Goal: Task Accomplishment & Management: Complete application form

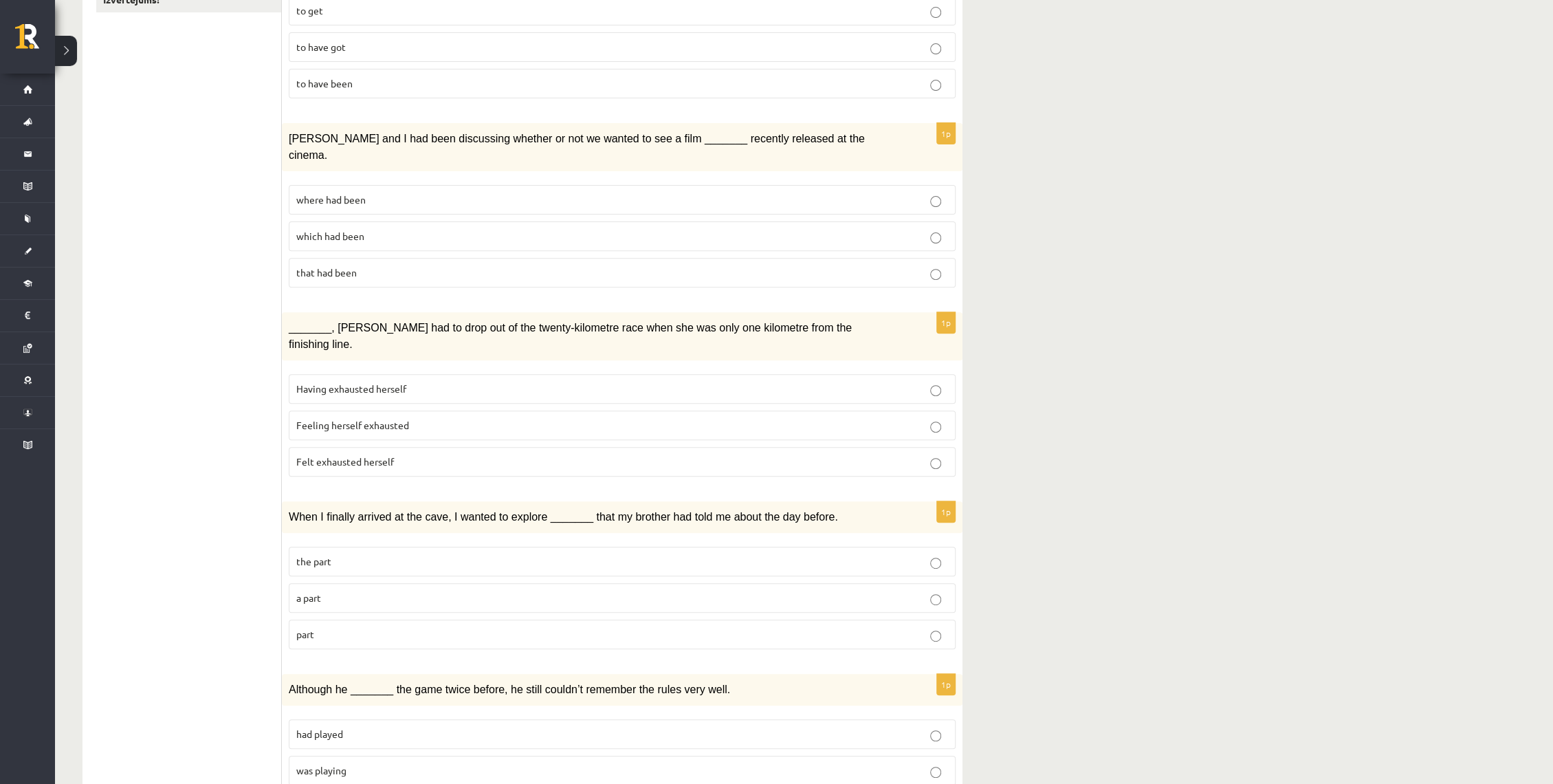
scroll to position [76, 0]
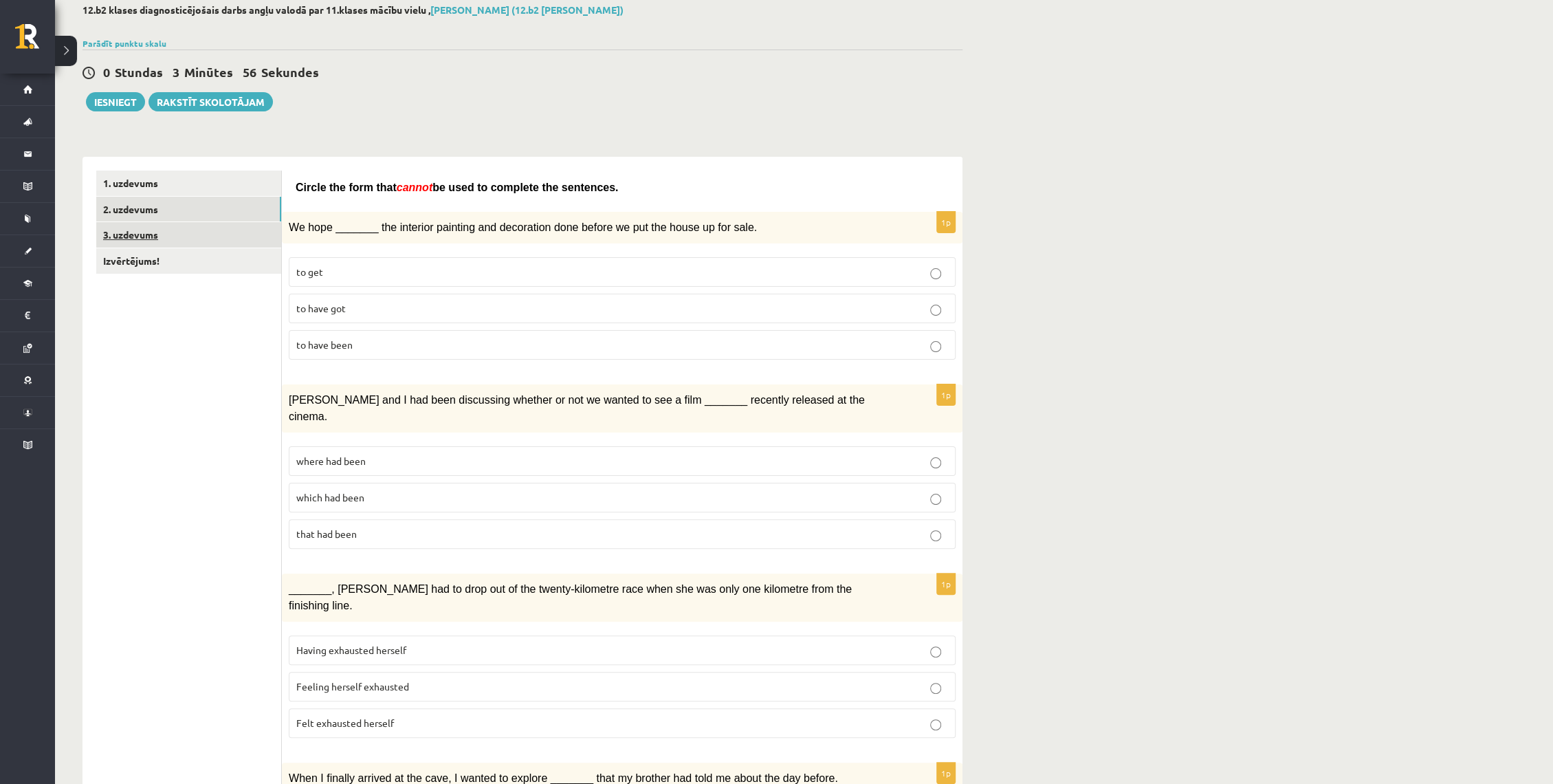
click at [144, 226] on link "3. uzdevums" at bounding box center [189, 234] width 185 height 25
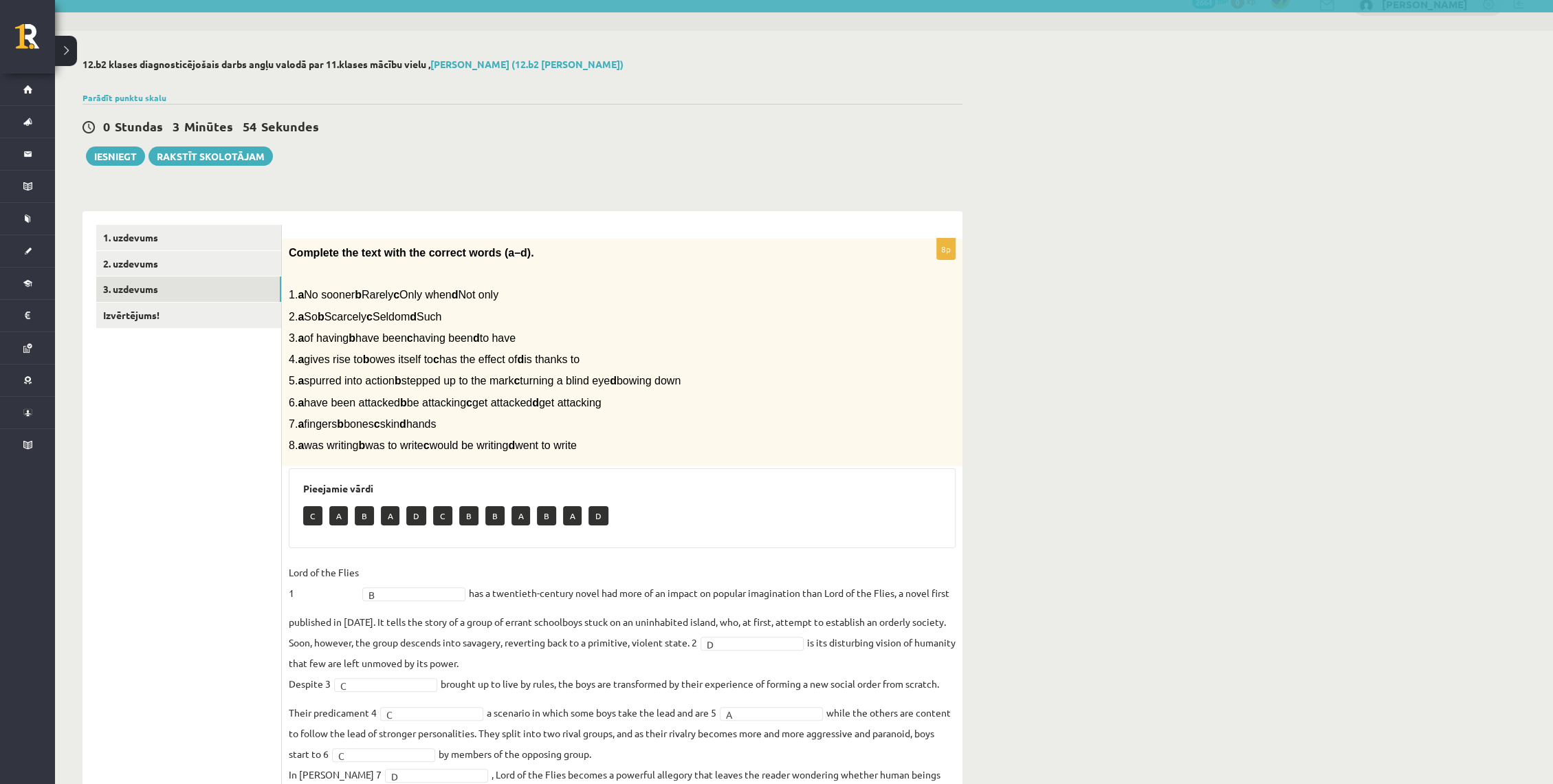
scroll to position [0, 0]
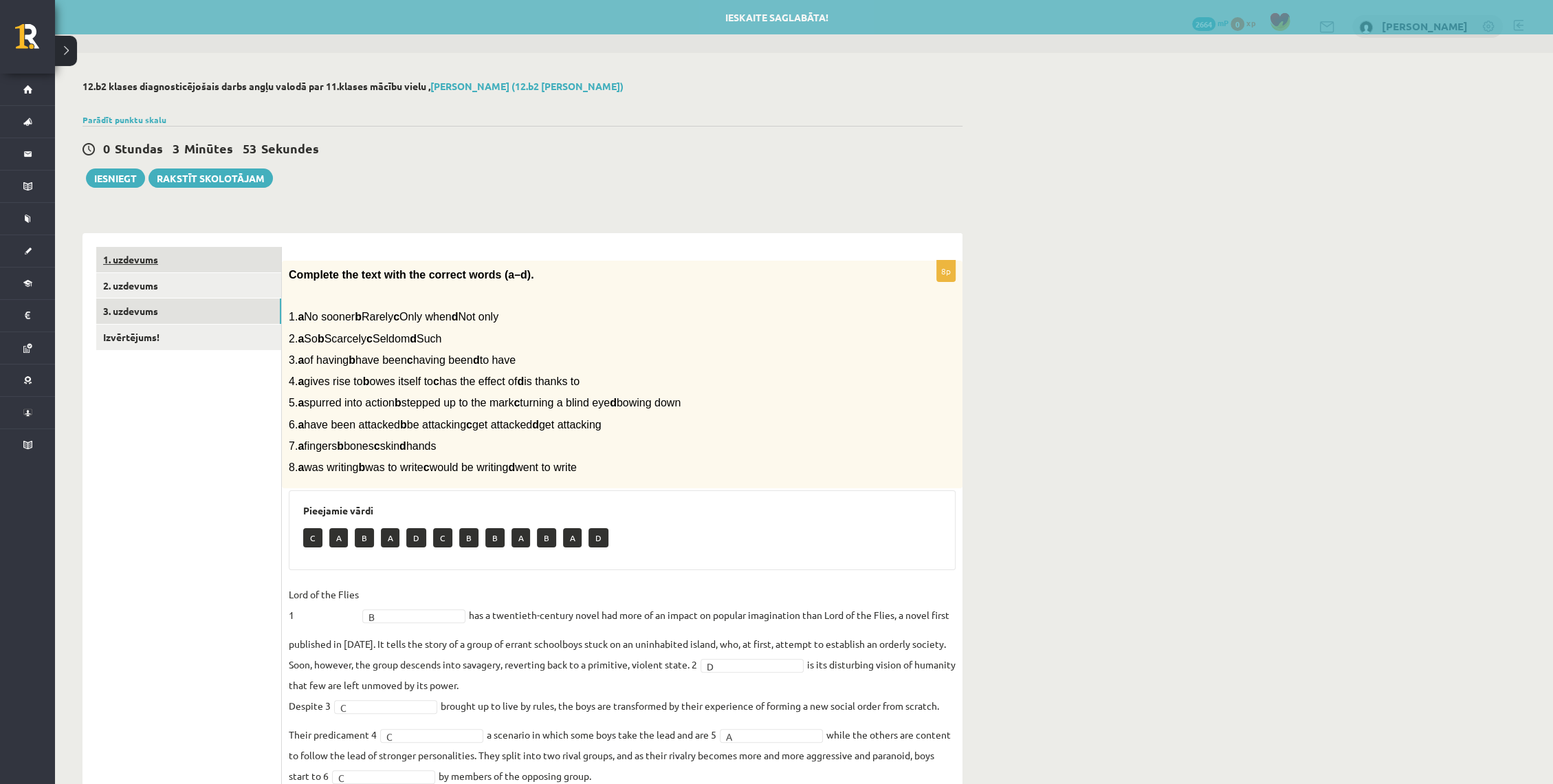
click at [198, 271] on link "1. uzdevums" at bounding box center [189, 259] width 185 height 25
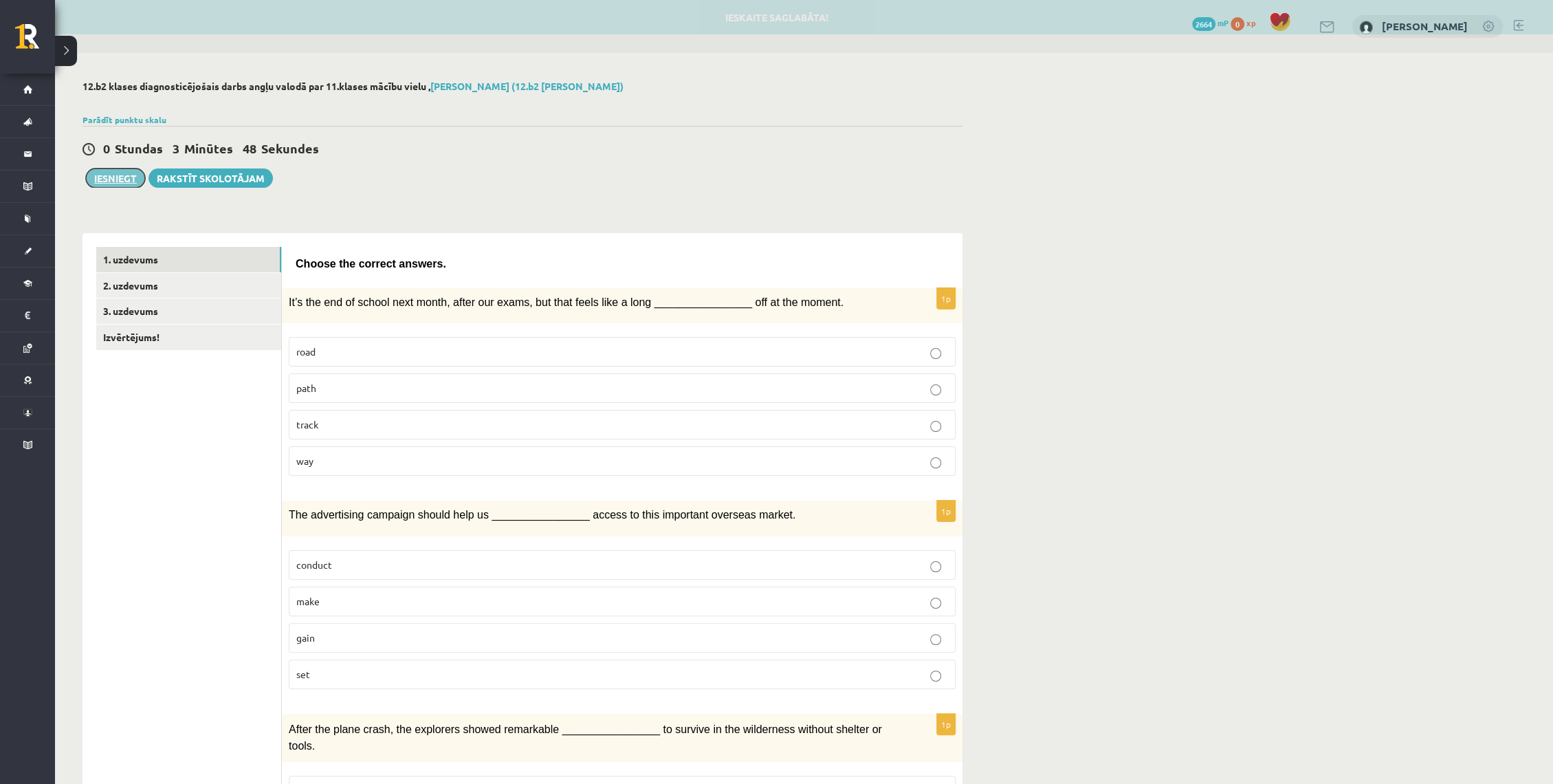
click at [132, 183] on button "Iesniegt" at bounding box center [115, 178] width 59 height 20
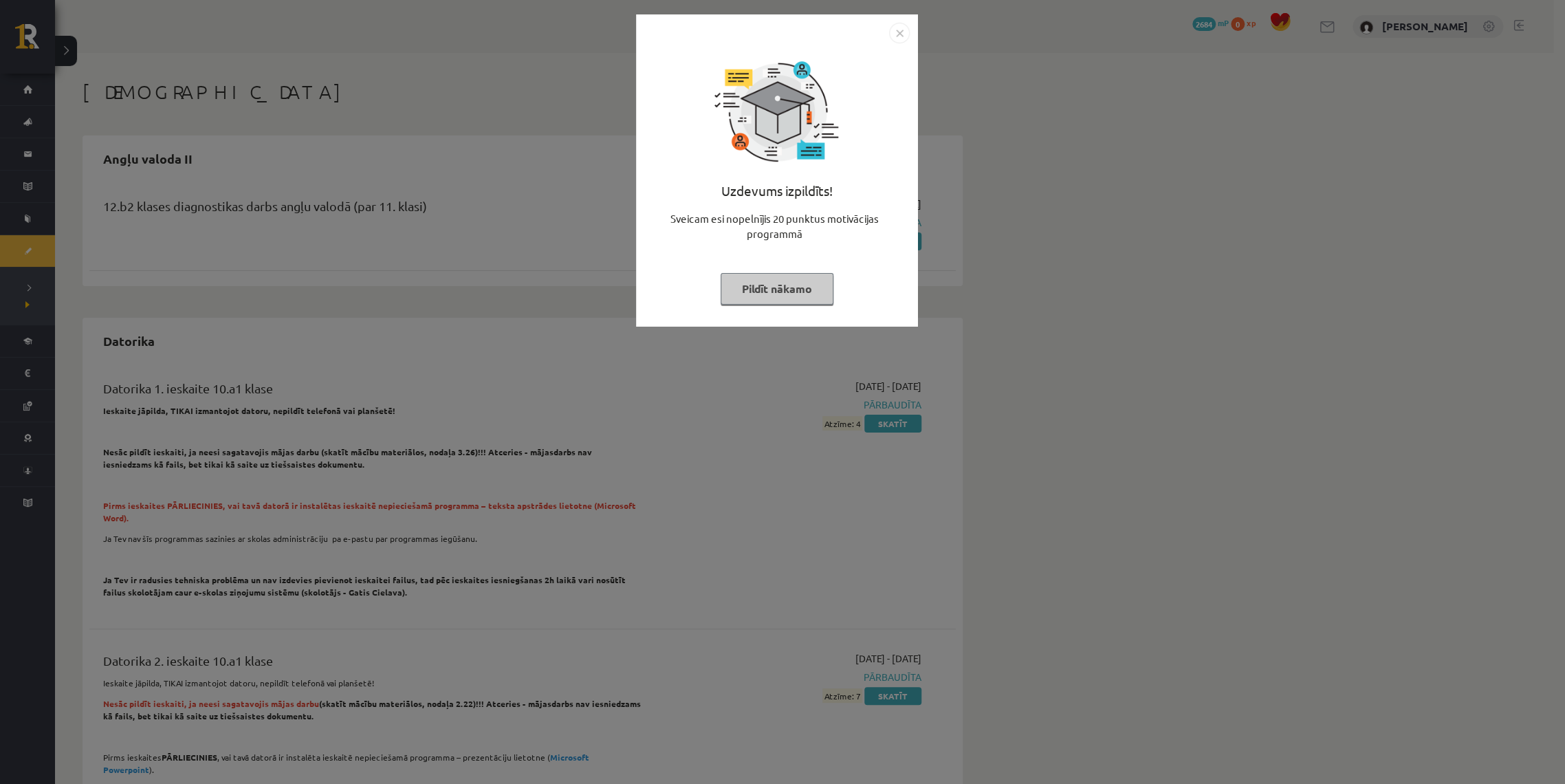
click at [901, 30] on img "Close" at bounding box center [899, 32] width 21 height 21
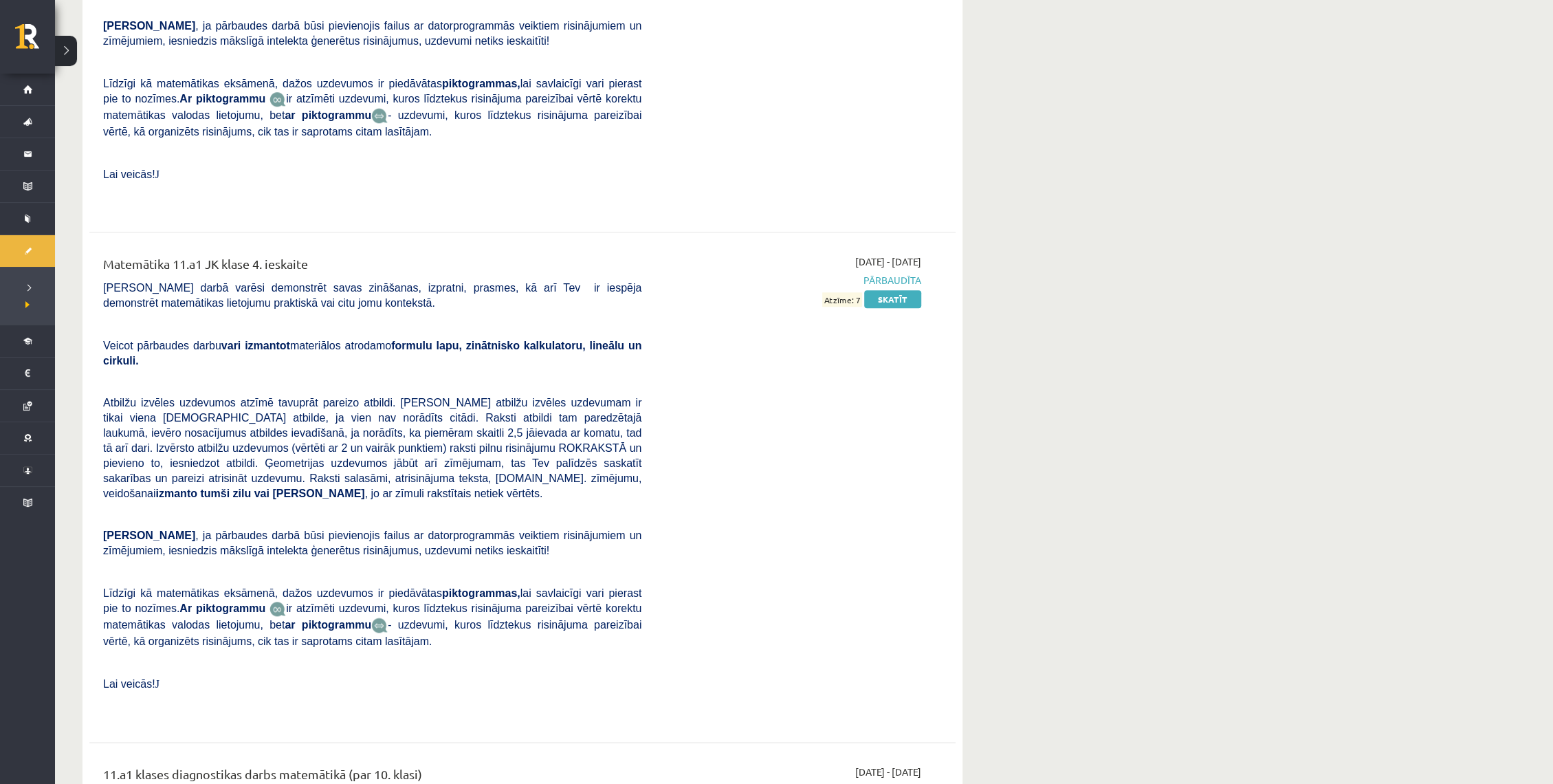
scroll to position [5728, 0]
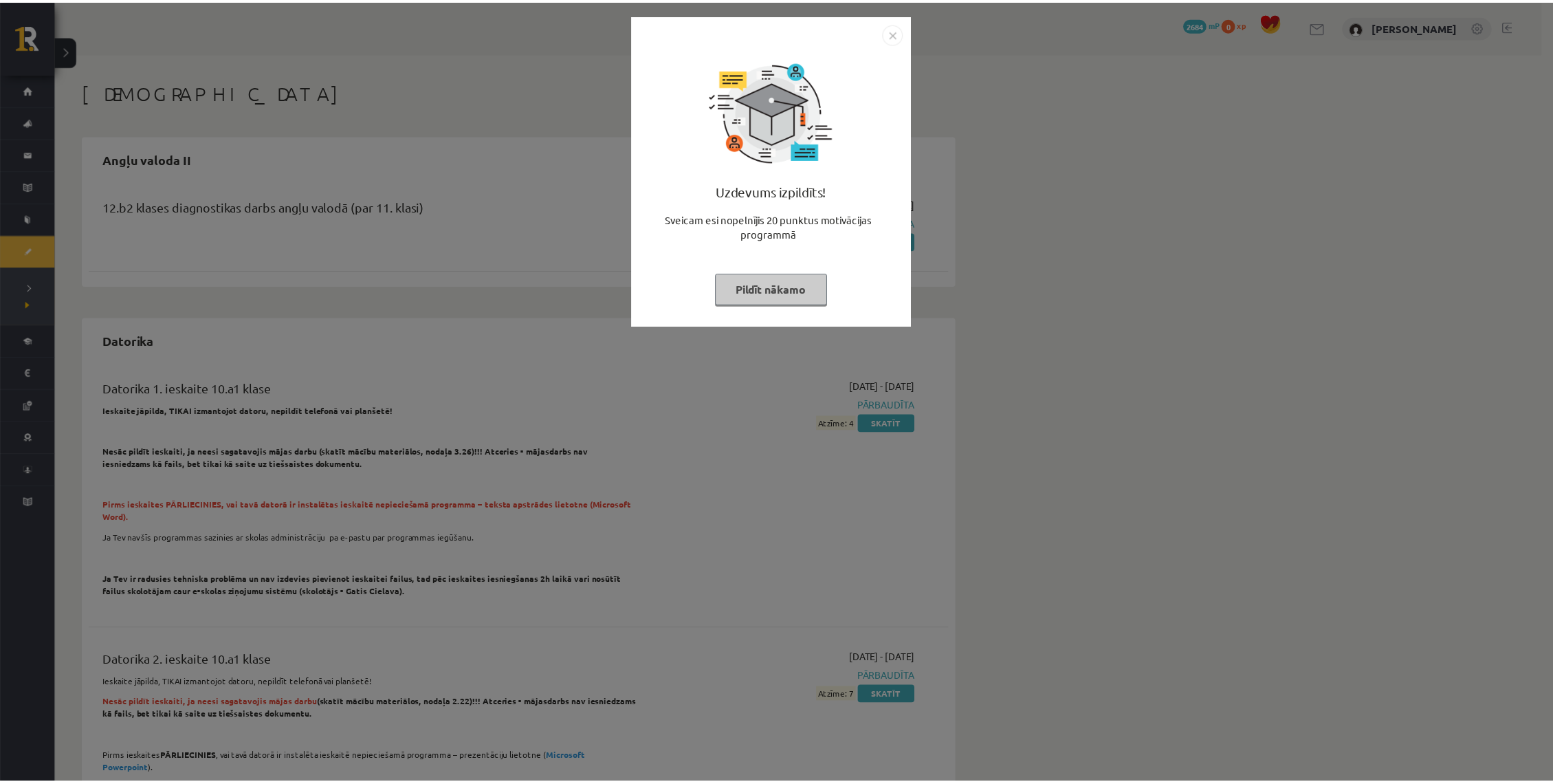
scroll to position [5728, 0]
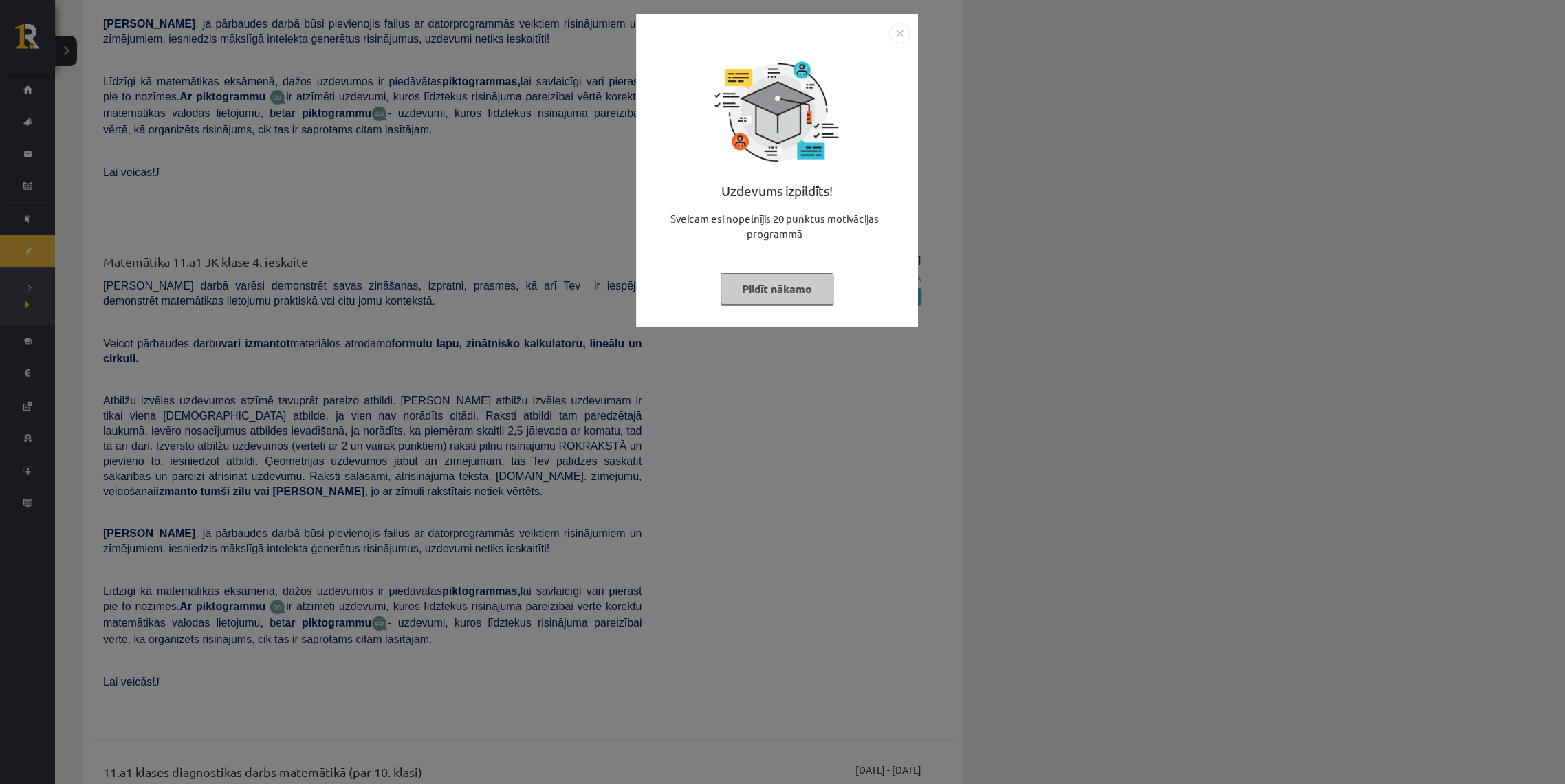
click at [783, 278] on button "Pildīt nākamo" at bounding box center [777, 288] width 113 height 31
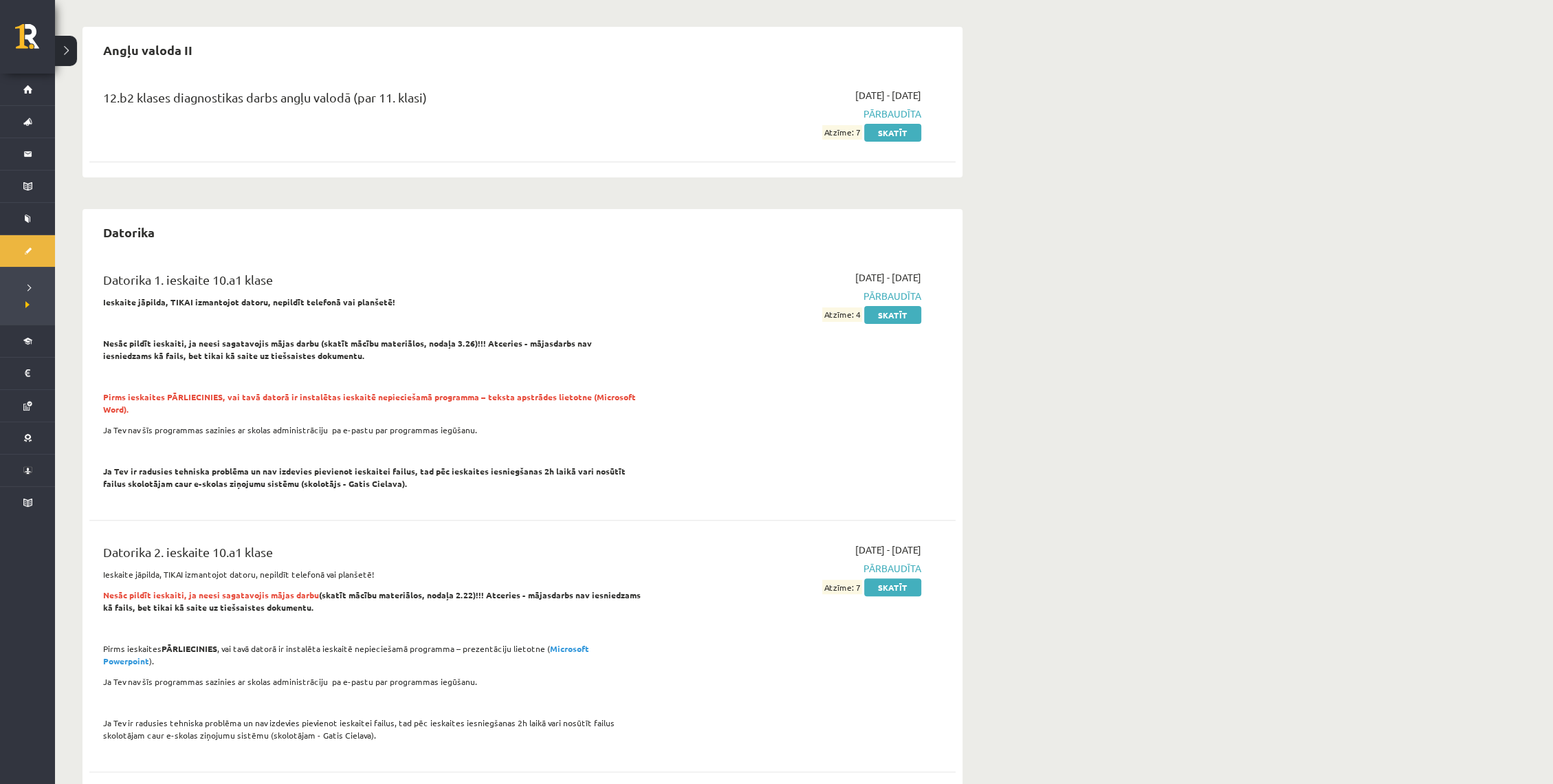
scroll to position [0, 0]
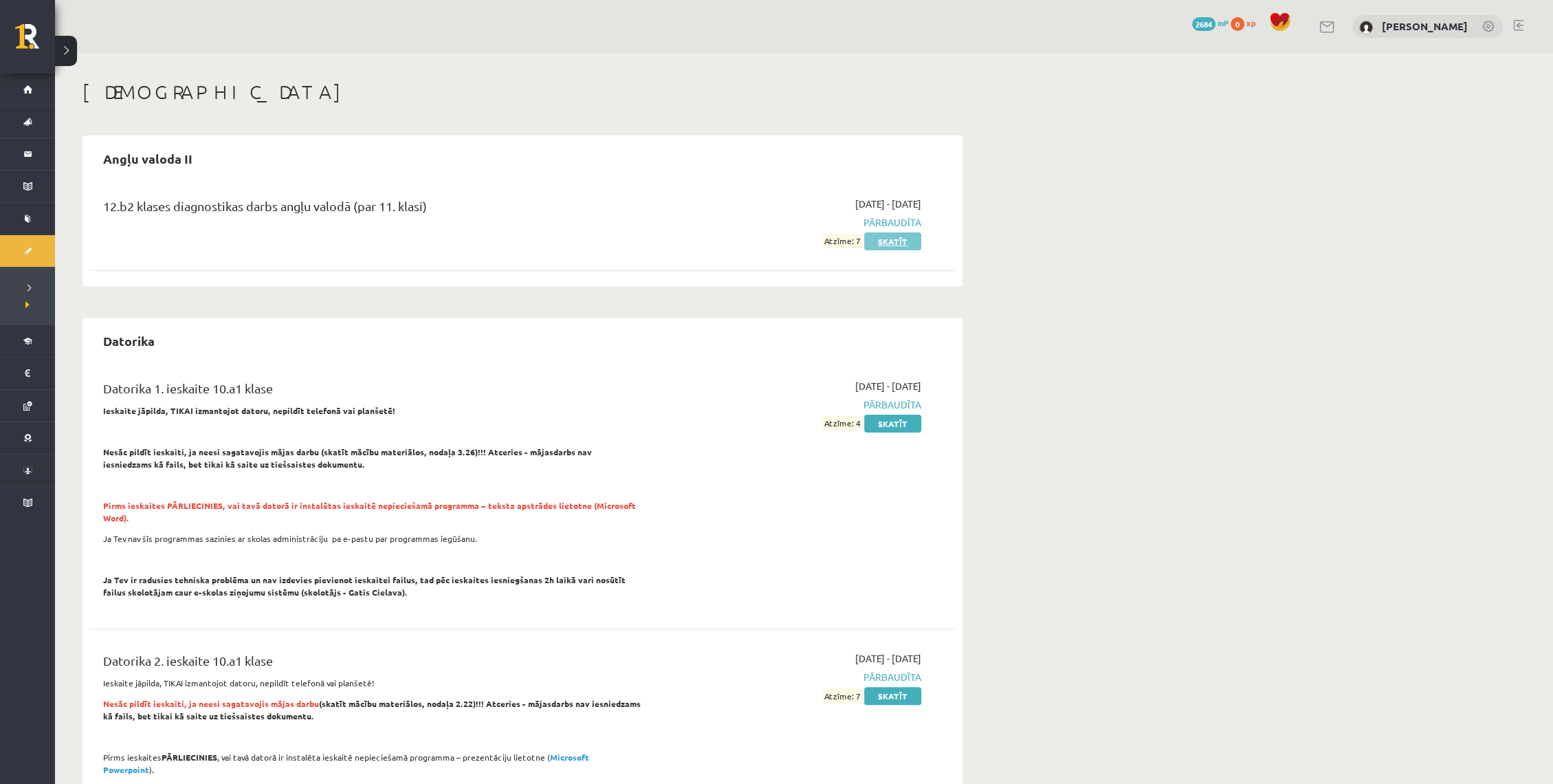
click at [894, 246] on link "Skatīt" at bounding box center [893, 241] width 57 height 18
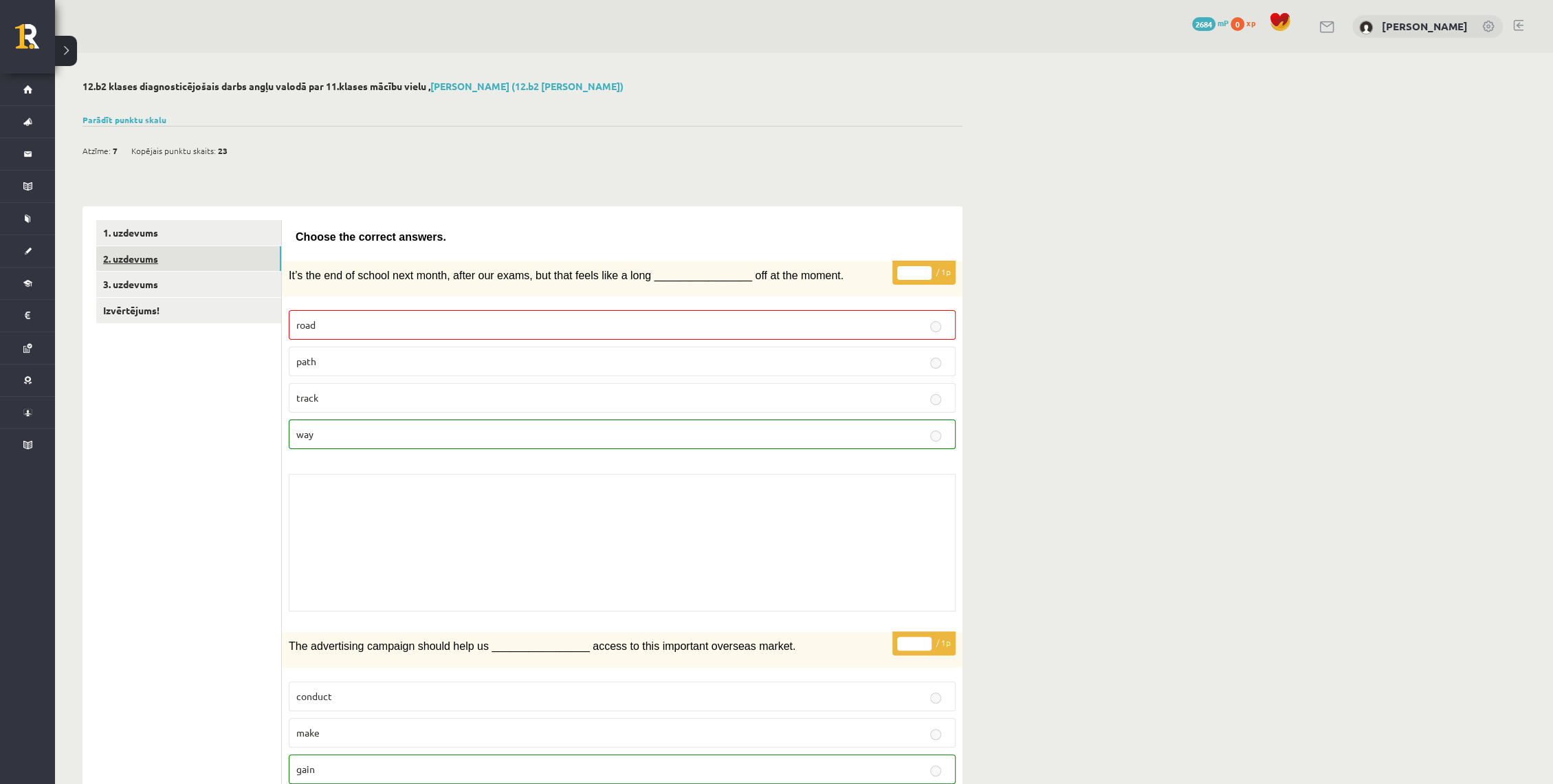
click at [199, 259] on link "2. uzdevums" at bounding box center [189, 258] width 185 height 25
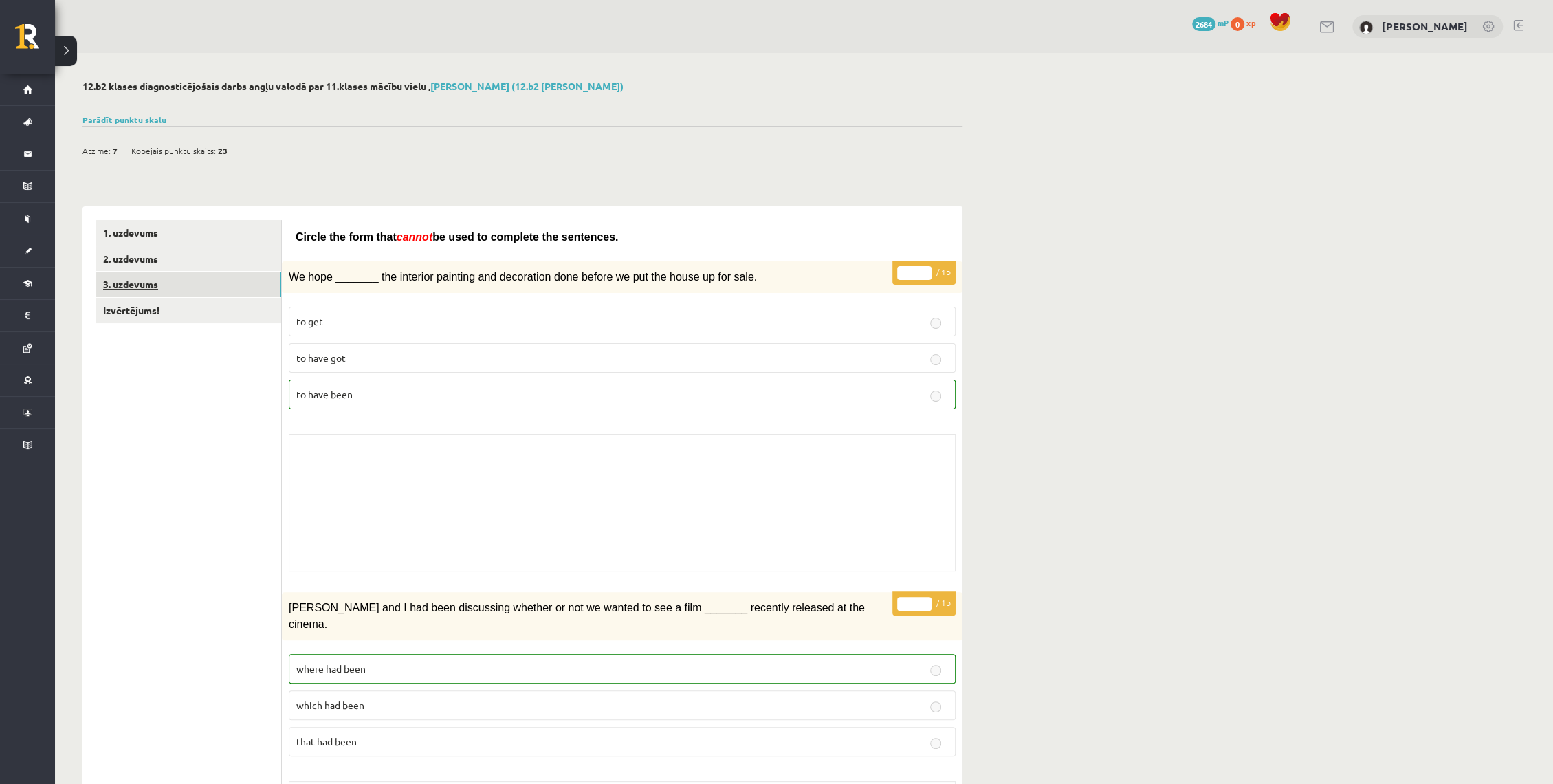
click at [227, 289] on link "3. uzdevums" at bounding box center [189, 284] width 185 height 25
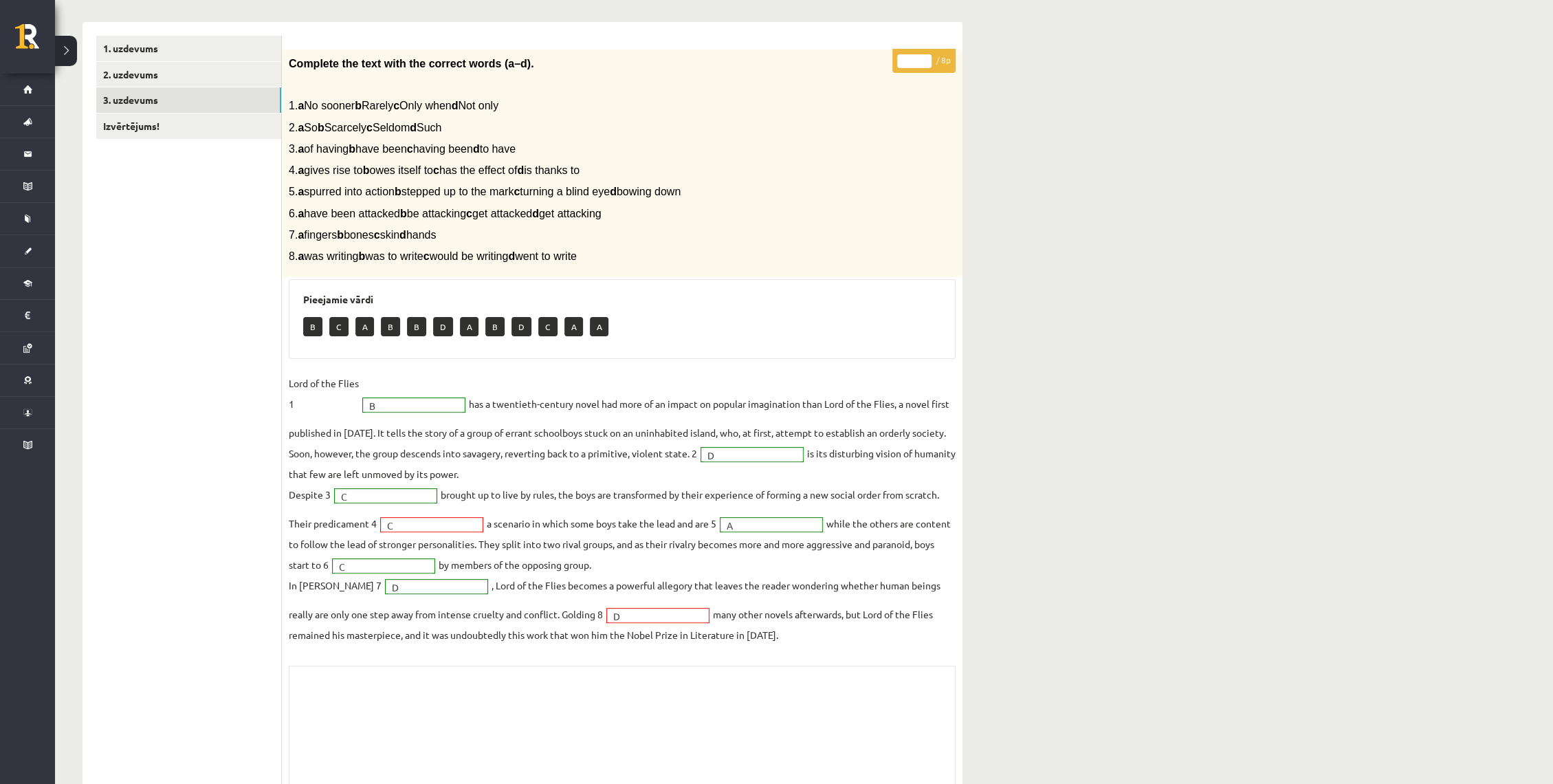
scroll to position [229, 0]
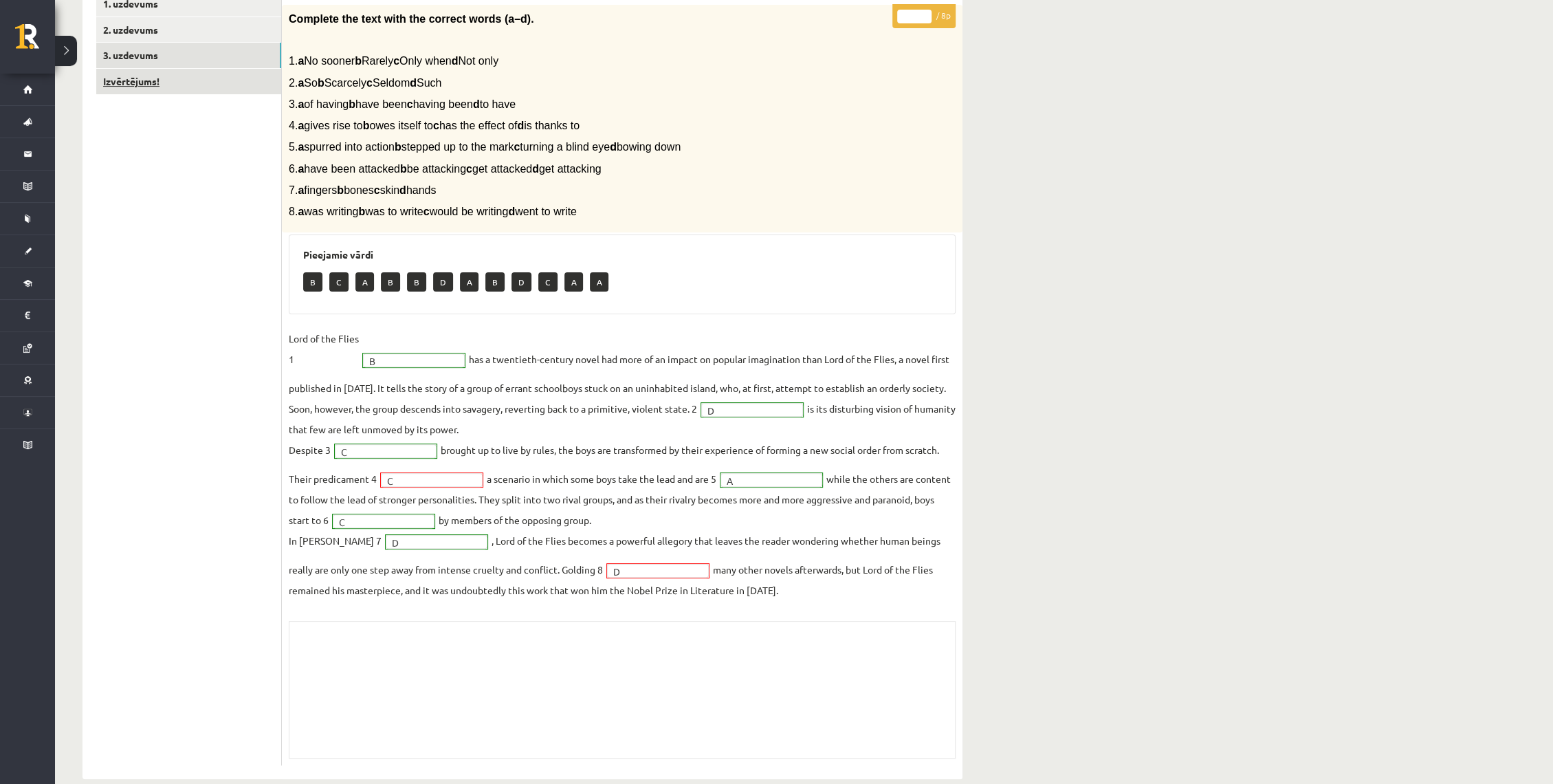
click at [215, 84] on link "Izvērtējums!" at bounding box center [189, 81] width 185 height 25
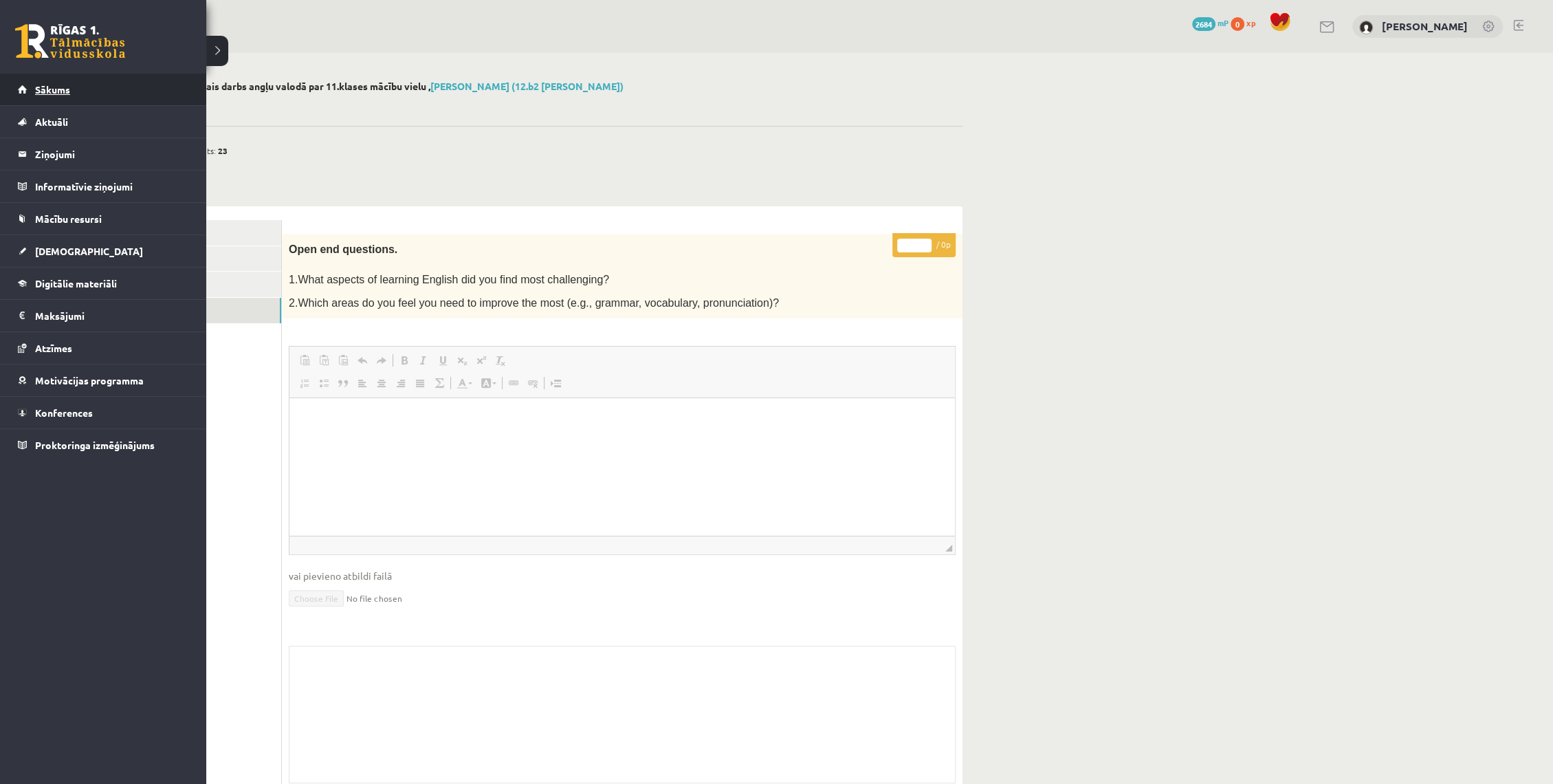
scroll to position [0, 0]
click at [34, 80] on link "Sākums" at bounding box center [103, 89] width 171 height 31
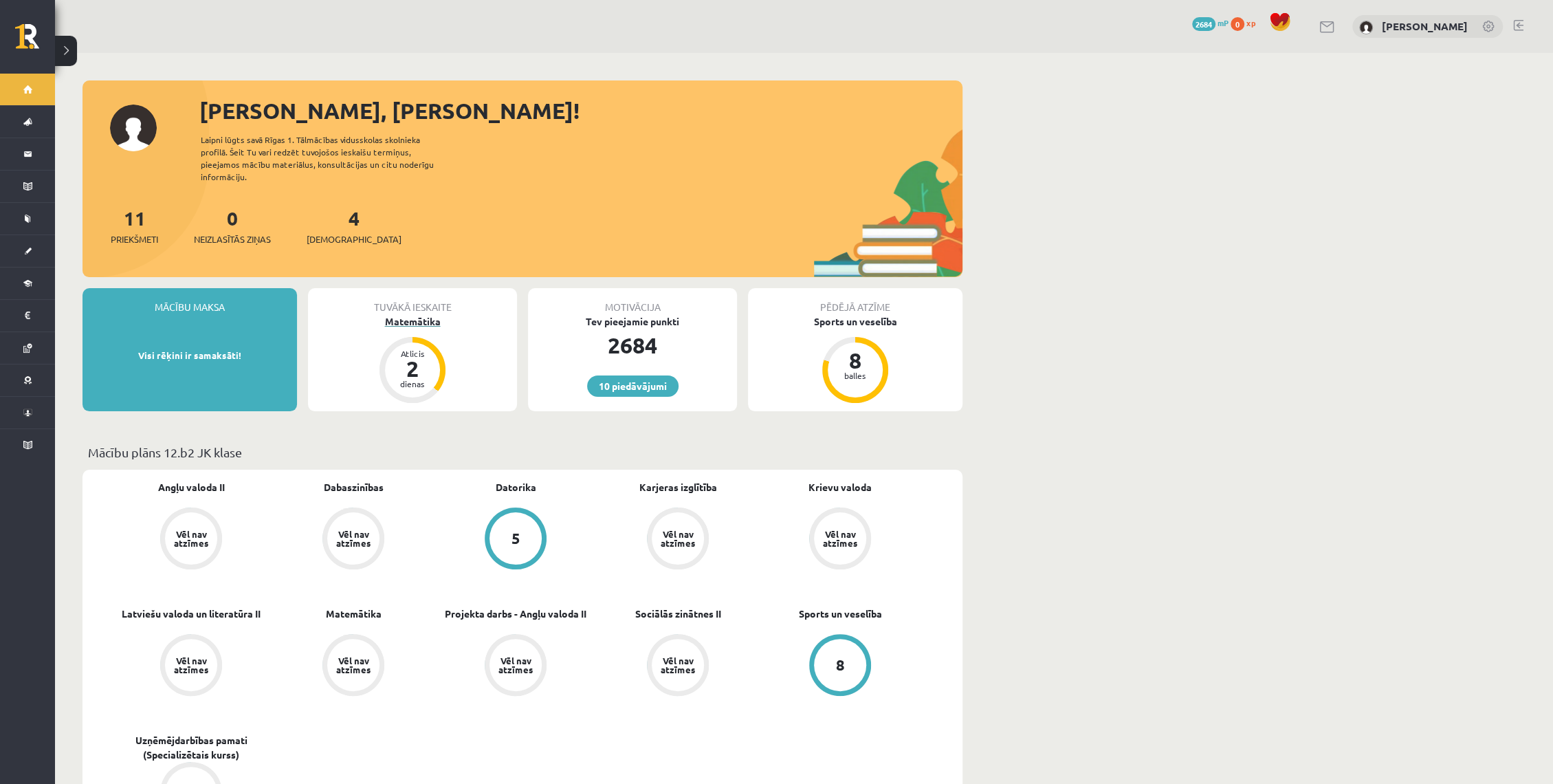
click at [419, 314] on div "Matemātika" at bounding box center [413, 321] width 209 height 14
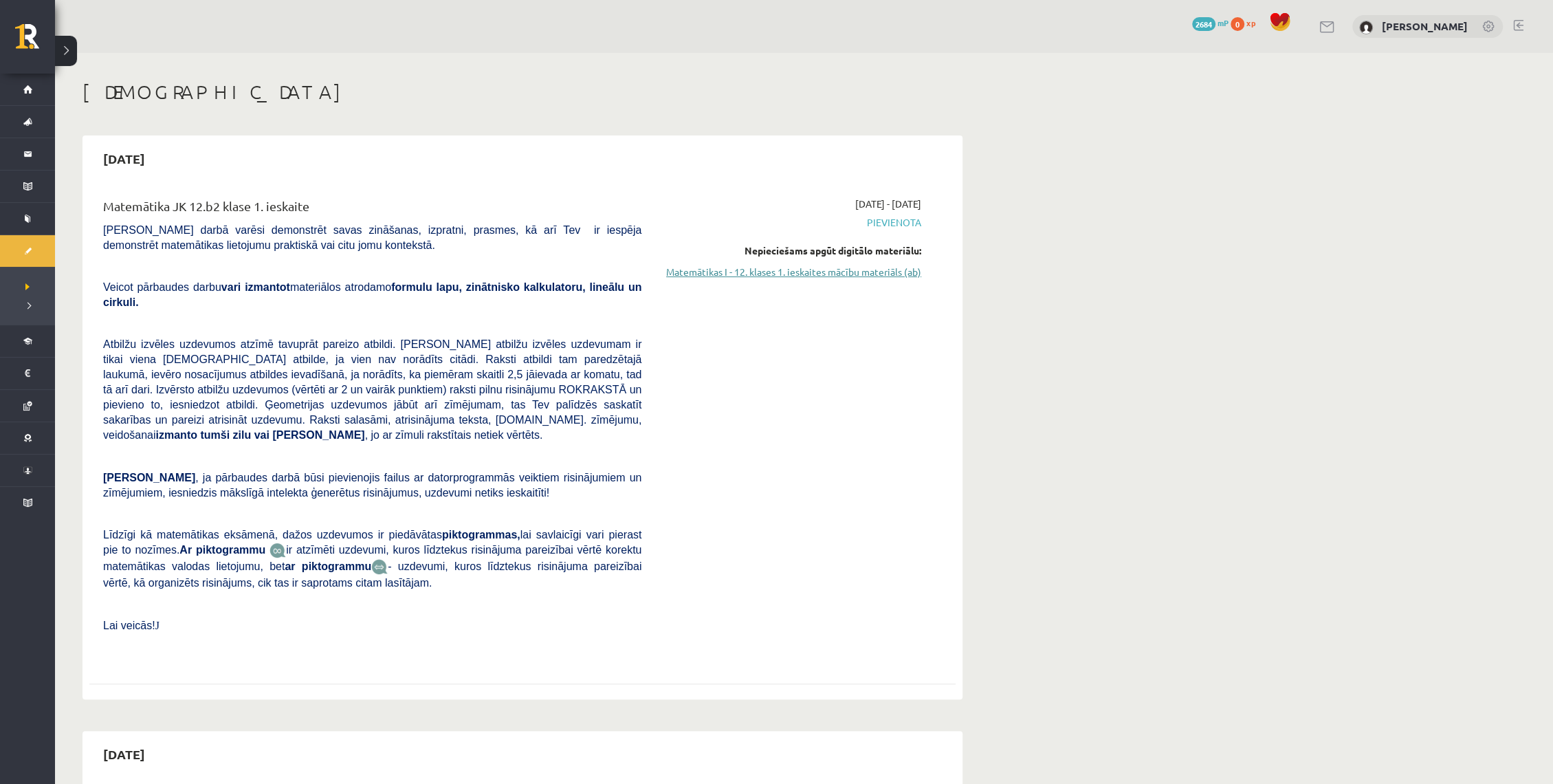
click at [820, 273] on link "Matemātikas I - 12. klases 1. ieskaites mācību materiāls (ab)" at bounding box center [792, 272] width 259 height 14
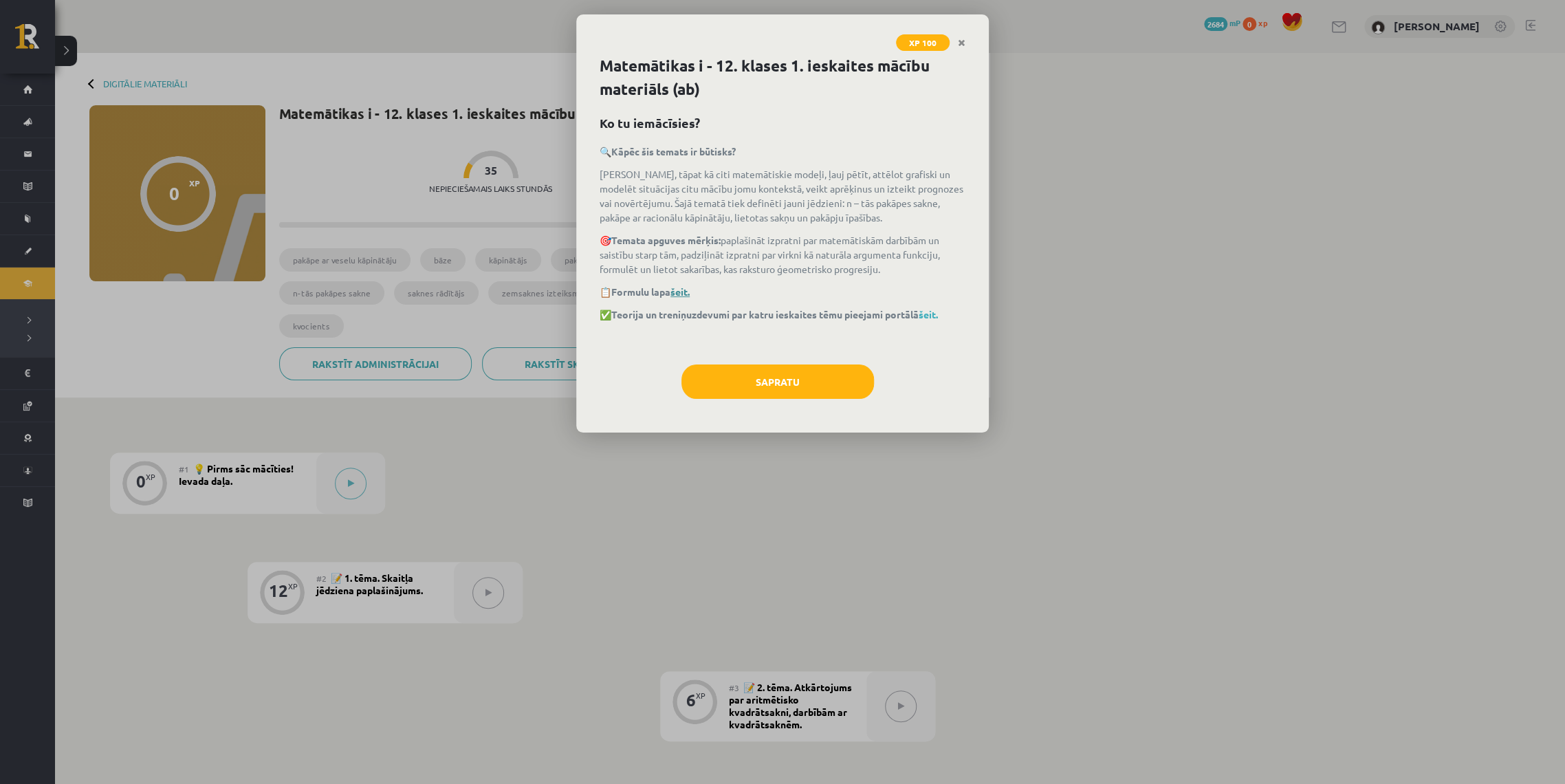
click at [686, 293] on link "šeit." at bounding box center [681, 291] width 20 height 13
click at [932, 316] on link "šeit." at bounding box center [928, 315] width 20 height 13
click at [936, 316] on link "šeit." at bounding box center [928, 315] width 20 height 13
click at [938, 316] on link "šeit." at bounding box center [928, 315] width 20 height 13
click at [820, 383] on button "Sapratu" at bounding box center [777, 382] width 192 height 34
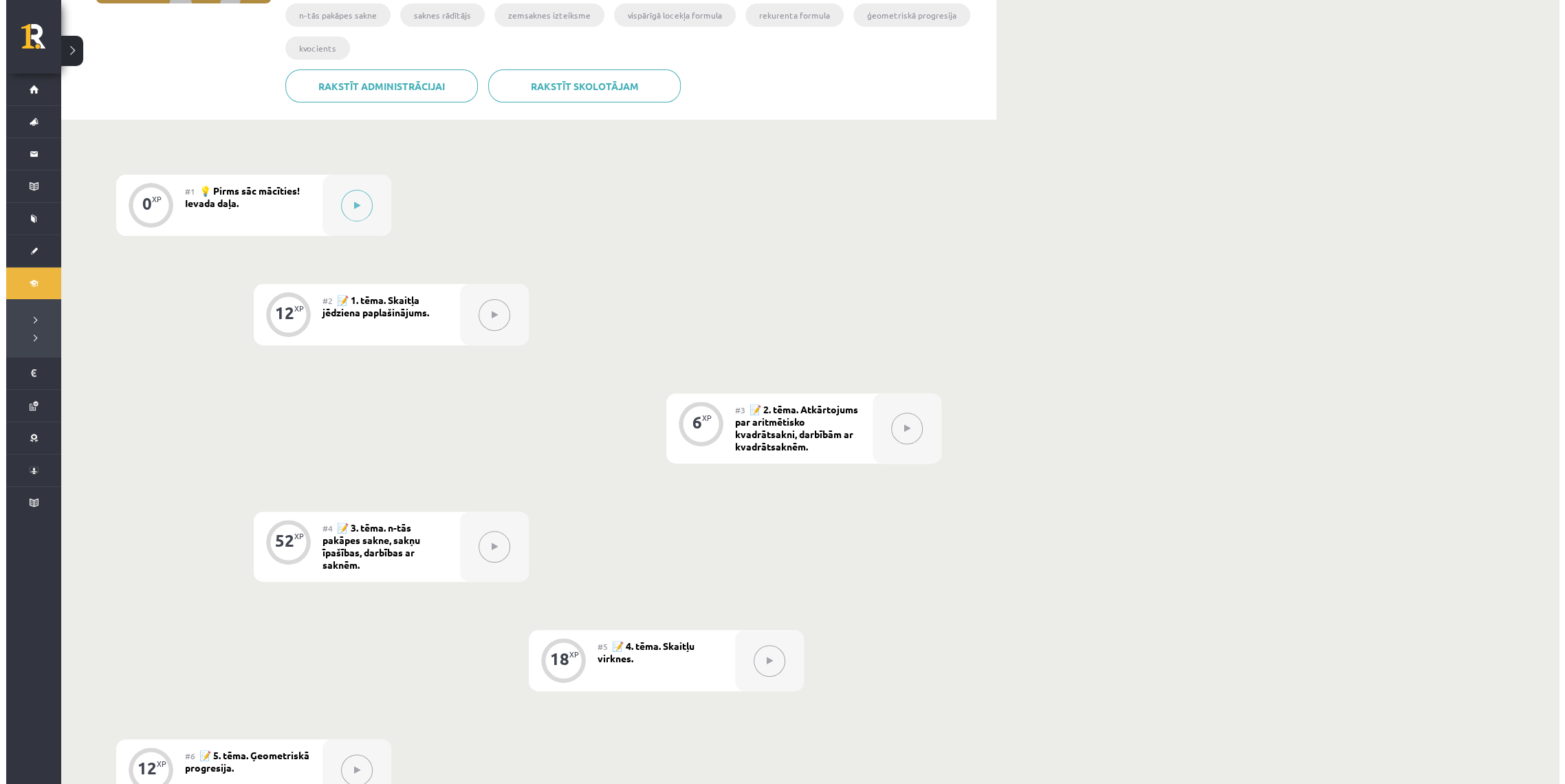
scroll to position [263, 0]
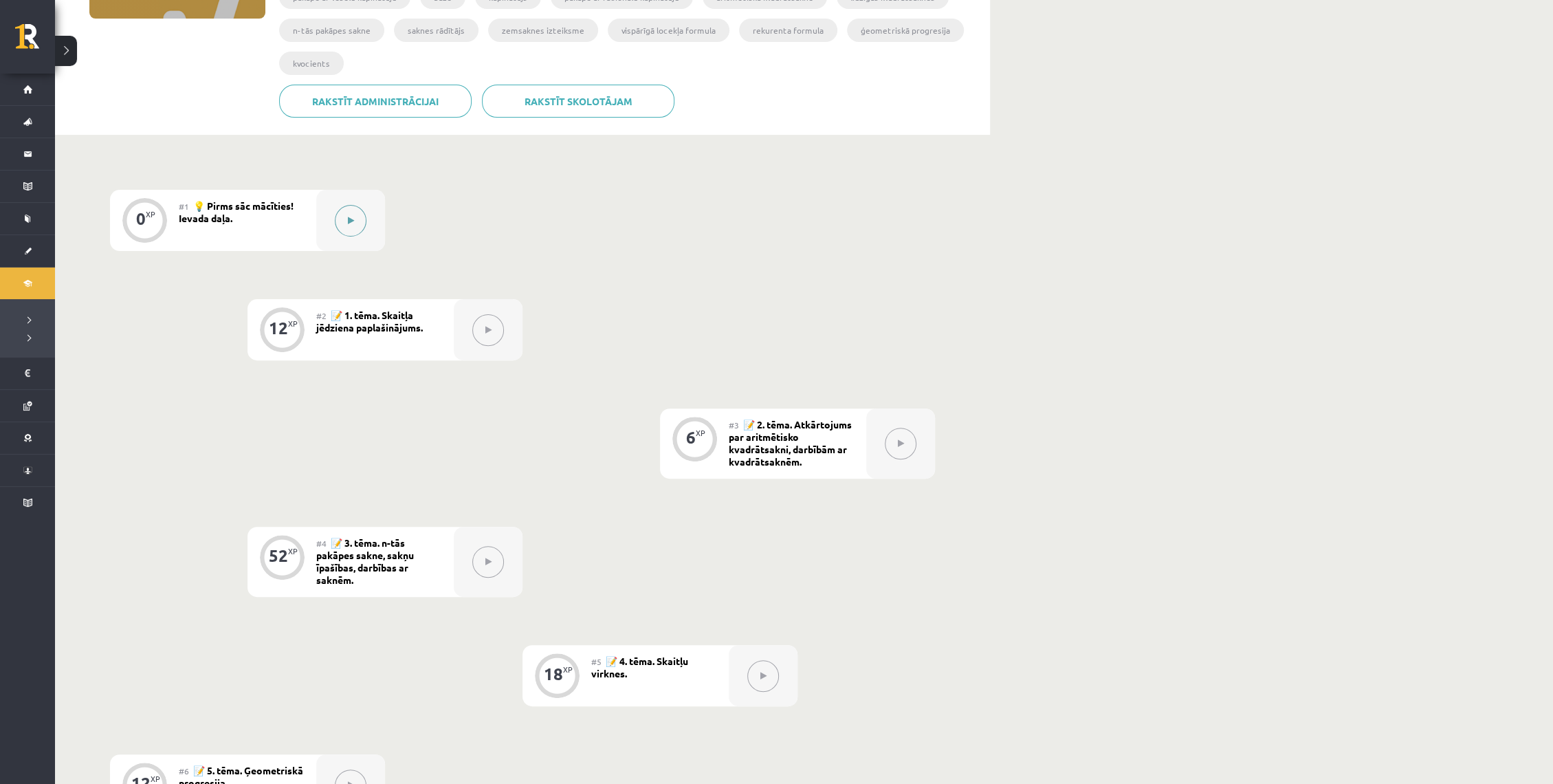
click at [352, 219] on icon at bounding box center [350, 220] width 6 height 8
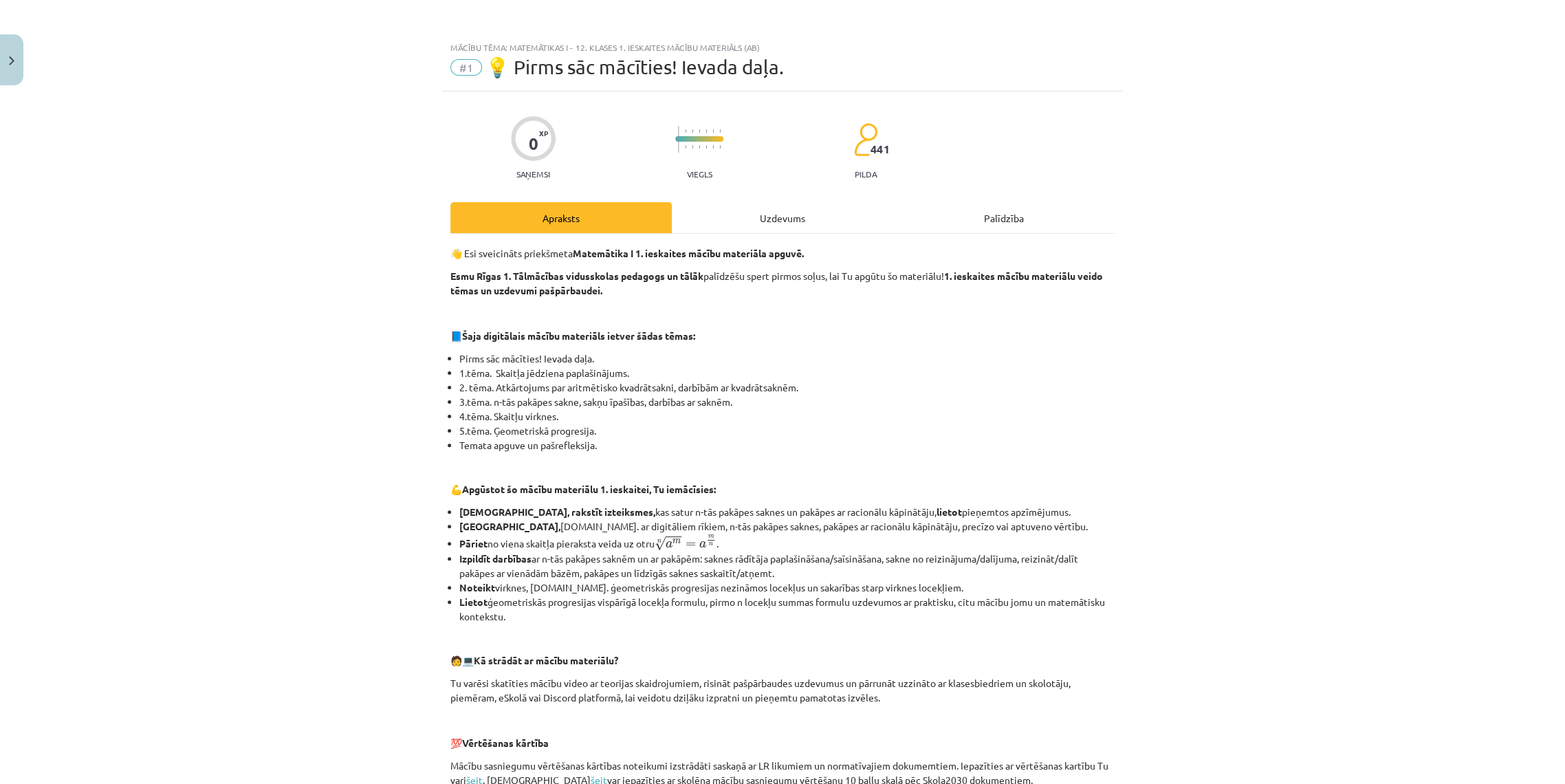
click at [754, 215] on div "Uzdevums" at bounding box center [782, 217] width 222 height 31
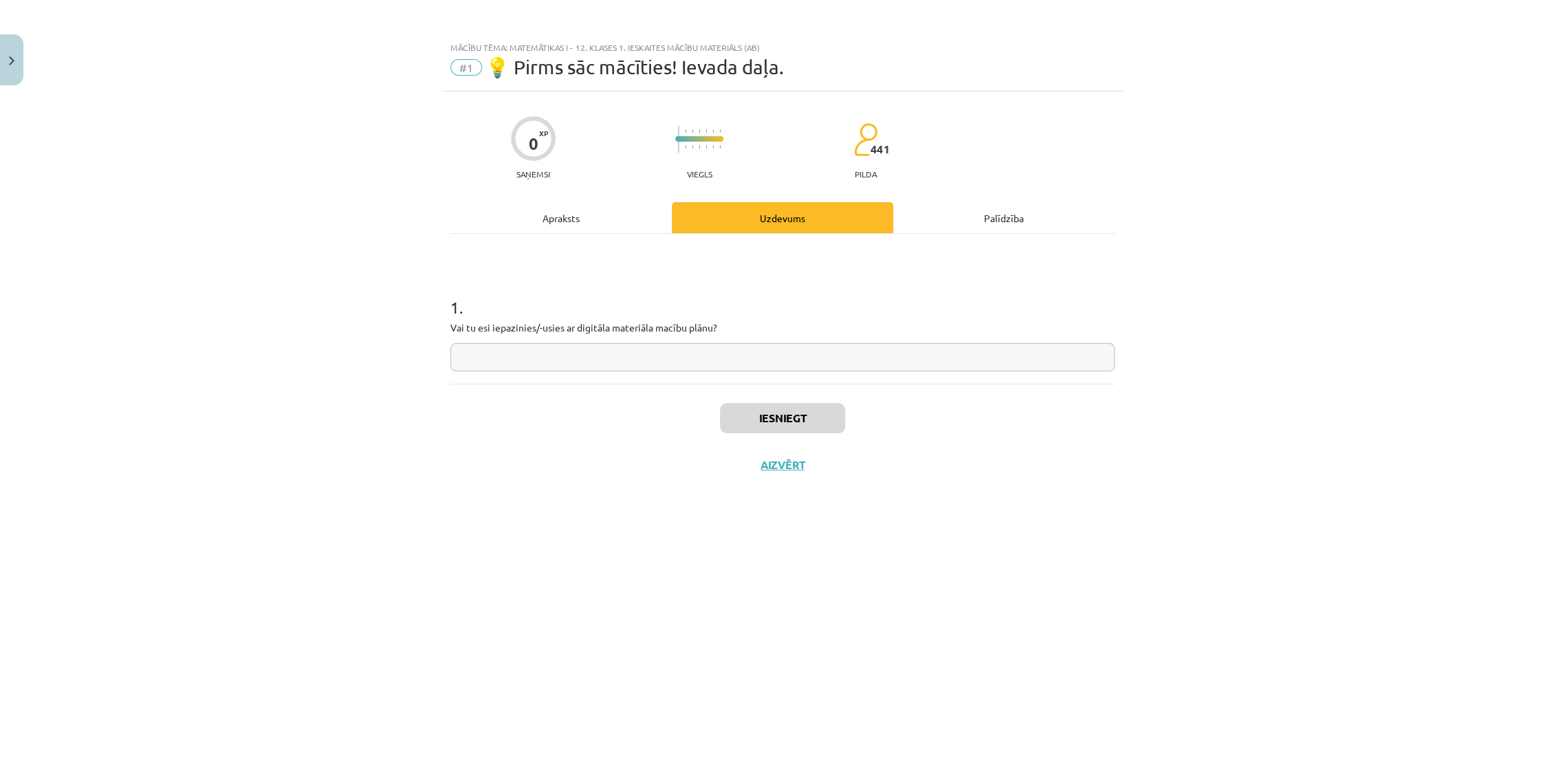
drag, startPoint x: 1283, startPoint y: 123, endPoint x: 1299, endPoint y: 51, distance: 73.8
click at [1283, 122] on div "Mācību tēma: Matemātikas i - 12. klases 1. ieskaites mācību materiāls (ab) #1 💡…" at bounding box center [782, 392] width 1565 height 784
click at [1142, 198] on div "Тема исследования: Математика I - 12 класс, 1-й тест, учебный материал (ab) #1 …" at bounding box center [782, 392] width 1565 height 784
click at [573, 207] on div "Описание" at bounding box center [562, 217] width 222 height 31
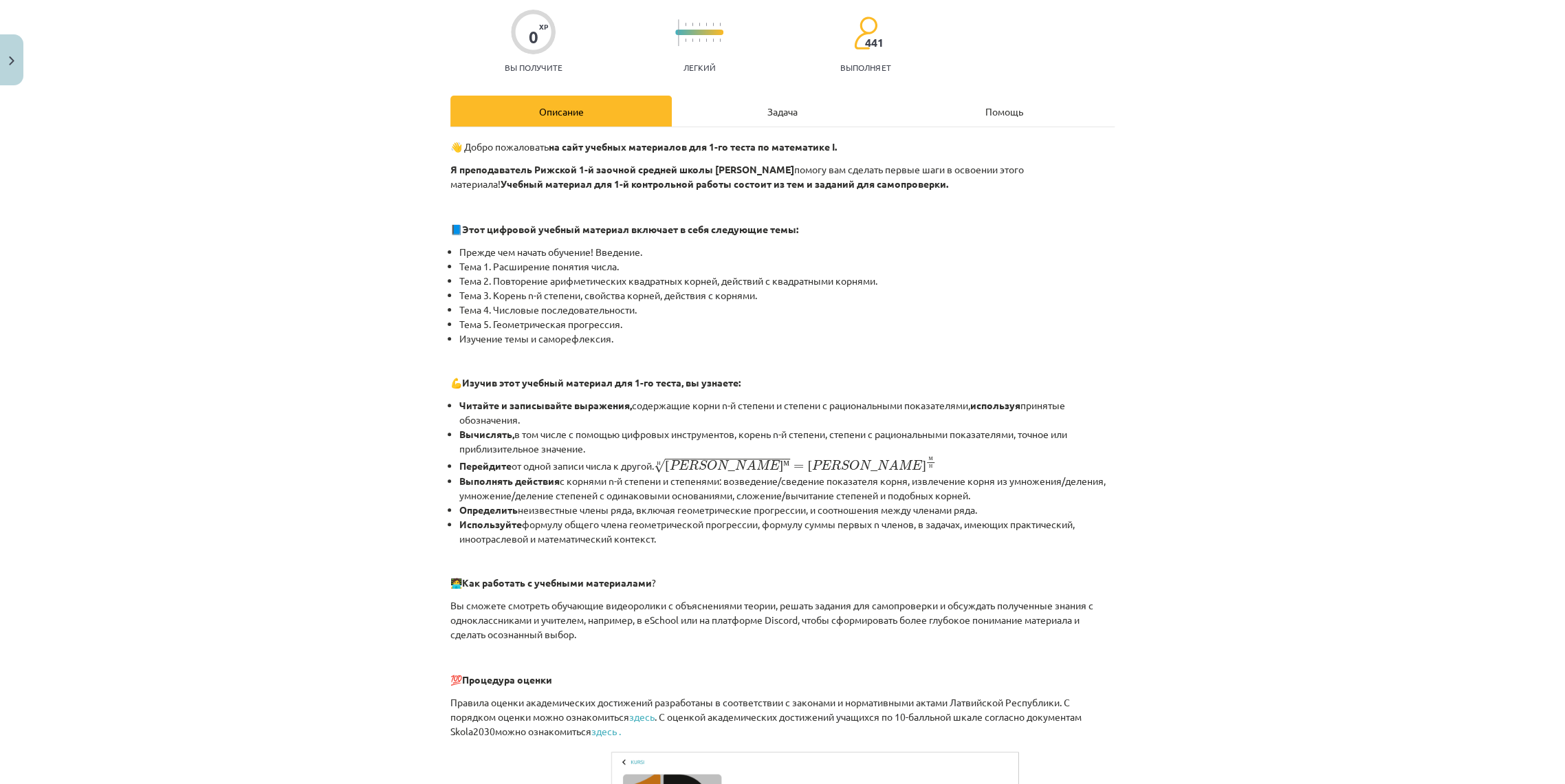
scroll to position [153, 0]
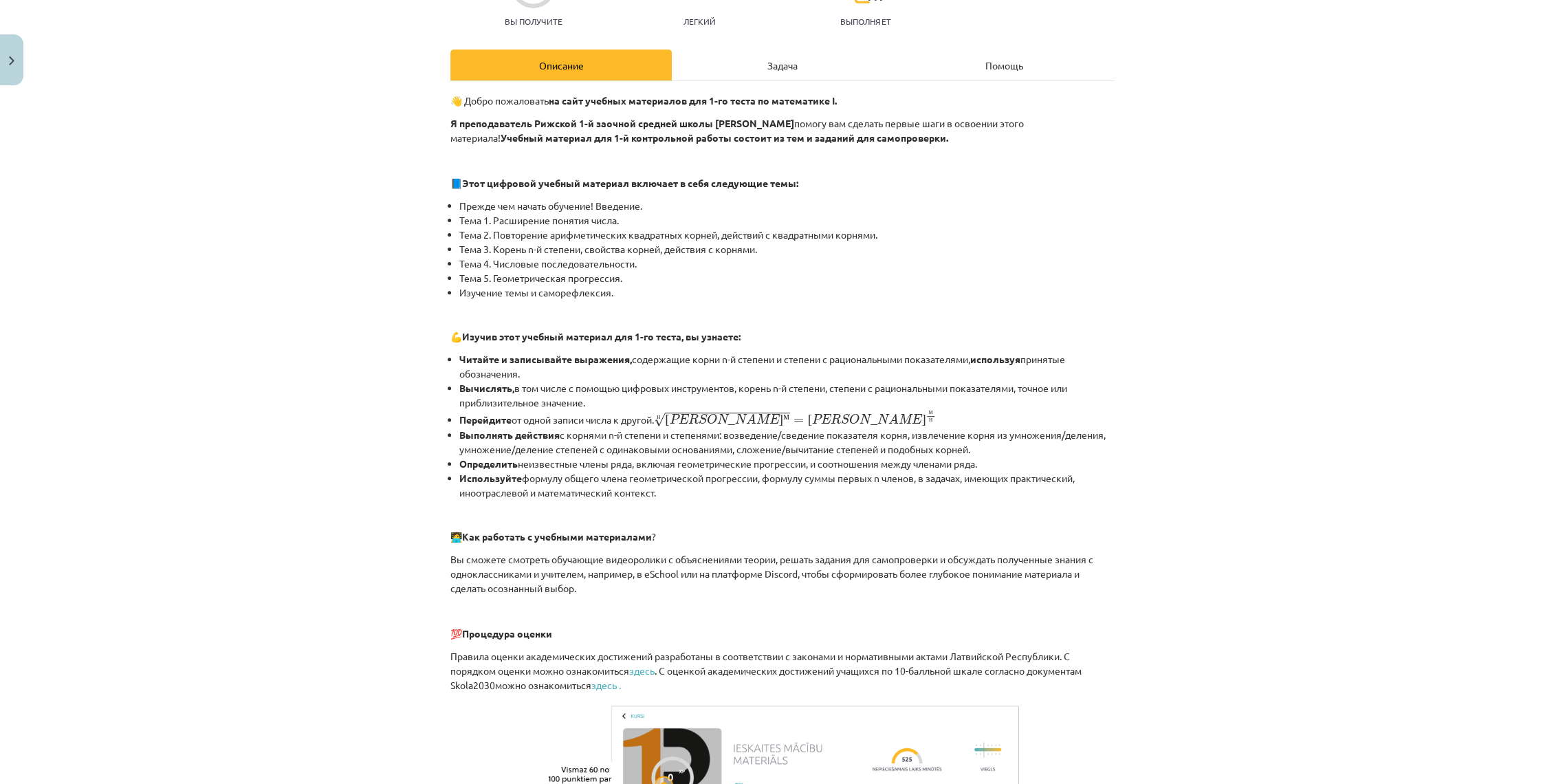
click at [759, 59] on div "Задача" at bounding box center [782, 64] width 222 height 31
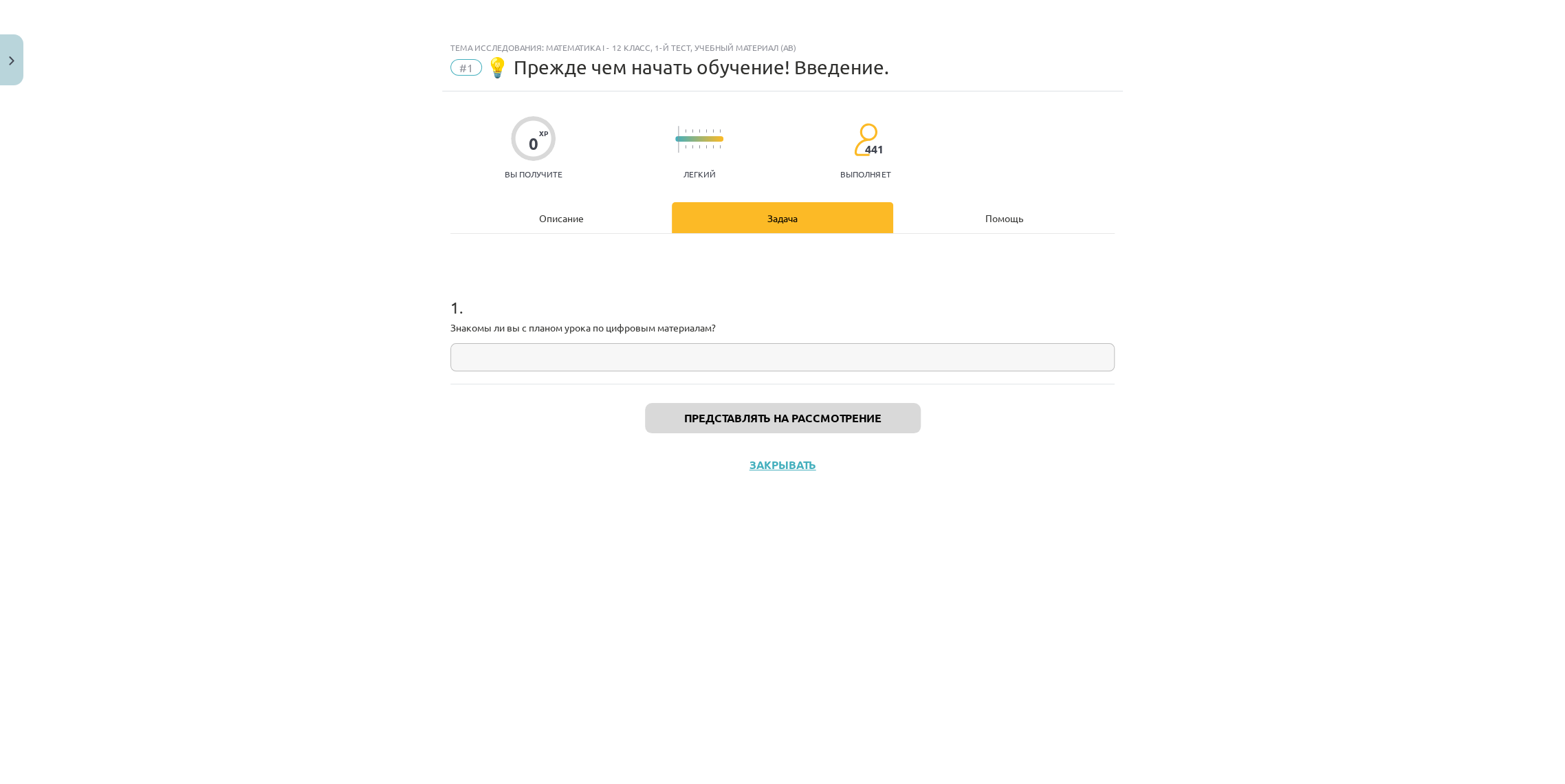
click at [660, 354] on input "text" at bounding box center [782, 358] width 664 height 29
click at [1202, 215] on div "Mācību tēma: Matemātikas i - 12. klases 1. ieskaites mācību materiāls (ab) #1 💡…" at bounding box center [782, 392] width 1565 height 784
click at [600, 358] on input "text" at bounding box center [782, 358] width 664 height 29
paste input "**"
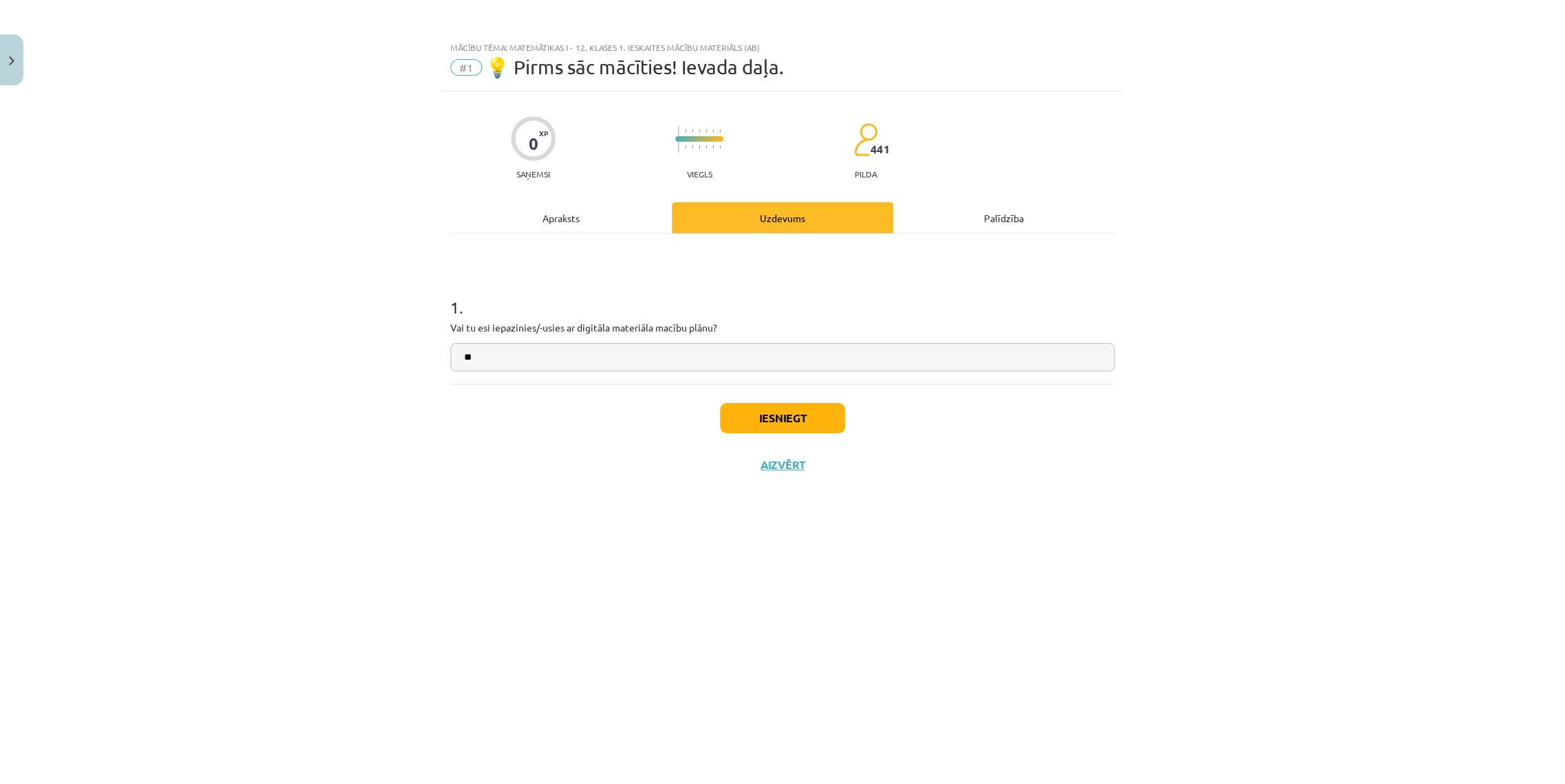
type input "**"
click at [755, 417] on button "Iesniegt" at bounding box center [782, 418] width 125 height 30
click at [762, 480] on button "Nākamā nodarbība" at bounding box center [782, 473] width 135 height 31
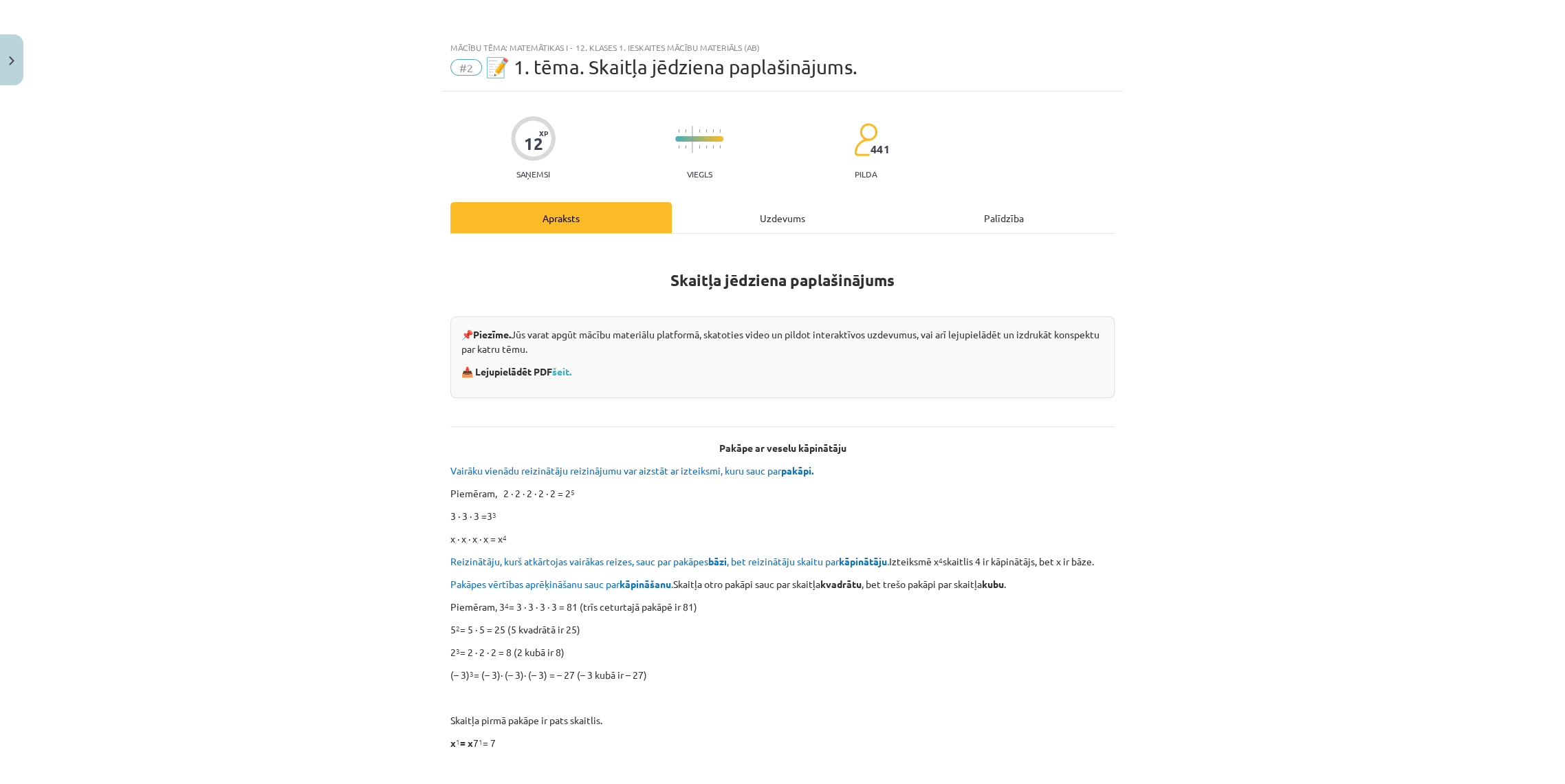
drag, startPoint x: 1493, startPoint y: 0, endPoint x: 1199, endPoint y: 73, distance: 302.9
click at [1194, 73] on div "Mācību tēma: Matemātikas i - 12. klases 1. ieskaites mācību materiāls (ab) #2 📝…" at bounding box center [782, 392] width 1565 height 784
drag, startPoint x: 1503, startPoint y: 0, endPoint x: 1231, endPoint y: 289, distance: 396.9
click at [1231, 289] on div "Mācību tēma: Matemātikas i - 12. klases 1. ieskaites mācību materiāls (ab) #2 📝…" at bounding box center [782, 392] width 1565 height 784
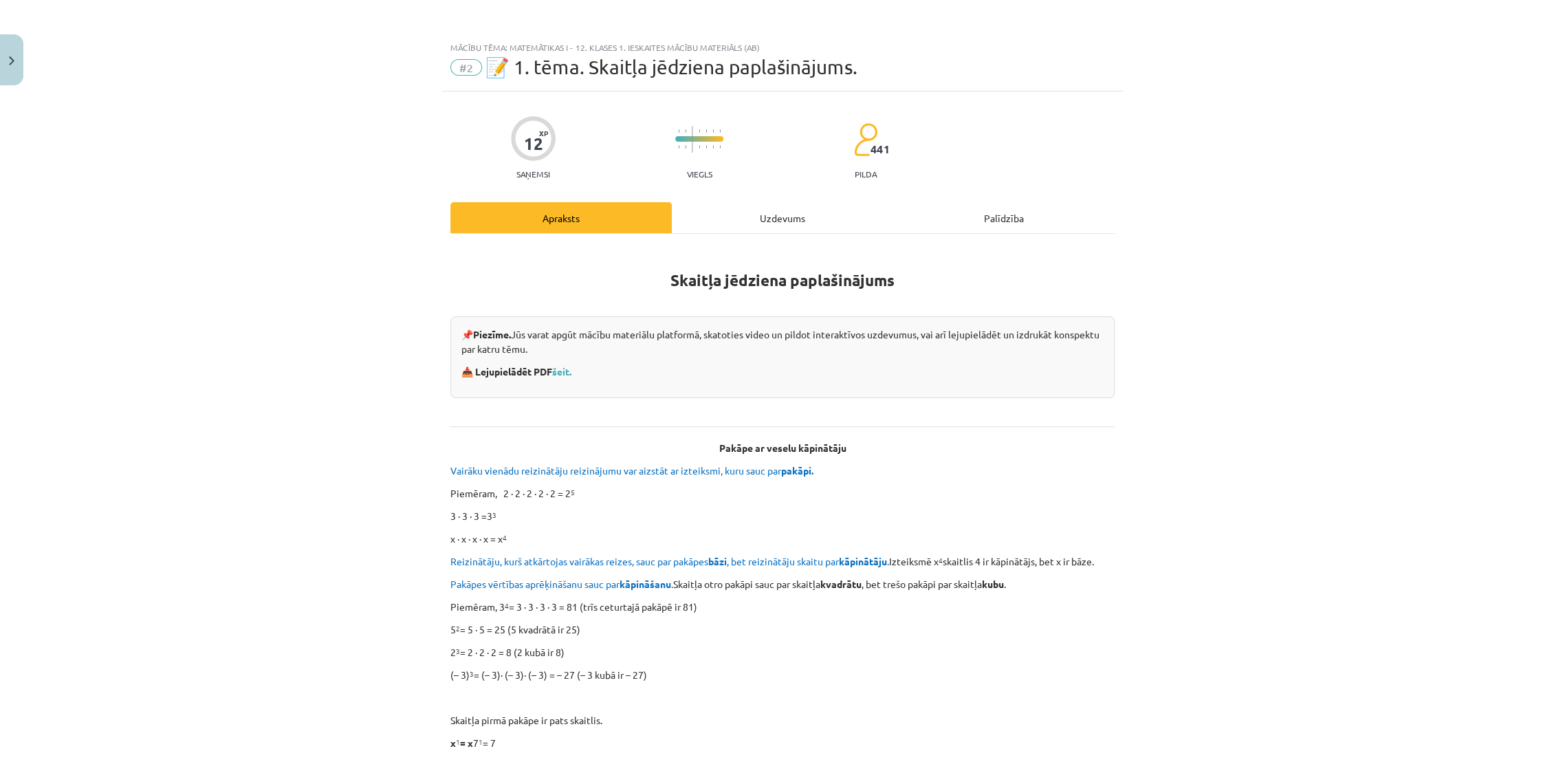
click at [1408, 328] on div "Mācību tēma: Matemātikas i - 12. klases 1. ieskaites mācību materiāls (ab) #2 📝…" at bounding box center [782, 392] width 1565 height 784
click at [1254, 358] on div "Mācību tēma: Matemātikas i - 12. klases 1. ieskaites mācību materiāls (ab) #2 📝…" at bounding box center [782, 392] width 1565 height 784
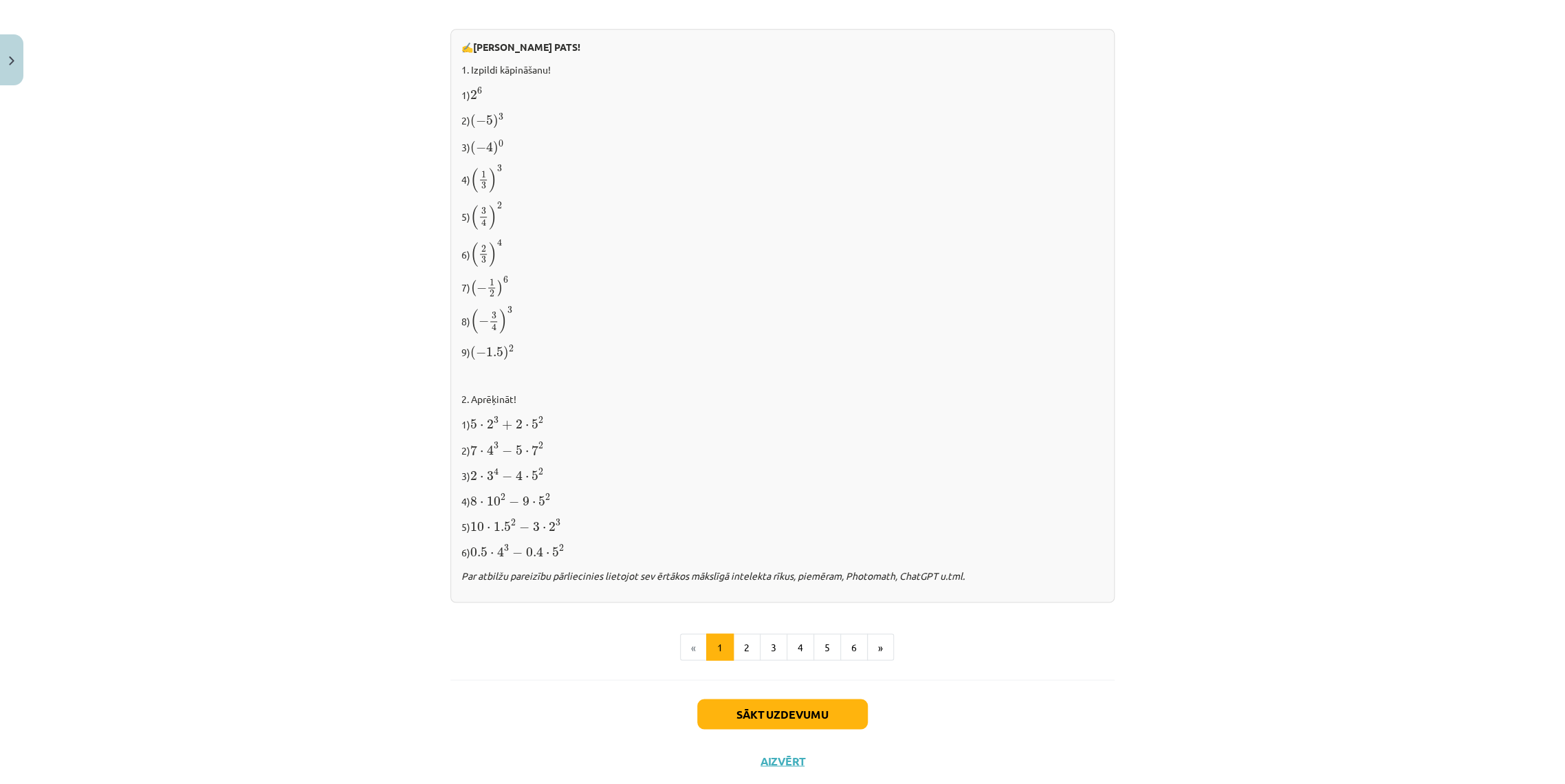
scroll to position [1145, 0]
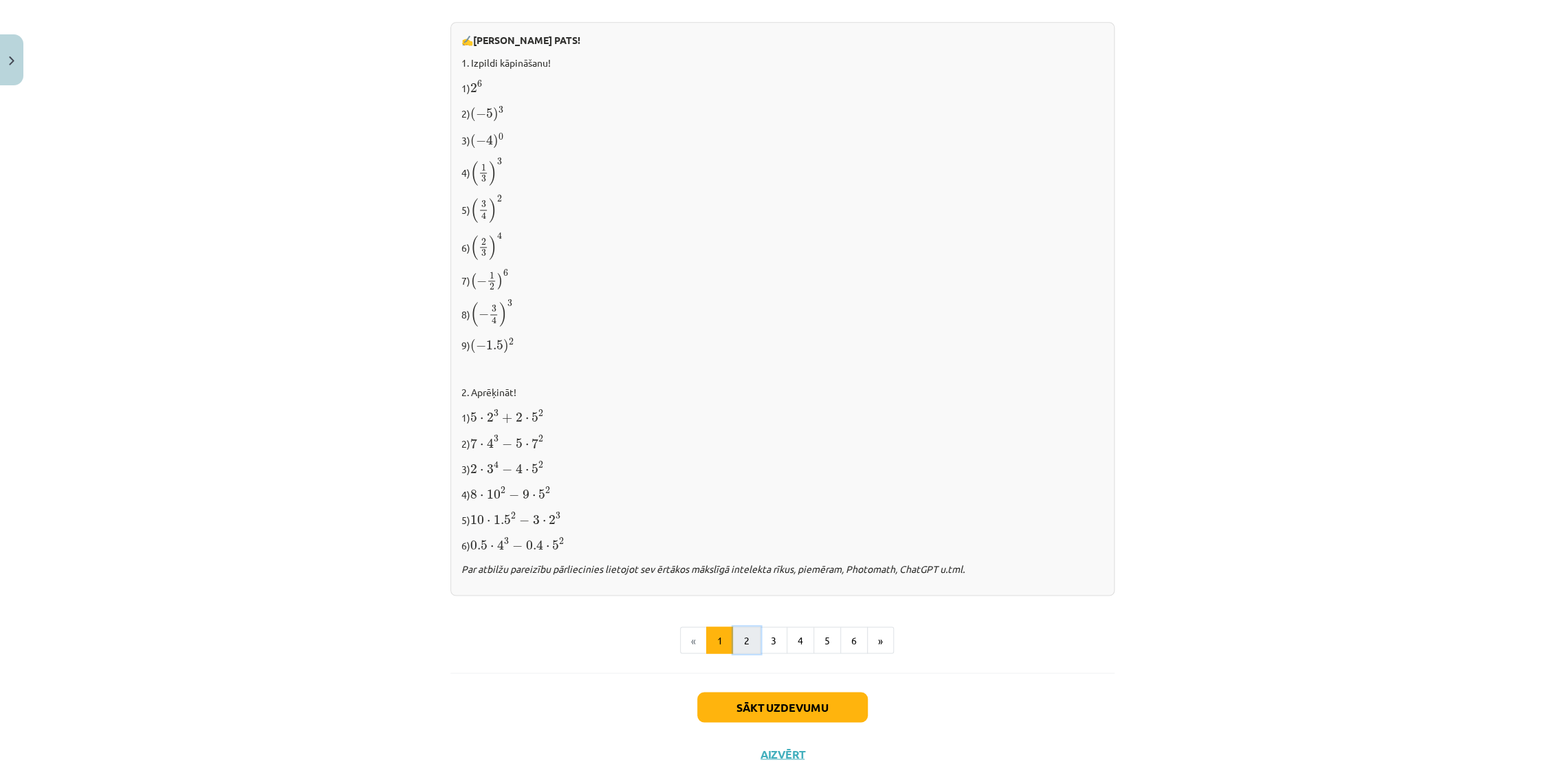
click at [747, 640] on button "2" at bounding box center [747, 640] width 28 height 28
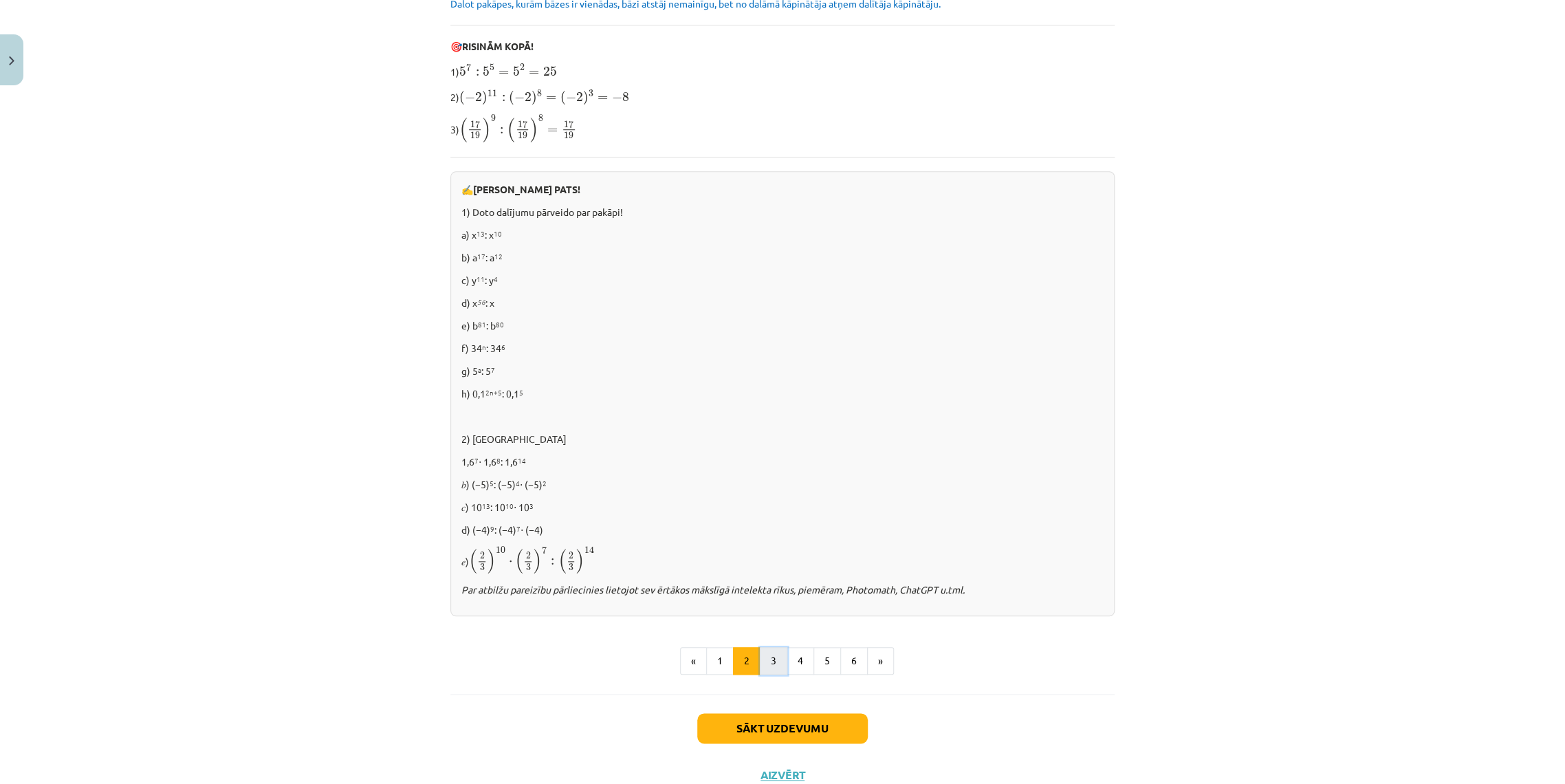
click at [773, 656] on button "3" at bounding box center [774, 661] width 28 height 28
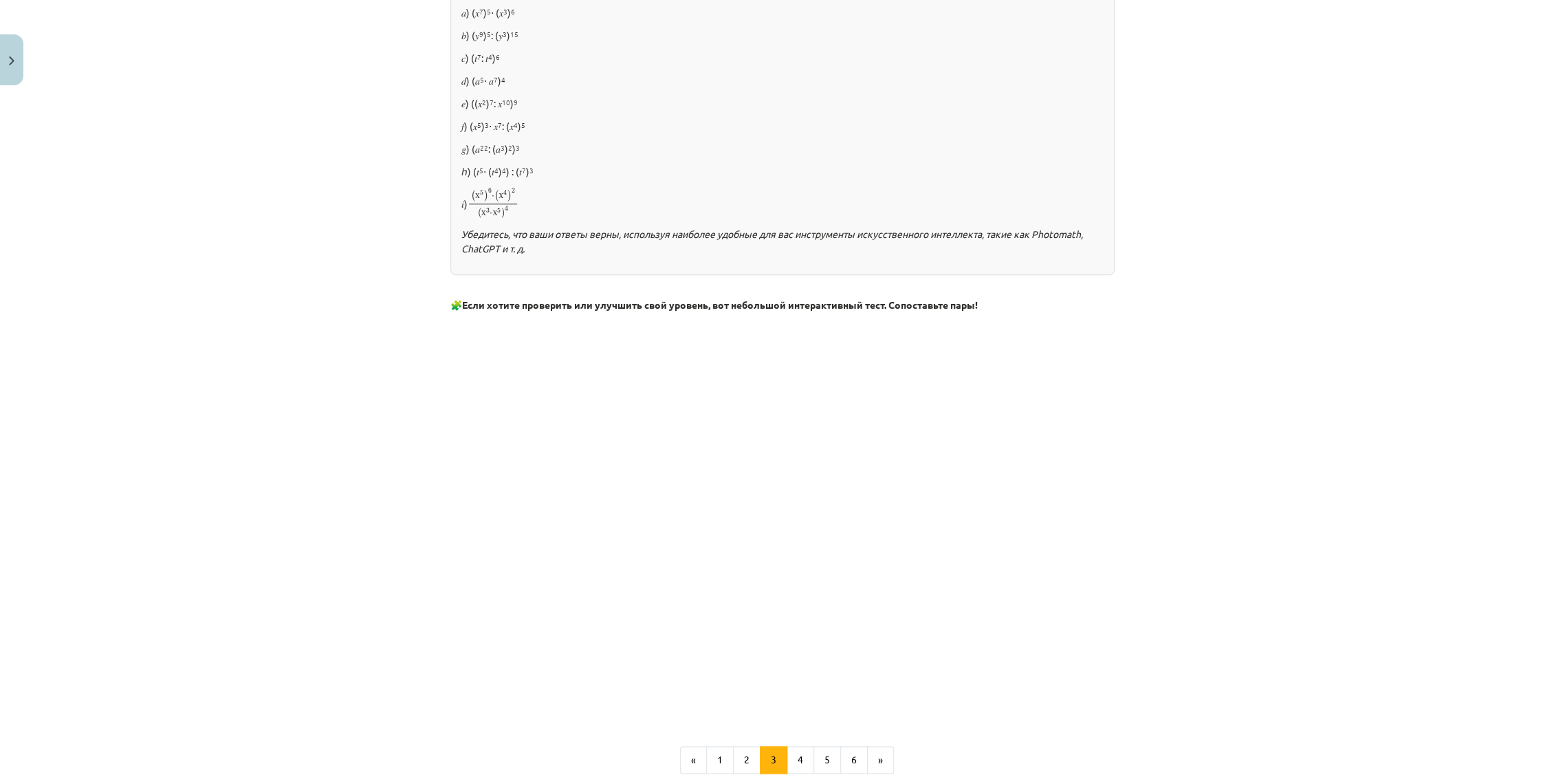
scroll to position [891, 0]
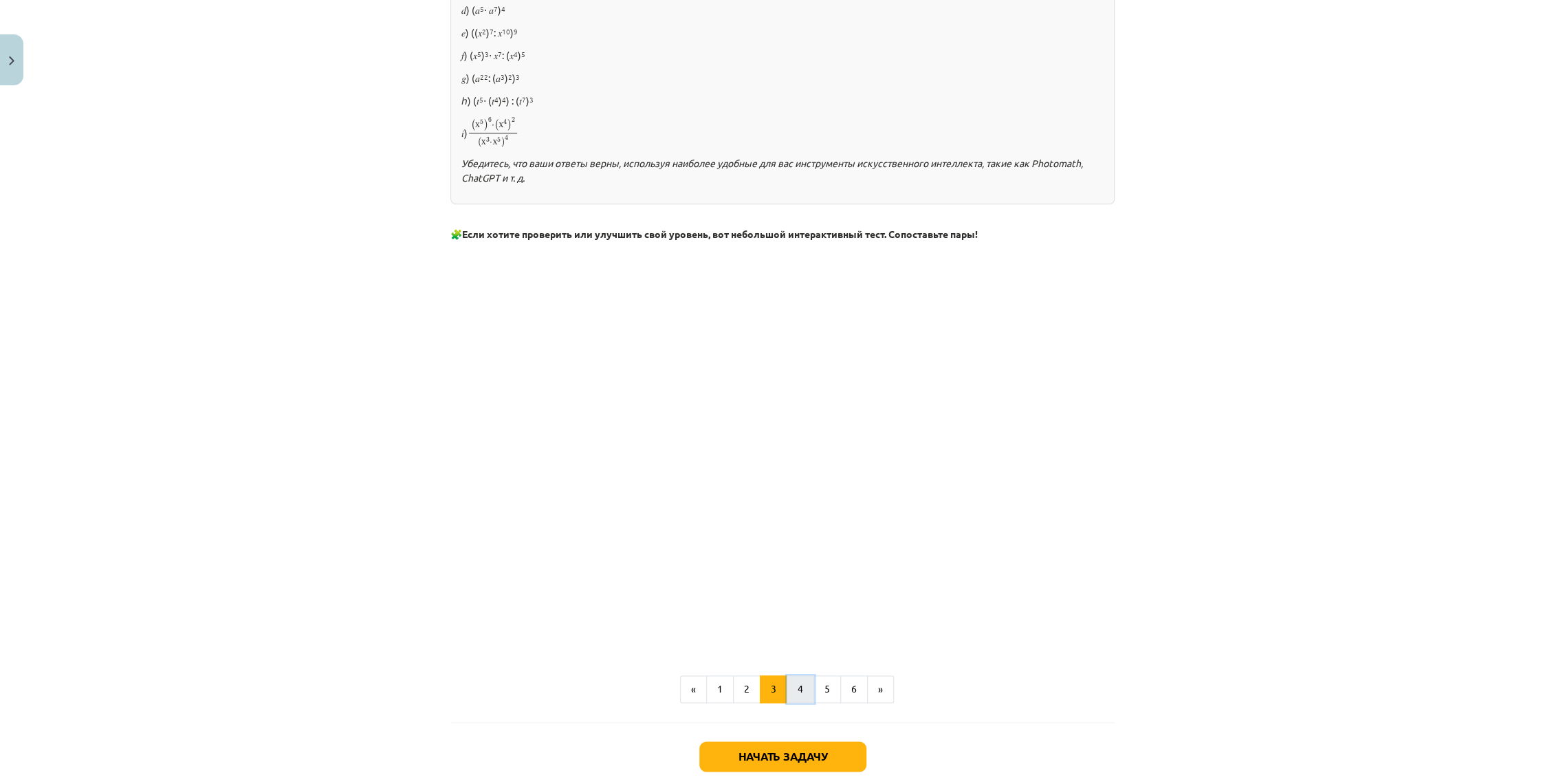
click at [792, 680] on button "4" at bounding box center [800, 688] width 28 height 28
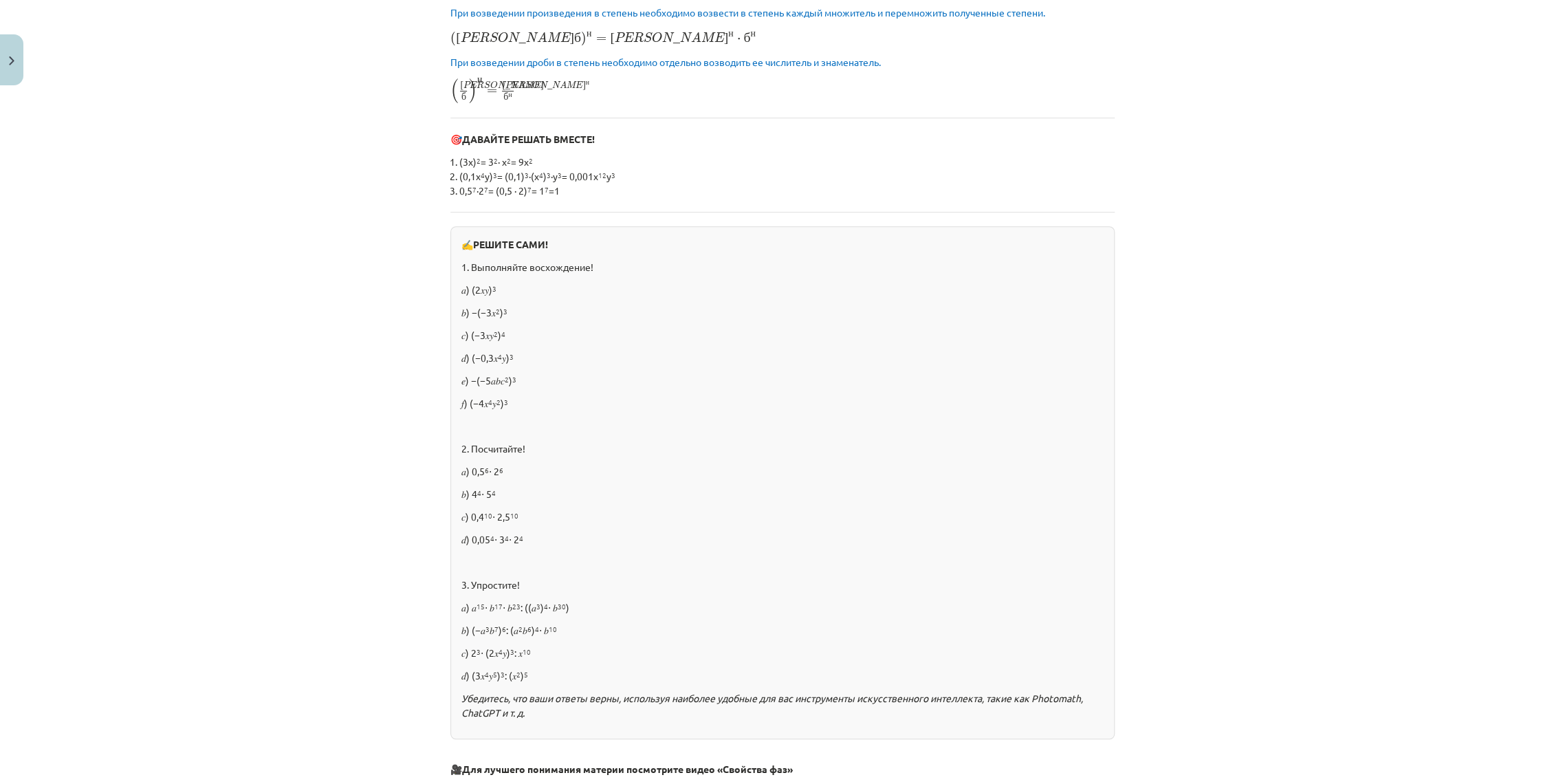
scroll to position [367, 0]
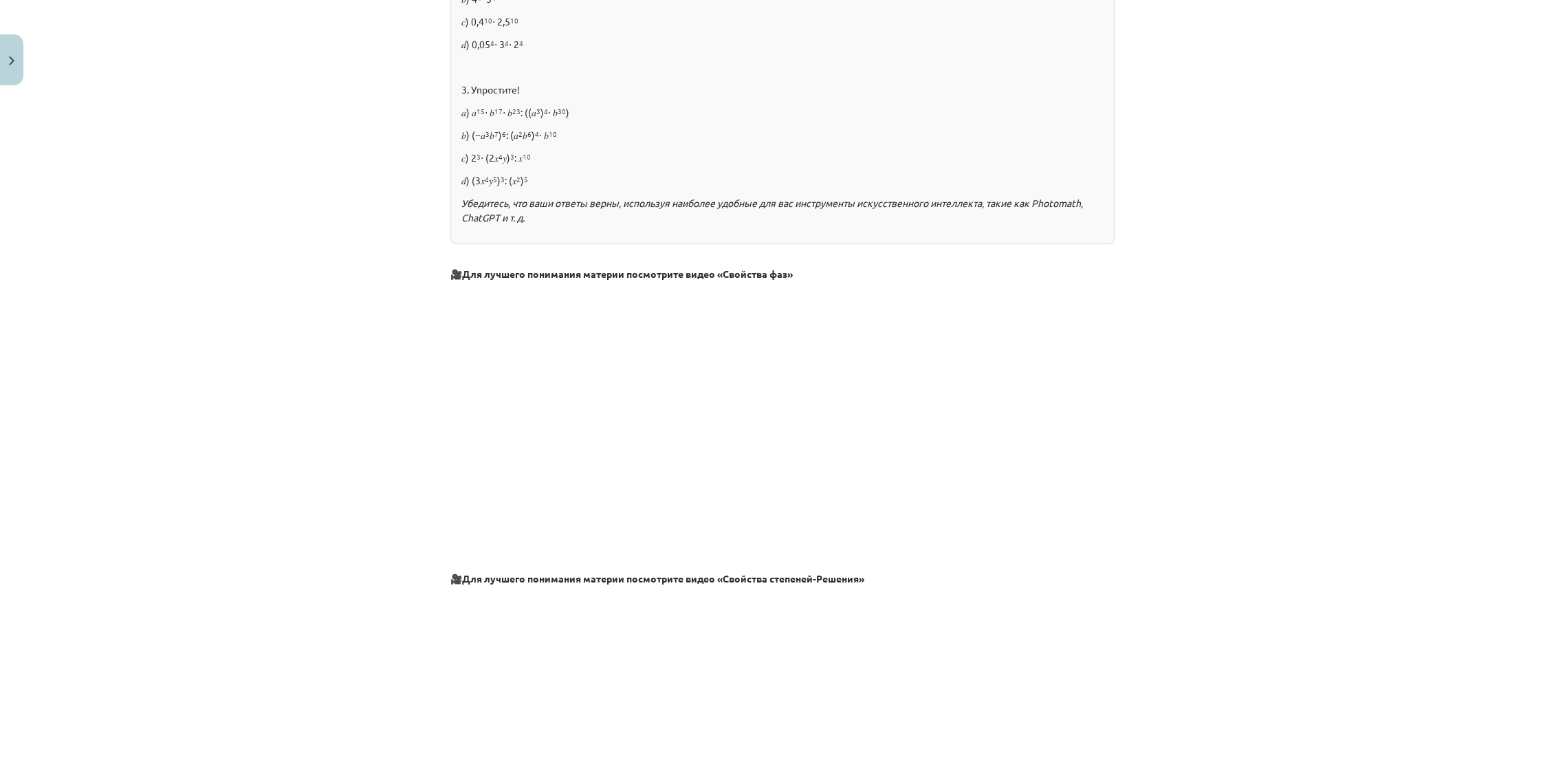
scroll to position [1208, 0]
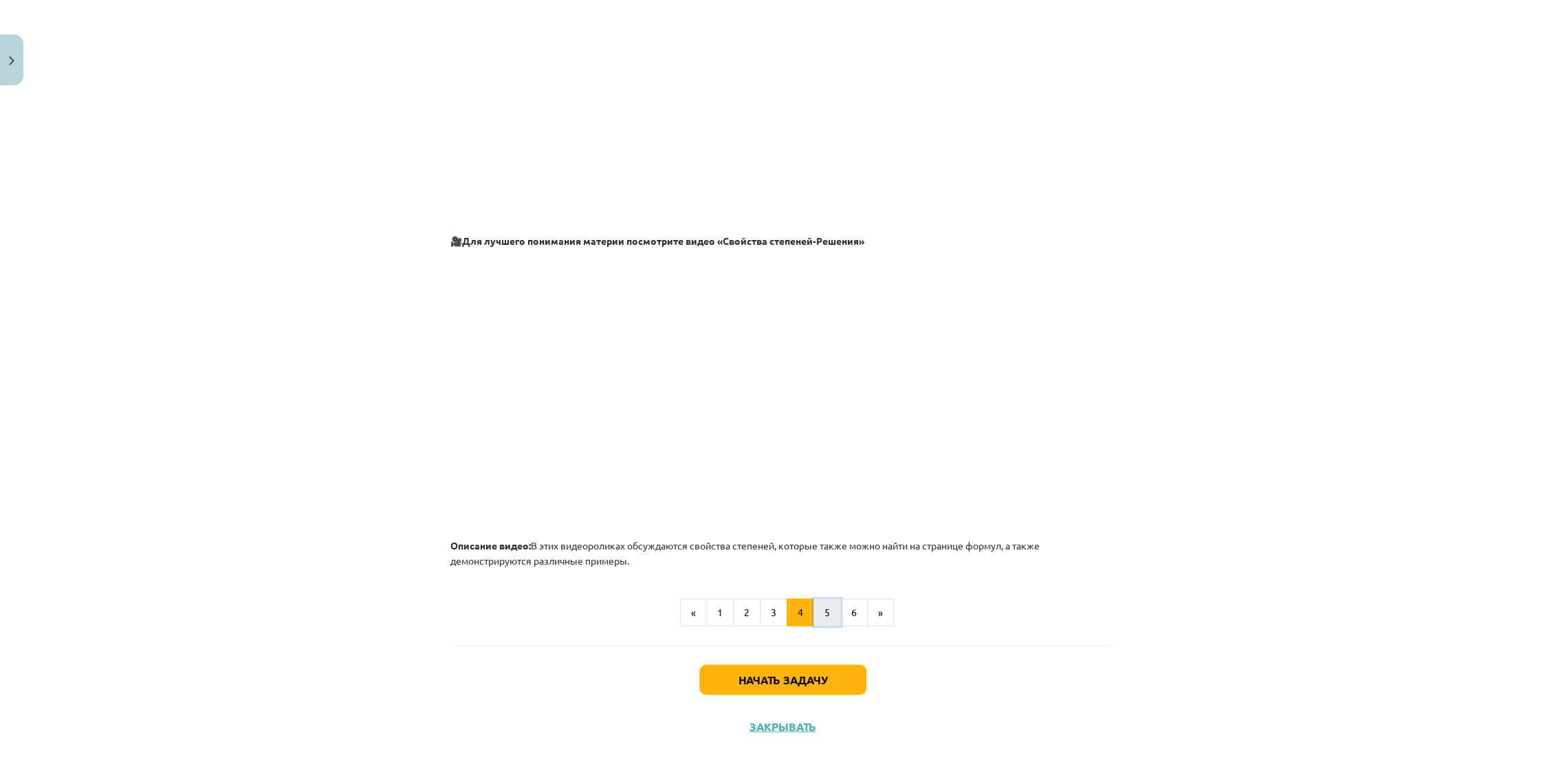
click at [826, 611] on button "5" at bounding box center [827, 611] width 28 height 28
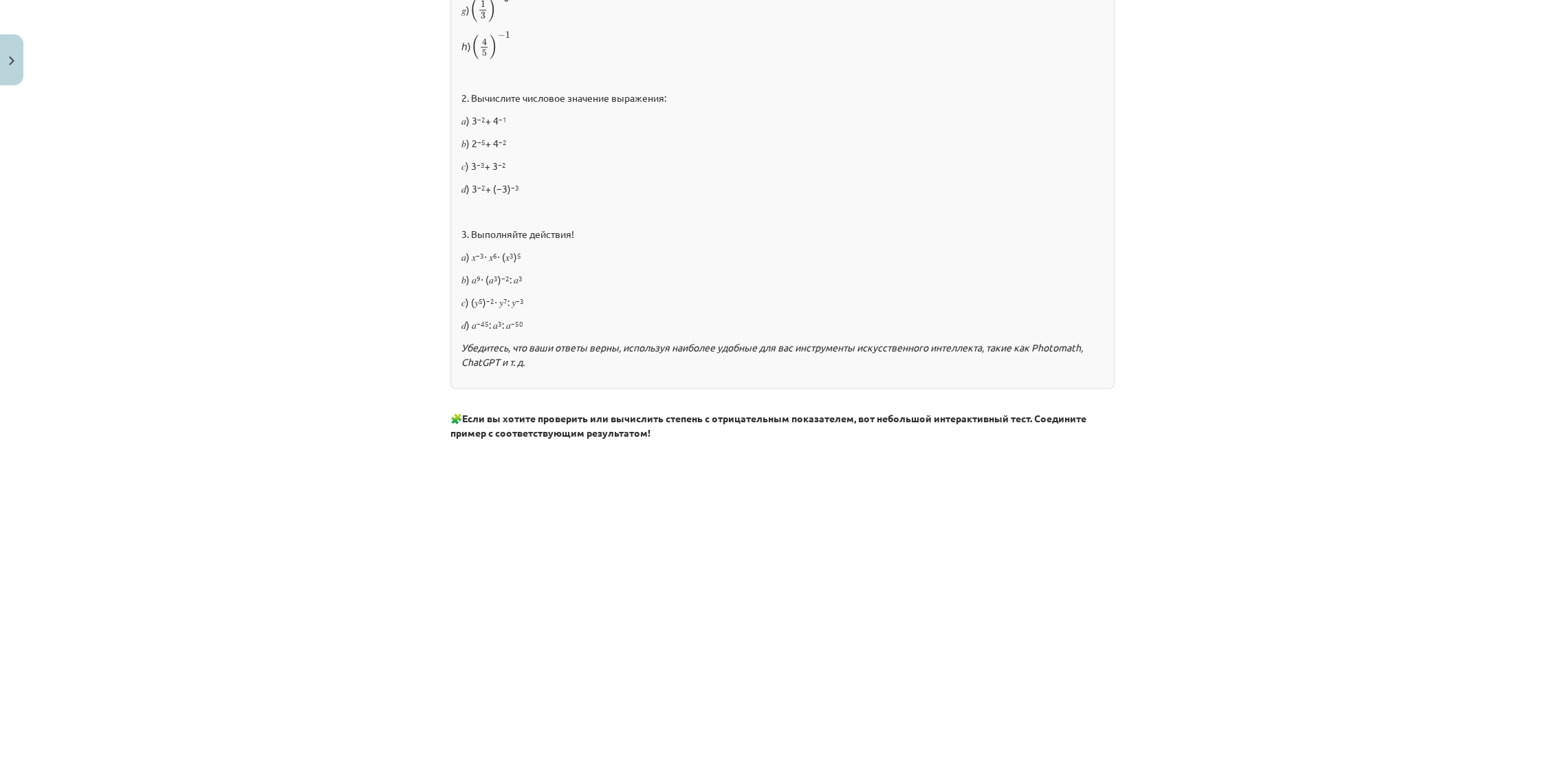
scroll to position [1222, 0]
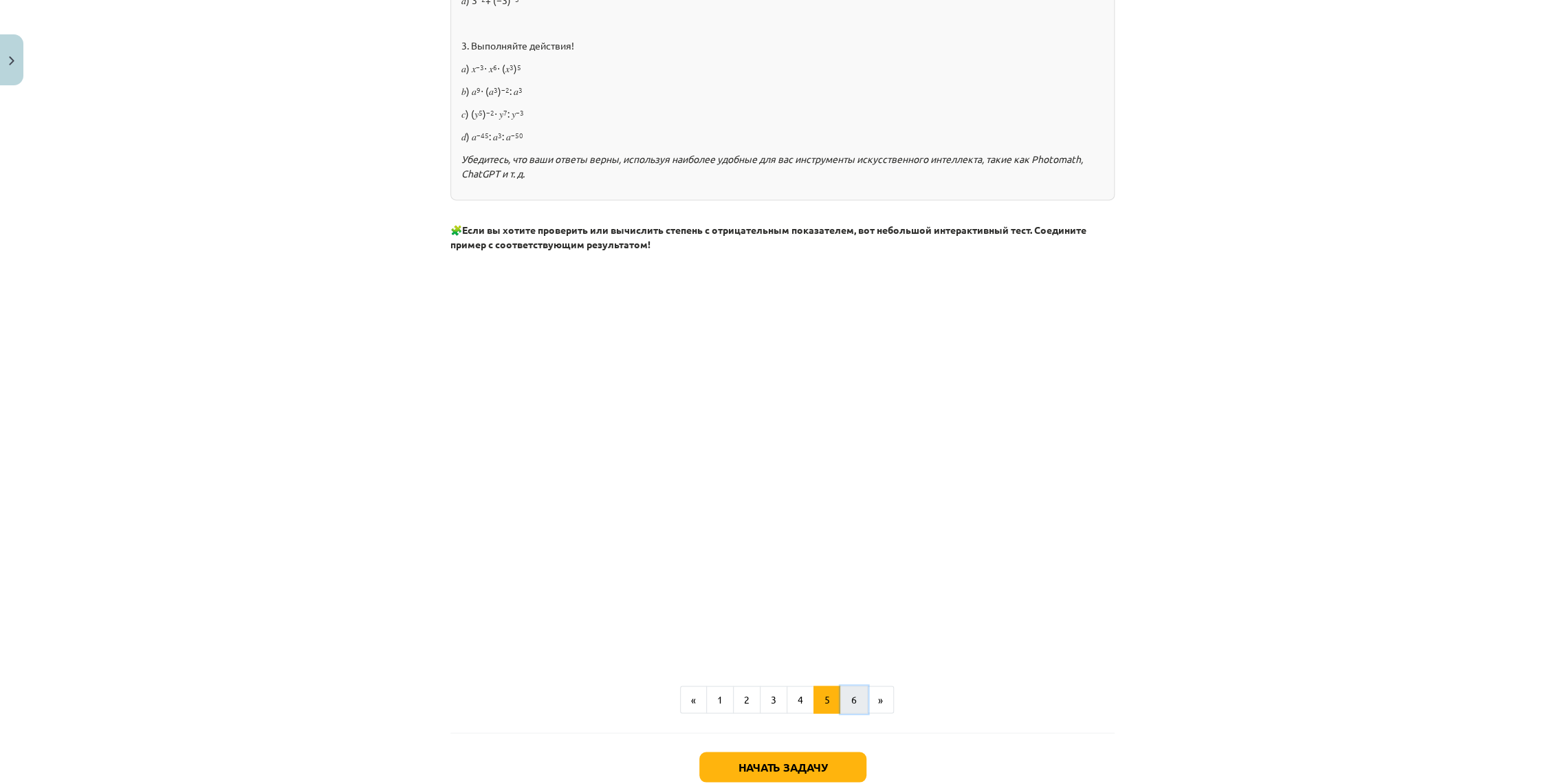
click at [841, 695] on button "6" at bounding box center [854, 699] width 28 height 28
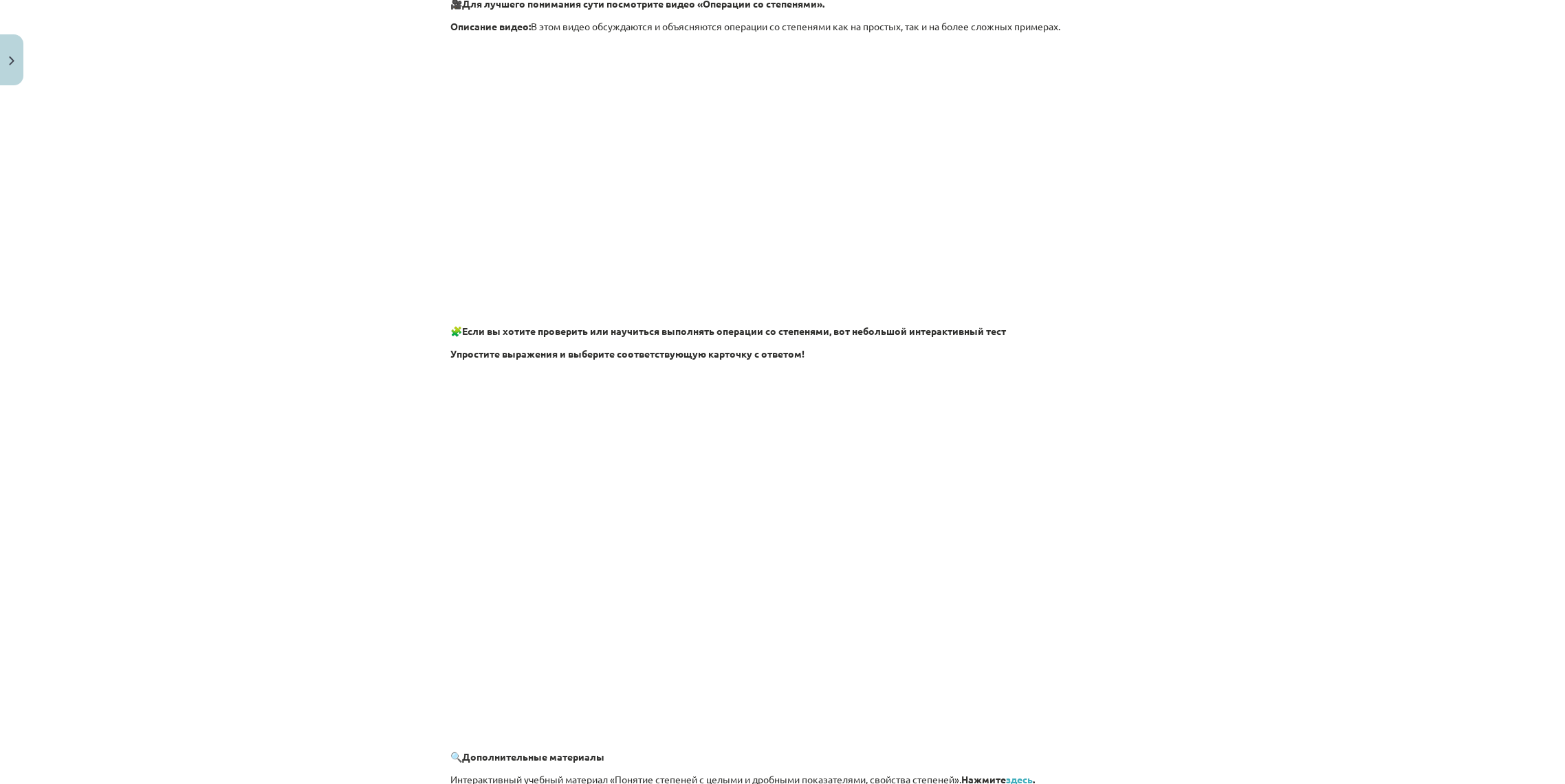
scroll to position [1041, 0]
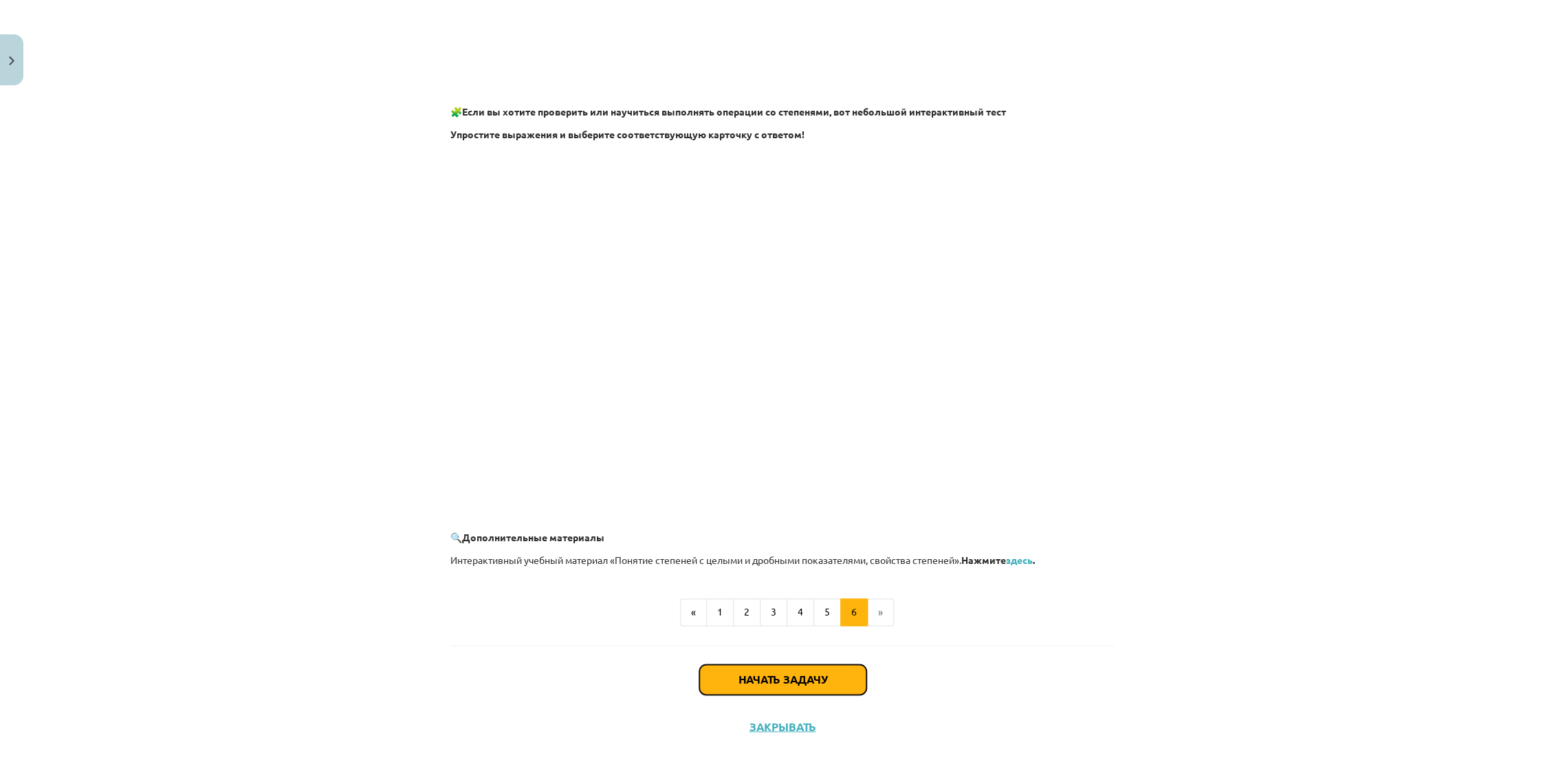
click at [843, 670] on button "Начать задачу" at bounding box center [782, 679] width 167 height 30
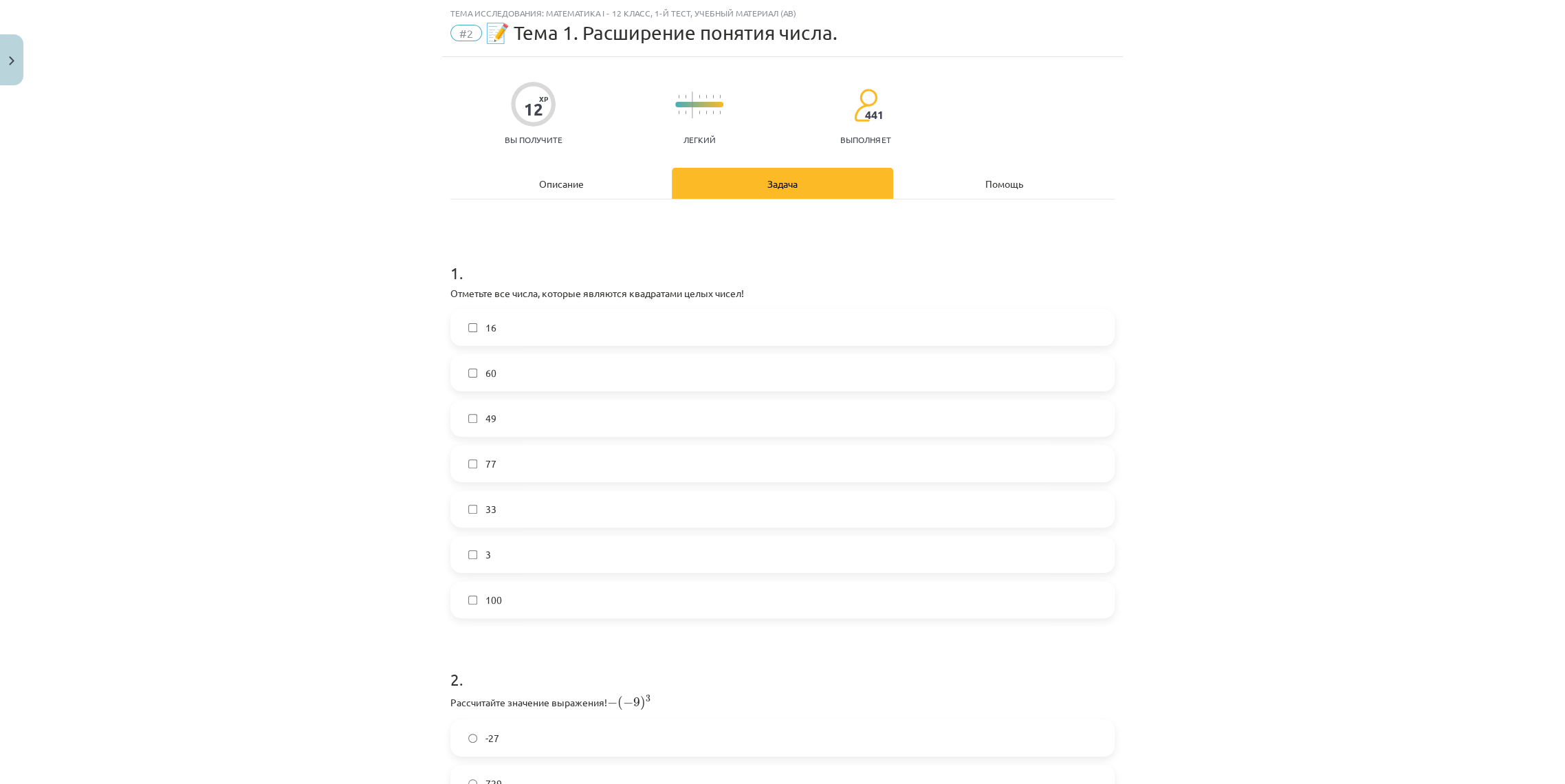
scroll to position [34, 0]
click at [1281, 239] on div "Mācību tēma: Matemātikas i - 12. klases 1. ieskaites mācību materiāls (ab) #2 📝…" at bounding box center [782, 392] width 1565 height 784
click at [472, 317] on label "16" at bounding box center [782, 328] width 662 height 34
click at [471, 601] on label "100" at bounding box center [782, 600] width 662 height 34
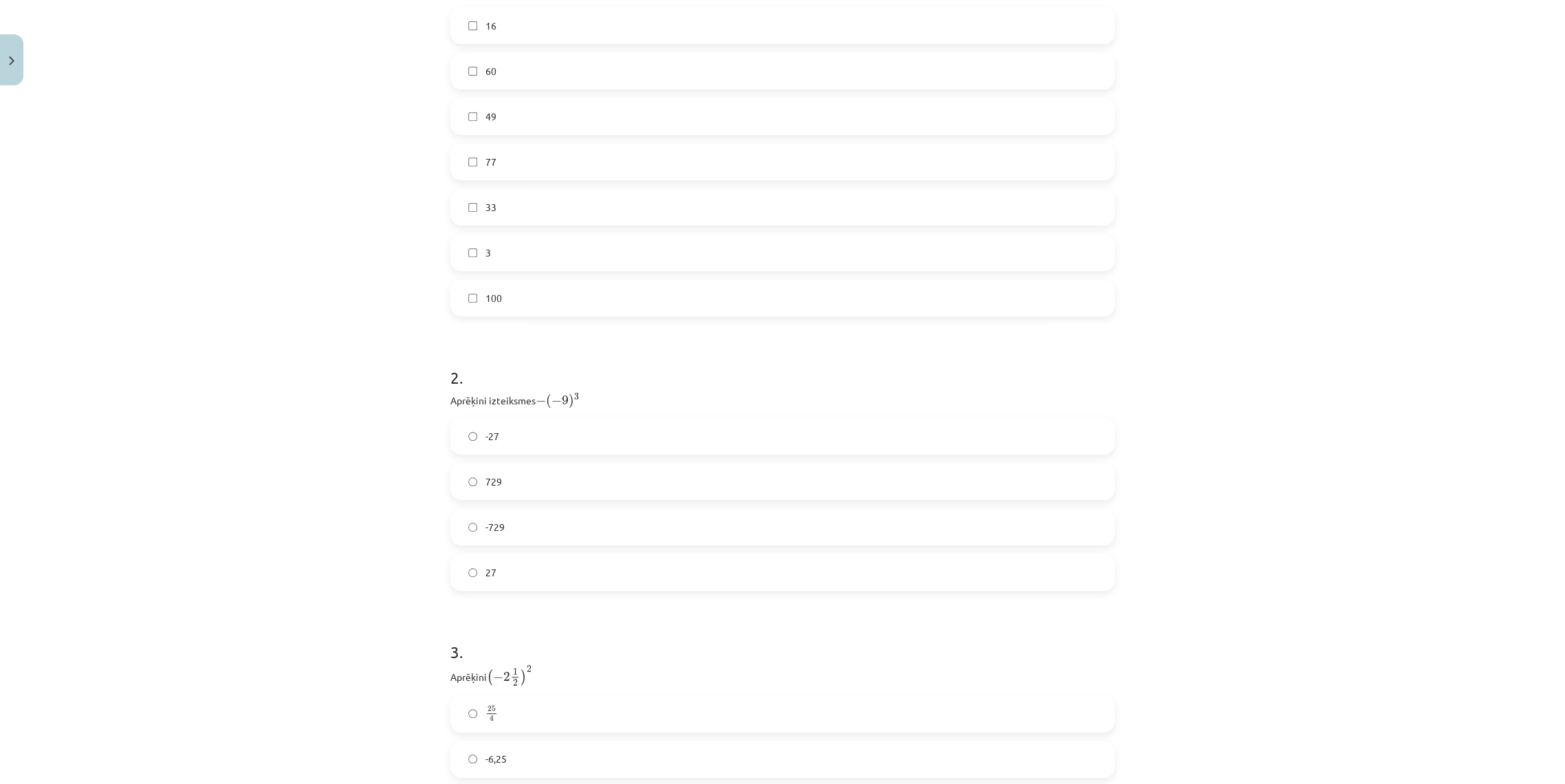
scroll to position [340, 0]
click at [1238, 239] on div "Тема исследования: Математика I - 12 класс, 1-й тест, учебный материал (ab) #2 …" at bounding box center [782, 392] width 1565 height 784
click at [501, 570] on label "27" at bounding box center [782, 569] width 662 height 34
click at [512, 484] on label "729" at bounding box center [782, 477] width 662 height 34
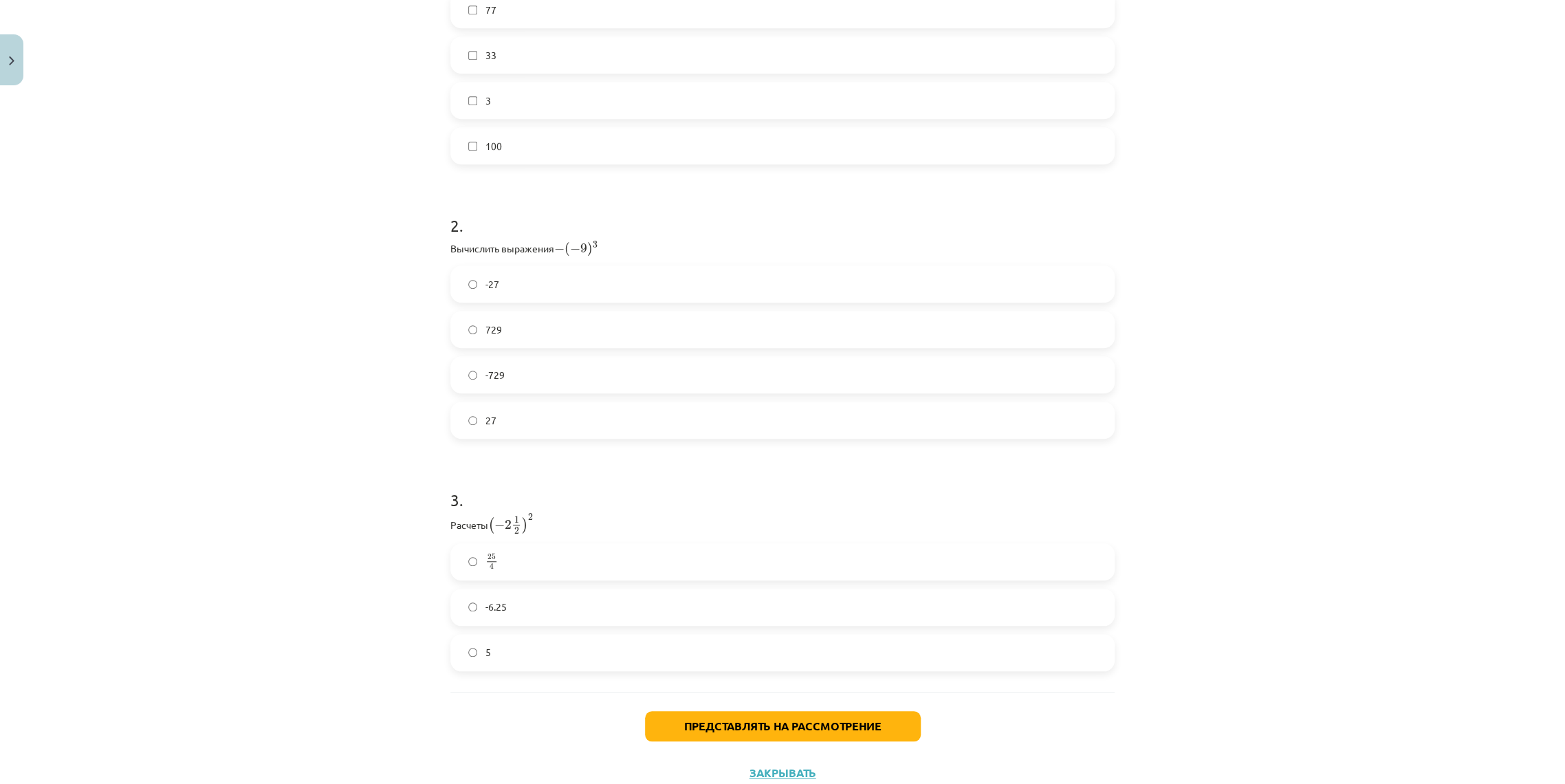
scroll to position [493, 0]
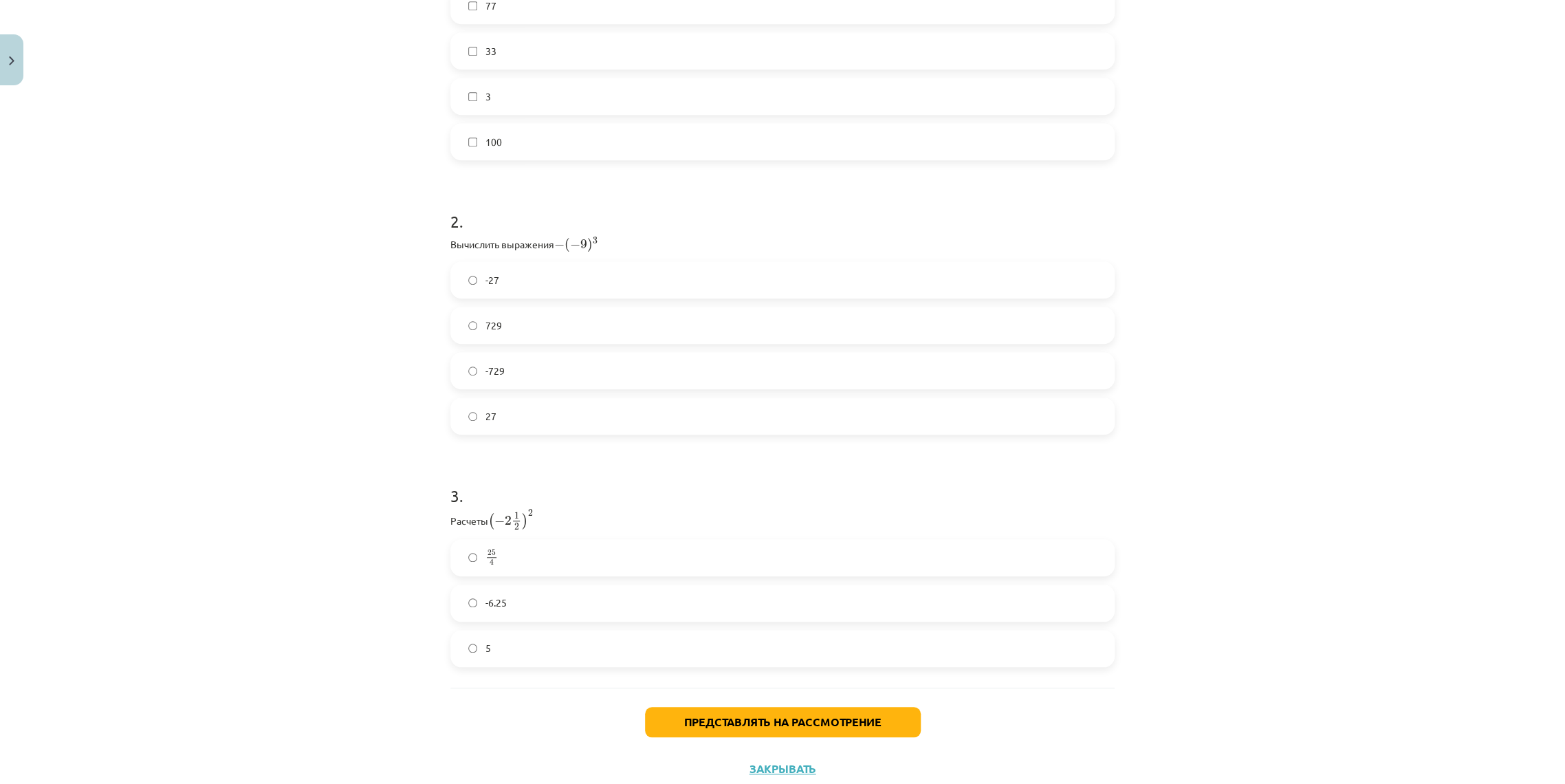
click at [504, 552] on label "25 4 25 4" at bounding box center [782, 557] width 662 height 34
click at [504, 520] on font "2" at bounding box center [508, 520] width 7 height 0
click at [512, 514] on span "1 2" at bounding box center [516, 521] width 10 height 18
click at [504, 520] on font "2" at bounding box center [508, 520] width 7 height 0
drag, startPoint x: 525, startPoint y: 510, endPoint x: 517, endPoint y: 511, distance: 8.1
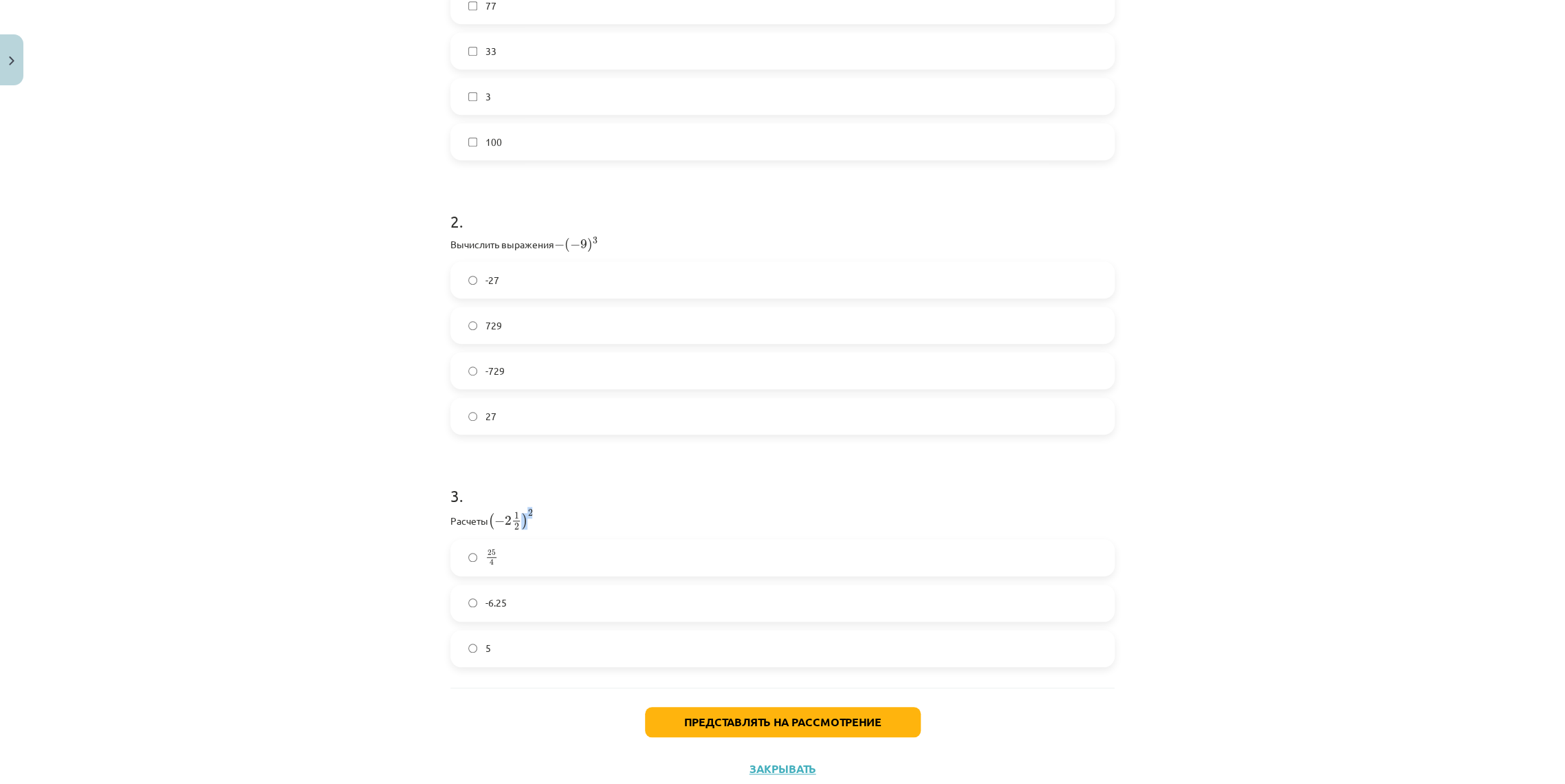
click at [517, 511] on span "( − 2 1 2 ) 2" at bounding box center [511, 519] width 45 height 21
click at [512, 513] on span "1 2" at bounding box center [516, 521] width 10 height 18
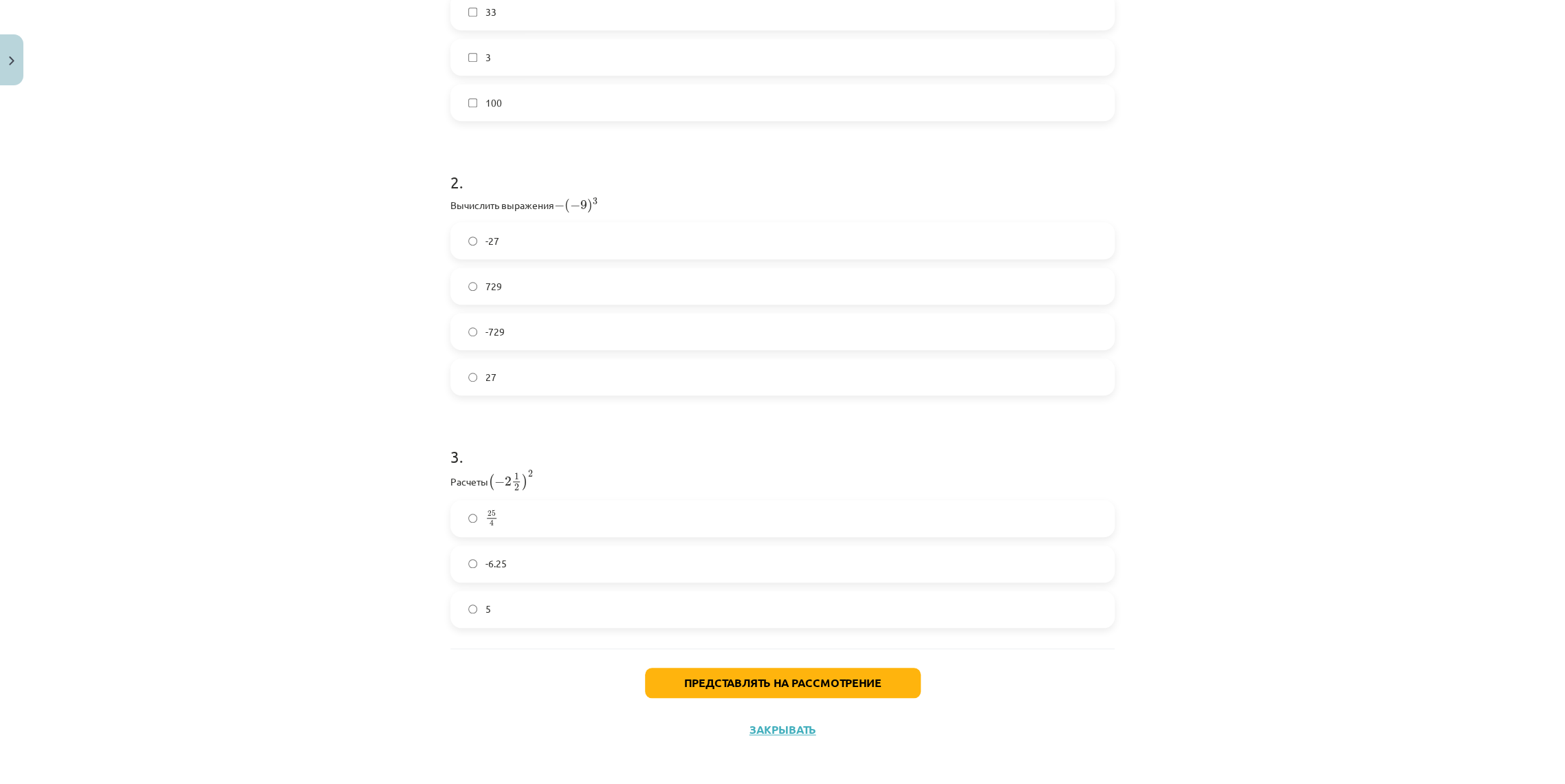
scroll to position [534, 0]
click at [702, 687] on button "Представлять на рассмотрение" at bounding box center [782, 680] width 275 height 30
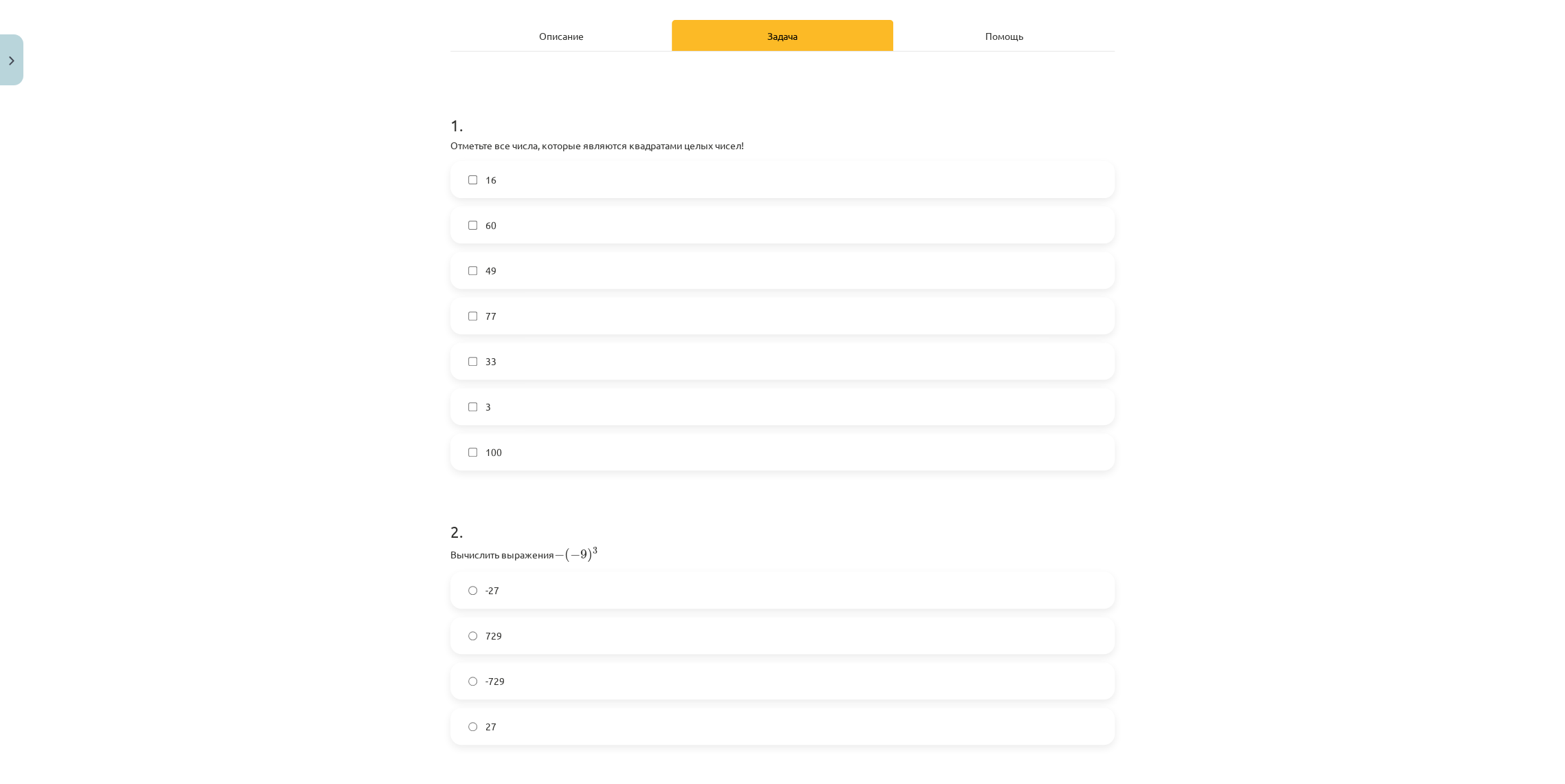
scroll to position [152, 0]
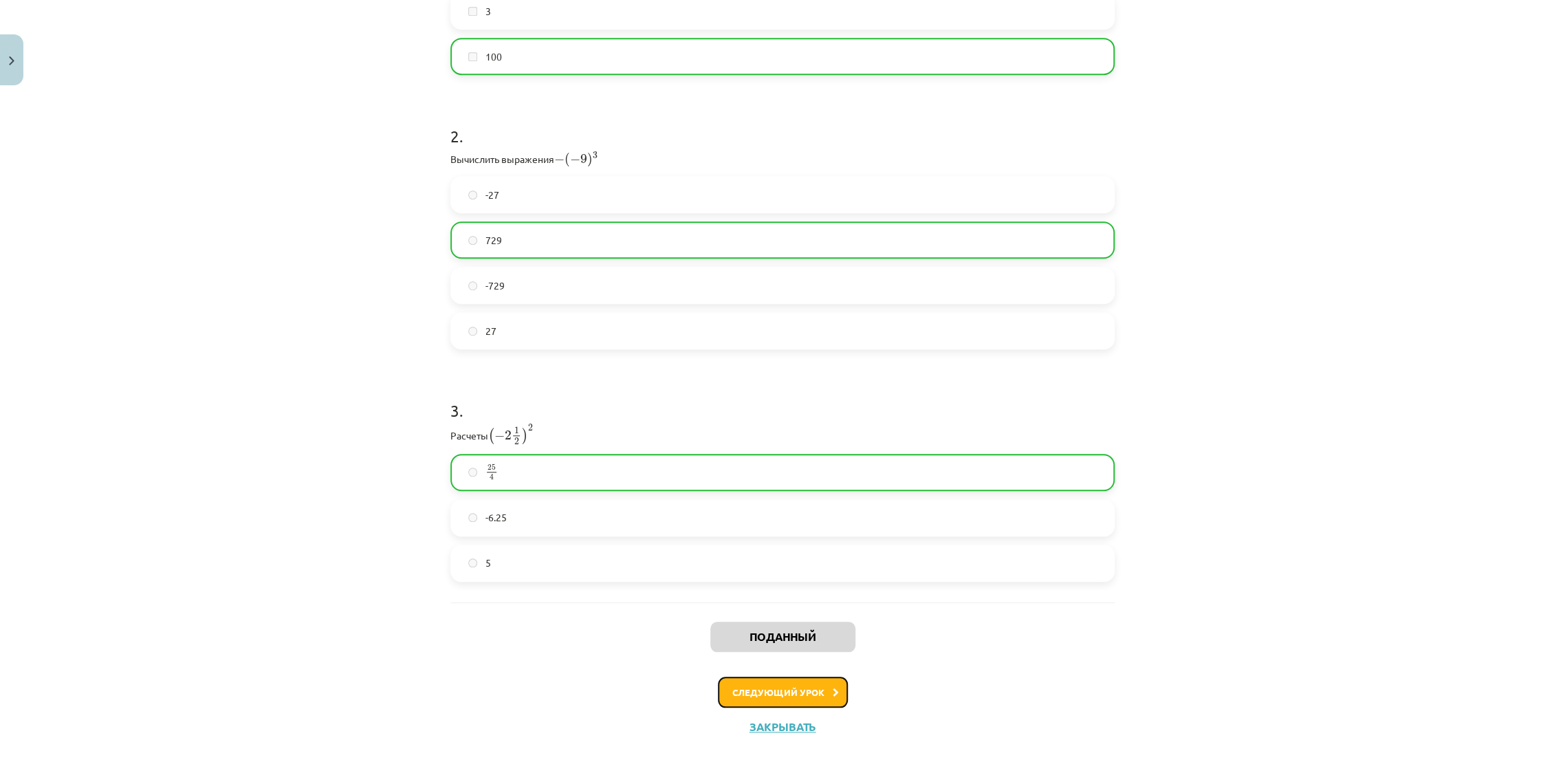
click at [770, 686] on font "Следующий урок" at bounding box center [778, 691] width 92 height 12
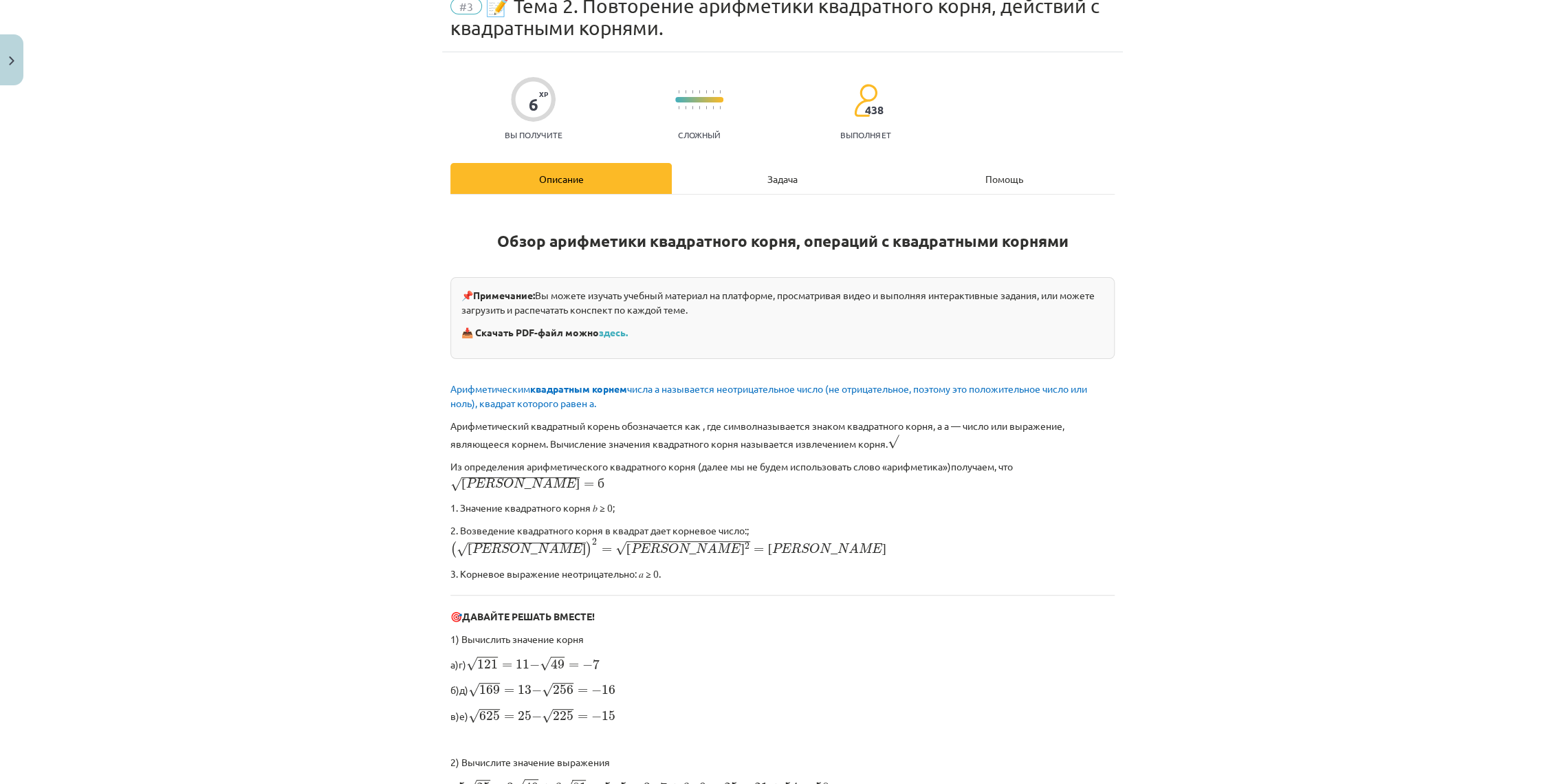
scroll to position [264, 0]
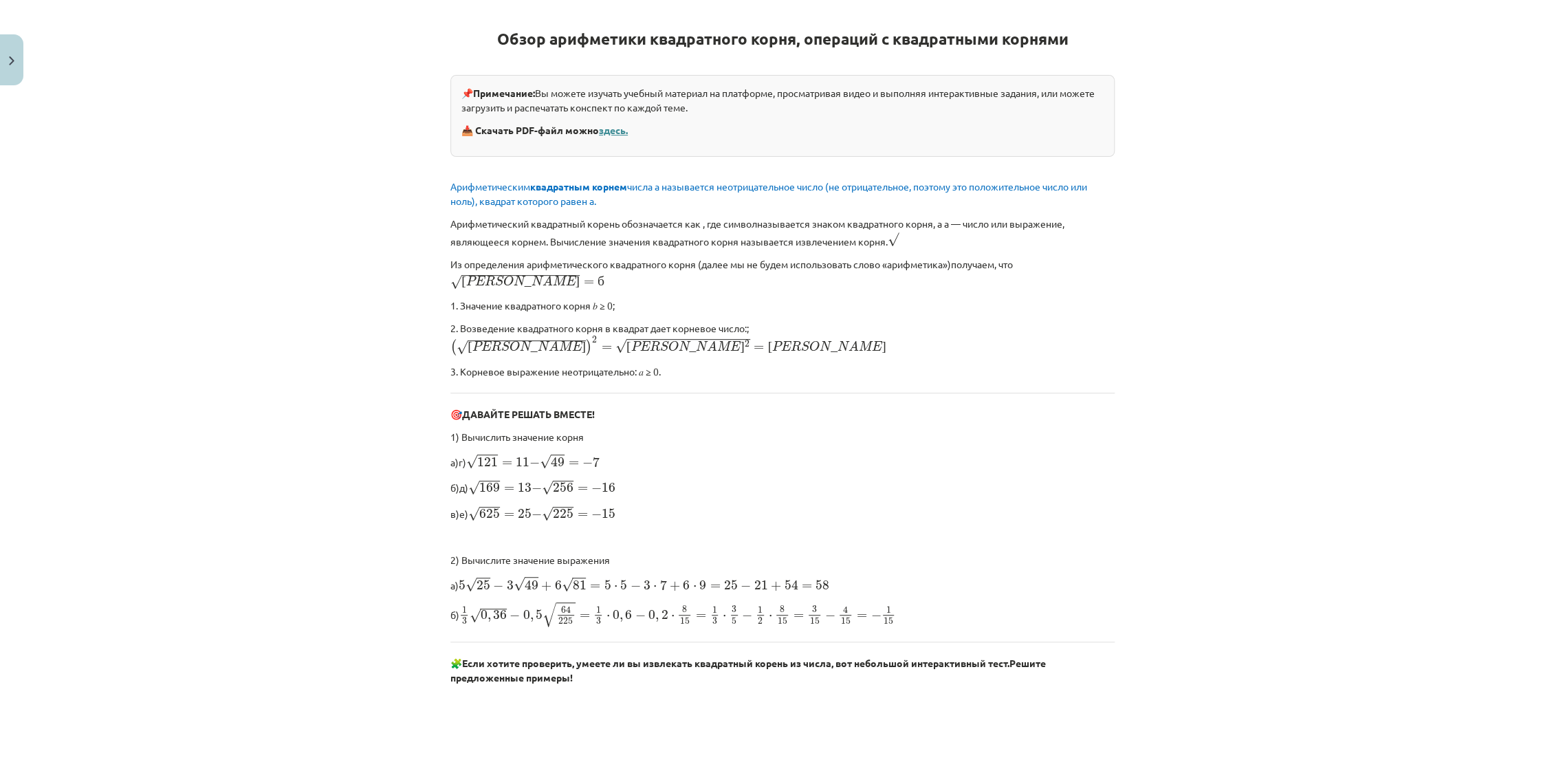
click at [618, 130] on font "здесь." at bounding box center [613, 130] width 29 height 13
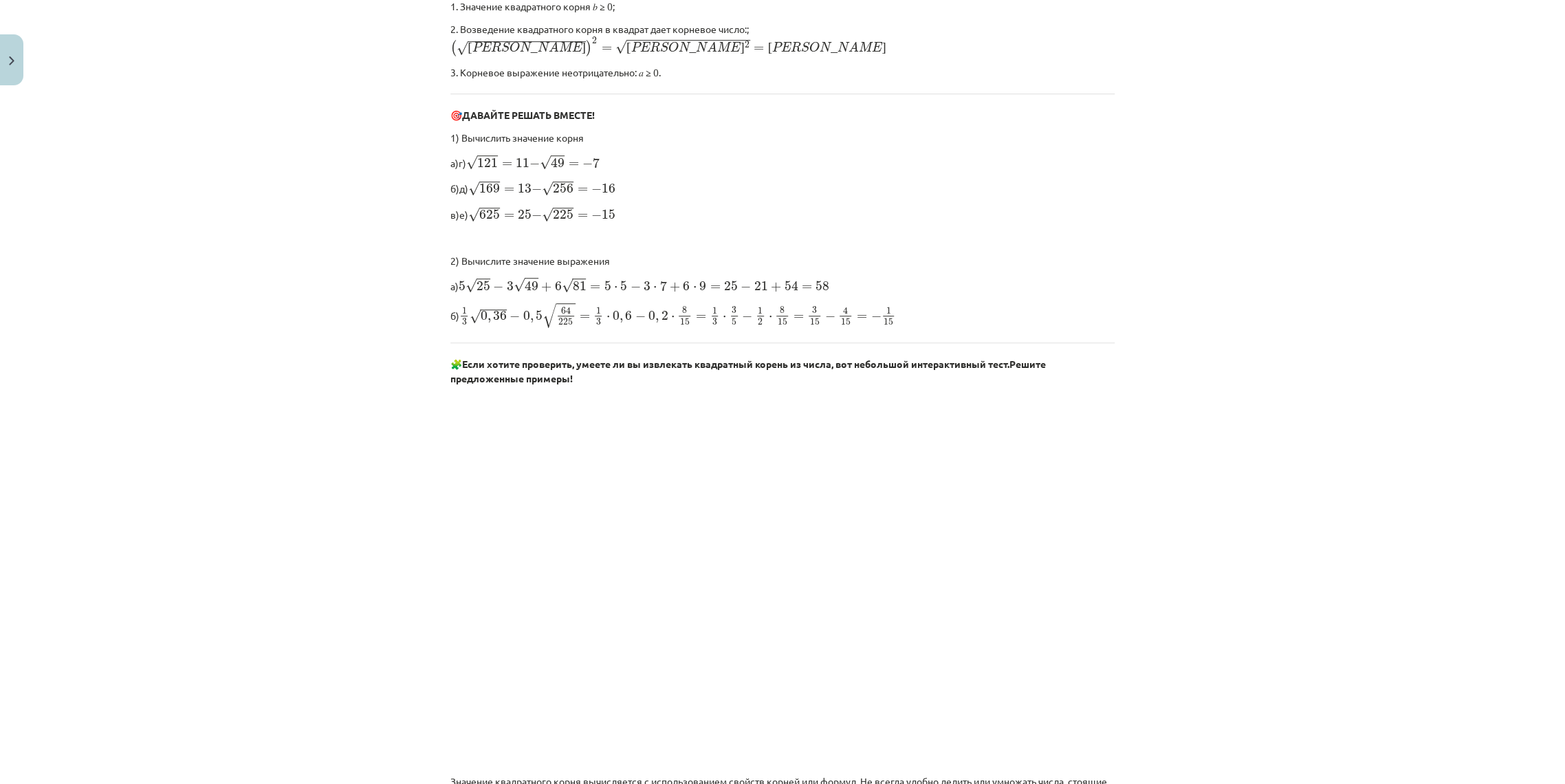
scroll to position [569, 0]
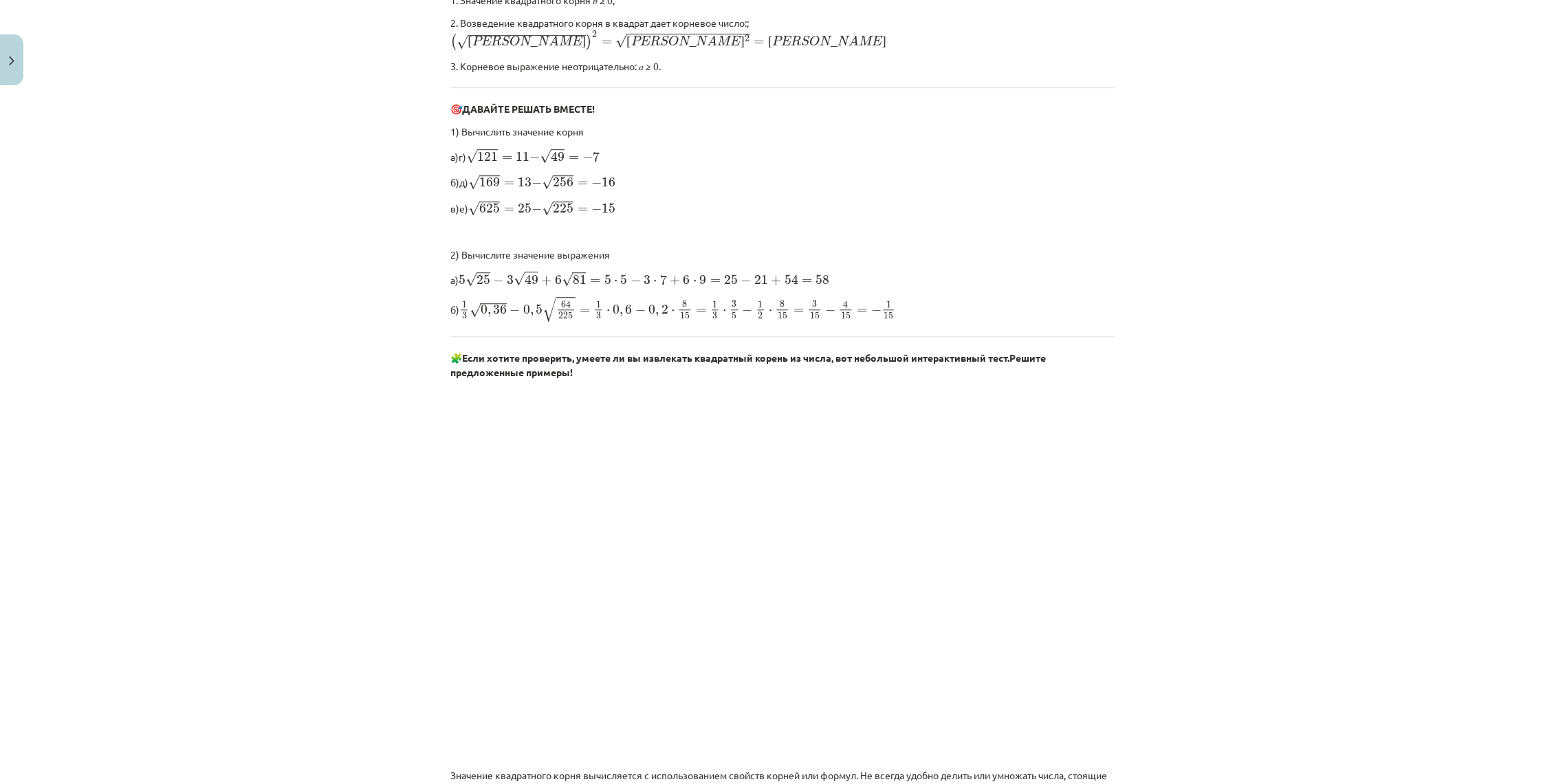
click at [1216, 482] on div "Тема исследования: Математика I - 12 класс, 1-й тест, учебный материал (ab) #3 …" at bounding box center [782, 392] width 1565 height 784
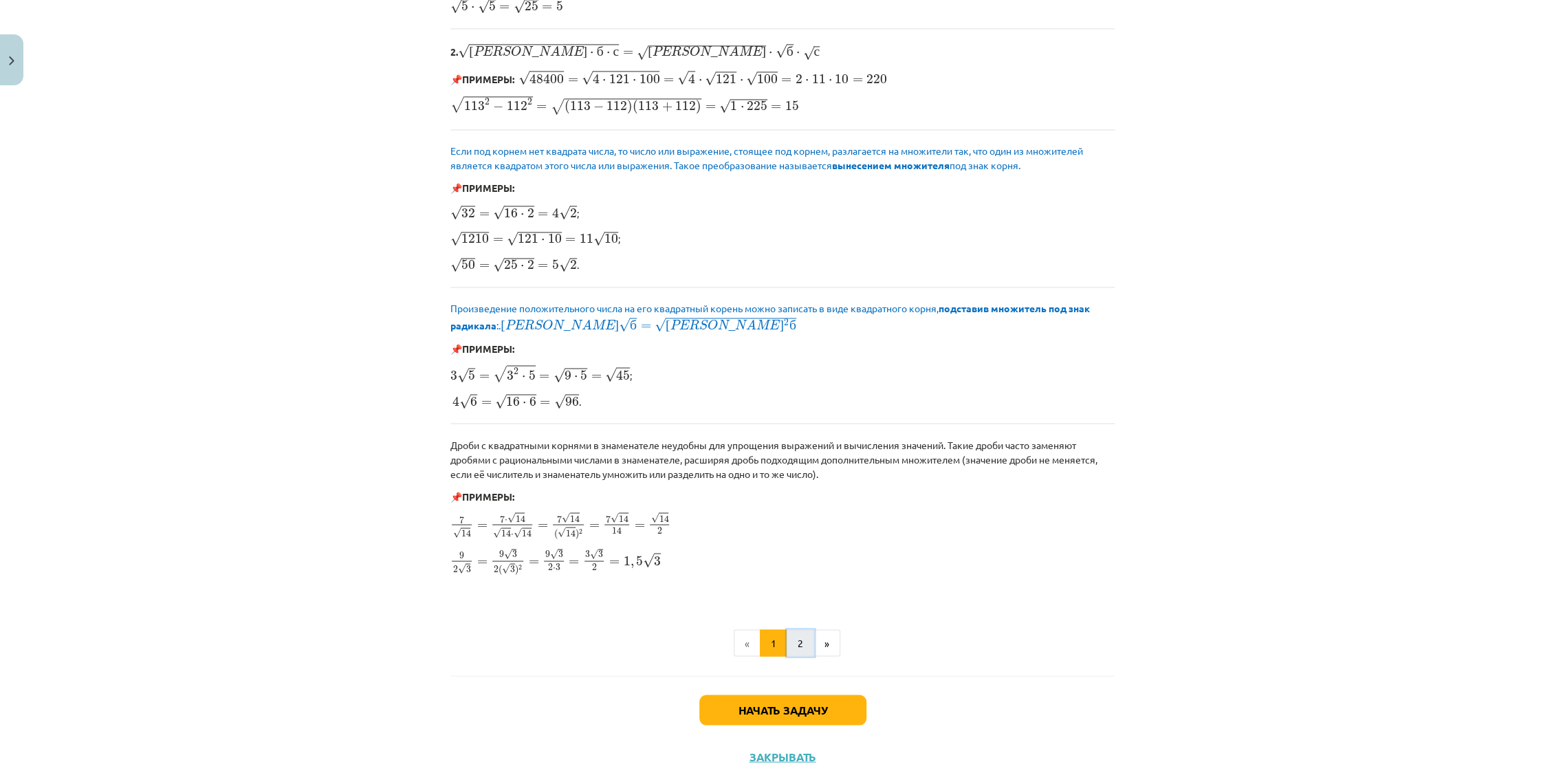
click at [802, 629] on button "2" at bounding box center [800, 643] width 28 height 28
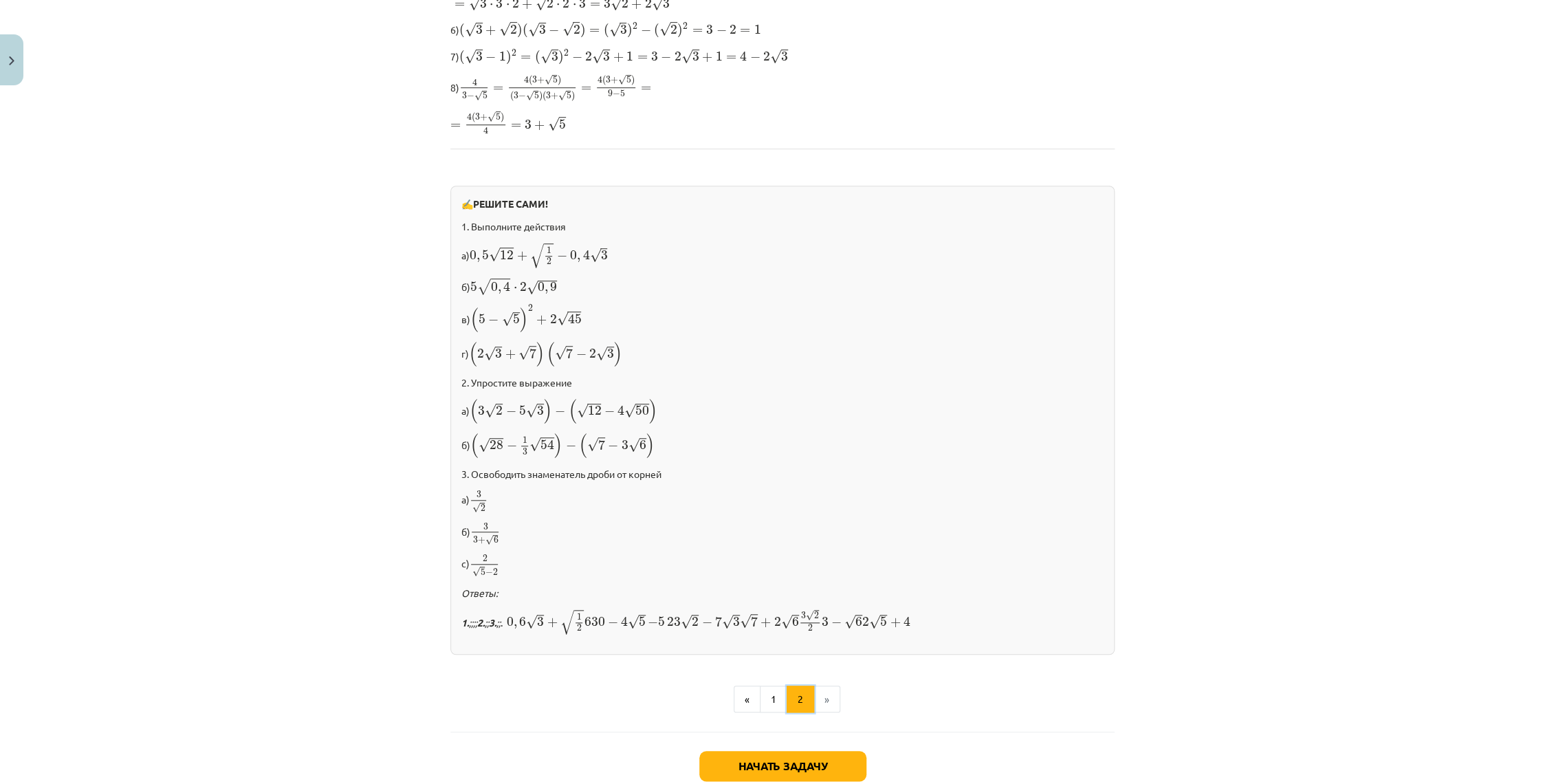
scroll to position [636, 0]
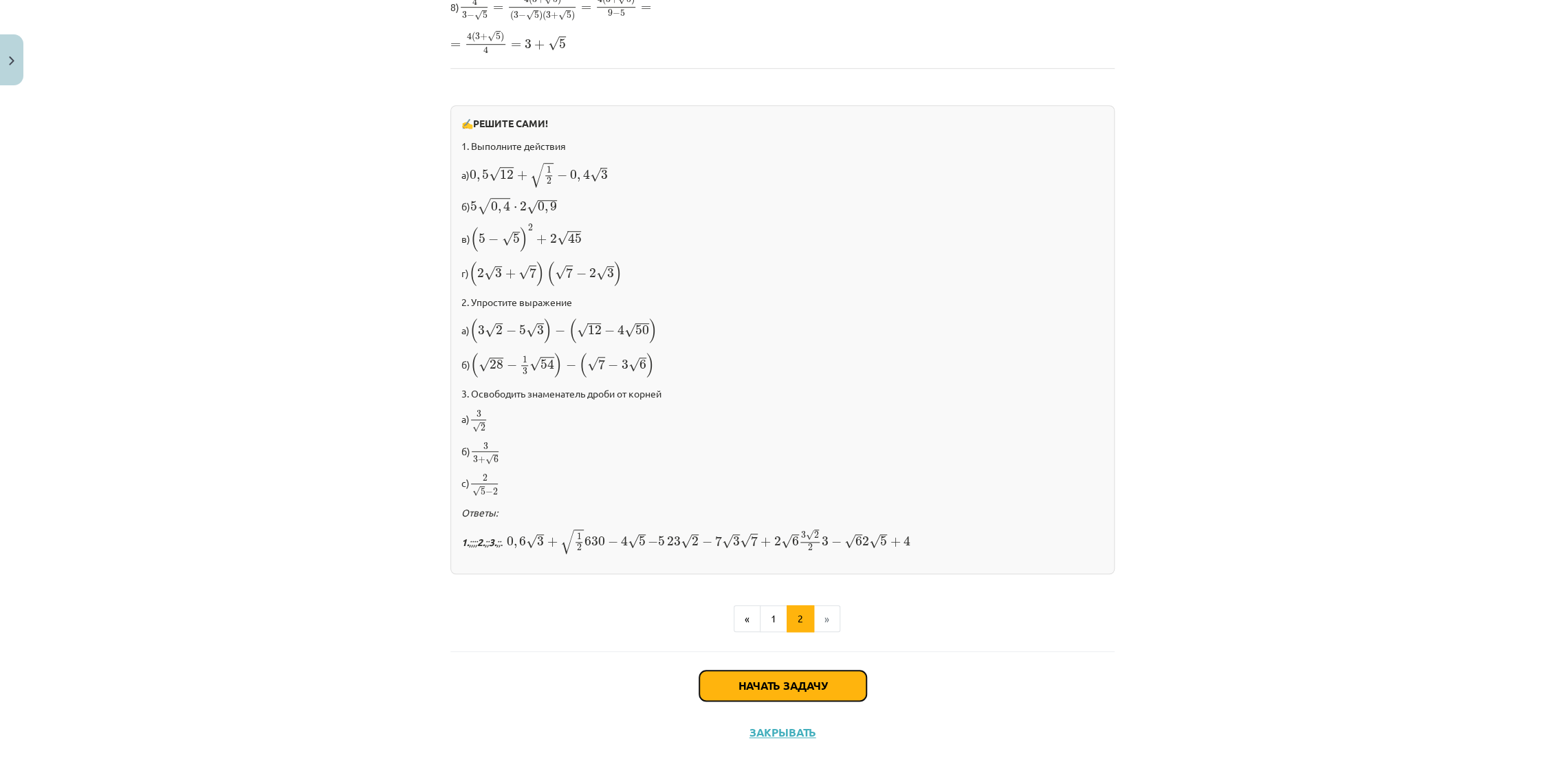
click at [816, 678] on font "Начать задачу" at bounding box center [782, 685] width 89 height 14
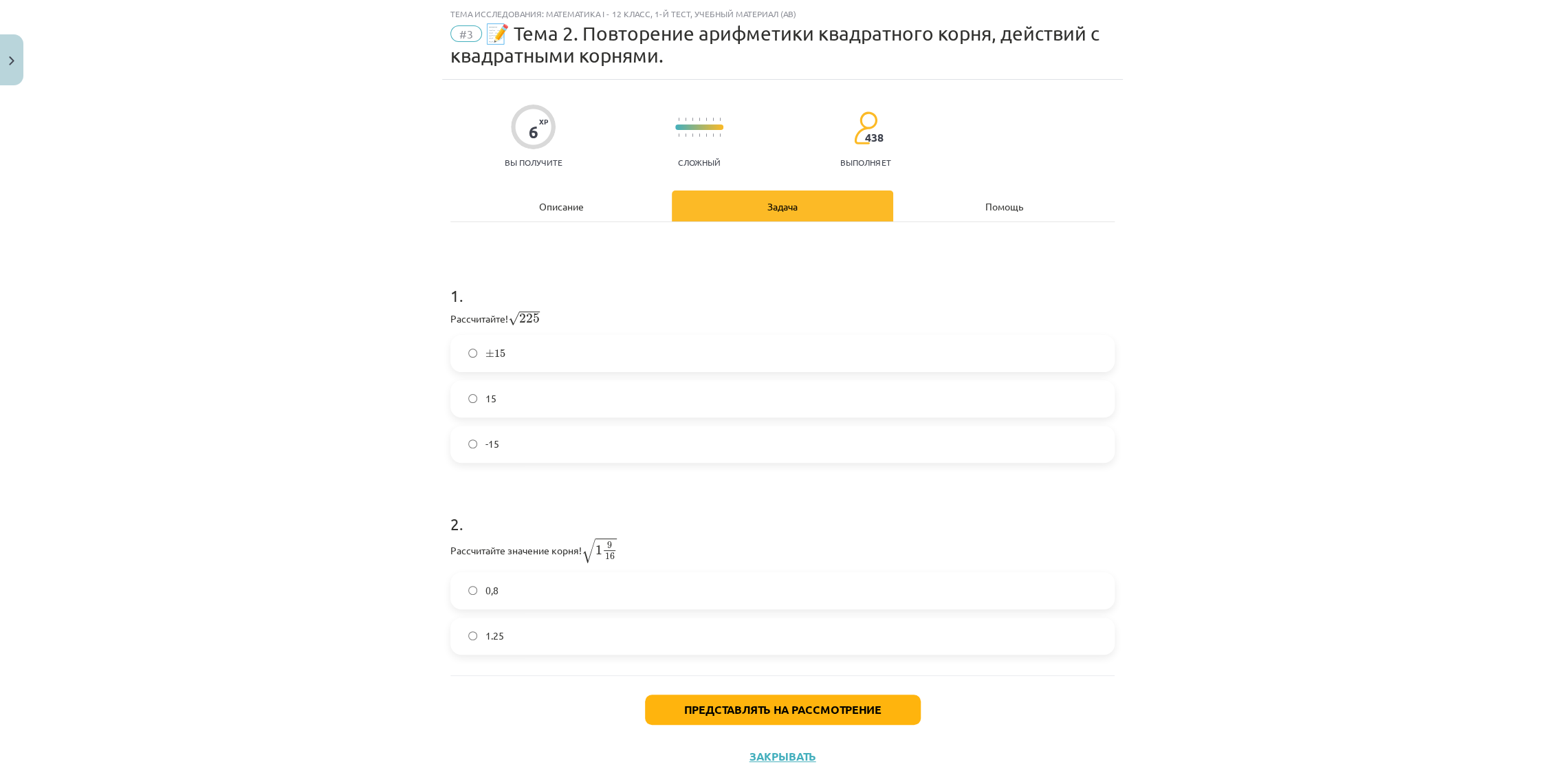
click at [596, 579] on label "0,8" at bounding box center [782, 590] width 662 height 34
click at [580, 619] on label "1.25" at bounding box center [782, 636] width 662 height 34
click at [773, 703] on font "Представлять на рассмотрение" at bounding box center [782, 709] width 198 height 14
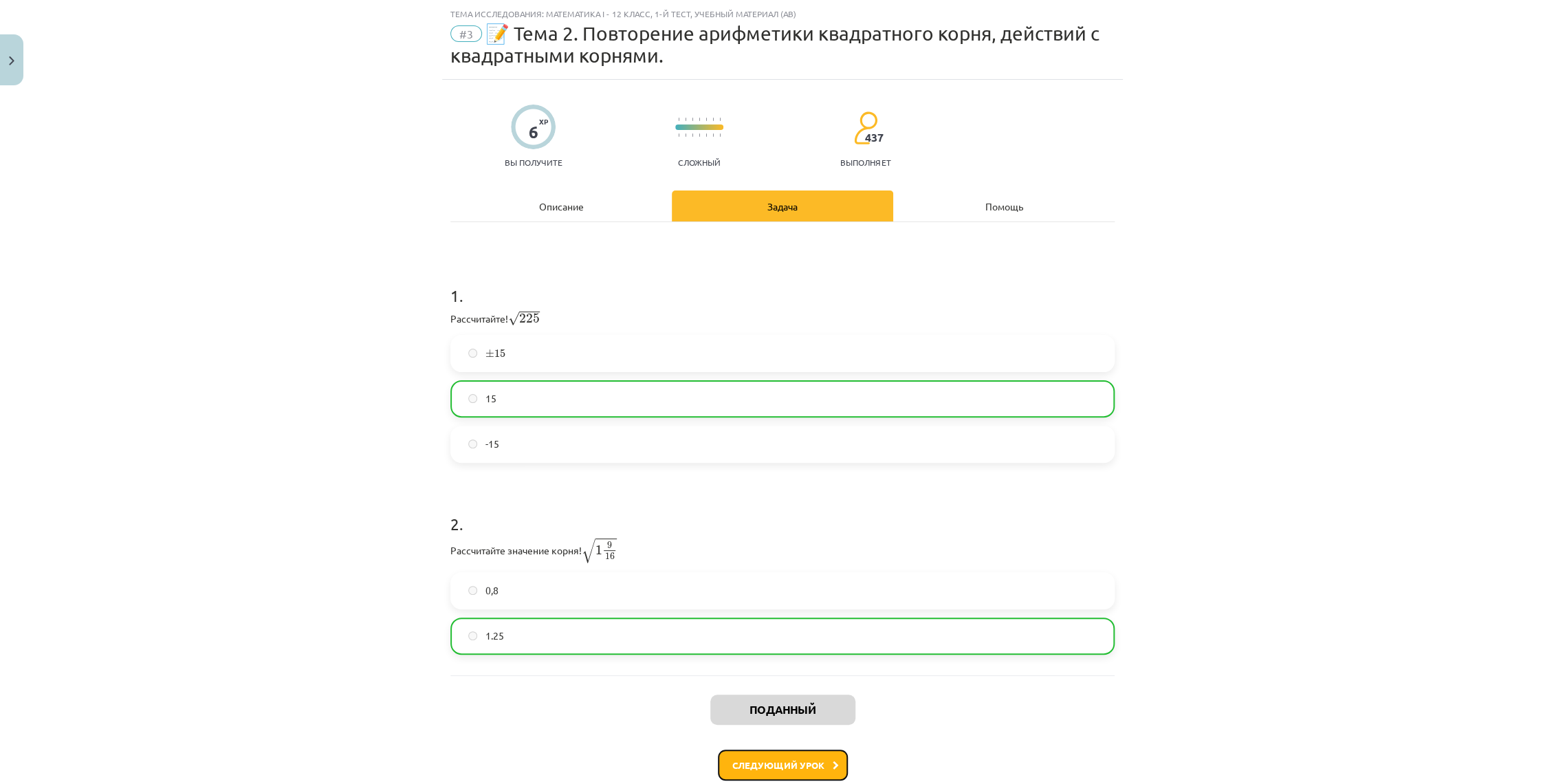
click at [802, 766] on font "Следующий урок" at bounding box center [778, 764] width 92 height 12
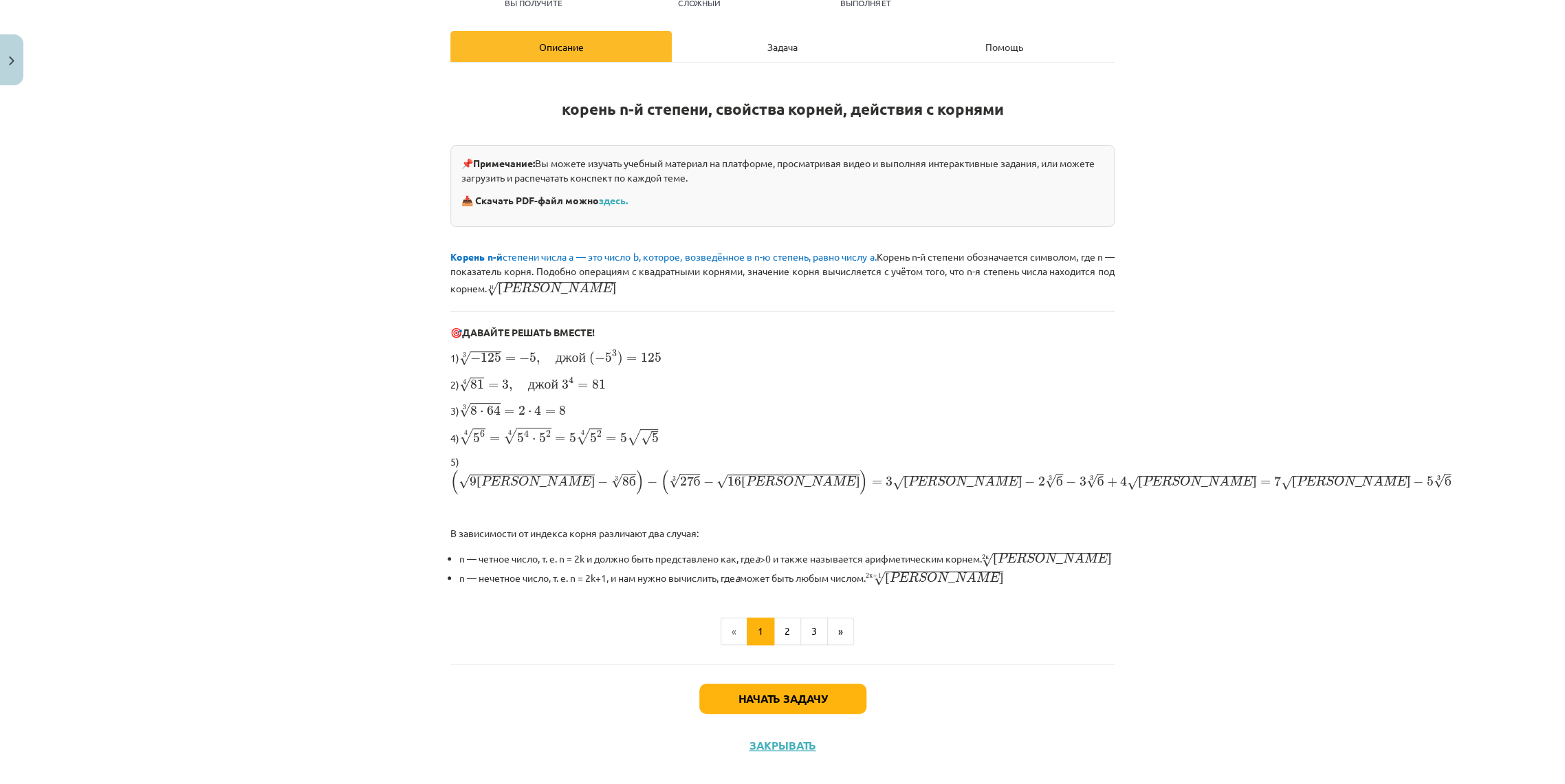
scroll to position [195, 0]
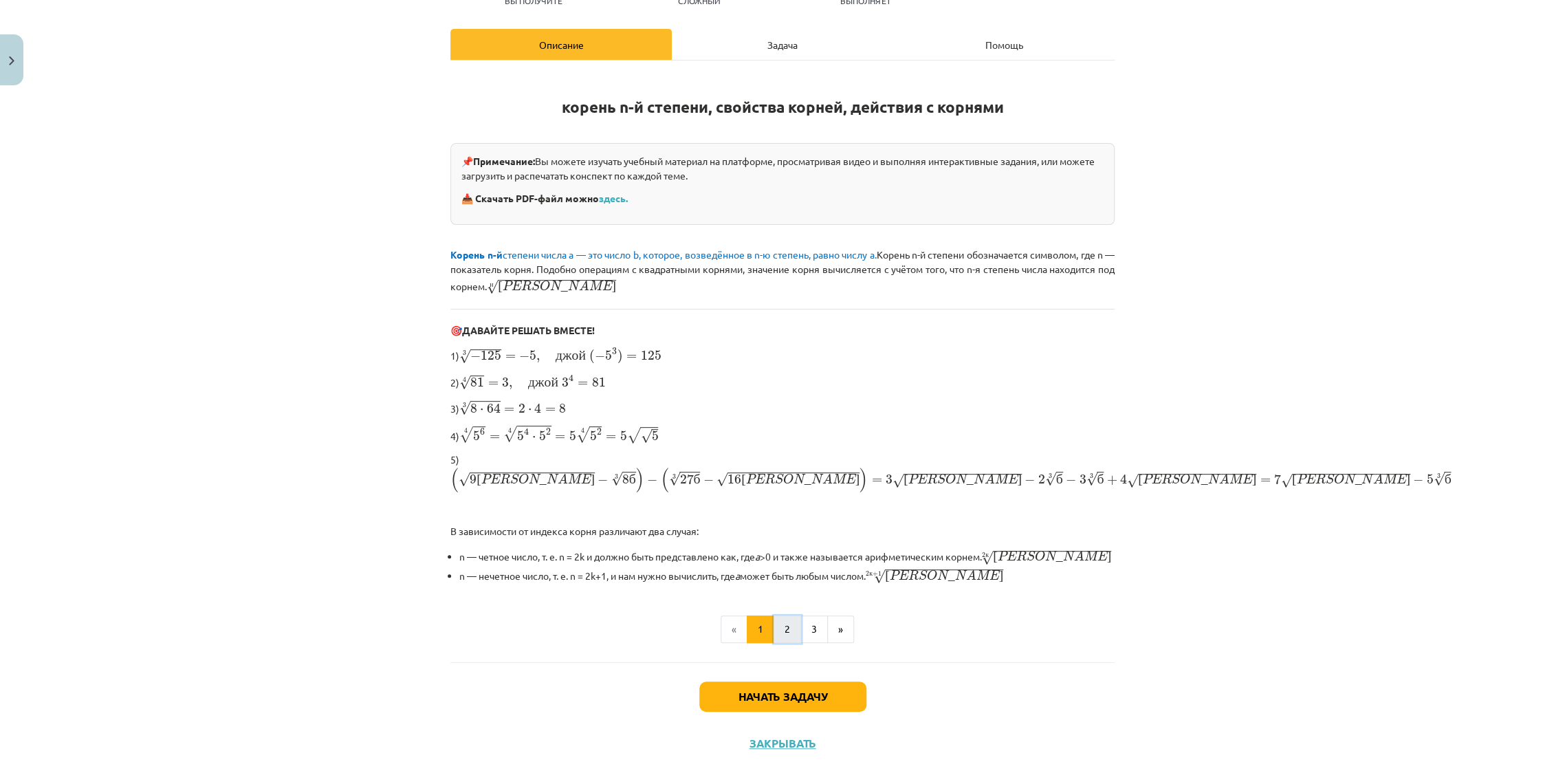
click at [784, 615] on button "2" at bounding box center [787, 628] width 28 height 28
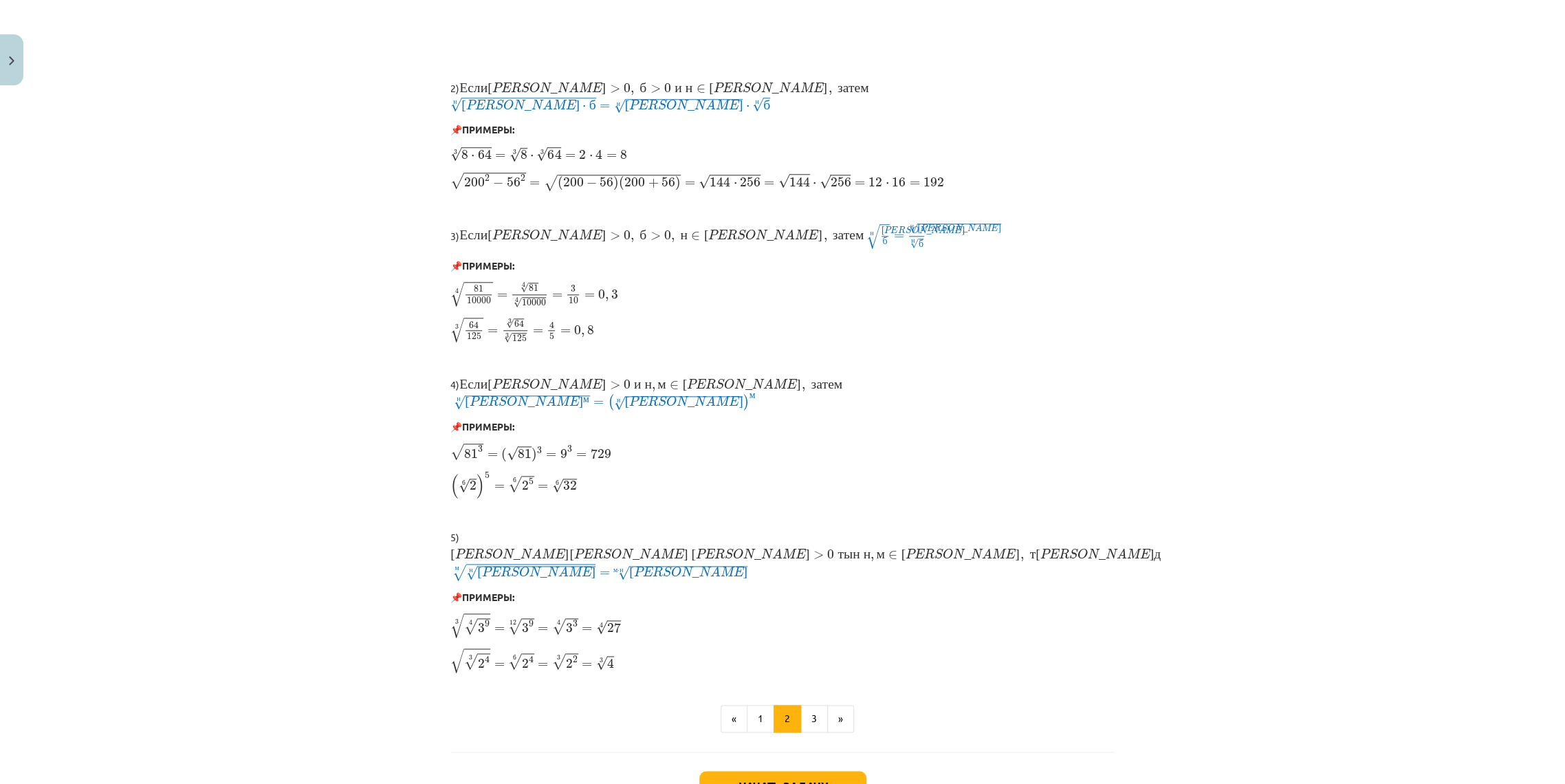
scroll to position [912, 0]
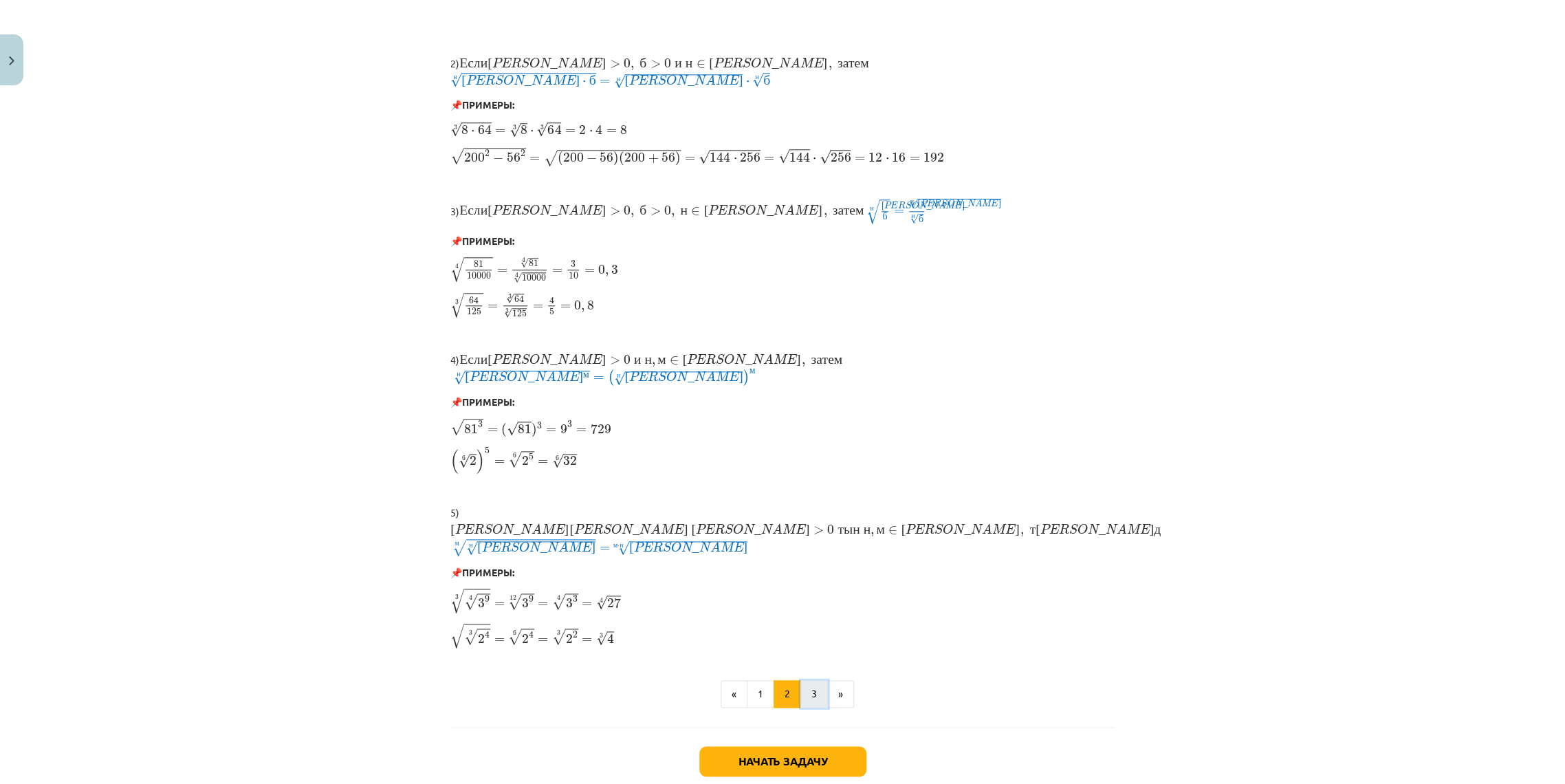
click at [808, 680] on button "3" at bounding box center [814, 694] width 28 height 28
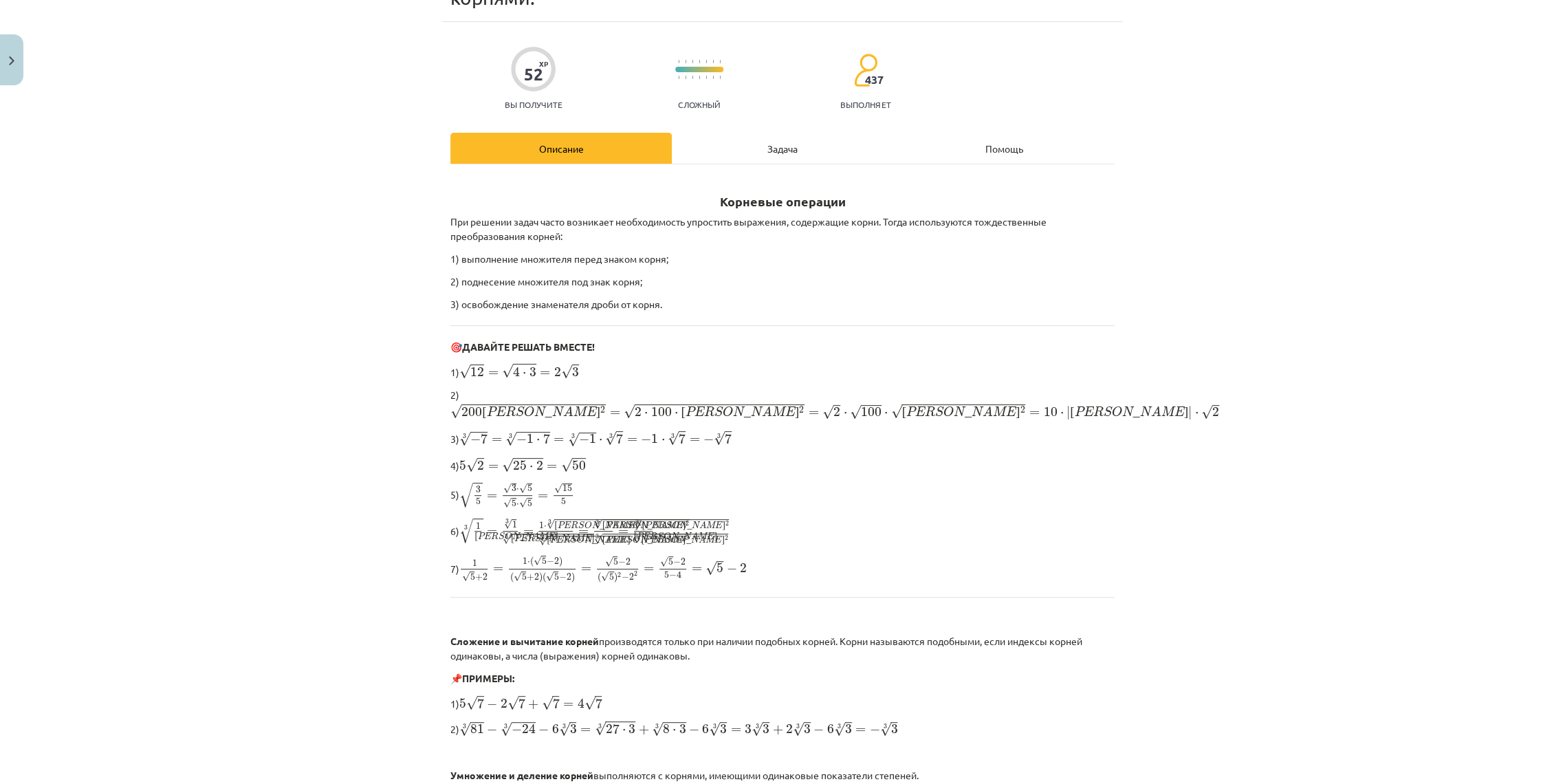
scroll to position [38, 0]
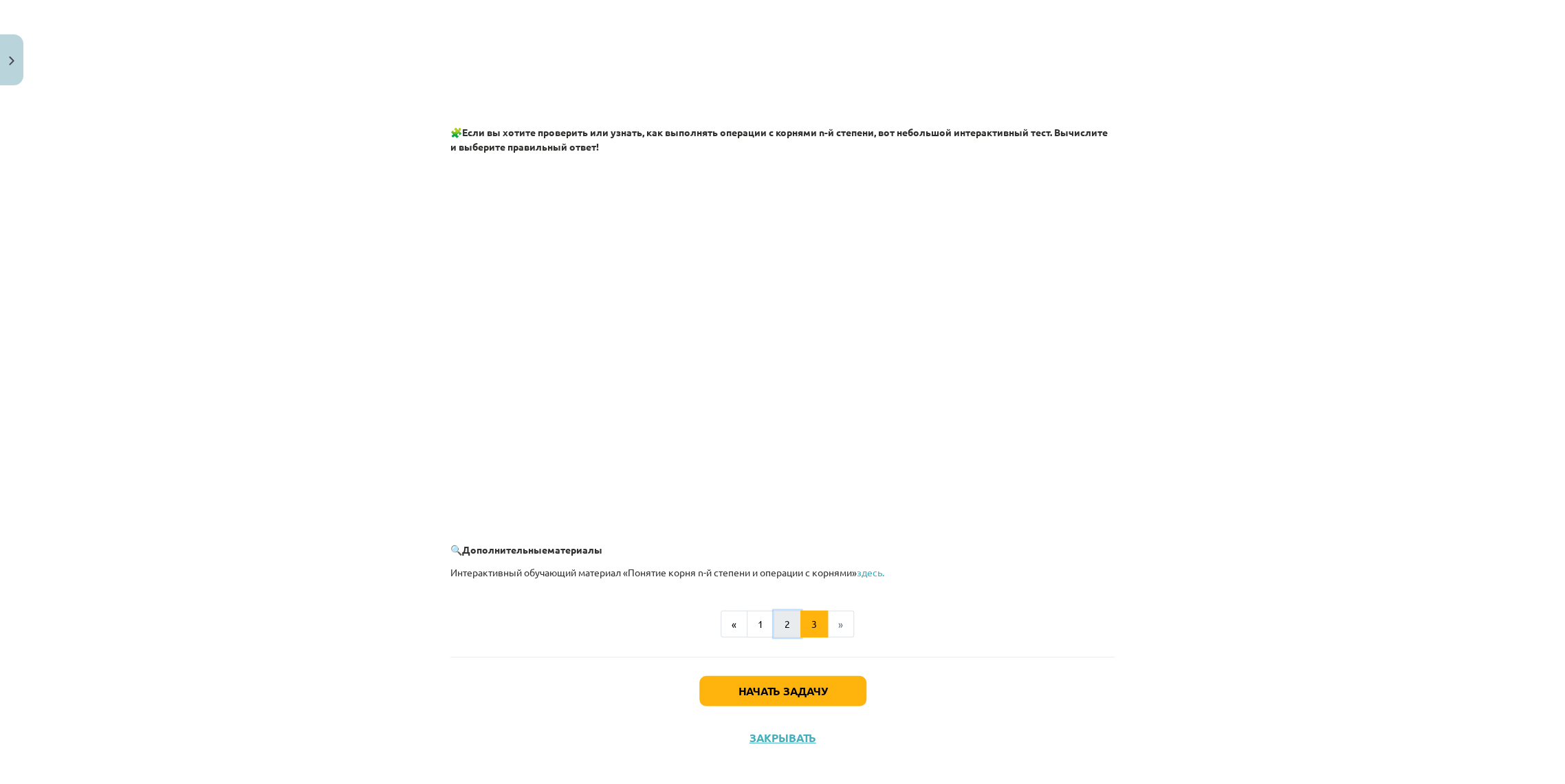
click at [792, 616] on button "2" at bounding box center [787, 624] width 28 height 28
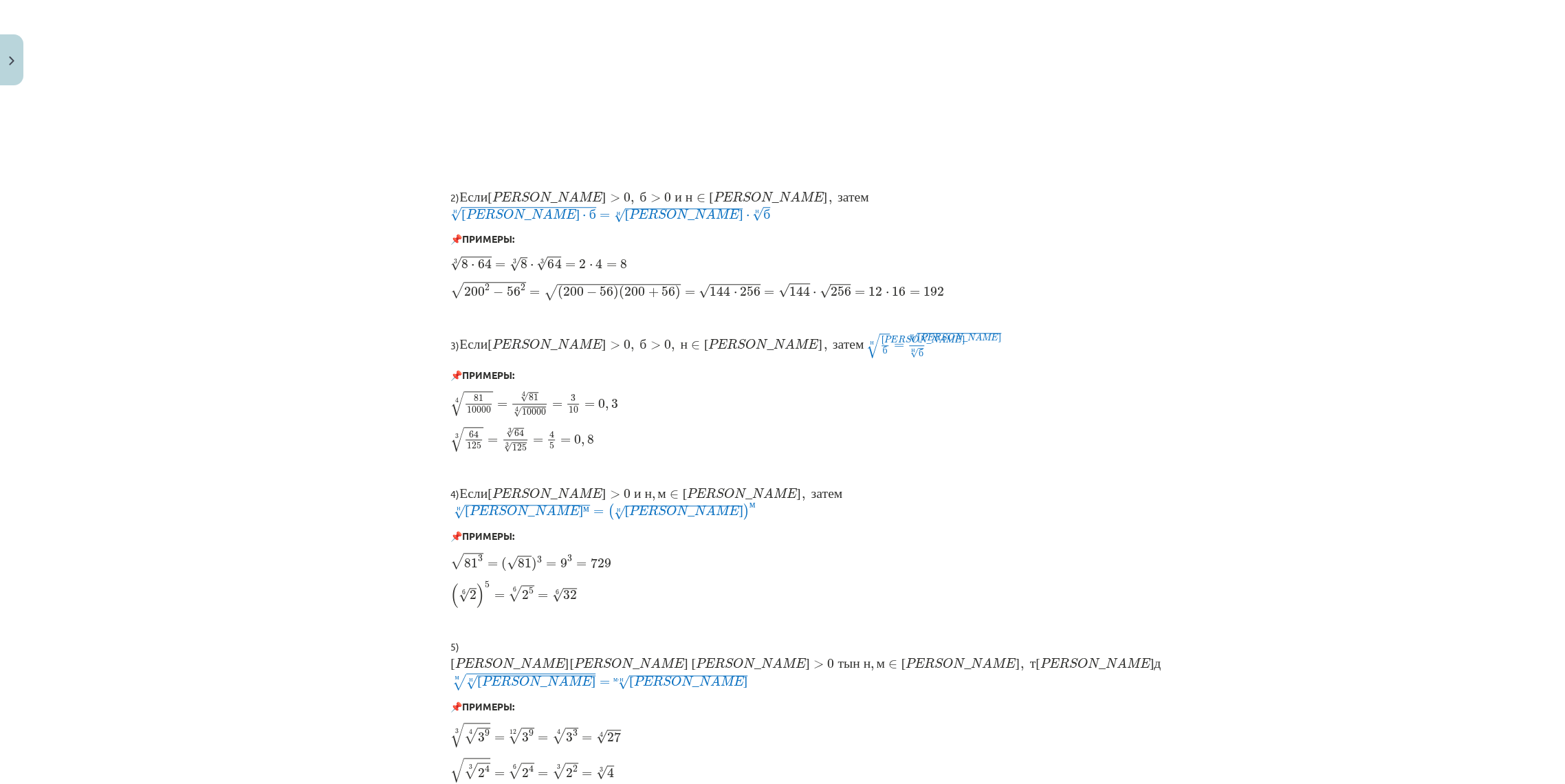
scroll to position [912, 0]
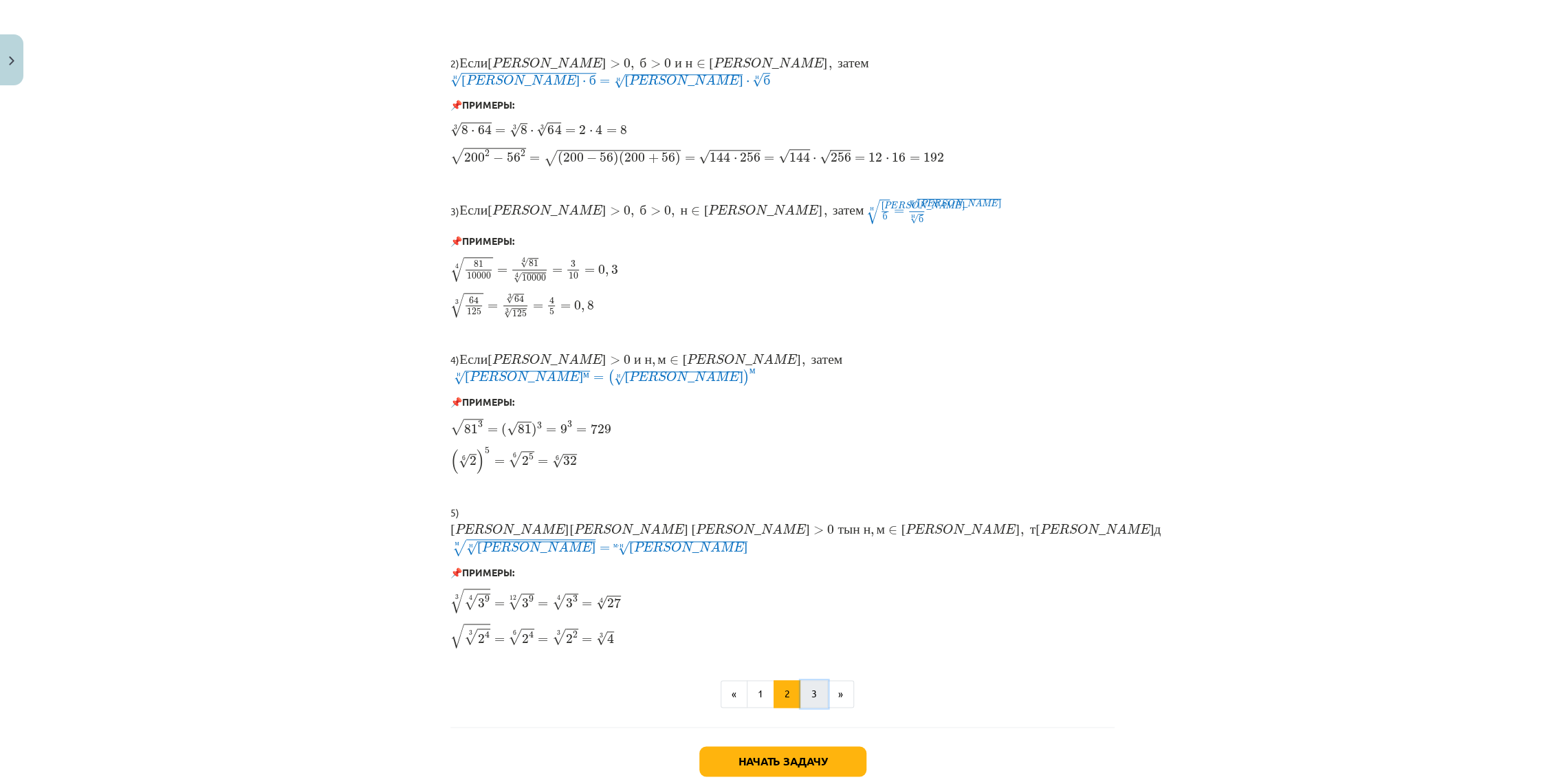
click at [808, 680] on button "3" at bounding box center [814, 694] width 28 height 28
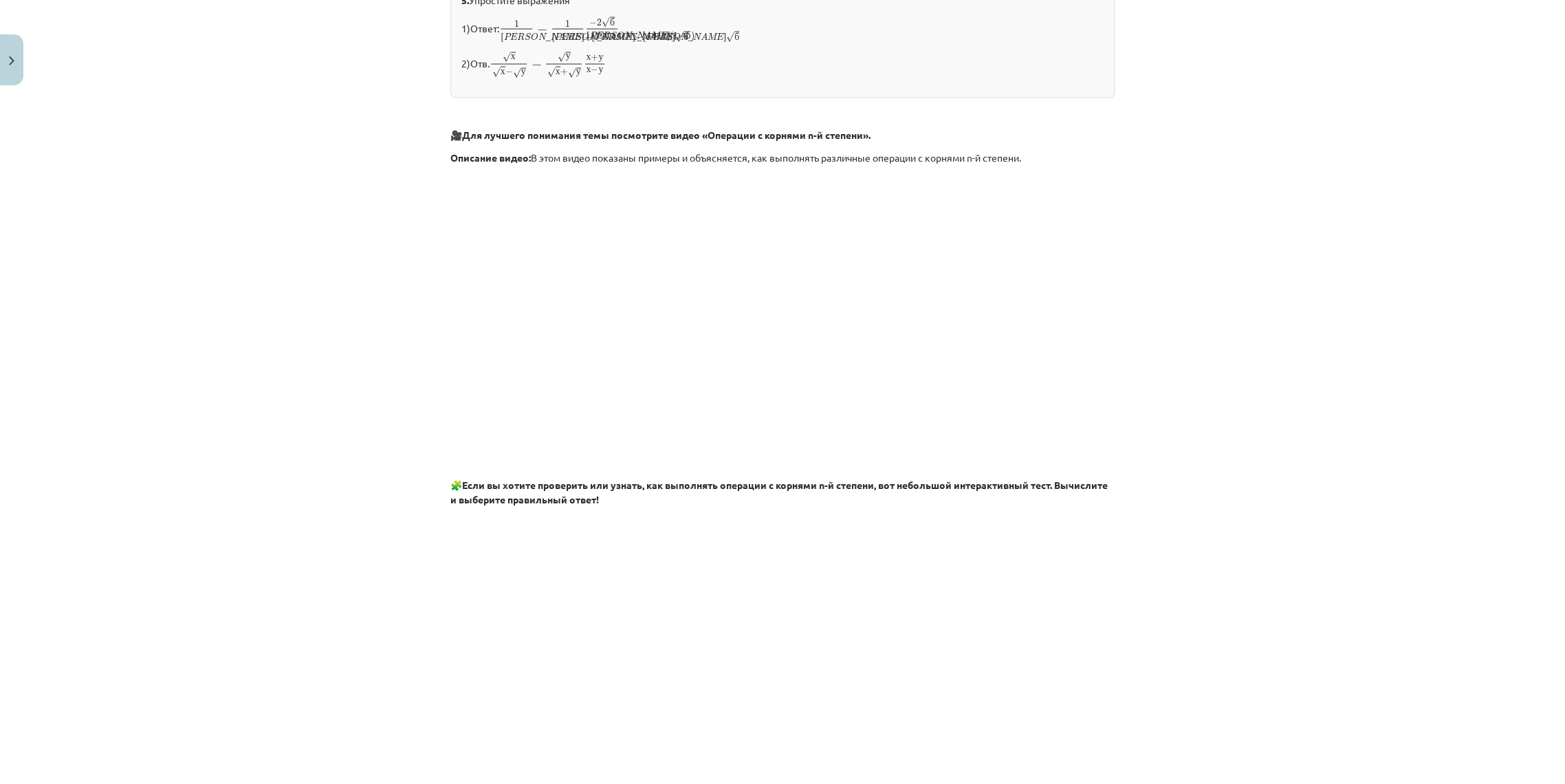
scroll to position [2101, 0]
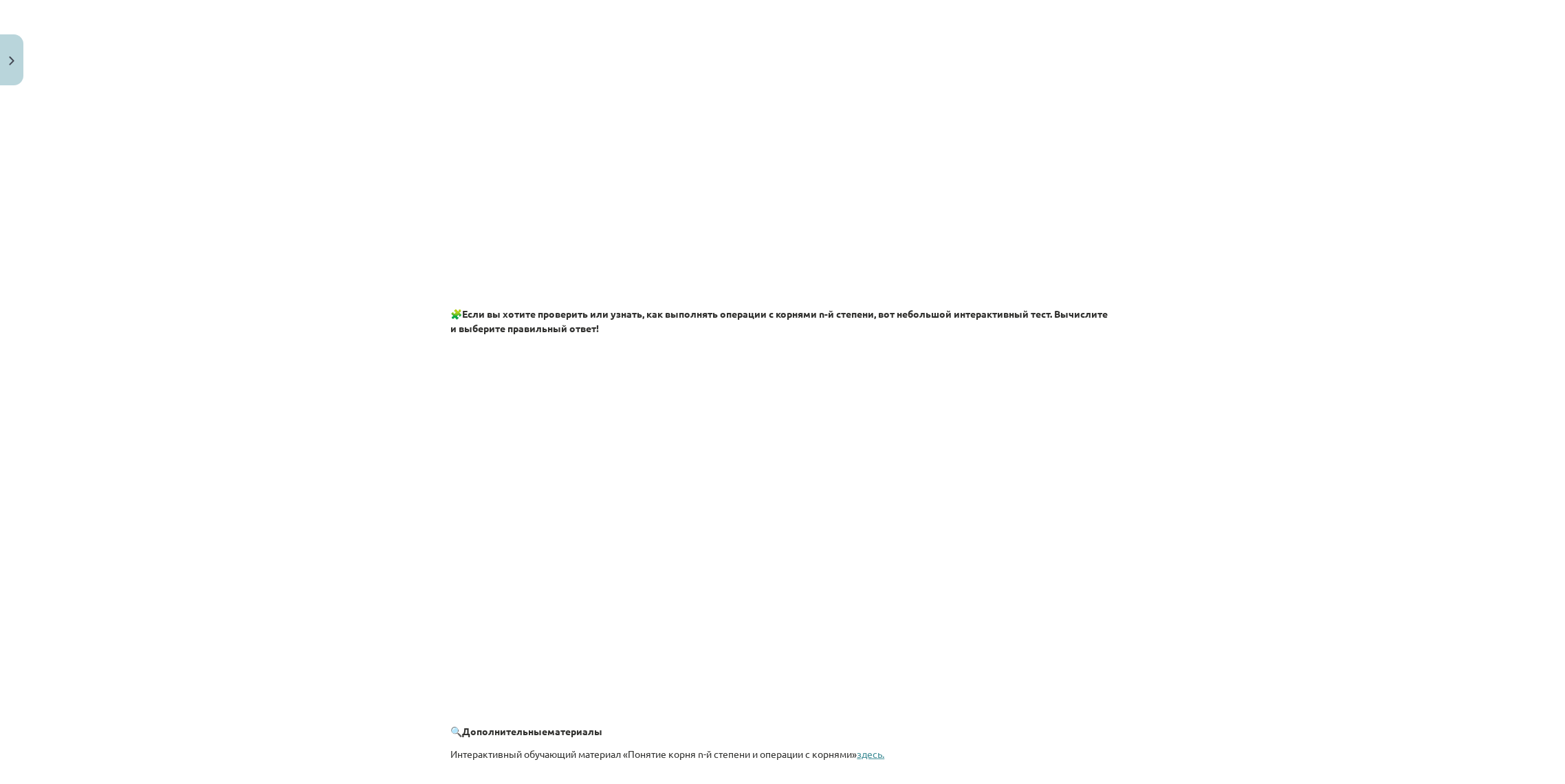
click at [871, 747] on font "здесь." at bounding box center [870, 754] width 28 height 13
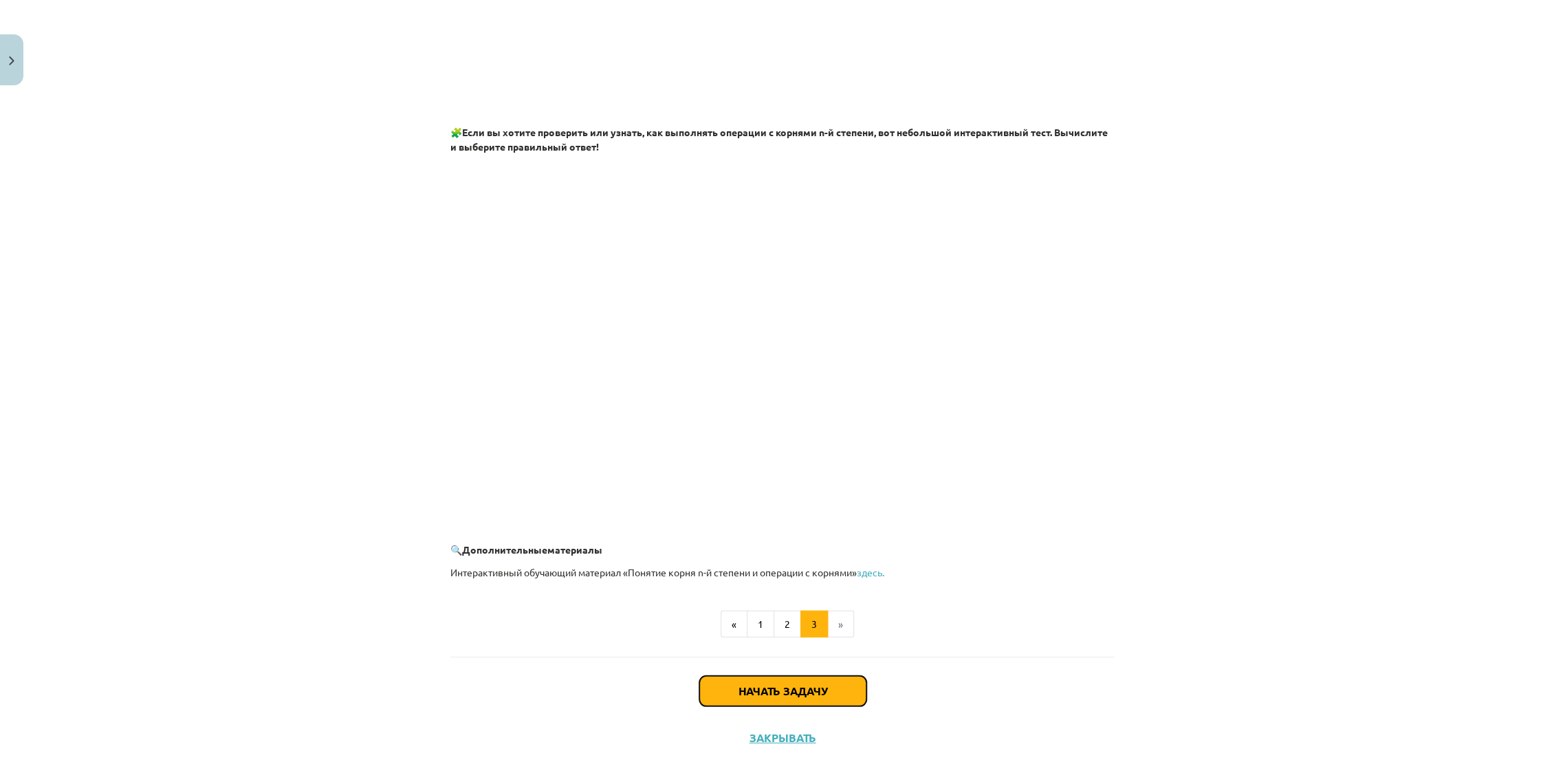
click at [825, 676] on button "Начать задачу" at bounding box center [782, 691] width 167 height 30
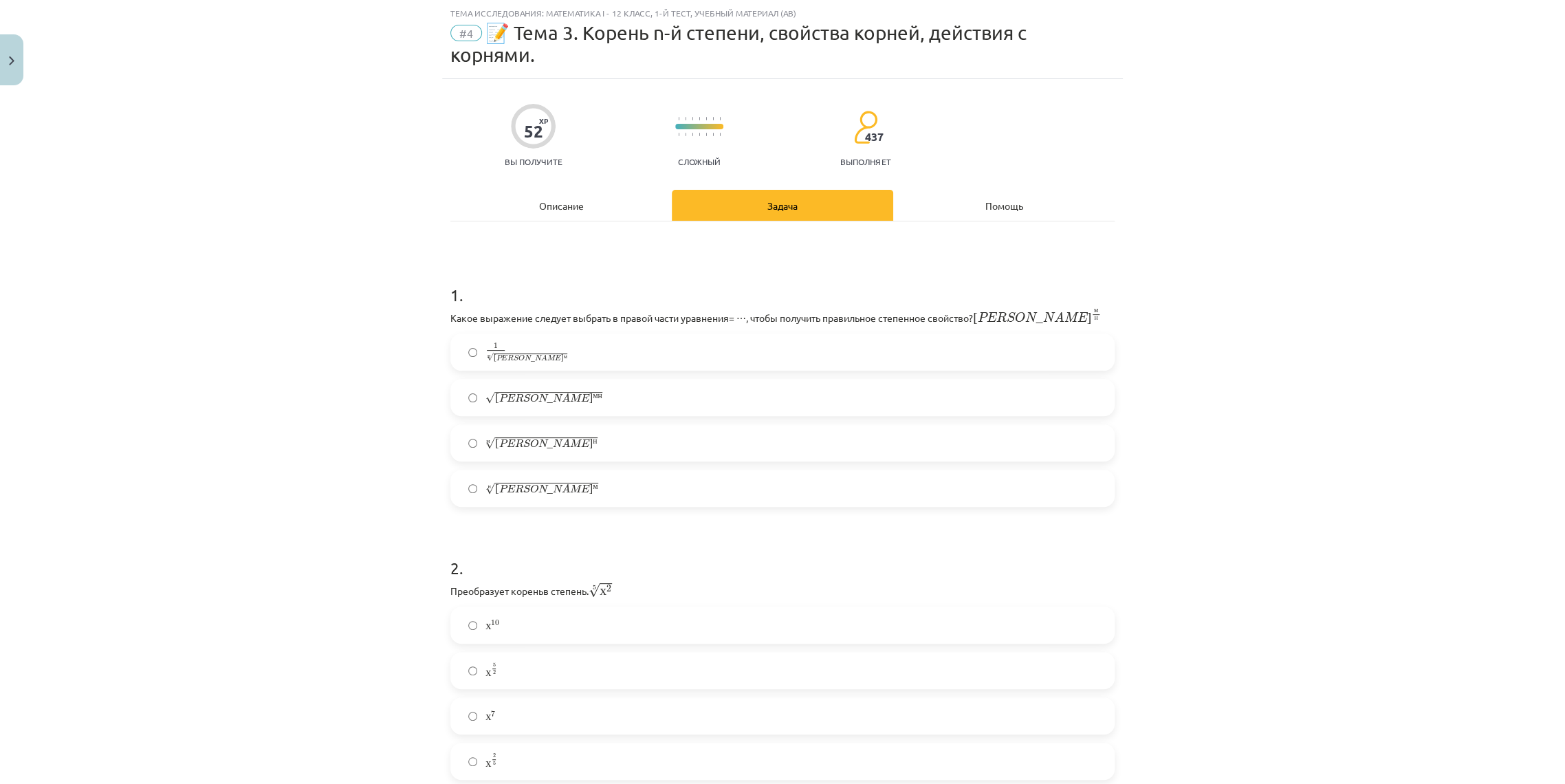
scroll to position [34, 0]
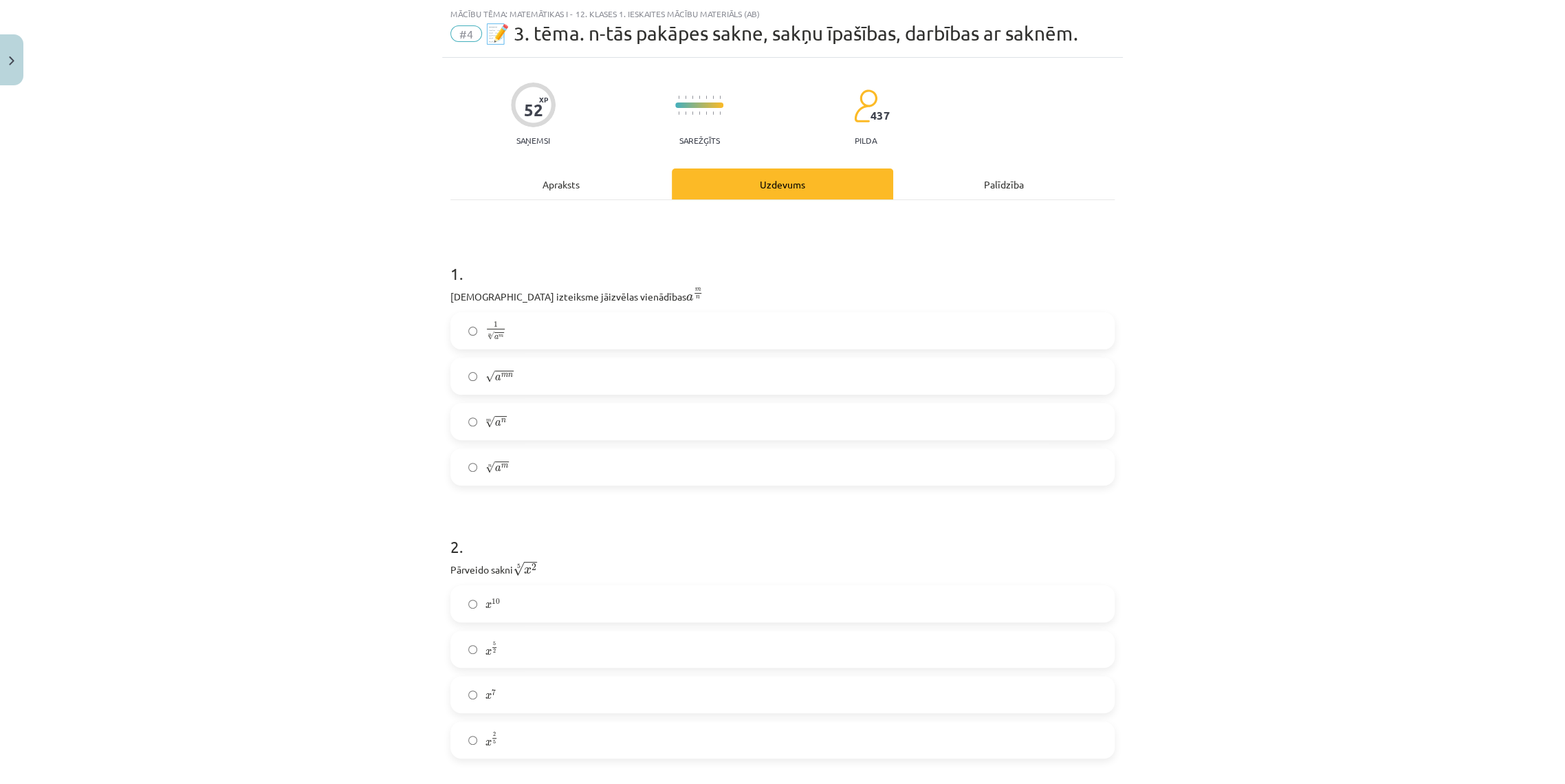
click at [1296, 238] on div "Mācību tēma: Matemātikas i - 12. klases 1. ieskaites mācību materiāls (ab) #4 📝…" at bounding box center [782, 392] width 1565 height 784
click at [525, 467] on label "n √ a m a m n" at bounding box center [782, 467] width 662 height 34
click at [518, 387] on label "√ a m n a m n" at bounding box center [782, 375] width 662 height 34
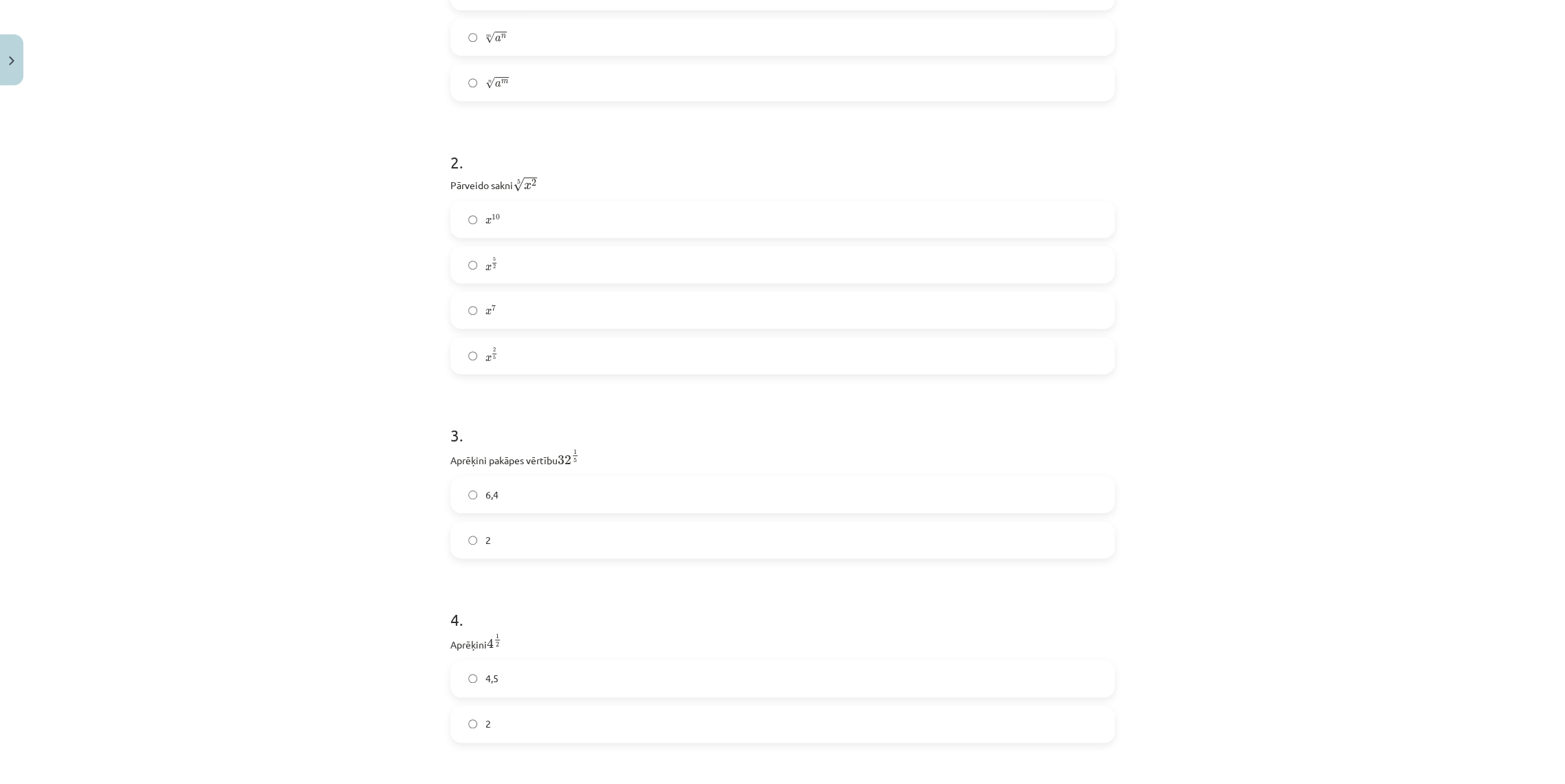
scroll to position [416, 0]
click at [549, 534] on label "2" at bounding box center [782, 542] width 662 height 34
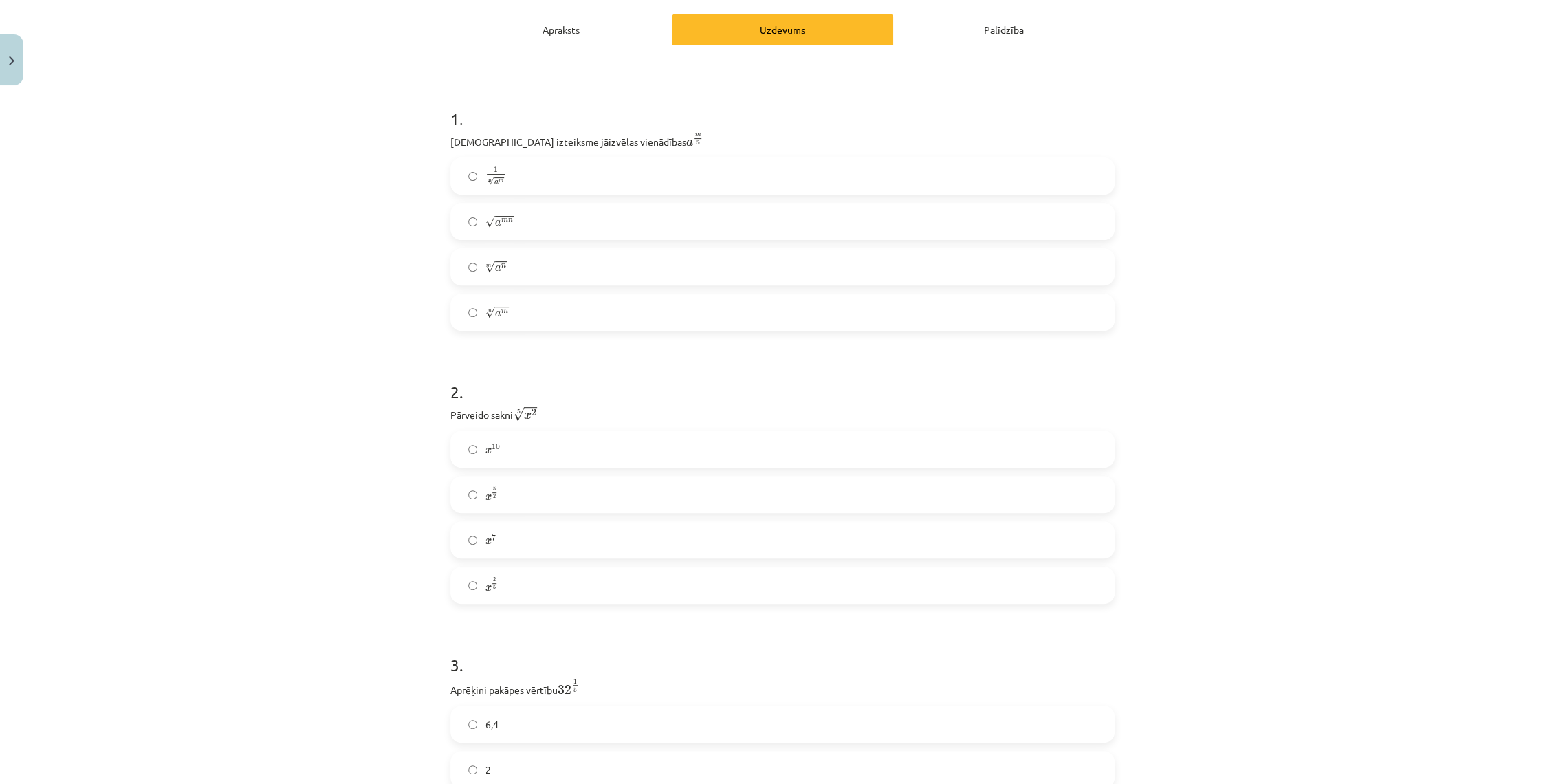
scroll to position [187, 0]
click at [515, 491] on label "x 5 2 x 5 2" at bounding box center [782, 495] width 662 height 34
click at [519, 589] on label "x 2 5 x 2 5" at bounding box center [782, 586] width 662 height 34
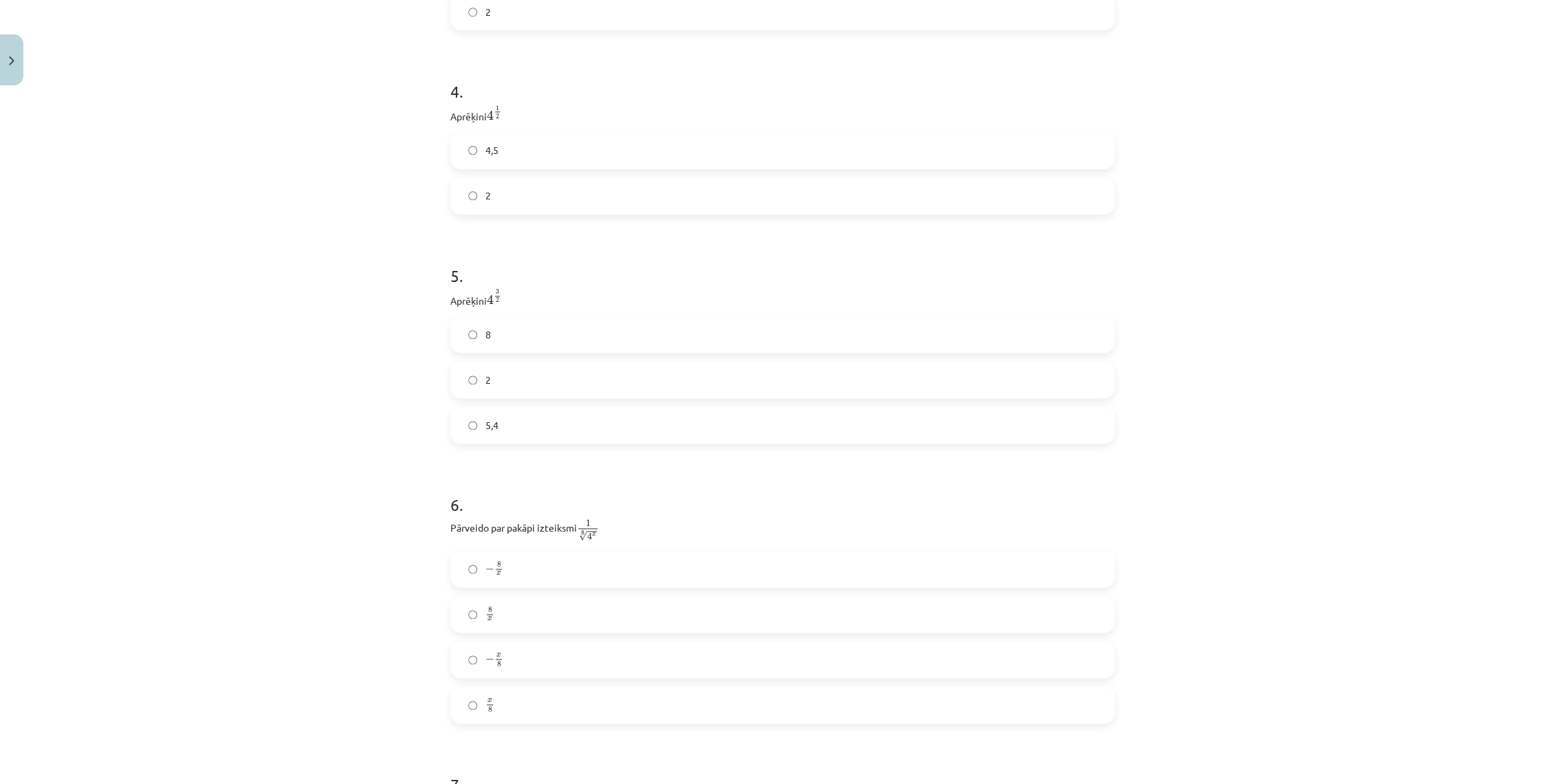
scroll to position [951, 0]
click at [501, 154] on label "4,5" at bounding box center [782, 146] width 662 height 34
click at [514, 203] on label "2" at bounding box center [782, 191] width 662 height 34
click at [501, 347] on label "8" at bounding box center [782, 329] width 662 height 34
click at [508, 658] on label "− x 8 − x 8" at bounding box center [782, 654] width 662 height 34
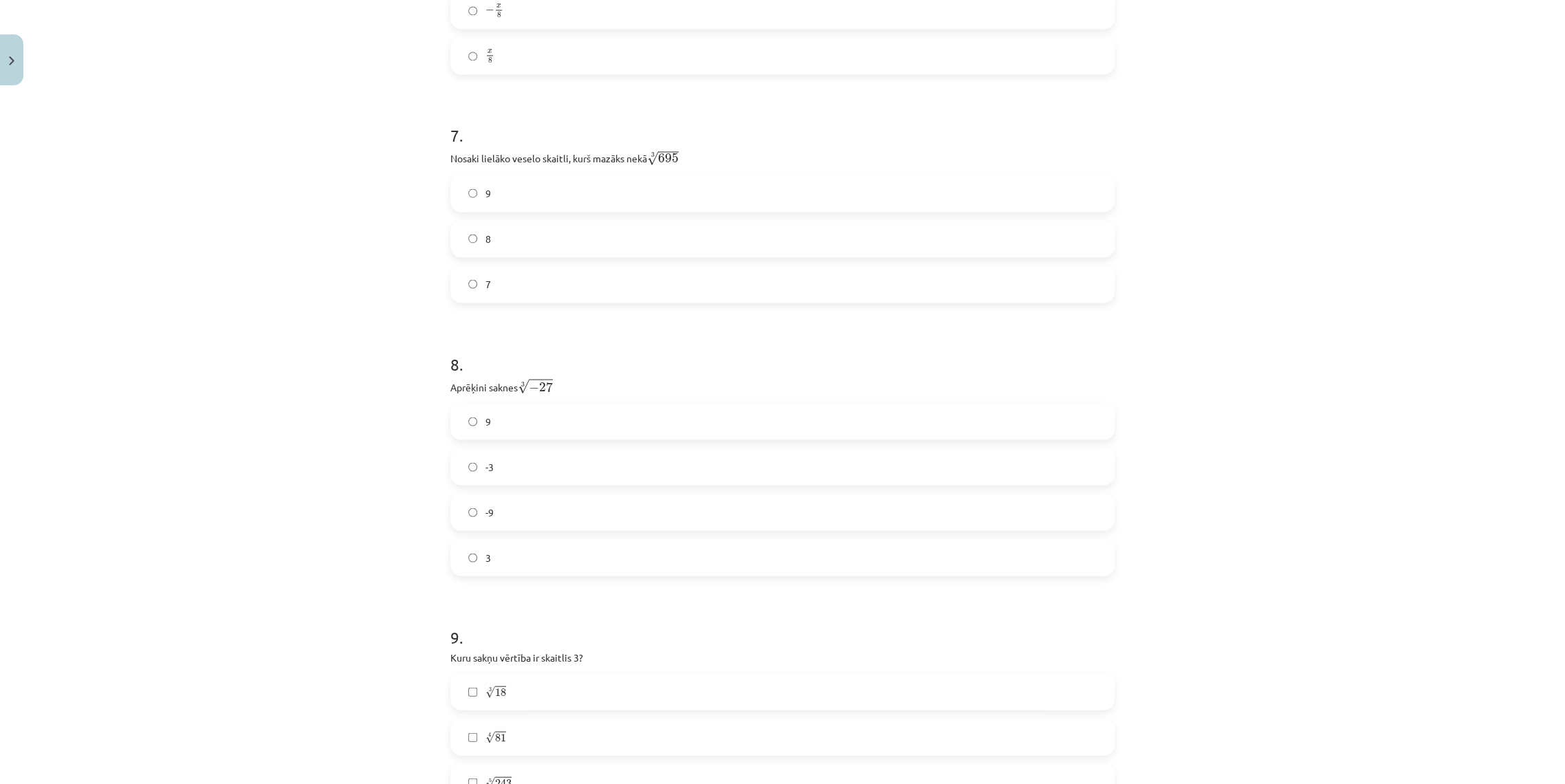
scroll to position [1648, 0]
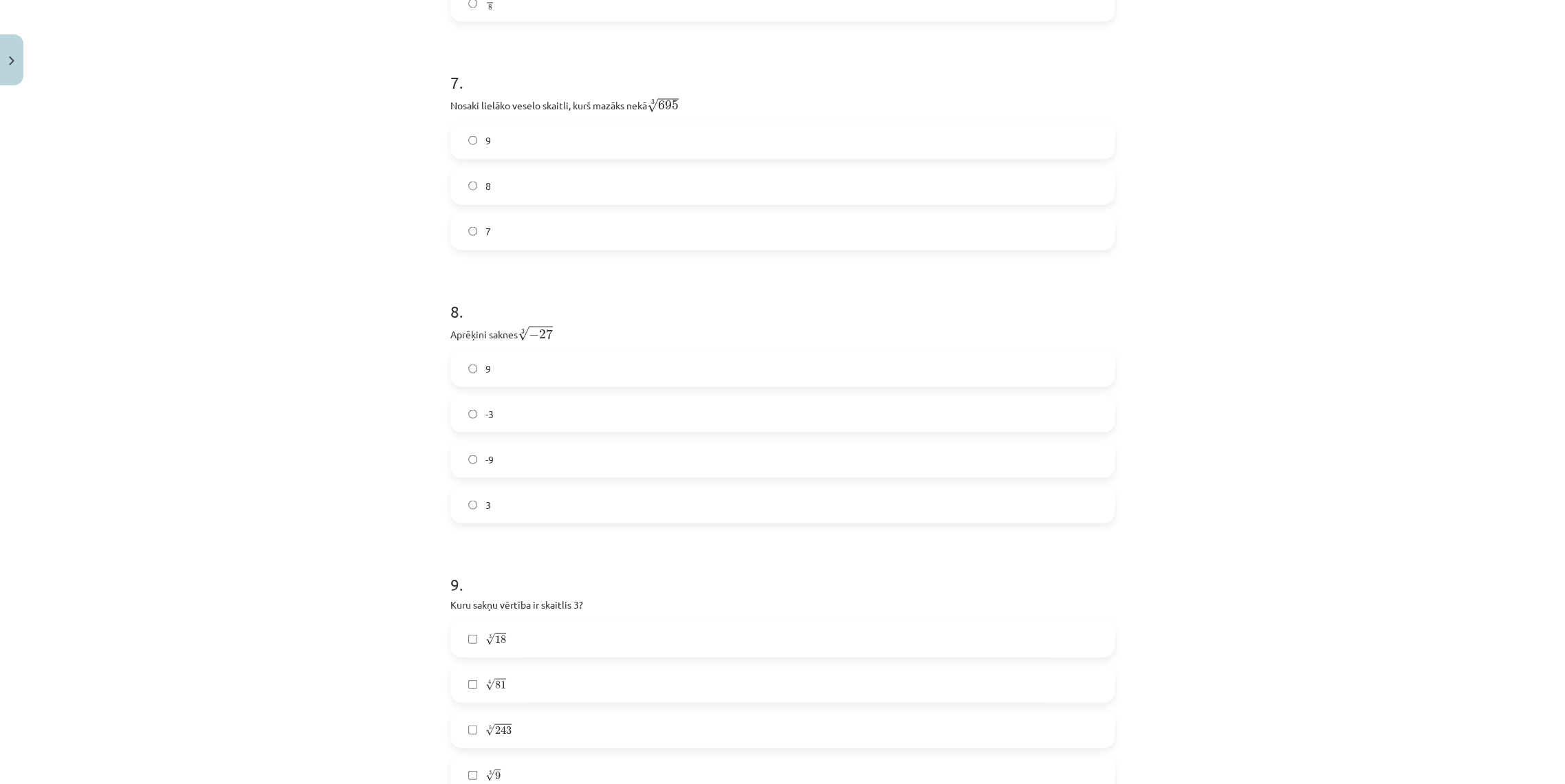
click at [485, 194] on label "8" at bounding box center [782, 185] width 662 height 34
click at [499, 406] on label "-3" at bounding box center [782, 413] width 662 height 34
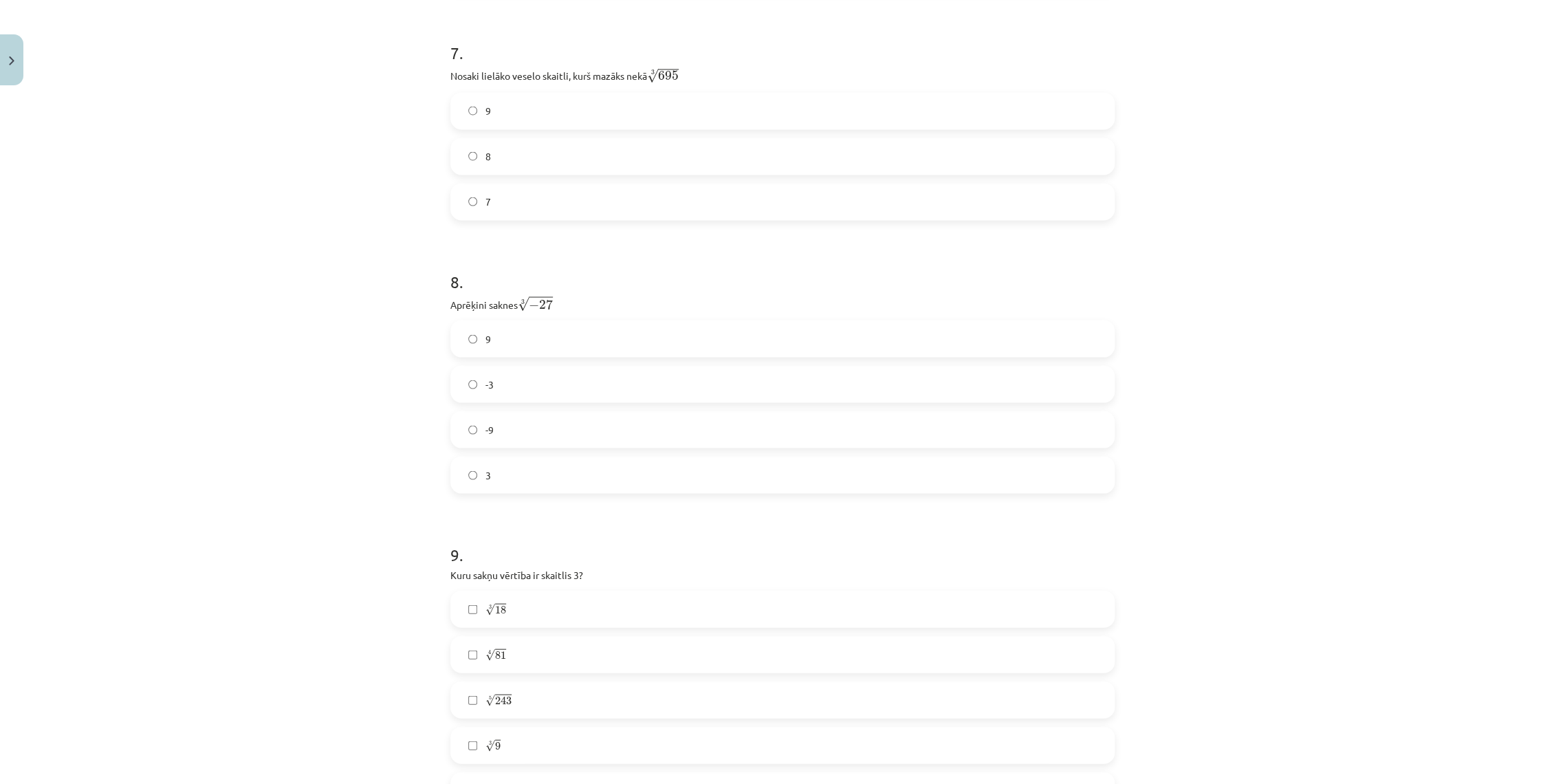
scroll to position [1800, 0]
click at [495, 535] on span "81" at bounding box center [501, 531] width 11 height 8
click at [505, 716] on label "√ 9 9" at bounding box center [782, 712] width 662 height 34
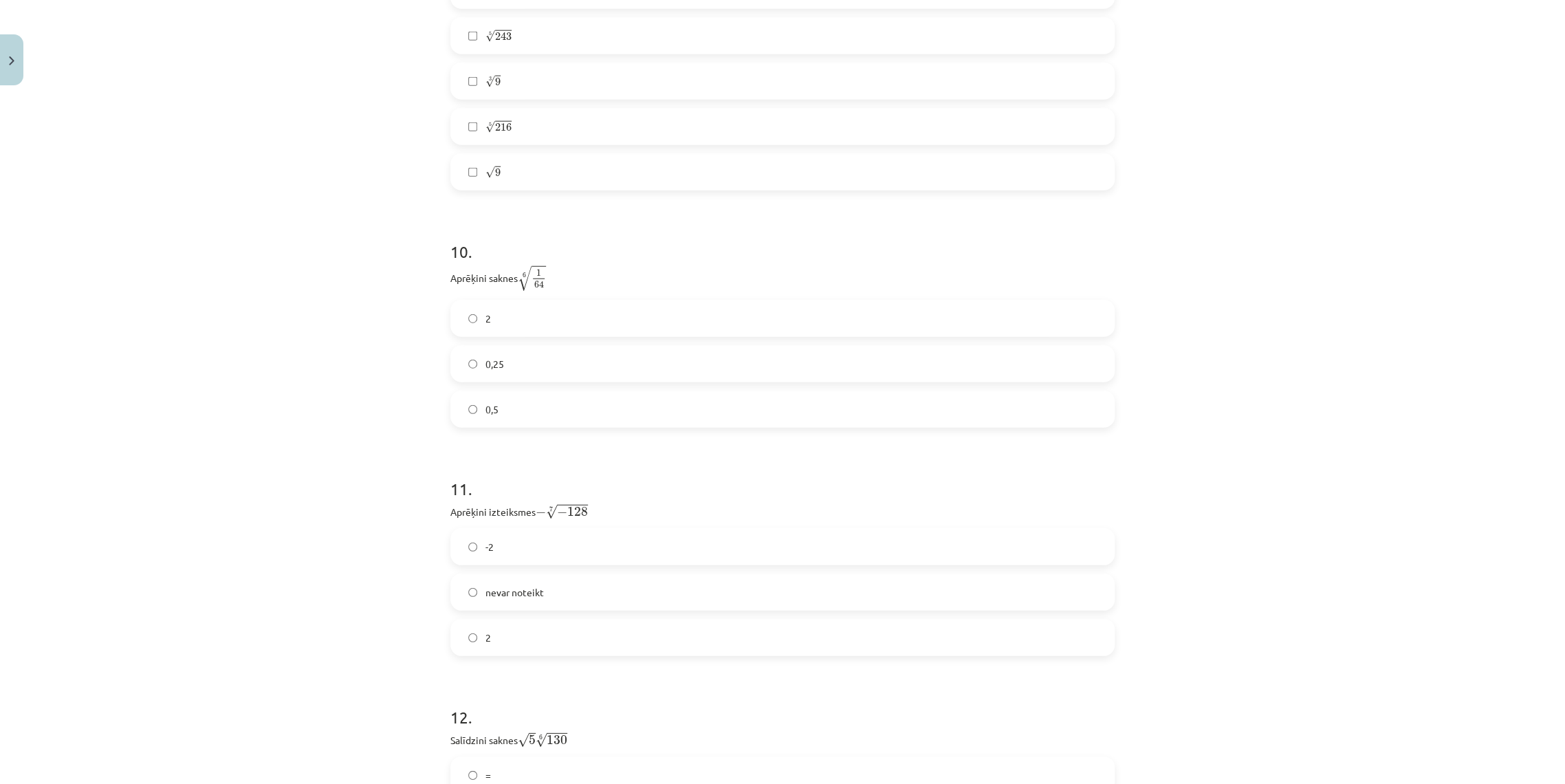
scroll to position [2412, 0]
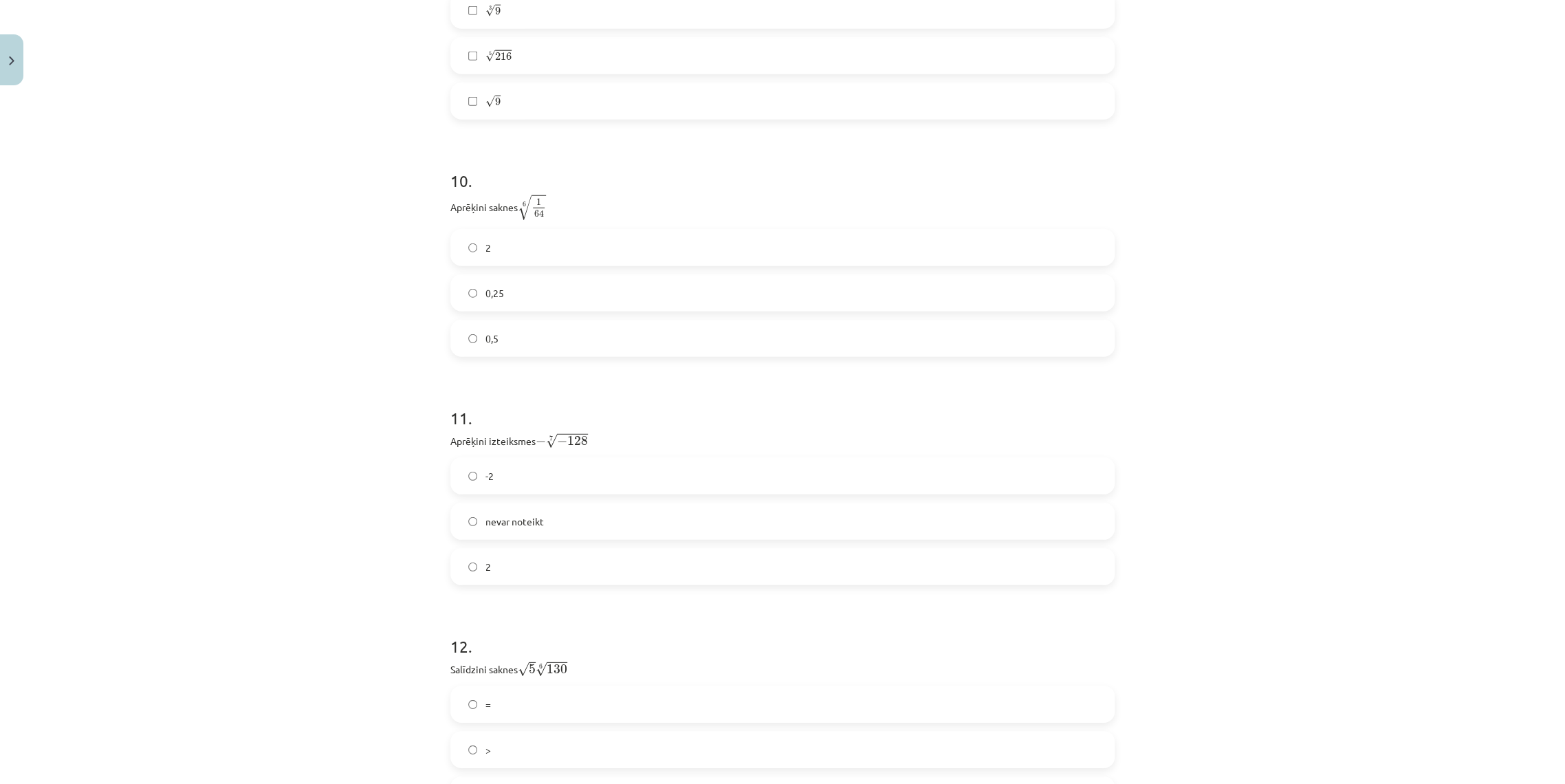
click at [504, 344] on label "0,5" at bounding box center [782, 338] width 662 height 34
click at [502, 486] on label "-2" at bounding box center [782, 476] width 662 height 34
click at [517, 565] on label "2" at bounding box center [782, 566] width 662 height 34
click at [502, 569] on label "<" at bounding box center [782, 566] width 662 height 34
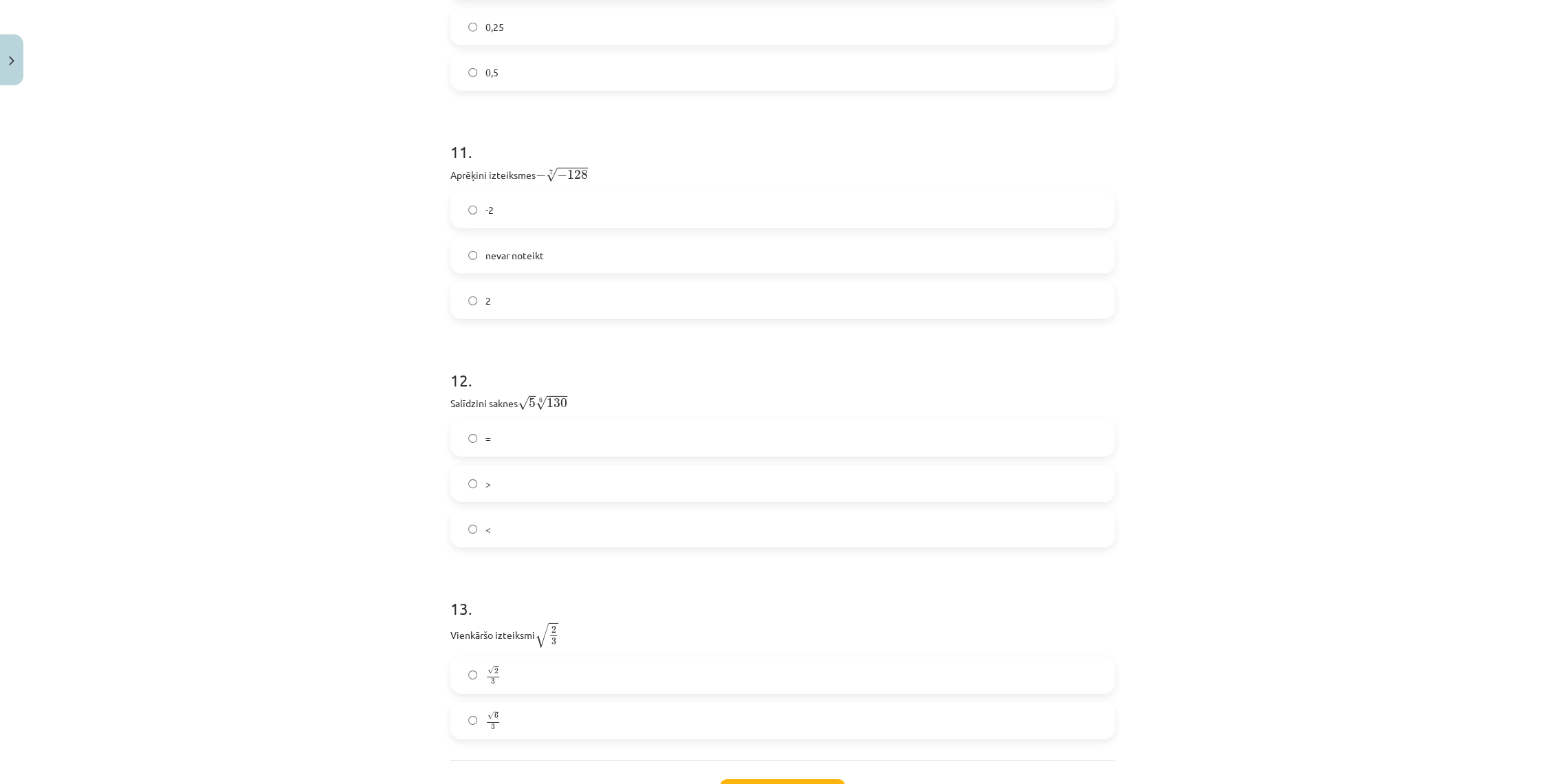
scroll to position [2794, 0]
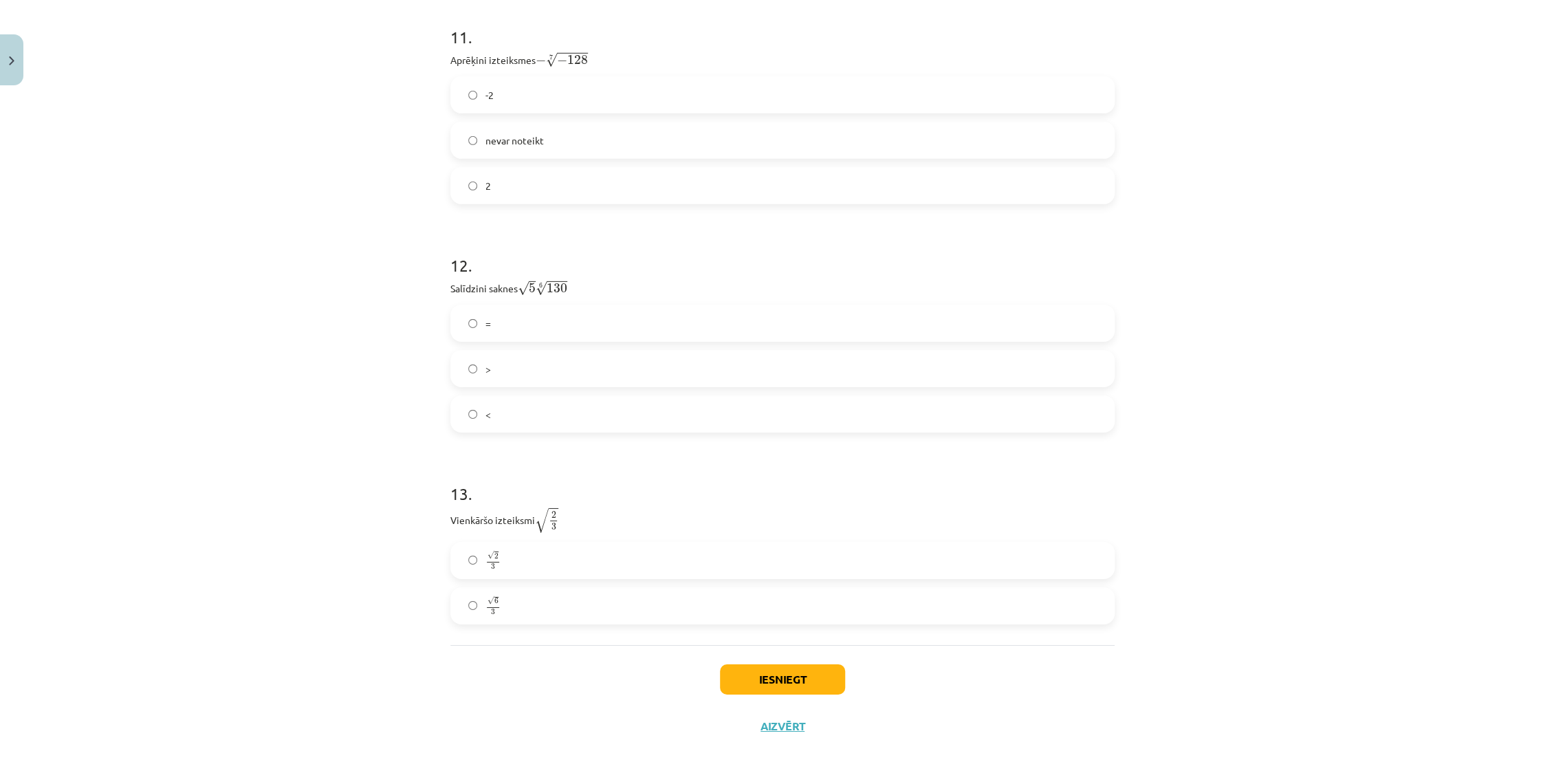
click at [486, 606] on span "√ 6 3" at bounding box center [493, 605] width 15 height 19
click at [755, 684] on button "Iesniegt" at bounding box center [782, 679] width 125 height 30
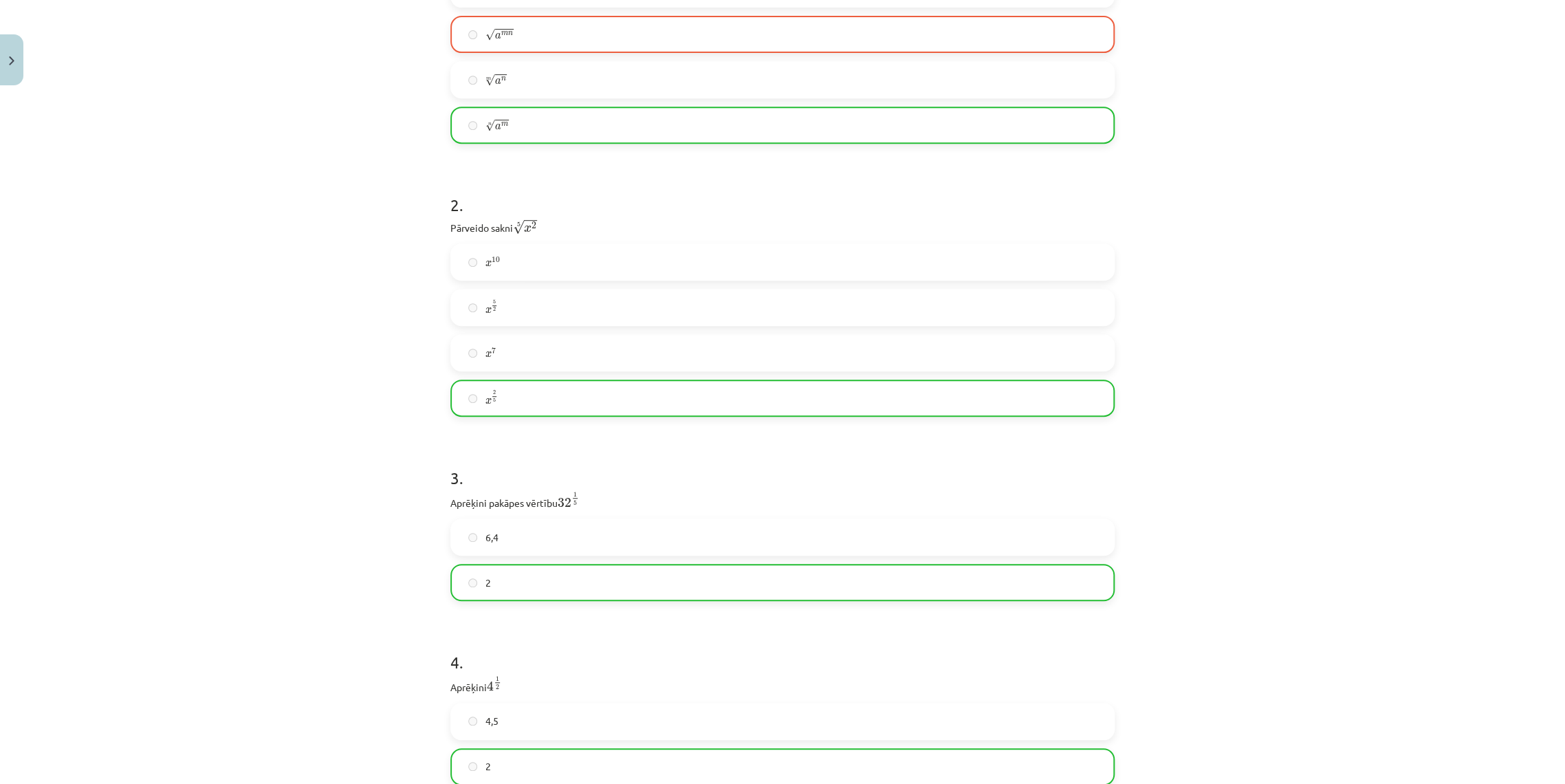
scroll to position [44, 0]
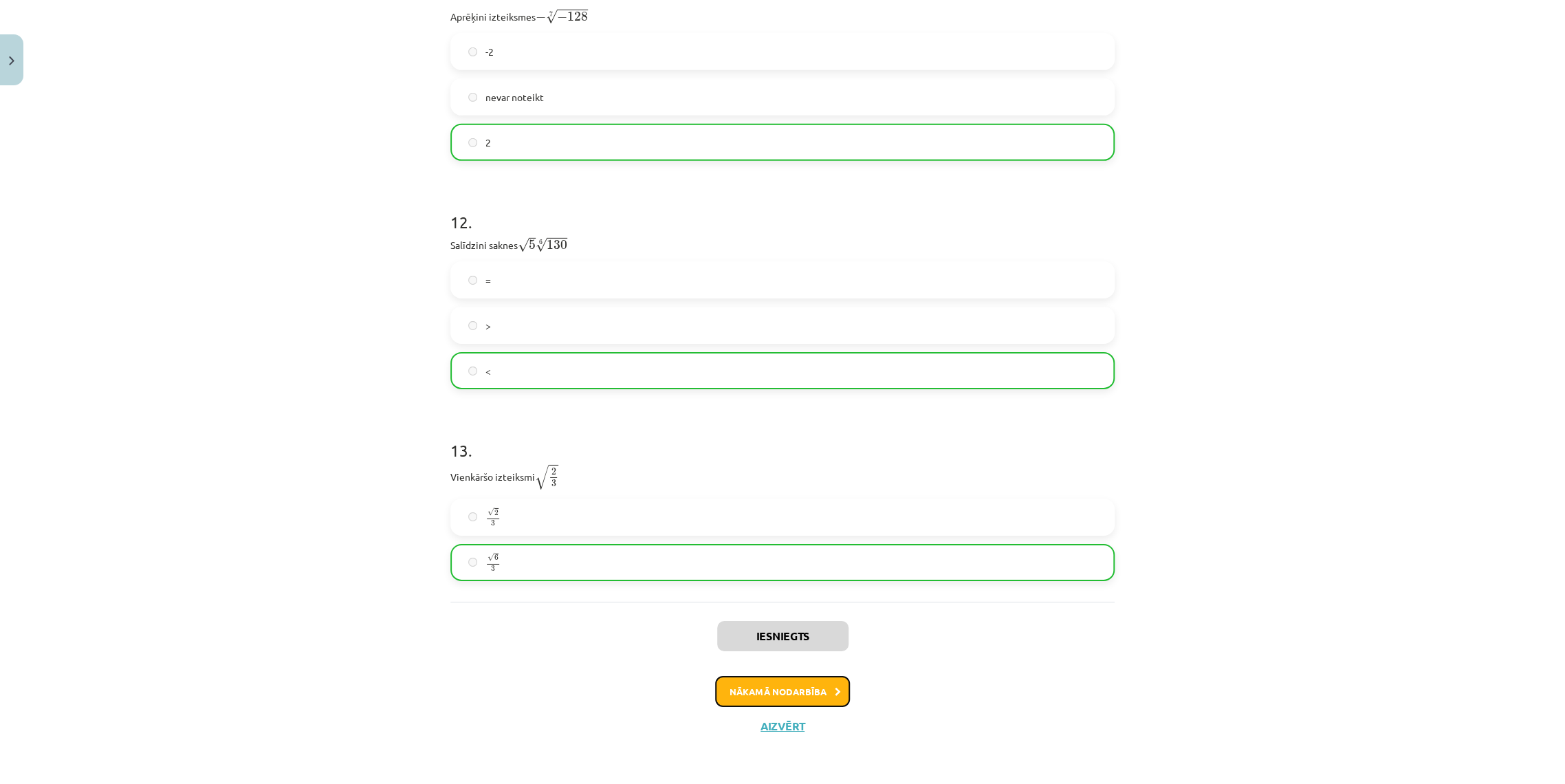
click at [799, 682] on button "Nākamā nodarbība" at bounding box center [782, 691] width 135 height 31
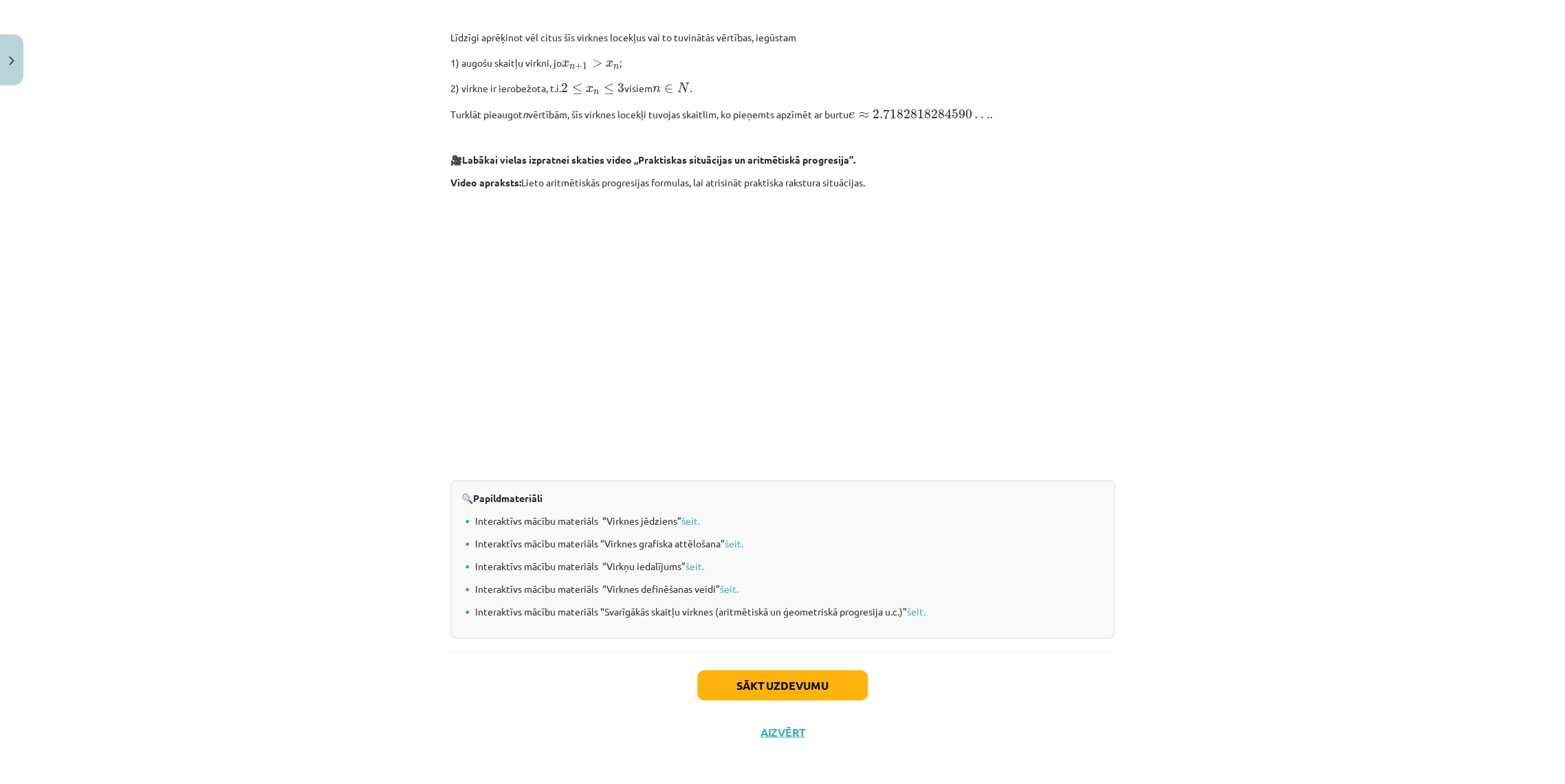
scroll to position [1144, 0]
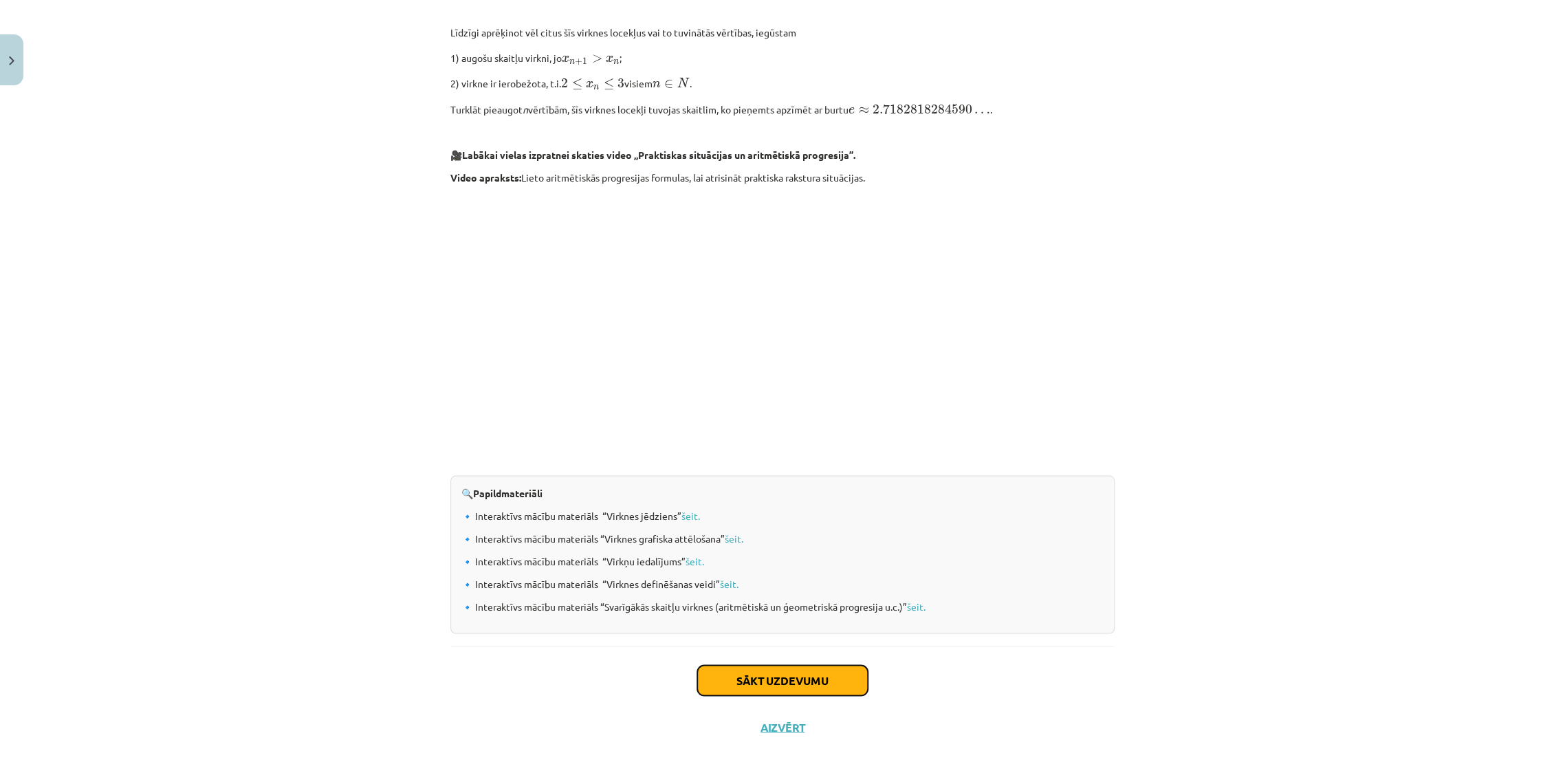
click at [761, 680] on button "Sākt uzdevumu" at bounding box center [782, 680] width 171 height 30
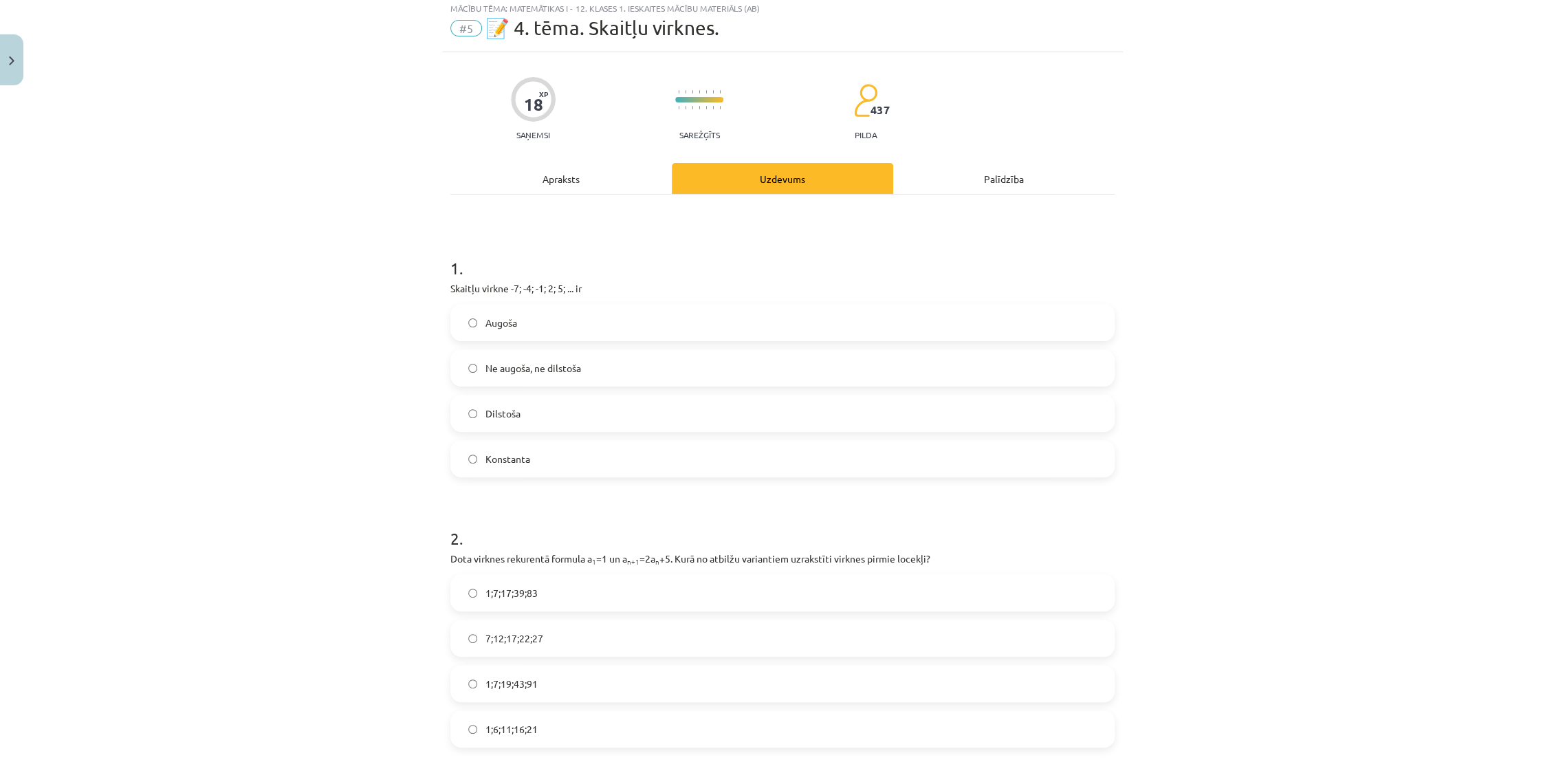
scroll to position [34, 0]
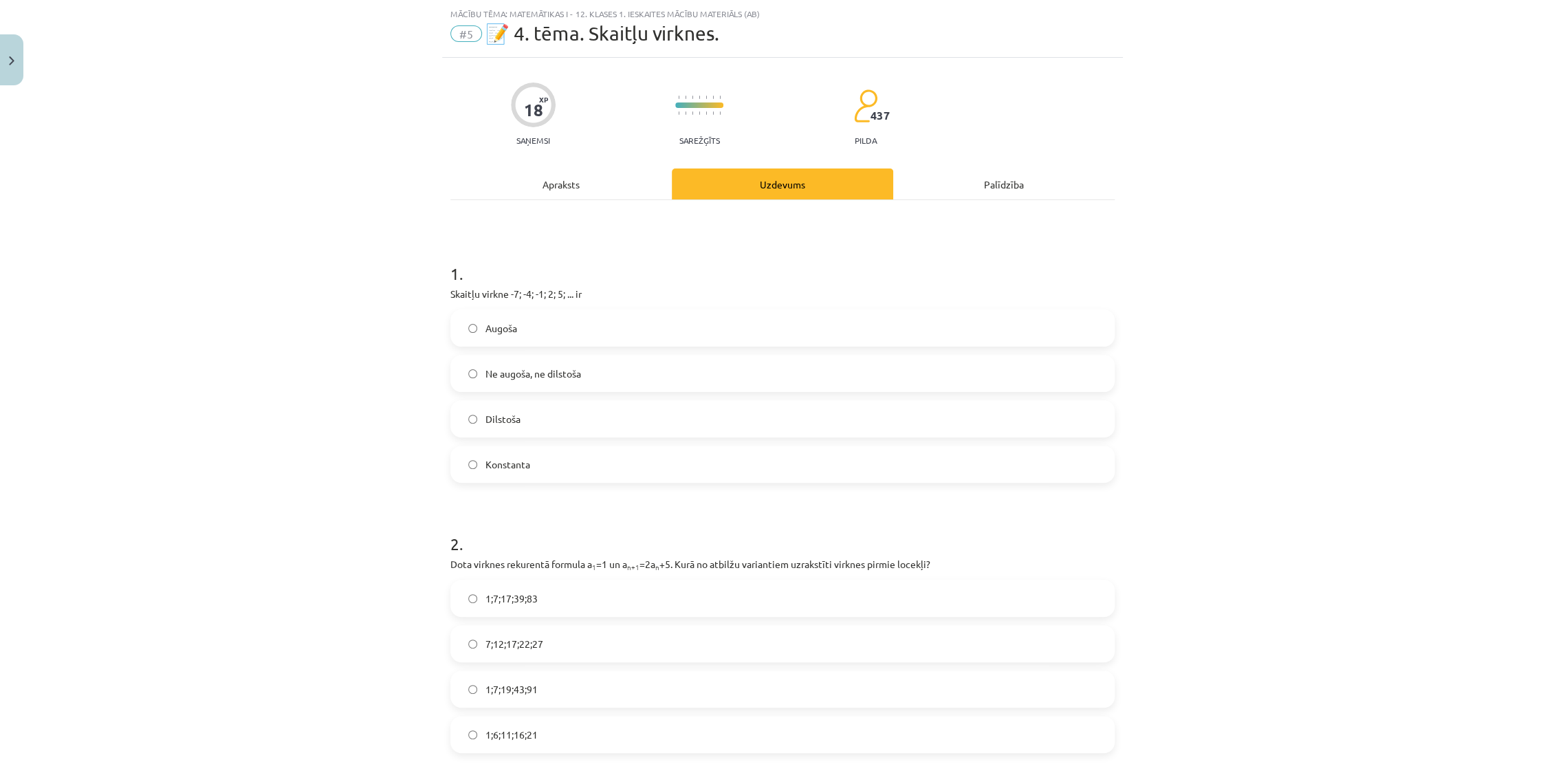
click at [522, 333] on label "Augoša" at bounding box center [782, 328] width 662 height 34
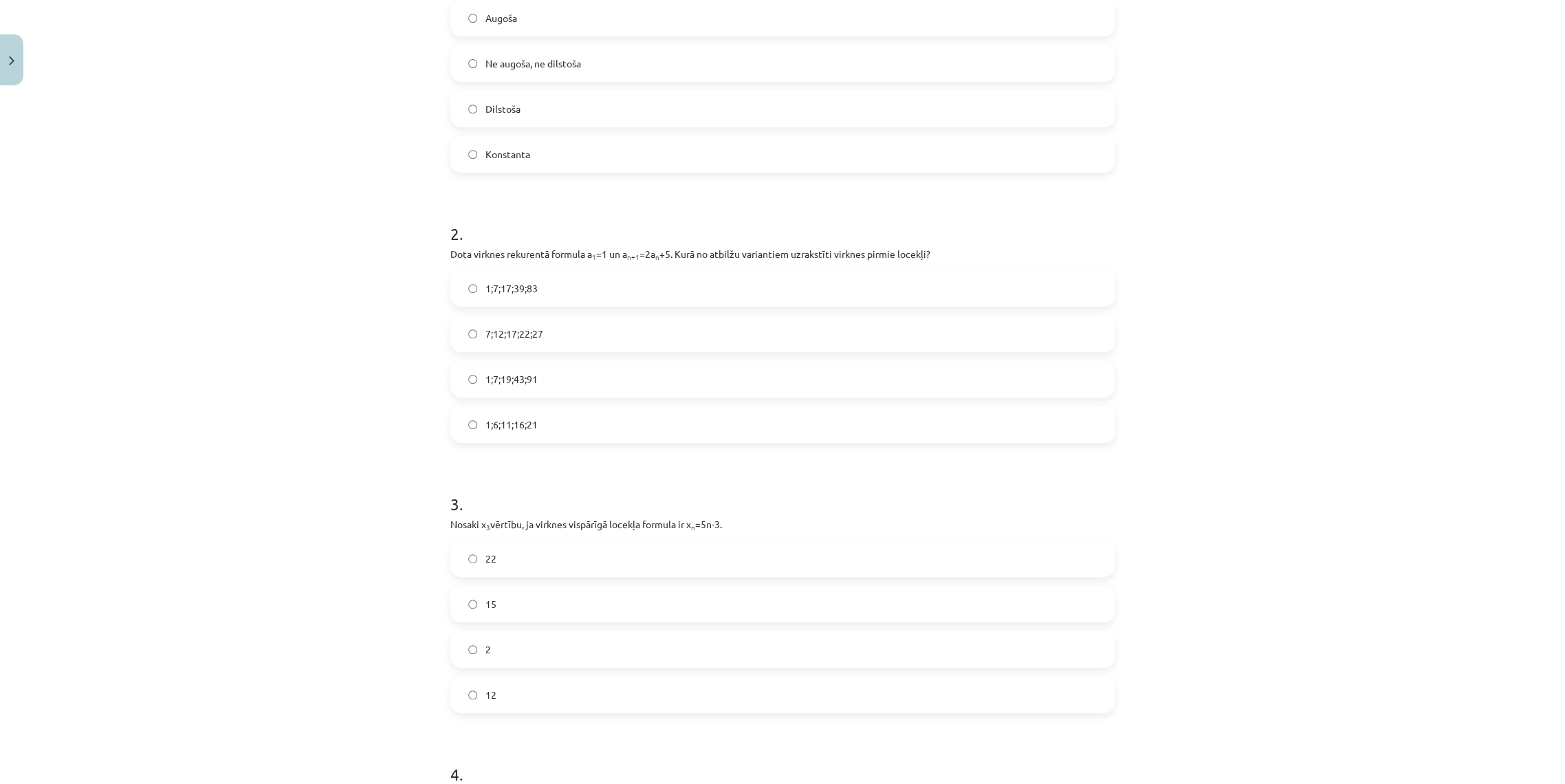
scroll to position [340, 0]
click at [529, 329] on label "7;12;17;22;27" at bounding box center [782, 337] width 662 height 34
click at [567, 390] on label "1;7;19;43;91" at bounding box center [782, 383] width 662 height 34
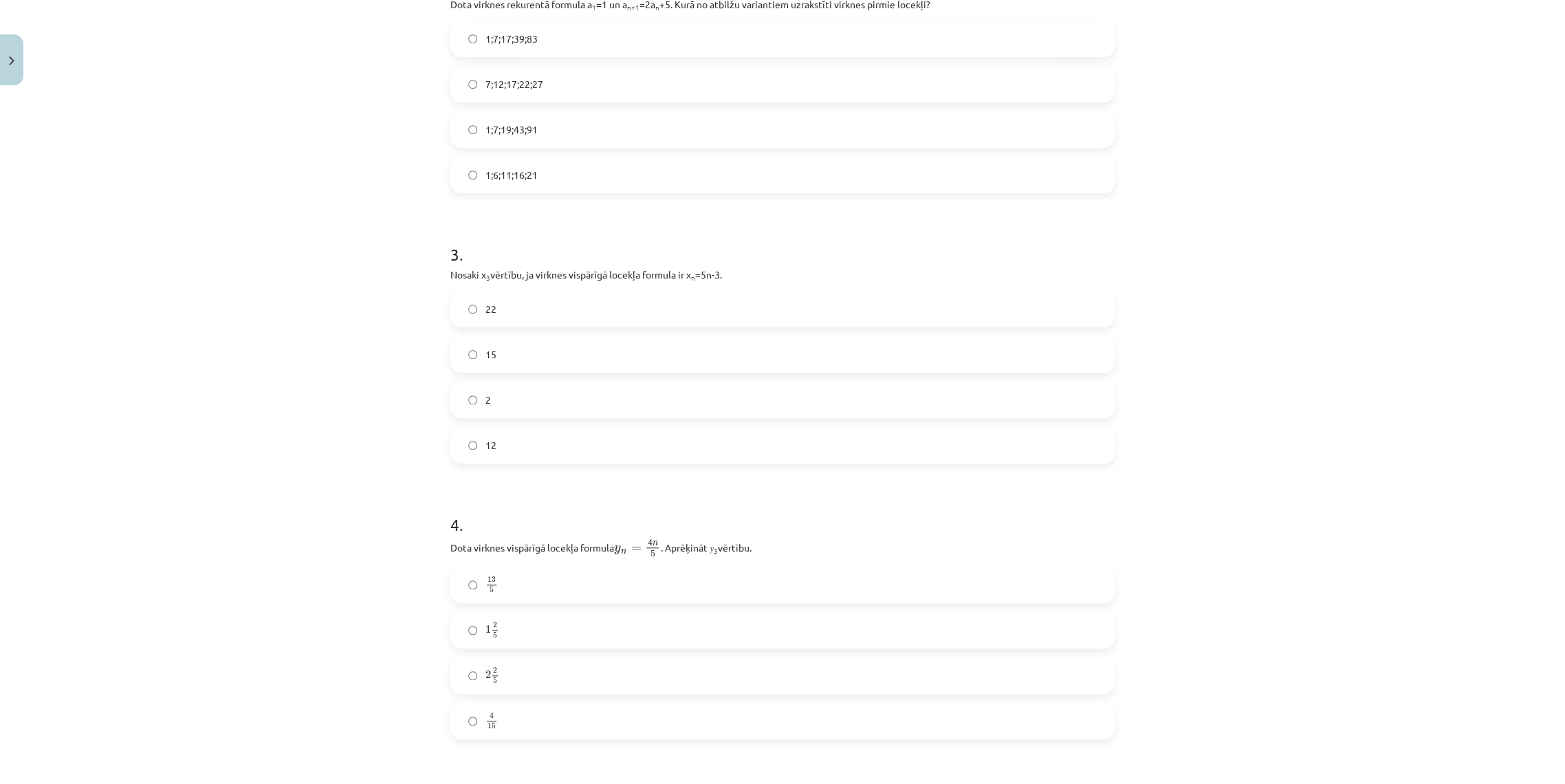
scroll to position [645, 0]
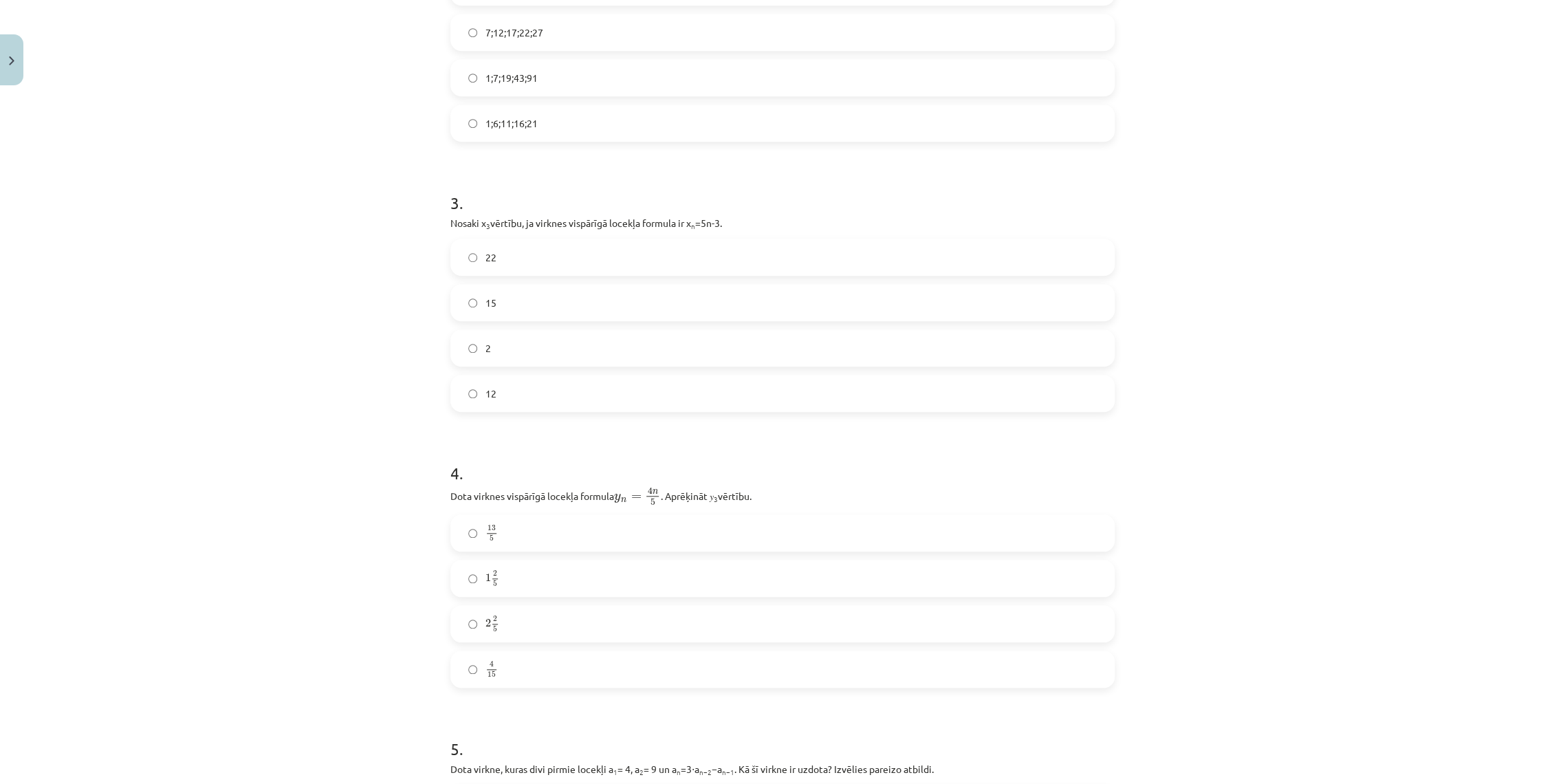
click at [497, 392] on label "12" at bounding box center [782, 393] width 662 height 34
click at [518, 683] on label "4 15 4 15" at bounding box center [782, 669] width 662 height 34
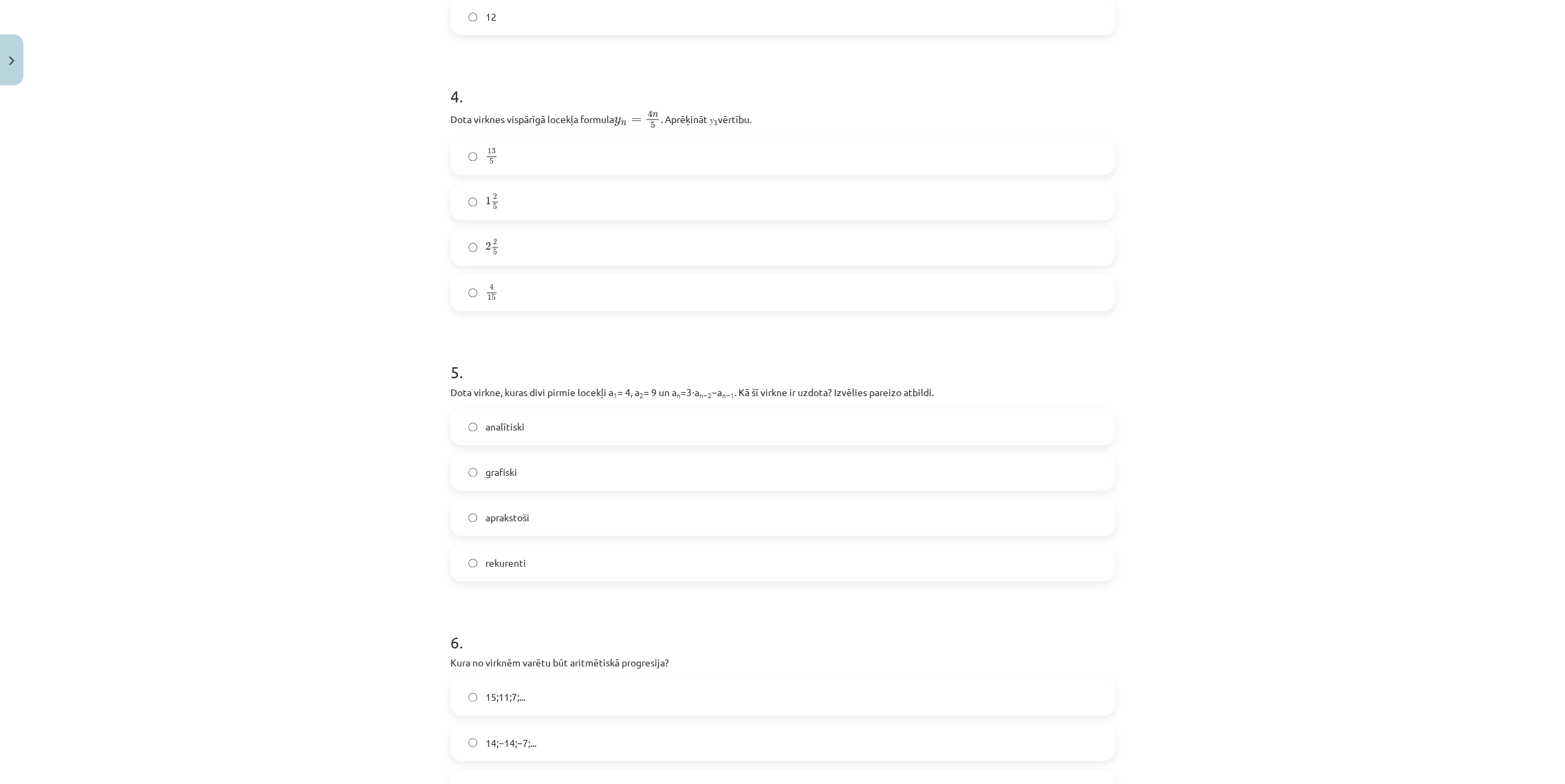
scroll to position [1027, 0]
click at [486, 196] on span "1" at bounding box center [488, 195] width 5 height 8
click at [504, 295] on label "4 15 4 15" at bounding box center [782, 286] width 662 height 34
click at [496, 555] on span "rekurenti" at bounding box center [505, 557] width 40 height 14
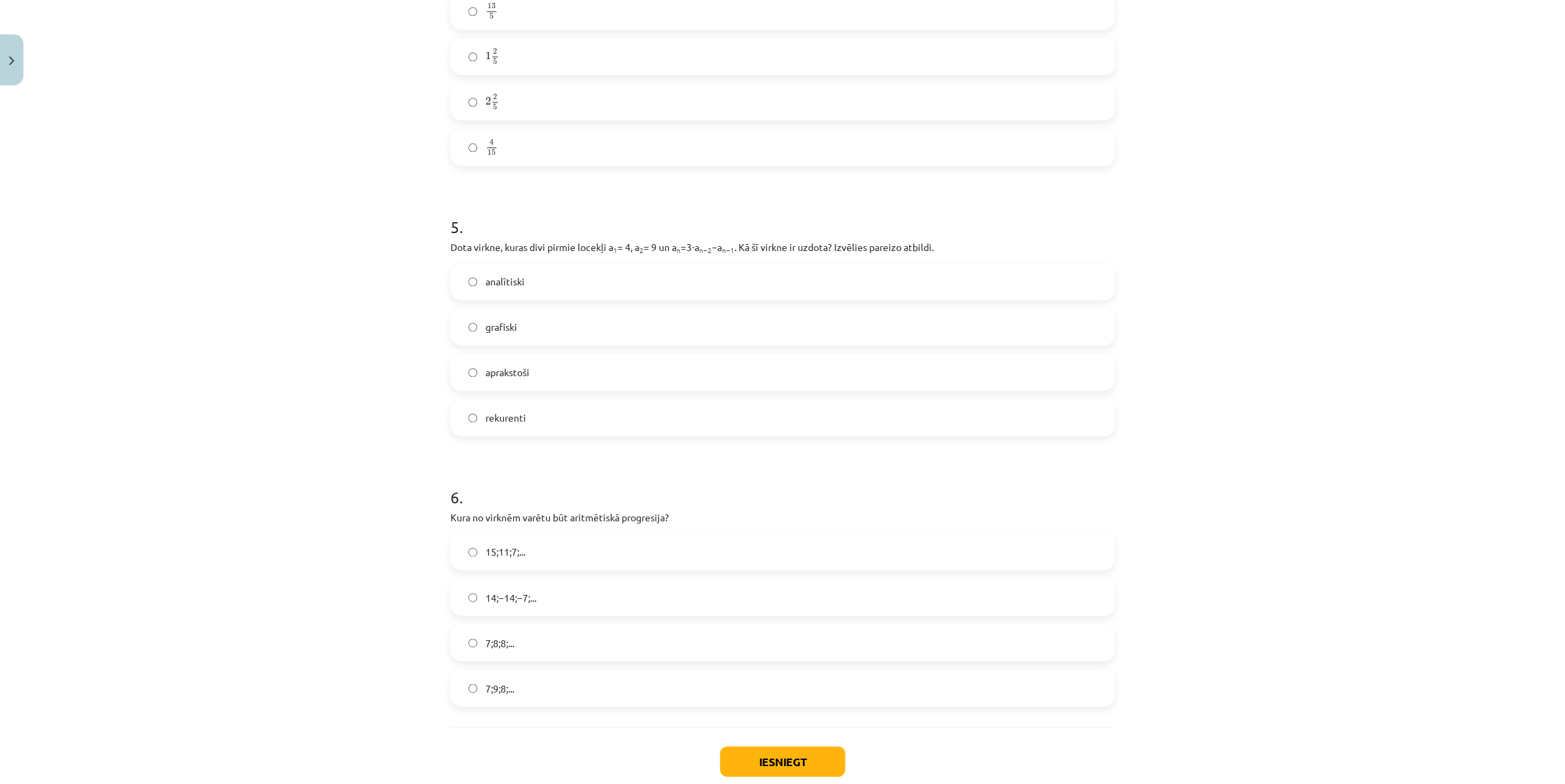
scroll to position [1180, 0]
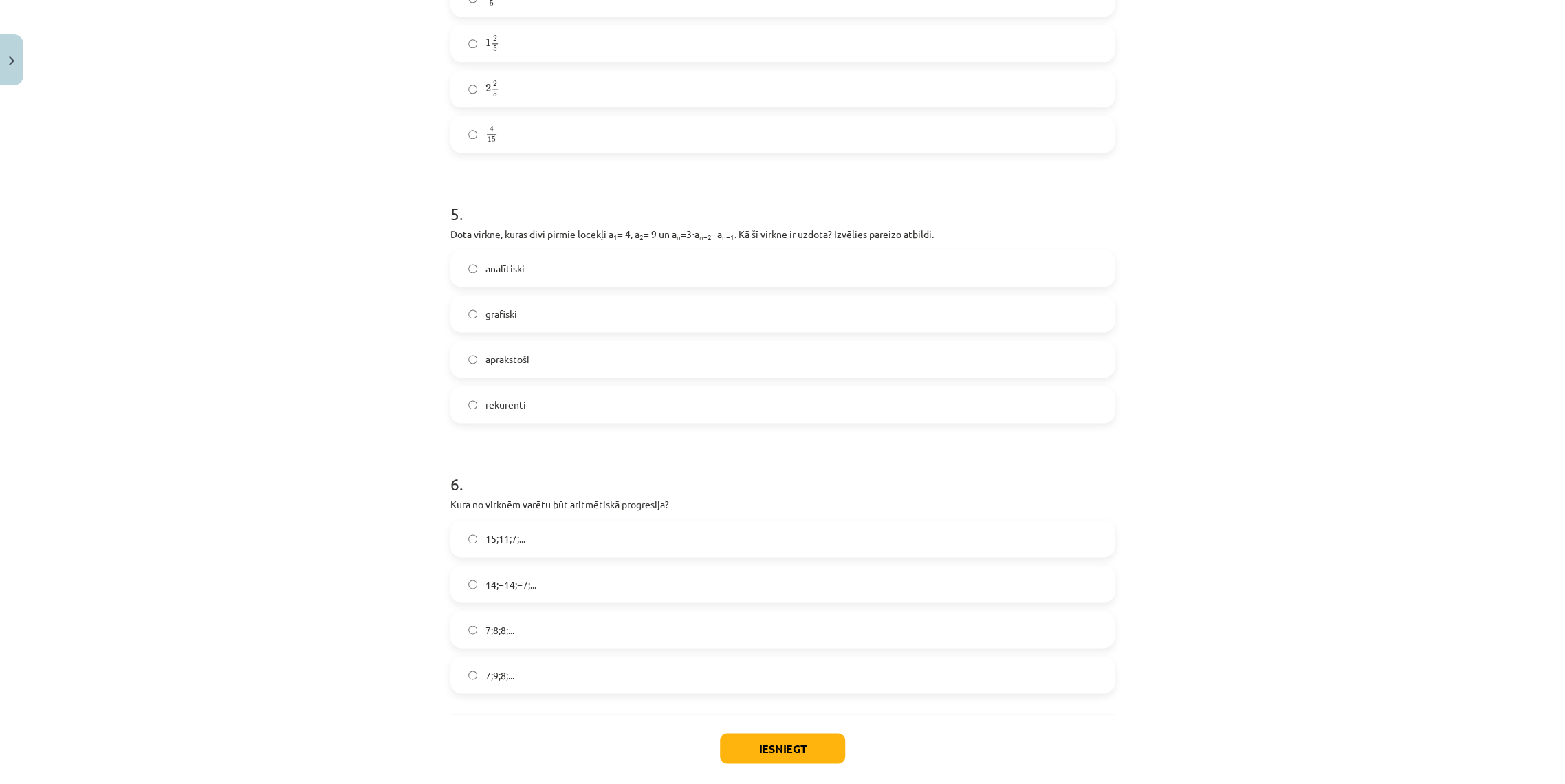
click at [555, 547] on label "15;11;7;..." at bounding box center [782, 538] width 662 height 34
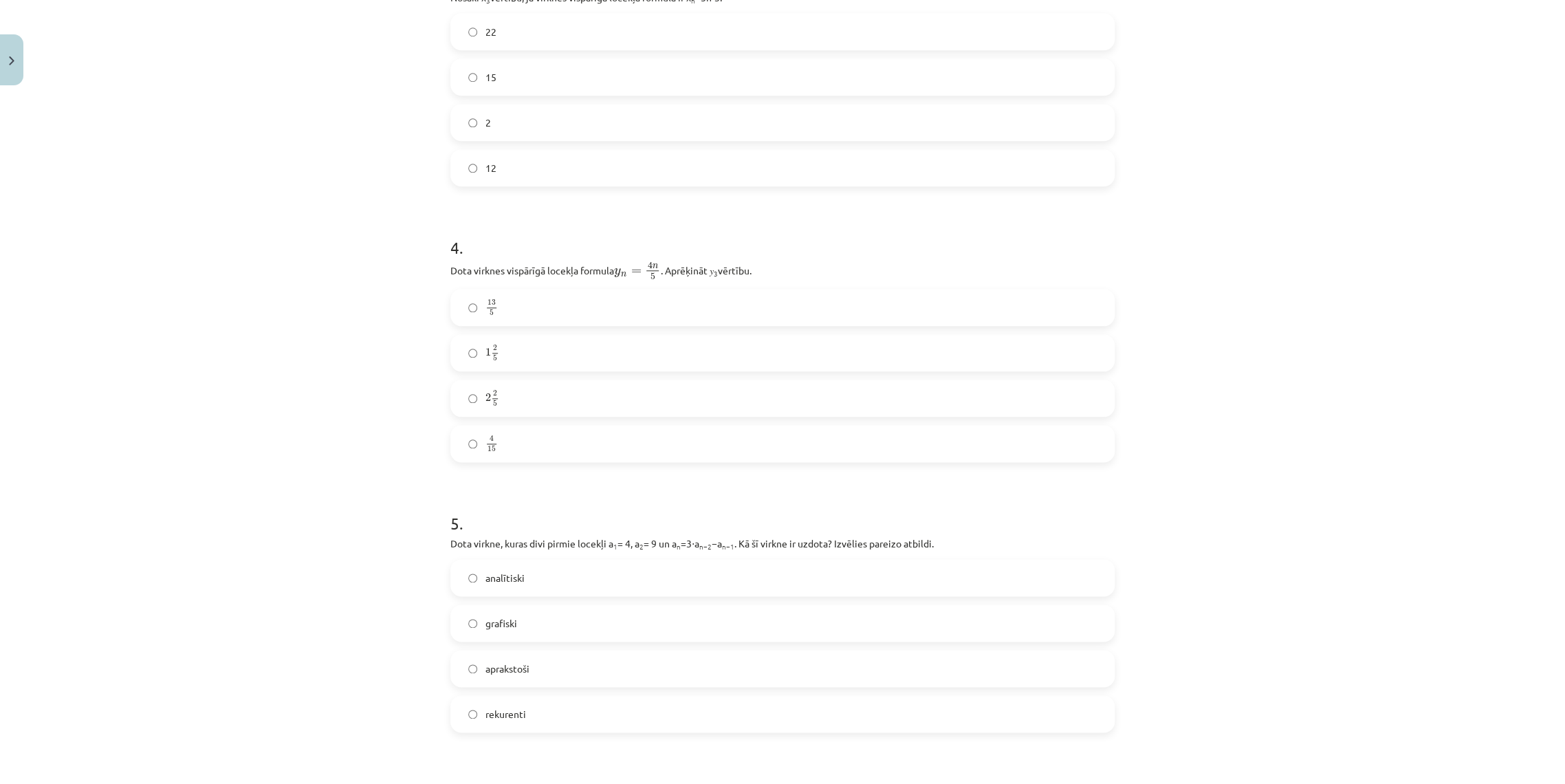
scroll to position [874, 0]
click at [586, 395] on label "2 2 5 2 2 5" at bounding box center [782, 393] width 662 height 34
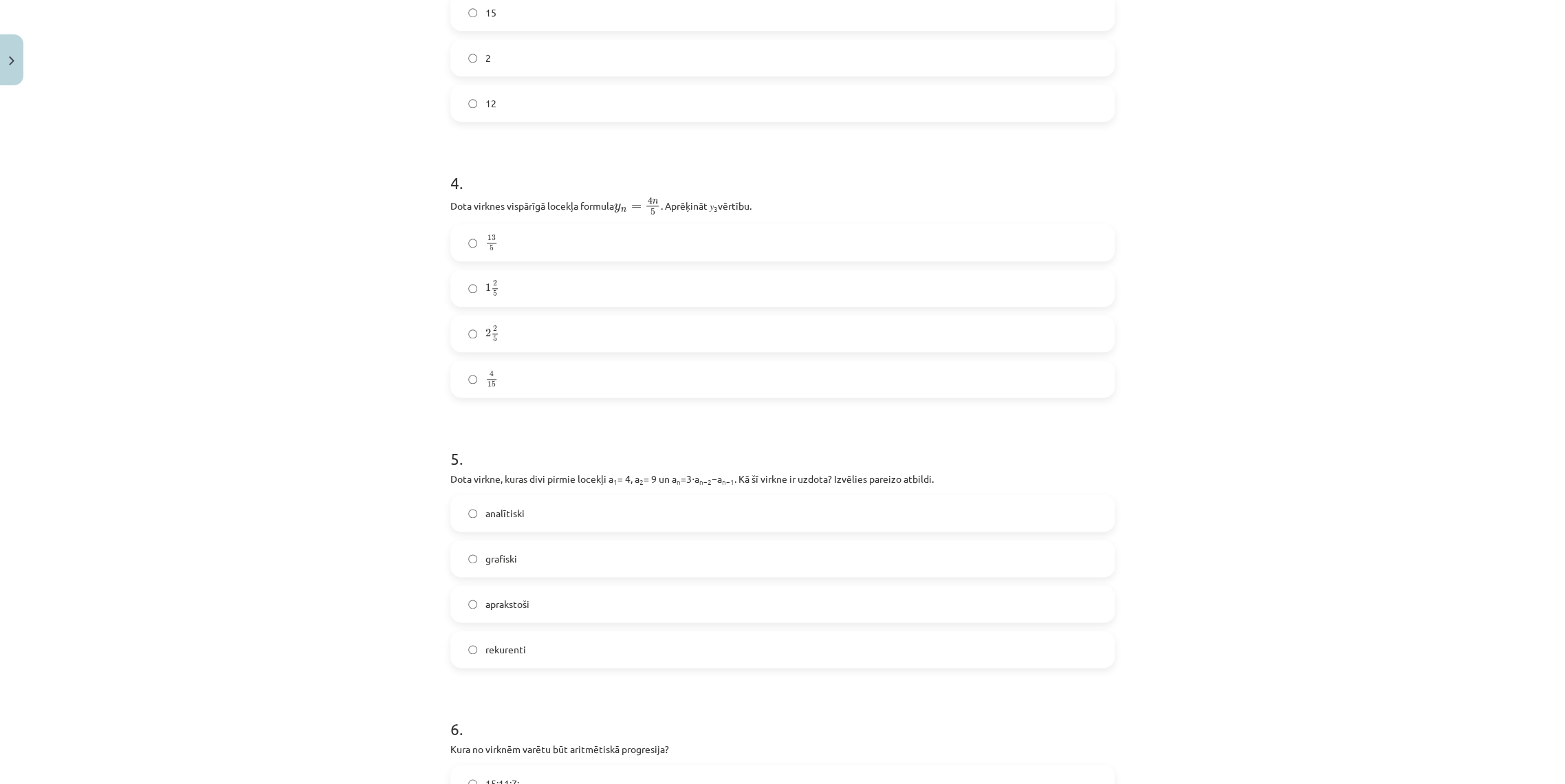
scroll to position [1180, 0]
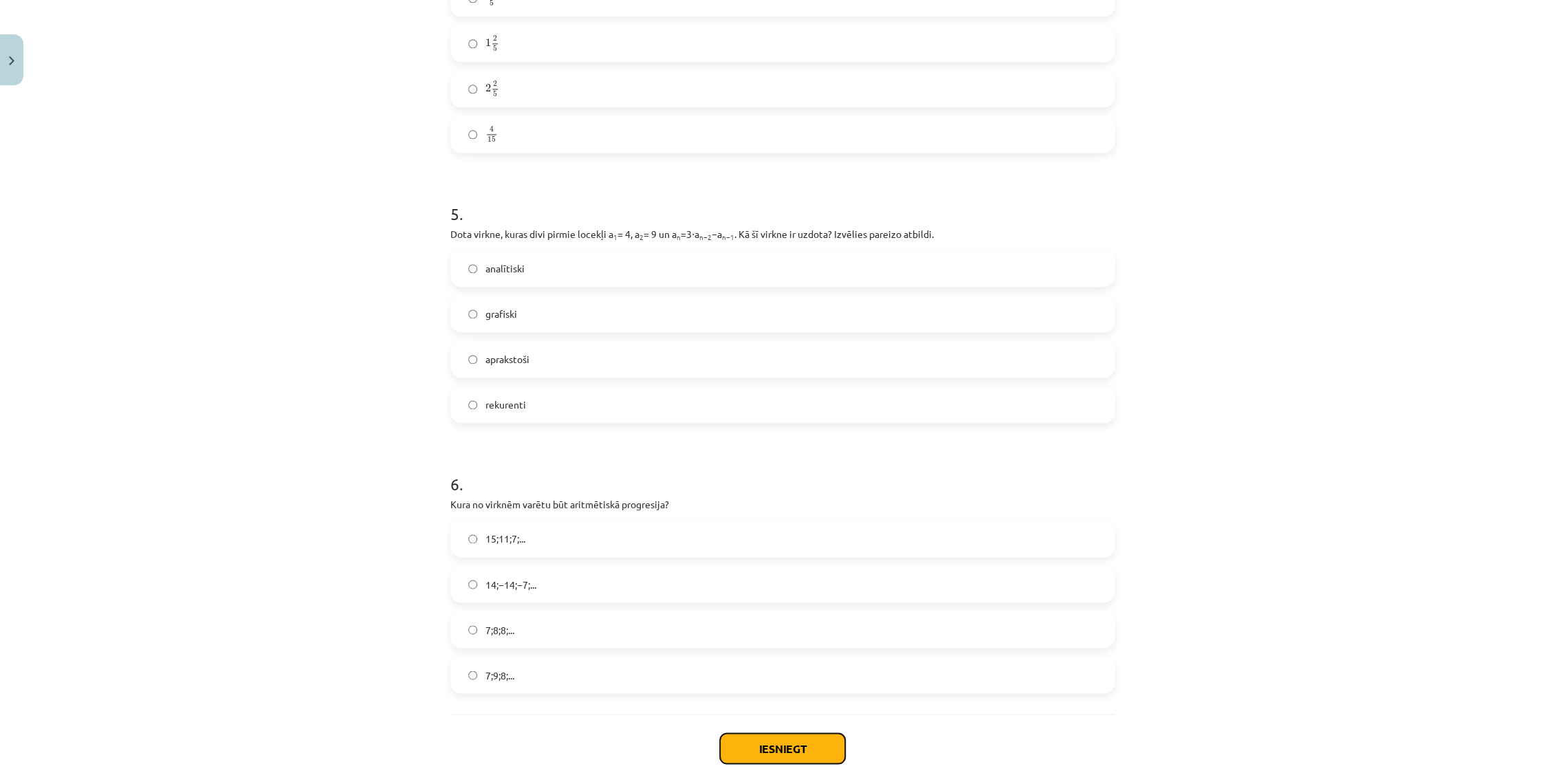
click at [763, 748] on button "Iesniegt" at bounding box center [782, 748] width 125 height 30
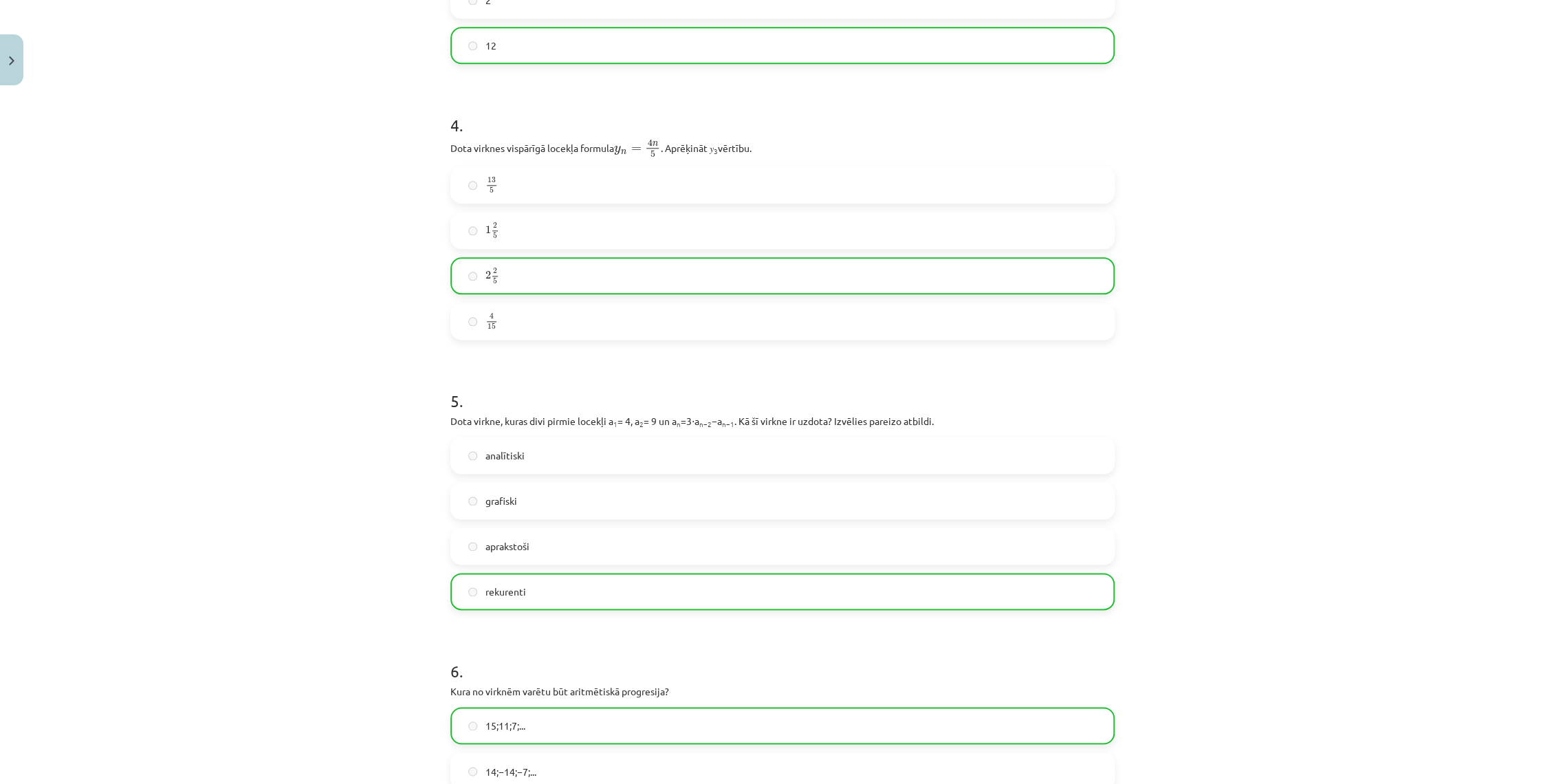
scroll to position [1292, 0]
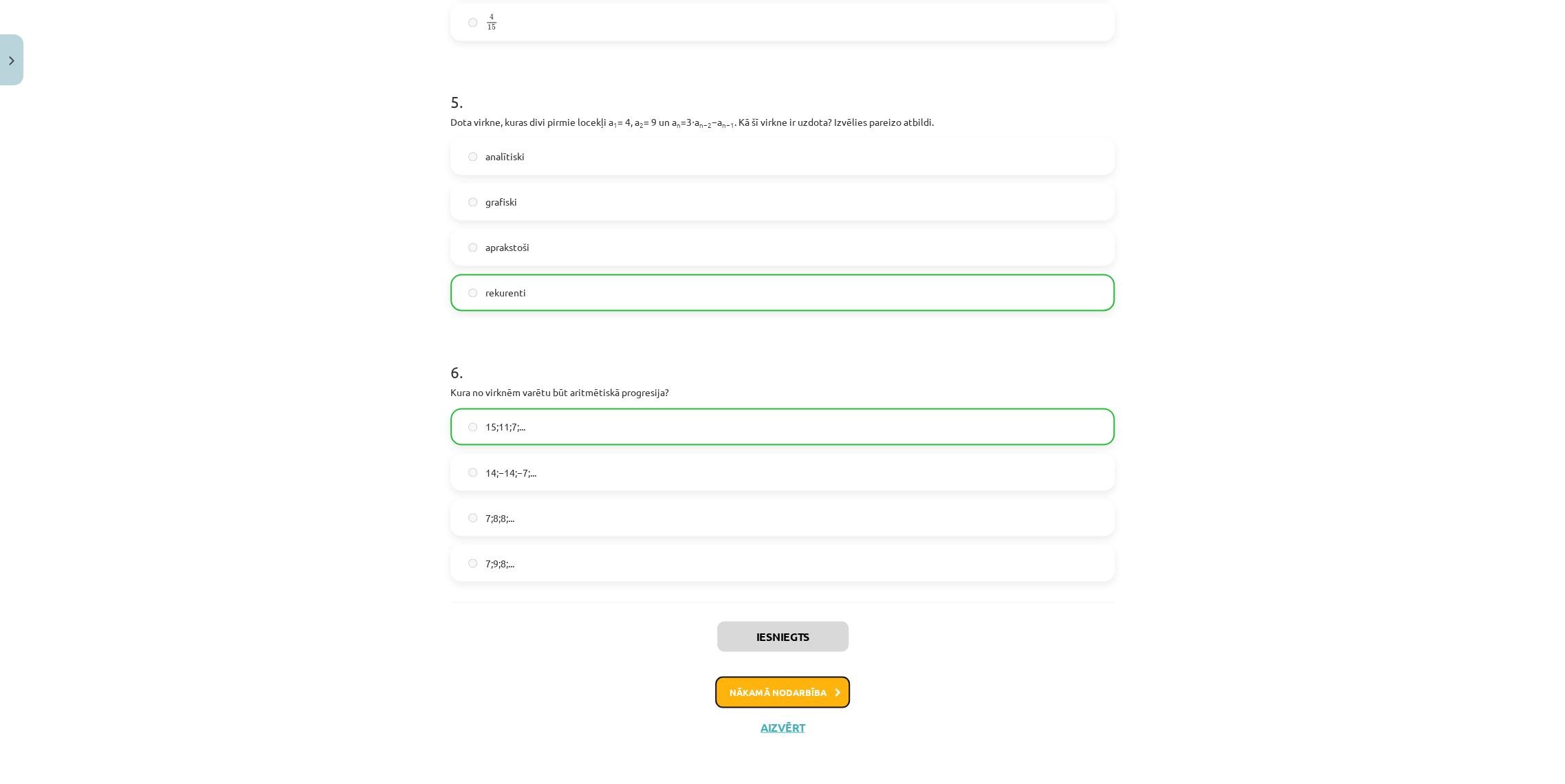
click at [766, 679] on button "Nākamā nodarbība" at bounding box center [782, 691] width 135 height 31
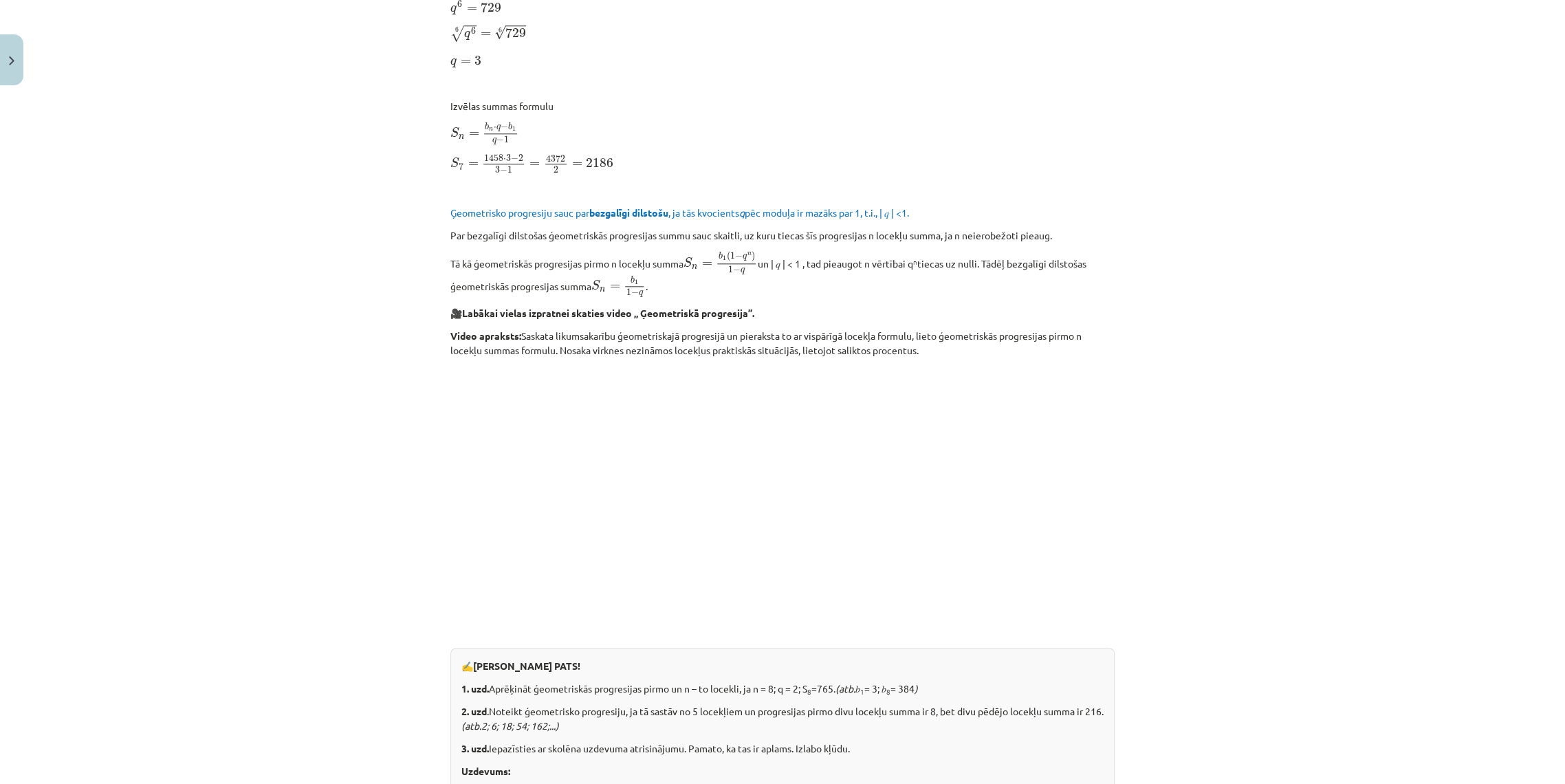
scroll to position [1103, 0]
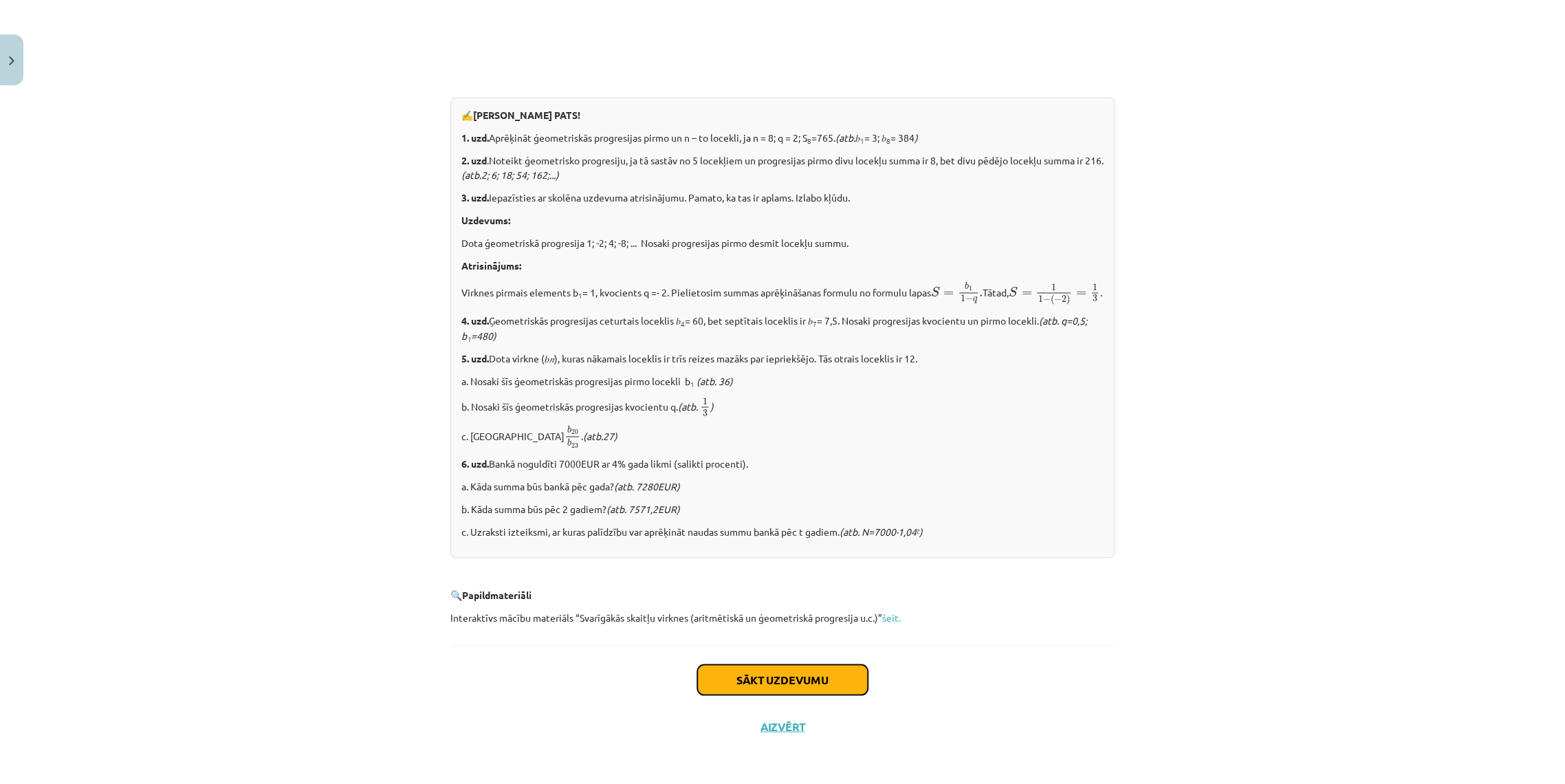
click at [767, 674] on button "Sākt uzdevumu" at bounding box center [782, 679] width 171 height 30
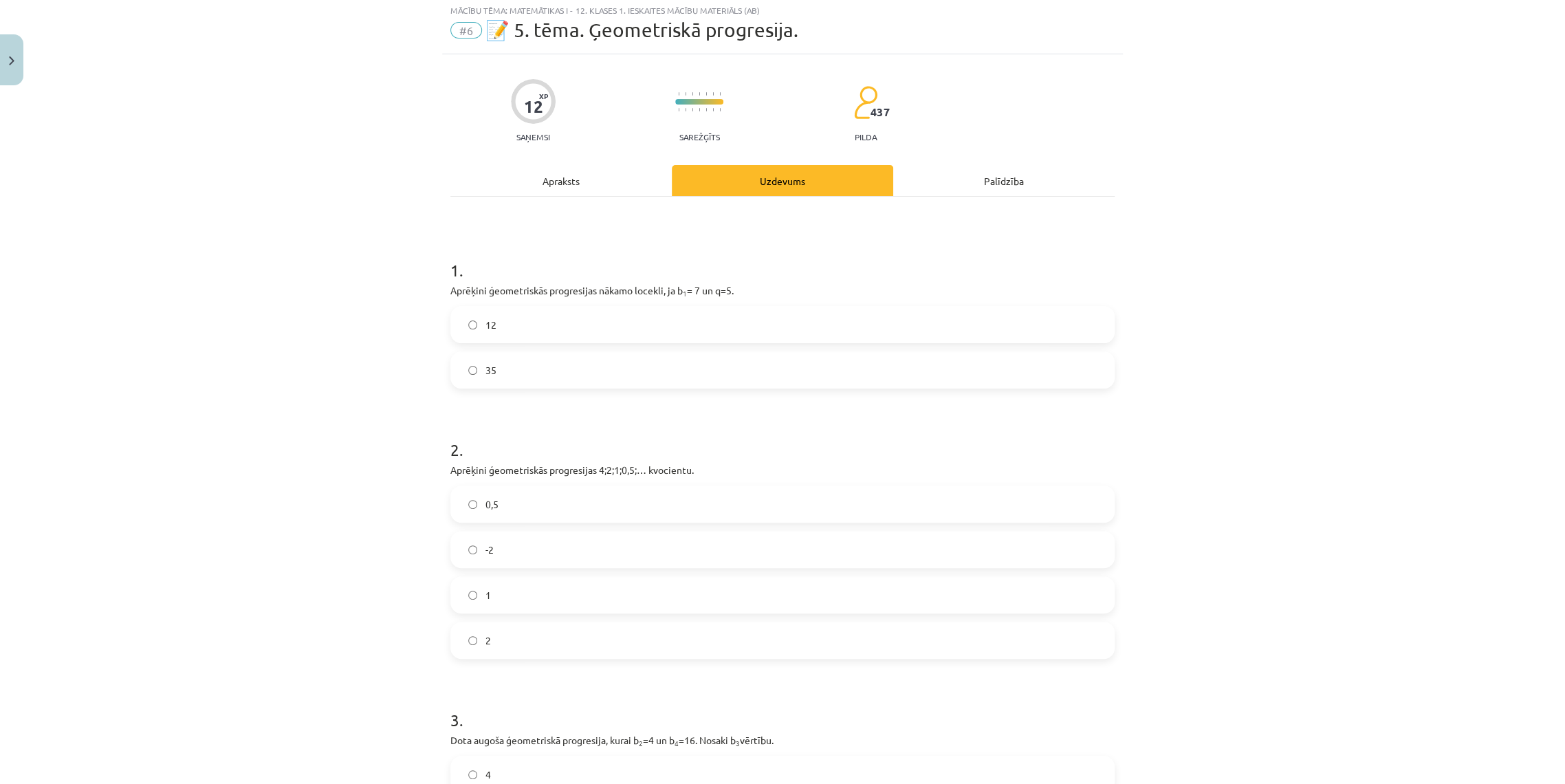
scroll to position [34, 0]
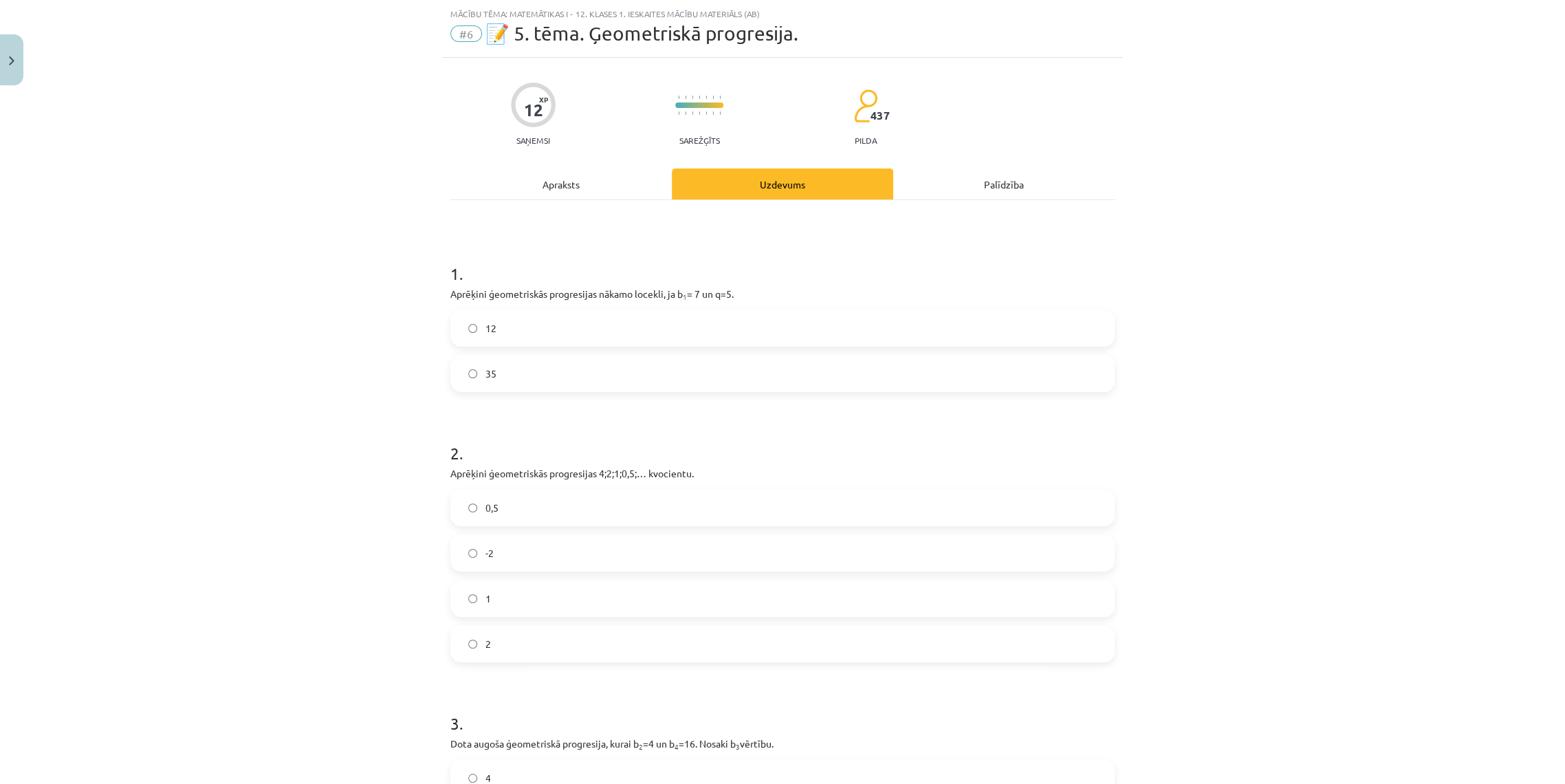
click at [506, 376] on label "35" at bounding box center [782, 373] width 662 height 34
click at [506, 517] on label "0,5" at bounding box center [782, 507] width 662 height 34
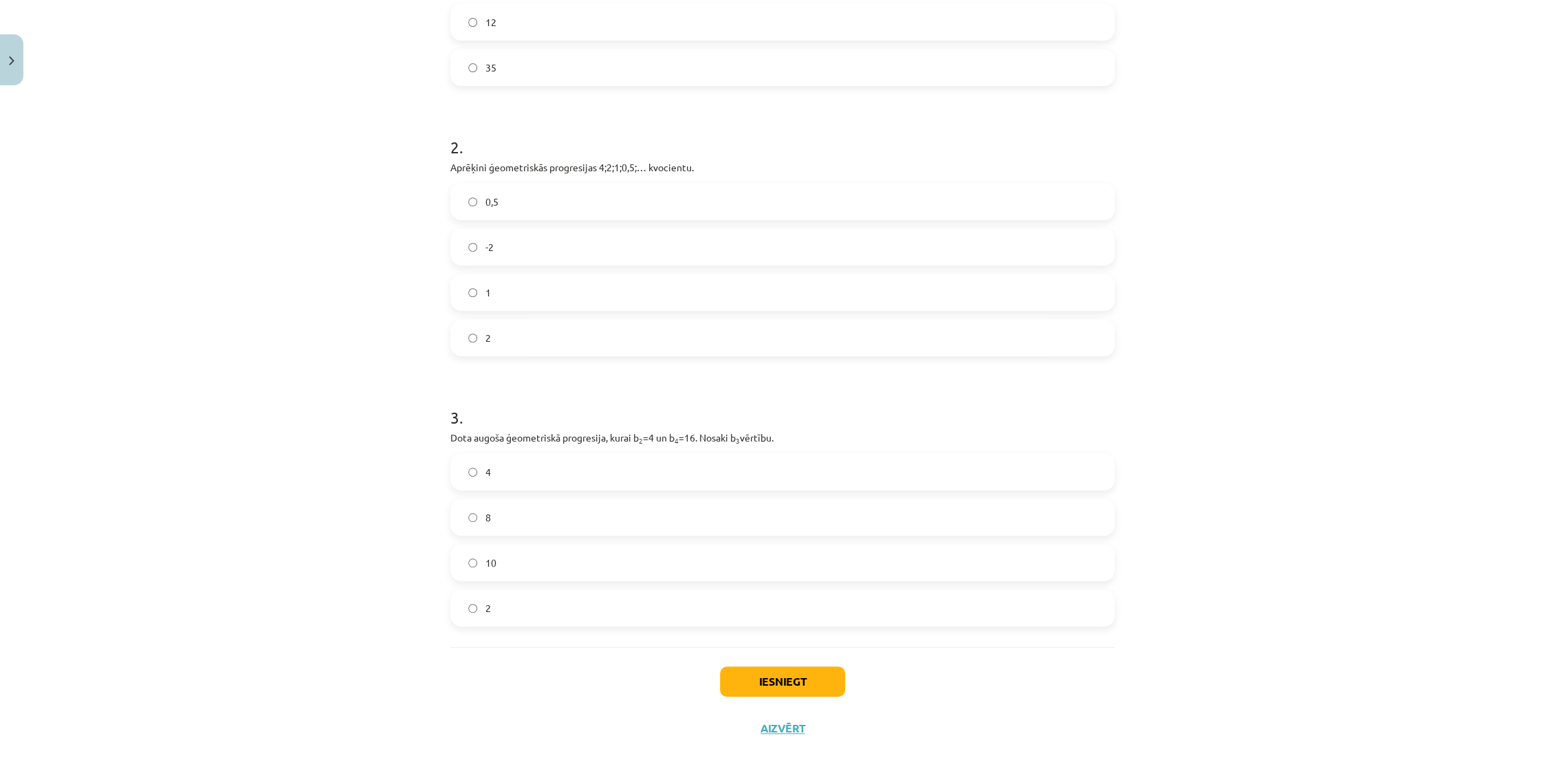
scroll to position [341, 0]
click at [558, 596] on label "2" at bounding box center [782, 606] width 662 height 34
click at [490, 521] on label "8" at bounding box center [782, 516] width 662 height 34
click at [784, 679] on button "Iesniegt" at bounding box center [782, 680] width 125 height 30
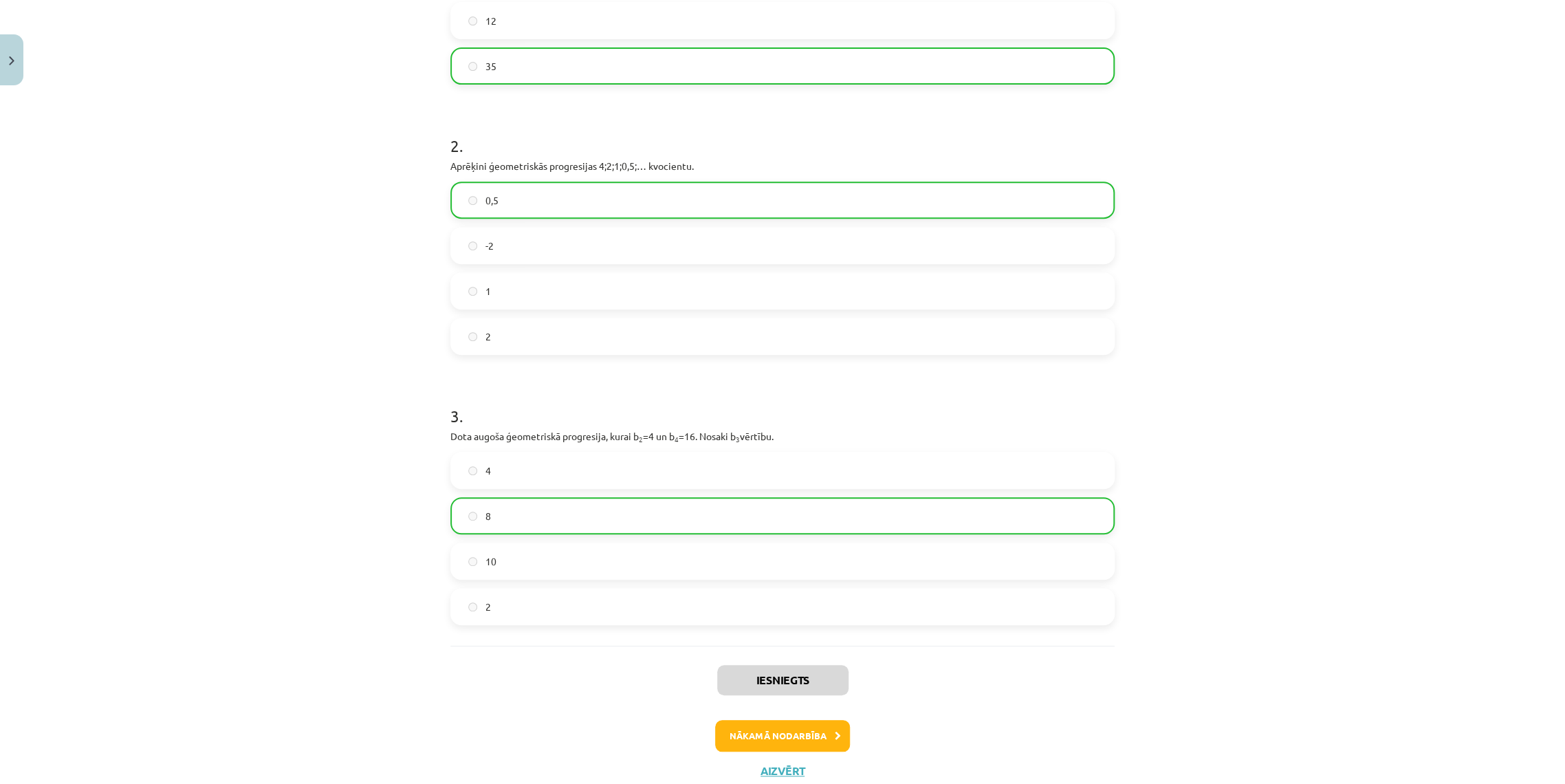
scroll to position [0, 0]
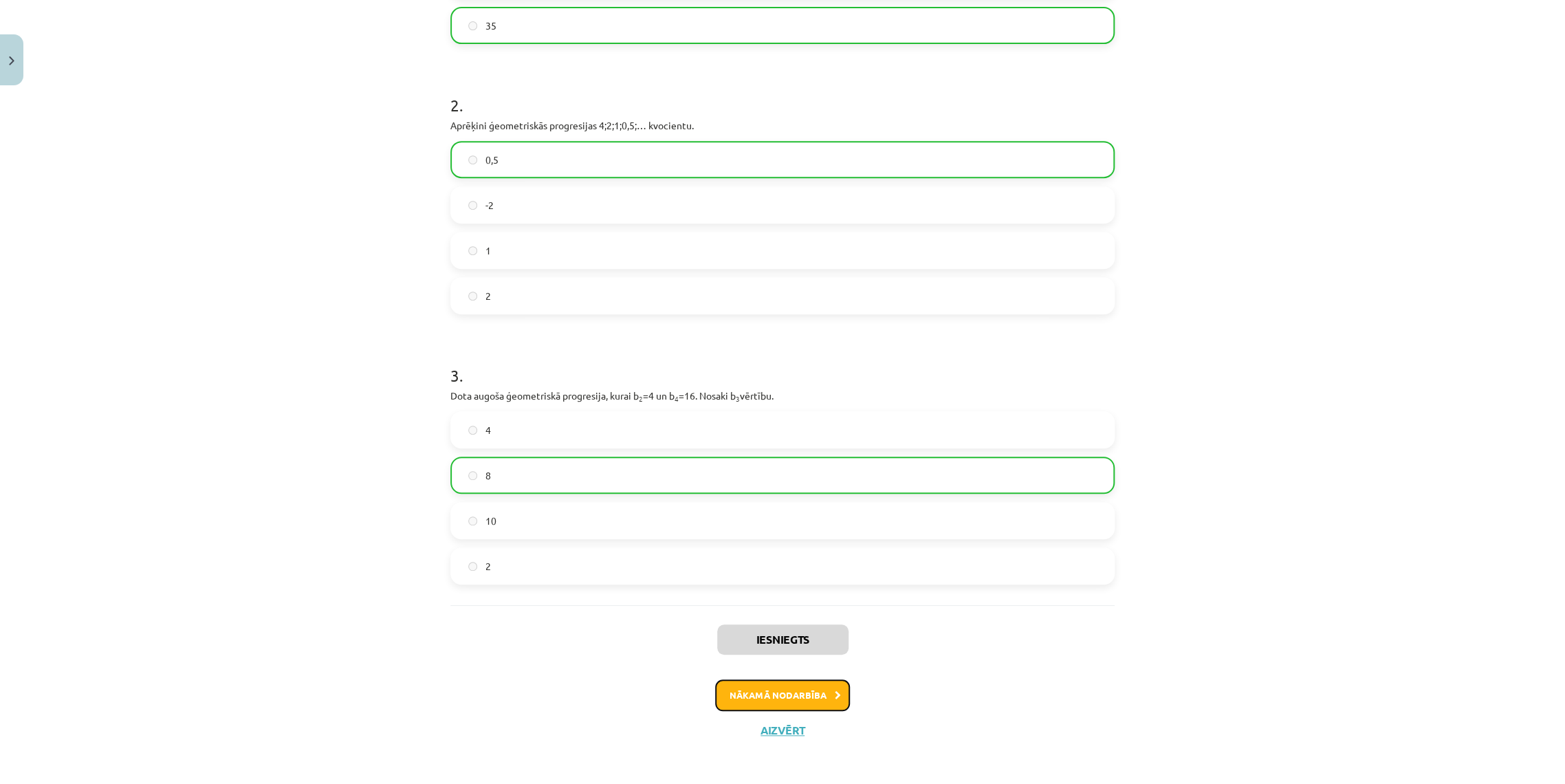
click at [819, 698] on button "Nākamā nodarbība" at bounding box center [782, 695] width 135 height 31
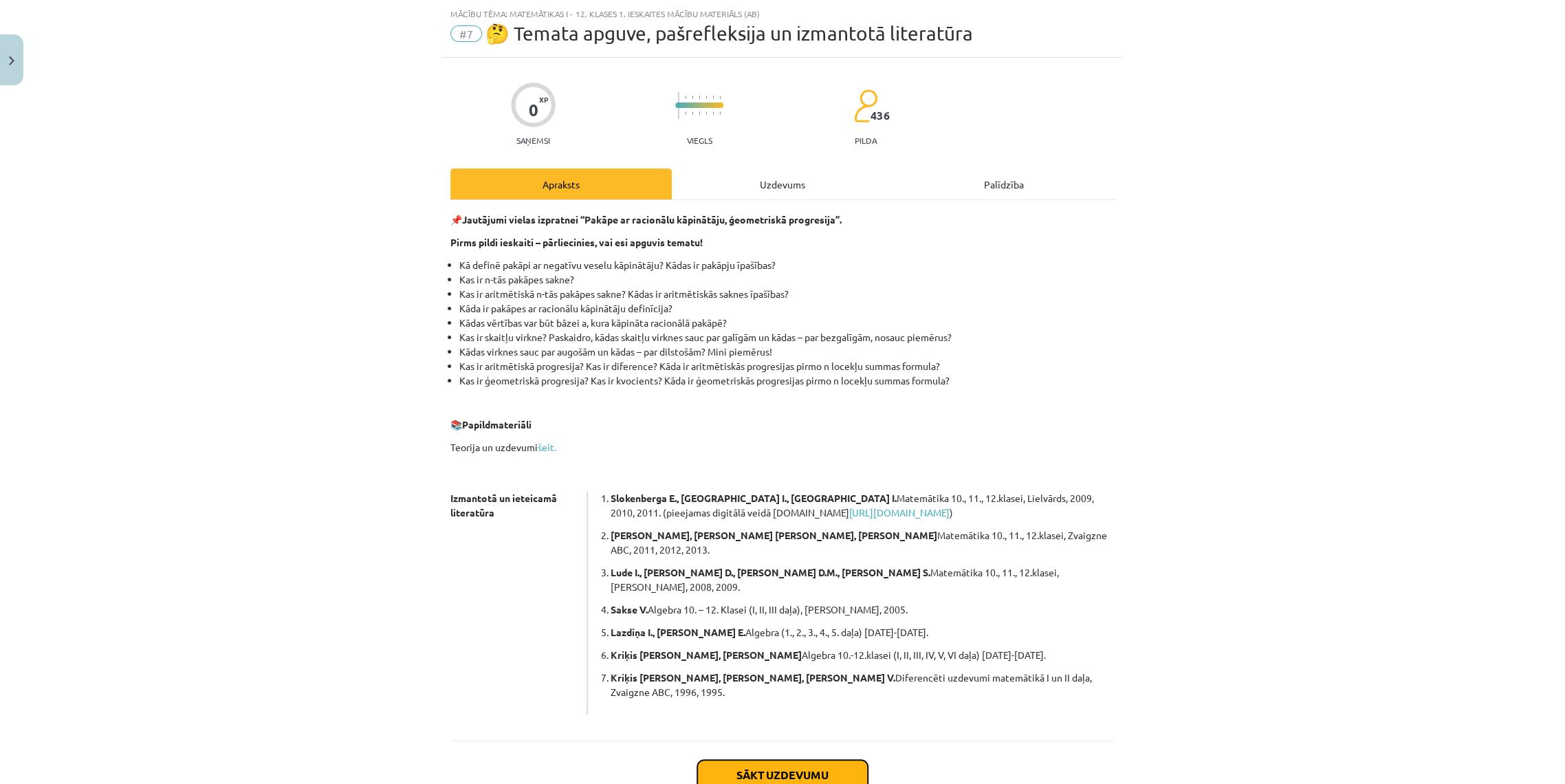
click at [774, 760] on button "Sākt uzdevumu" at bounding box center [782, 775] width 171 height 30
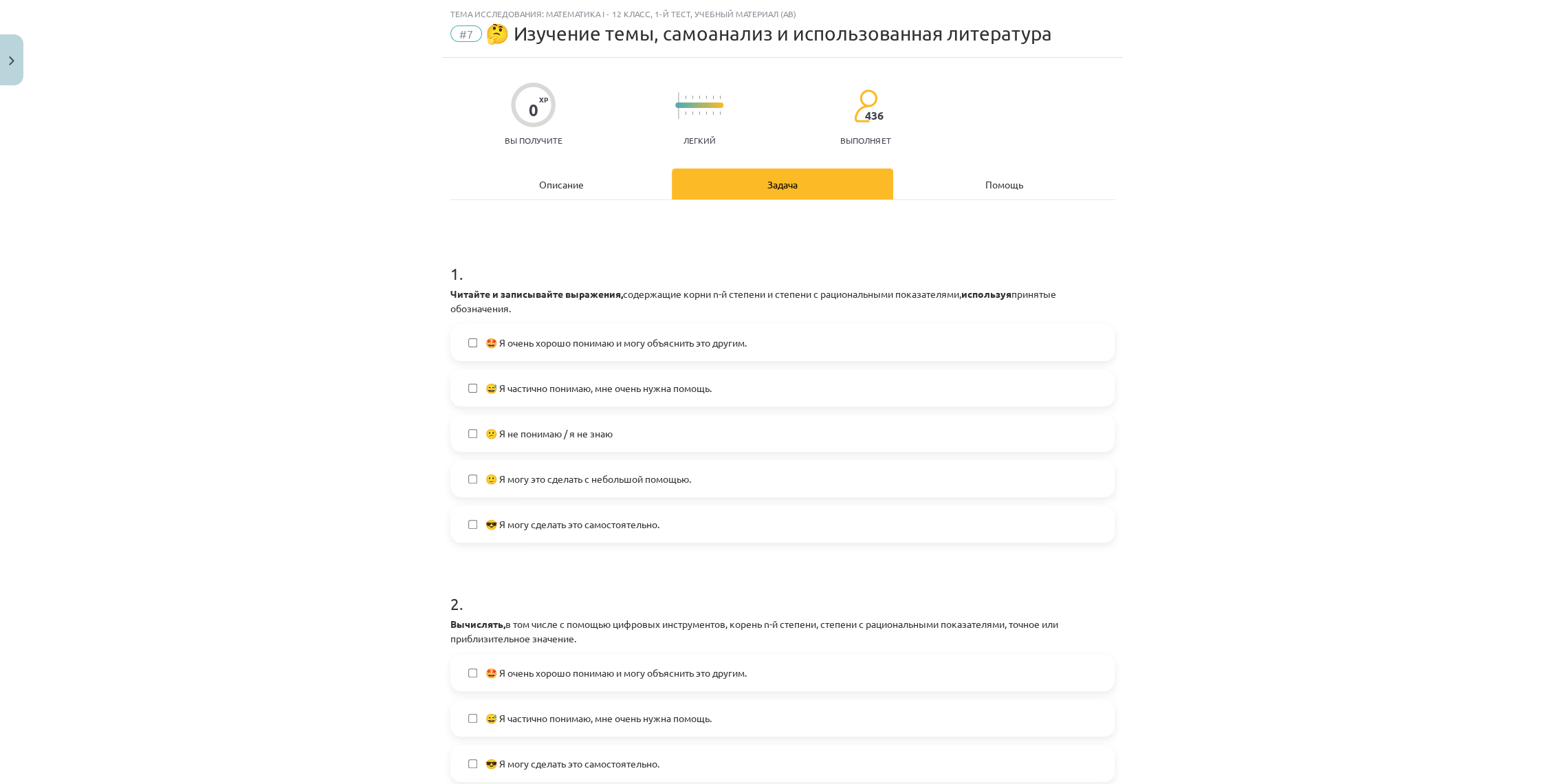
click at [683, 479] on font "🙂 Я могу это сделать с небольшой помощью." at bounding box center [588, 478] width 206 height 13
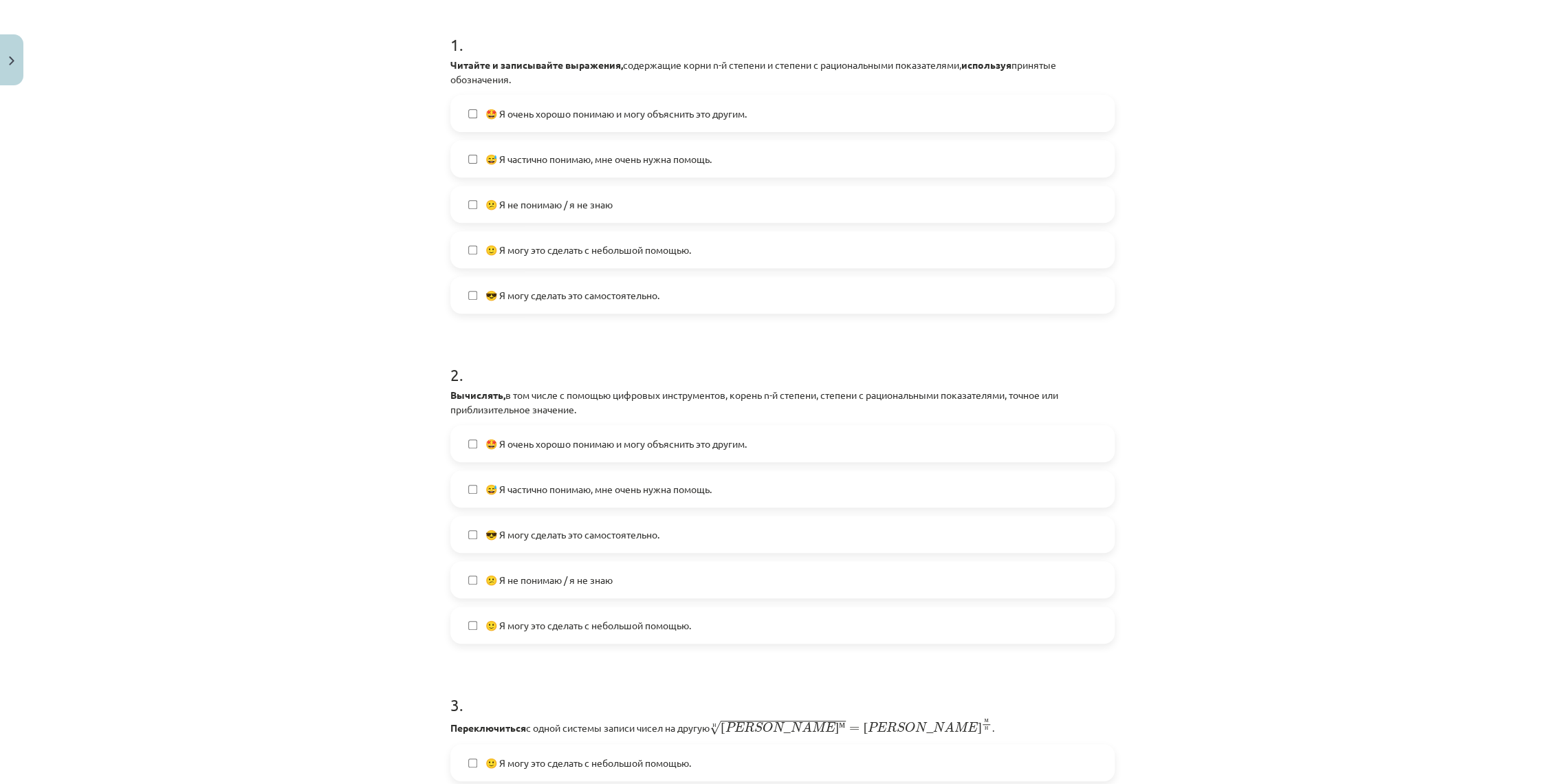
scroll to position [264, 0]
click at [561, 630] on span "🙂 Я могу это сделать с небольшой помощью." at bounding box center [588, 625] width 206 height 14
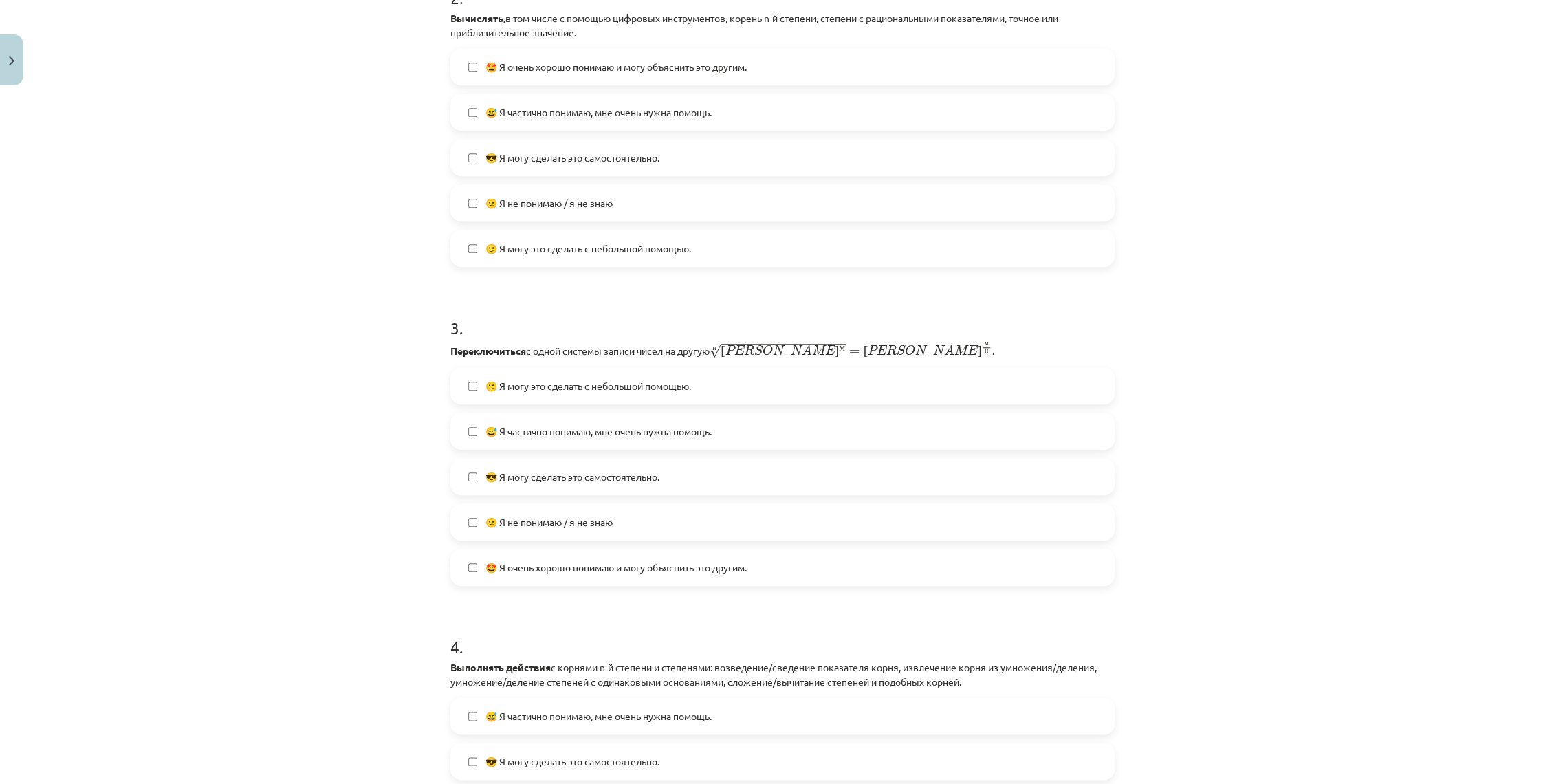
scroll to position [645, 0]
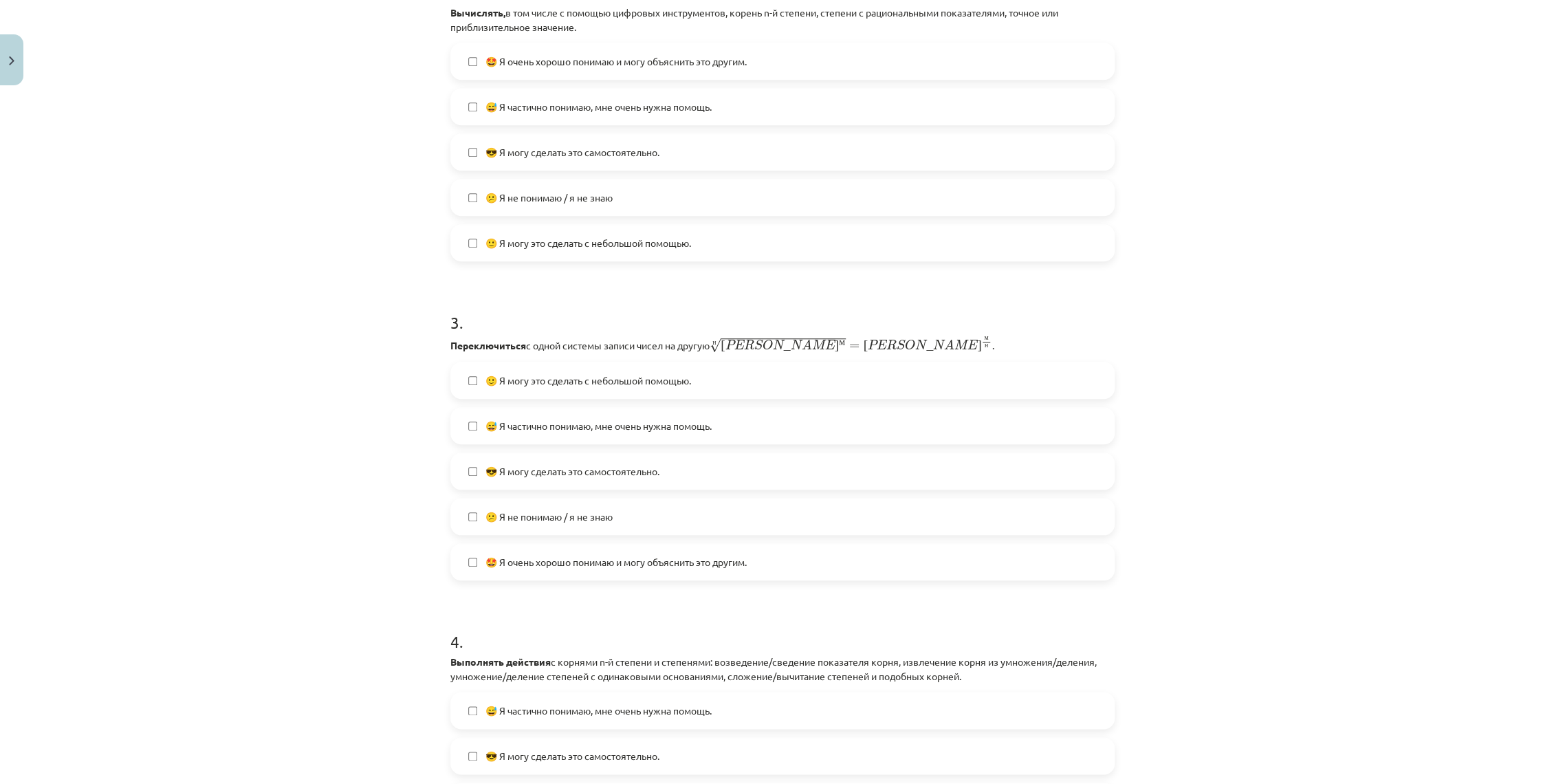
click at [537, 375] on font "🙂 Я могу это сделать с небольшой помощью." at bounding box center [588, 380] width 206 height 13
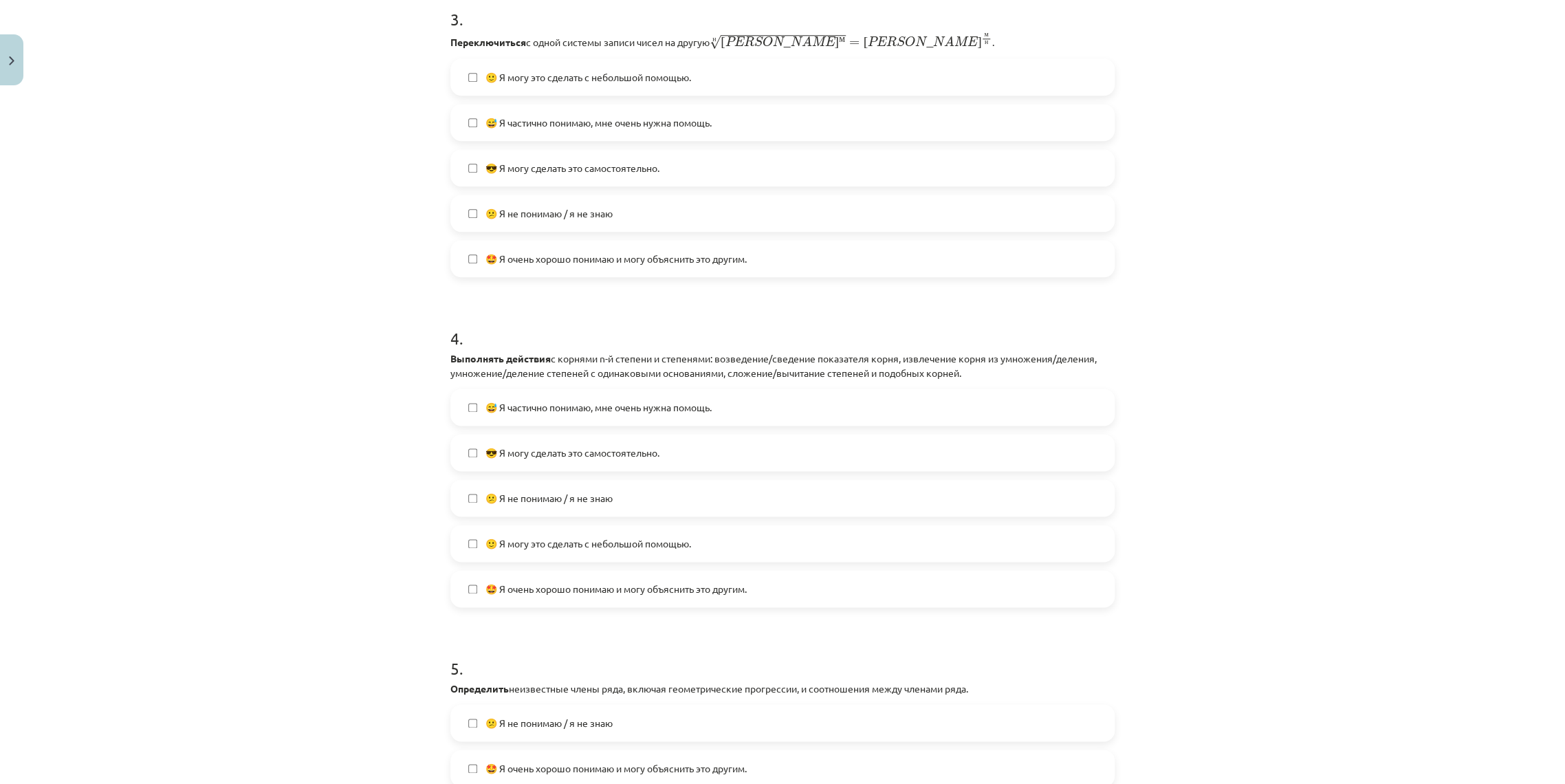
scroll to position [951, 0]
click at [540, 540] on font "🙂 Я могу это сделать с небольшой помощью." at bounding box center [588, 541] width 206 height 13
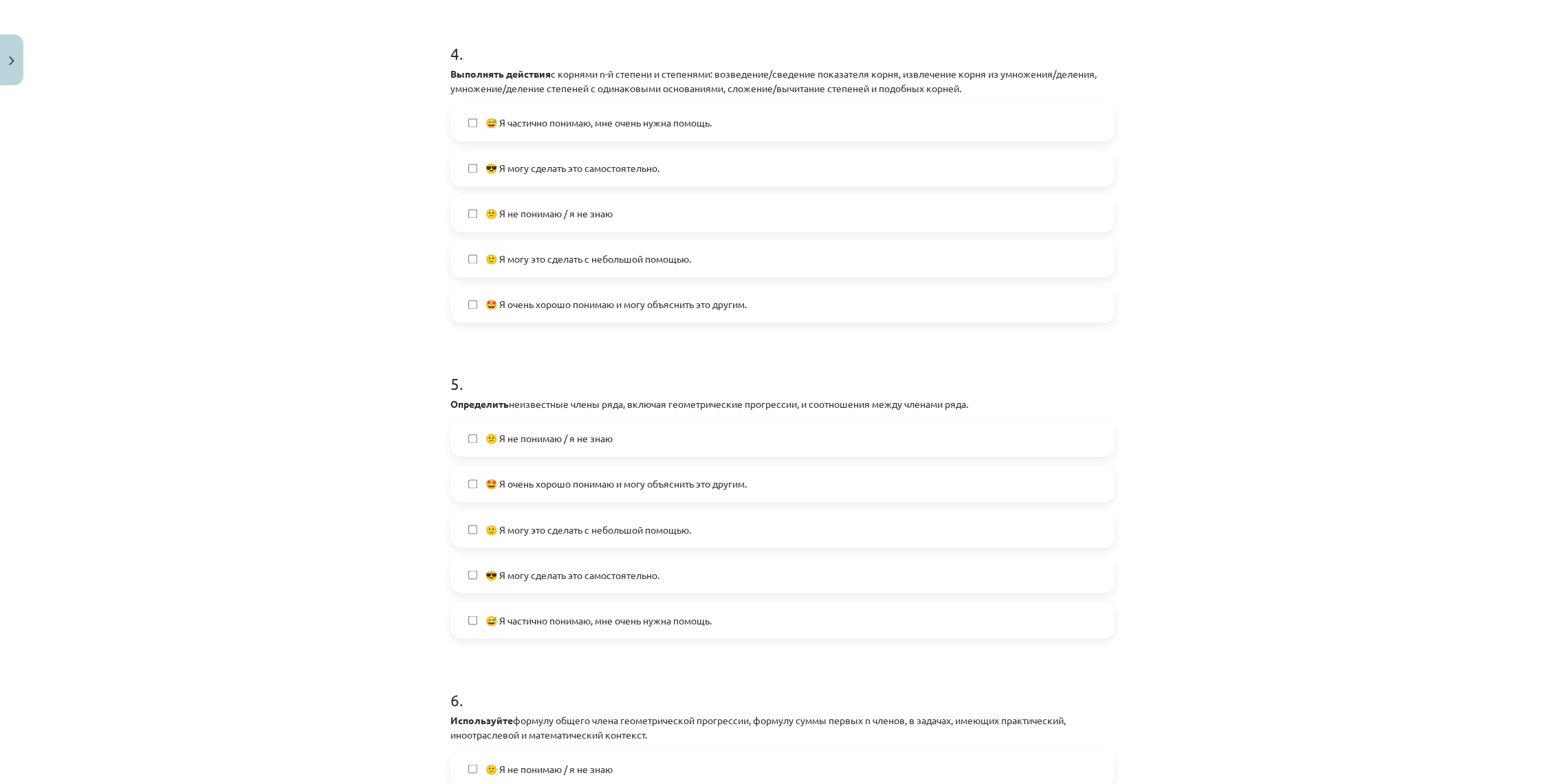
scroll to position [1256, 0]
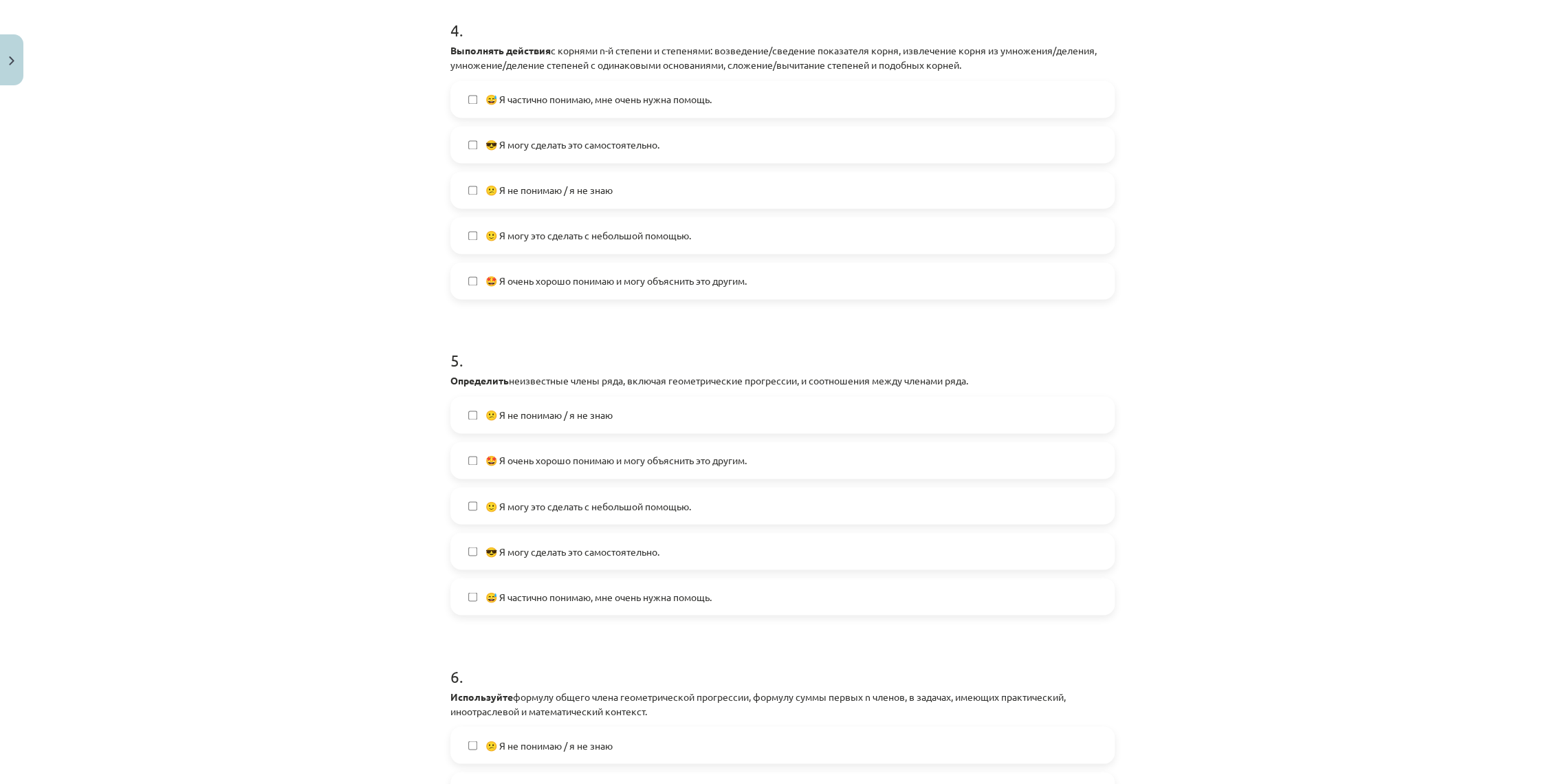
click at [513, 513] on label "🙂 Я могу это сделать с небольшой помощью." at bounding box center [782, 505] width 662 height 34
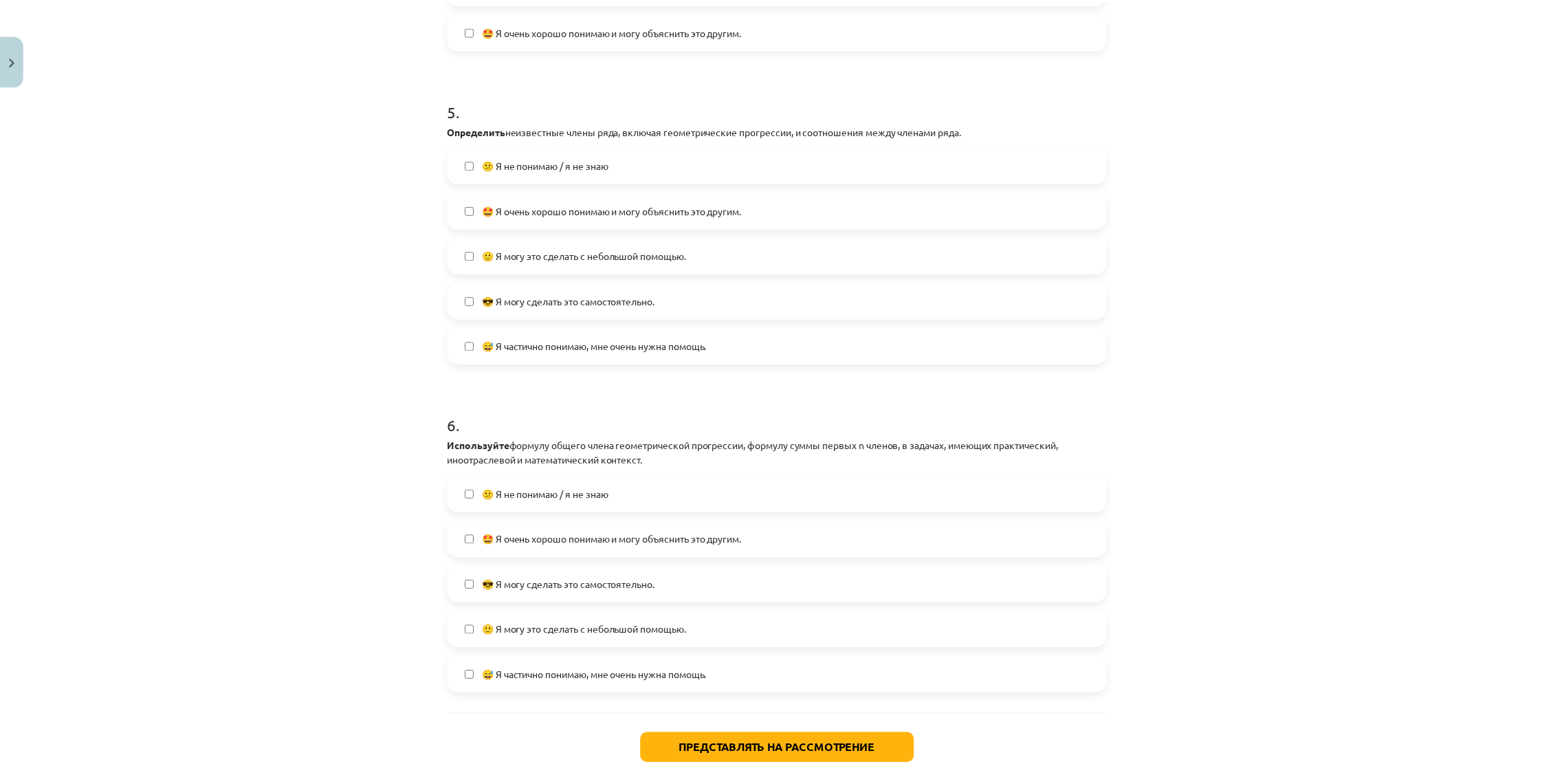
scroll to position [1562, 0]
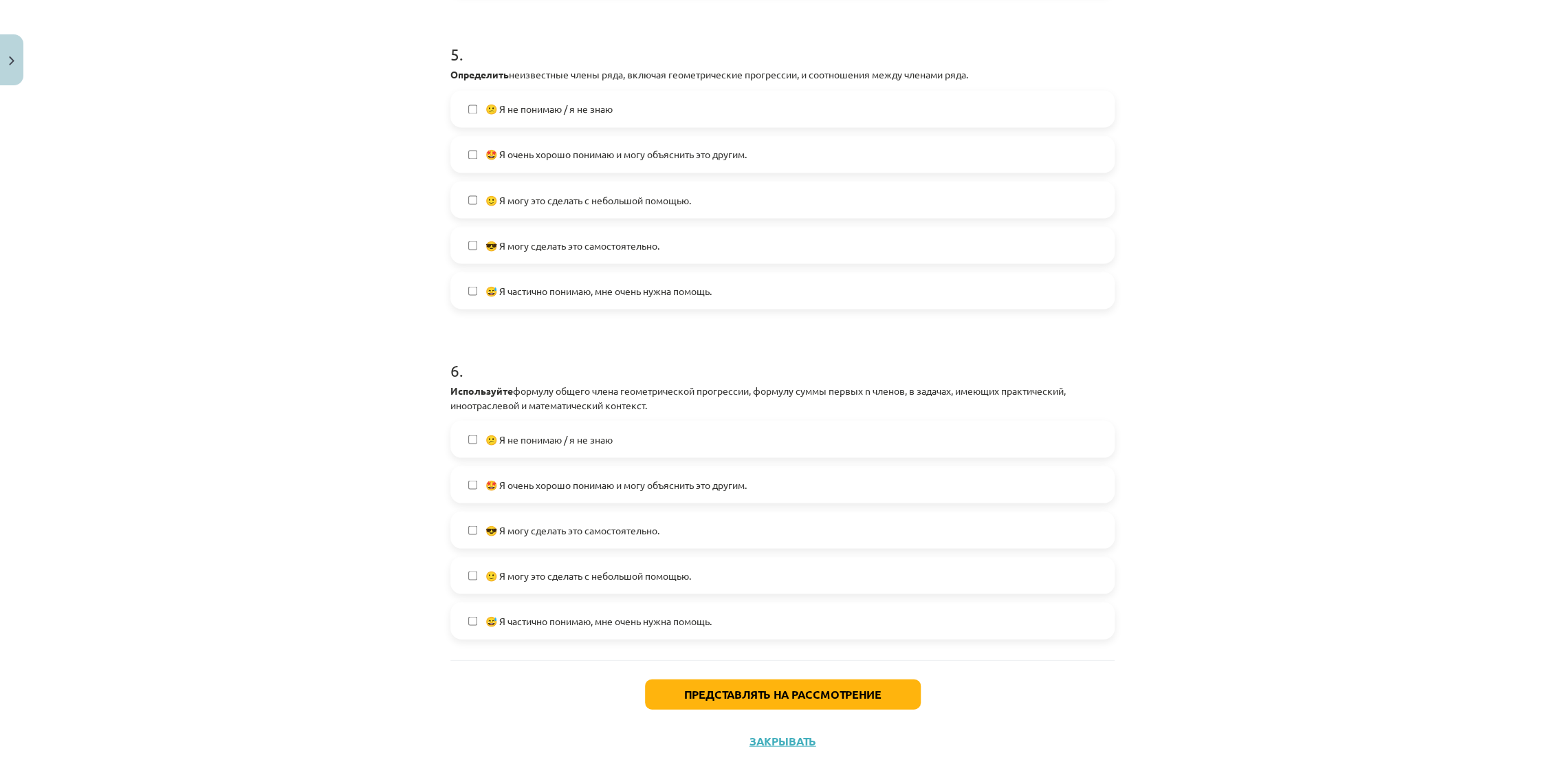
click at [539, 582] on label "🙂 Я могу это сделать с небольшой помощью." at bounding box center [782, 575] width 662 height 34
click at [671, 690] on button "Представлять на рассмотрение" at bounding box center [782, 694] width 275 height 30
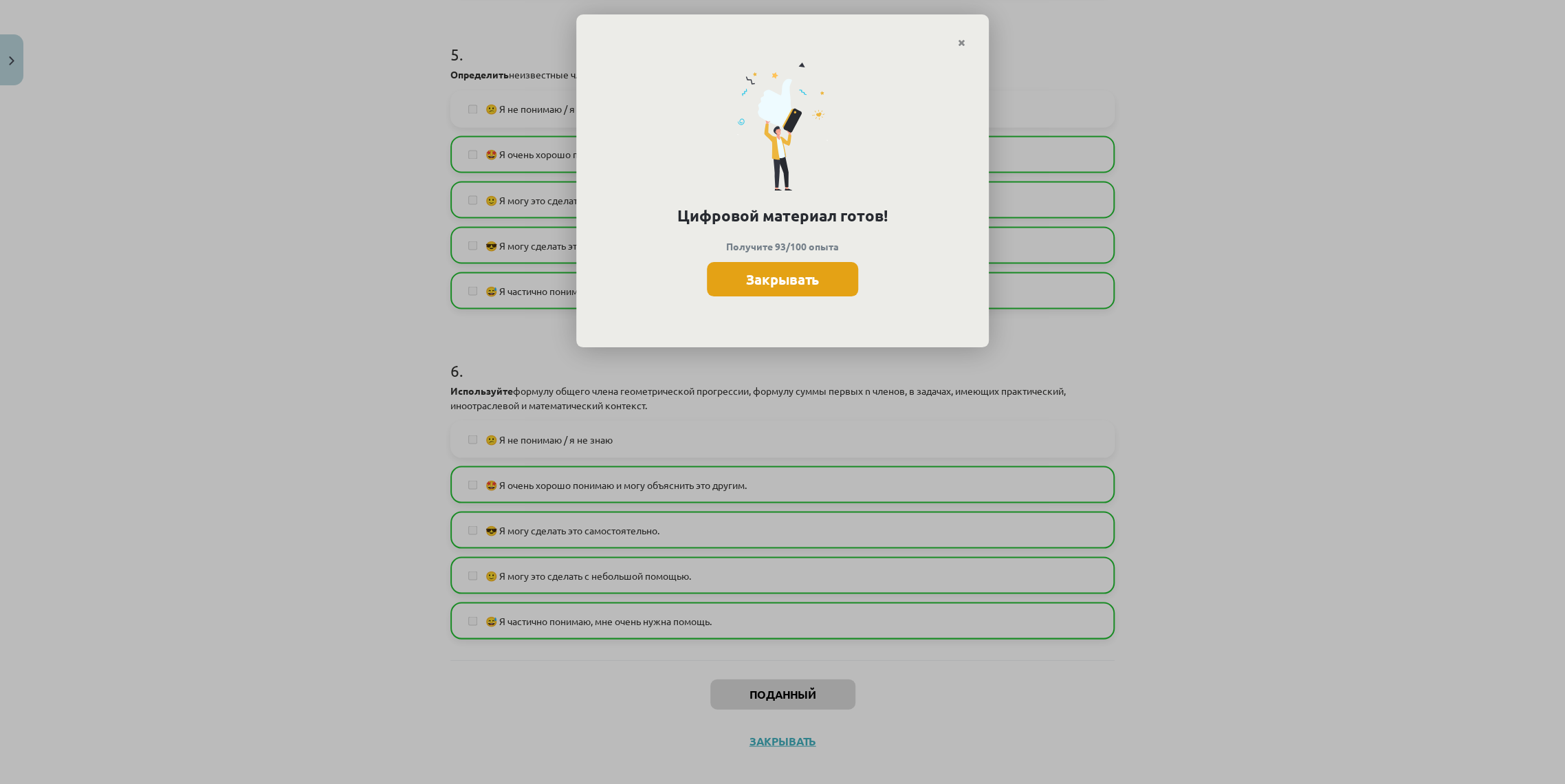
click at [814, 272] on font "Закрывать" at bounding box center [782, 279] width 73 height 18
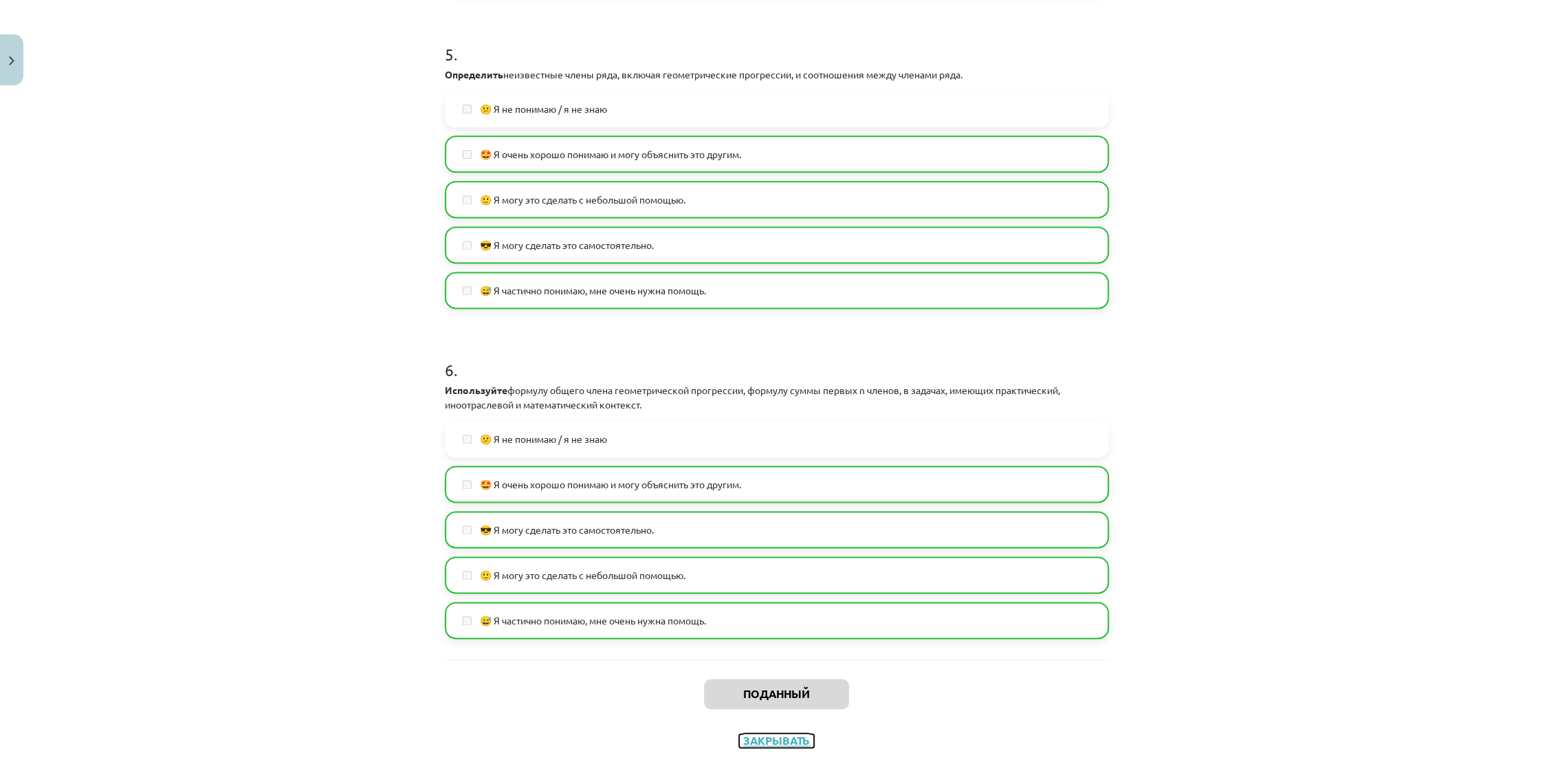
click at [775, 738] on font "Закрывать" at bounding box center [776, 740] width 67 height 14
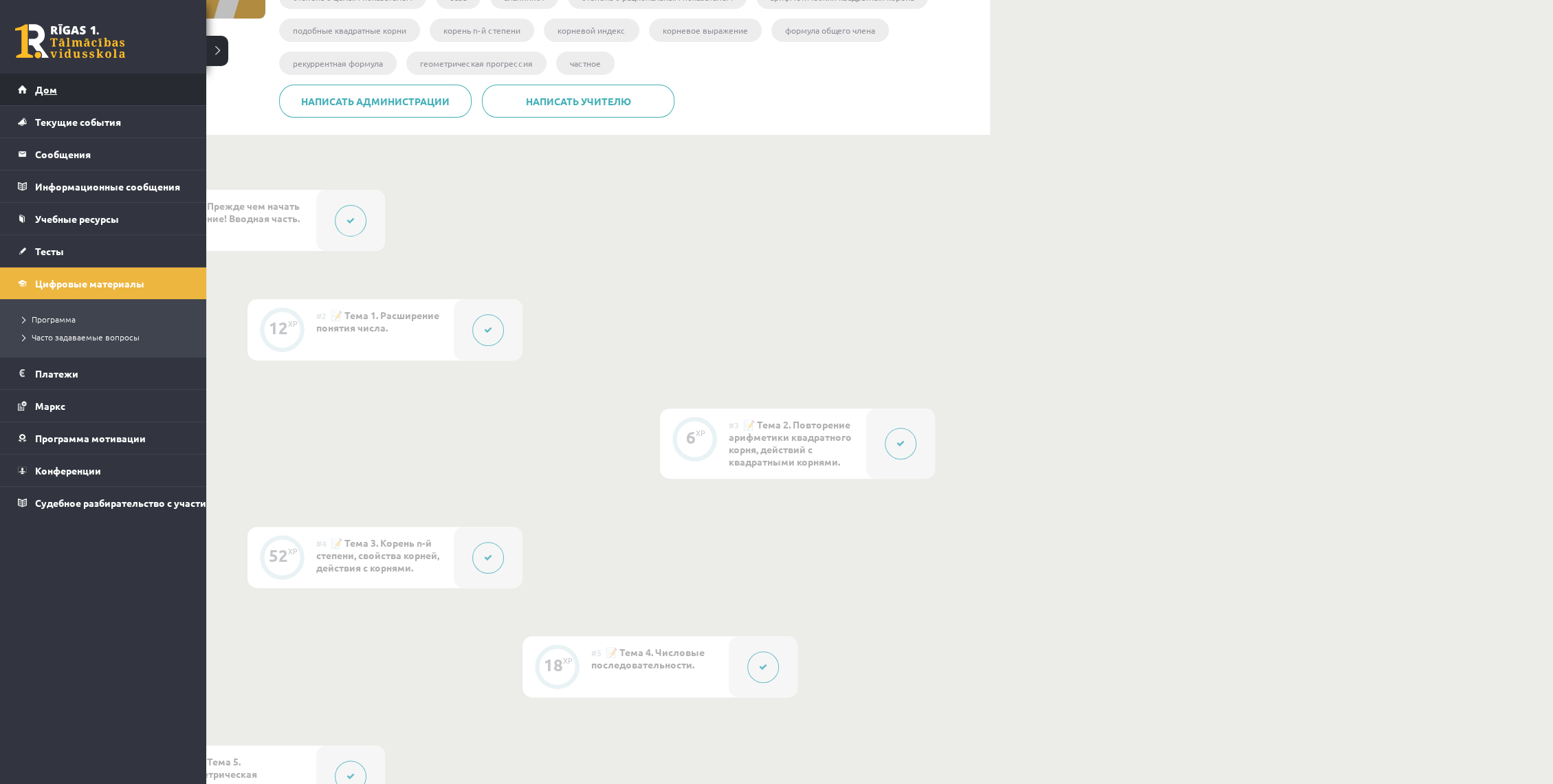
click at [36, 84] on font "Дом" at bounding box center [46, 89] width 22 height 13
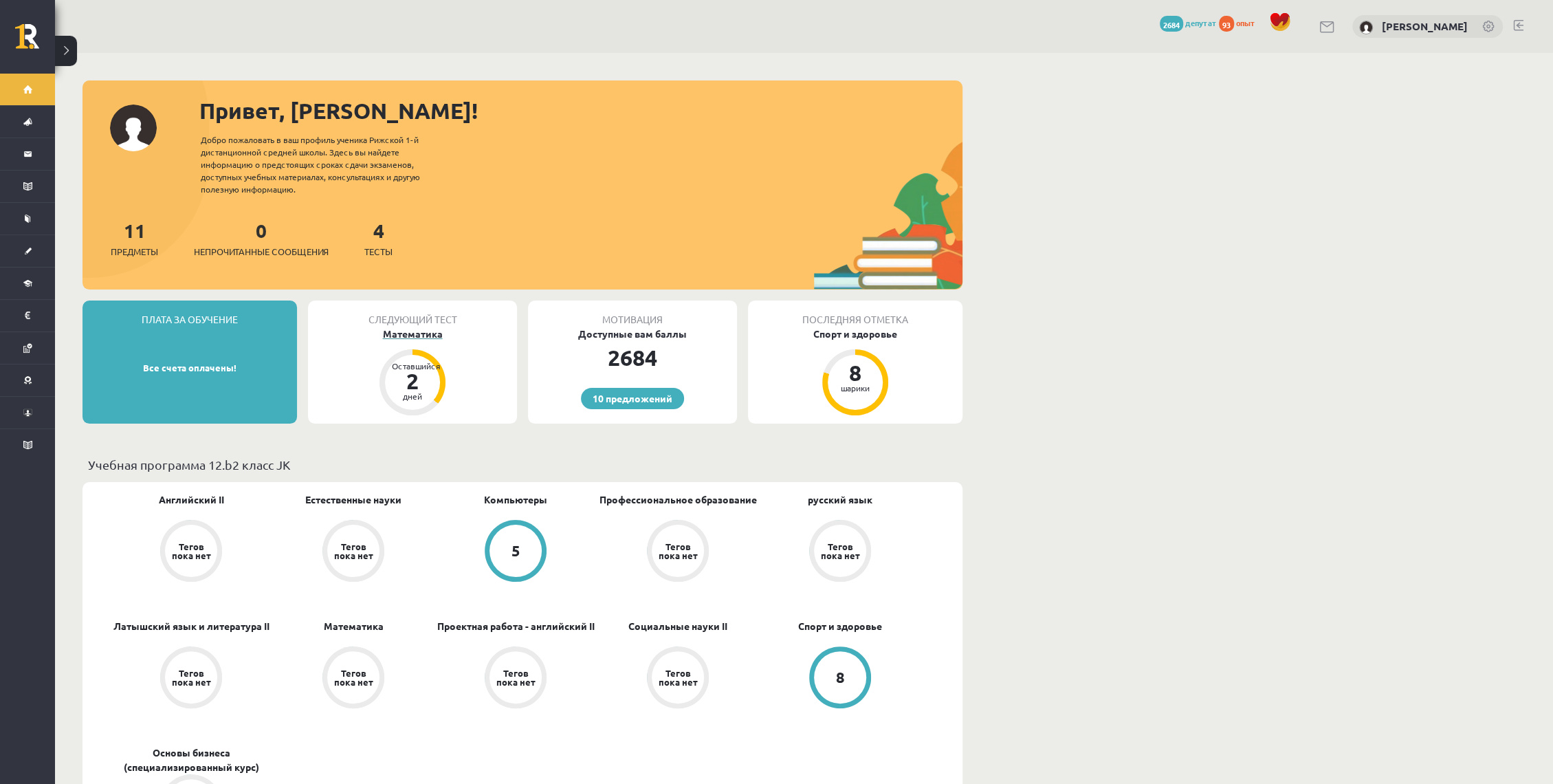
click at [411, 337] on font "Математика" at bounding box center [412, 333] width 60 height 13
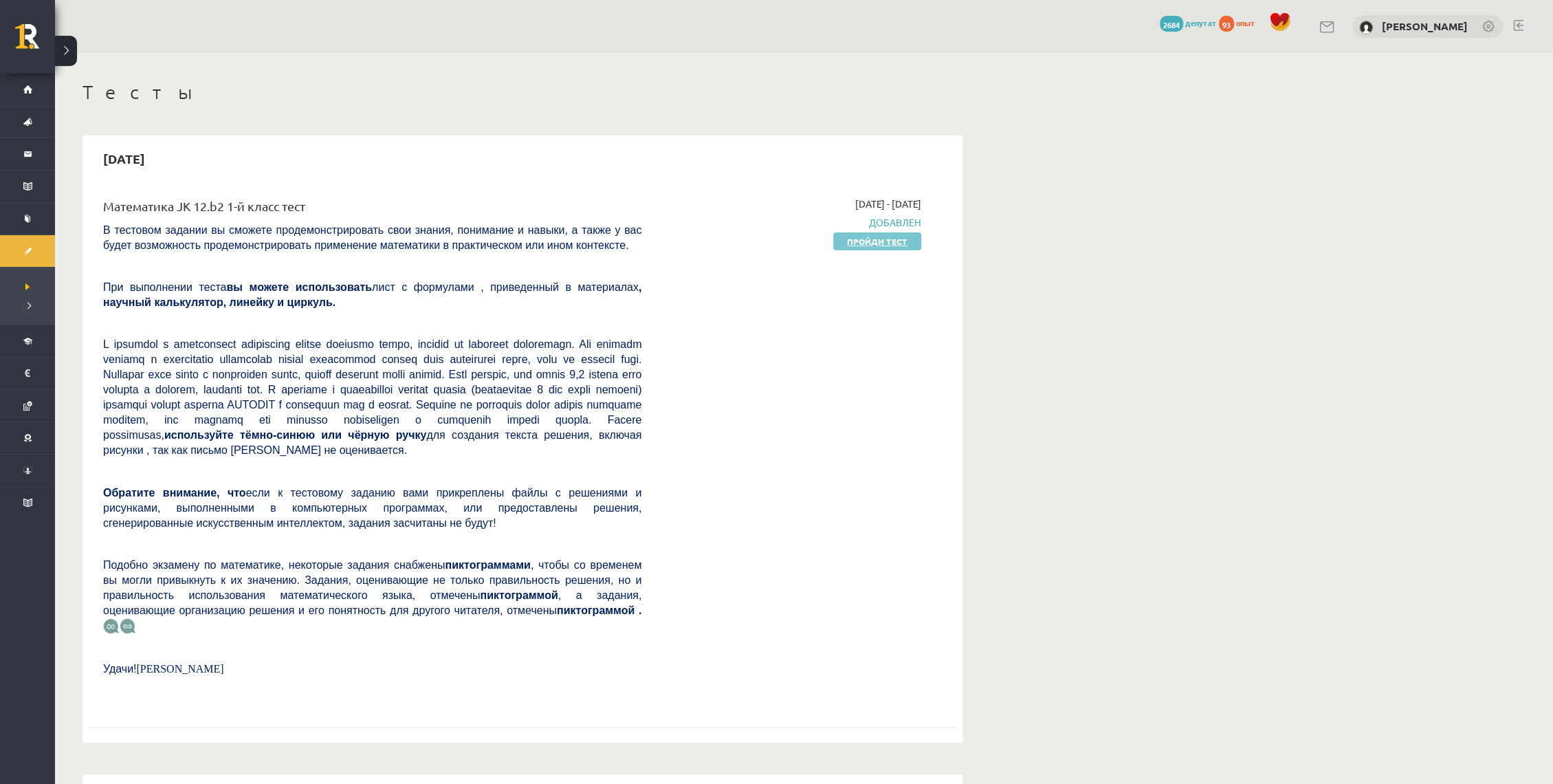
click at [861, 245] on font "Пройди тест" at bounding box center [877, 241] width 61 height 11
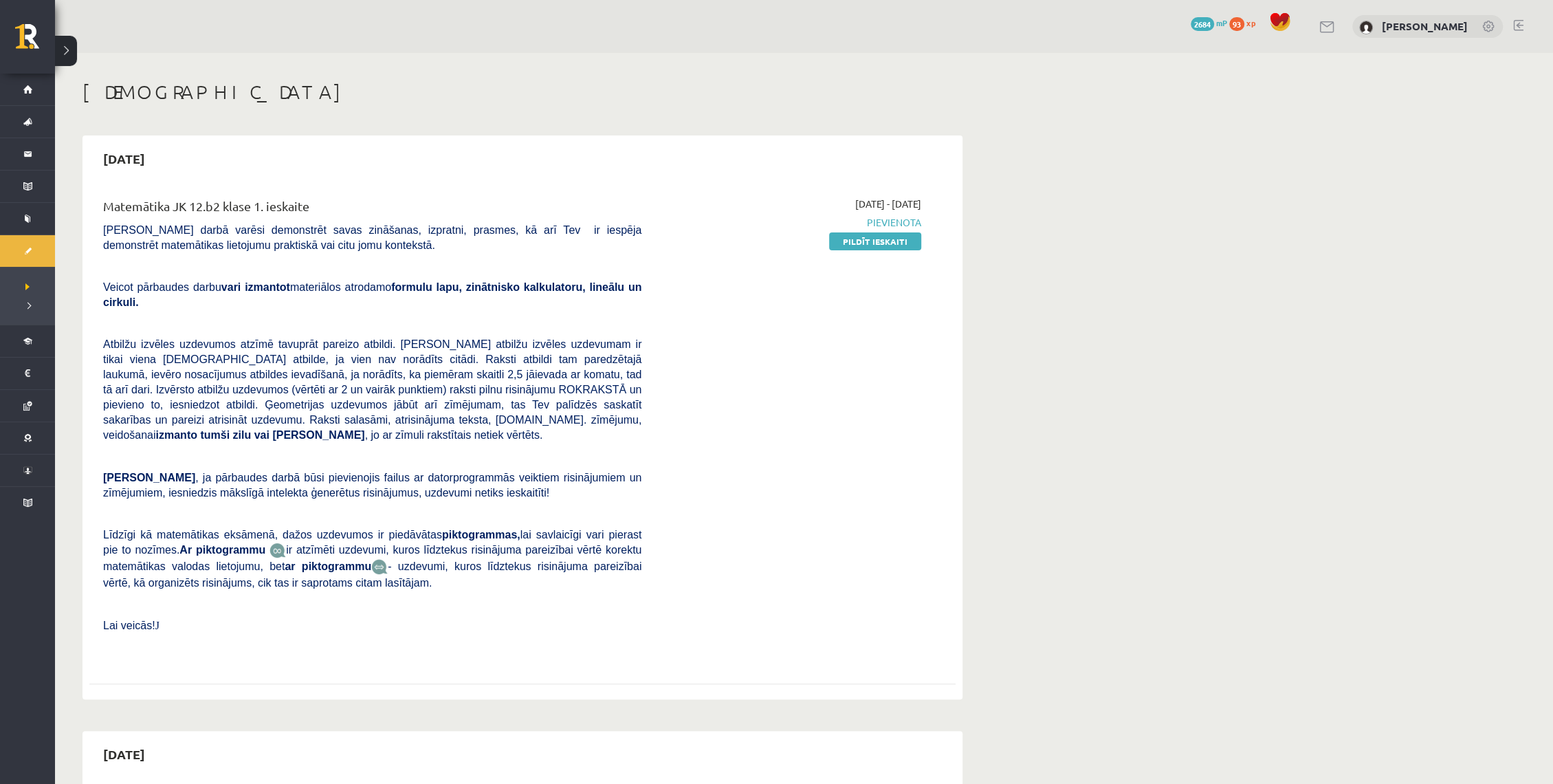
drag, startPoint x: 1138, startPoint y: 200, endPoint x: 1073, endPoint y: 21, distance: 190.4
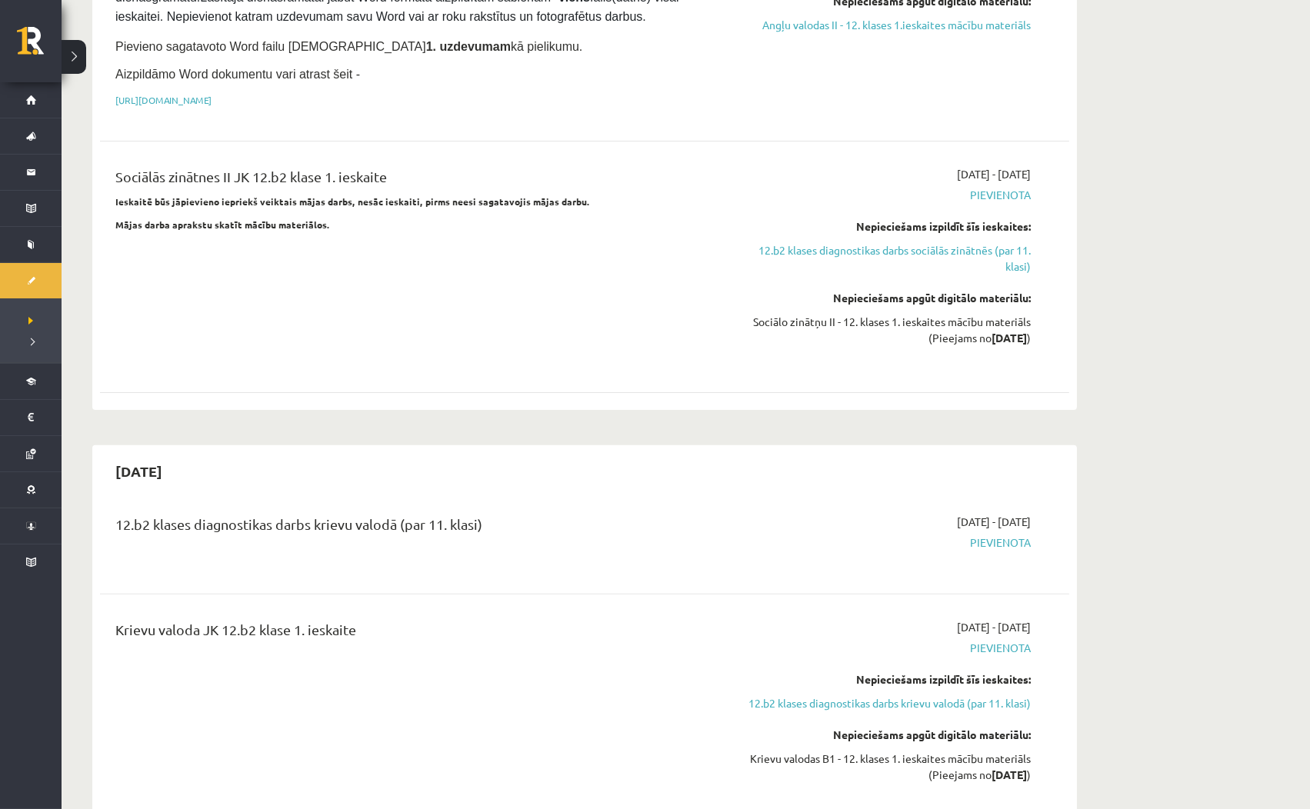
drag, startPoint x: 1120, startPoint y: 806, endPoint x: 1110, endPoint y: 851, distance: 45.7
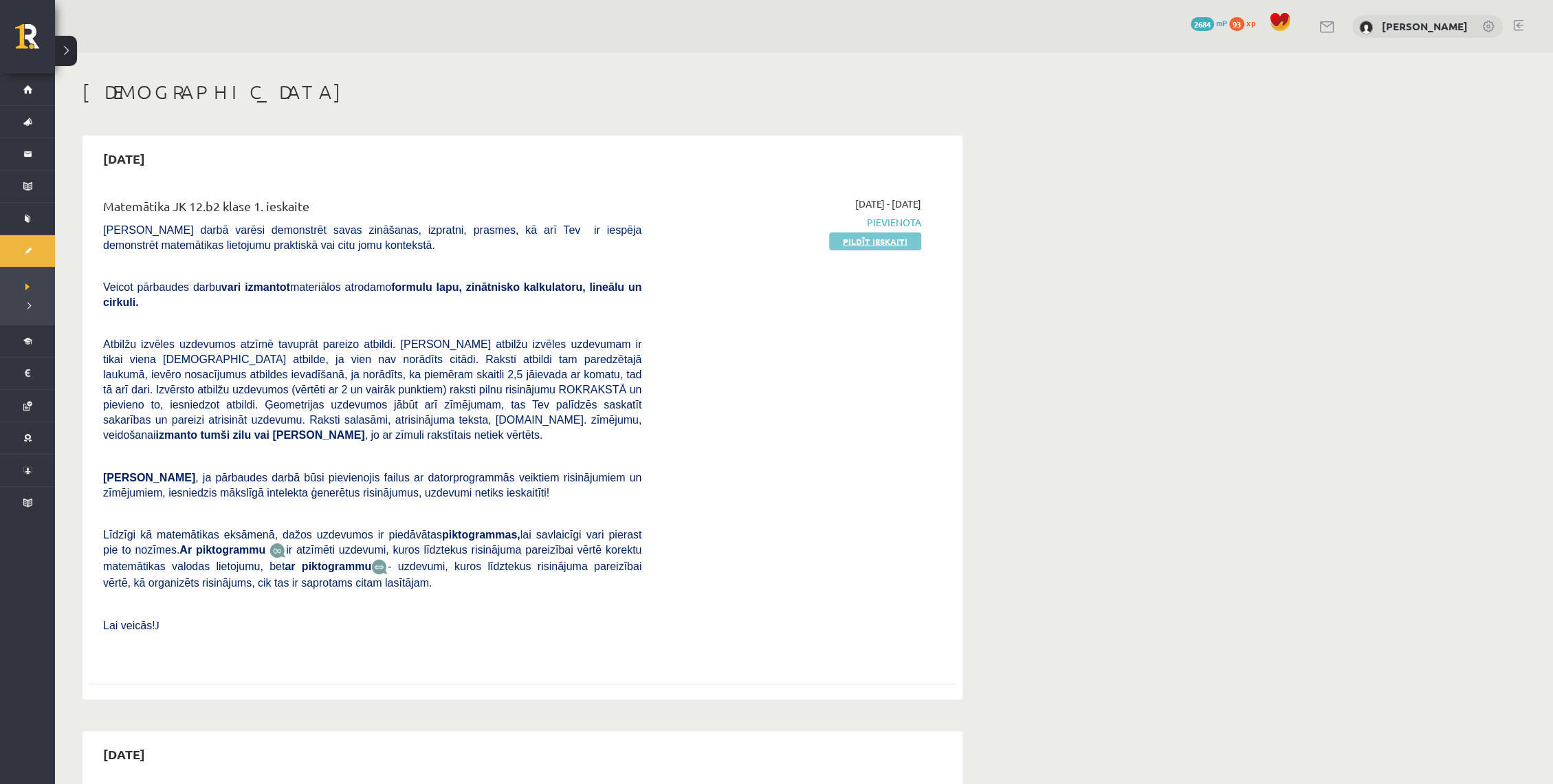
click at [891, 242] on link "Pildīt ieskaiti" at bounding box center [874, 241] width 92 height 18
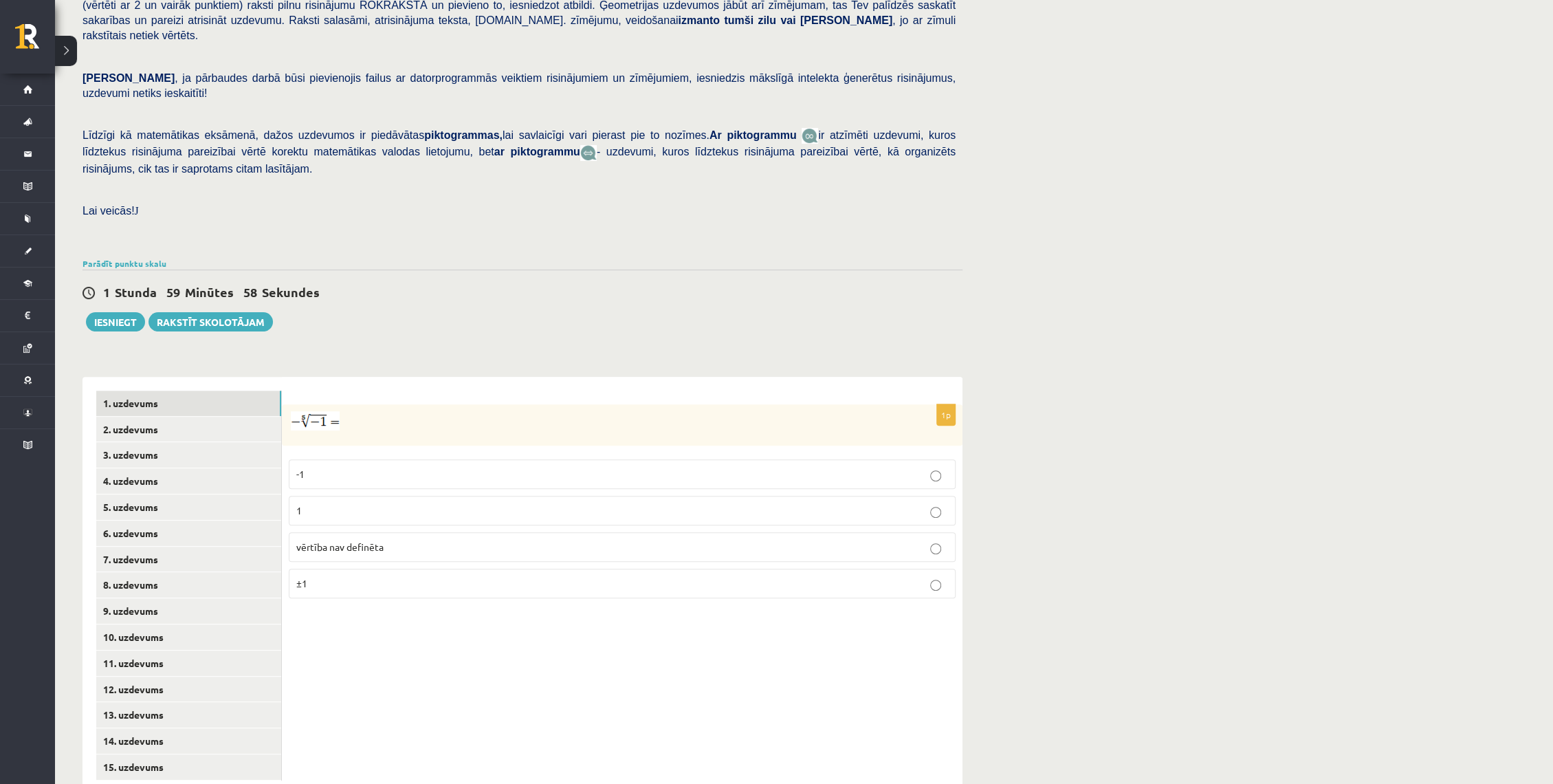
scroll to position [227, 0]
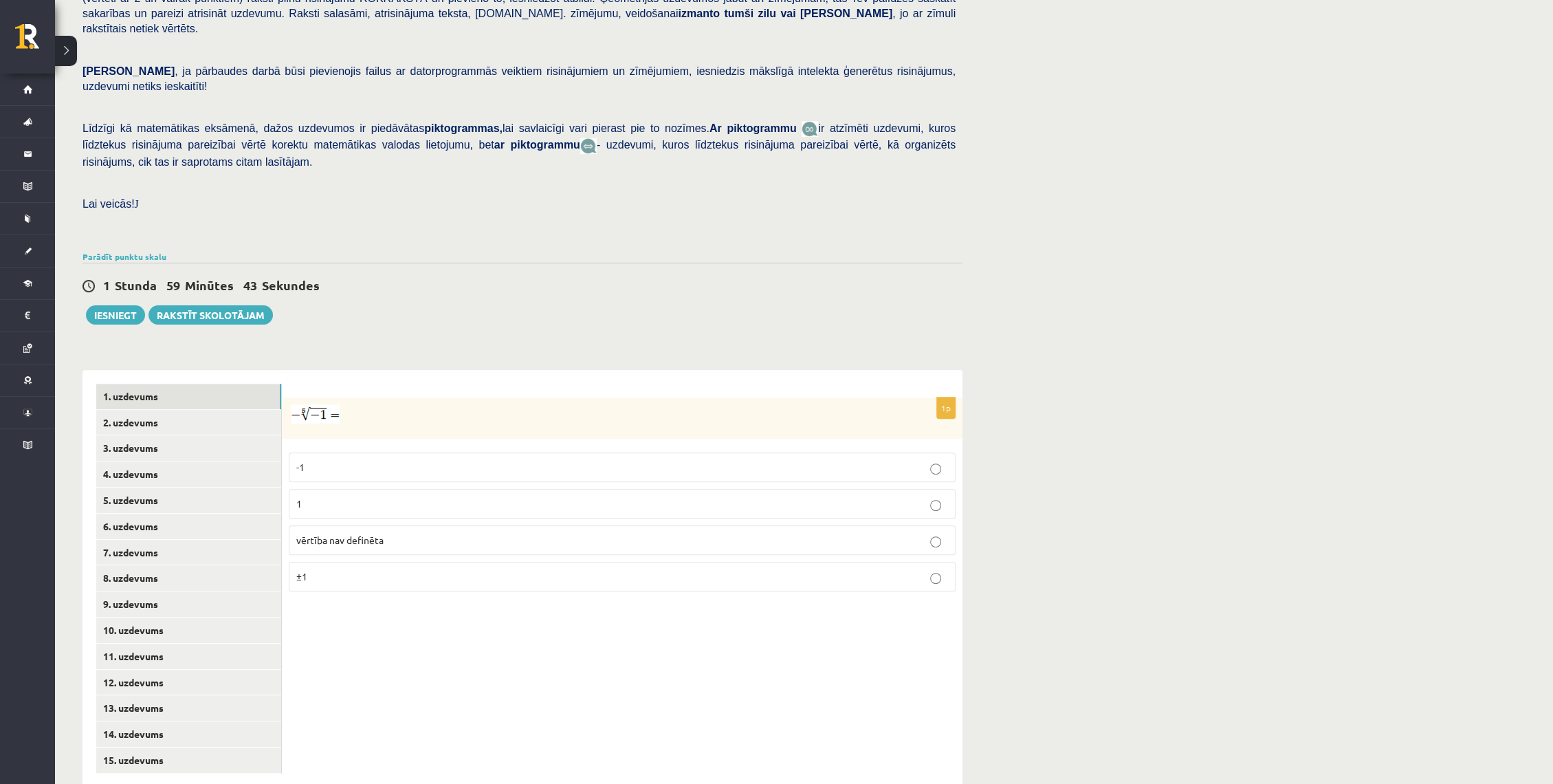
click at [401, 533] on p "vērtība nav definēta" at bounding box center [621, 540] width 652 height 14
click at [168, 409] on link "2. uzdevums" at bounding box center [189, 422] width 185 height 25
click at [344, 460] on p "x 7 5 x 7 5" at bounding box center [621, 468] width 652 height 17
click at [341, 499] on p "x 5 7 x 5 7" at bounding box center [621, 507] width 652 height 17
click at [205, 435] on link "3. uzdevums" at bounding box center [189, 448] width 185 height 25
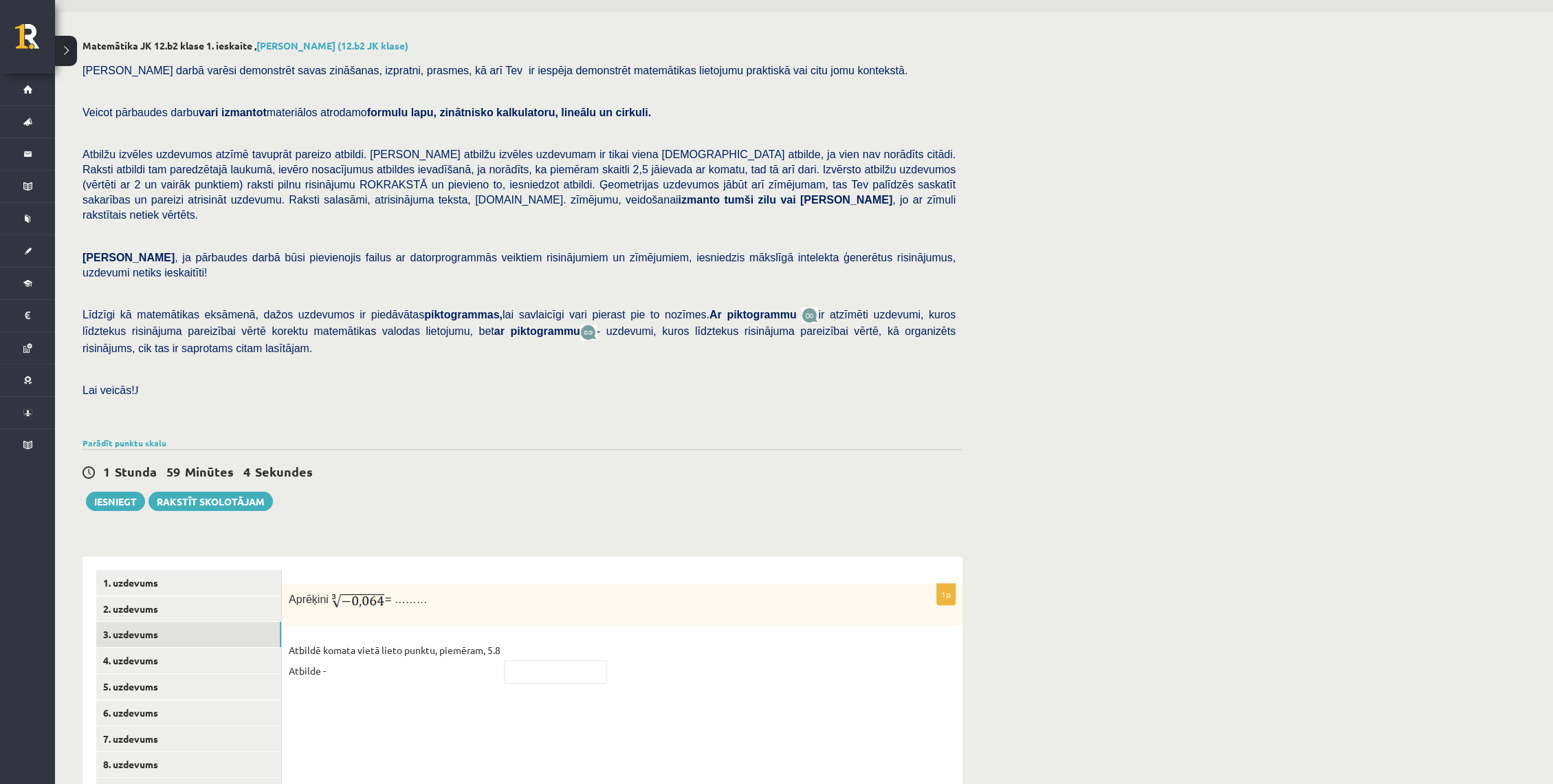
scroll to position [0, 0]
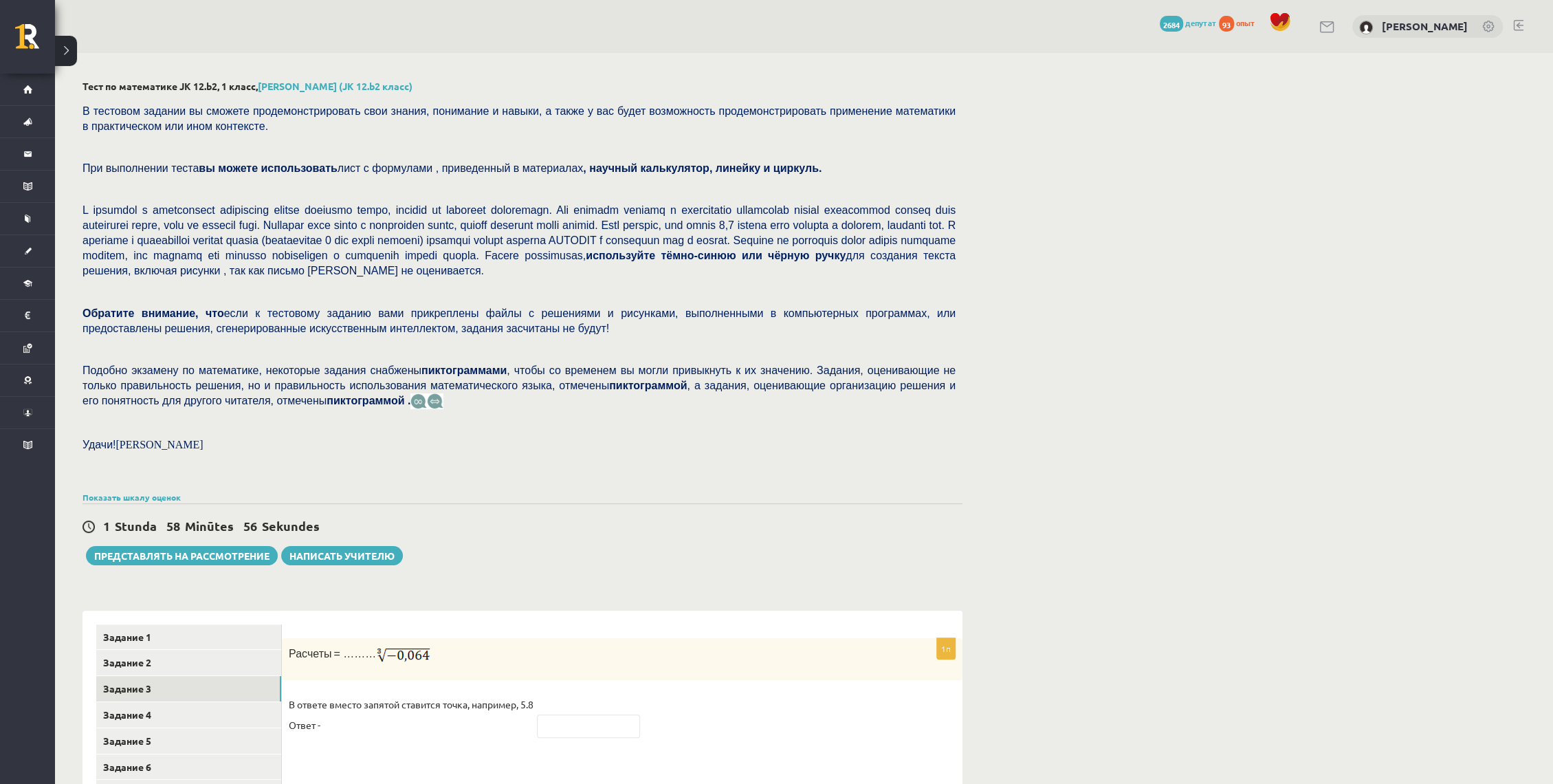
click at [1151, 249] on div "Тест по математике JK 12.b2, 1 класс, Даниэла Кукина (JK 12.b2 класс) В тестово…" at bounding box center [805, 553] width 1498 height 1002
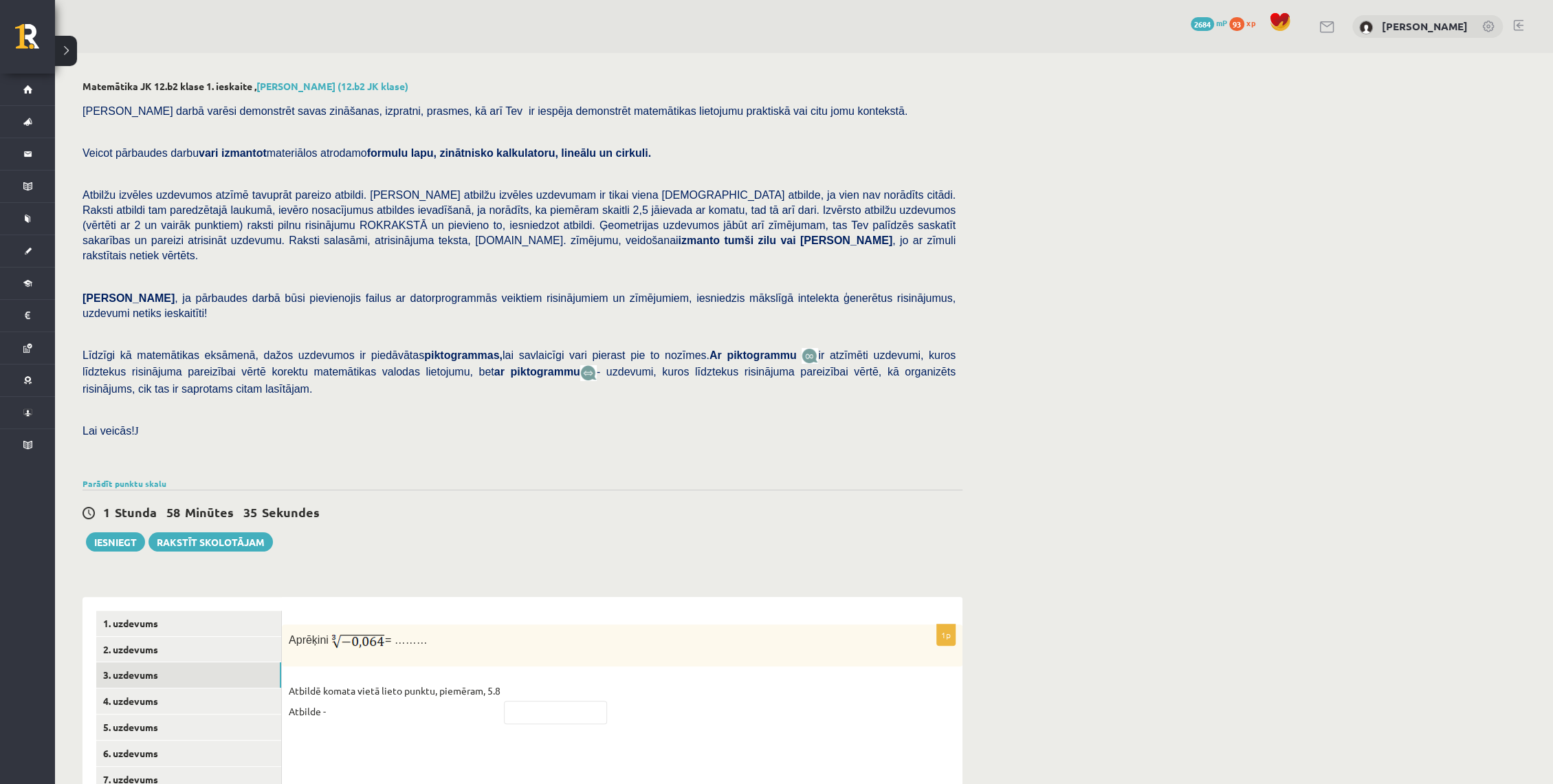
click at [1093, 274] on div "Matemātika JK 12.b2 klase 1. ieskaite , Daniela Kukina (12.b2 JK klase) Pārbaud…" at bounding box center [805, 547] width 1498 height 989
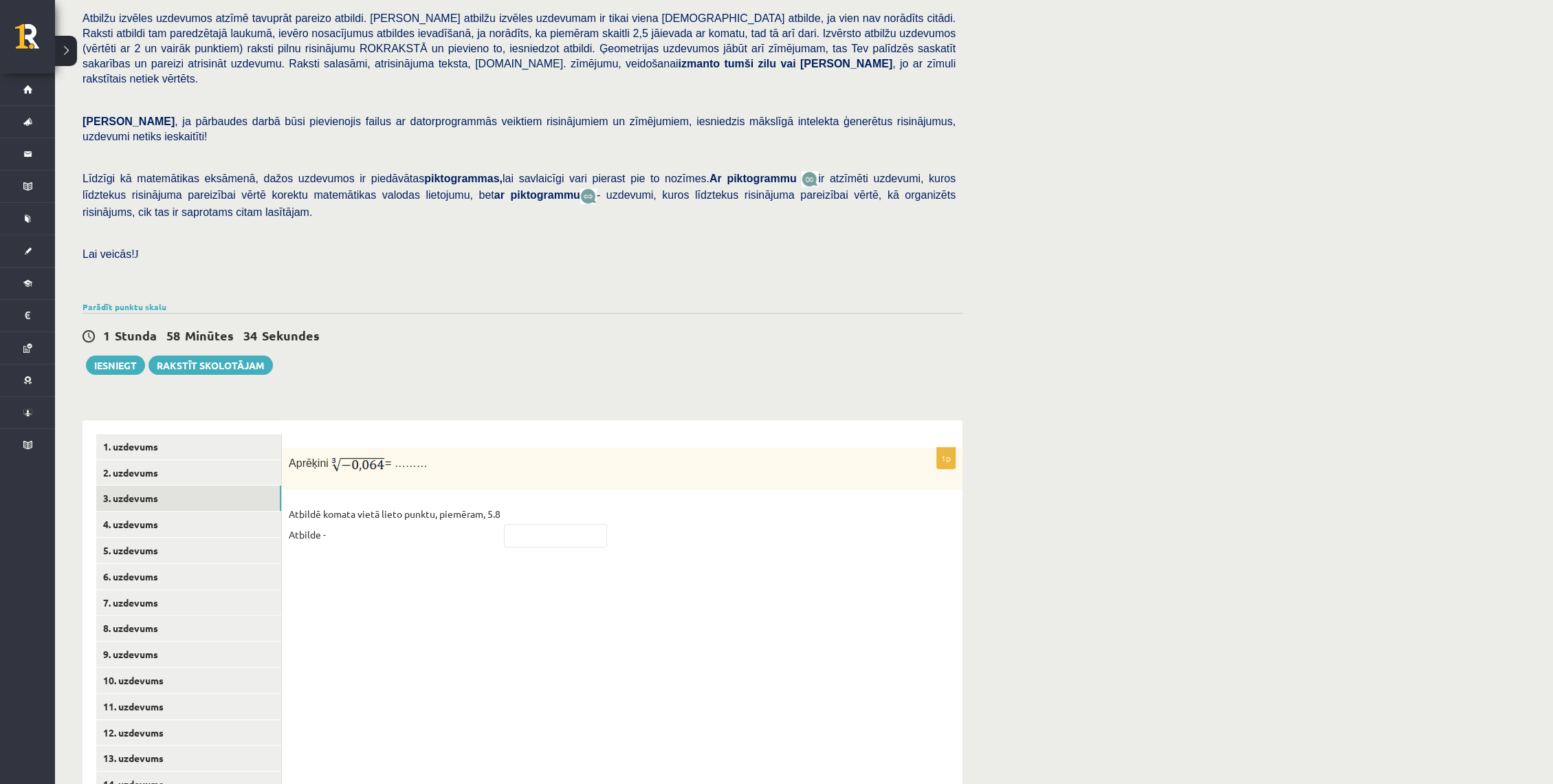
scroll to position [227, 0]
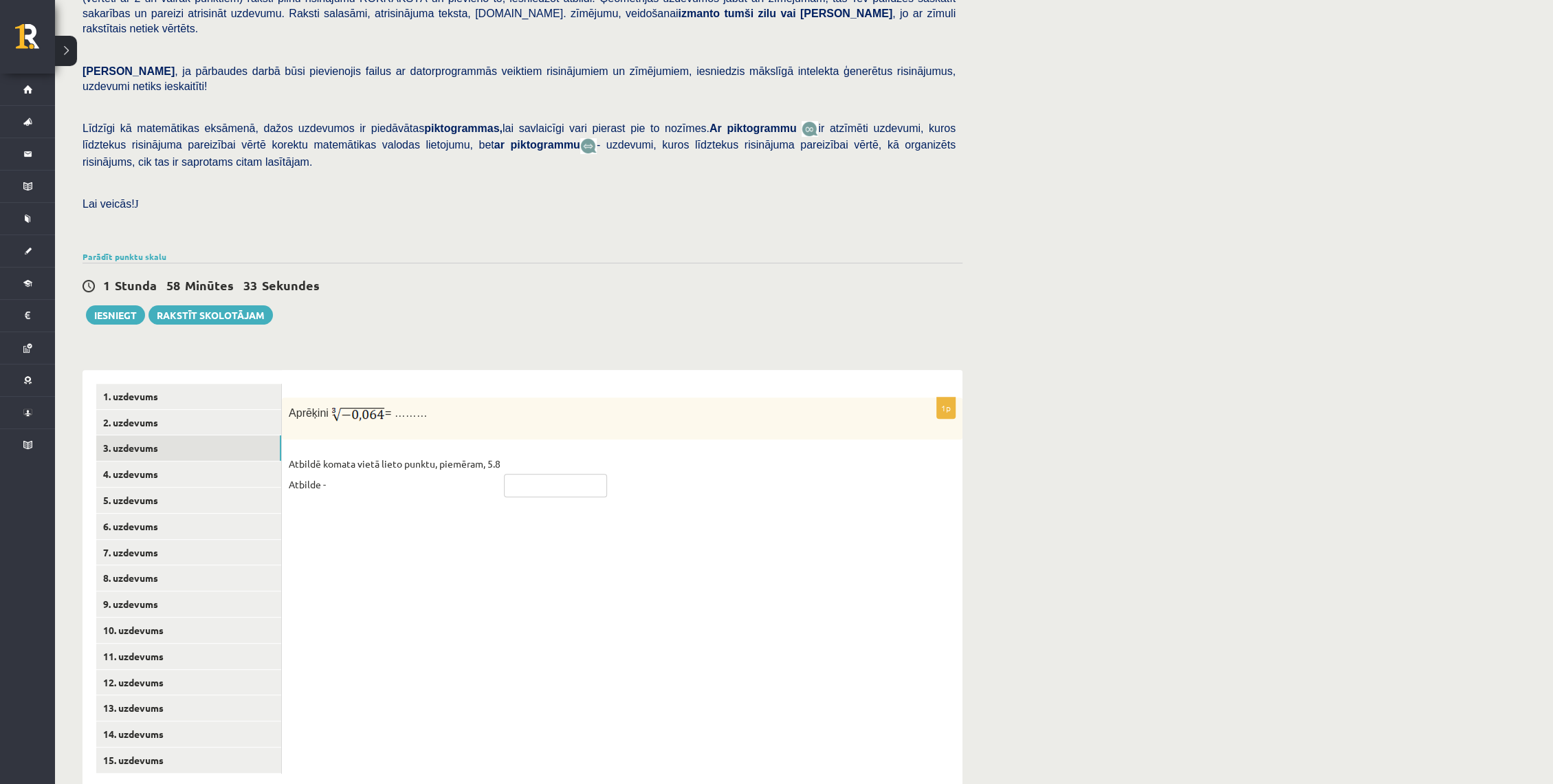
click at [533, 474] on input "text" at bounding box center [555, 485] width 103 height 23
type input "****"
click at [409, 515] on div "1p Aprēķini = ……… Atbildē komata vietā lieto punktu, piemēram, 5.8 Atbilde - **…" at bounding box center [621, 578] width 680 height 417
click at [251, 461] on link "4. uzdevums" at bounding box center [189, 474] width 185 height 25
click at [392, 483] on label "Nē" at bounding box center [622, 497] width 667 height 30
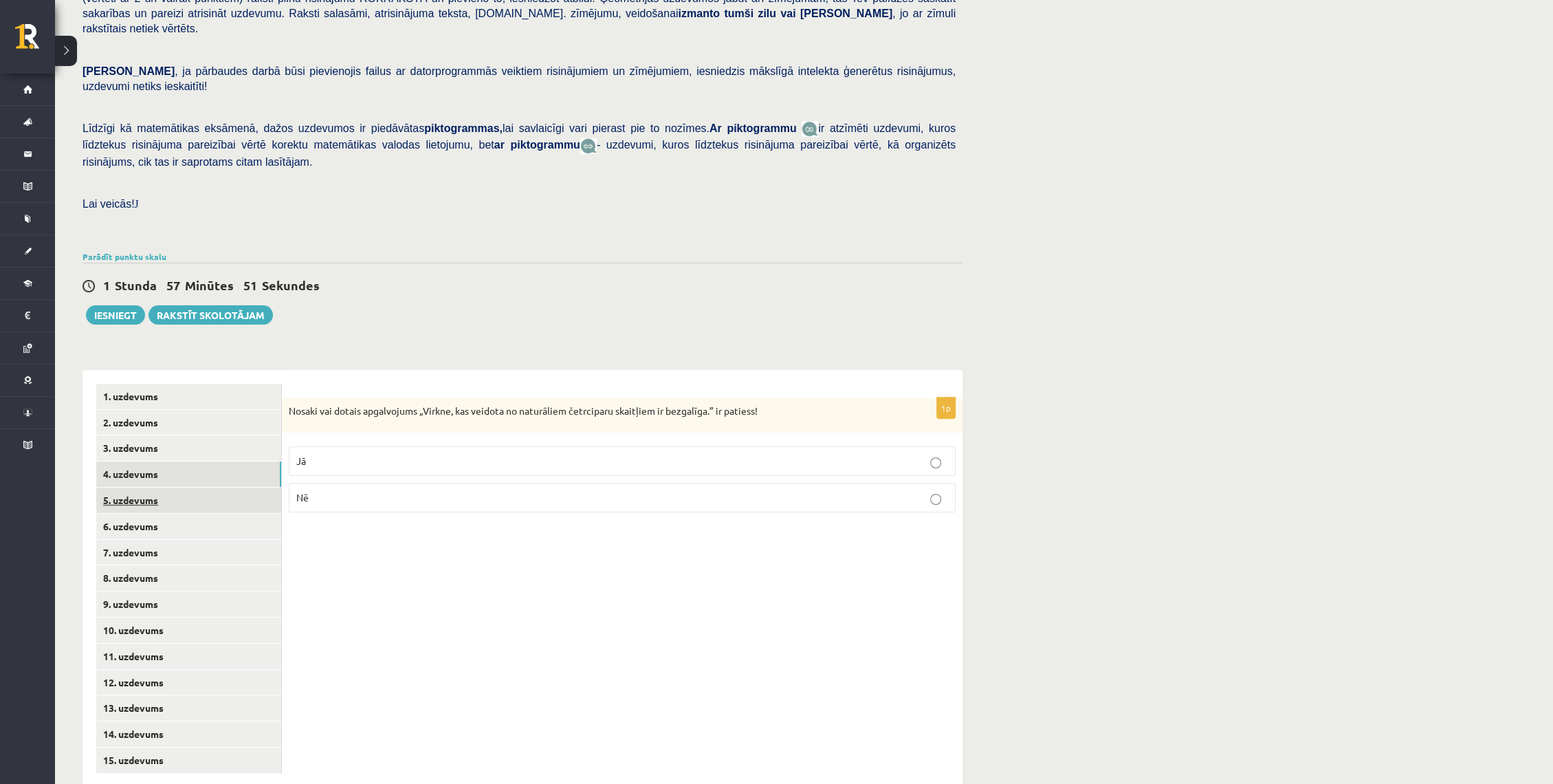
click at [215, 487] on link "5. uzdevums" at bounding box center [189, 500] width 185 height 25
click at [257, 461] on link "4. uzdevums" at bounding box center [189, 474] width 185 height 25
click at [241, 487] on link "5. uzdevums" at bounding box center [189, 500] width 185 height 25
click at [378, 484] on fieldset "Jā Nē" at bounding box center [622, 480] width 667 height 77
click at [363, 493] on p "Nē" at bounding box center [621, 500] width 652 height 14
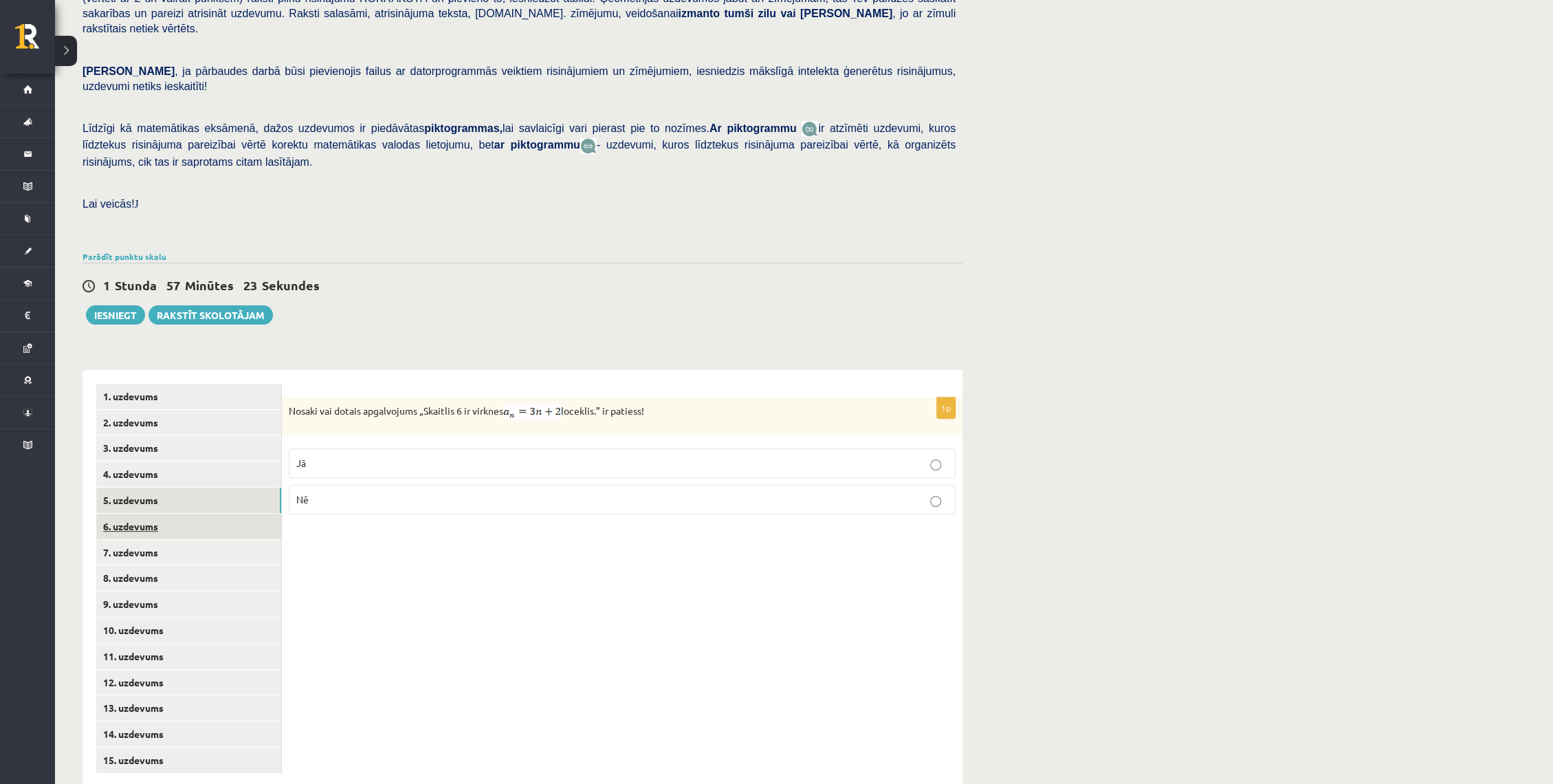
click at [242, 513] on link "6. uzdevums" at bounding box center [189, 526] width 185 height 25
click at [379, 468] on p "Jā" at bounding box center [621, 475] width 652 height 14
click at [240, 540] on link "7. uzdevums" at bounding box center [189, 552] width 185 height 25
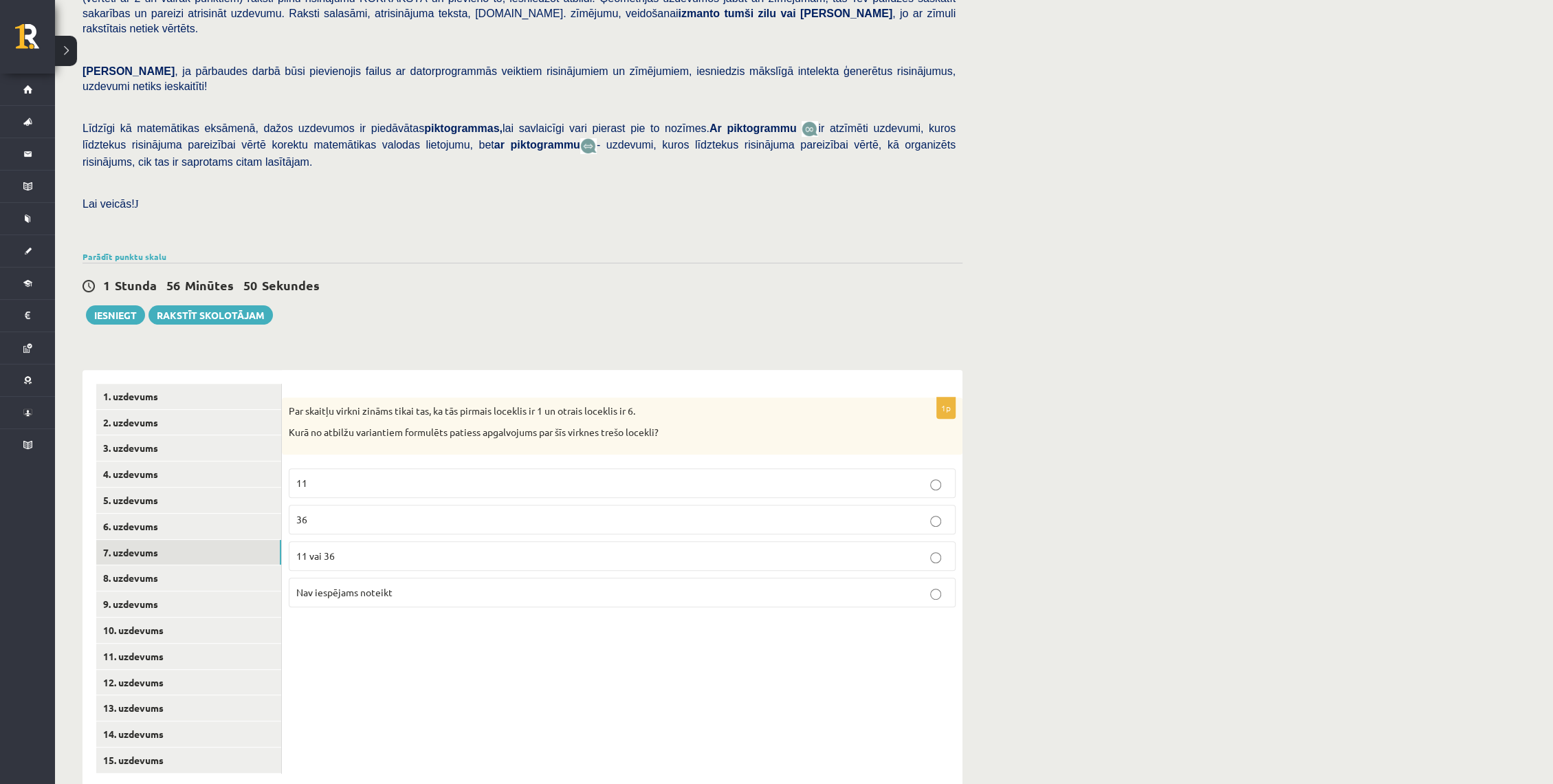
click at [505, 577] on label "Nav iespējams noteikt" at bounding box center [622, 592] width 667 height 30
click at [273, 565] on link "8. uzdevums" at bounding box center [189, 577] width 185 height 25
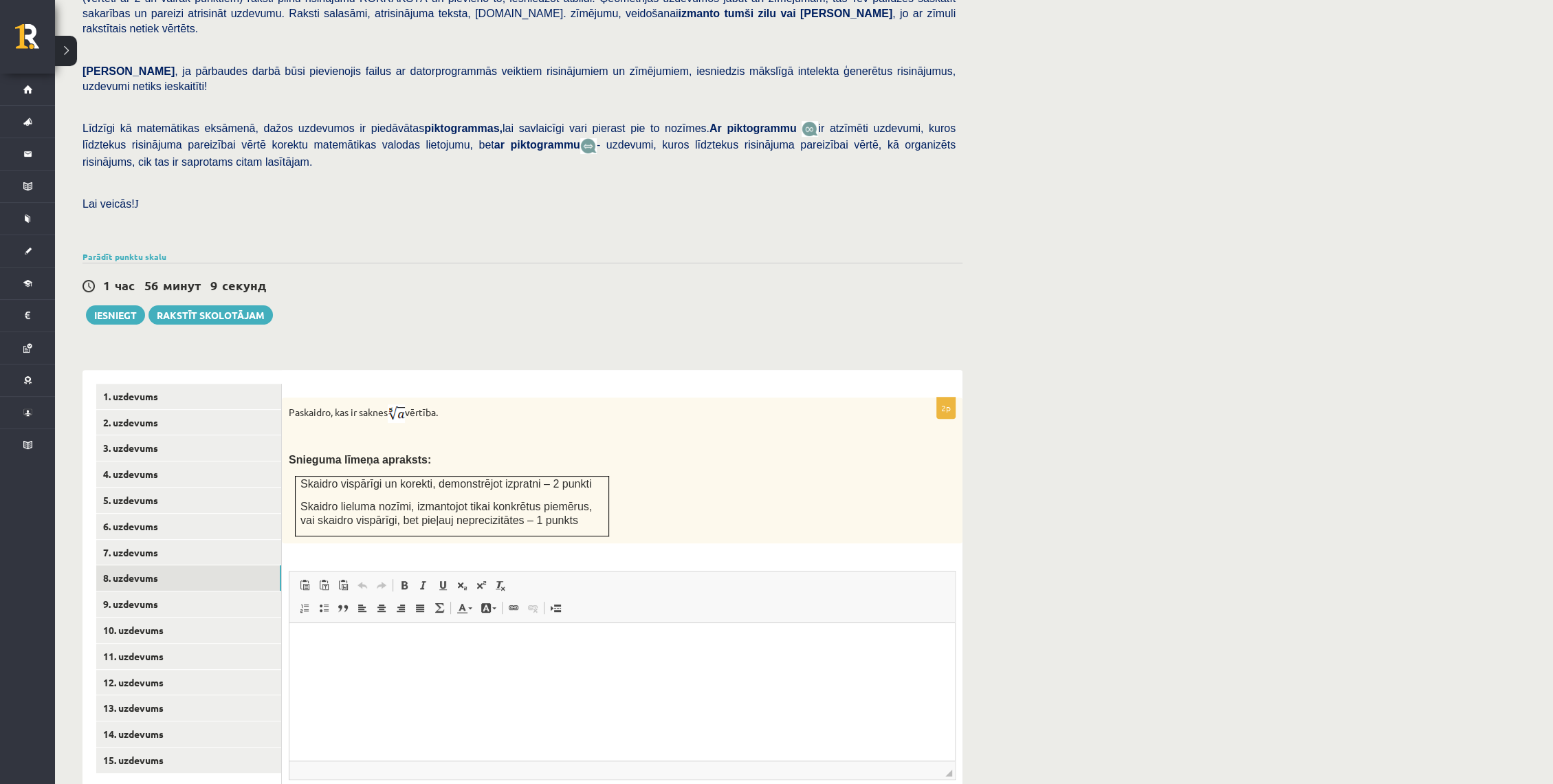
scroll to position [196, 0]
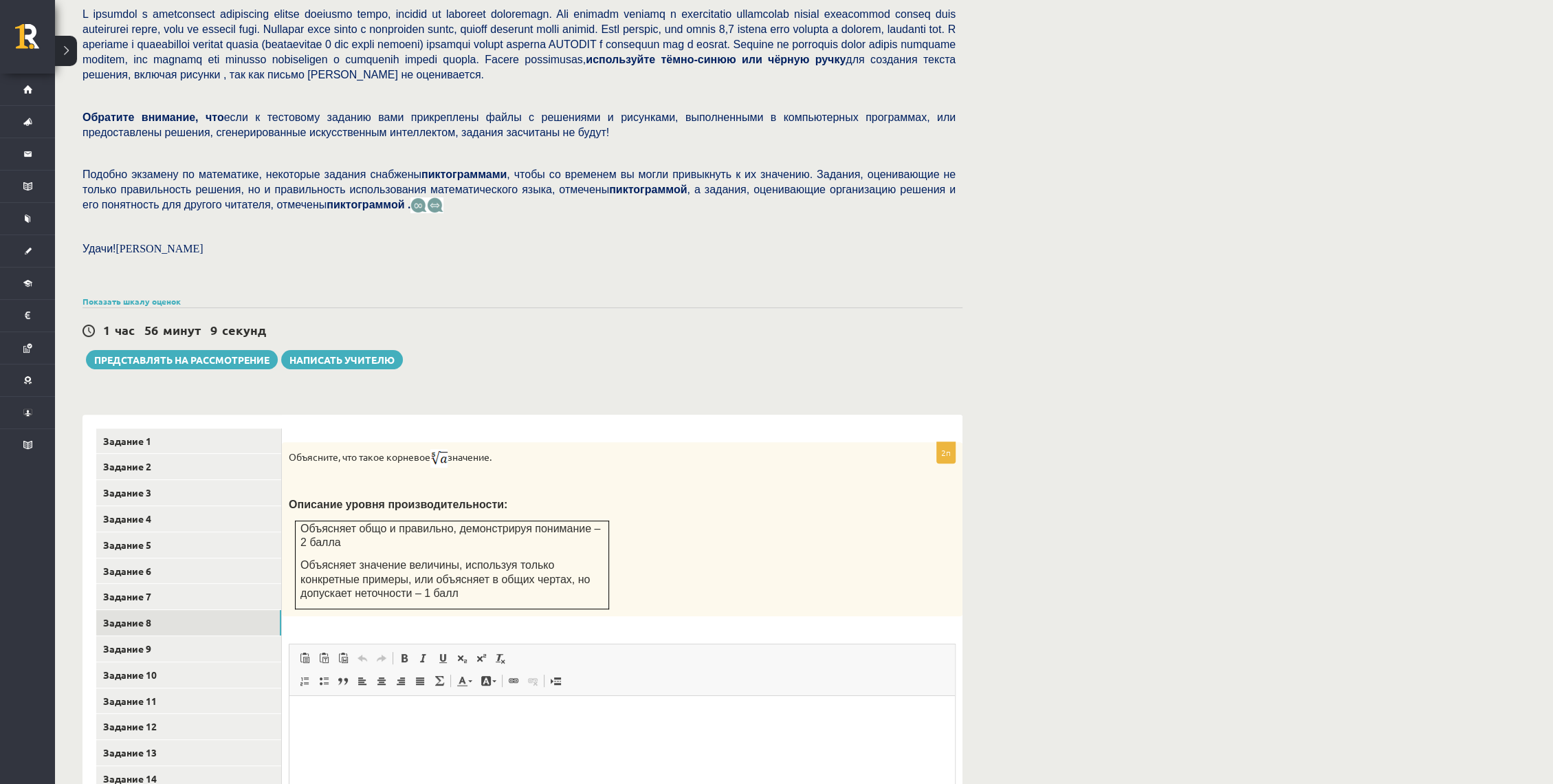
click at [1125, 233] on div "Тест по математике JK 12.b2, 1 класс, Даниэла Кукина (JK 12.b2 класс) В тестово…" at bounding box center [805, 414] width 1498 height 1114
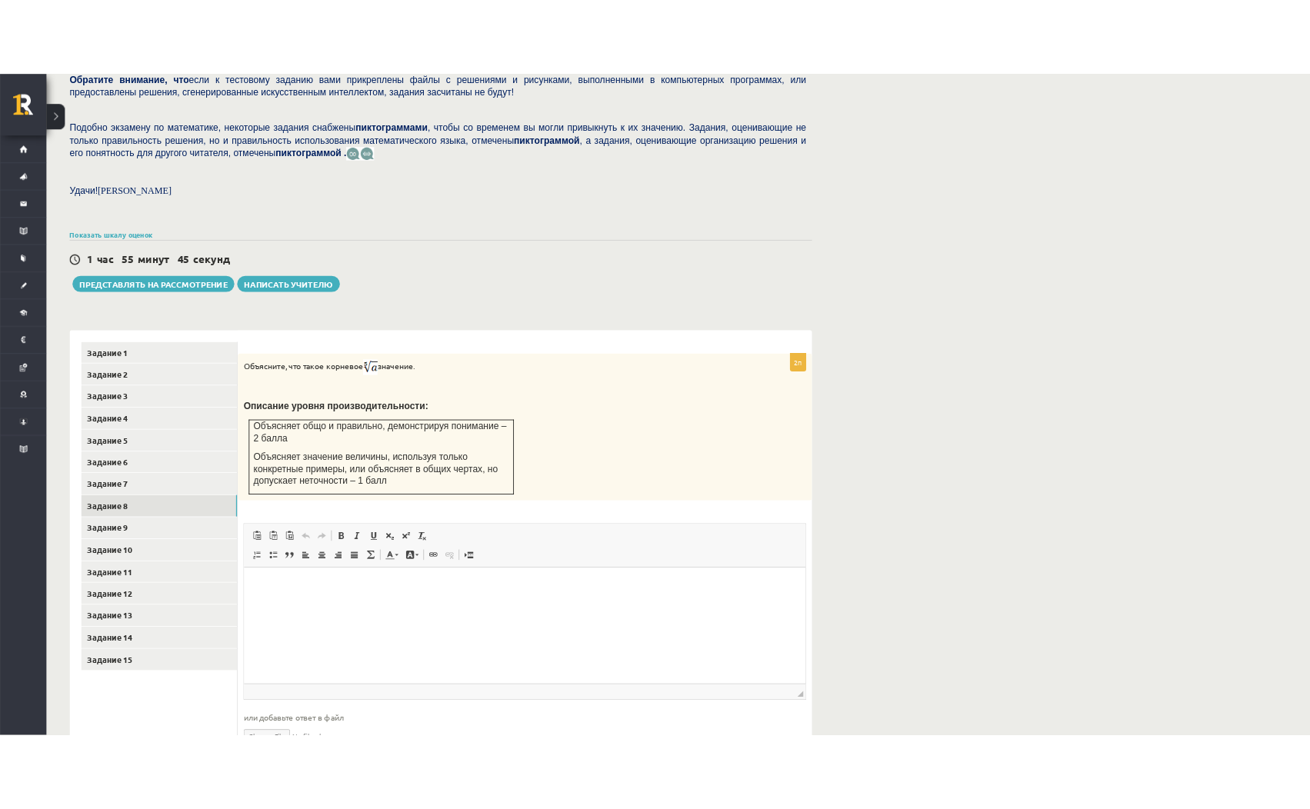
scroll to position [309, 0]
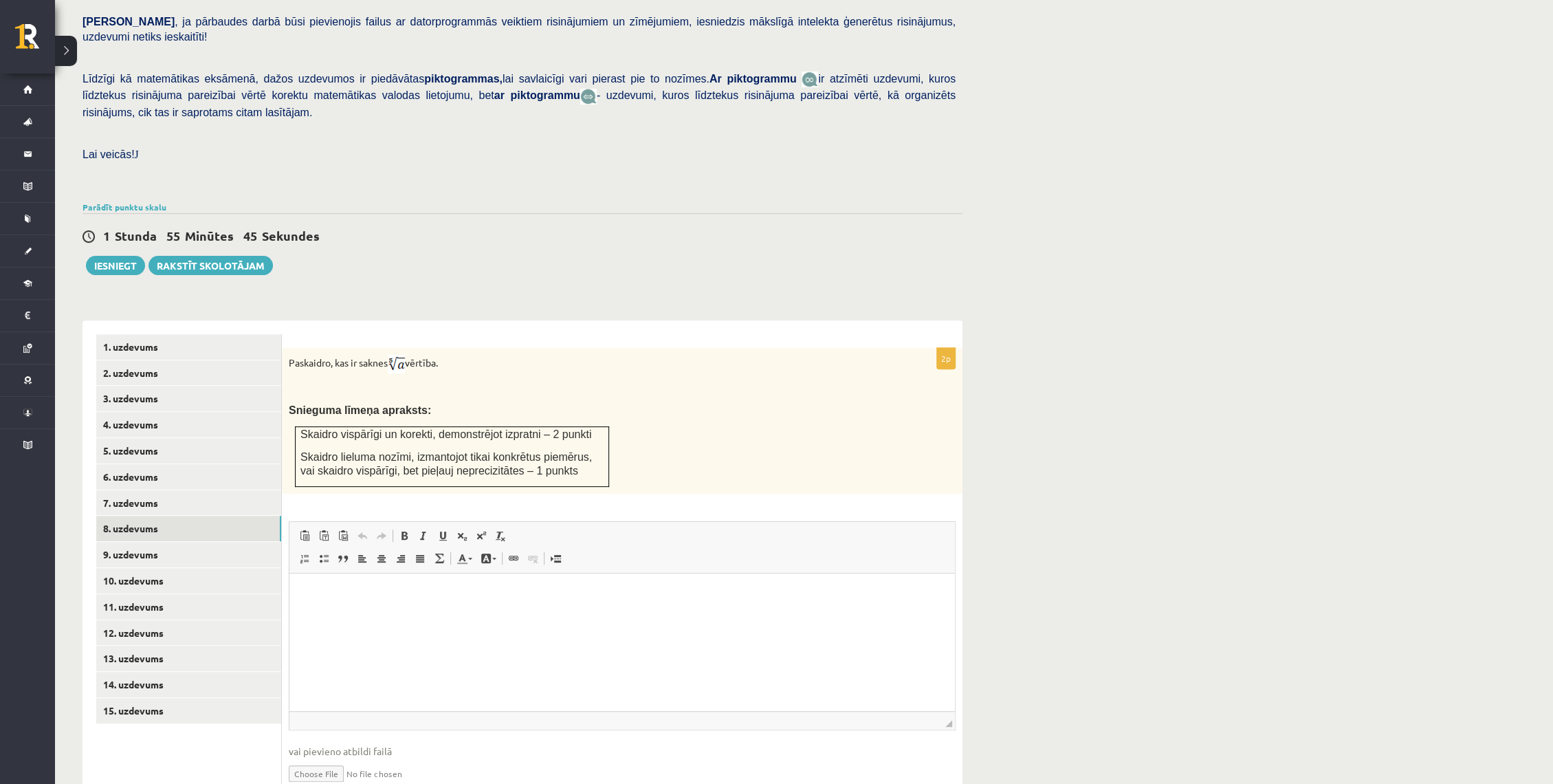
click at [1159, 199] on div "Matemātika JK 12.b2 klase 1. ieskaite , Daniela Kukina (12.b2 JK klase) Pārbaud…" at bounding box center [805, 312] width 1498 height 1072
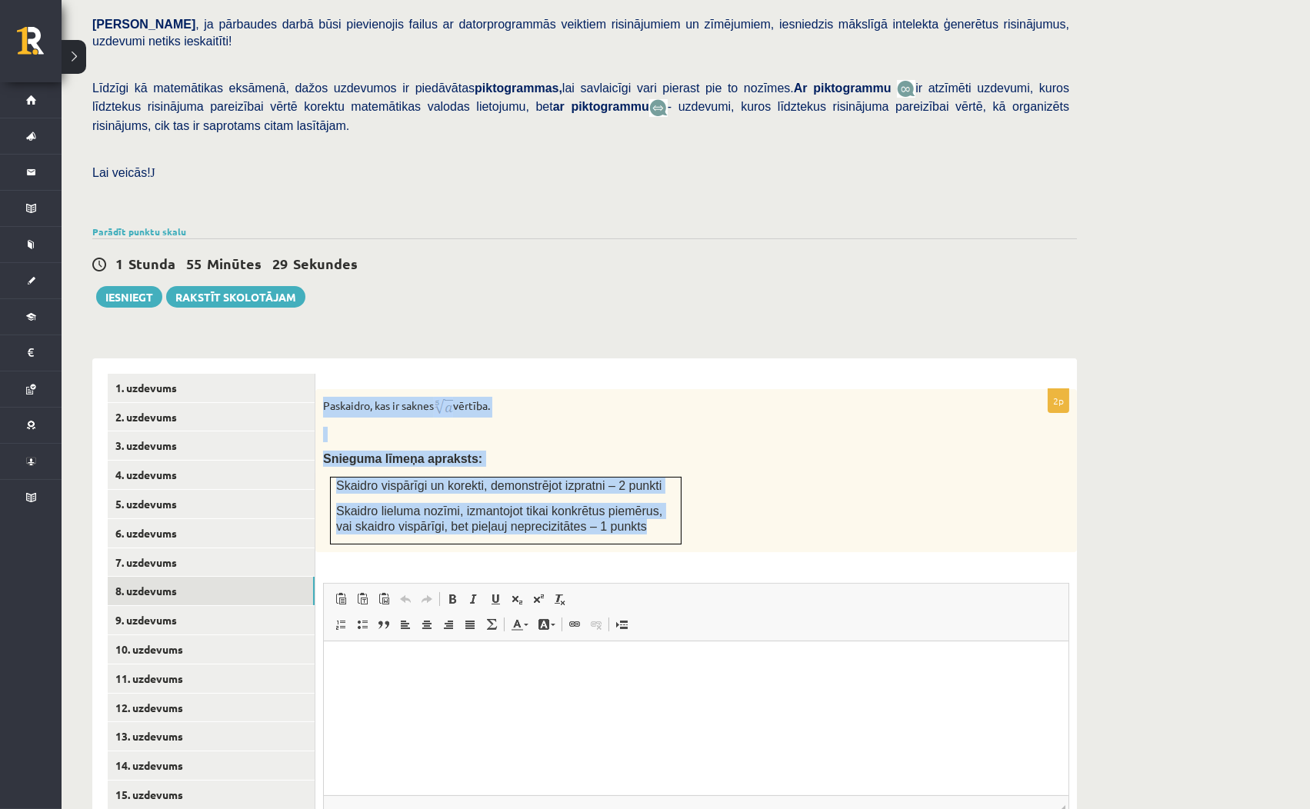
drag, startPoint x: 319, startPoint y: 365, endPoint x: 660, endPoint y: 507, distance: 369.2
click at [660, 507] on div "Paskaidro, kas ir saknes vērtība. Snieguma līmeņa apraksts: Skaidro vispārīgi u…" at bounding box center [695, 470] width 761 height 163
copy div "Paskaidro, kas ir saknes vērtība. Snieguma līmeņa apraksts: Skaidro vispārīgi u…"
click at [651, 427] on p at bounding box center [657, 434] width 669 height 15
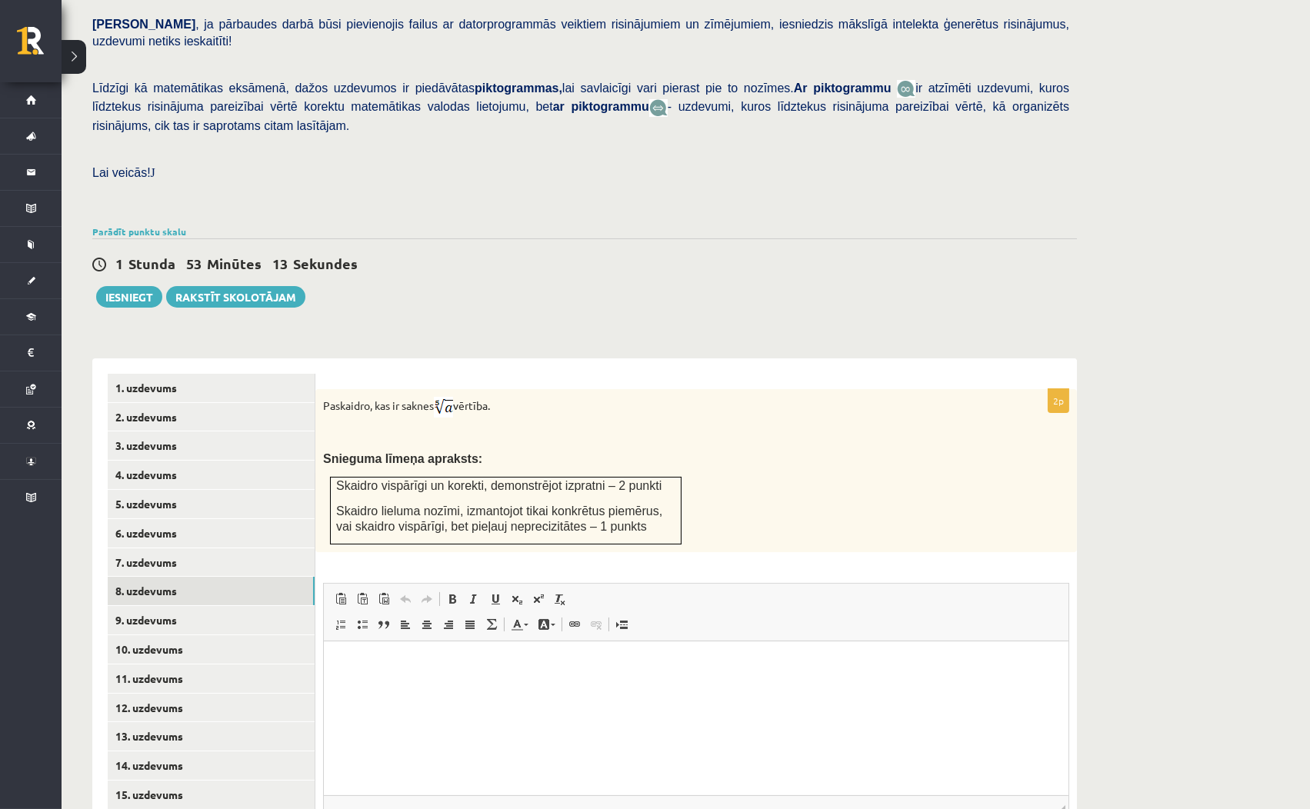
drag, startPoint x: 1127, startPoint y: 113, endPoint x: 1104, endPoint y: 77, distance: 42.9
click at [1127, 109] on div "Matemātika JK 12.b2 klase 1. ieskaite , Daniela Kukina (12.b2 JK klase) Pārbaud…" at bounding box center [686, 349] width 1248 height 1199
drag, startPoint x: 1124, startPoint y: 269, endPoint x: 1144, endPoint y: 324, distance: 57.9
click at [1124, 269] on div "Matemātika JK 12.b2 klase 1. ieskaite , Daniela Kukina (12.b2 JK klase) Pārbaud…" at bounding box center [686, 349] width 1248 height 1199
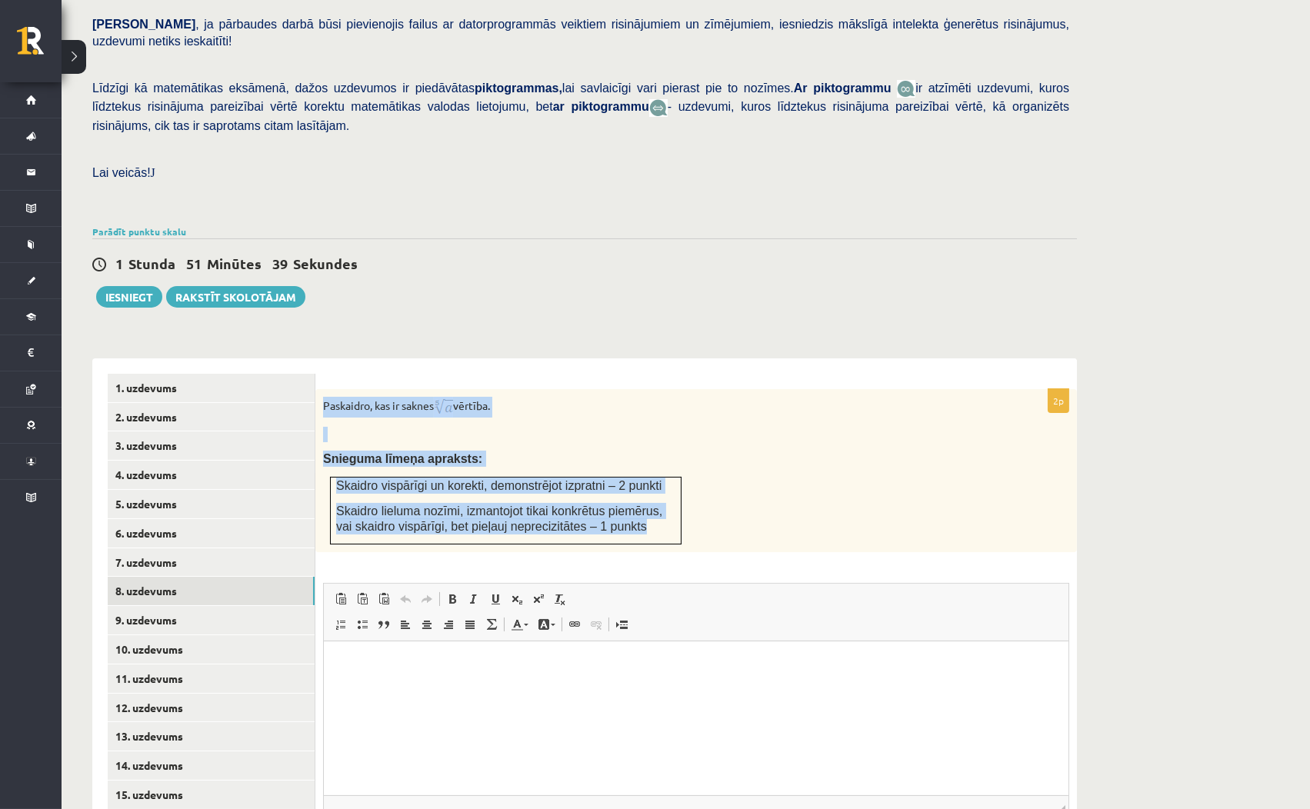
drag, startPoint x: 345, startPoint y: 386, endPoint x: 615, endPoint y: 493, distance: 291.0
click at [615, 493] on div "Paskaidro, kas ir saknes vērtība. Snieguma līmeņa apraksts: Skaidro vispārīgi u…" at bounding box center [695, 470] width 761 height 163
copy div "Paskaidro, kas ir saknes vērtība. Snieguma līmeņa apraksts: Skaidro vispārīgi u…"
click at [694, 415] on div "Paskaidro, kas ir saknes vērtība. Snieguma līmeņa apraksts: Skaidro vispārīgi u…" at bounding box center [695, 470] width 761 height 163
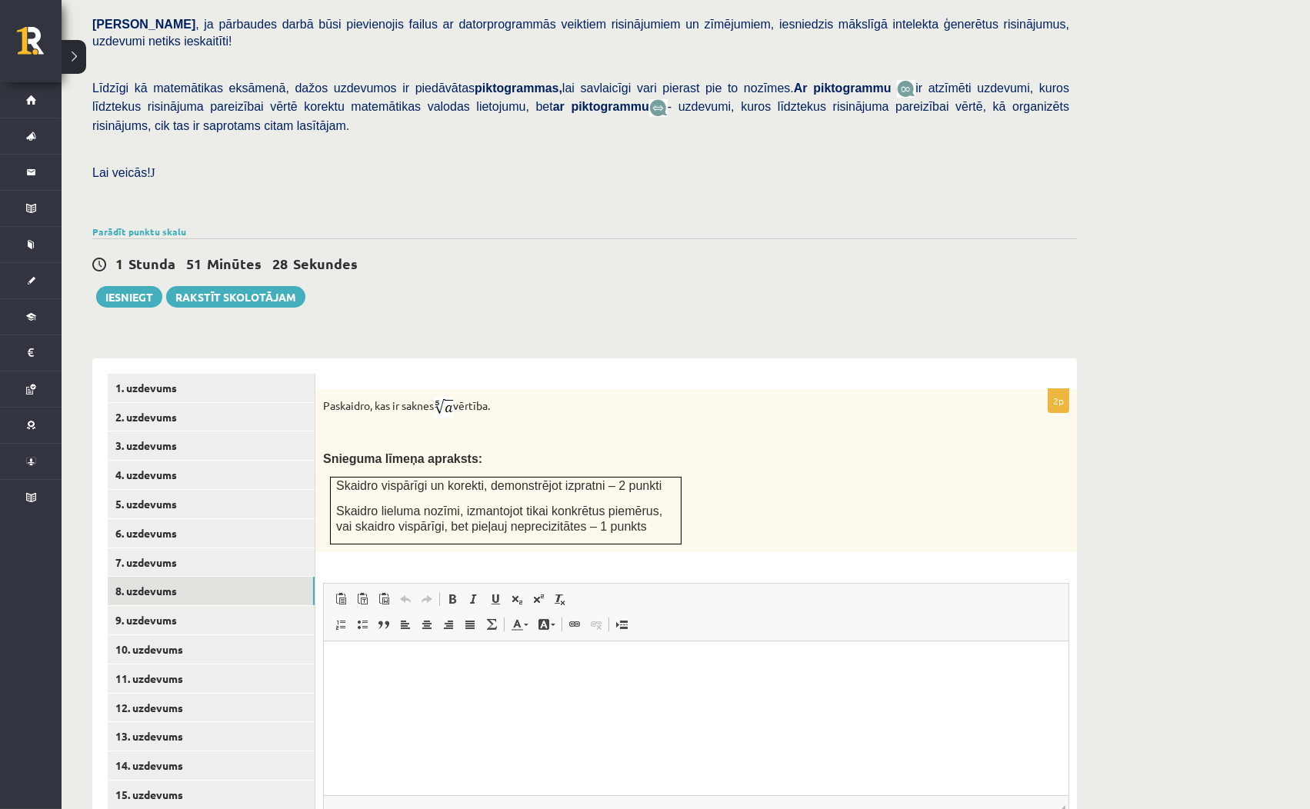
click at [758, 451] on p "Snieguma līmeņa apraksts:" at bounding box center [657, 459] width 669 height 16
click at [201, 606] on link "9. uzdevums" at bounding box center [211, 620] width 207 height 28
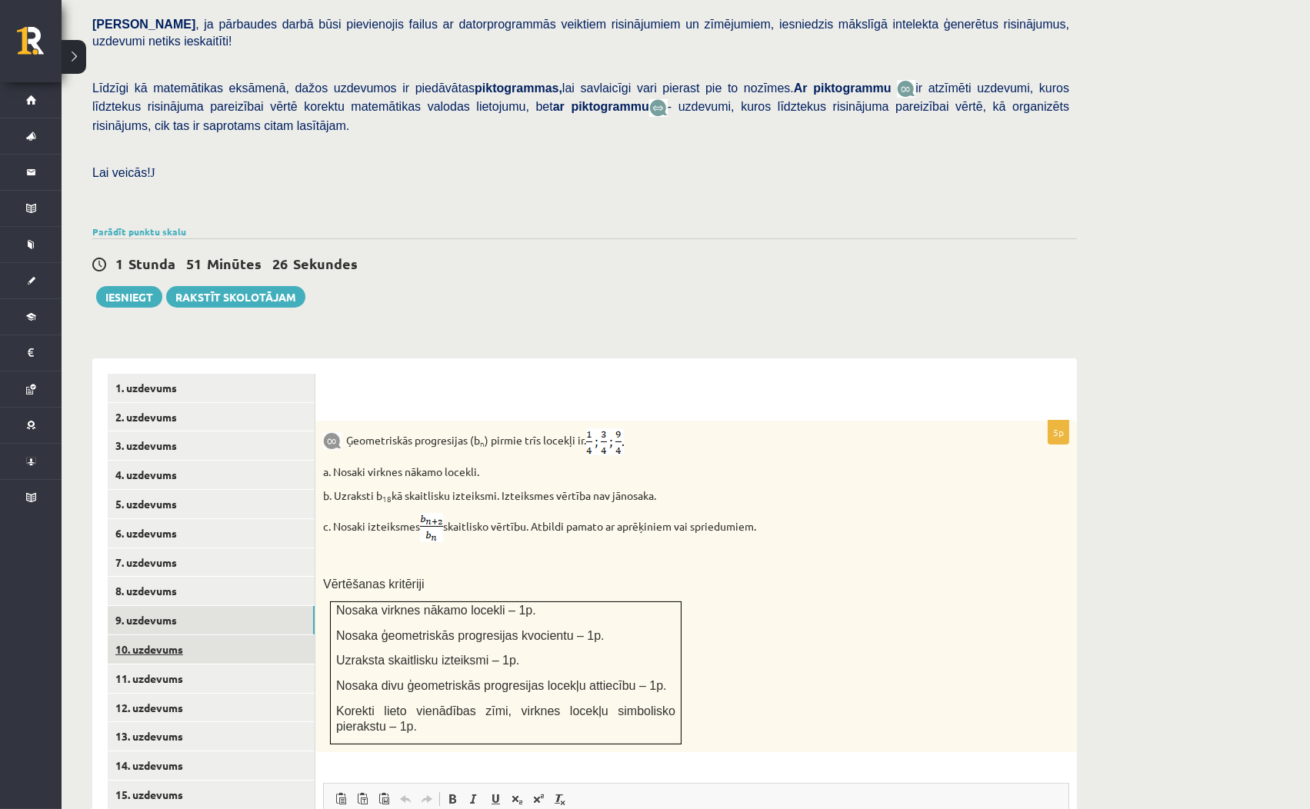
scroll to position [0, 0]
click at [211, 635] on link "10. uzdevums" at bounding box center [211, 649] width 207 height 28
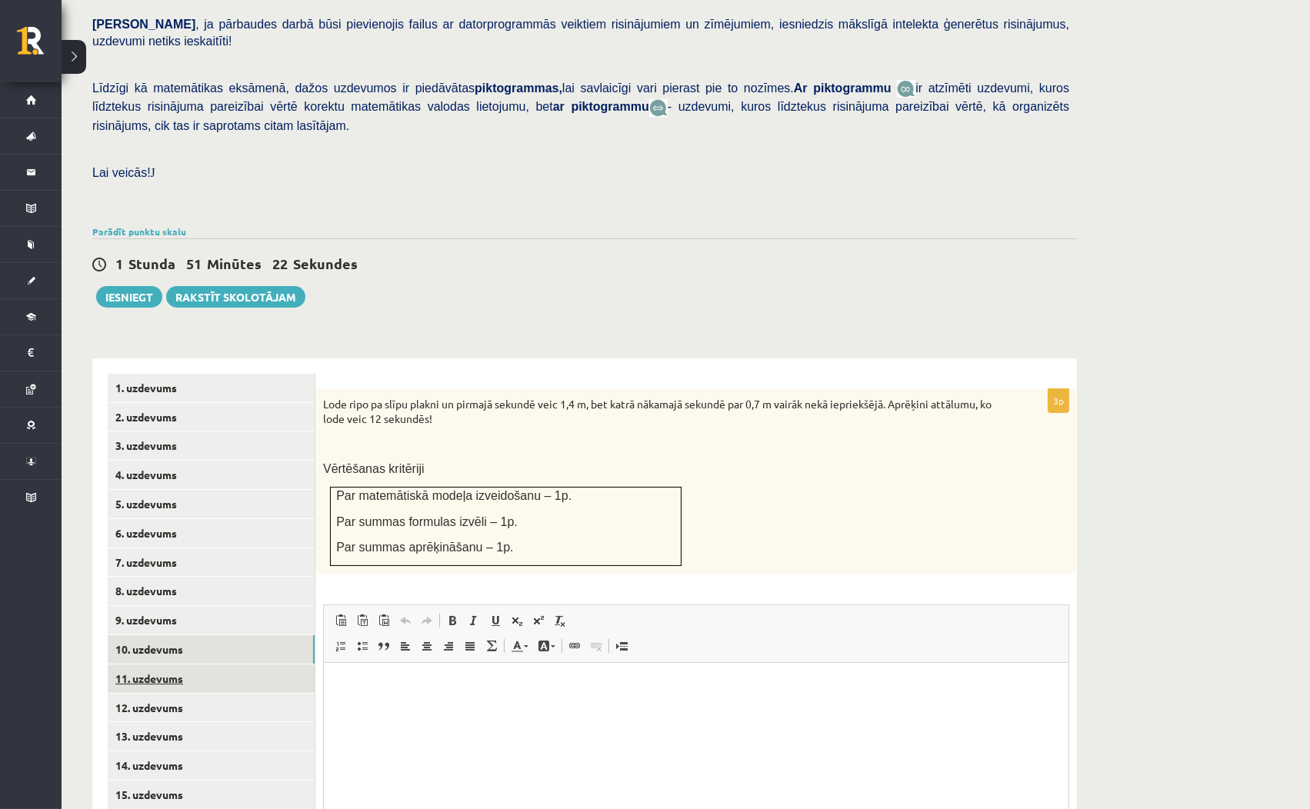
click at [216, 664] on link "11. uzdevums" at bounding box center [211, 678] width 207 height 28
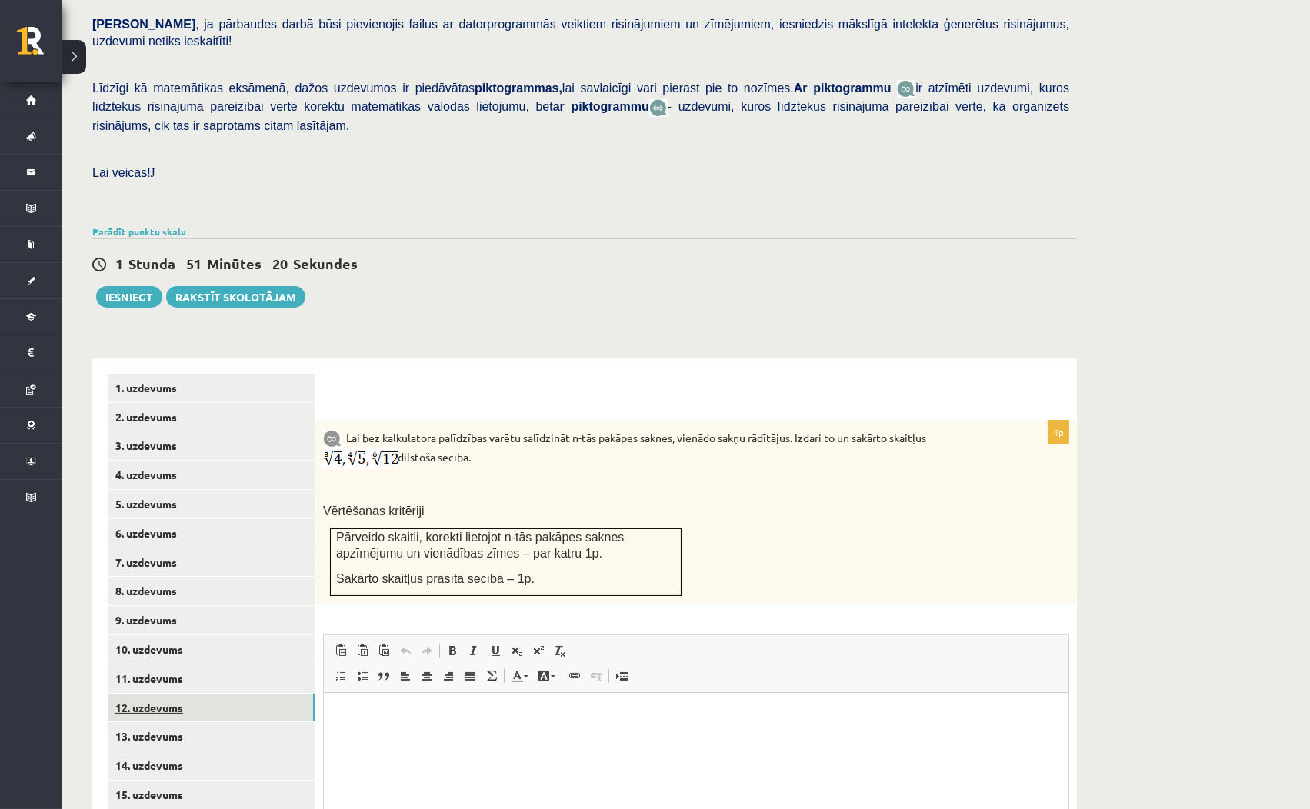
click at [211, 694] on link "12. uzdevums" at bounding box center [211, 708] width 207 height 28
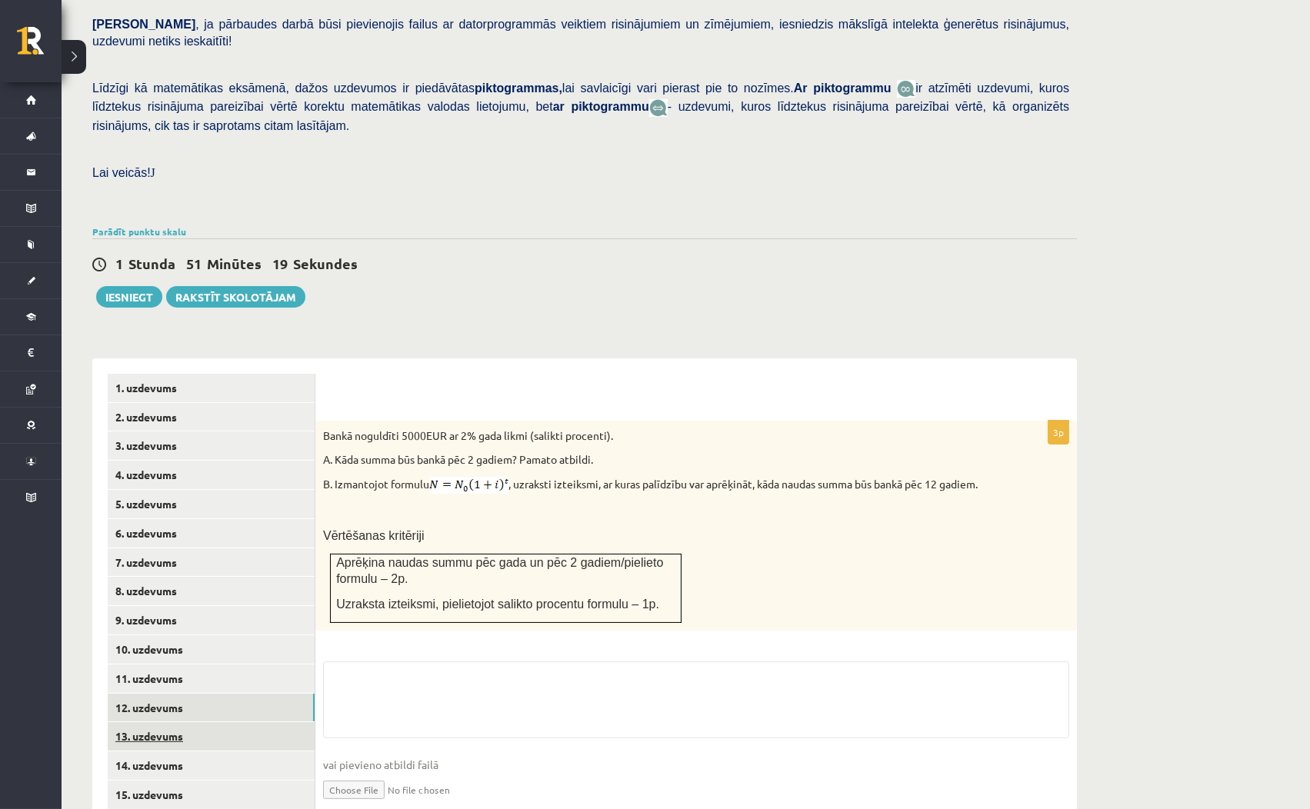
click at [218, 722] on link "13. uzdevums" at bounding box center [211, 736] width 207 height 28
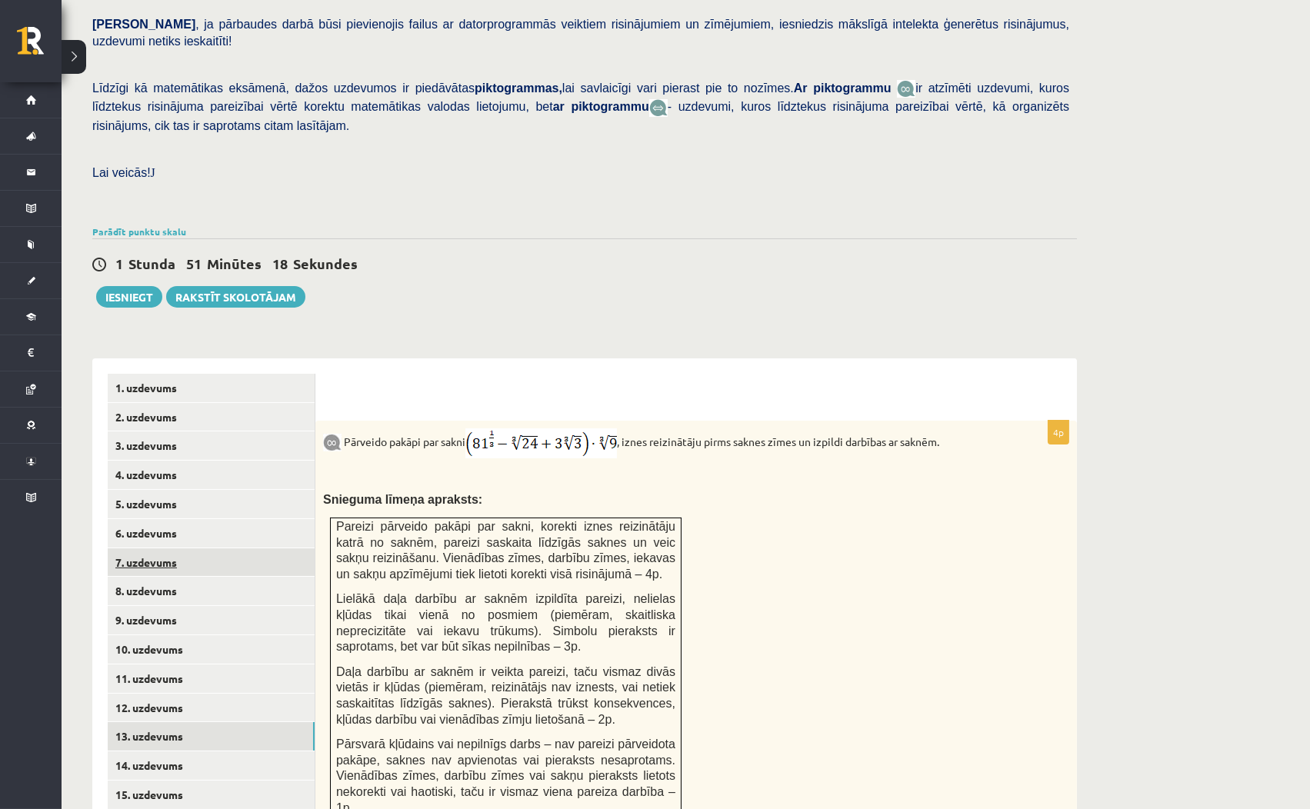
click at [221, 548] on link "7. uzdevums" at bounding box center [211, 562] width 207 height 28
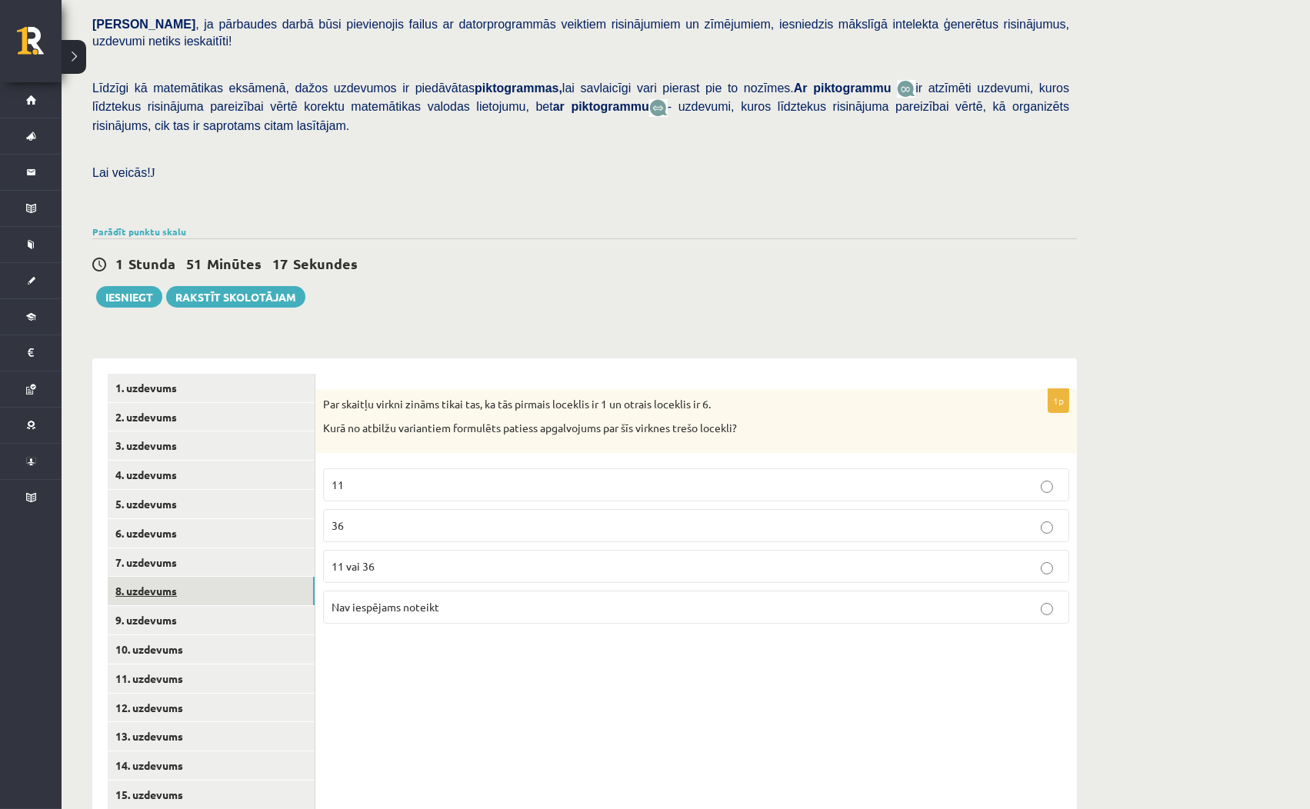
click at [218, 577] on link "8. uzdevums" at bounding box center [211, 591] width 207 height 28
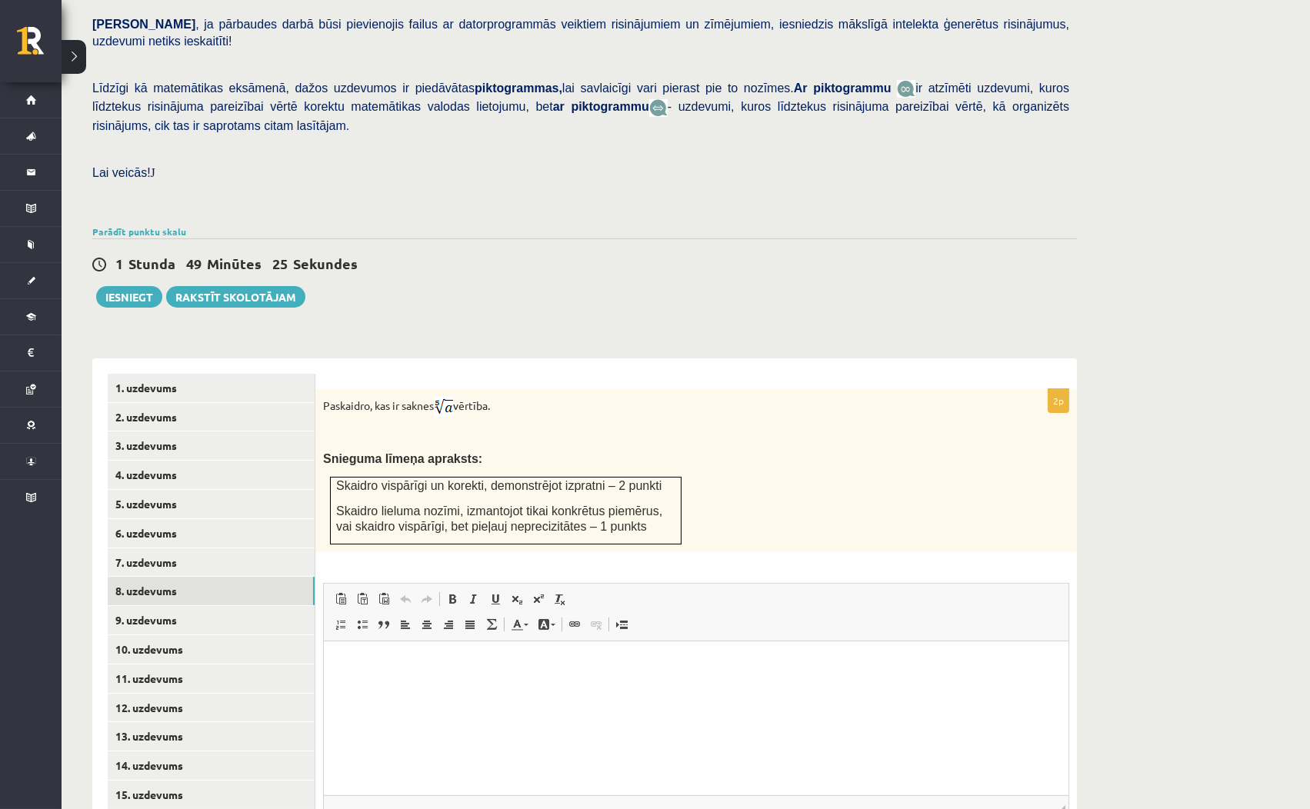
scroll to position [343, 0]
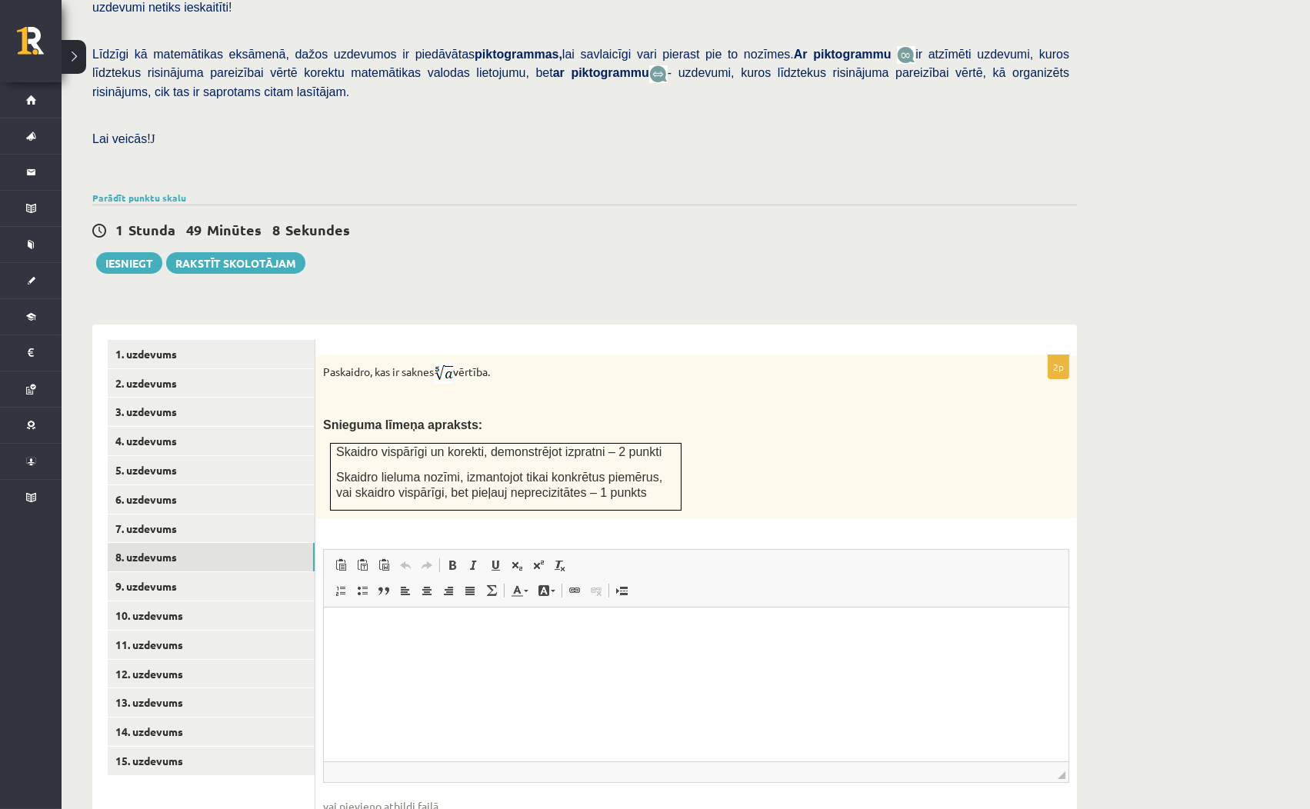
scroll to position [309, 0]
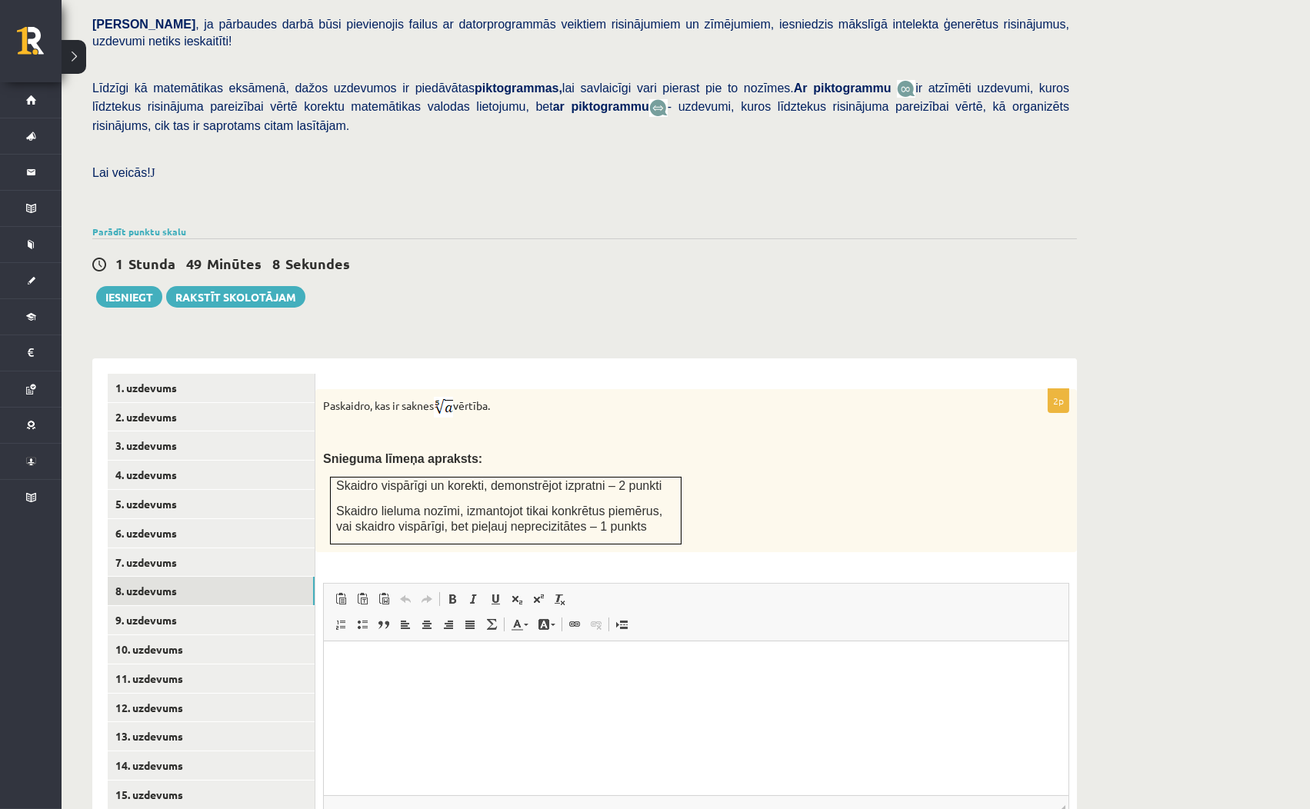
click at [1038, 264] on div "1 Stunda 49 Minūtes 8 Sekundes Ieskaite saglabāta! Iesniegt Rakstīt skolotājam" at bounding box center [584, 272] width 984 height 69
click at [526, 688] on html at bounding box center [695, 664] width 744 height 47
click at [488, 688] on html "**********" at bounding box center [695, 664] width 744 height 47
click at [751, 674] on html "**********" at bounding box center [695, 664] width 744 height 47
paste body "Editor, wiswyg-editor-user-answer-47024832949000"
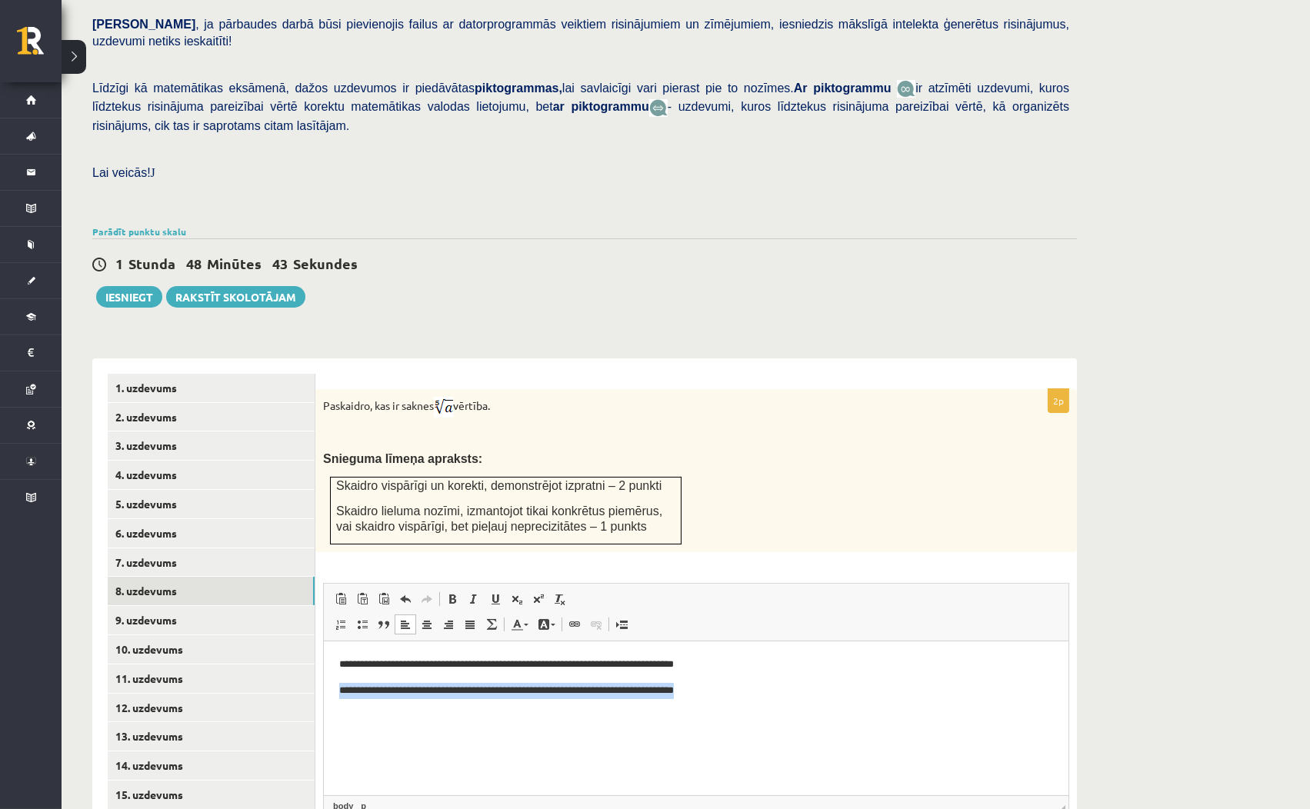
drag, startPoint x: 731, startPoint y: 691, endPoint x: 631, endPoint y: 1283, distance: 601.4
click at [323, 678] on html "**********" at bounding box center [695, 677] width 744 height 72
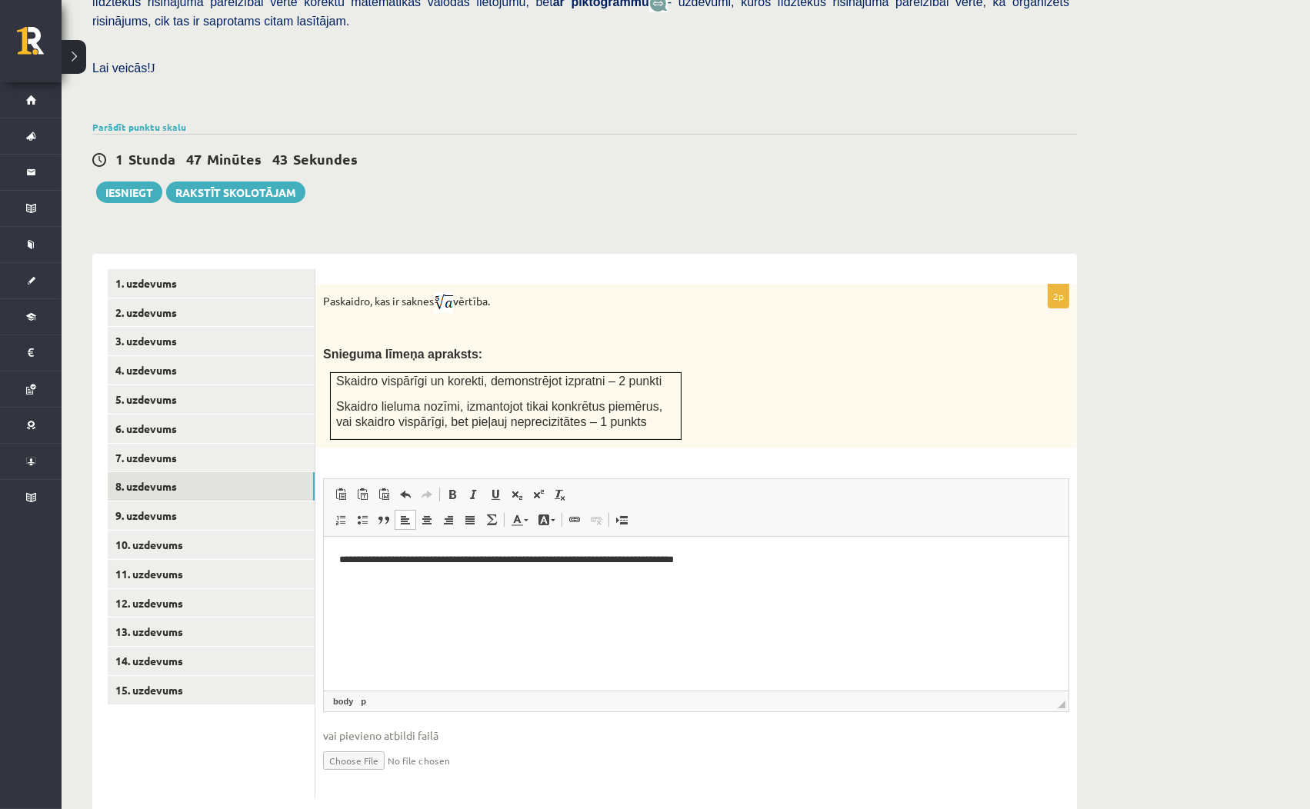
scroll to position [415, 0]
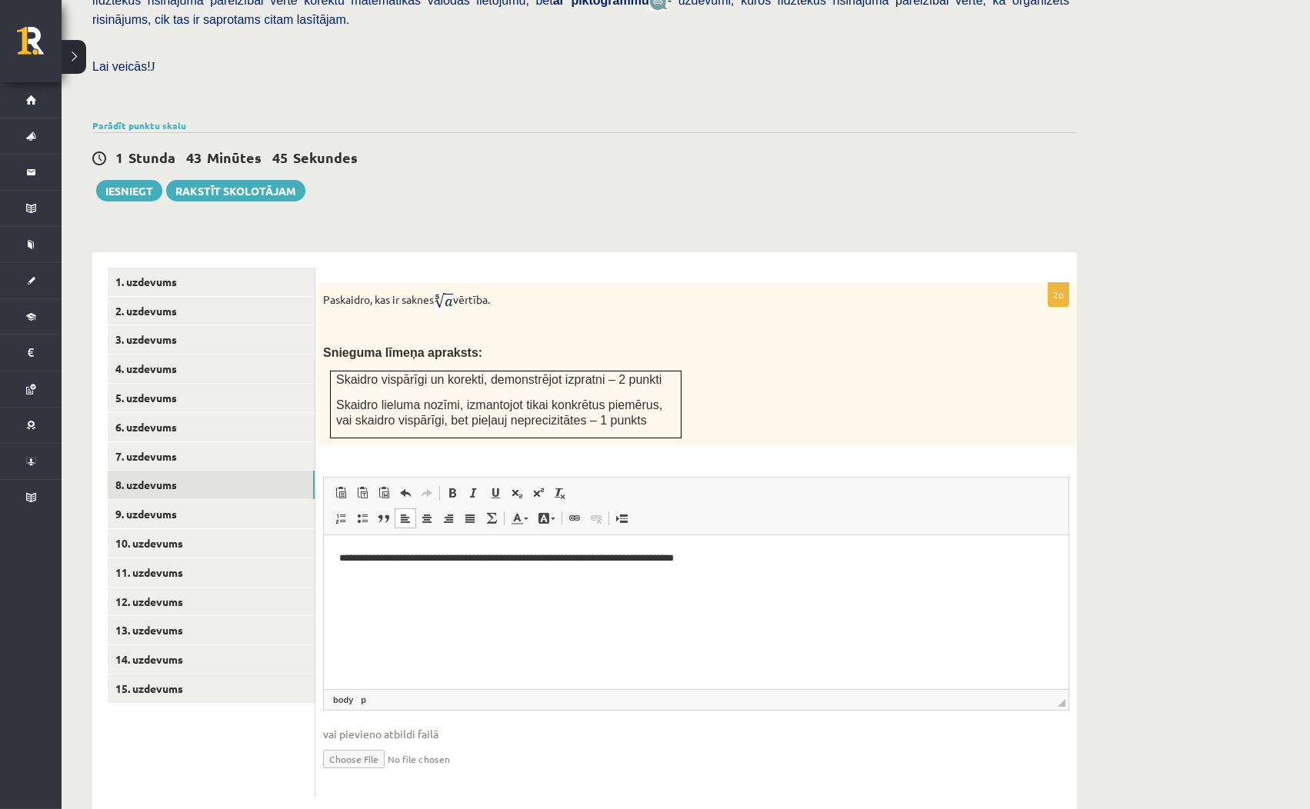
drag, startPoint x: 1277, startPoint y: 0, endPoint x: 925, endPoint y: 183, distance: 396.2
click at [925, 183] on div "Matemātika JK 12.b2 klase 1. ieskaite , Daniela Kukina (12.b2 JK klase) Pārbaud…" at bounding box center [585, 243] width 1046 height 1199
click at [355, 742] on input "file" at bounding box center [696, 758] width 746 height 32
click at [358, 742] on input "file" at bounding box center [696, 758] width 746 height 32
type input "**********"
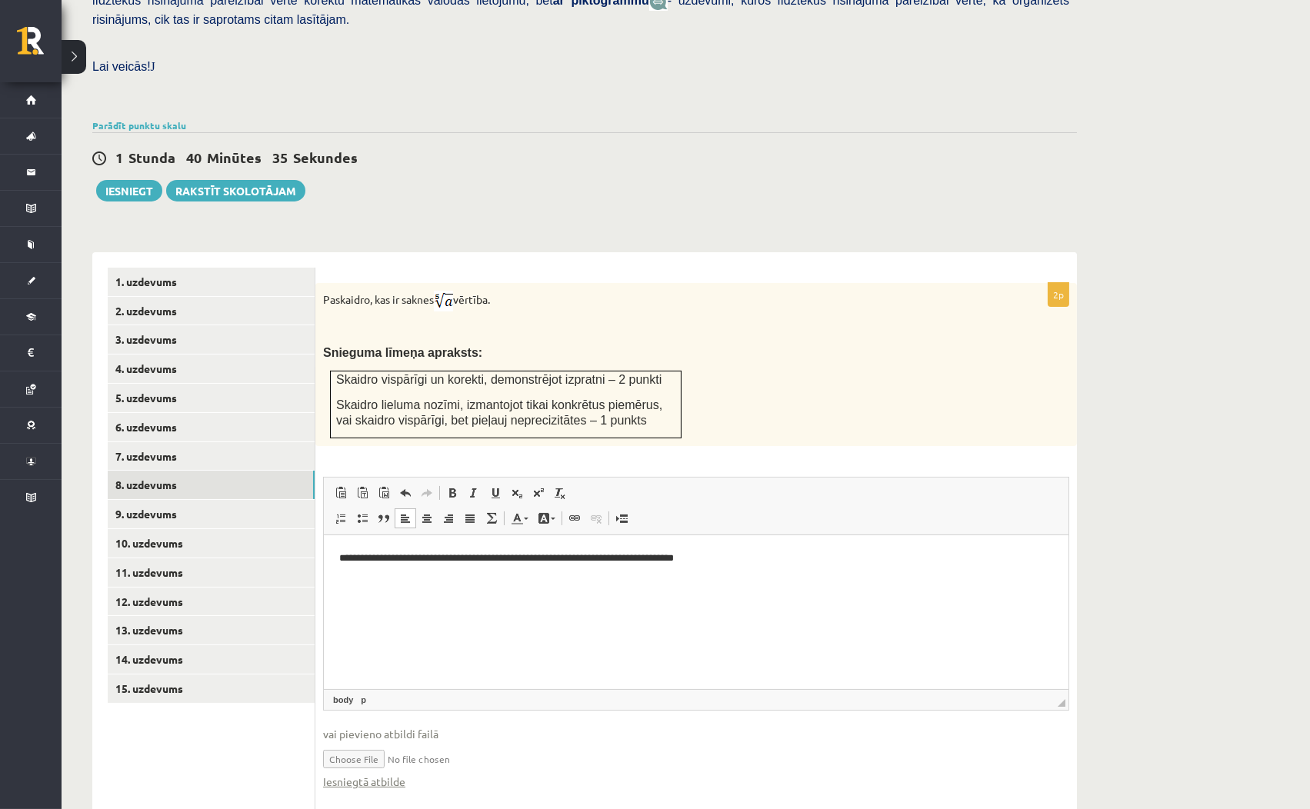
click at [461, 742] on input "file" at bounding box center [696, 758] width 746 height 32
click at [345, 726] on span "vai pievieno atbildi failā" at bounding box center [696, 734] width 746 height 16
click at [354, 726] on span "vai pievieno atbildi failā" at bounding box center [696, 734] width 746 height 16
drag, startPoint x: 360, startPoint y: 701, endPoint x: 368, endPoint y: 700, distance: 8.5
click at [365, 726] on span "vai pievieno atbildi failā" at bounding box center [696, 734] width 746 height 16
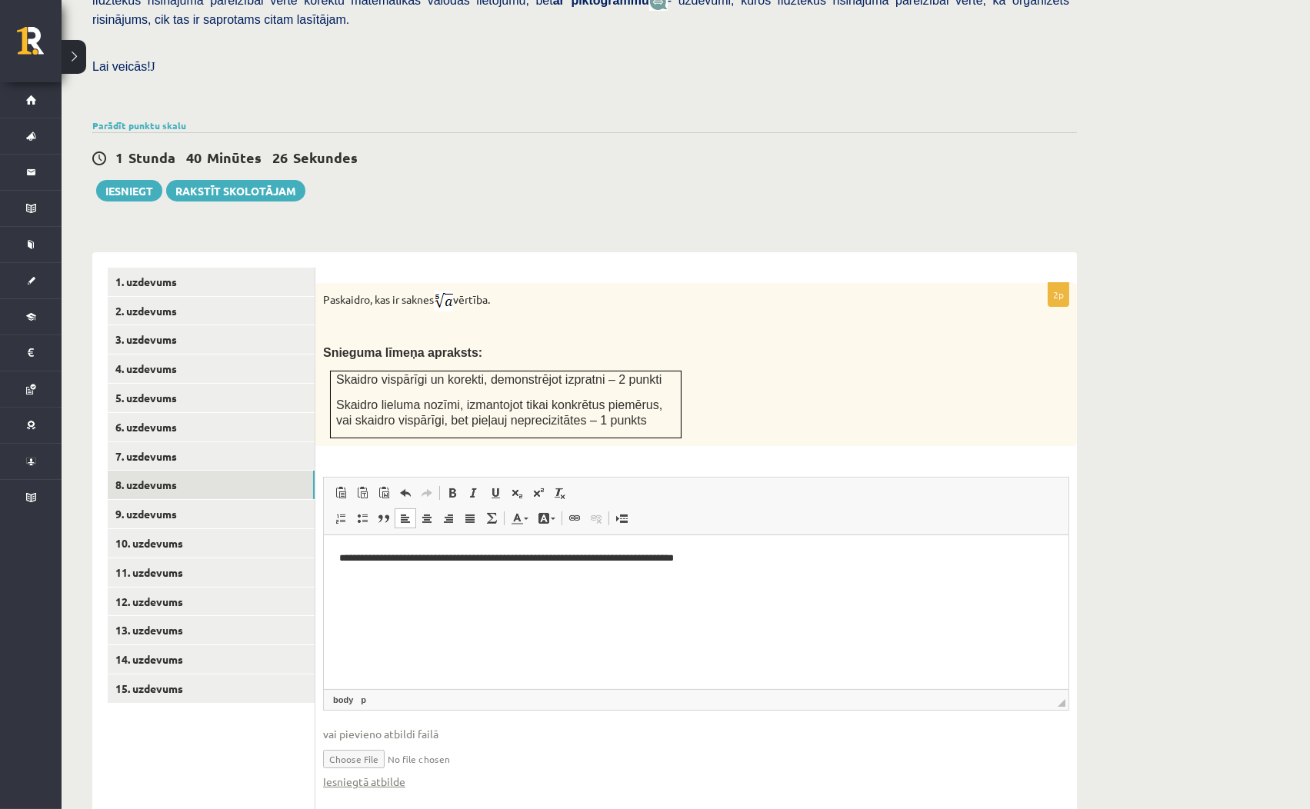
click at [368, 726] on span "vai pievieno atbildi failā" at bounding box center [696, 734] width 746 height 16
click at [384, 774] on link "Iesniegtā atbilde" at bounding box center [364, 782] width 82 height 16
click at [238, 500] on link "9. uzdevums" at bounding box center [211, 514] width 207 height 28
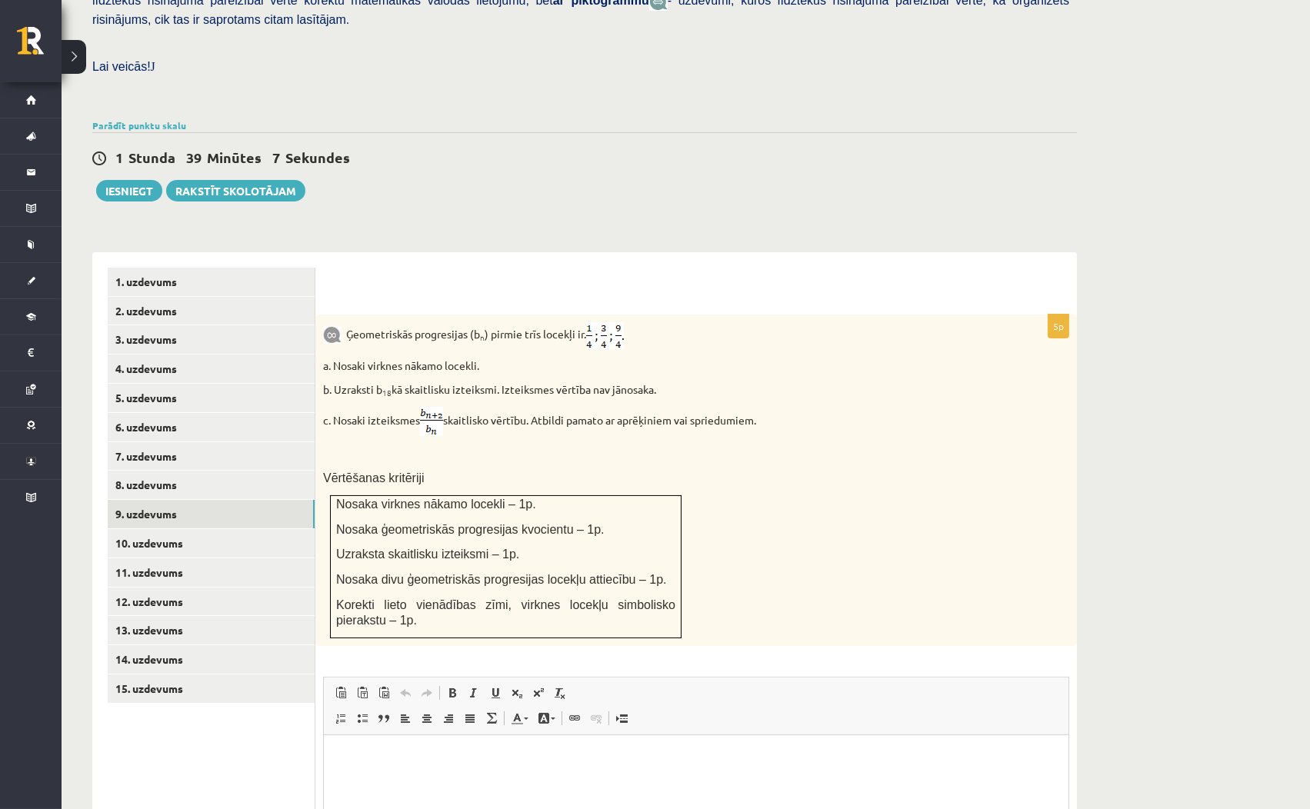
click at [856, 322] on p "Ģeometriskās progresijas (b n ) pirmie trīs locekļi ir ." at bounding box center [657, 335] width 669 height 27
click at [336, 326] on img at bounding box center [332, 335] width 18 height 18
drag, startPoint x: 320, startPoint y: 355, endPoint x: 677, endPoint y: 363, distance: 356.9
click at [677, 363] on div "Ģeometriskās progresijas (b n ) pirmie trīs locekļi ir . a. Nosaki virknes nāka…" at bounding box center [695, 480] width 761 height 331
click at [299, 384] on link "5. uzdevums" at bounding box center [211, 398] width 207 height 28
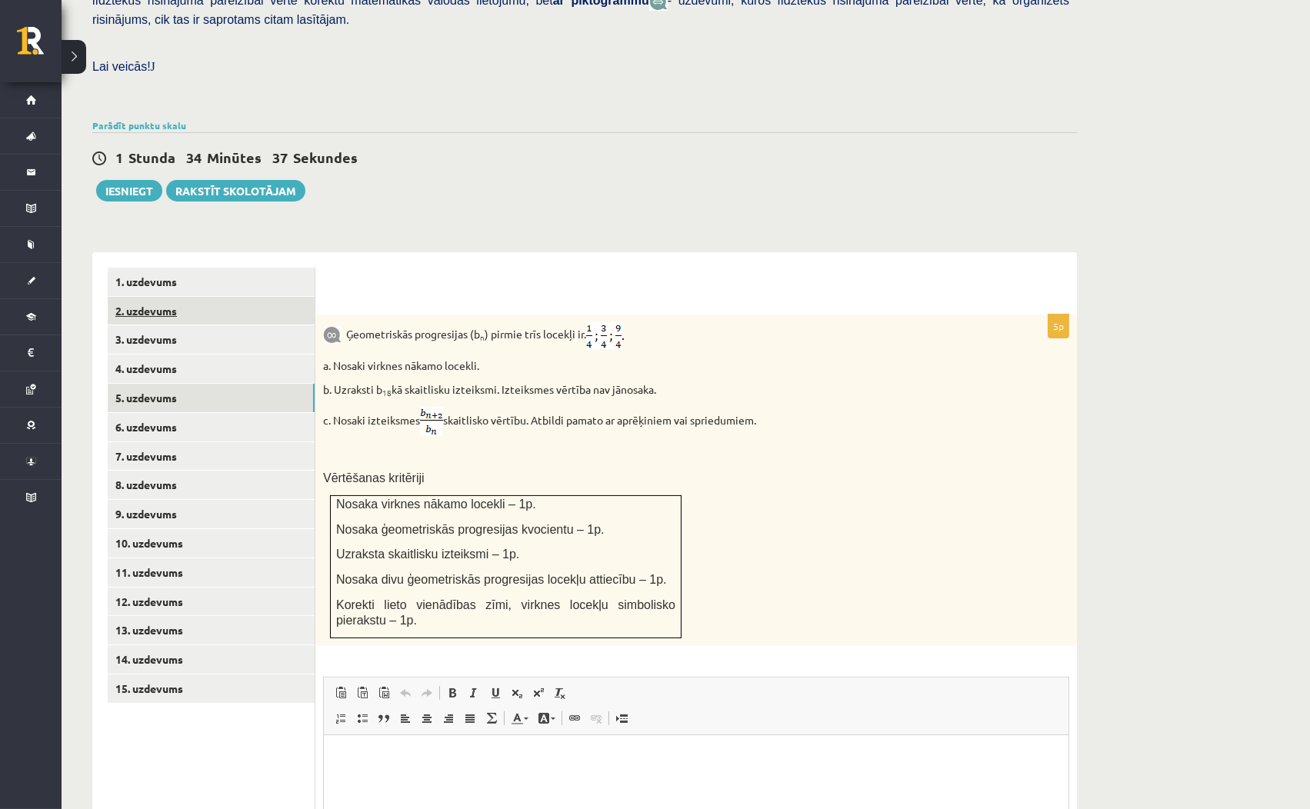
scroll to position [322, 0]
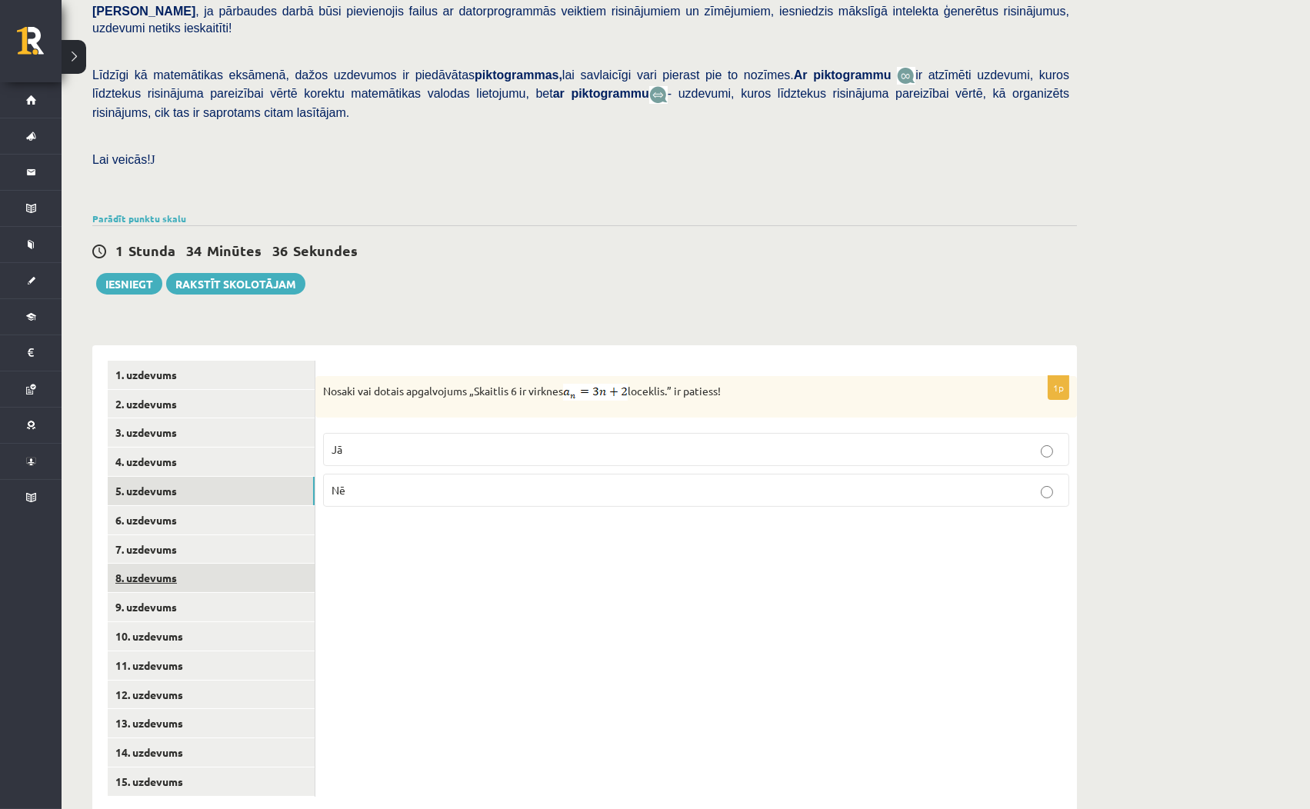
click at [198, 564] on link "8. uzdevums" at bounding box center [211, 578] width 207 height 28
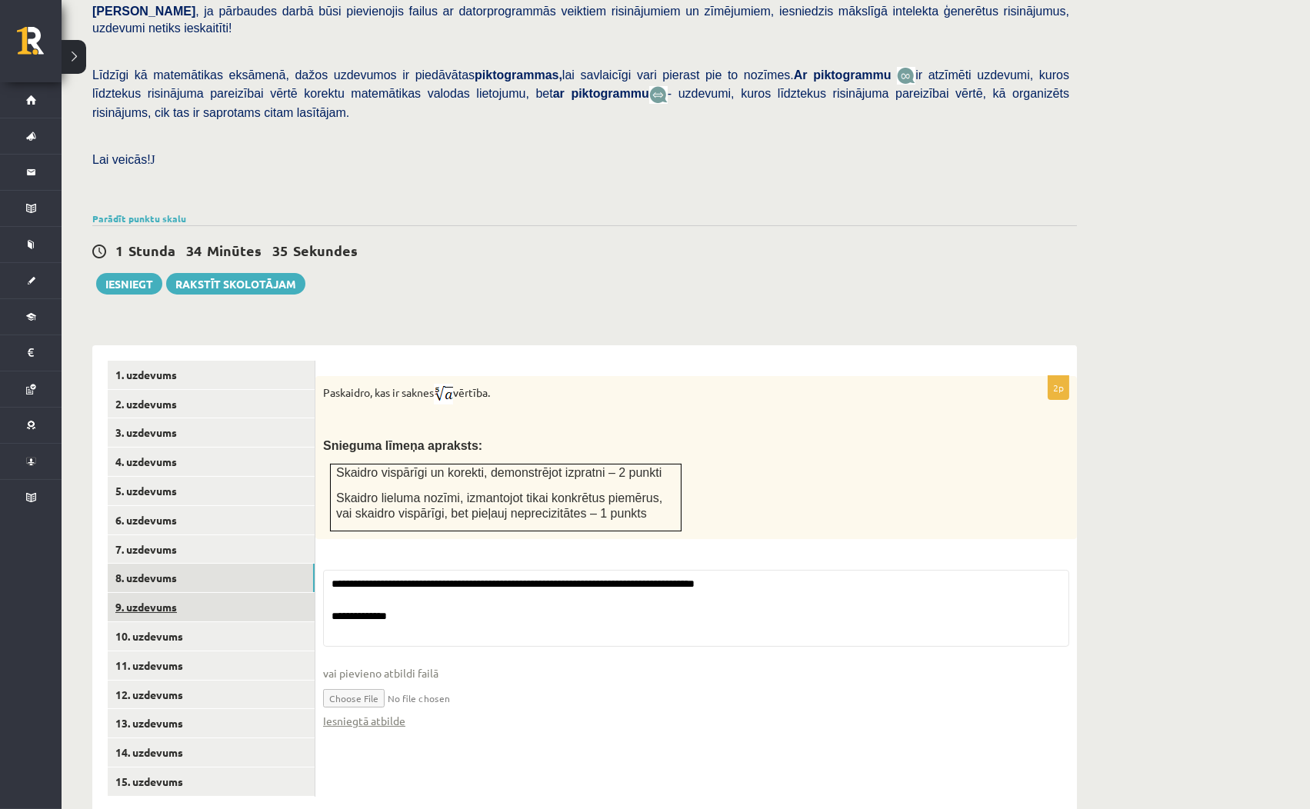
click at [207, 593] on link "9. uzdevums" at bounding box center [211, 607] width 207 height 28
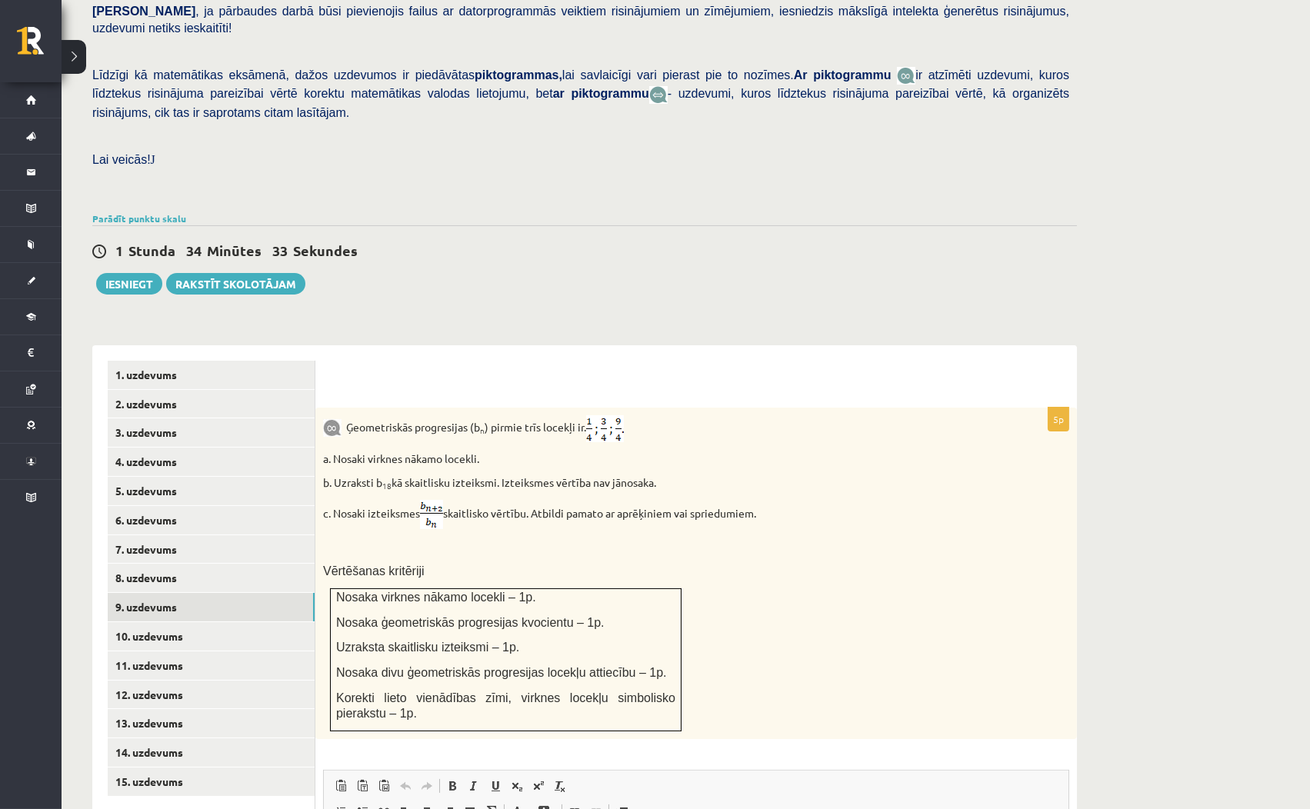
scroll to position [0, 0]
drag, startPoint x: 331, startPoint y: 447, endPoint x: 664, endPoint y: 451, distance: 332.2
click at [664, 475] on p "b. Uzraksti b 18 kā skaitlisku izteiksmi. Izteiksmes vērtība nav jānosaka." at bounding box center [657, 482] width 669 height 15
copy p "Uzraksti b 18 kā skaitlisku izteiksmi. Izteiksmes vērtība nav jānosaka."
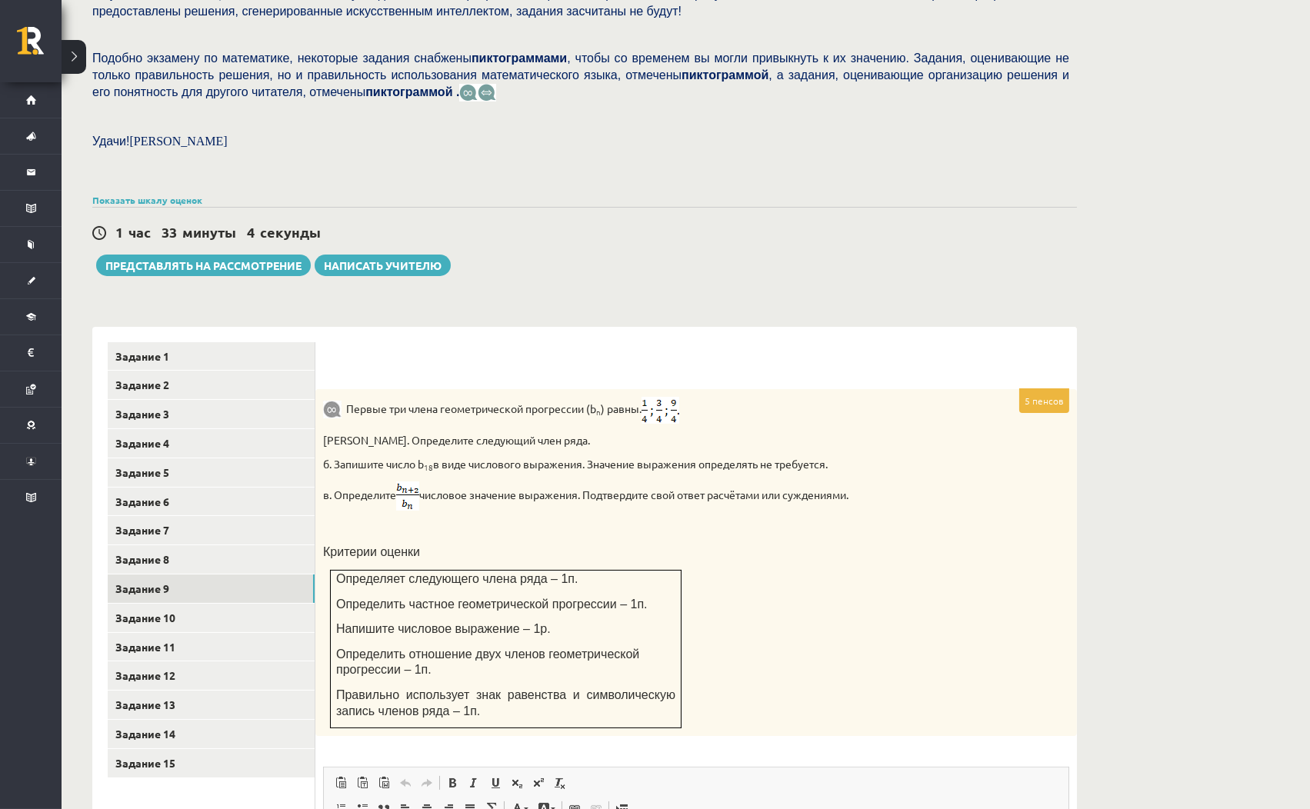
click at [1034, 397] on font "5 пенсов" at bounding box center [1043, 401] width 39 height 12
click at [1107, 128] on div "Тест по математике JK 12.b2, 1 класс, Даниэла Кукина (JK 12.b2 класс) В тестово…" at bounding box center [585, 418] width 1046 height 1430
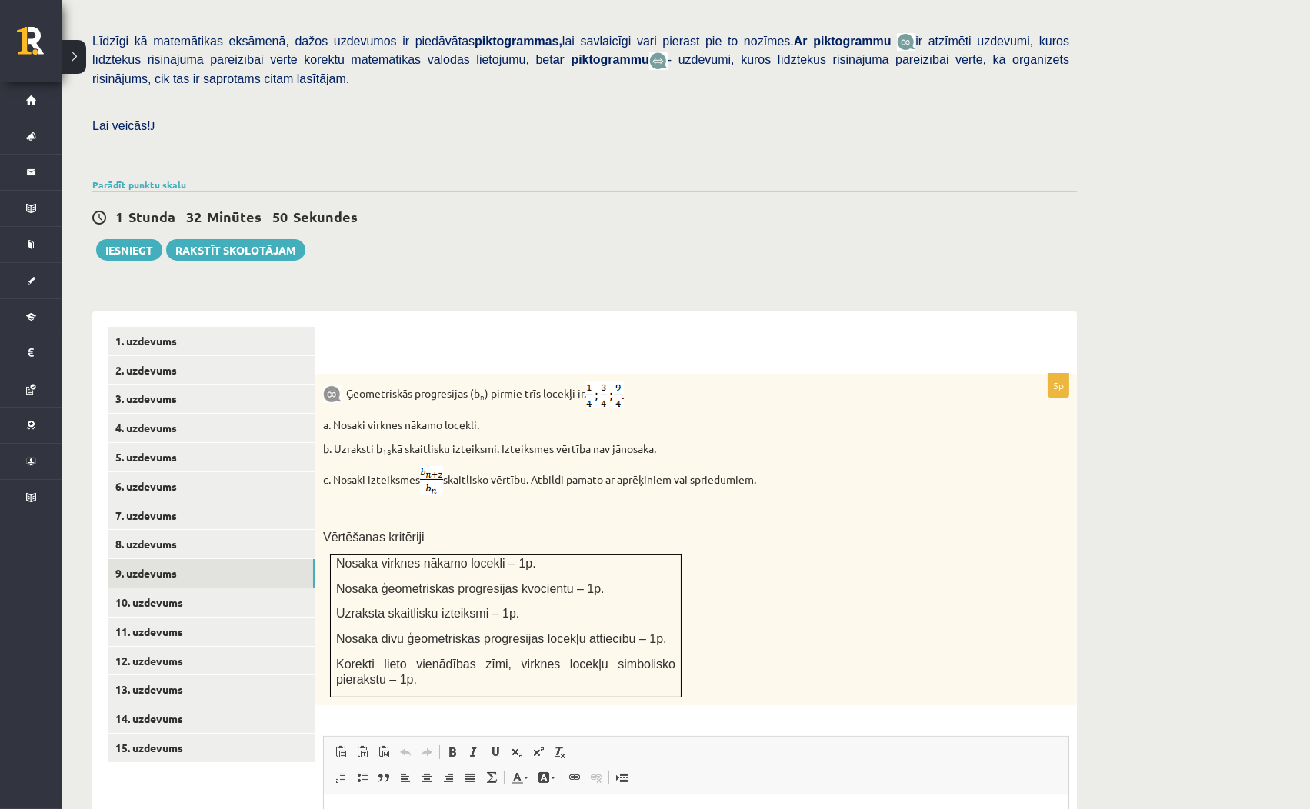
scroll to position [322, 0]
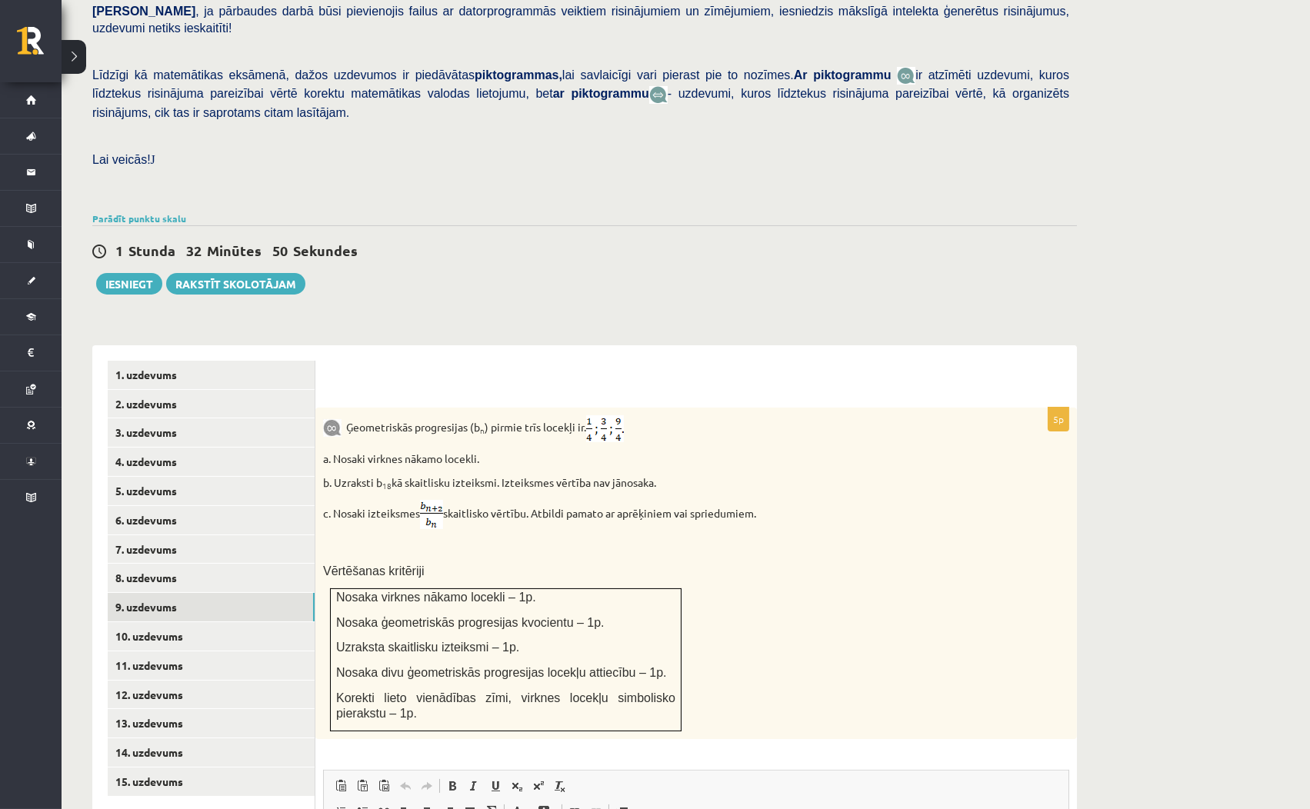
click at [1197, 266] on div "Matemātika JK 12.b2 klase 1. ieskaite , Daniela Kukina (12.b2 JK klase) Pārbaud…" at bounding box center [686, 436] width 1248 height 1399
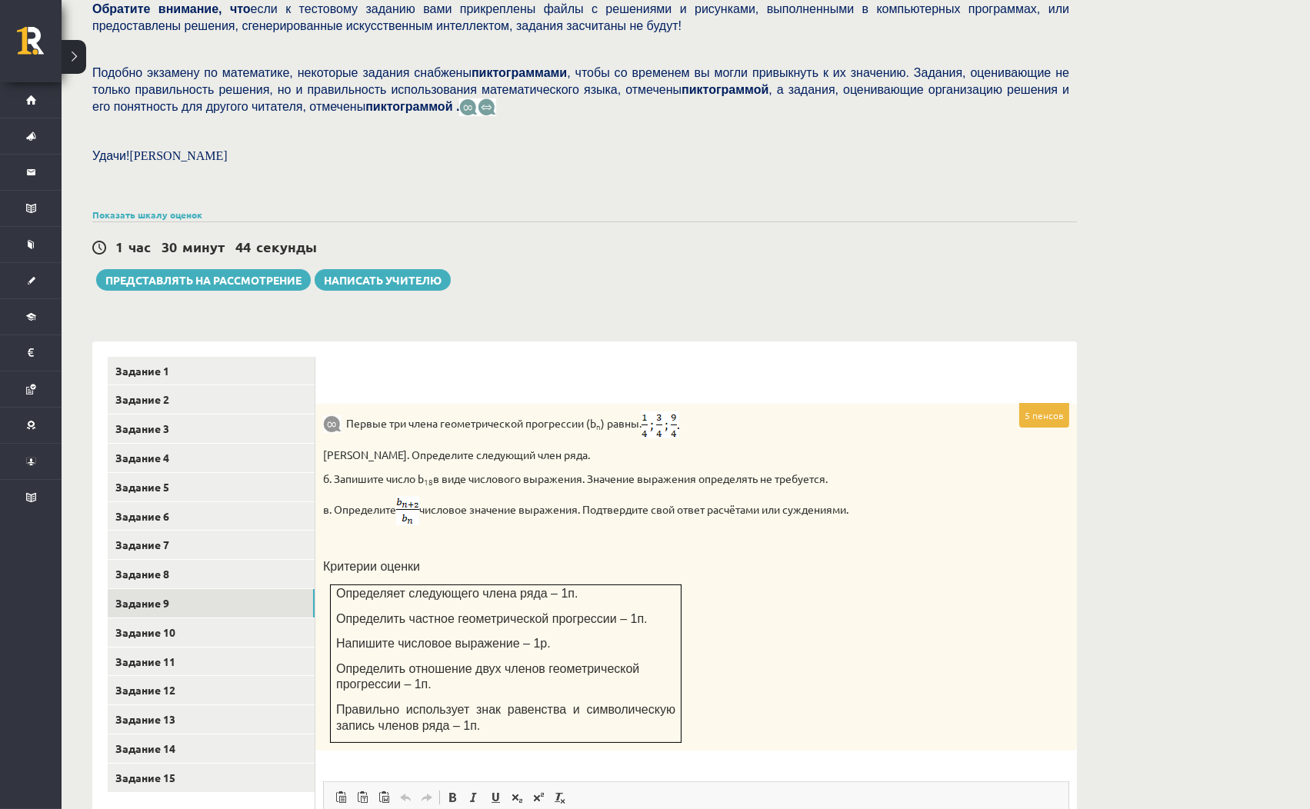
scroll to position [392, 0]
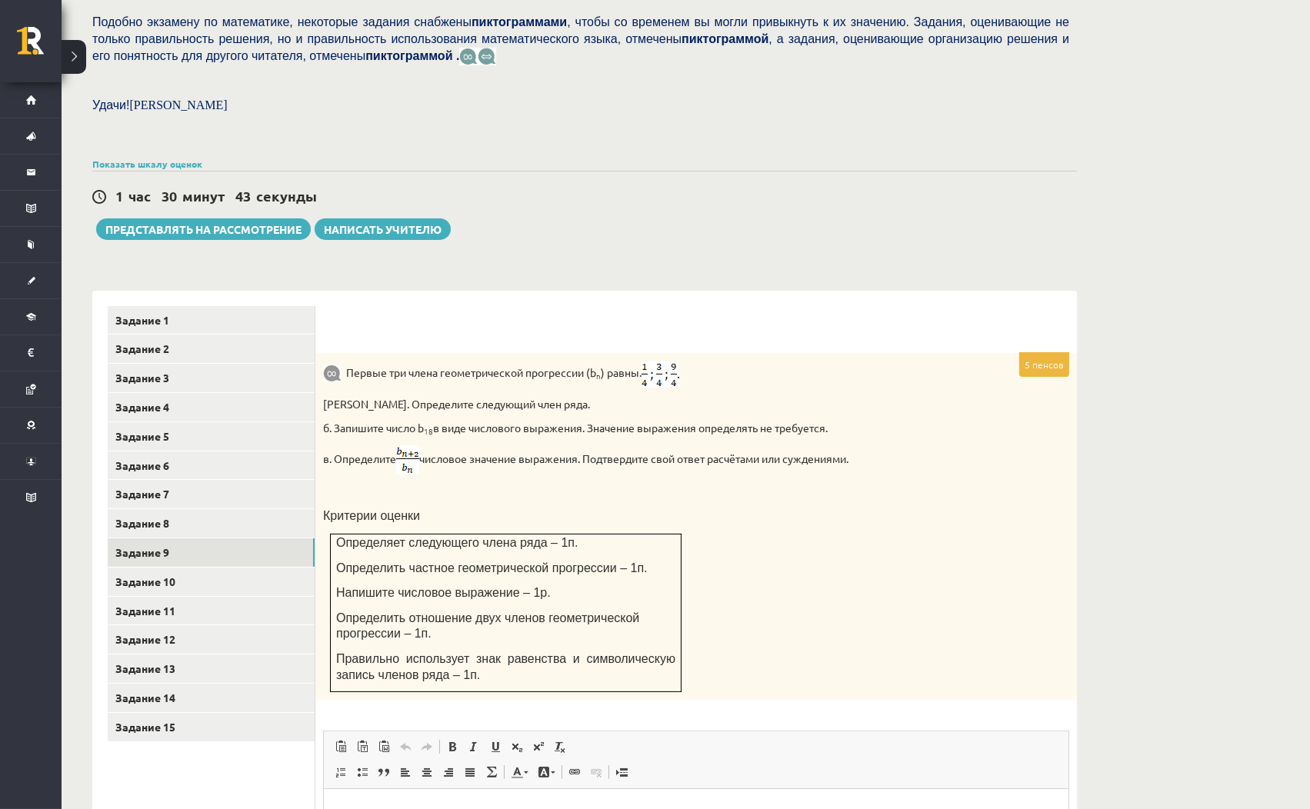
click at [923, 224] on div "1 час 30 минут 43 секунды Тест сохранен! Представлять на рассмотрение Написать …" at bounding box center [584, 205] width 984 height 69
drag, startPoint x: 335, startPoint y: 564, endPoint x: 594, endPoint y: 568, distance: 260.0
click at [594, 568] on font "Определить частное геометрической прогрессии – 1п." at bounding box center [491, 567] width 311 height 13
copy font "Определить частное геометрической прогрессии"
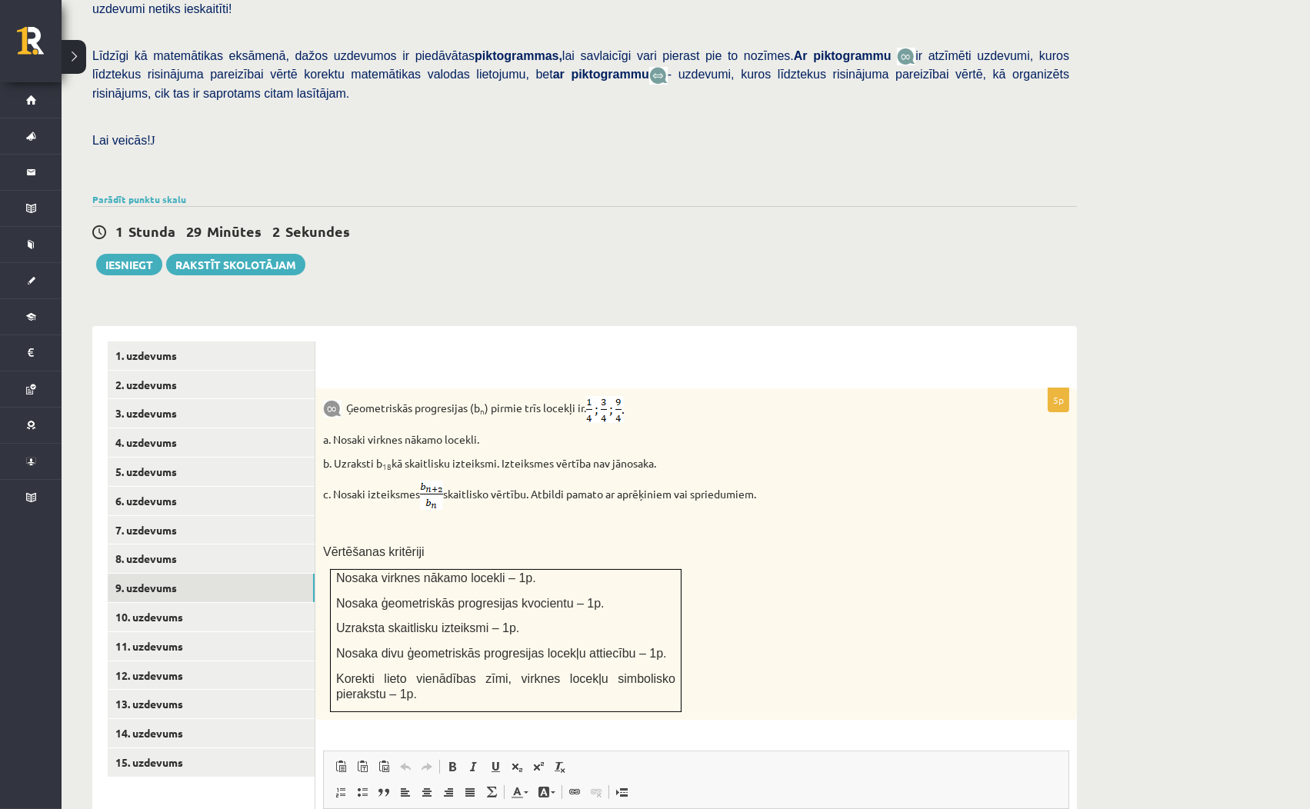
drag, startPoint x: 812, startPoint y: 180, endPoint x: 805, endPoint y: 185, distance: 8.3
click at [806, 206] on div "1 Stunda 29 Minūtes 2 Sekundes Ieskaite saglabāta! Iesniegt Rakstīt skolotājam" at bounding box center [584, 240] width 984 height 69
drag, startPoint x: 334, startPoint y: 427, endPoint x: 659, endPoint y: 422, distance: 325.3
click at [659, 456] on p "b. Uzraksti b 18 kā skaitlisku izteiksmi. Izteiksmes vērtība nav jānosaka." at bounding box center [657, 463] width 669 height 15
copy p "Uzraksti b 18 kā skaitlisku izteiksmi. Izteiksmes vērtība nav jānosaka."
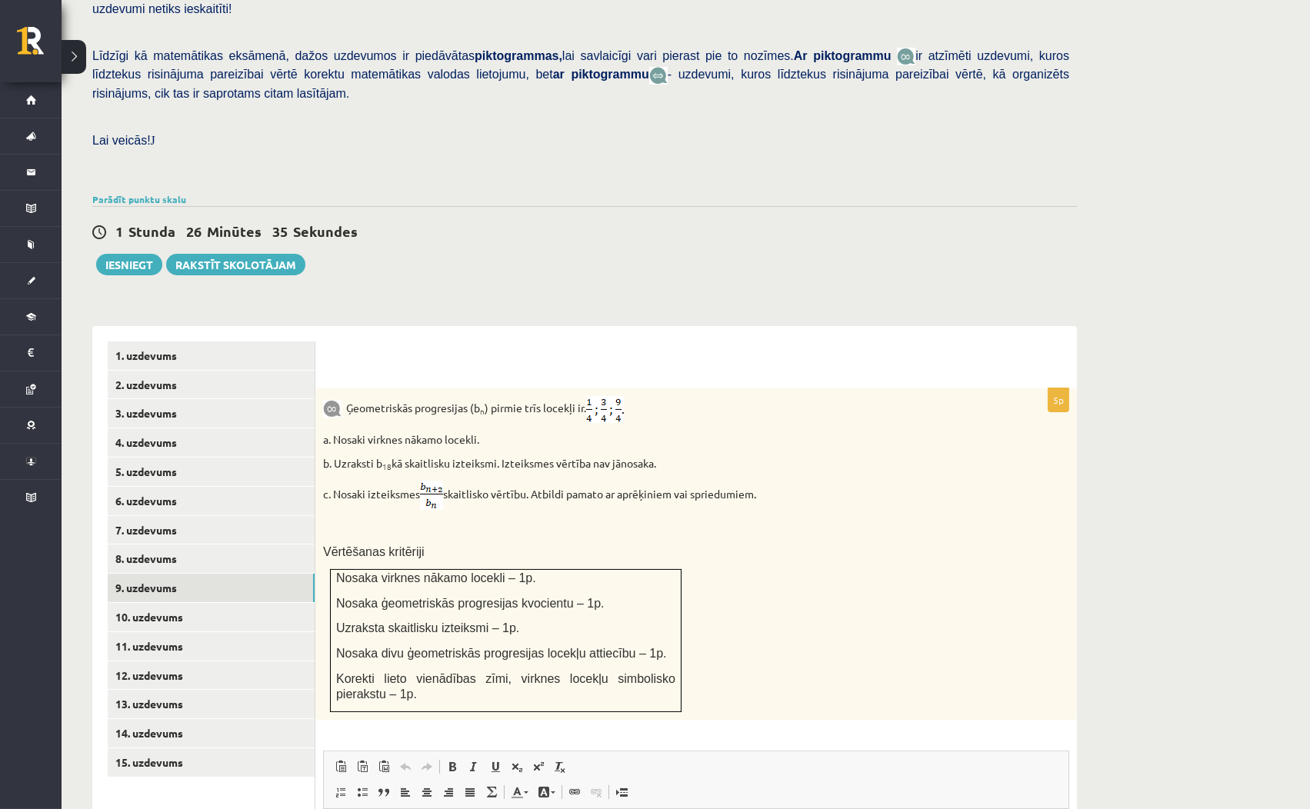
click at [892, 215] on div "1 Stunda 26 Minūtes 35 Sekundes Ieskaite saglabāta! Iesniegt Rakstīt skolotājam" at bounding box center [584, 240] width 984 height 69
click at [877, 218] on div "1 Stunda 25 Minūtes 28 Sekundes Ieskaite saglabāta! Iesniegt Rakstīt skolotājam" at bounding box center [584, 240] width 984 height 69
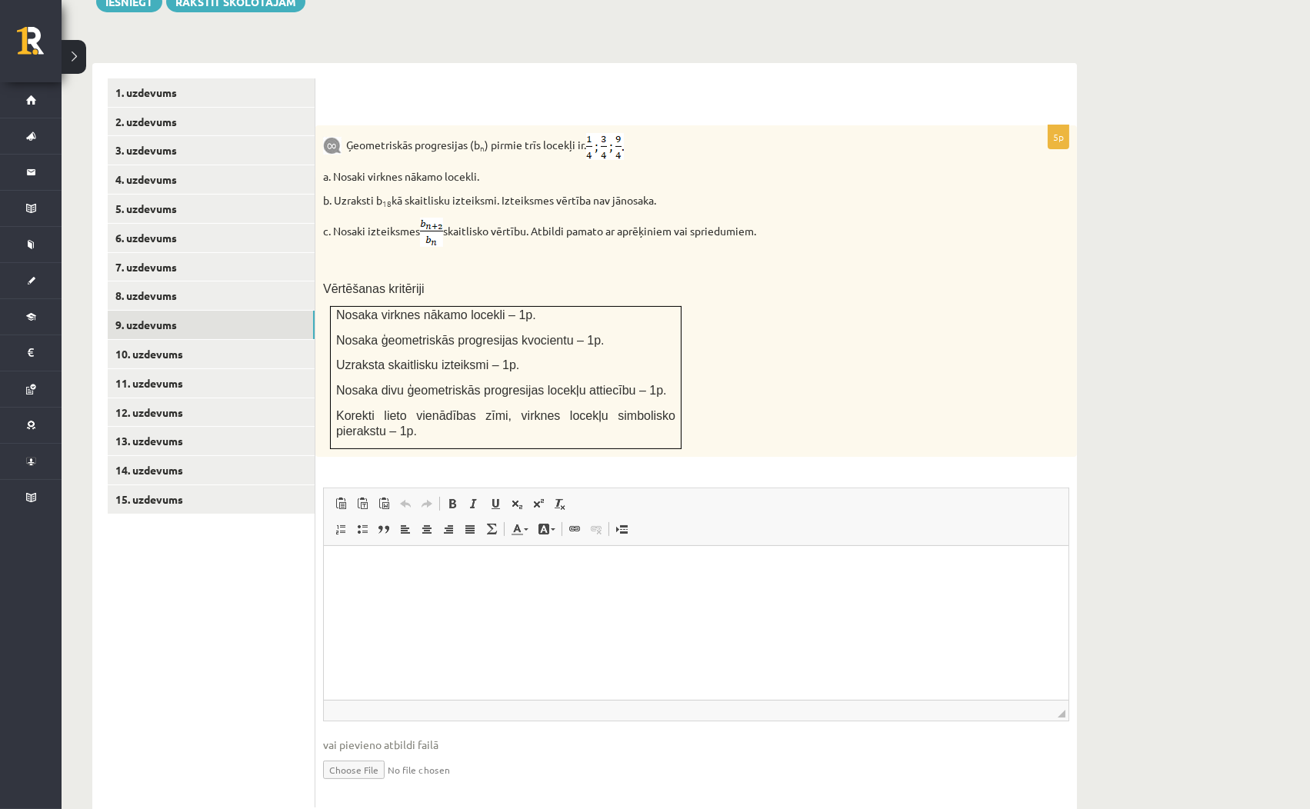
scroll to position [615, 0]
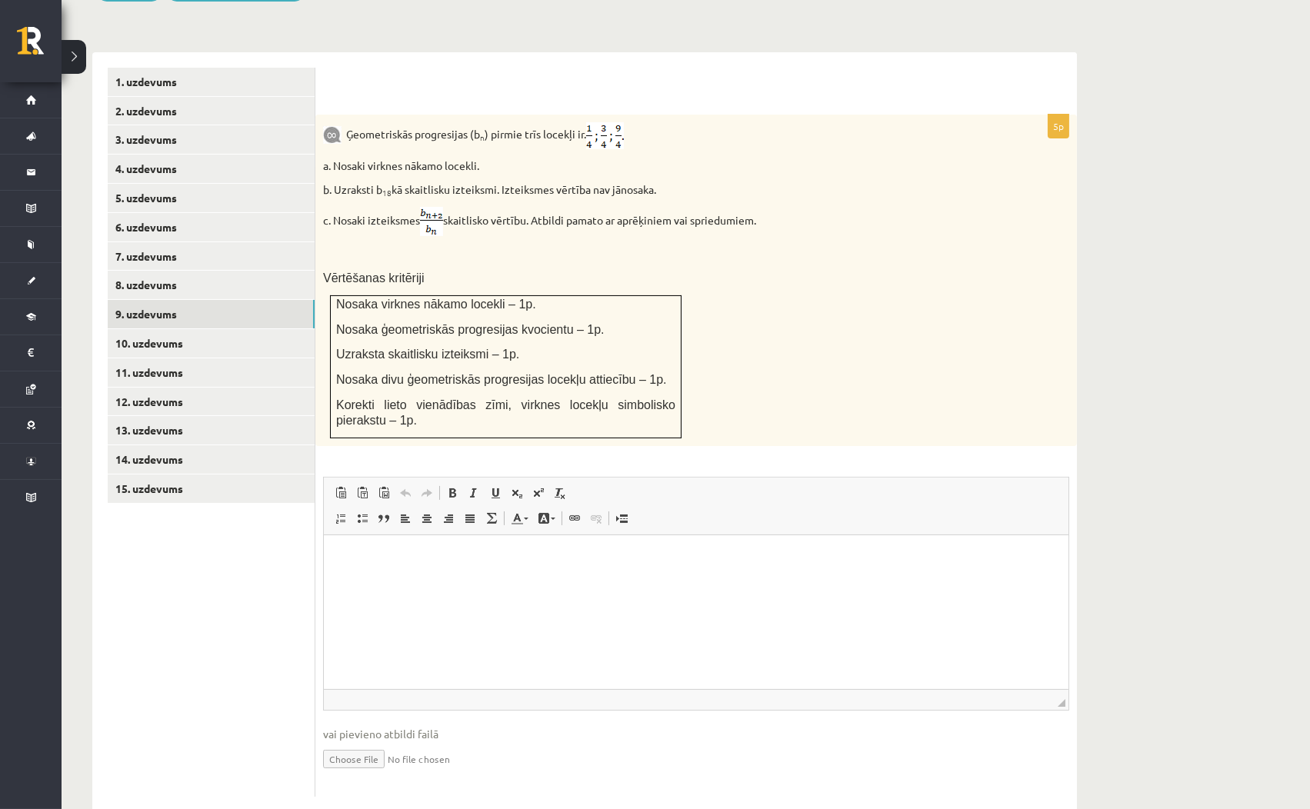
click at [371, 742] on input "file" at bounding box center [696, 758] width 746 height 32
type input "**********"
click at [391, 774] on link "Iesniegtā atbilde" at bounding box center [364, 782] width 82 height 16
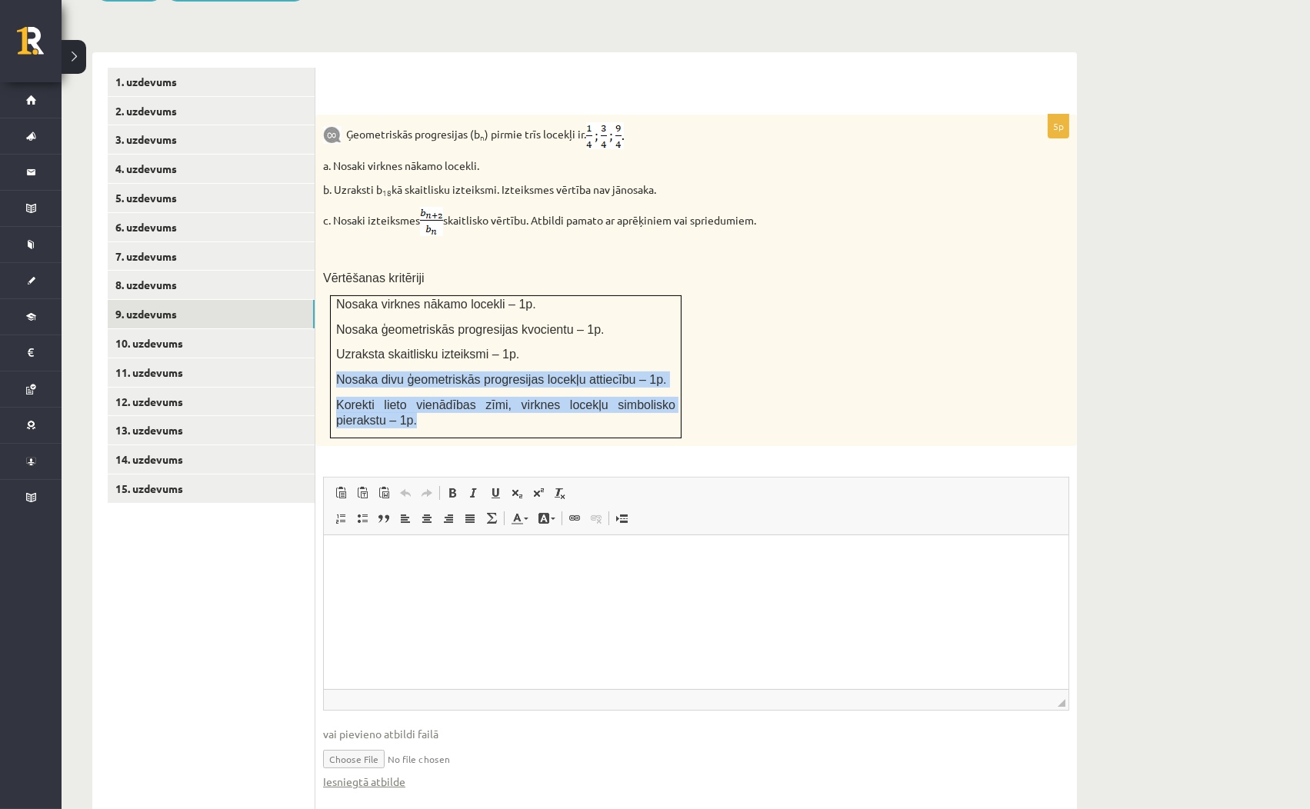
drag, startPoint x: 332, startPoint y: 342, endPoint x: 463, endPoint y: 398, distance: 142.3
click at [463, 398] on td "Nosaka virknes nākamo locekli – 1p. Nosaka ģeometriskās progresijas kvocientu –…" at bounding box center [506, 367] width 351 height 142
copy td "Nosaka divu ģeometriskās progresijas locekļu attiecību – 1p. Korekti lieto vien…"
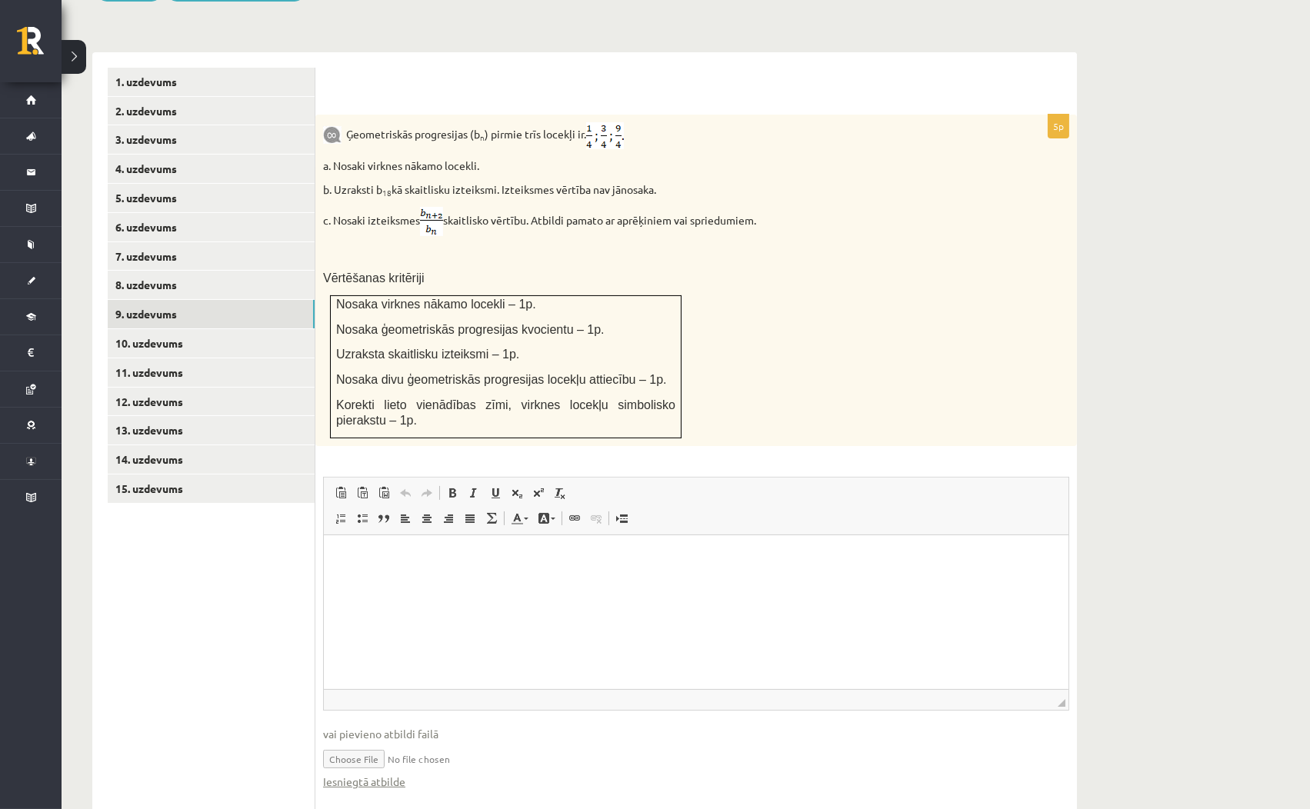
drag, startPoint x: 919, startPoint y: 387, endPoint x: 911, endPoint y: 385, distance: 7.8
click at [917, 387] on div "Ģeometriskās progresijas (b n ) pirmie trīs locekļi ir . a. Nosaki virknes nāka…" at bounding box center [695, 280] width 761 height 331
click at [265, 329] on link "10. uzdevums" at bounding box center [211, 343] width 207 height 28
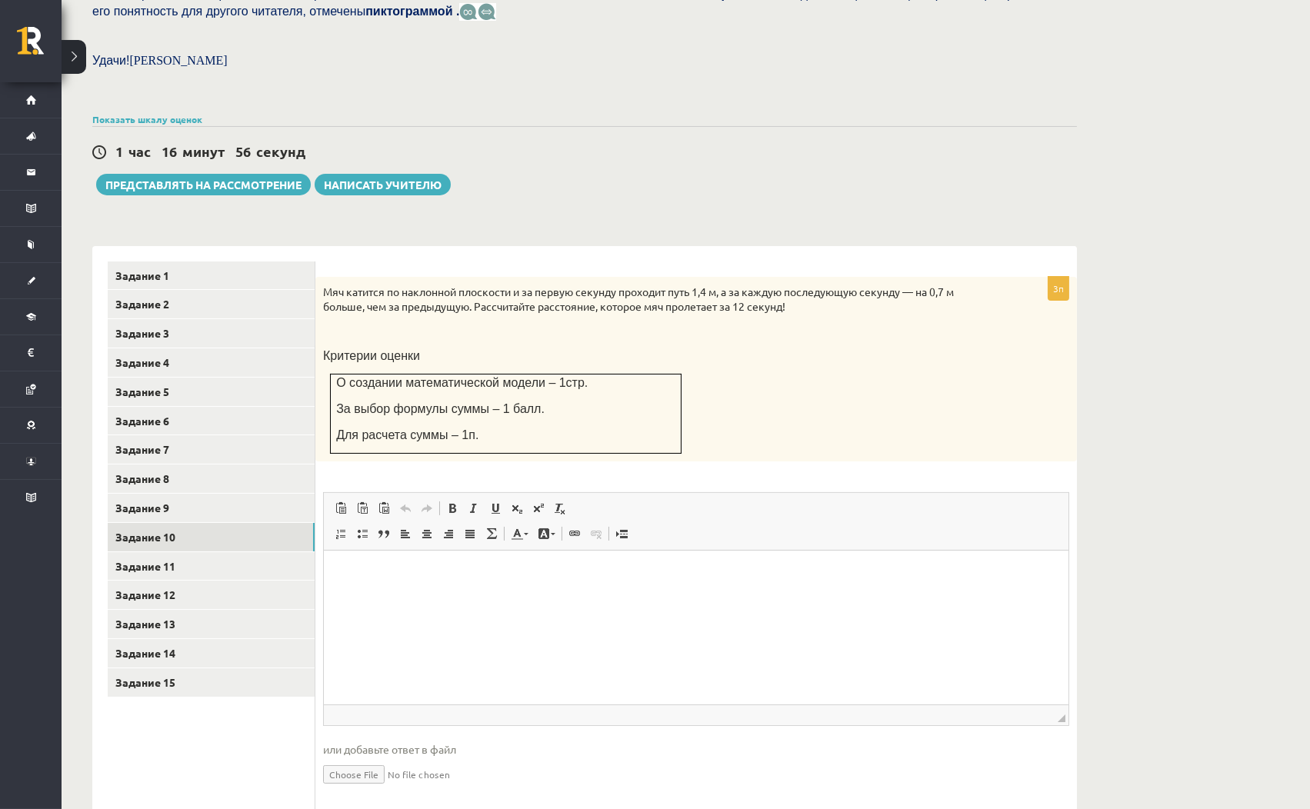
scroll to position [486, 0]
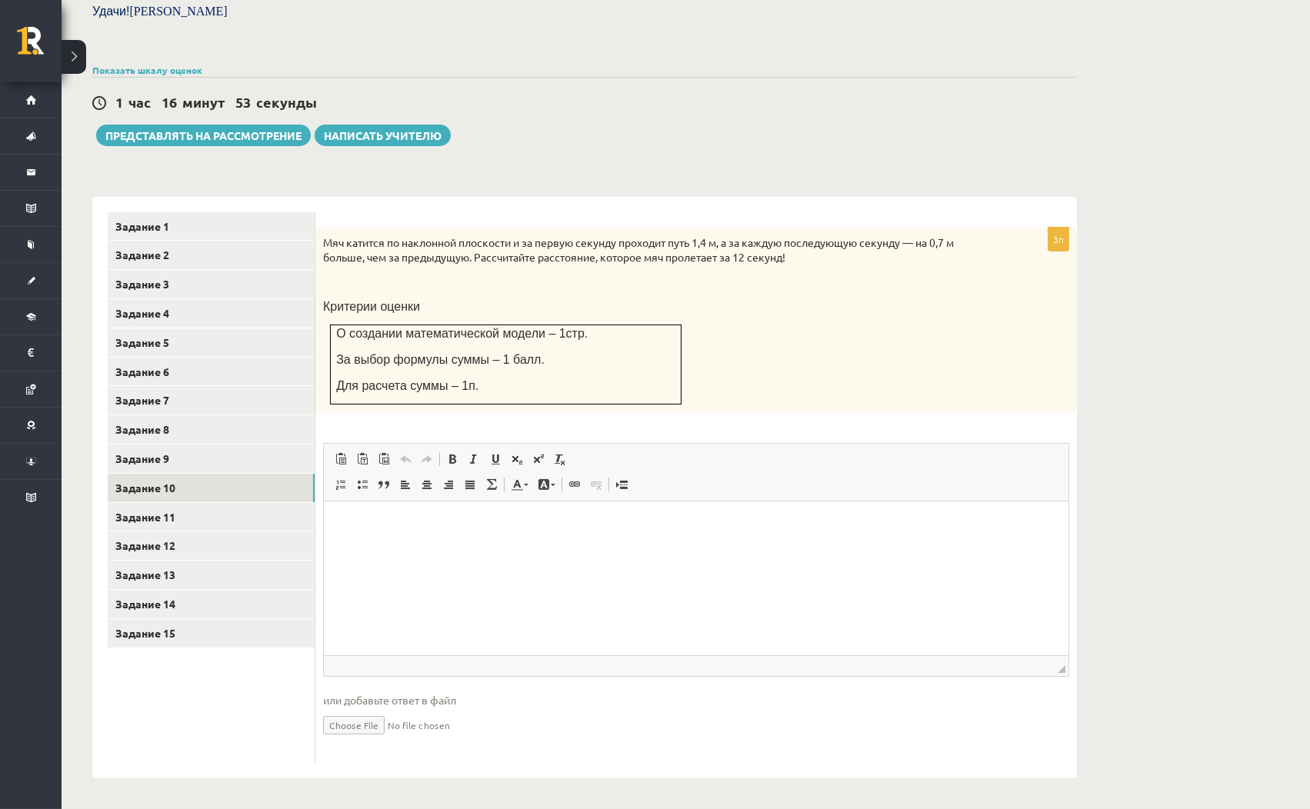
click at [727, 161] on div "Тест по математике JK 12.b2, 1 класс, Даниэла Кукина (JK 12.b2 класс) В тестово…" at bounding box center [585, 191] width 1046 height 1236
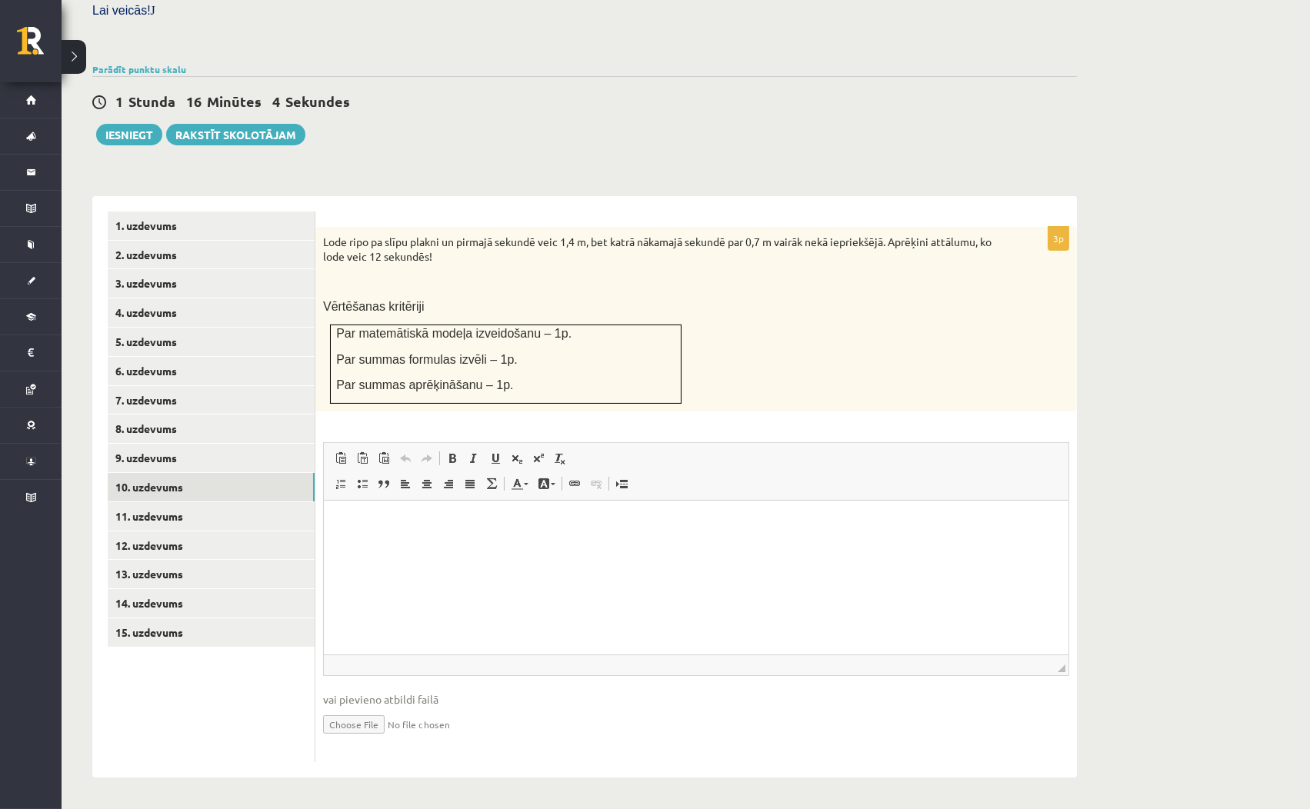
scroll to position [437, 0]
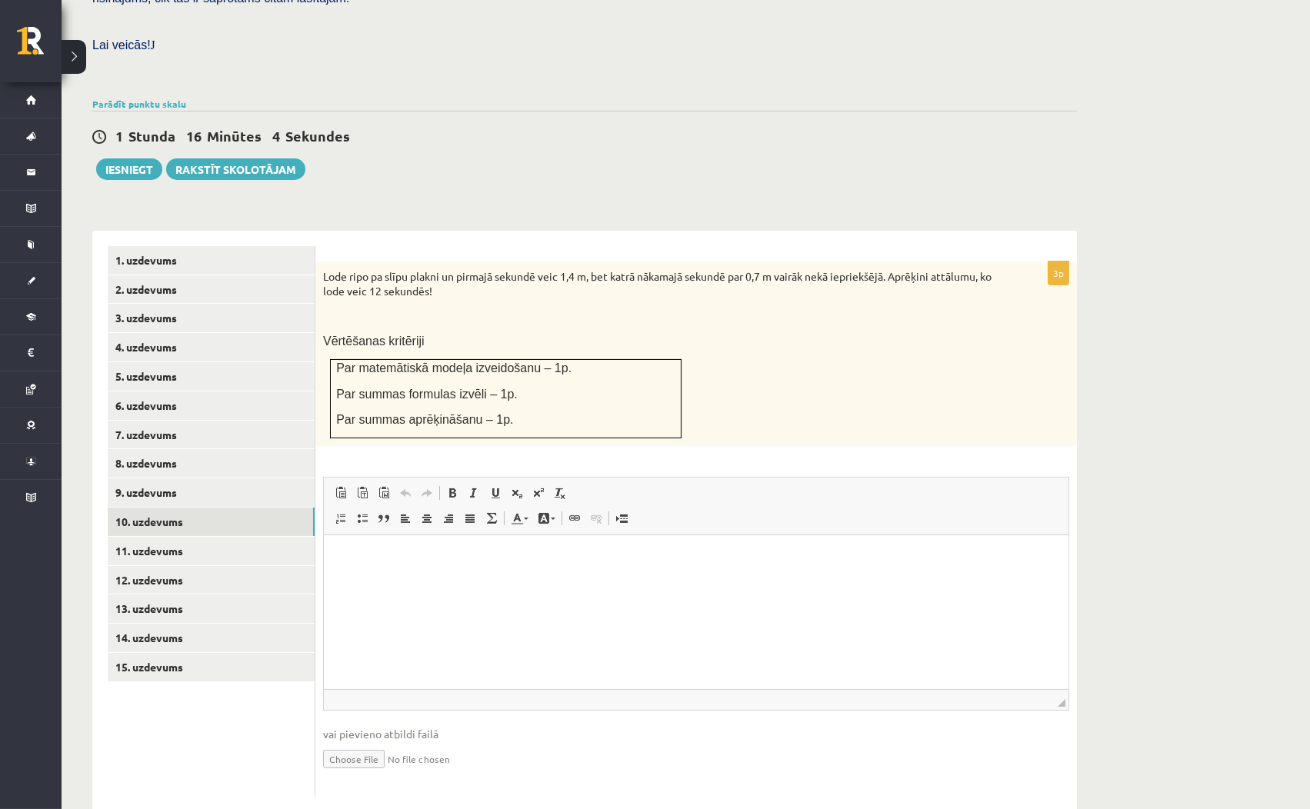
click at [1101, 170] on div "Matemātika JK 12.b2 klase 1. ieskaite , Daniela Kukina (12.b2 JK klase) Pārbaud…" at bounding box center [585, 232] width 1046 height 1220
click at [843, 141] on div "1 Stunda 6 Minūtes 58 Sekundes Ieskaite saglabāta! Iesniegt Rakstīt skolotājam" at bounding box center [584, 145] width 984 height 69
click at [731, 135] on div "1 Stunda 6 Minūtes 16 Sekundes Ieskaite saglabāta! Iesniegt Rakstīt skolotājam" at bounding box center [584, 145] width 984 height 69
click at [365, 742] on input "file" at bounding box center [696, 758] width 746 height 32
type input "**********"
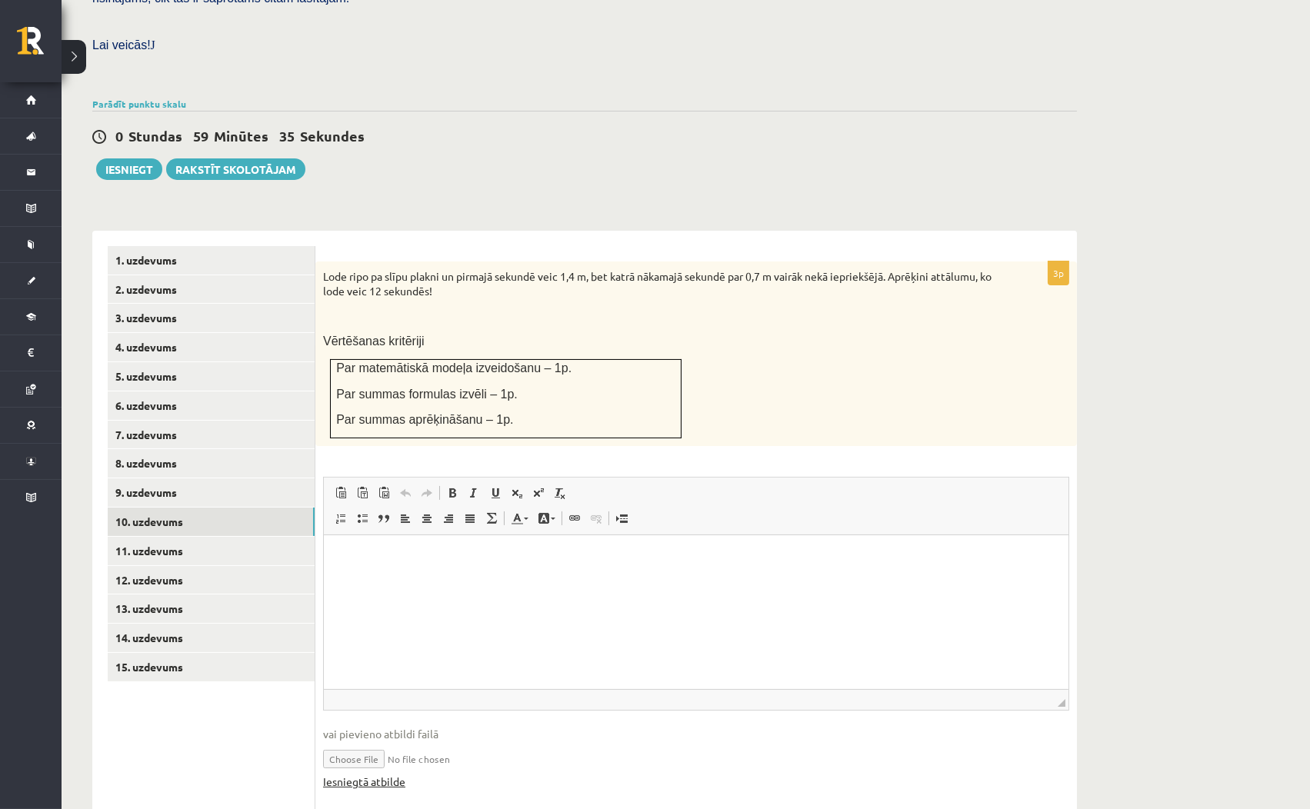
click at [390, 774] on link "Iesniegtā atbilde" at bounding box center [364, 782] width 82 height 16
click at [241, 537] on link "11. uzdevums" at bounding box center [211, 551] width 207 height 28
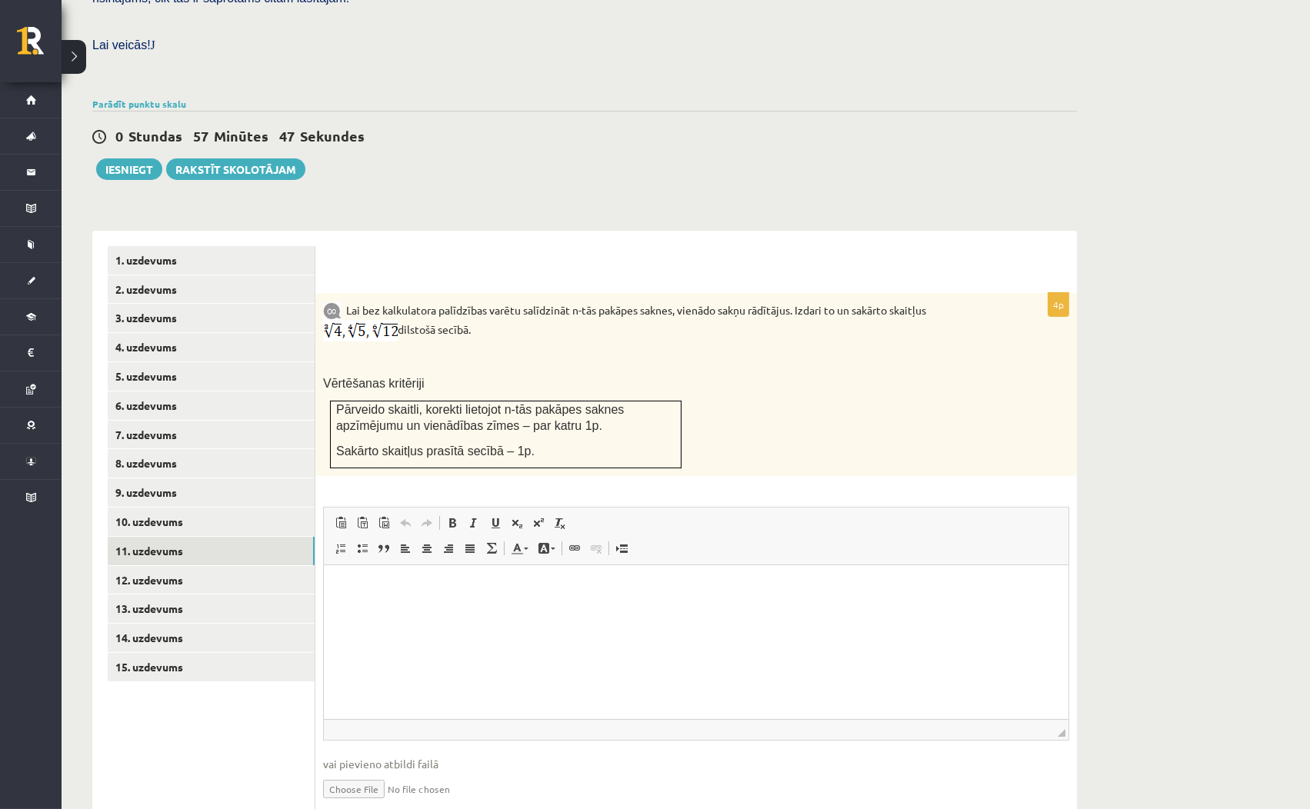
scroll to position [487, 0]
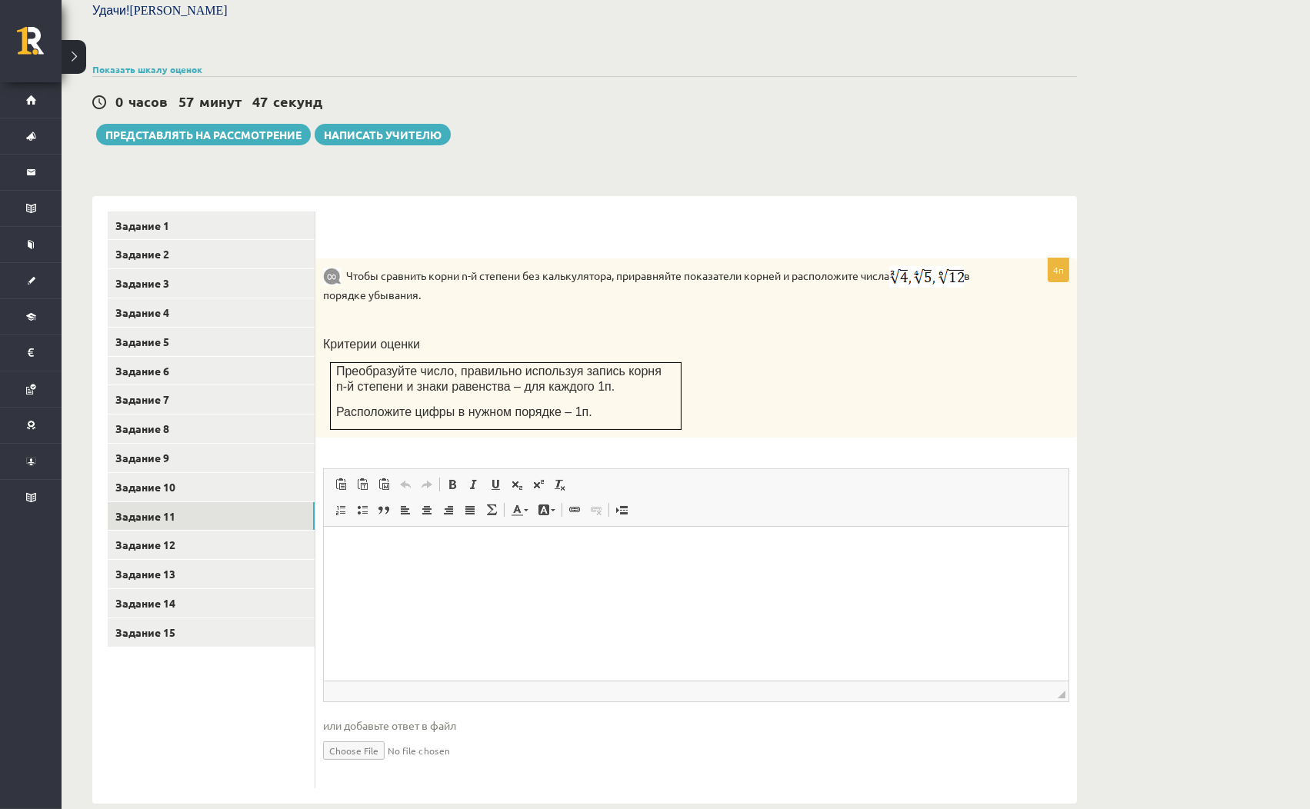
click at [861, 172] on div "Тест по математике JK 12.b2, 1 класс, Даниэла Кукина (JK 12.b2 класс) В тестово…" at bounding box center [585, 203] width 1046 height 1262
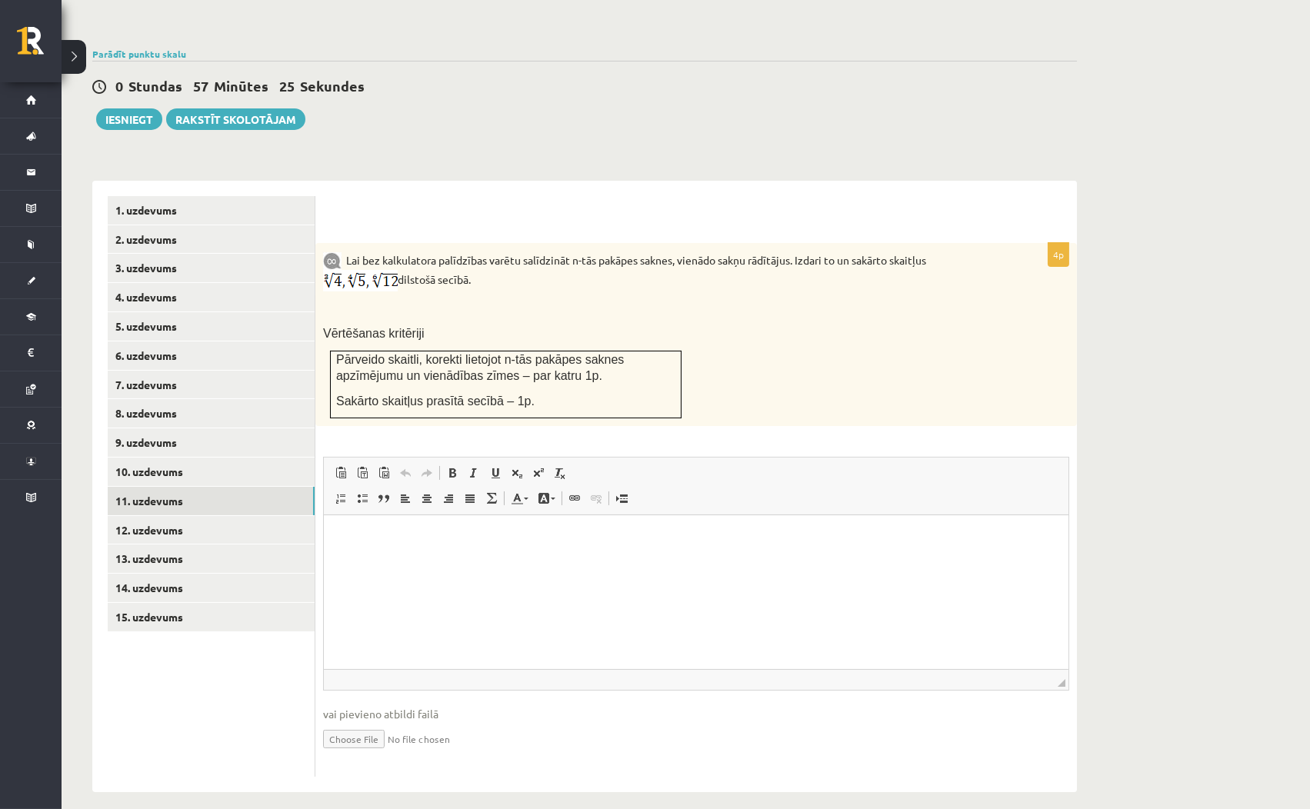
scroll to position [437, 0]
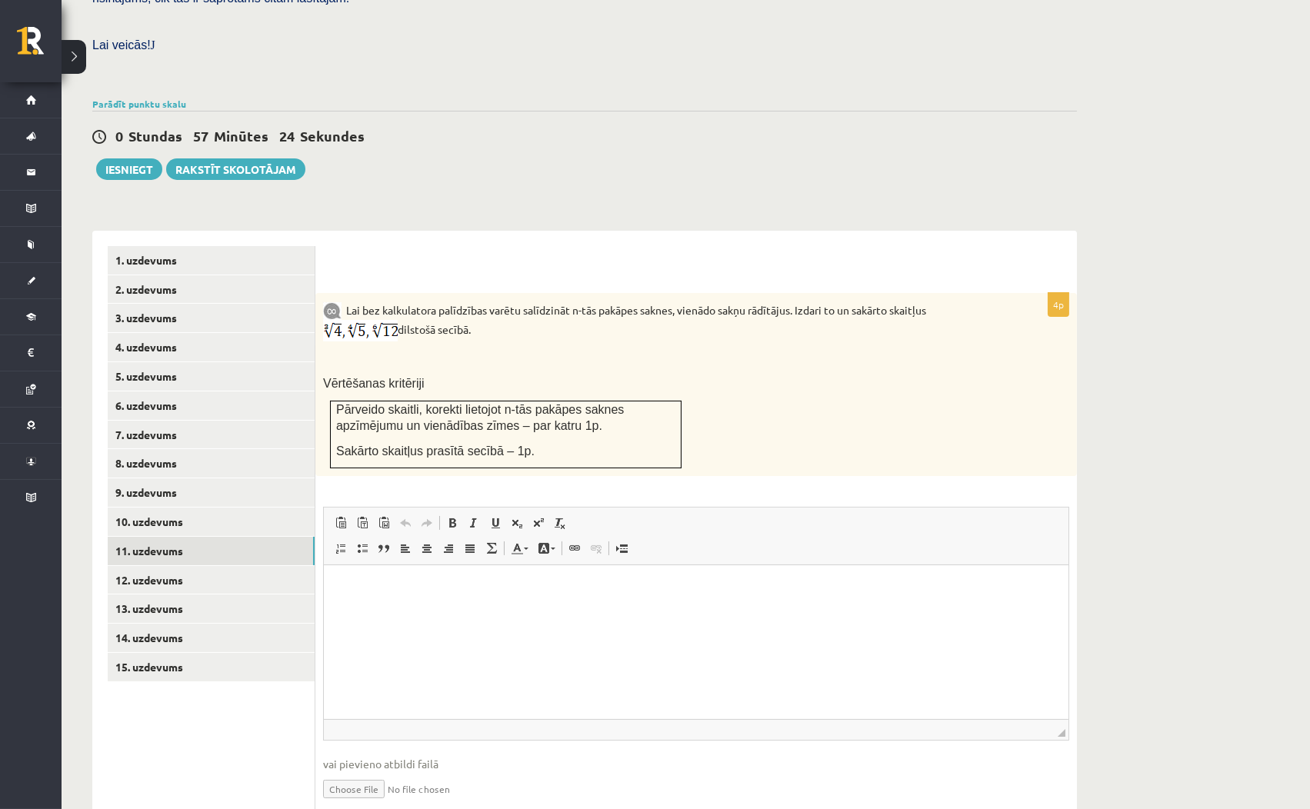
click at [861, 124] on div "0 Stundas 57 Minūtes 24 Sekundes Ieskaite saglabāta! Iesniegt Rakstīt skolotājam" at bounding box center [584, 145] width 984 height 69
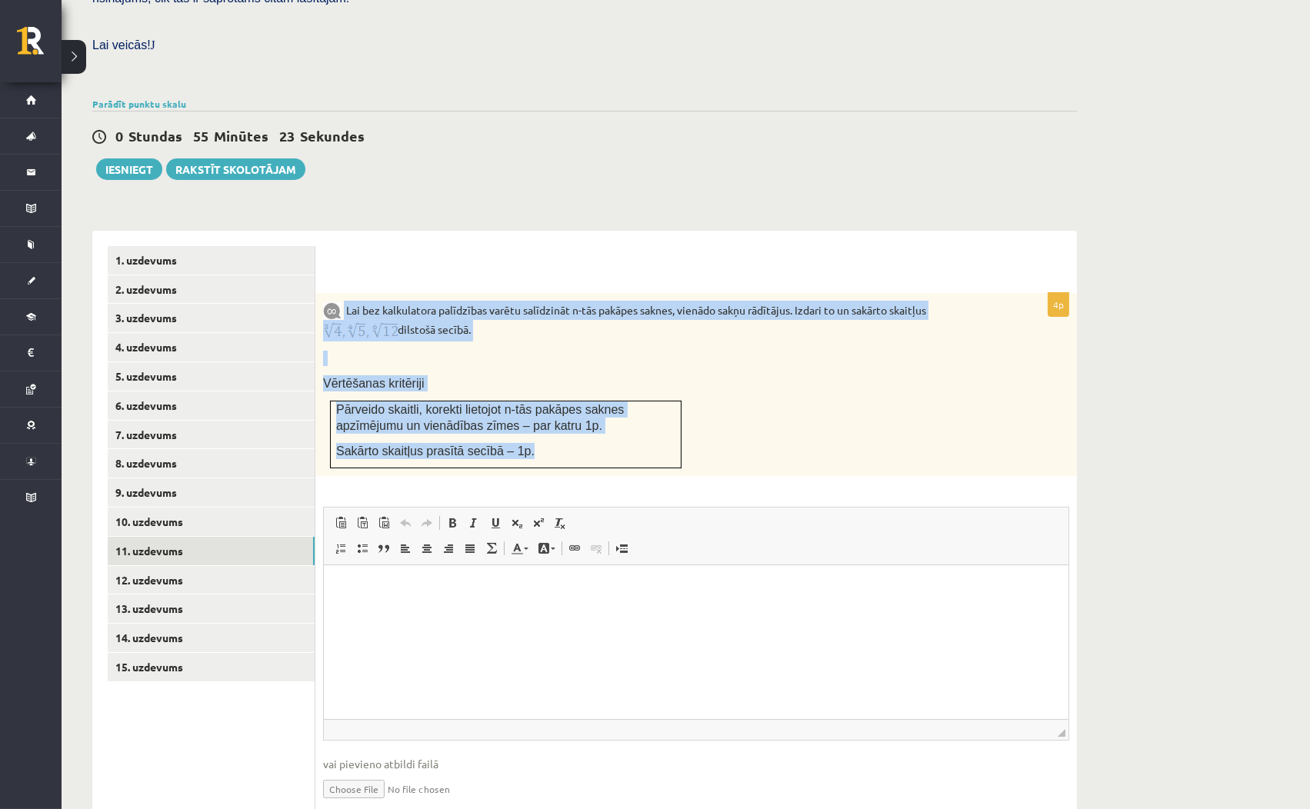
drag, startPoint x: 343, startPoint y: 267, endPoint x: 547, endPoint y: 429, distance: 260.5
click at [547, 429] on div "Lai bez kalkulatora palīdzības varētu salīdzināt n-tās pakāpes saknes, vienādo …" at bounding box center [695, 384] width 761 height 183
copy div "Lai bez kalkulatora palīdzības varētu salīdzināt n-tās pakāpes saknes, vienādo …"
click at [706, 389] on div "Lai bez kalkulatora palīdzības varētu salīdzināt n-tās pakāpes saknes, vienādo …" at bounding box center [695, 384] width 761 height 183
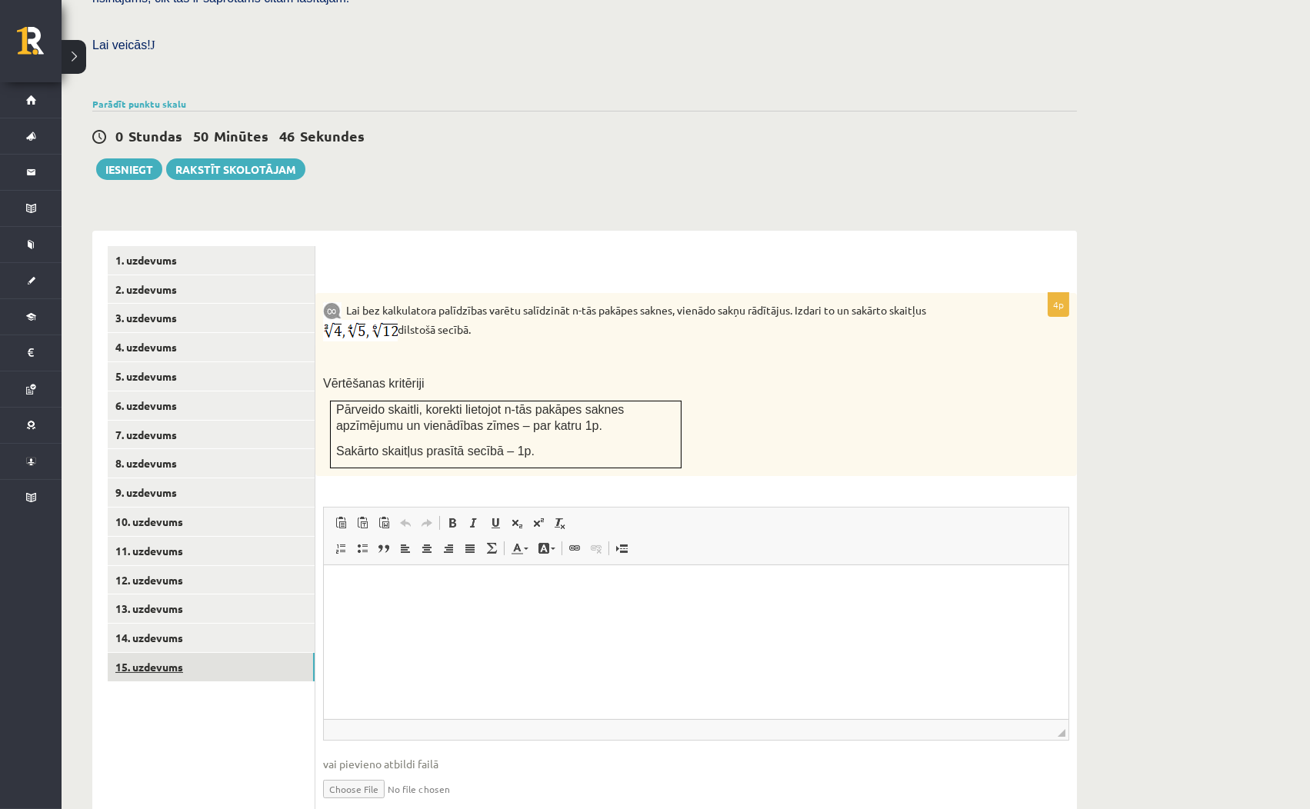
click at [202, 653] on link "15. uzdevums" at bounding box center [211, 667] width 207 height 28
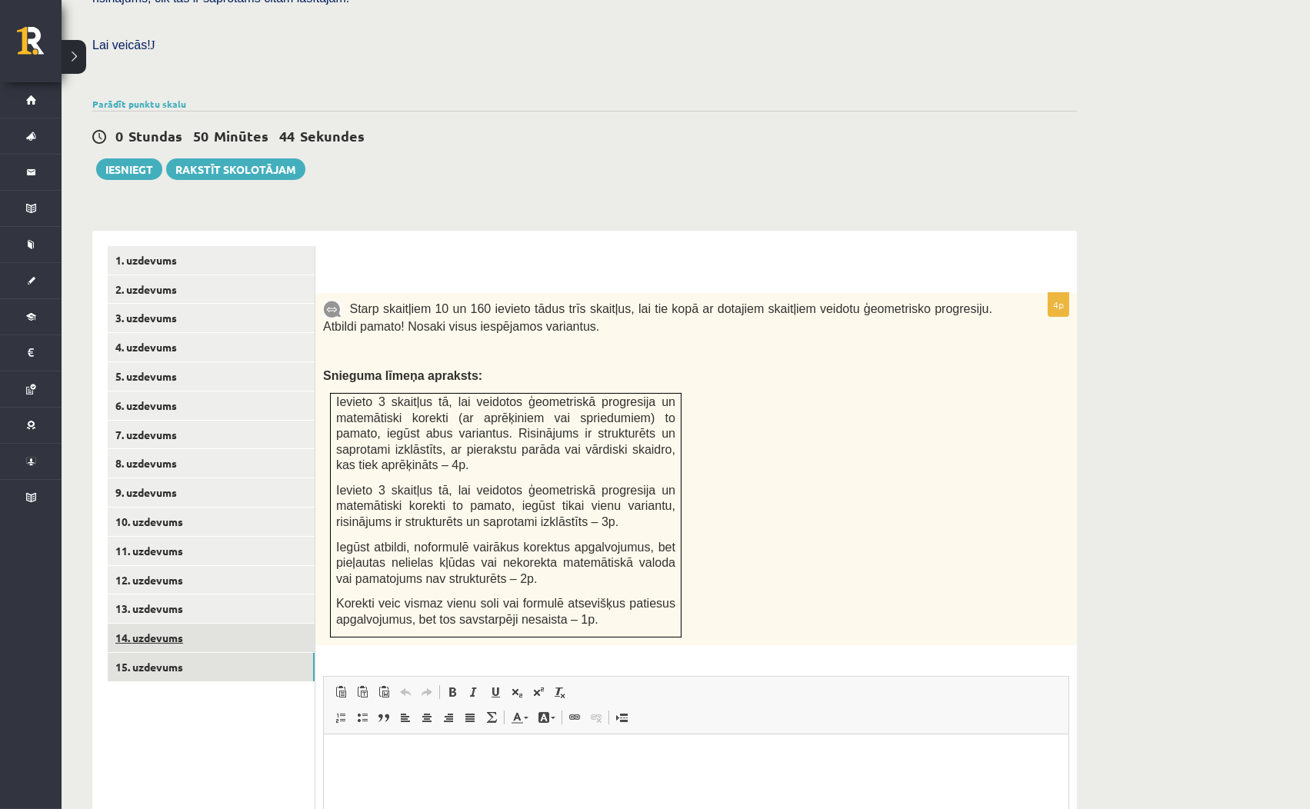
scroll to position [0, 0]
click at [214, 624] on link "14. uzdevums" at bounding box center [211, 638] width 207 height 28
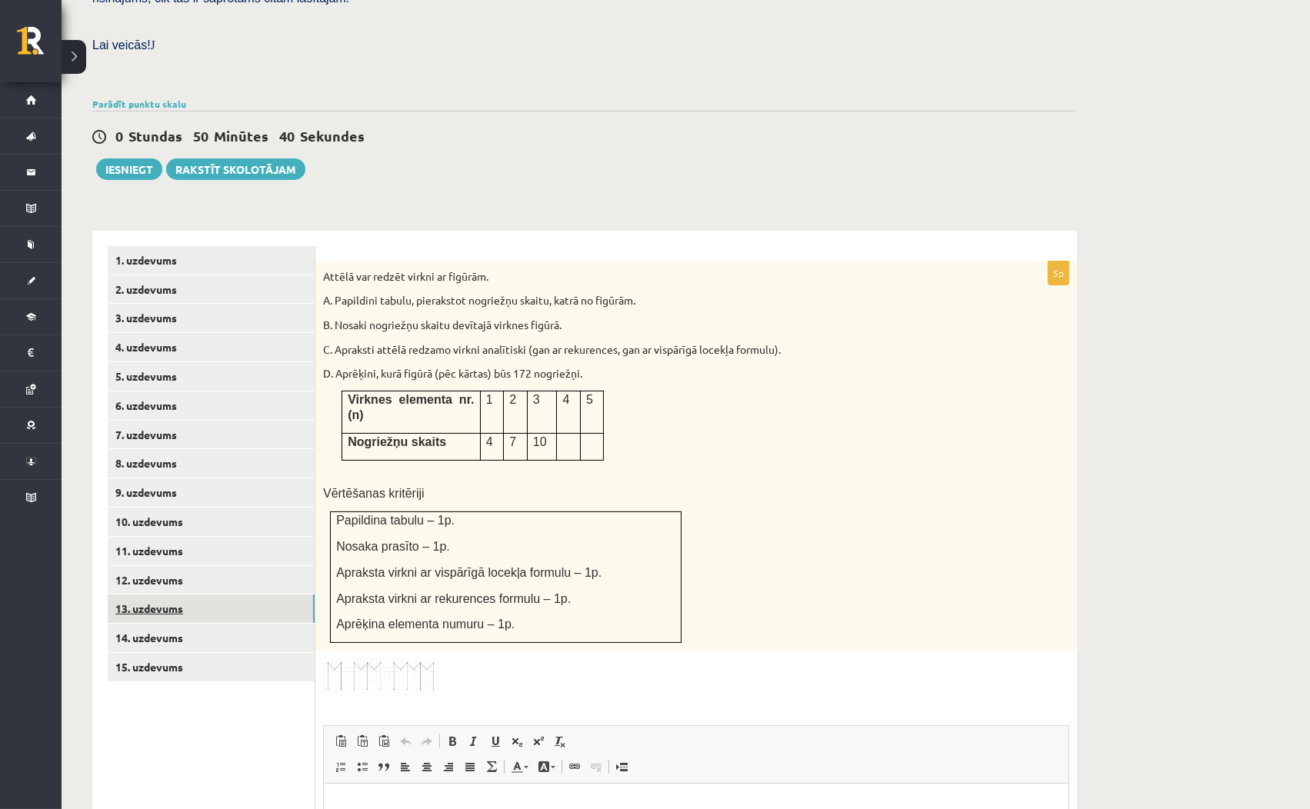
click at [217, 594] on link "13. uzdevums" at bounding box center [211, 608] width 207 height 28
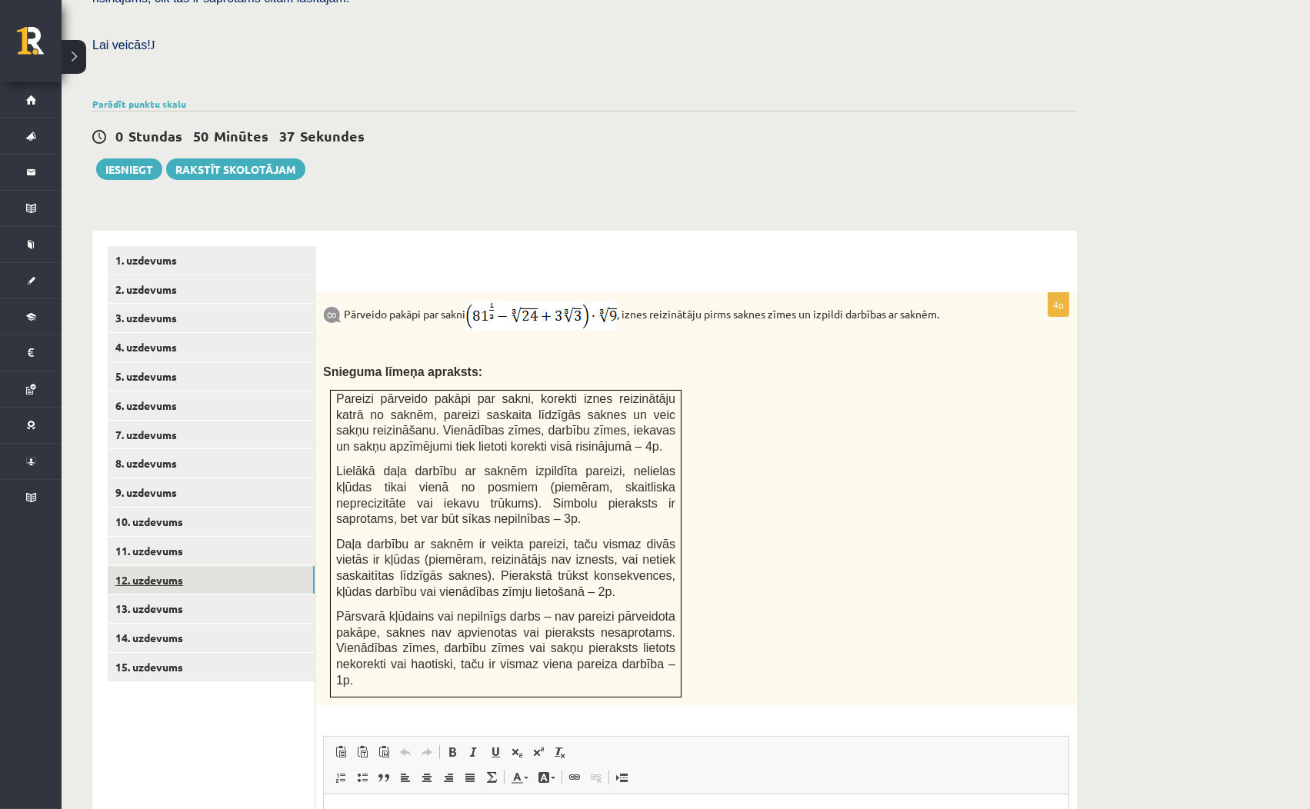
click at [212, 566] on link "12. uzdevums" at bounding box center [211, 580] width 207 height 28
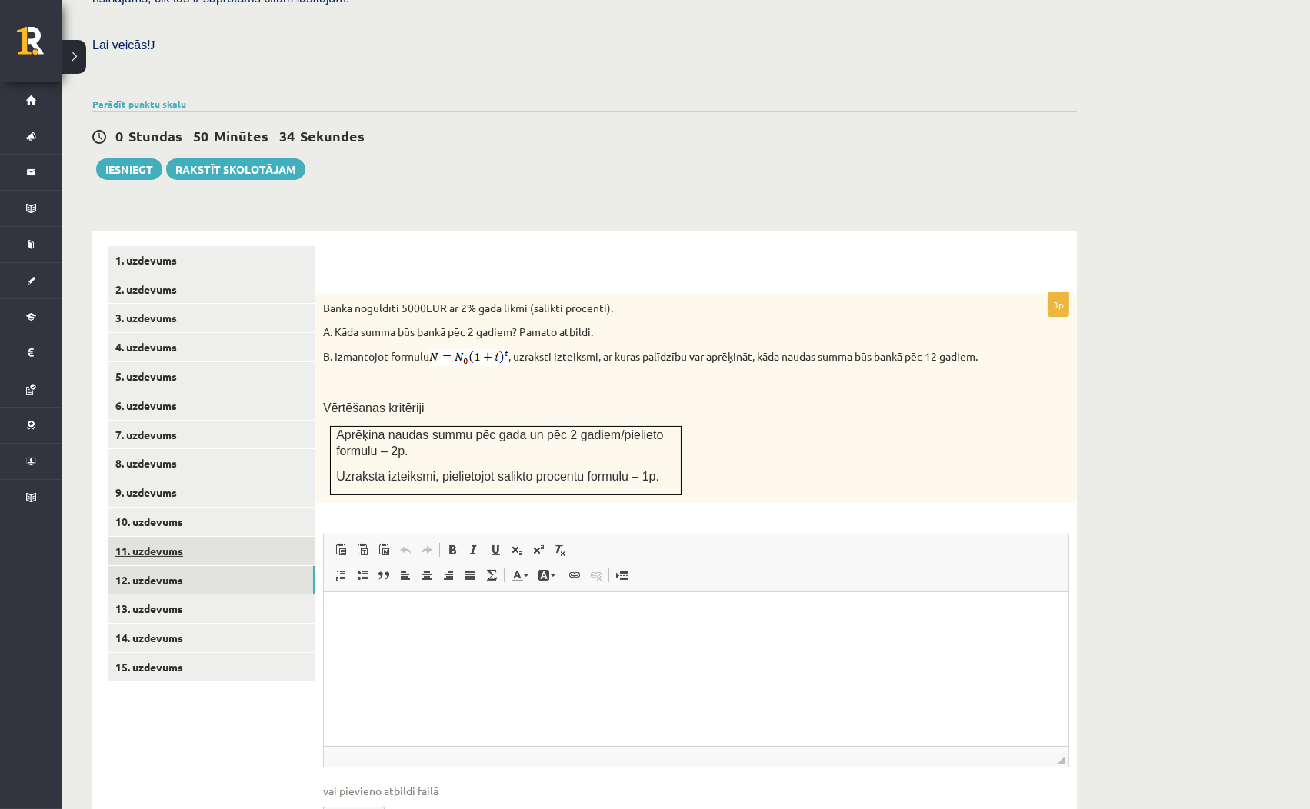
click at [220, 537] on link "11. uzdevums" at bounding box center [211, 551] width 207 height 28
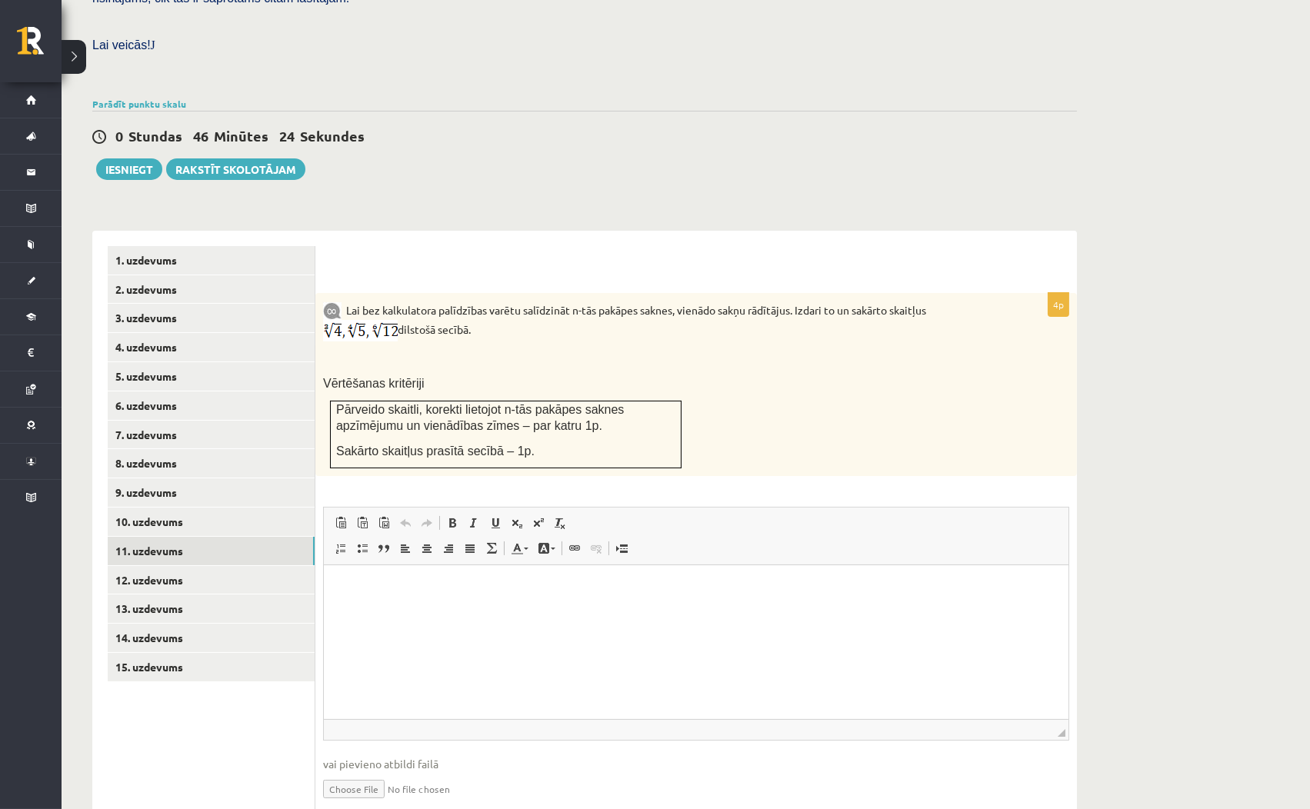
click at [357, 772] on input "file" at bounding box center [696, 788] width 746 height 32
type input "**********"
click at [383, 804] on link "Iesniegtā atbilde" at bounding box center [364, 812] width 82 height 16
click at [229, 566] on link "12. uzdevums" at bounding box center [211, 580] width 207 height 28
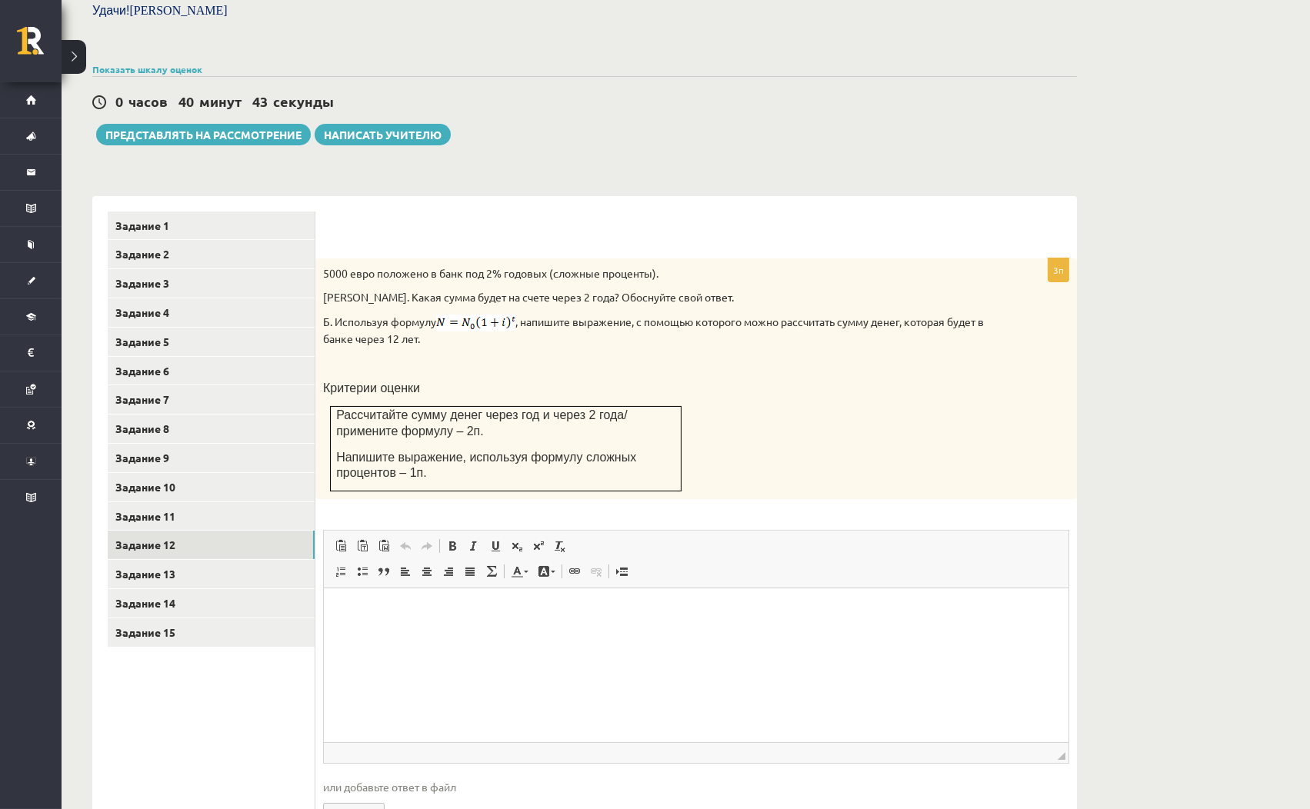
scroll to position [437, 0]
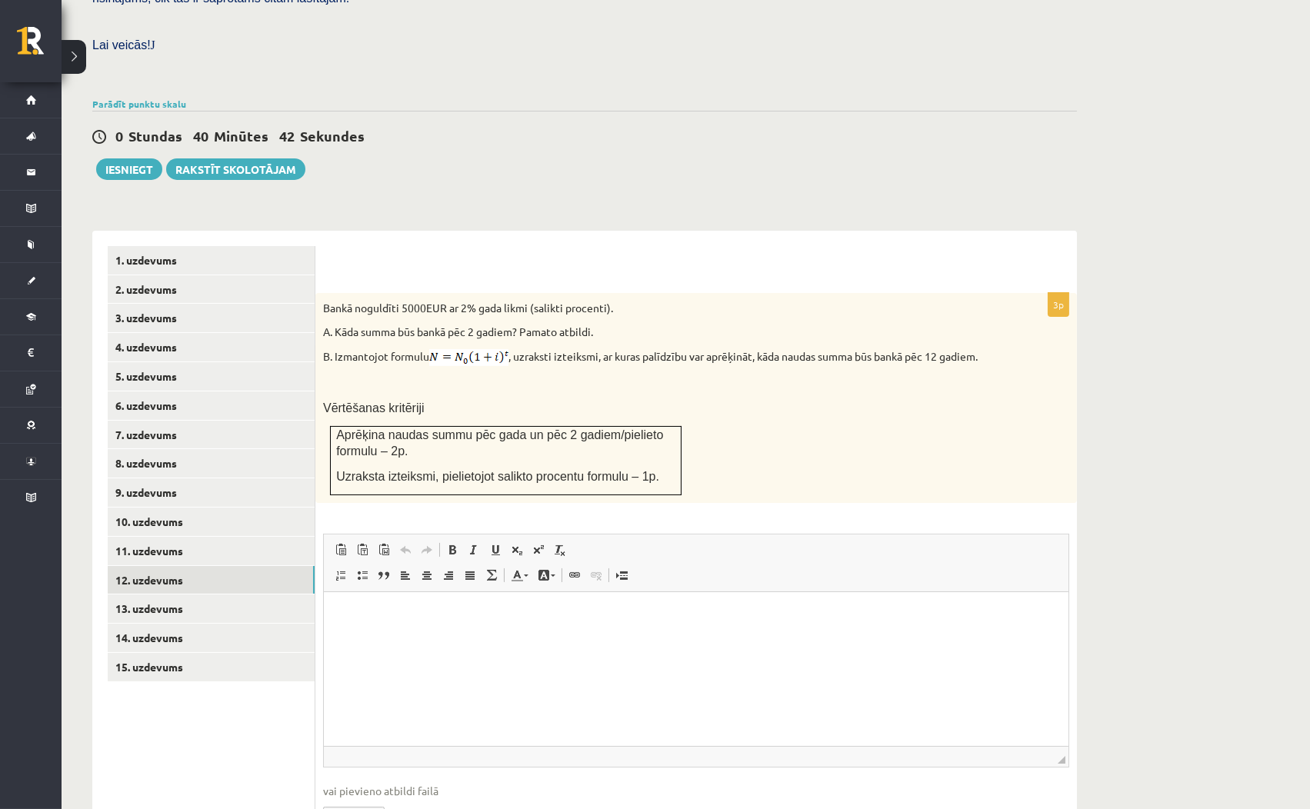
click at [841, 159] on div "Matemātika JK 12.b2 klase 1. ieskaite , Daniela Kukina (12.b2 JK klase) Pārbaud…" at bounding box center [585, 260] width 1046 height 1277
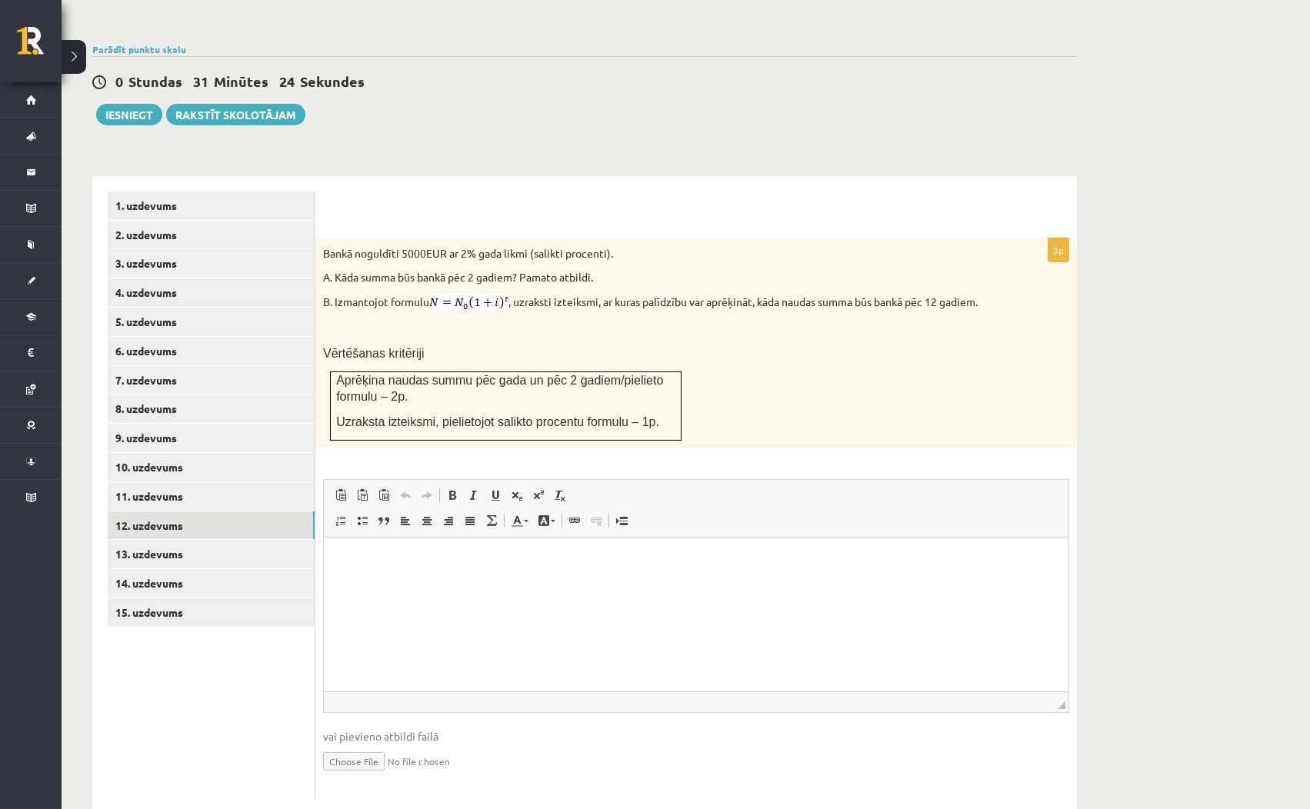
scroll to position [494, 0]
click at [363, 742] on input "file" at bounding box center [696, 758] width 746 height 32
type input "**********"
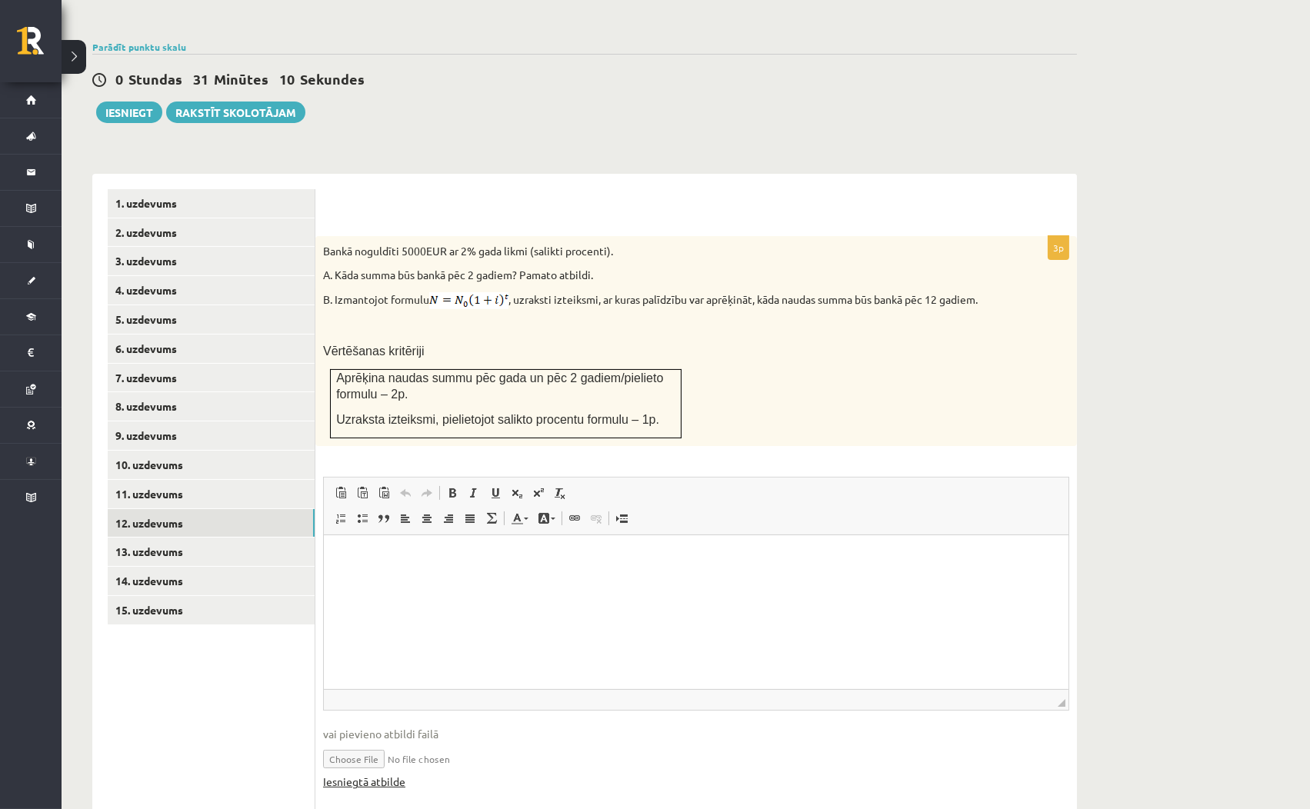
click at [381, 774] on link "Iesniegtā atbilde" at bounding box center [364, 782] width 82 height 16
click at [230, 392] on link "8. uzdevums" at bounding box center [211, 406] width 207 height 28
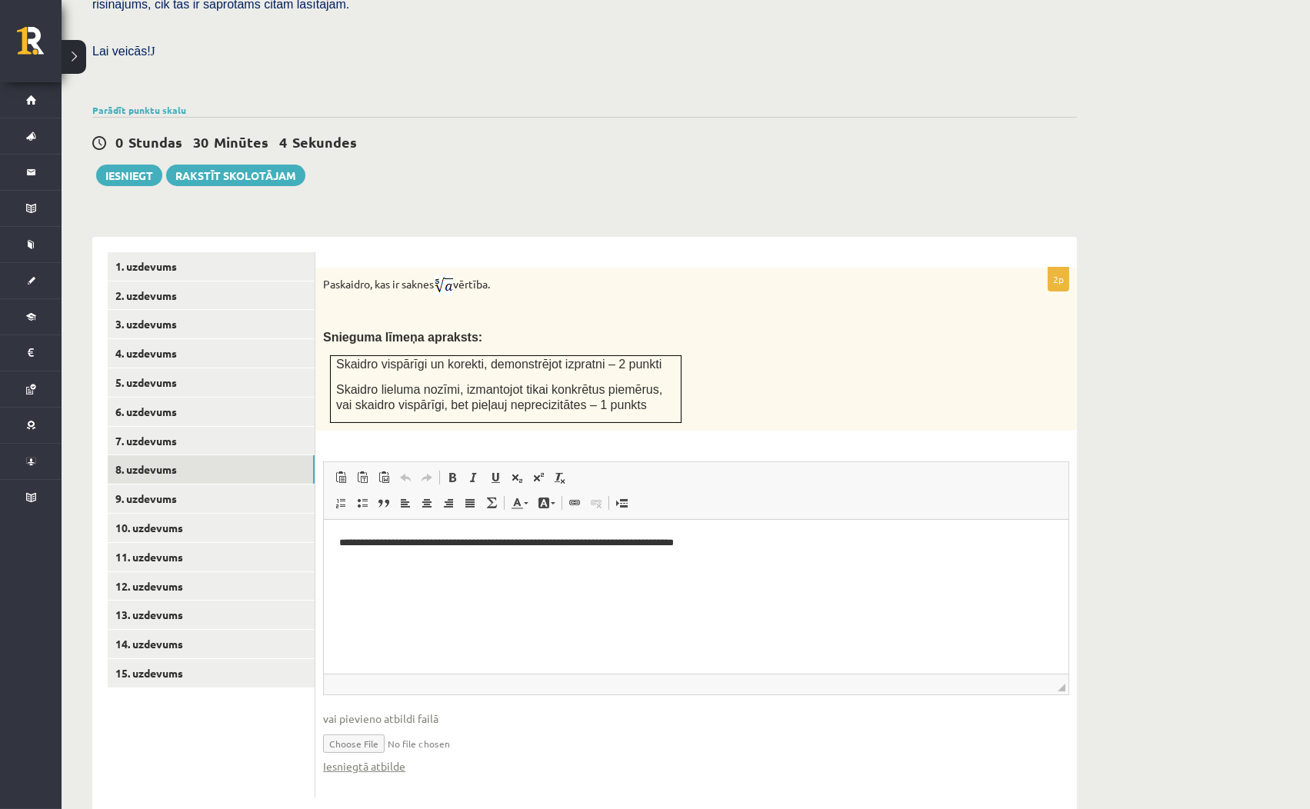
scroll to position [0, 0]
click at [388, 758] on link "Iesniegtā atbilde" at bounding box center [364, 766] width 82 height 16
click at [229, 572] on link "12. uzdevums" at bounding box center [211, 586] width 207 height 28
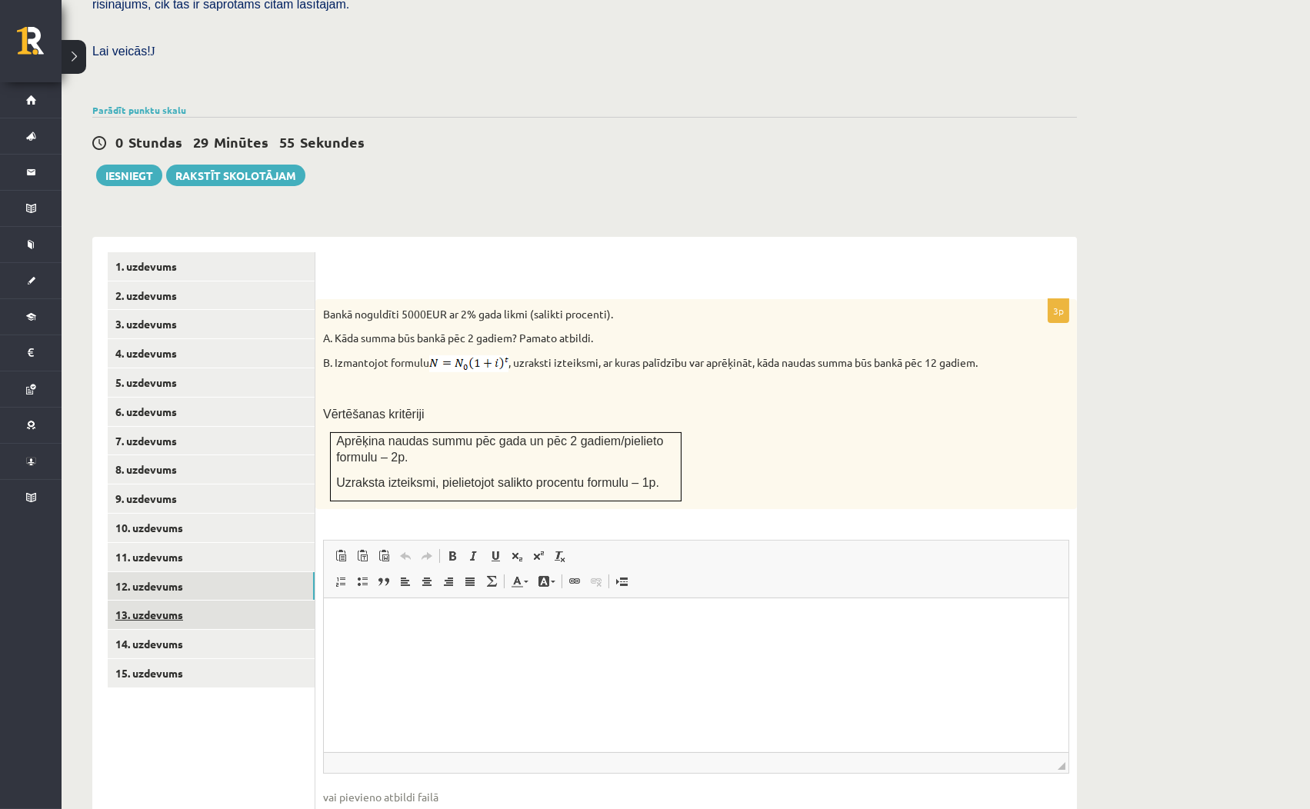
click at [240, 601] on link "13. uzdevums" at bounding box center [211, 615] width 207 height 28
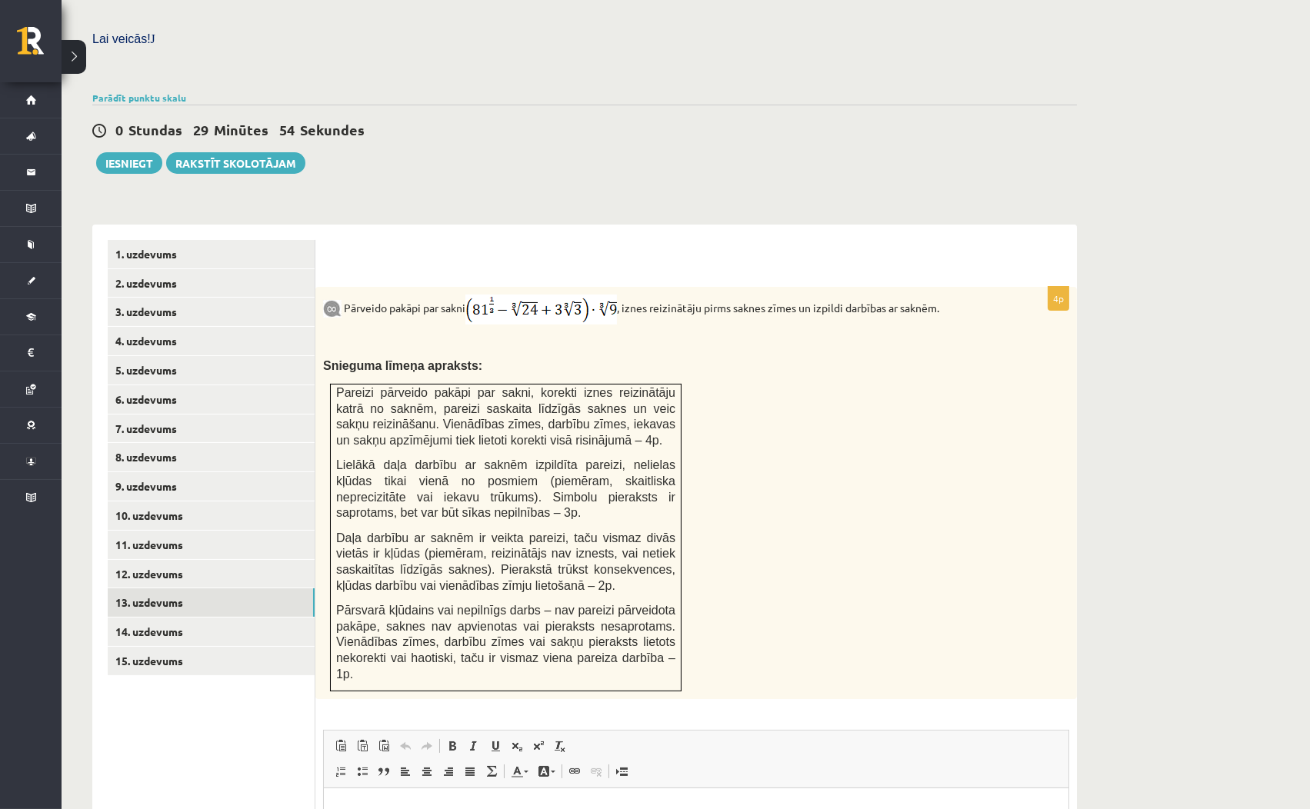
scroll to position [441, 0]
drag, startPoint x: 1068, startPoint y: 98, endPoint x: 1068, endPoint y: 88, distance: 10.8
click at [1068, 123] on div "0 Stundas 29 Minūtes 8 Sekundes" at bounding box center [584, 133] width 984 height 20
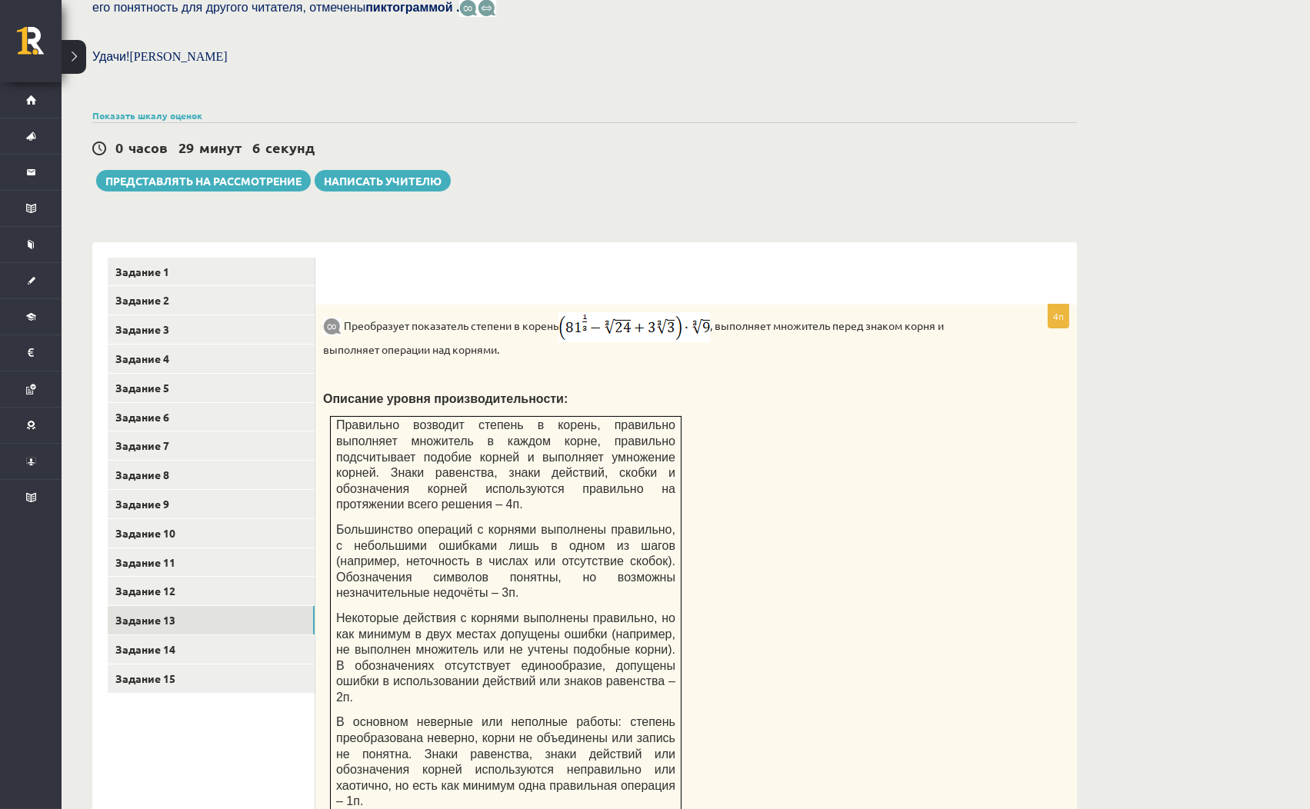
scroll to position [491, 0]
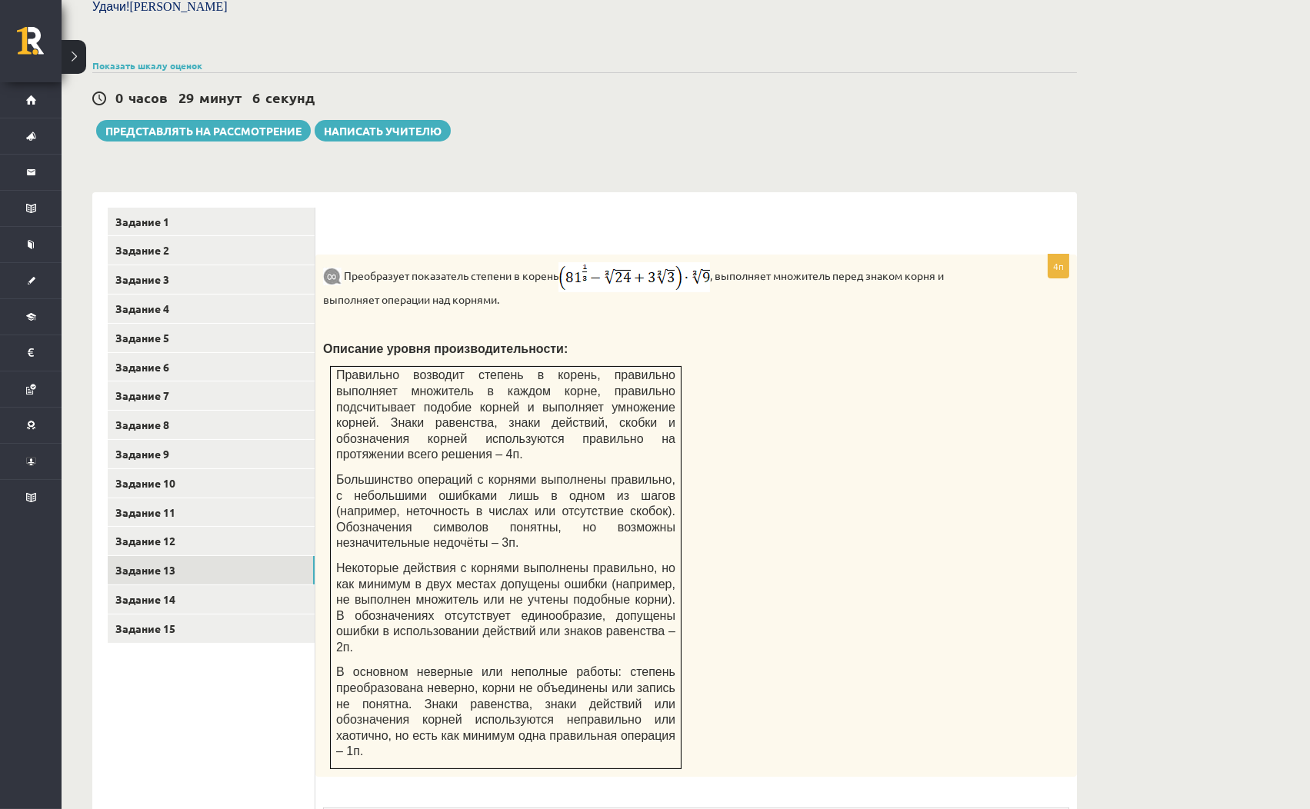
click at [880, 155] on div "Тест по математике JK 12.b2, 1 класс, Даниэла Кукина (JK 12.b2 класс) В тестово…" at bounding box center [585, 371] width 1046 height 1605
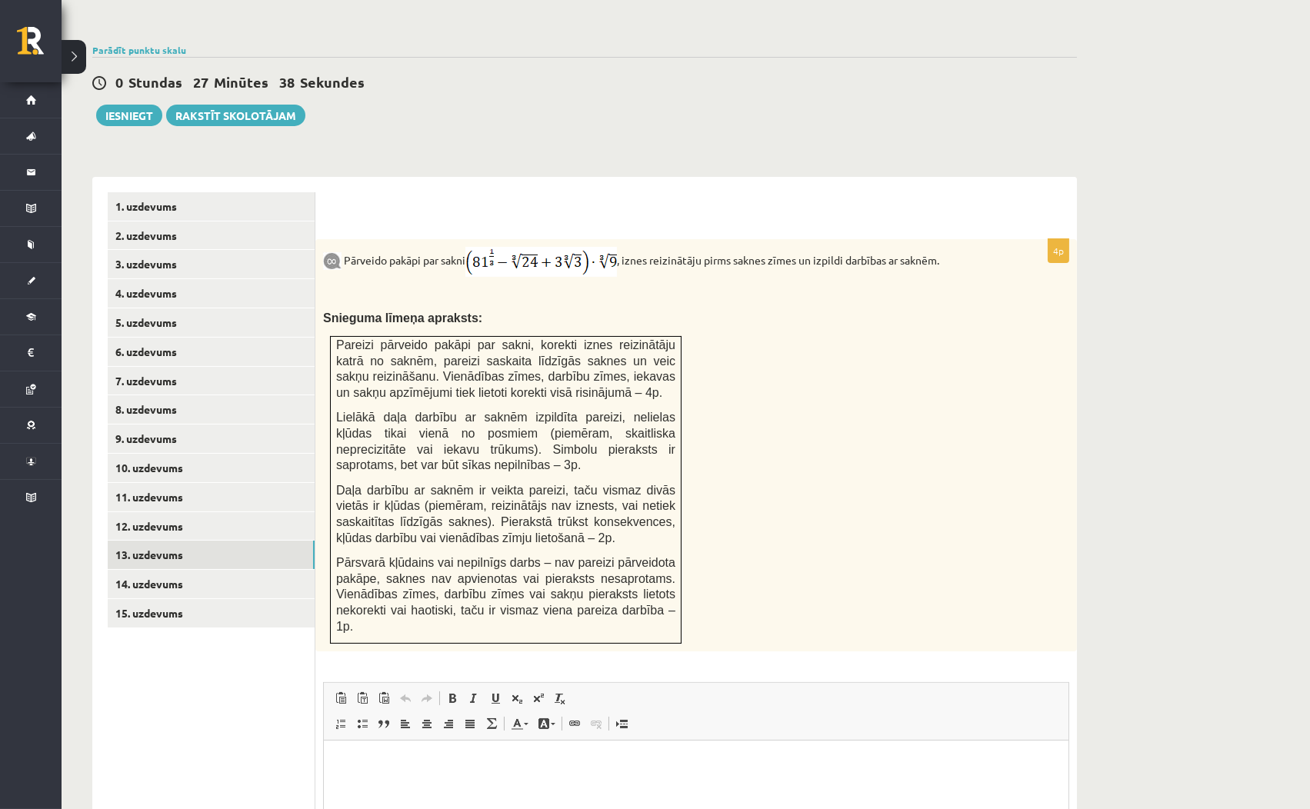
scroll to position [441, 0]
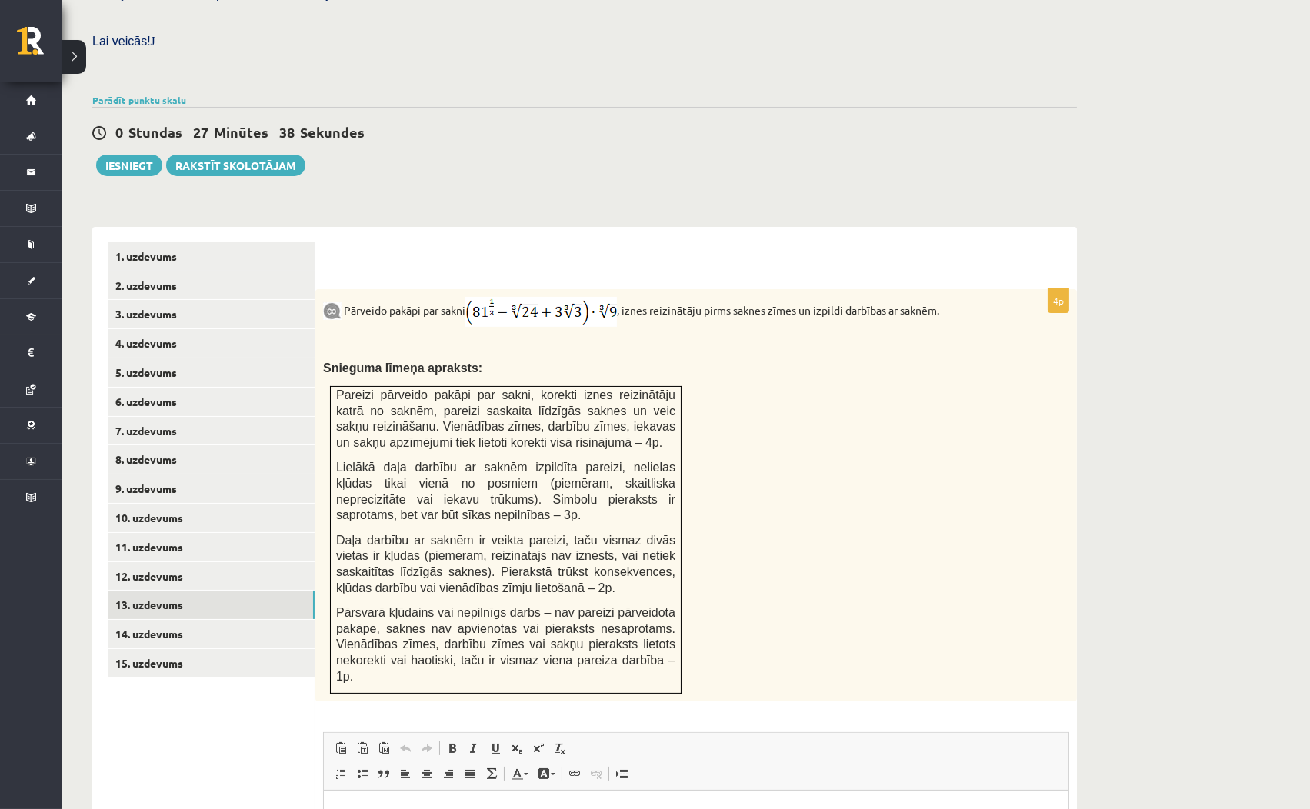
click at [742, 258] on div at bounding box center [696, 266] width 731 height 16
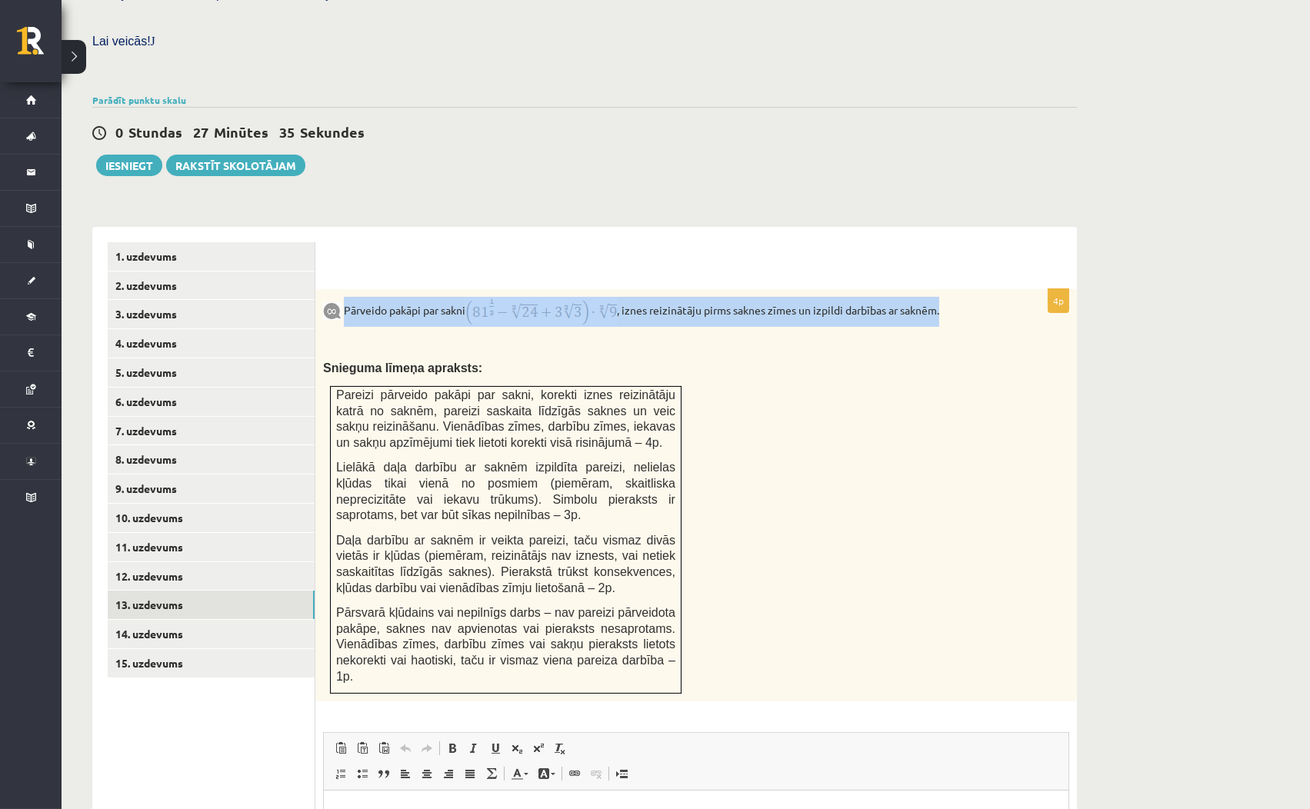
drag, startPoint x: 345, startPoint y: 275, endPoint x: 990, endPoint y: 260, distance: 646.2
click at [990, 289] on div "Pārveido pakāpi par sakni , iznes reizinātāju pirms saknes zīmes un izpildi dar…" at bounding box center [695, 495] width 761 height 412
copy p "Pārveido pakāpi par sakni , iznes reizinātāju pirms saknes zīmes un izpildi dar…"
click at [578, 297] on img at bounding box center [540, 312] width 151 height 30
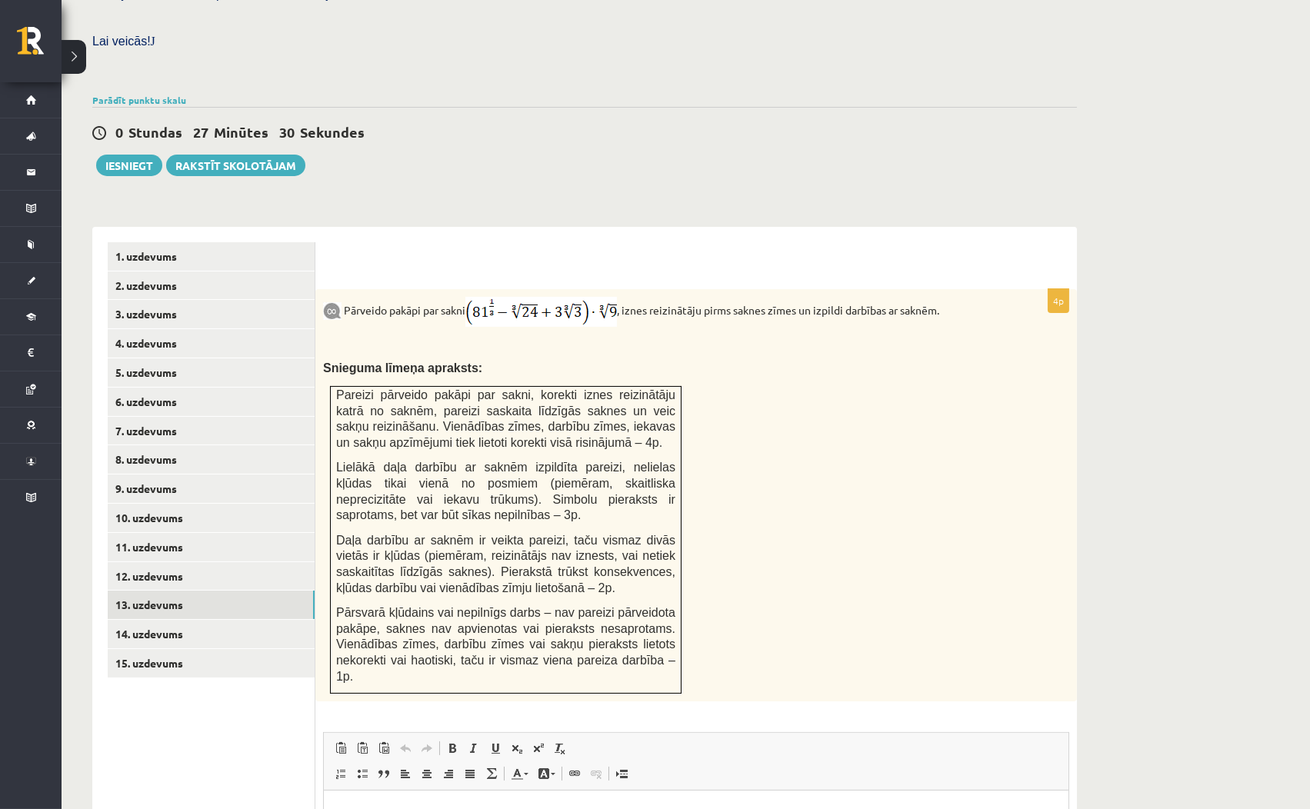
click at [584, 360] on p "Snieguma līmeņa apraksts:" at bounding box center [657, 368] width 669 height 16
drag, startPoint x: 548, startPoint y: 295, endPoint x: 551, endPoint y: 285, distance: 10.7
drag, startPoint x: 551, startPoint y: 285, endPoint x: 550, endPoint y: 272, distance: 13.2
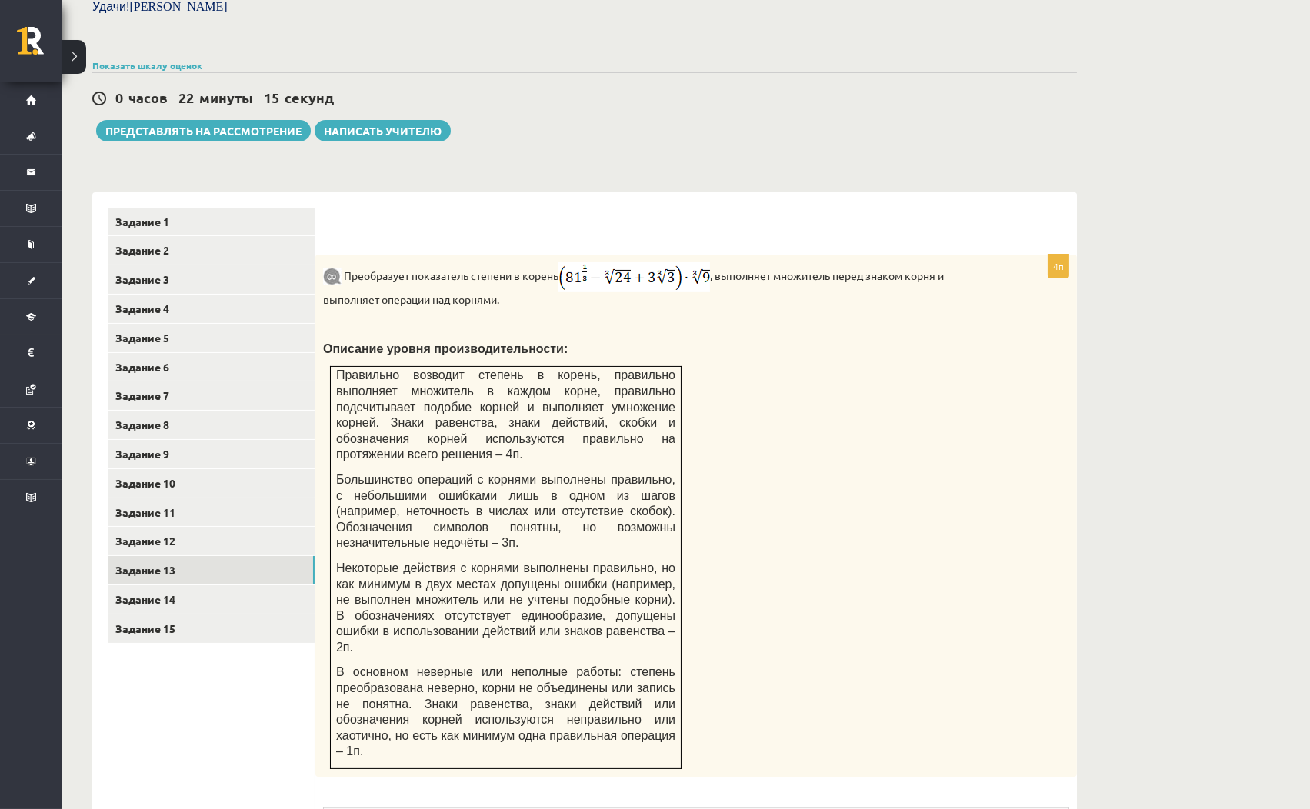
click at [914, 144] on div "Тест по математике JK 12.b2, 1 класс, Даниэла Кукина (JK 12.b2 класс) В тестово…" at bounding box center [585, 371] width 1046 height 1605
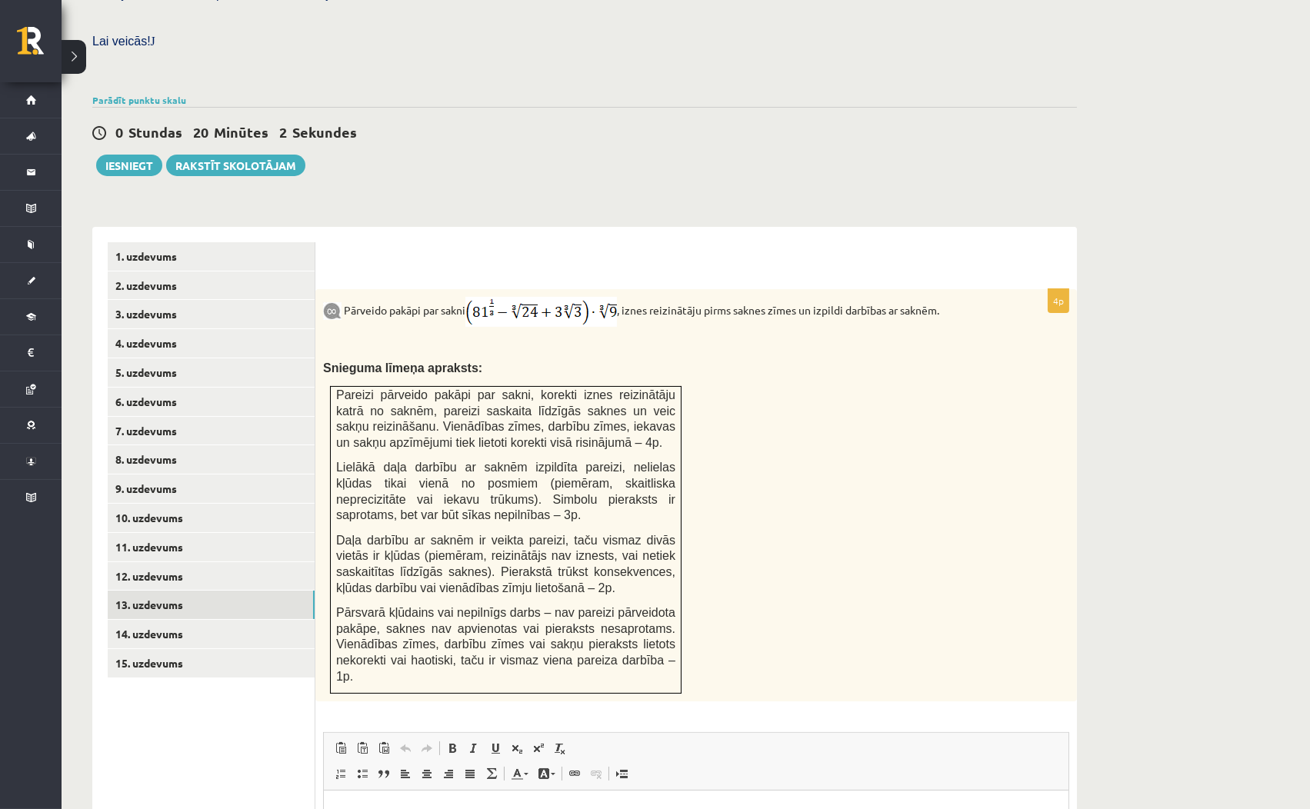
click at [954, 164] on div "Matemātika JK 12.b2 klase 1. ieskaite , Daniela Kukina (12.b2 JK klase) Pārbaud…" at bounding box center [585, 359] width 1046 height 1480
click at [261, 620] on link "14. uzdevums" at bounding box center [211, 634] width 207 height 28
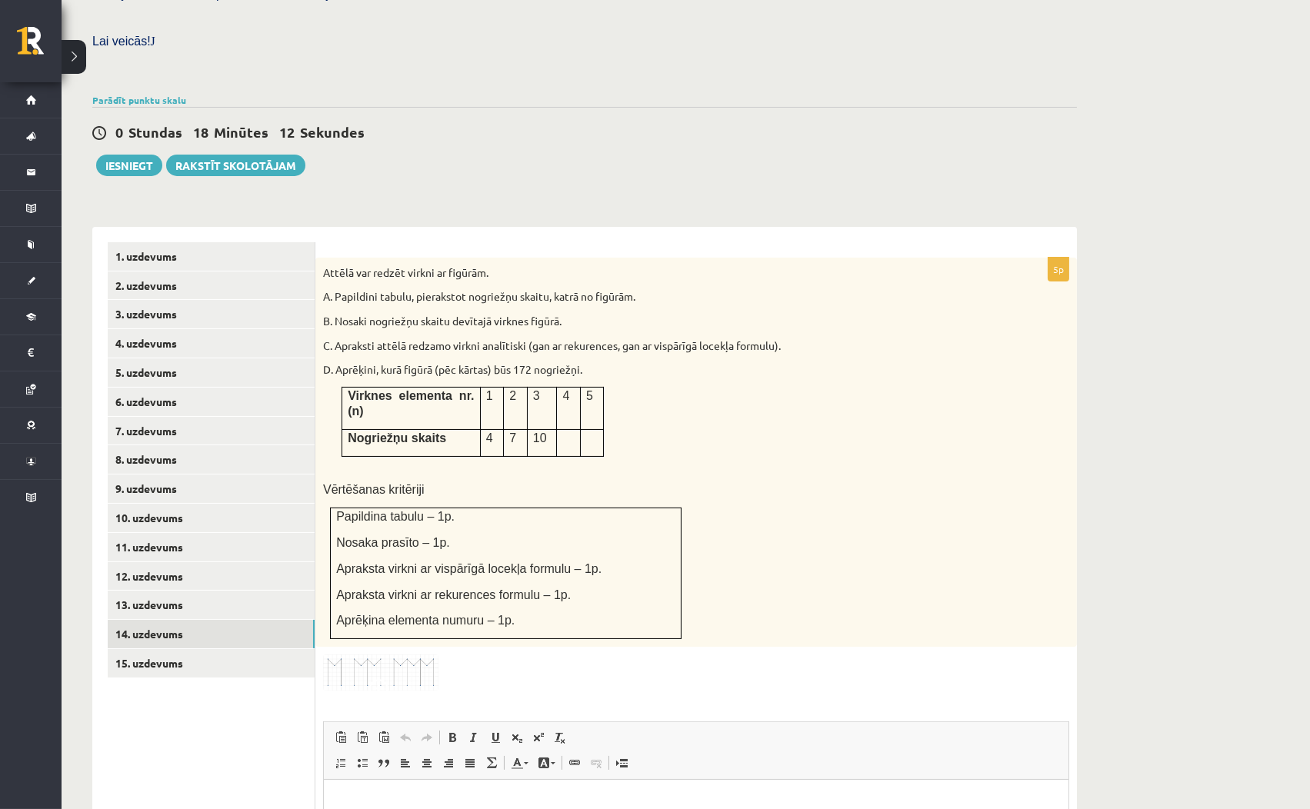
scroll to position [0, 0]
click at [395, 654] on img at bounding box center [380, 672] width 115 height 36
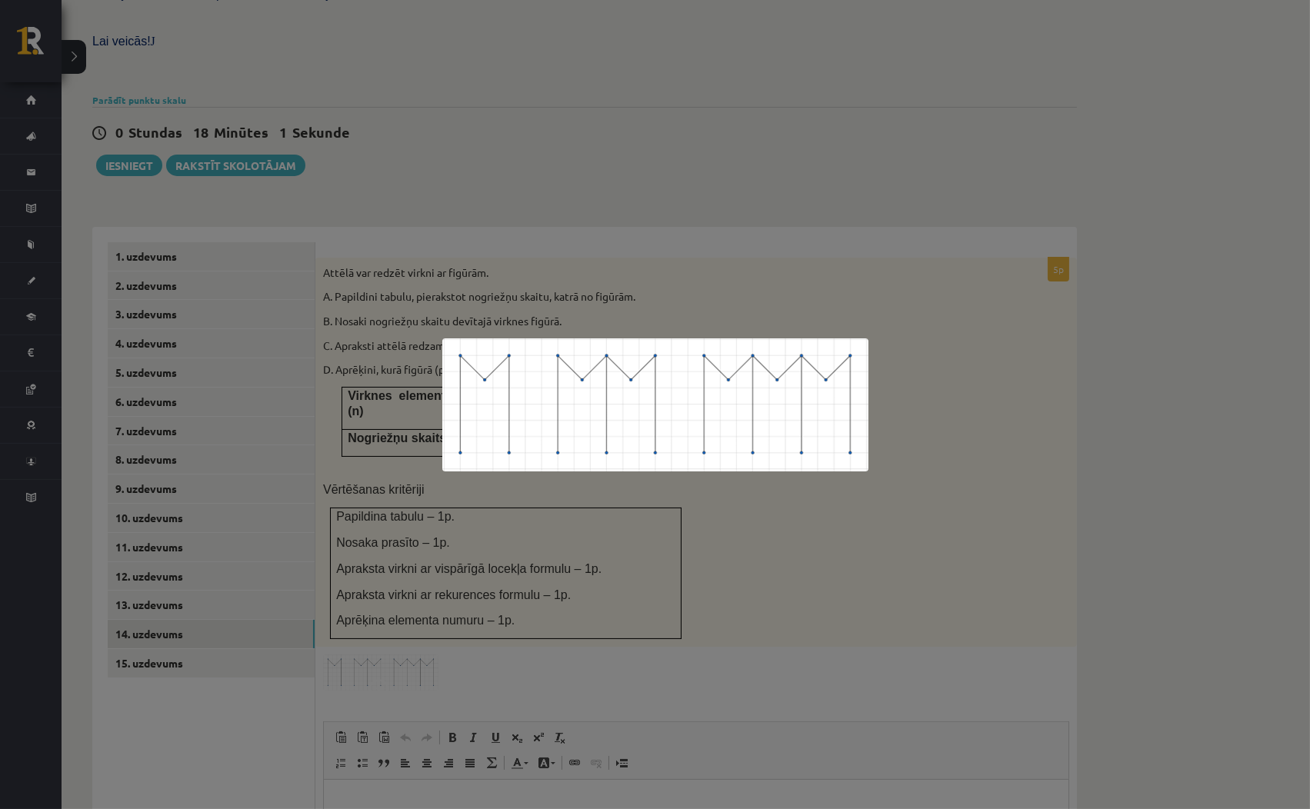
click at [811, 586] on div at bounding box center [655, 404] width 1310 height 809
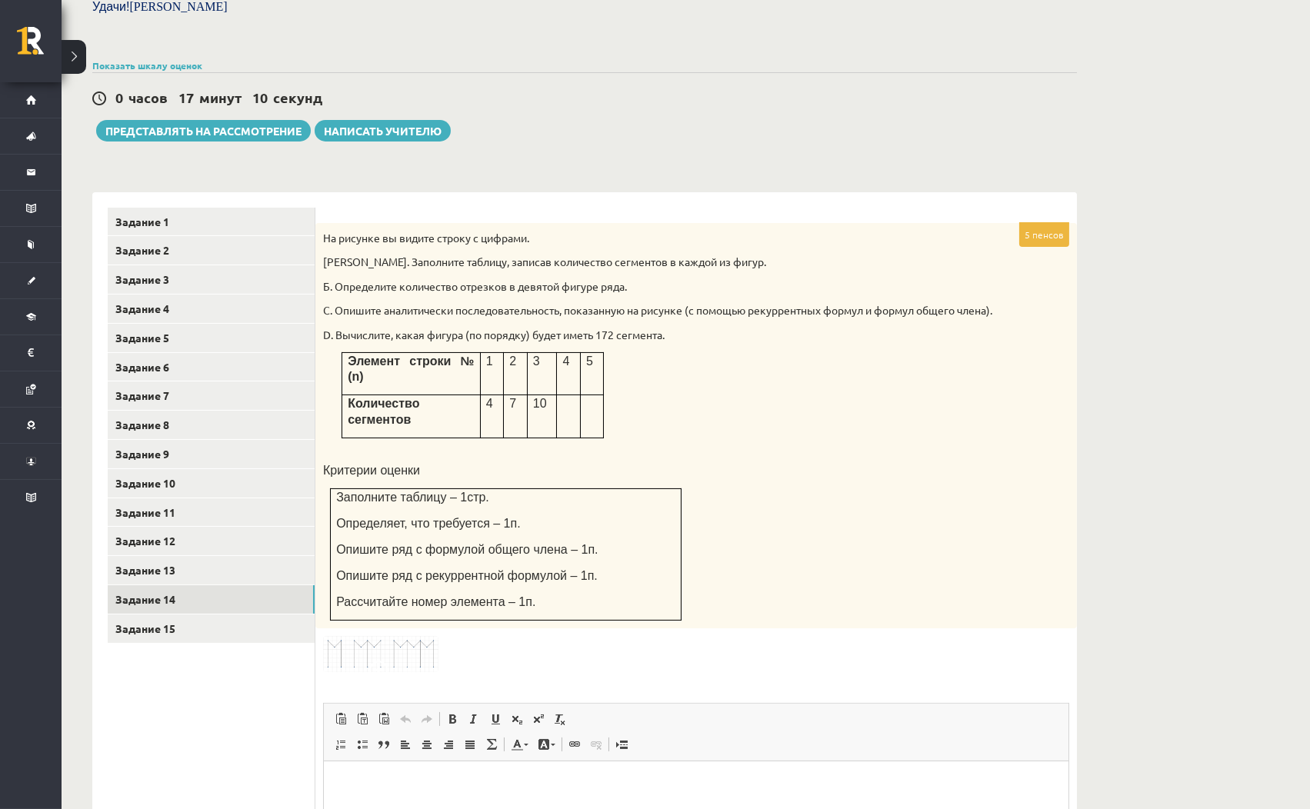
scroll to position [441, 0]
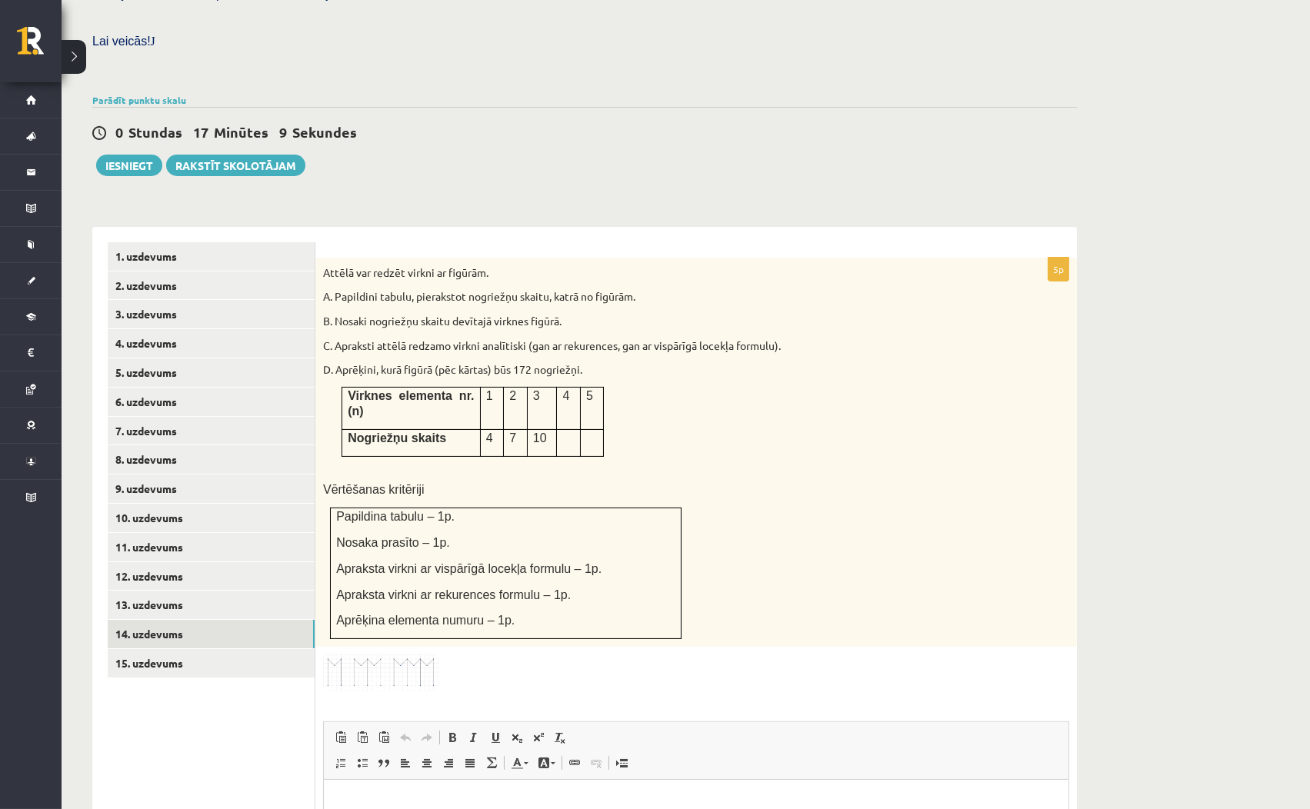
click at [392, 654] on img at bounding box center [380, 672] width 115 height 36
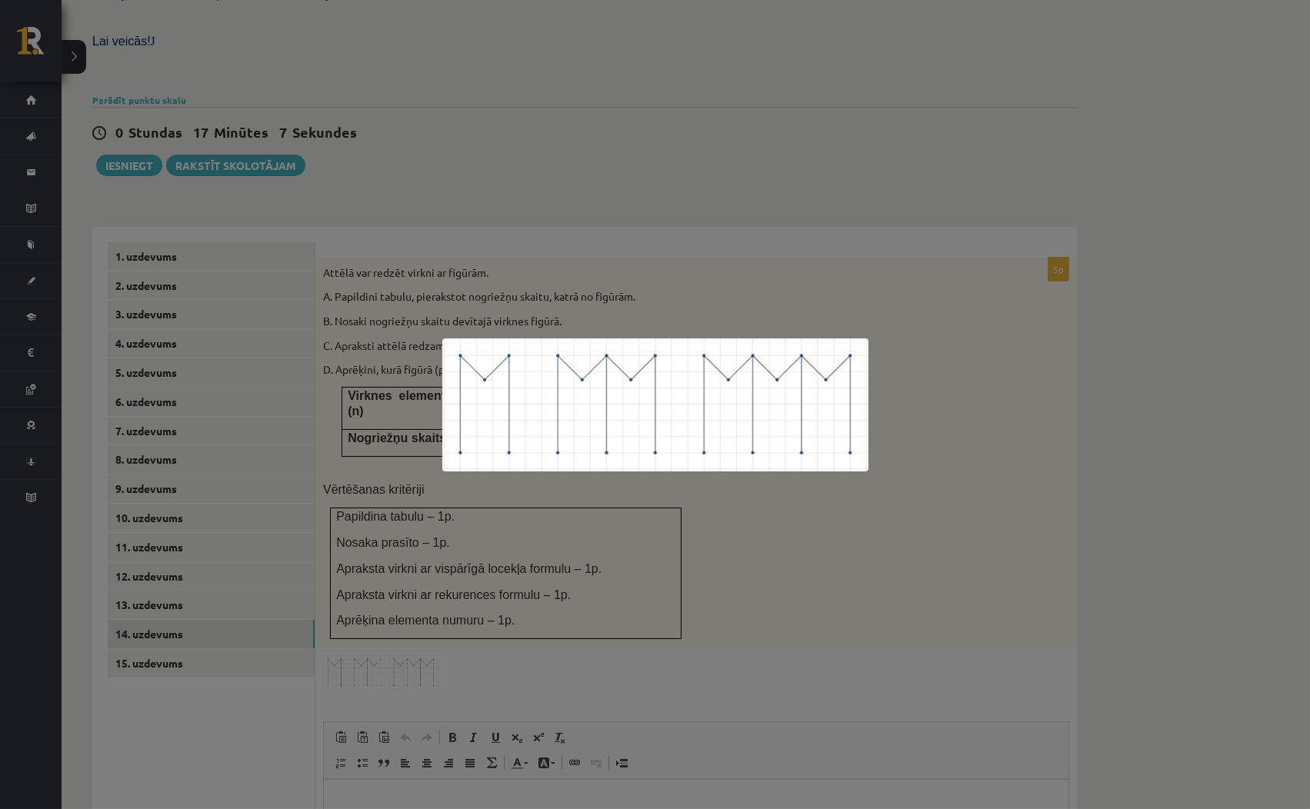
click at [778, 534] on div at bounding box center [655, 404] width 1310 height 809
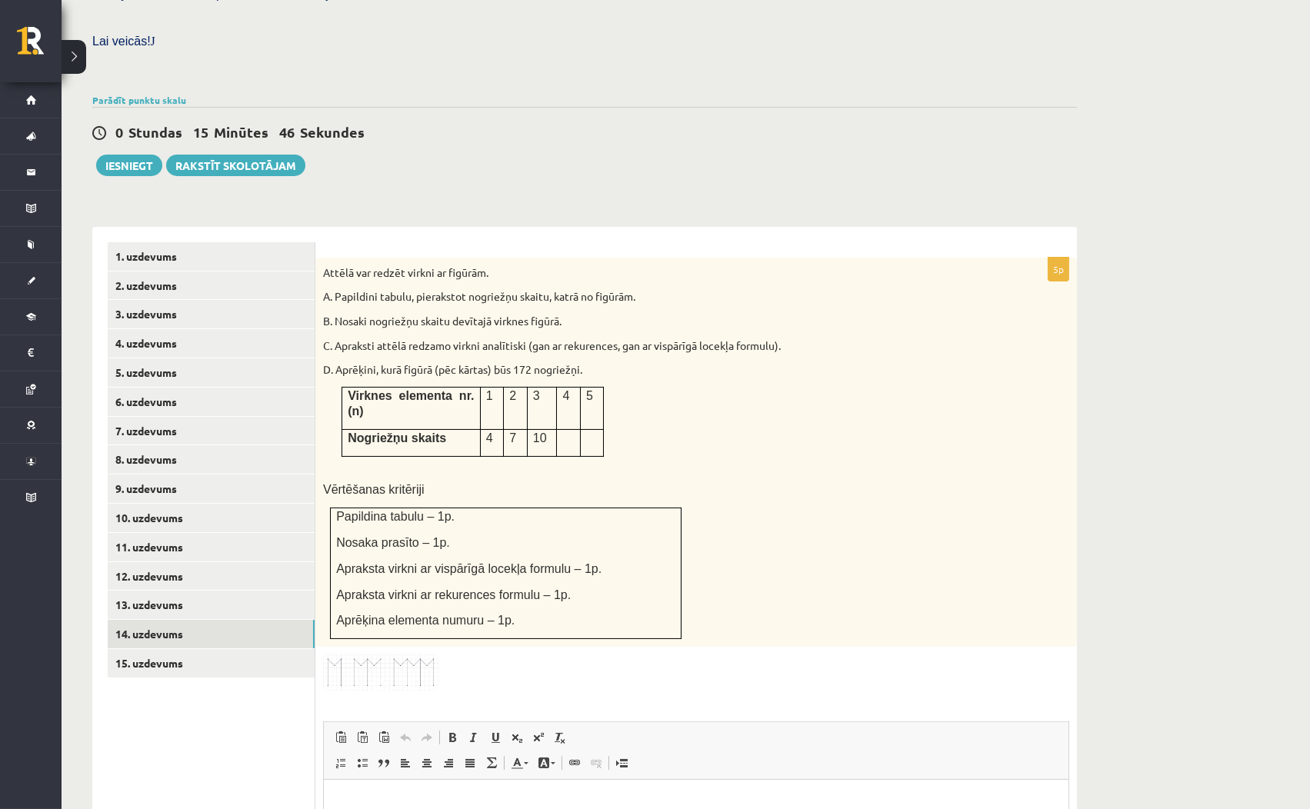
click at [903, 227] on div "5p Attēlā var redzēt virkni ar figūrām. A. Papildini tabulu, pierakstot nogriež…" at bounding box center [695, 642] width 761 height 830
click at [924, 242] on form "5p Attēlā var redzēt virkni ar figūrām. A. Papildini tabulu, pierakstot nogriež…" at bounding box center [696, 641] width 731 height 799
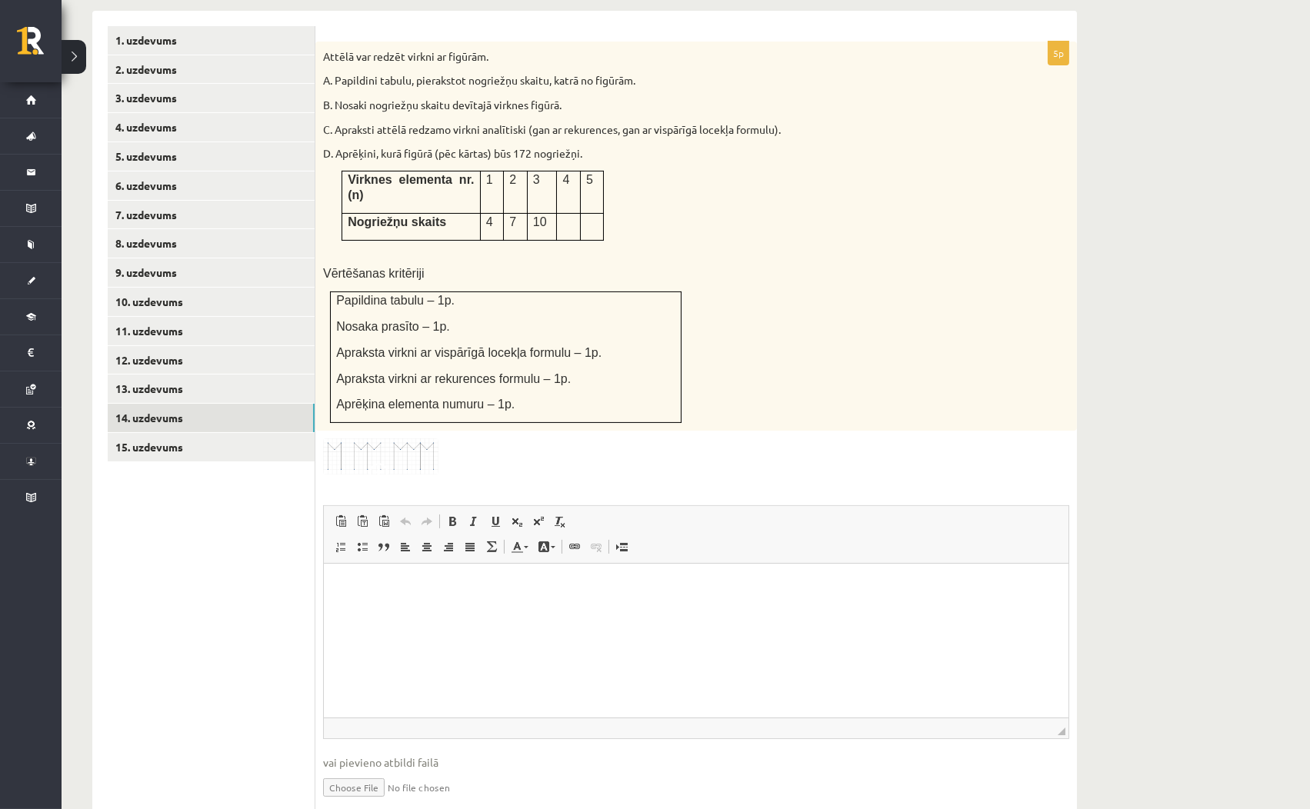
scroll to position [669, 0]
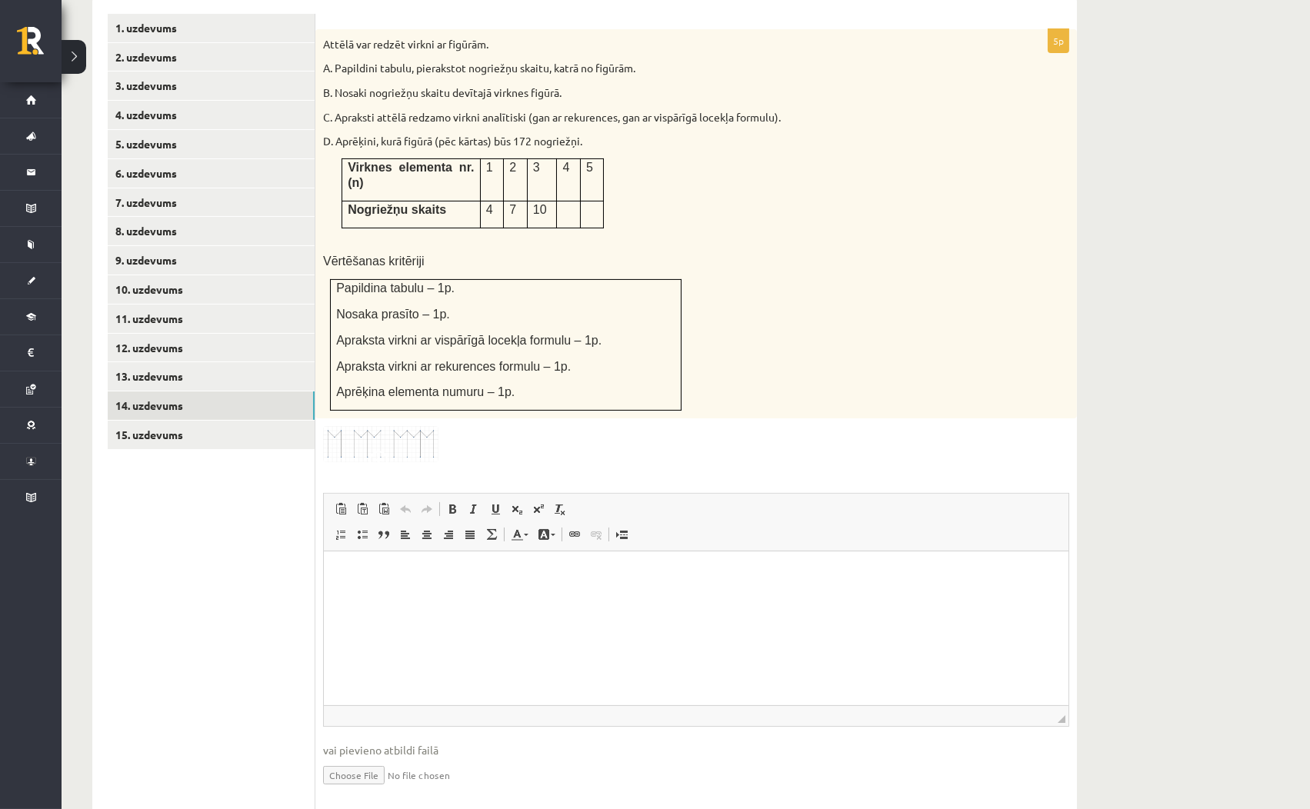
click at [358, 758] on input "file" at bounding box center [696, 774] width 746 height 32
type input "**********"
click at [380, 790] on link "Iesniegtā atbilde" at bounding box center [364, 798] width 82 height 16
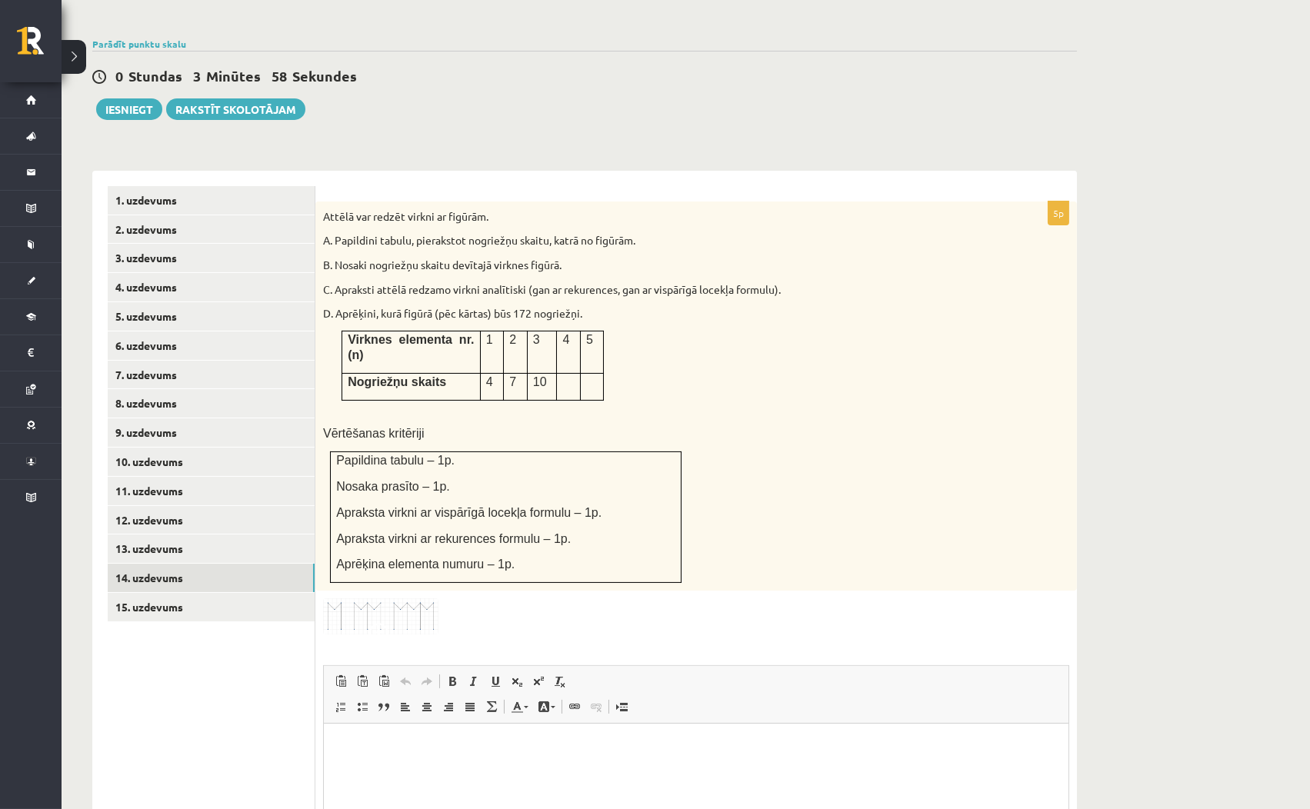
scroll to position [514, 0]
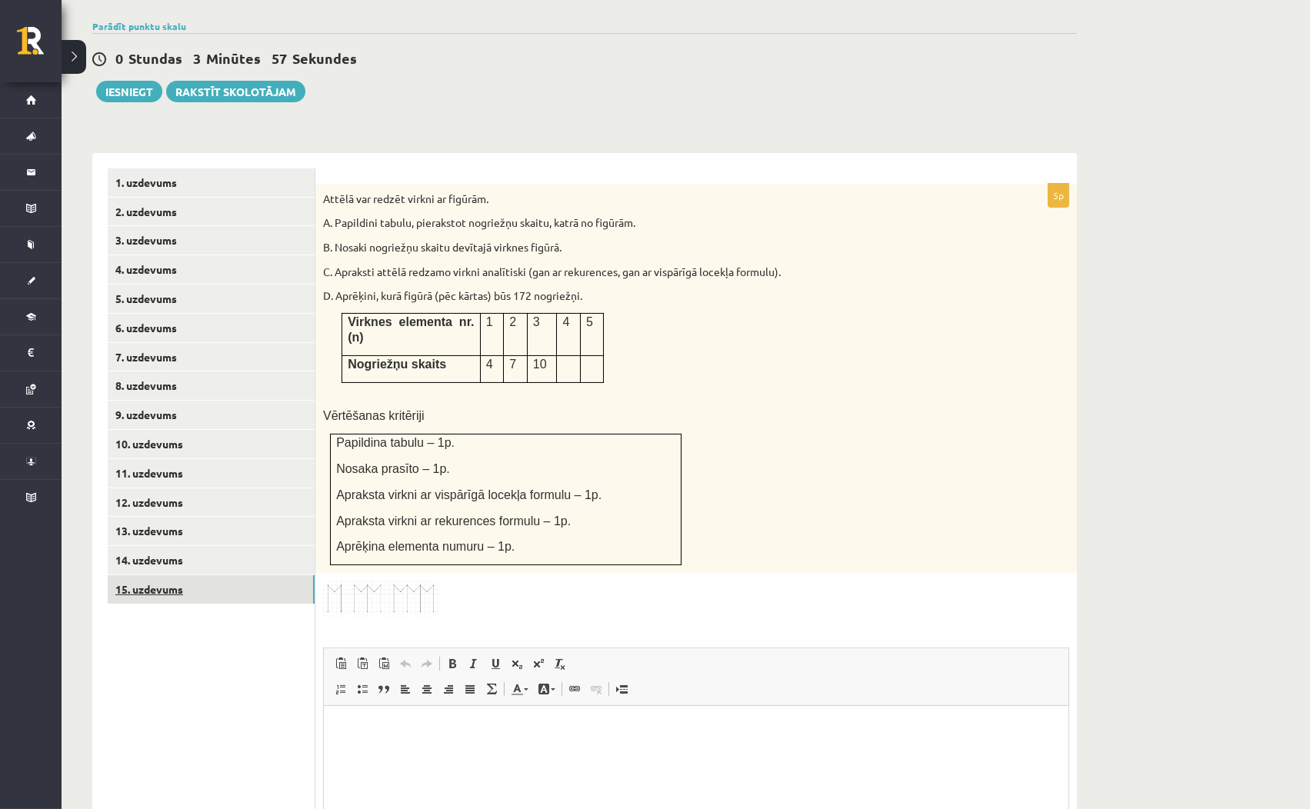
click at [218, 575] on link "15. uzdevums" at bounding box center [211, 589] width 207 height 28
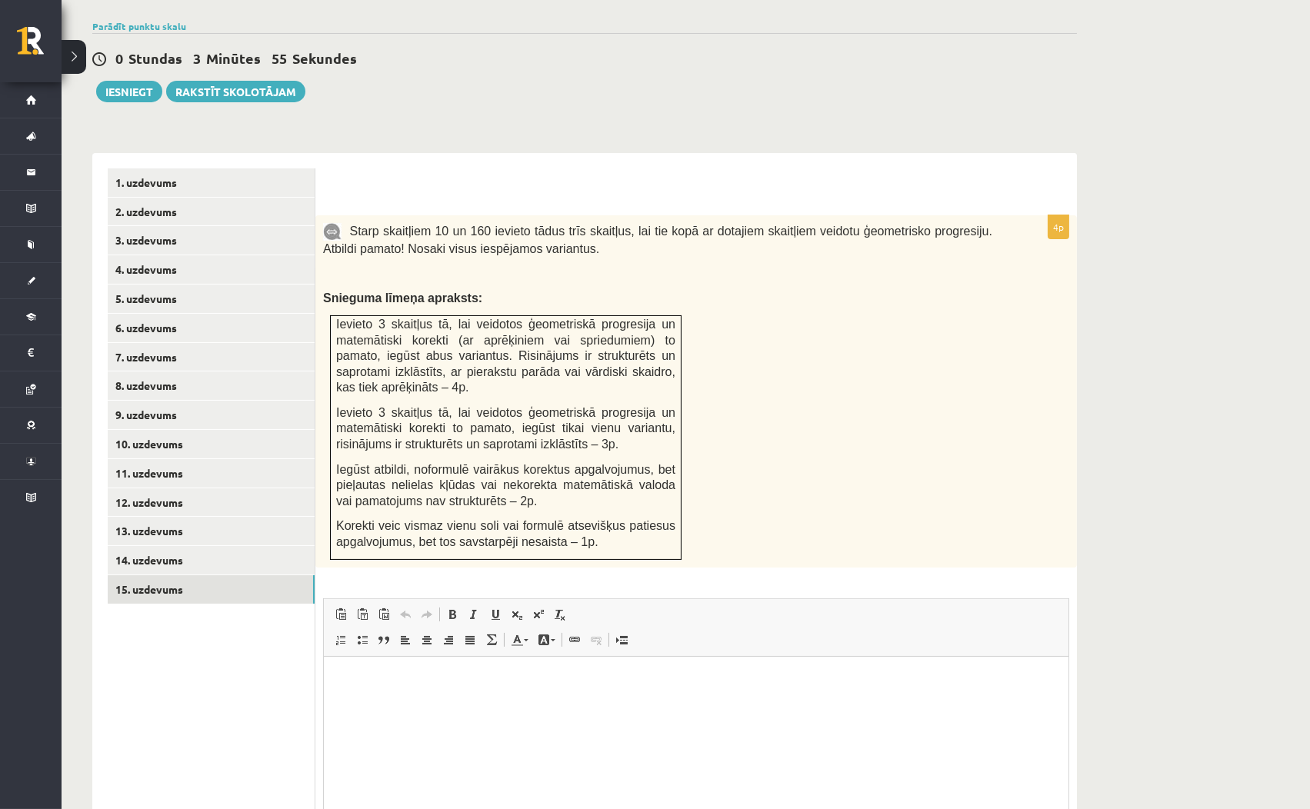
scroll to position [0, 0]
click at [284, 546] on link "14. uzdevums" at bounding box center [211, 560] width 207 height 28
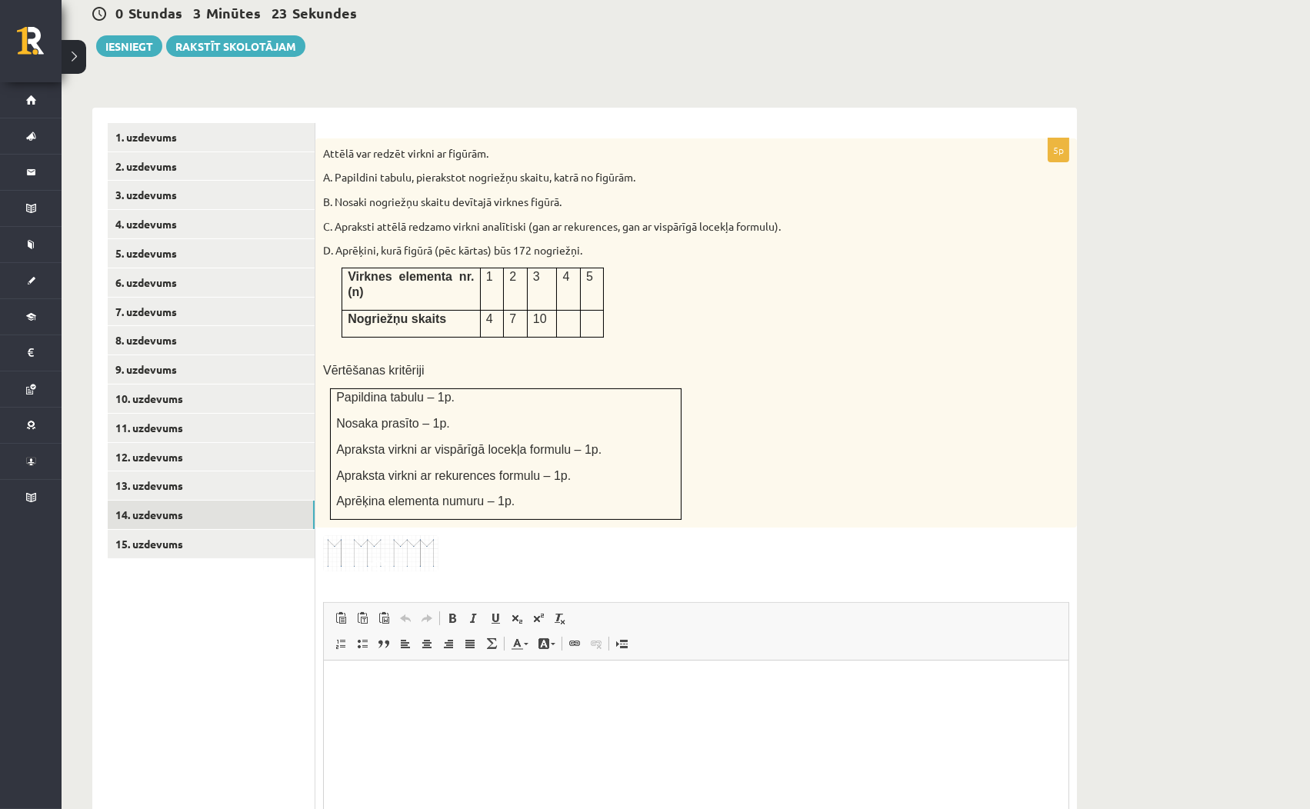
scroll to position [685, 0]
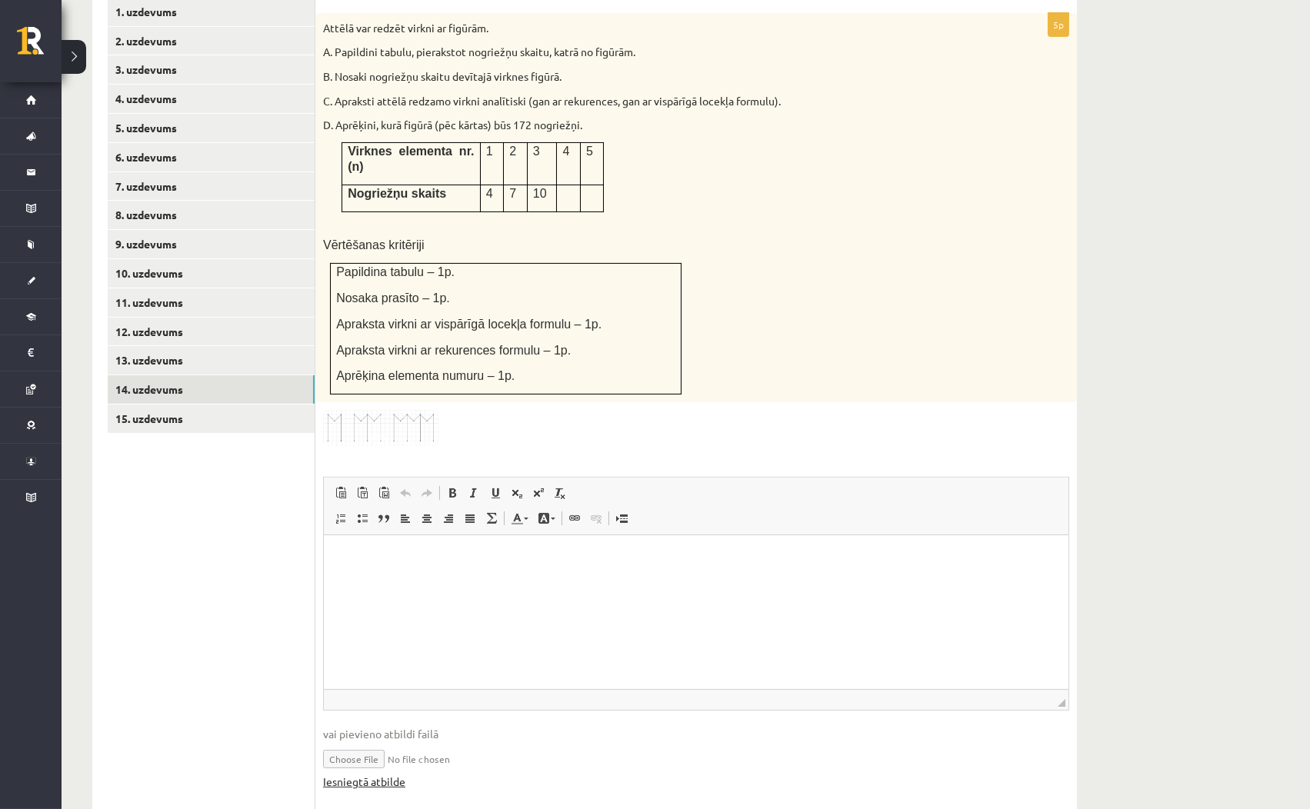
click at [370, 774] on link "Iesniegtā atbilde" at bounding box center [364, 782] width 82 height 16
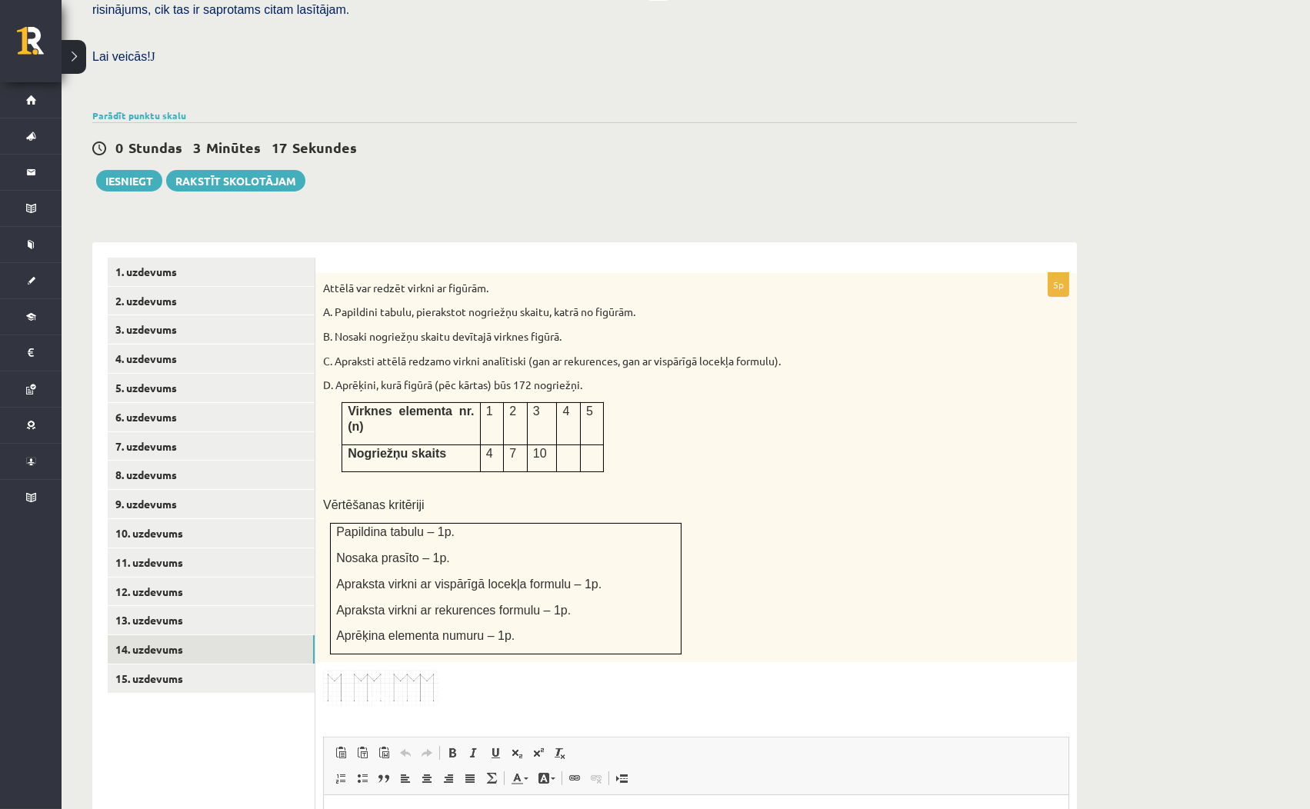
scroll to position [429, 0]
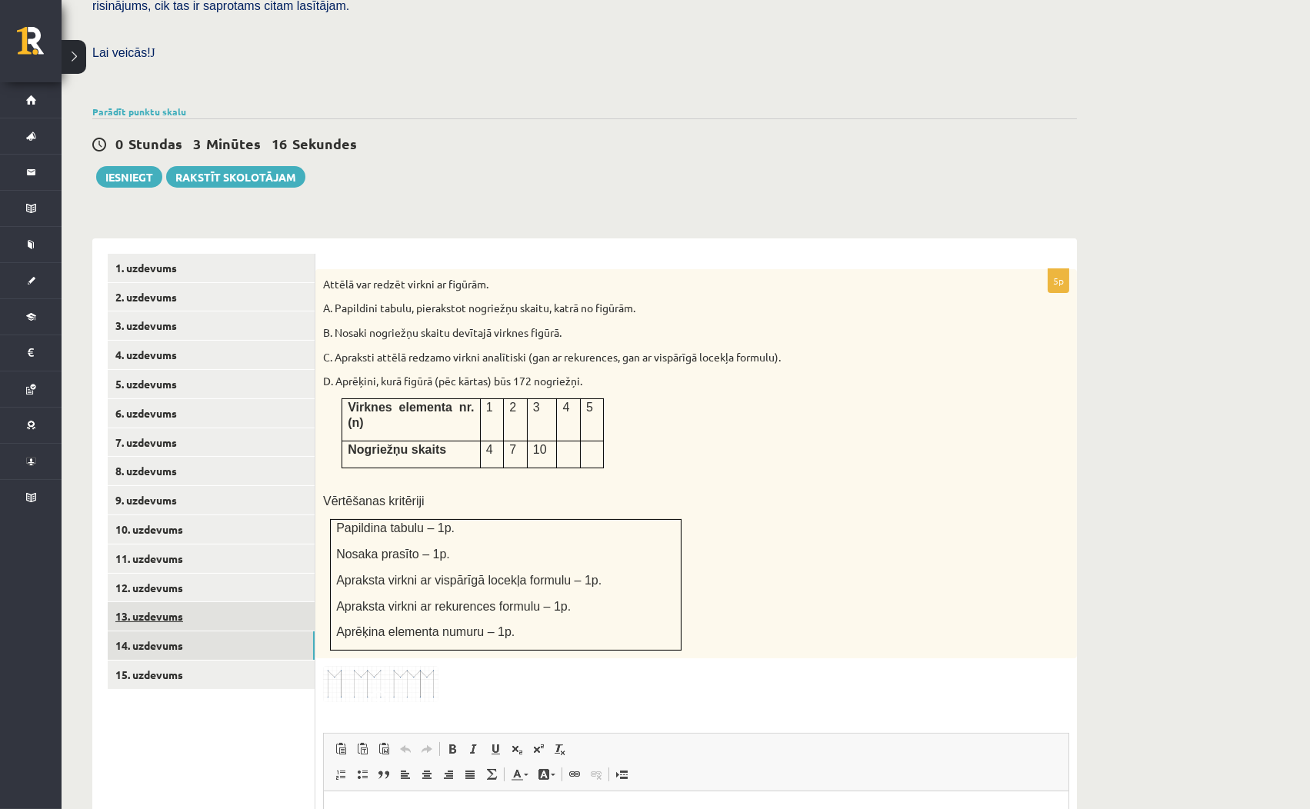
click at [252, 602] on link "13. uzdevums" at bounding box center [211, 616] width 207 height 28
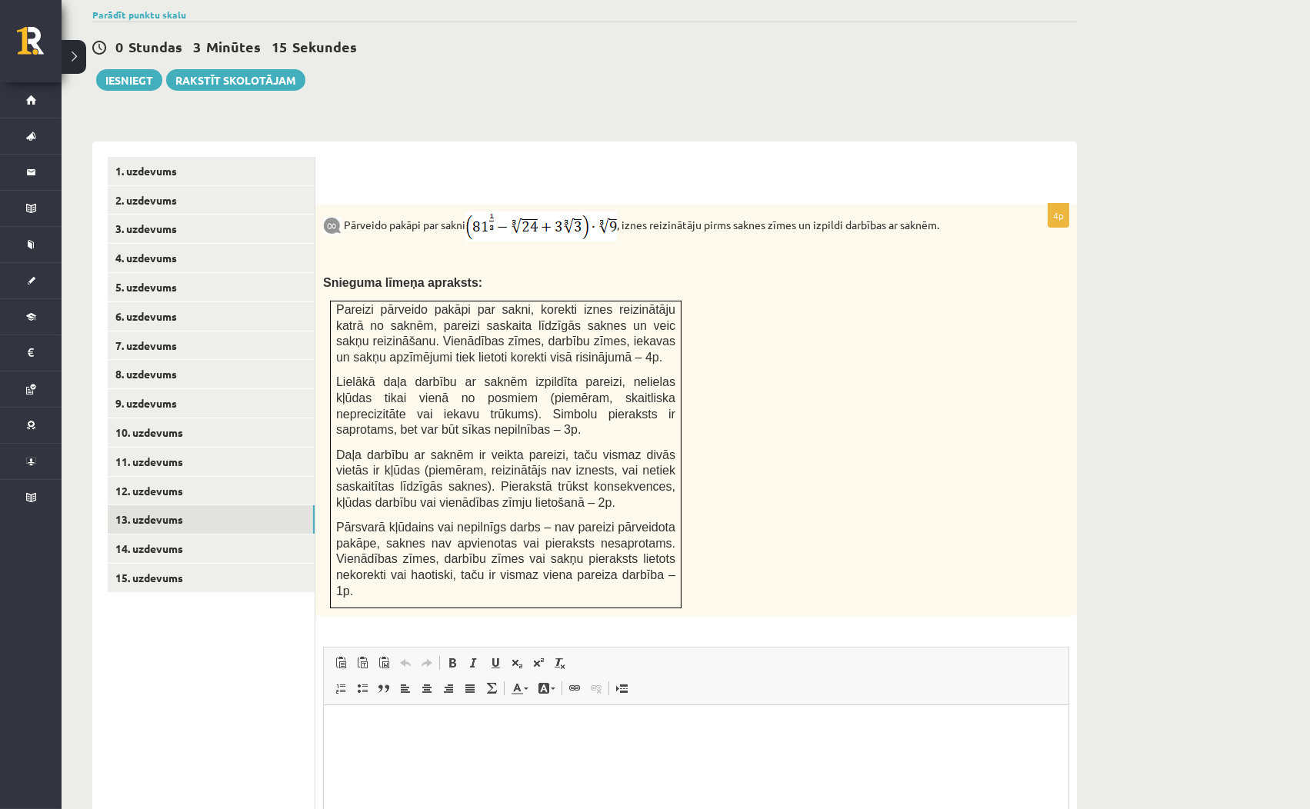
scroll to position [0, 0]
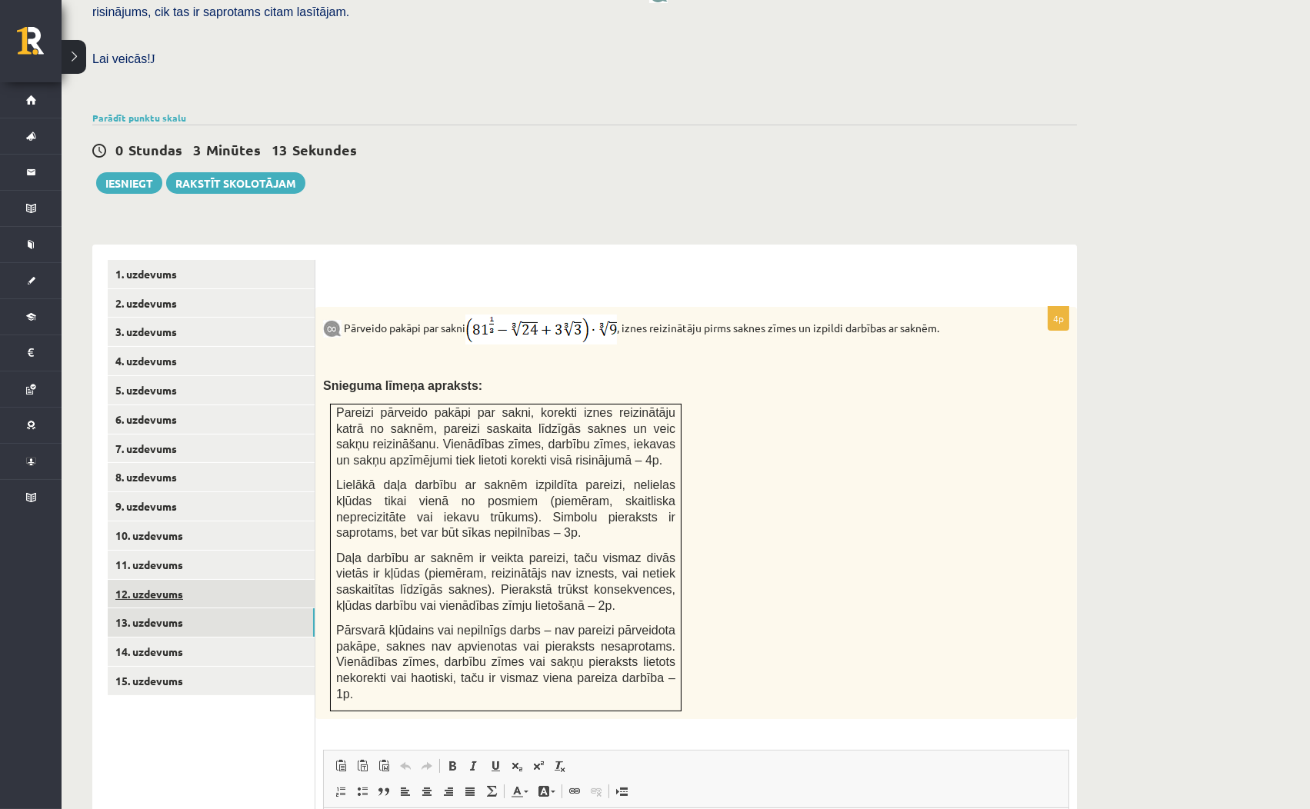
click at [283, 580] on link "12. uzdevums" at bounding box center [211, 594] width 207 height 28
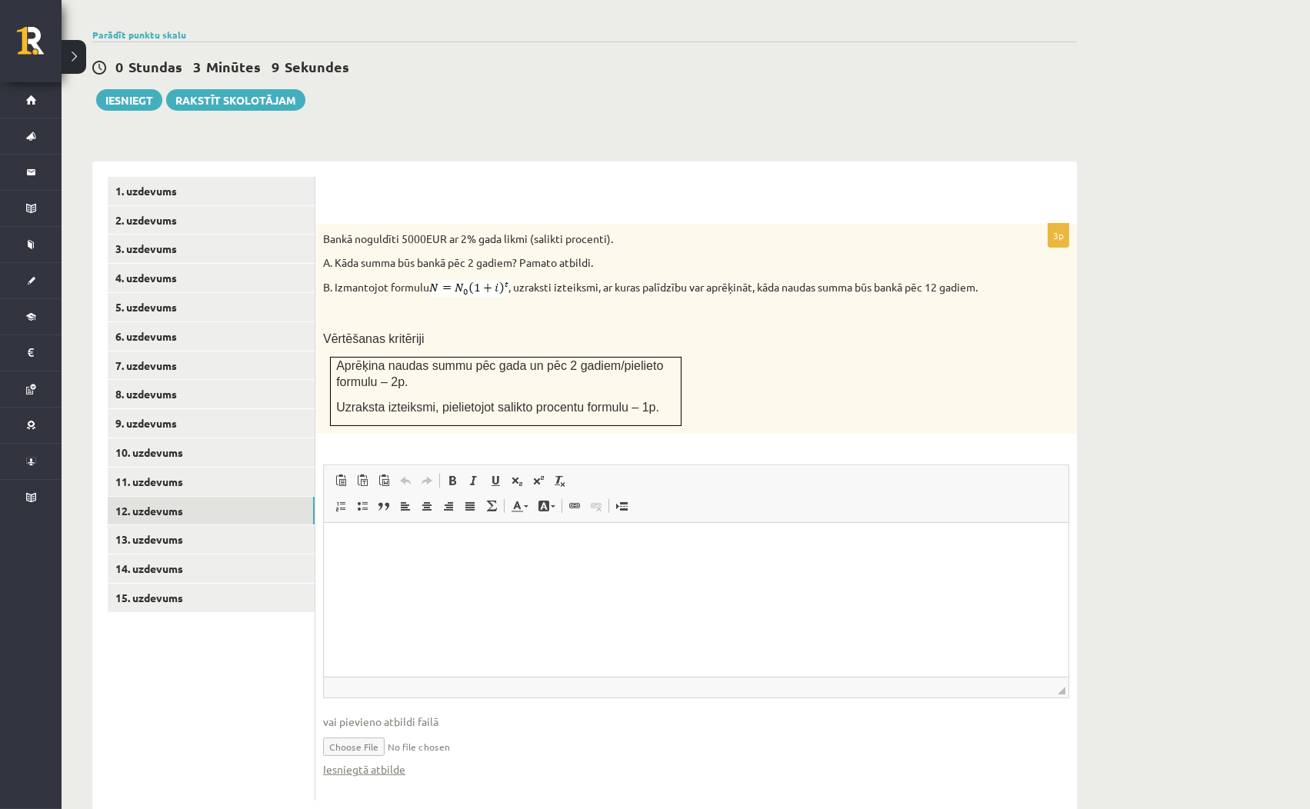
scroll to position [511, 0]
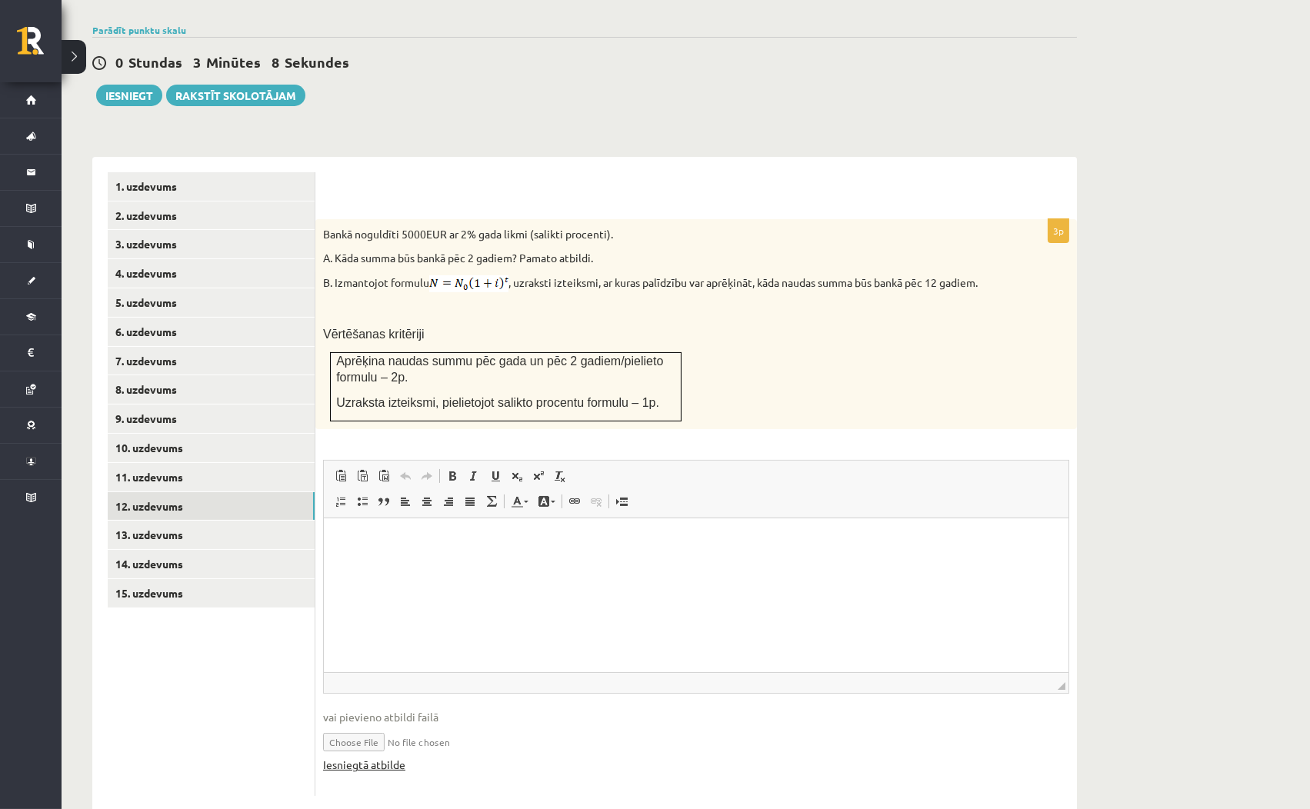
click at [389, 757] on link "Iesniegtā atbilde" at bounding box center [364, 765] width 82 height 16
click at [285, 463] on link "11. uzdevums" at bounding box center [211, 477] width 207 height 28
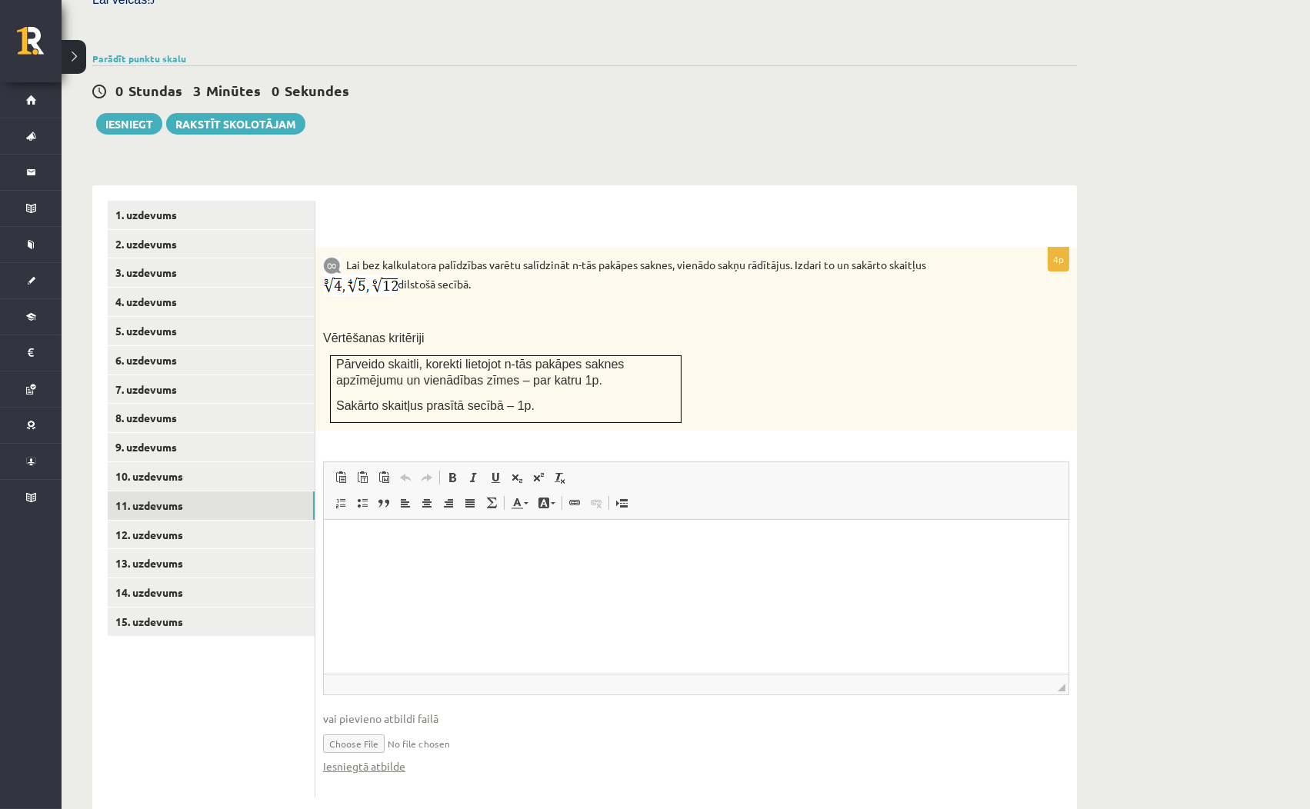
scroll to position [0, 0]
click at [230, 462] on link "10. uzdevums" at bounding box center [211, 476] width 207 height 28
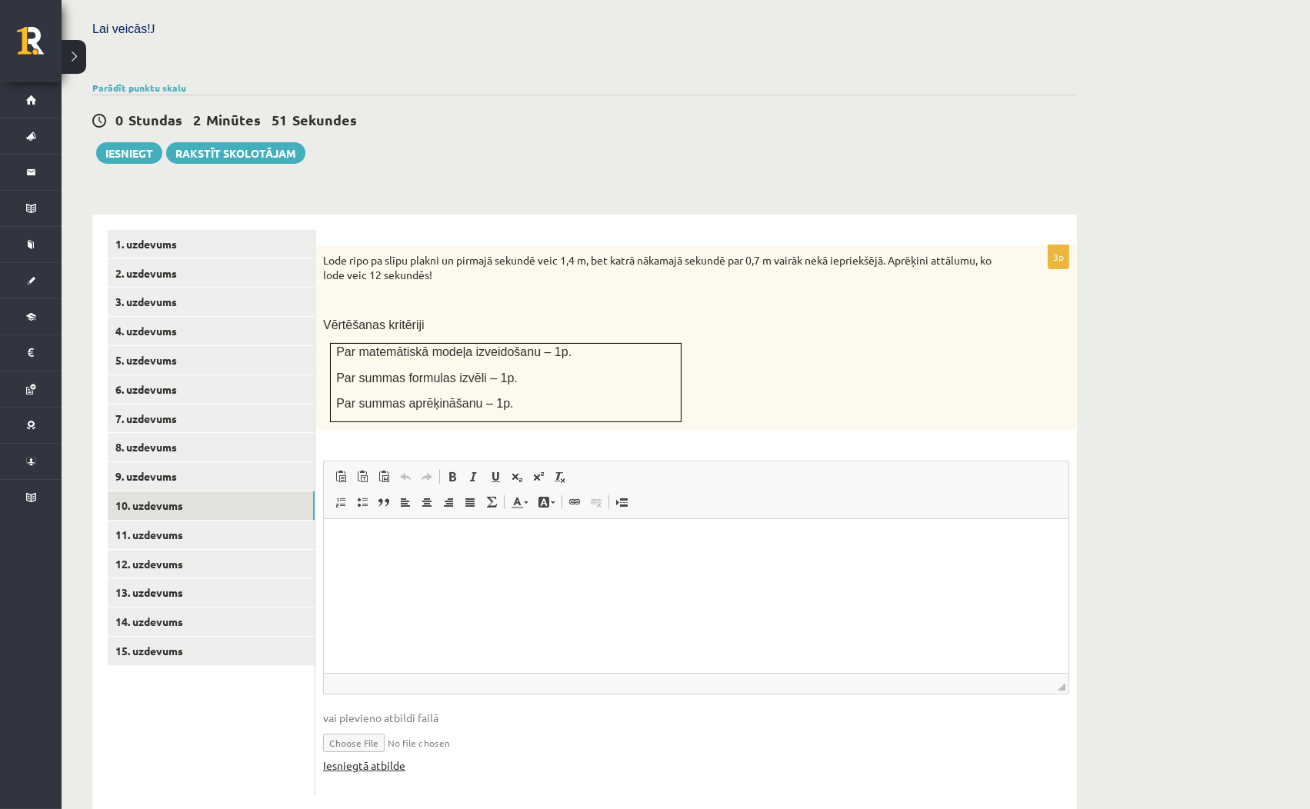
click at [402, 757] on link "Iesniegtā atbilde" at bounding box center [364, 765] width 82 height 16
click at [251, 462] on link "9. uzdevums" at bounding box center [211, 476] width 207 height 28
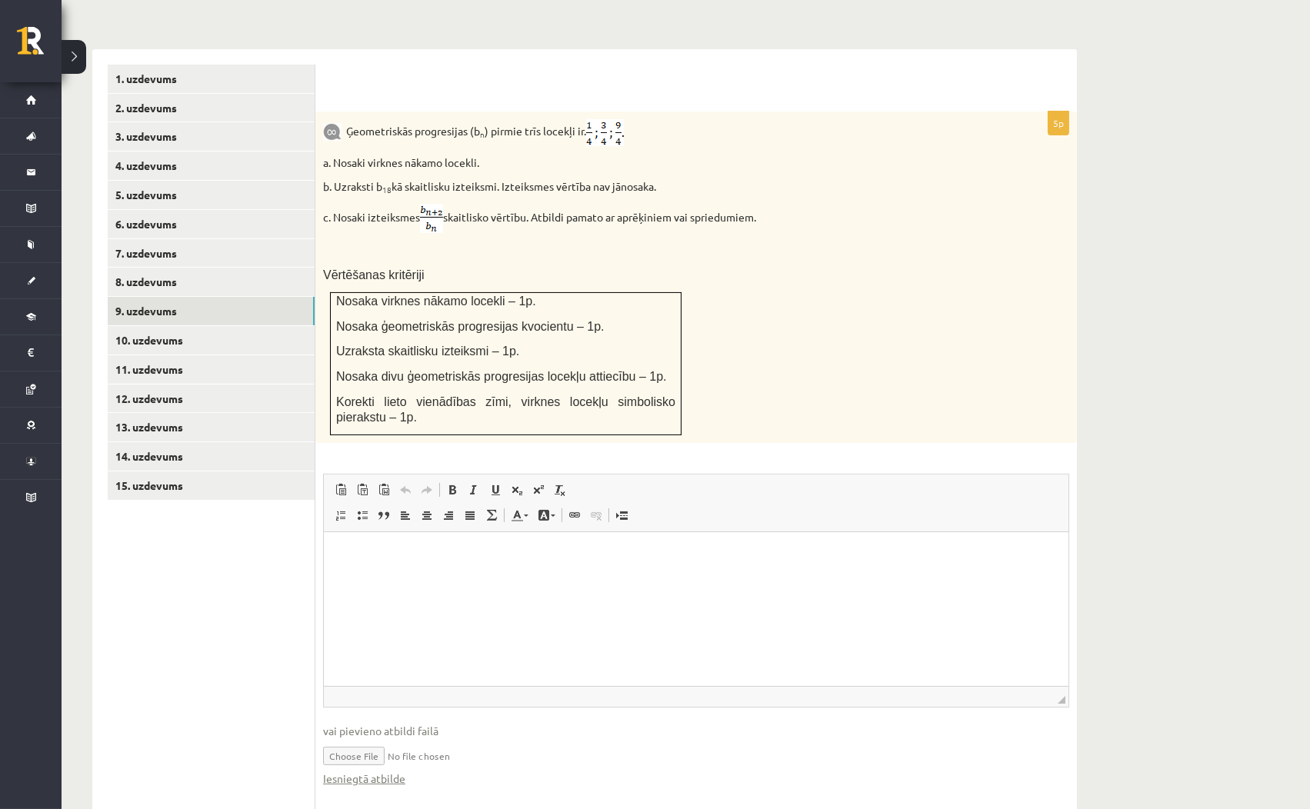
scroll to position [624, 0]
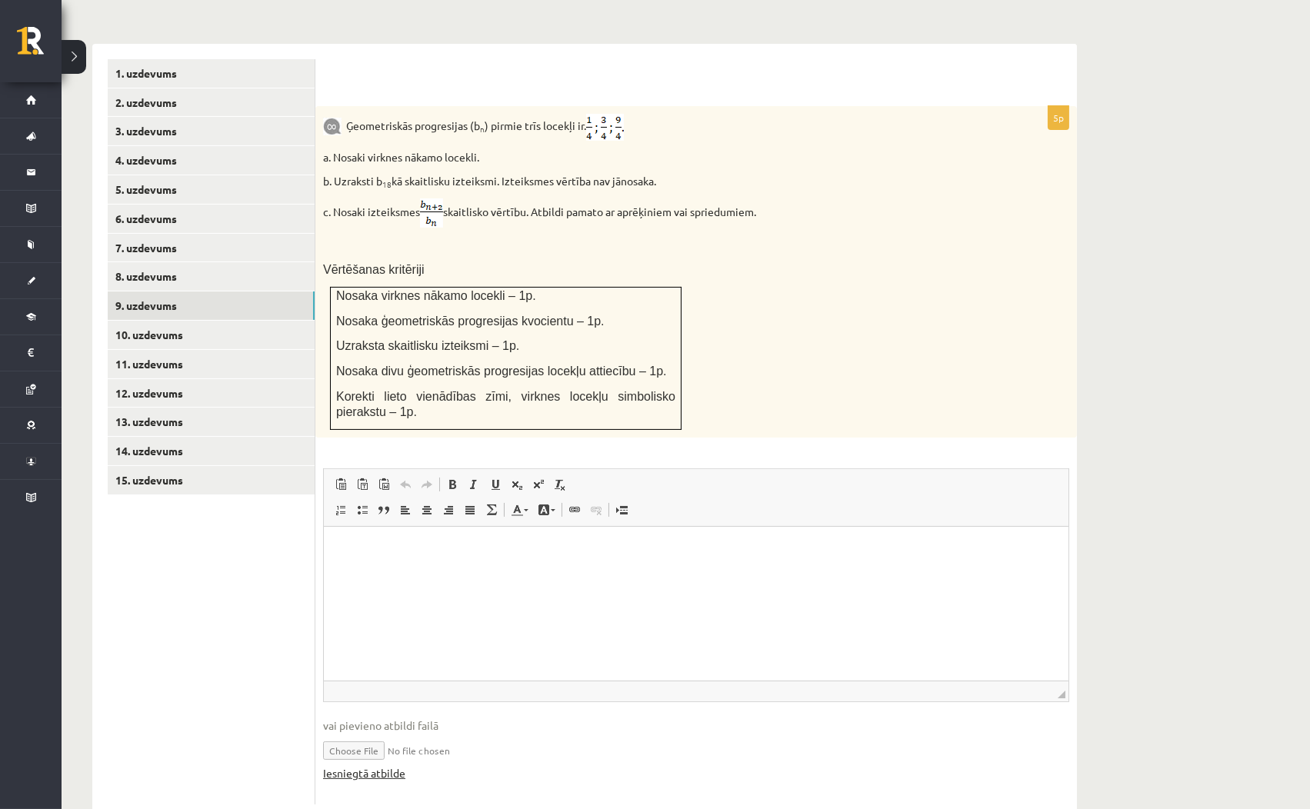
click at [384, 765] on link "Iesniegtā atbilde" at bounding box center [364, 773] width 82 height 16
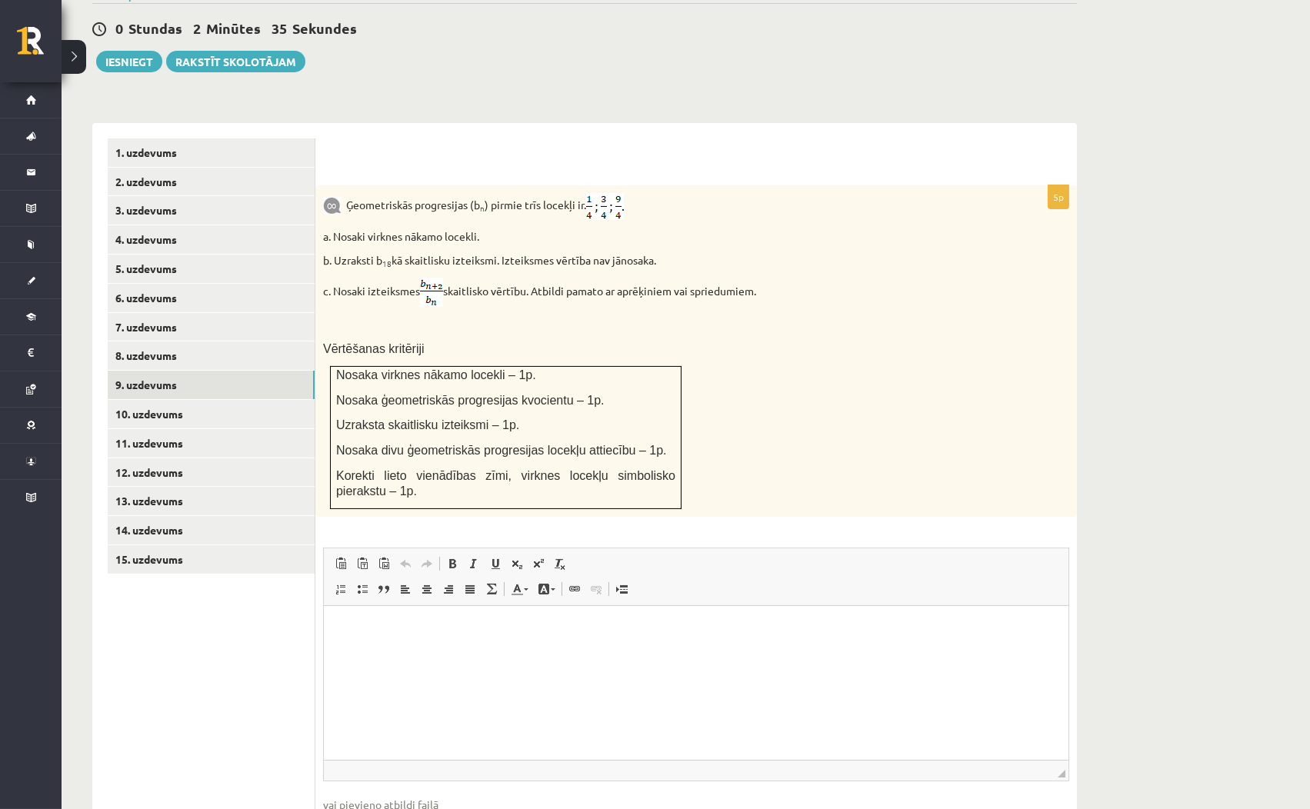
scroll to position [538, 0]
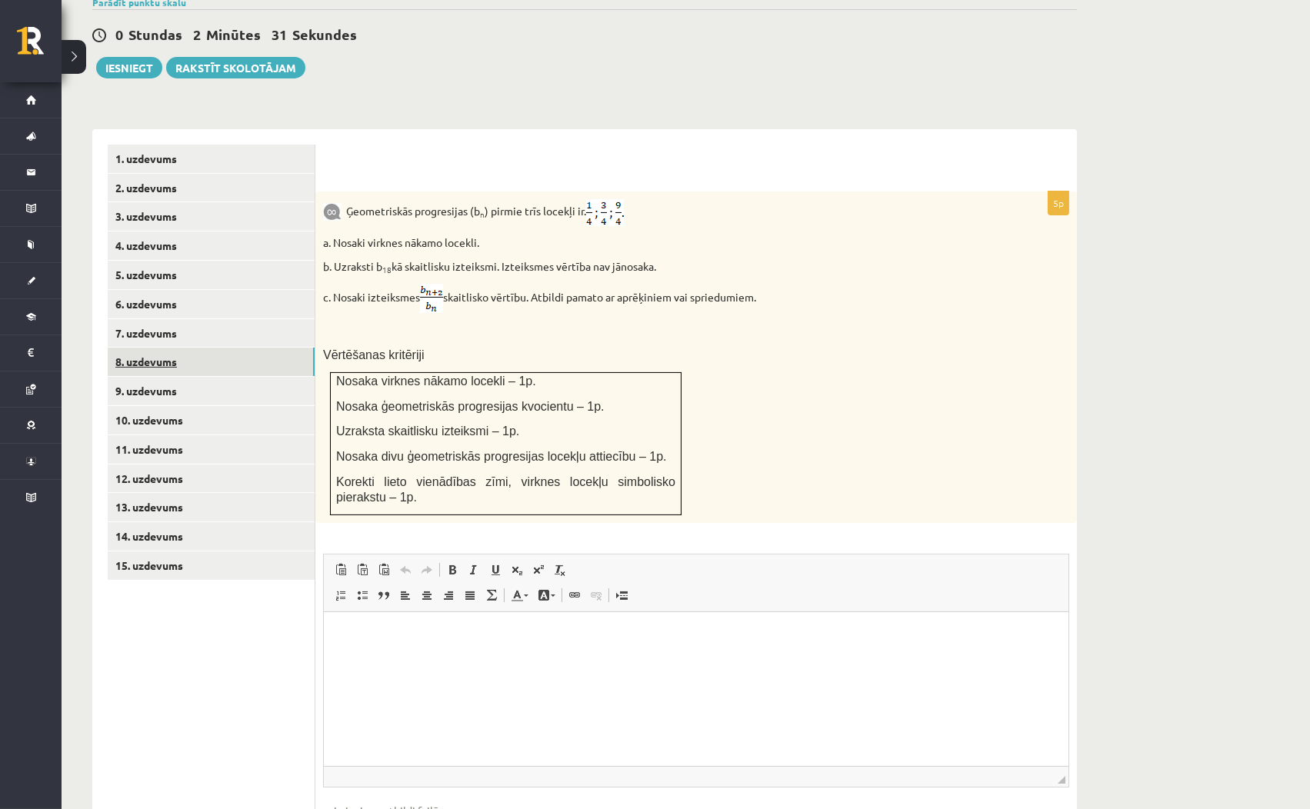
click at [271, 348] on link "8. uzdevums" at bounding box center [211, 362] width 207 height 28
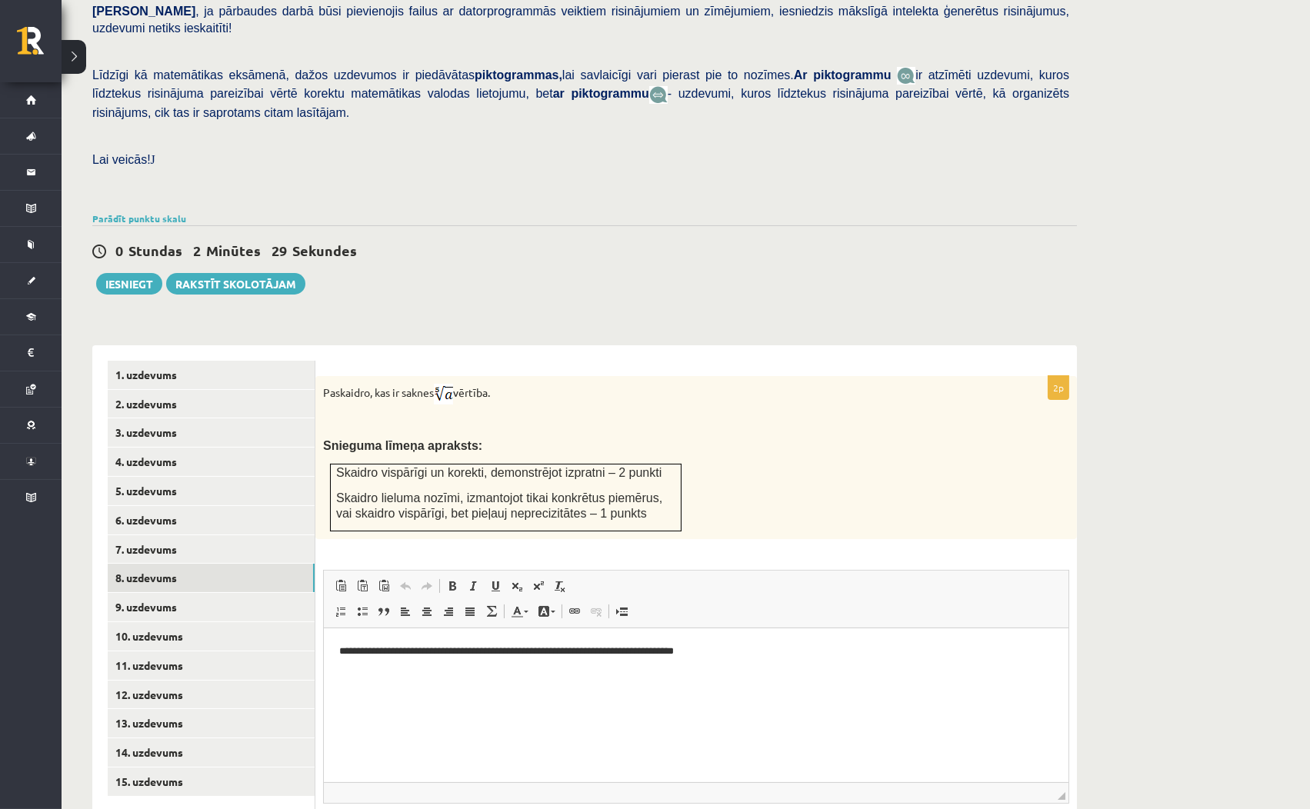
scroll to position [0, 0]
click at [246, 535] on link "7. uzdevums" at bounding box center [211, 549] width 207 height 28
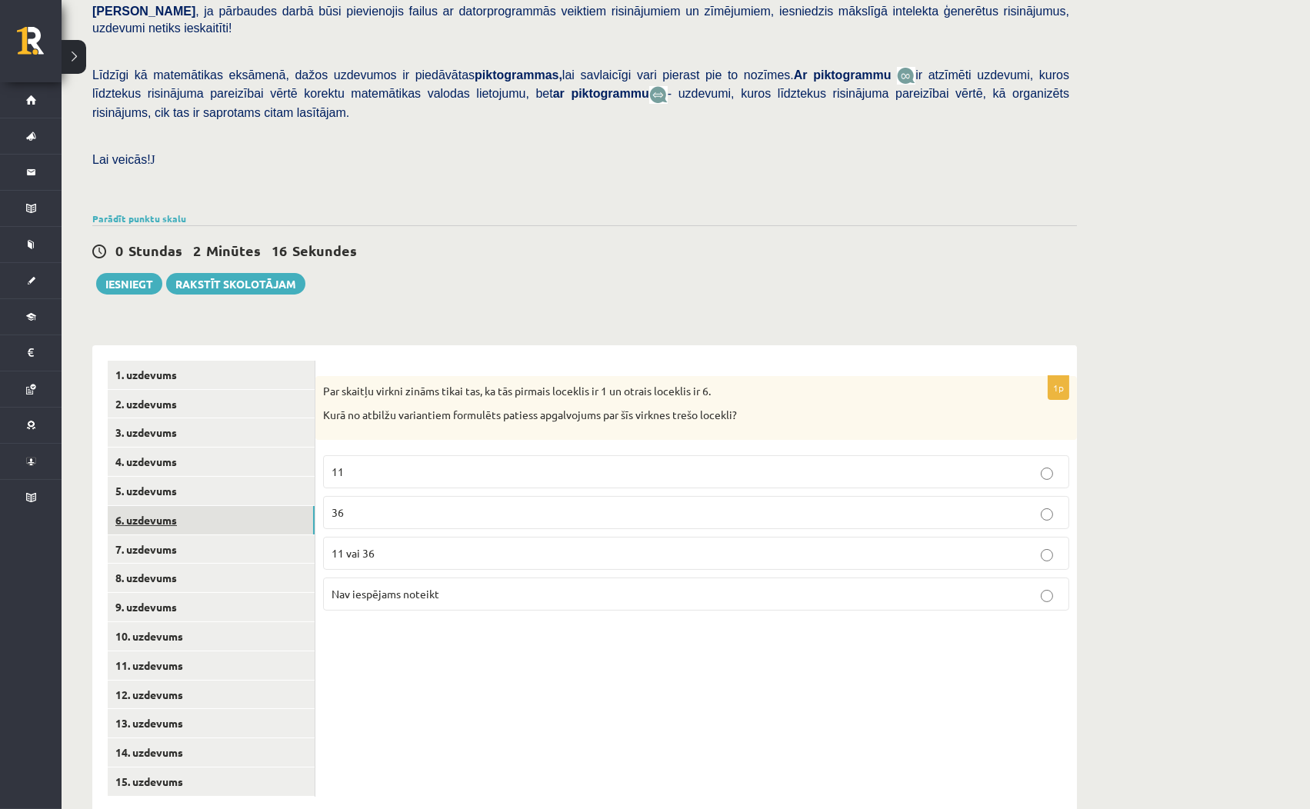
click at [229, 506] on link "6. uzdevums" at bounding box center [211, 520] width 207 height 28
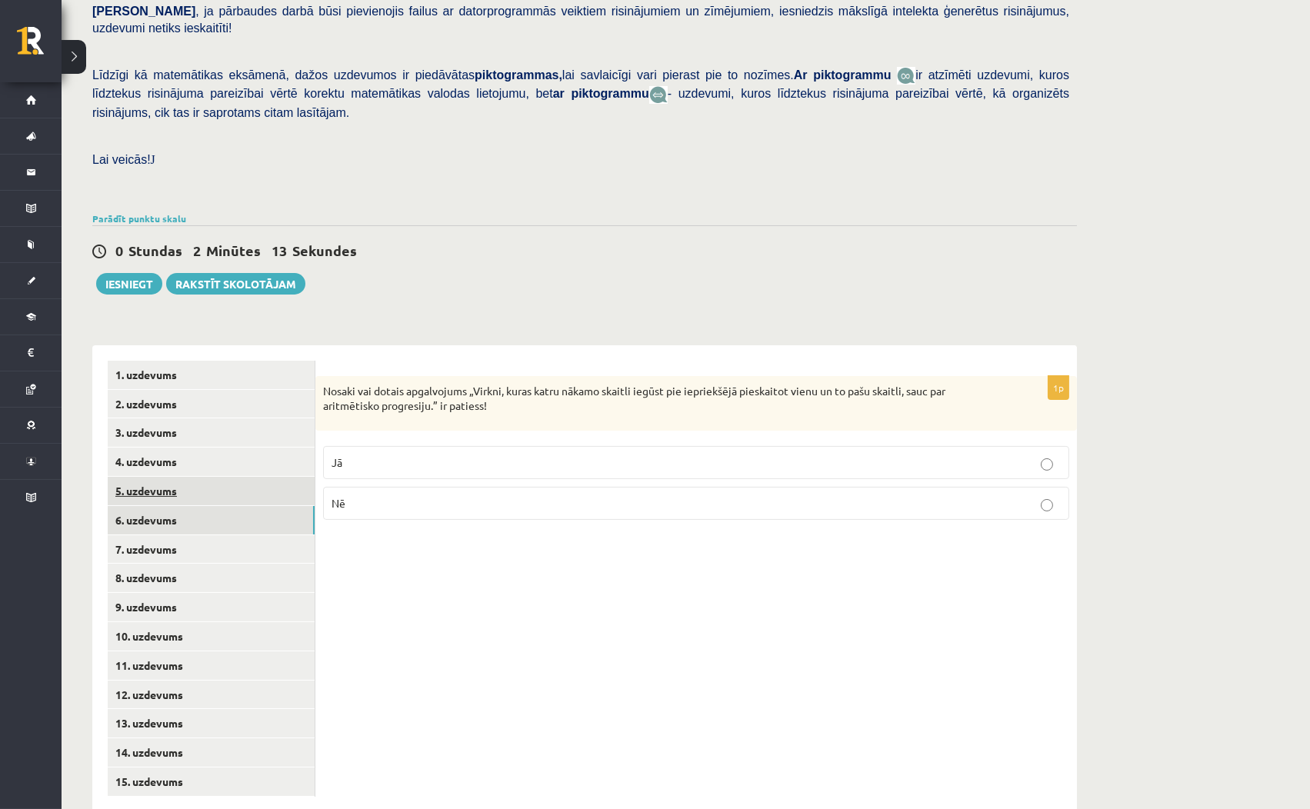
click at [248, 477] on link "5. uzdevums" at bounding box center [211, 491] width 207 height 28
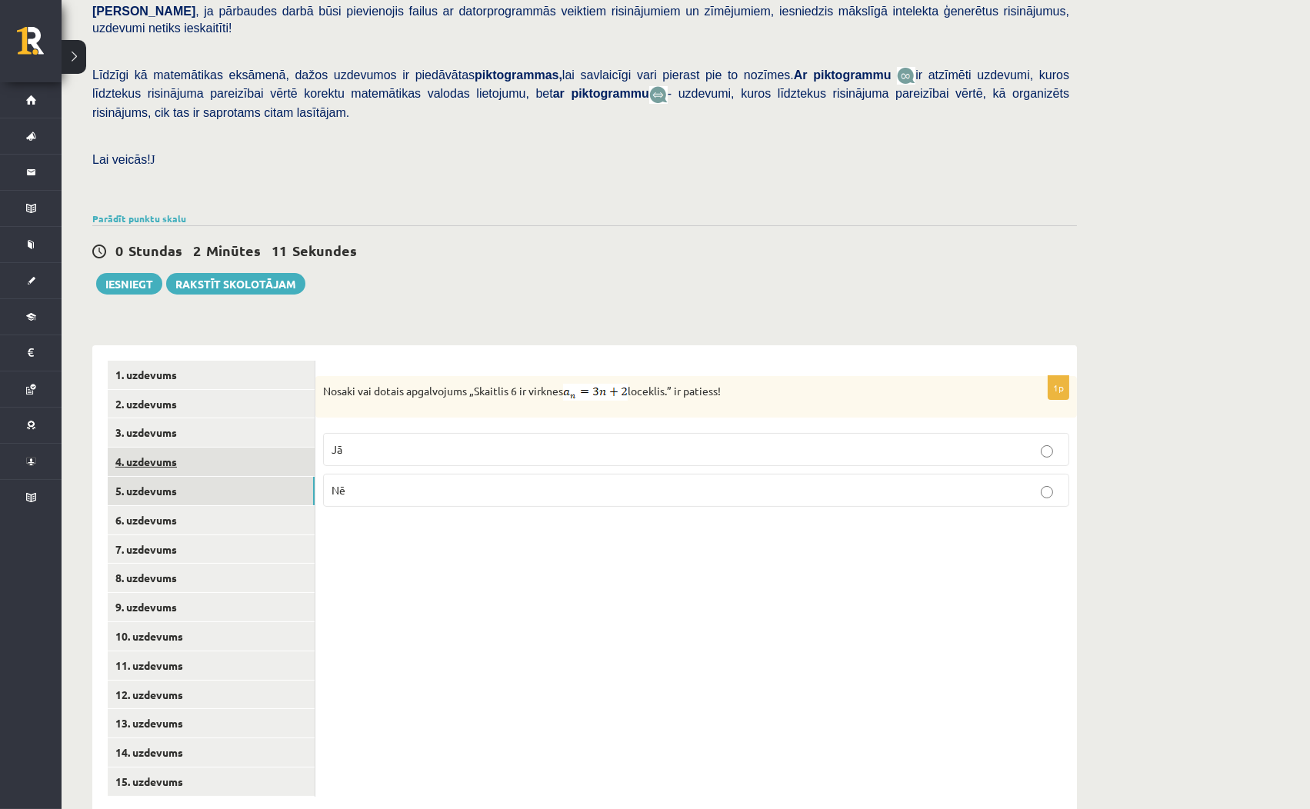
click at [261, 448] on link "4. uzdevums" at bounding box center [211, 462] width 207 height 28
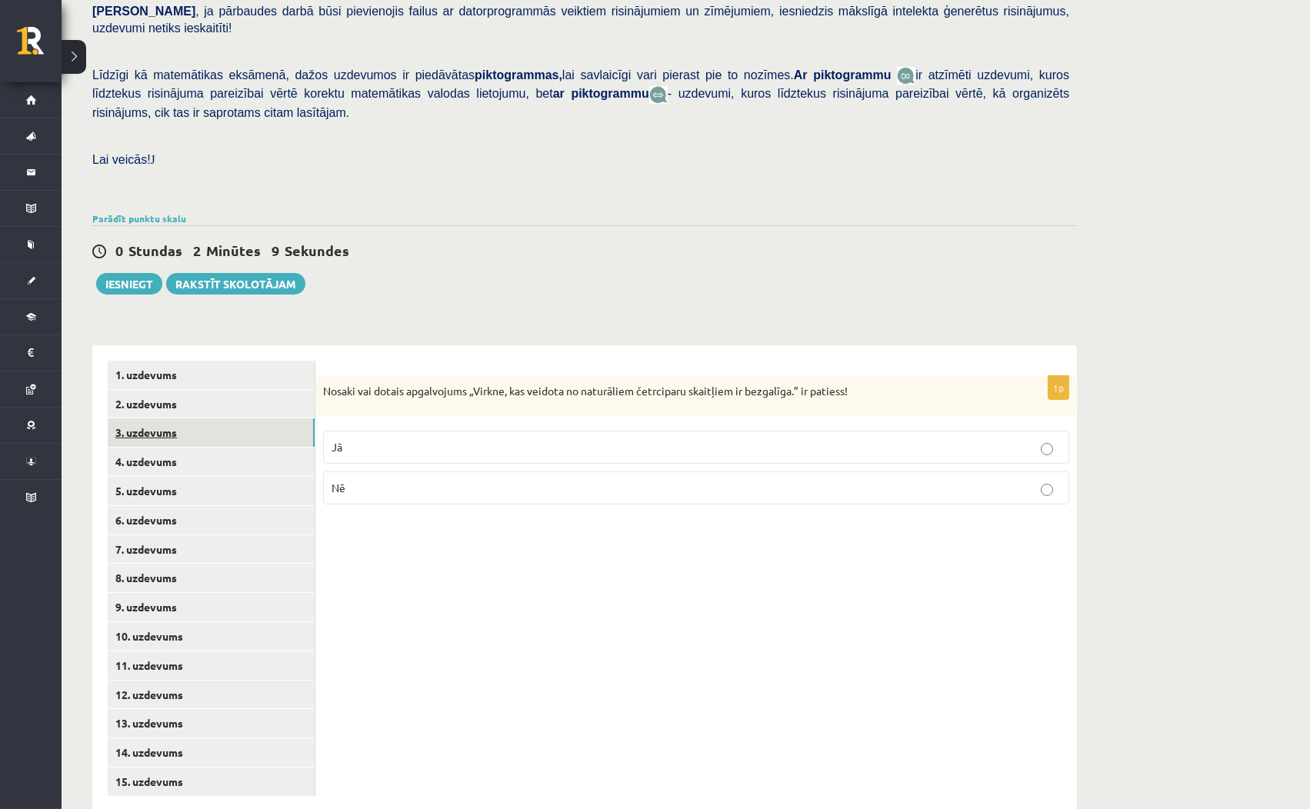
click at [227, 418] on link "3. uzdevums" at bounding box center [211, 432] width 207 height 28
click at [241, 418] on link "3. uzdevums" at bounding box center [211, 432] width 207 height 28
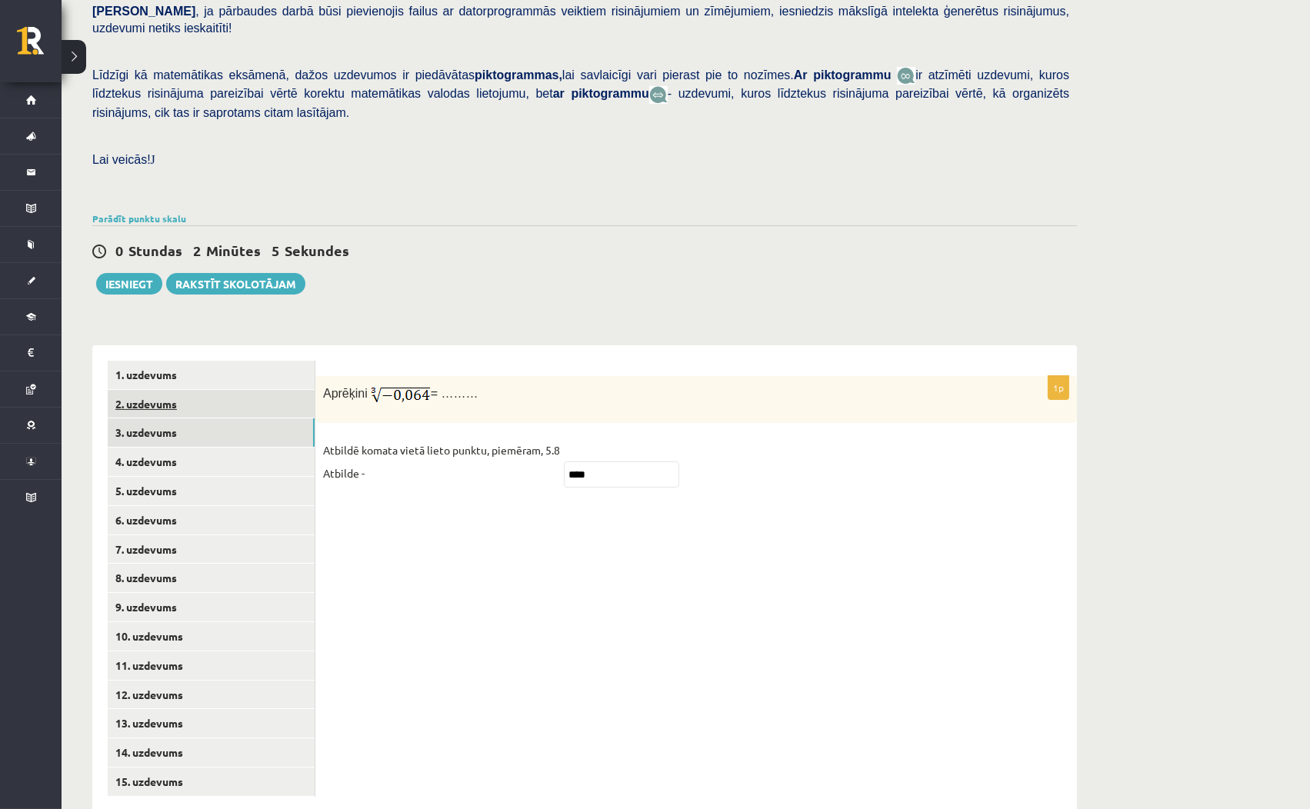
click at [235, 390] on link "2. uzdevums" at bounding box center [211, 404] width 207 height 28
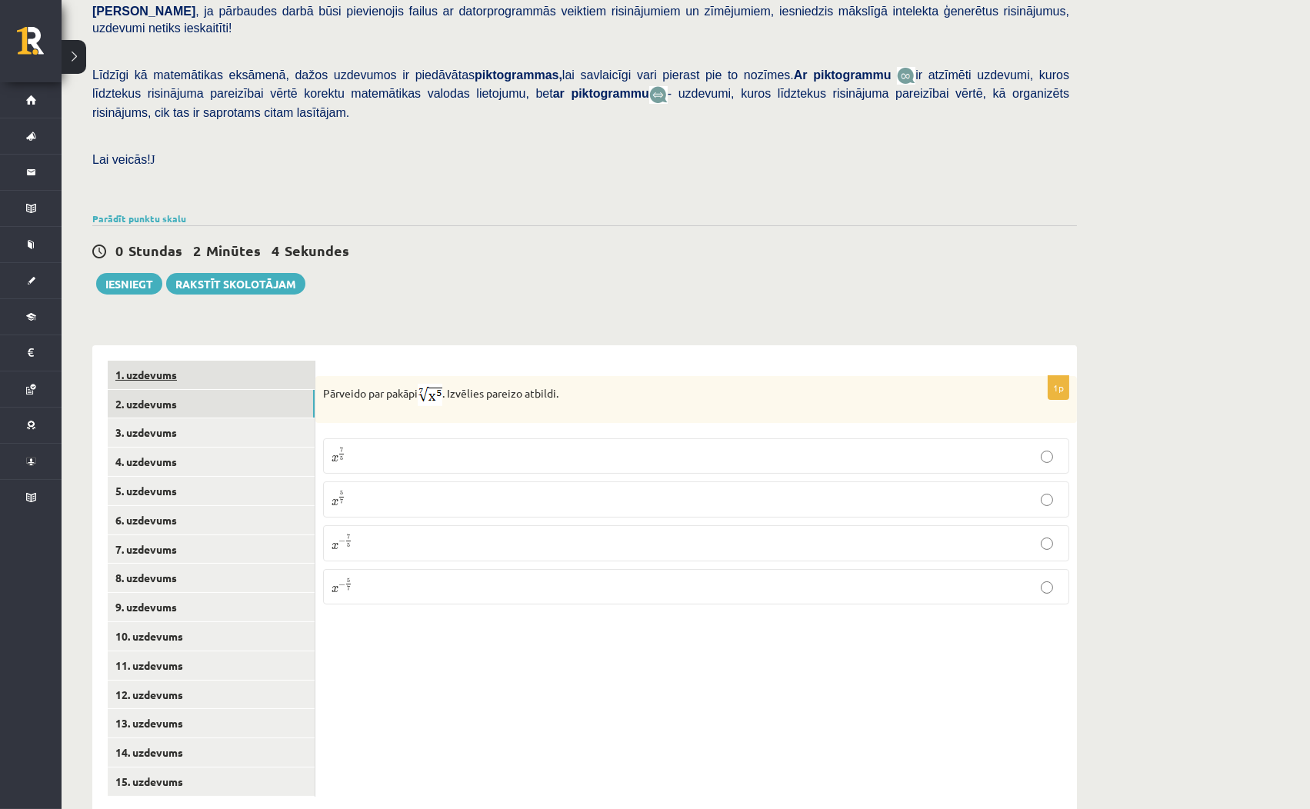
click at [223, 361] on link "1. uzdevums" at bounding box center [211, 375] width 207 height 28
click at [150, 212] on link "Parādīt punktu skalu" at bounding box center [139, 218] width 94 height 12
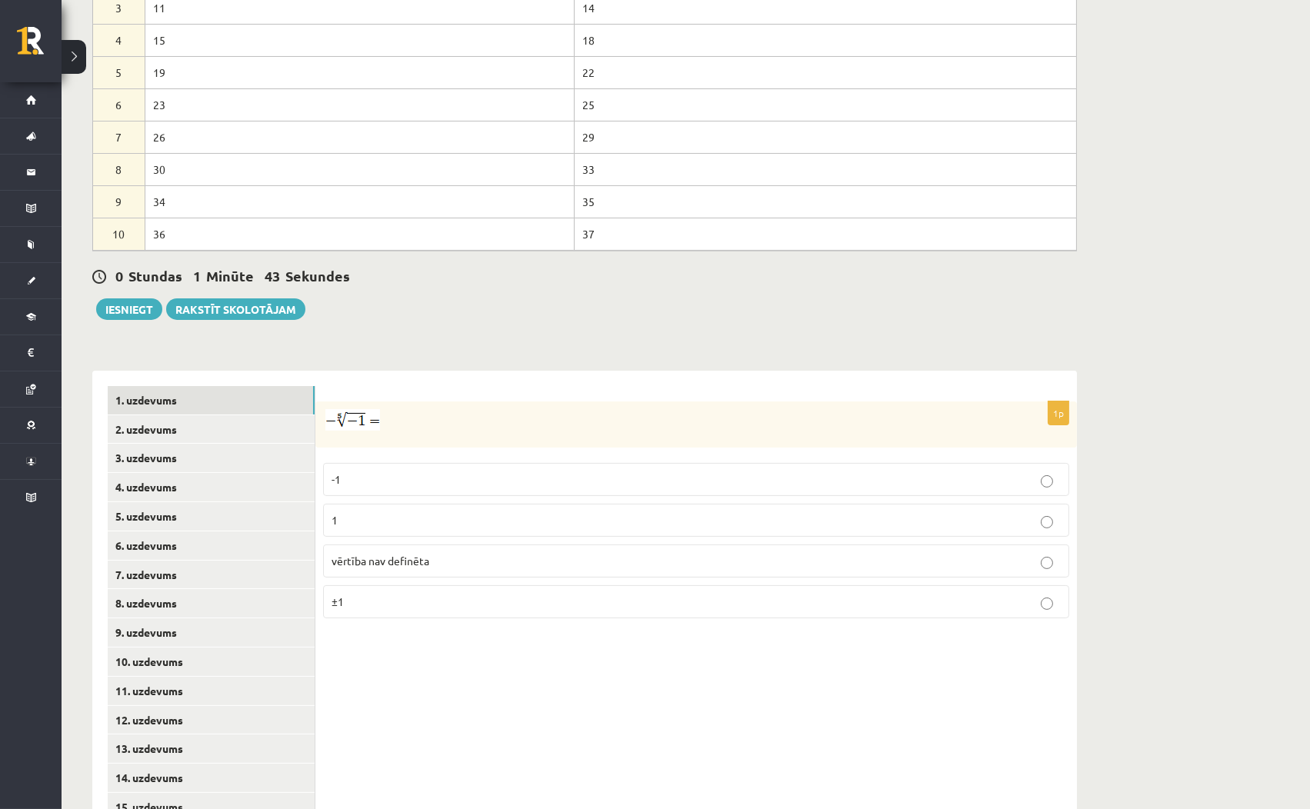
scroll to position [681, 0]
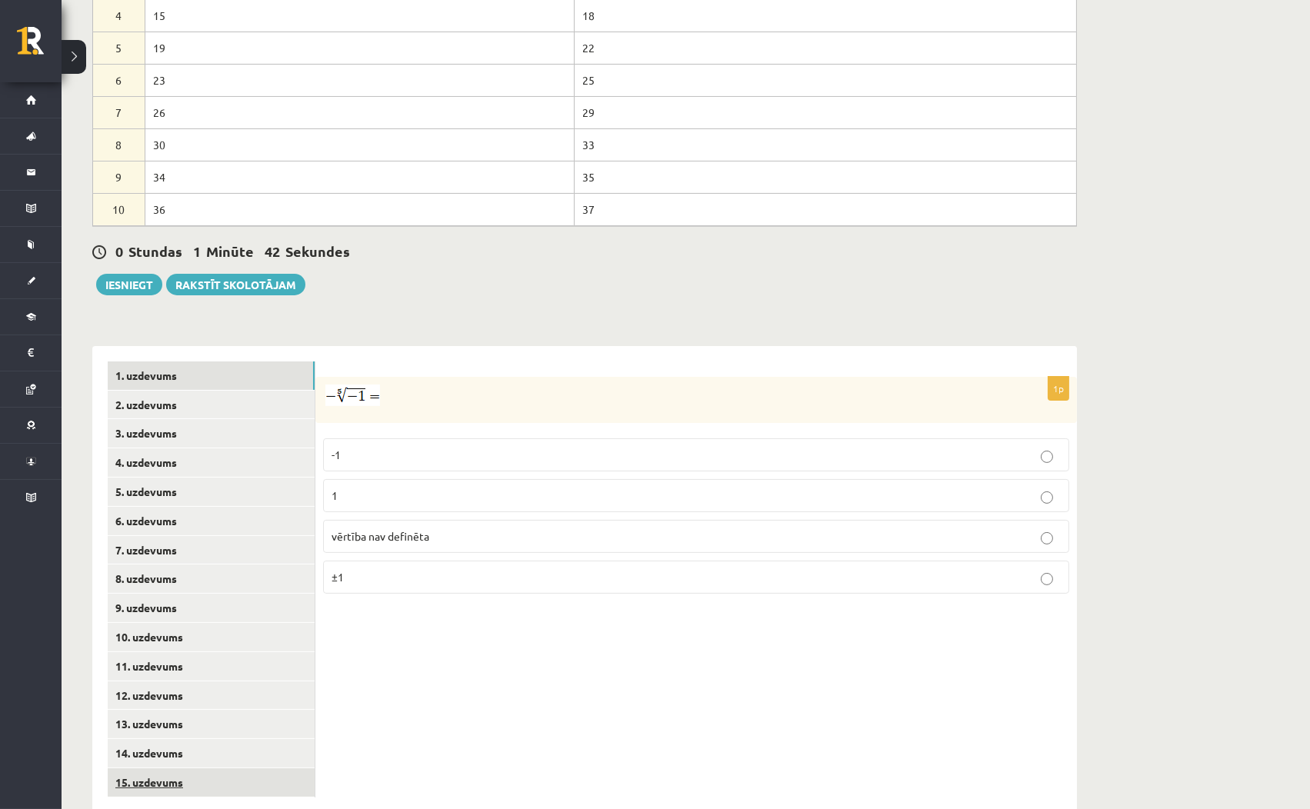
click at [226, 768] on link "15. uzdevums" at bounding box center [211, 782] width 207 height 28
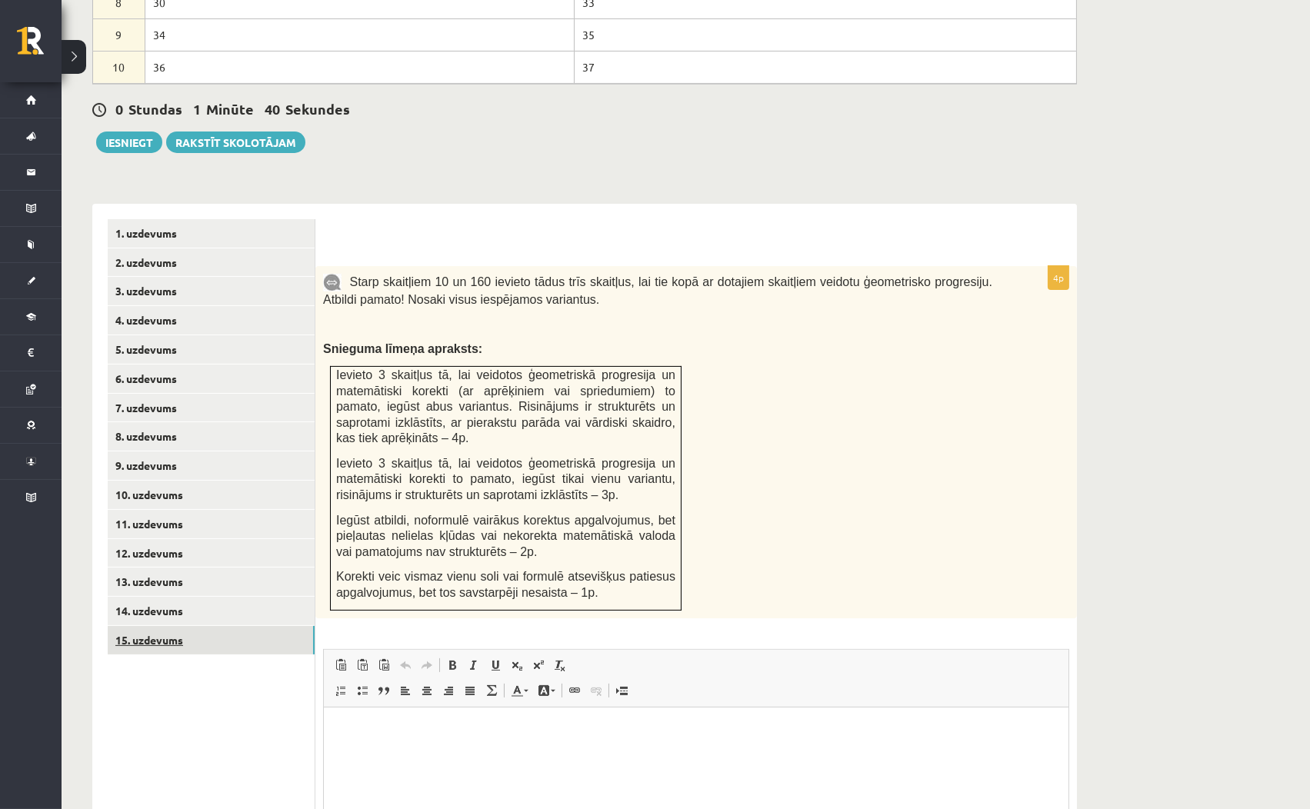
scroll to position [823, 0]
click at [238, 568] on link "13. uzdevums" at bounding box center [211, 582] width 207 height 28
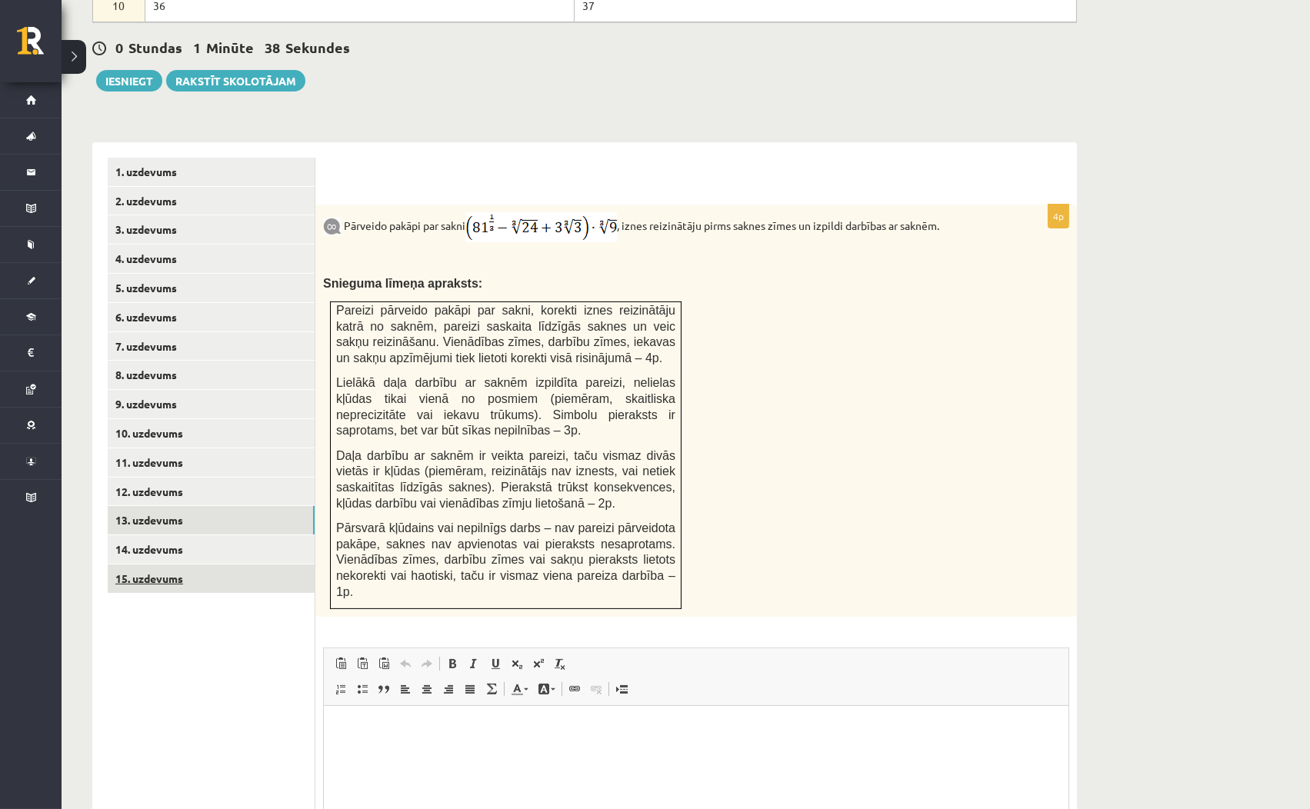
scroll to position [0, 0]
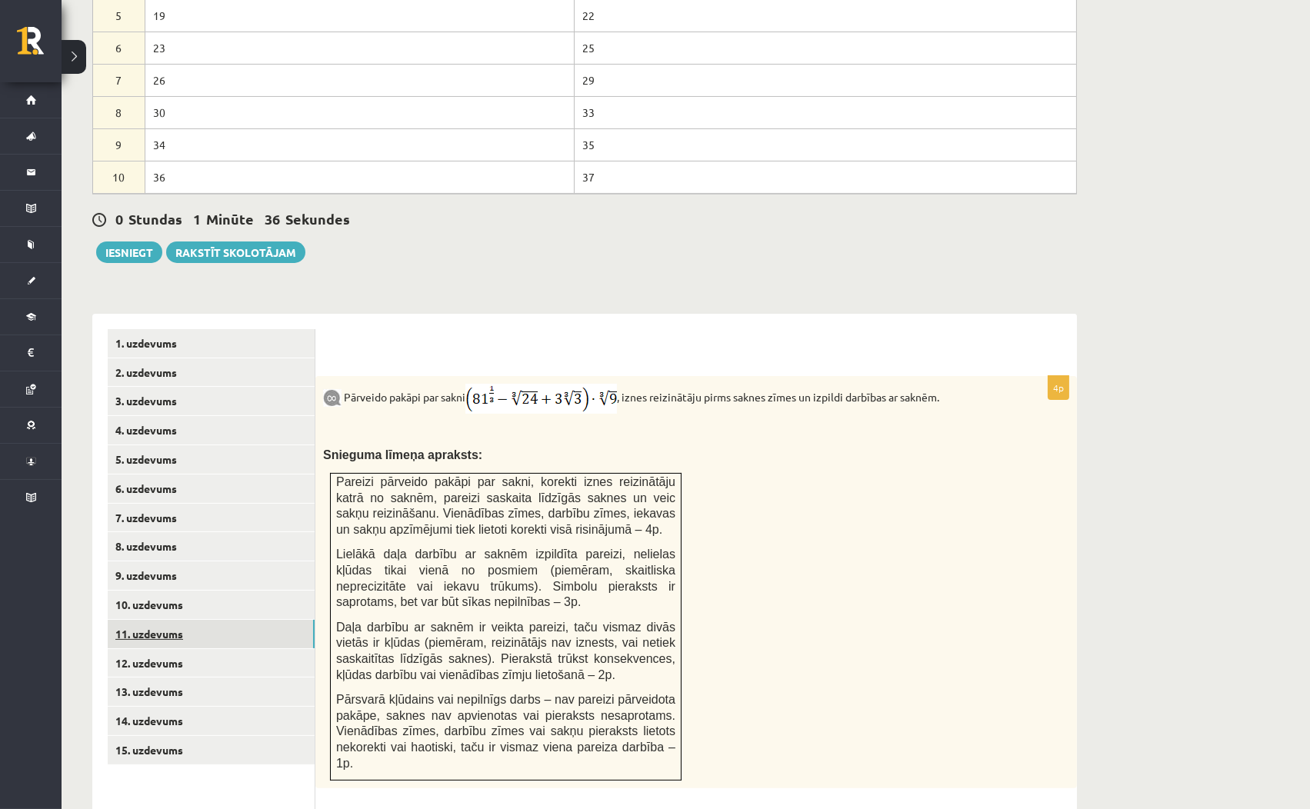
click at [238, 620] on link "11. uzdevums" at bounding box center [211, 634] width 207 height 28
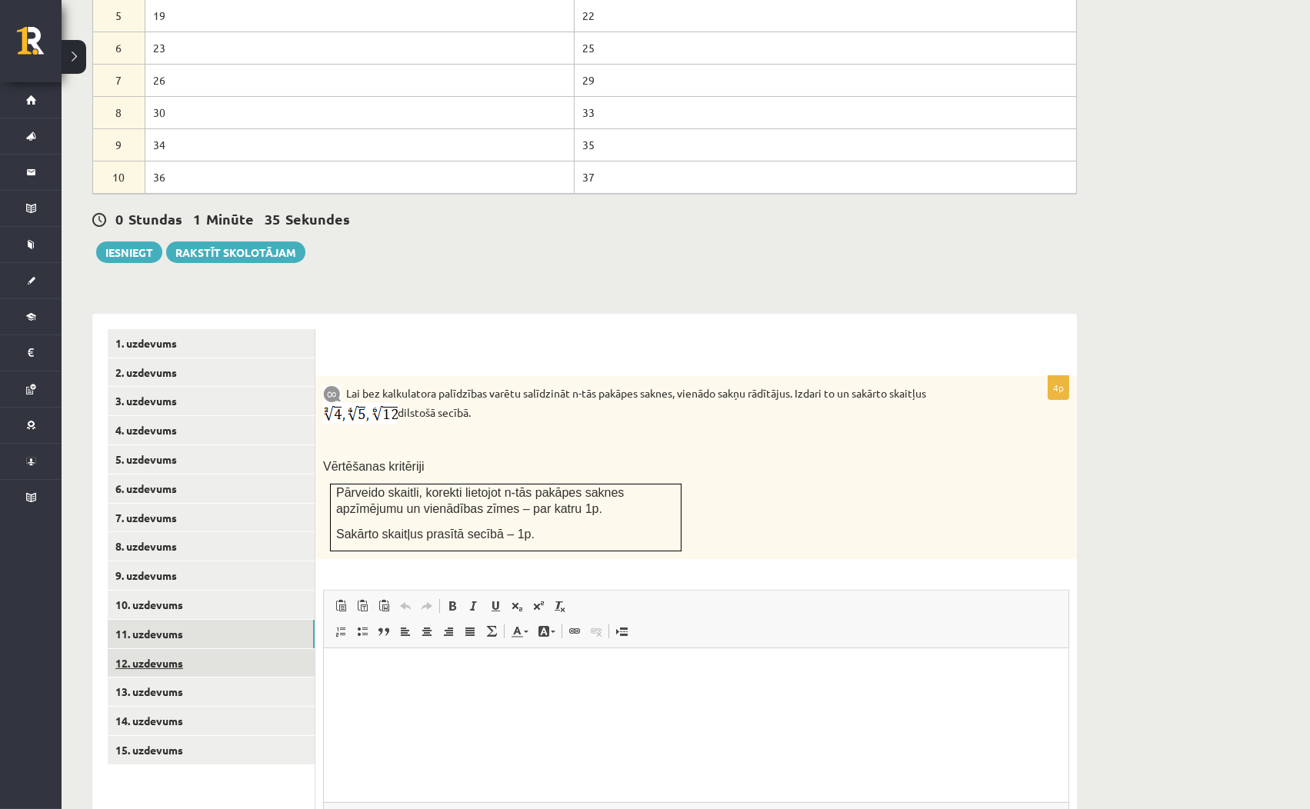
click at [262, 649] on link "12. uzdevums" at bounding box center [211, 663] width 207 height 28
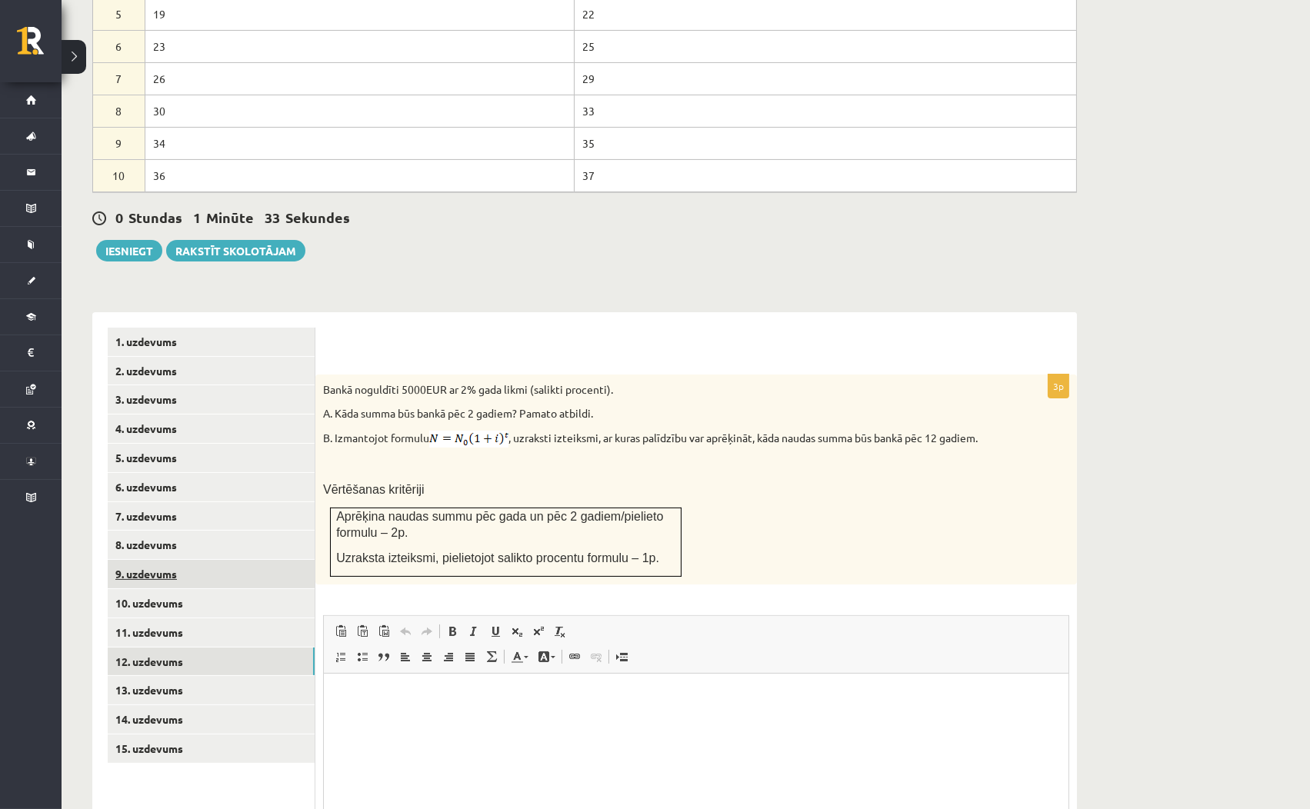
click at [258, 560] on link "9. uzdevums" at bounding box center [211, 574] width 207 height 28
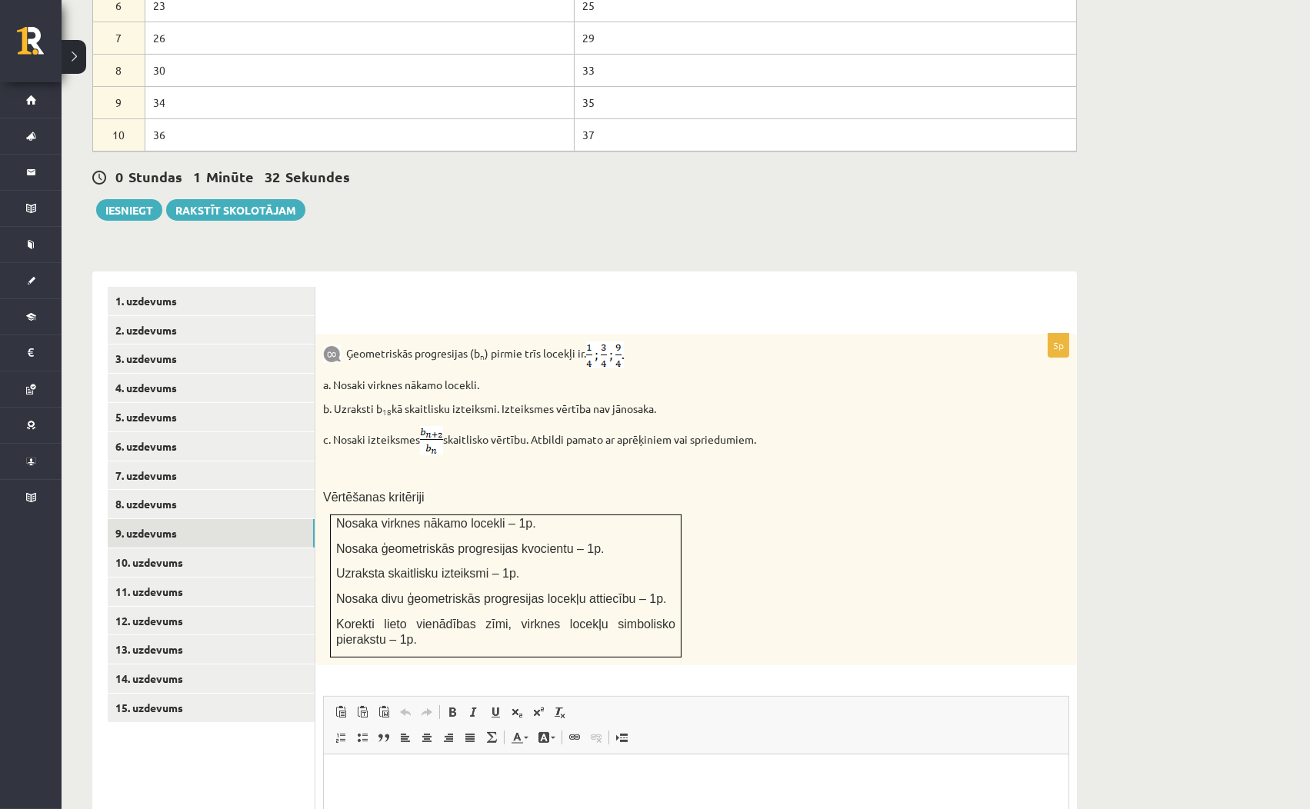
scroll to position [972, 0]
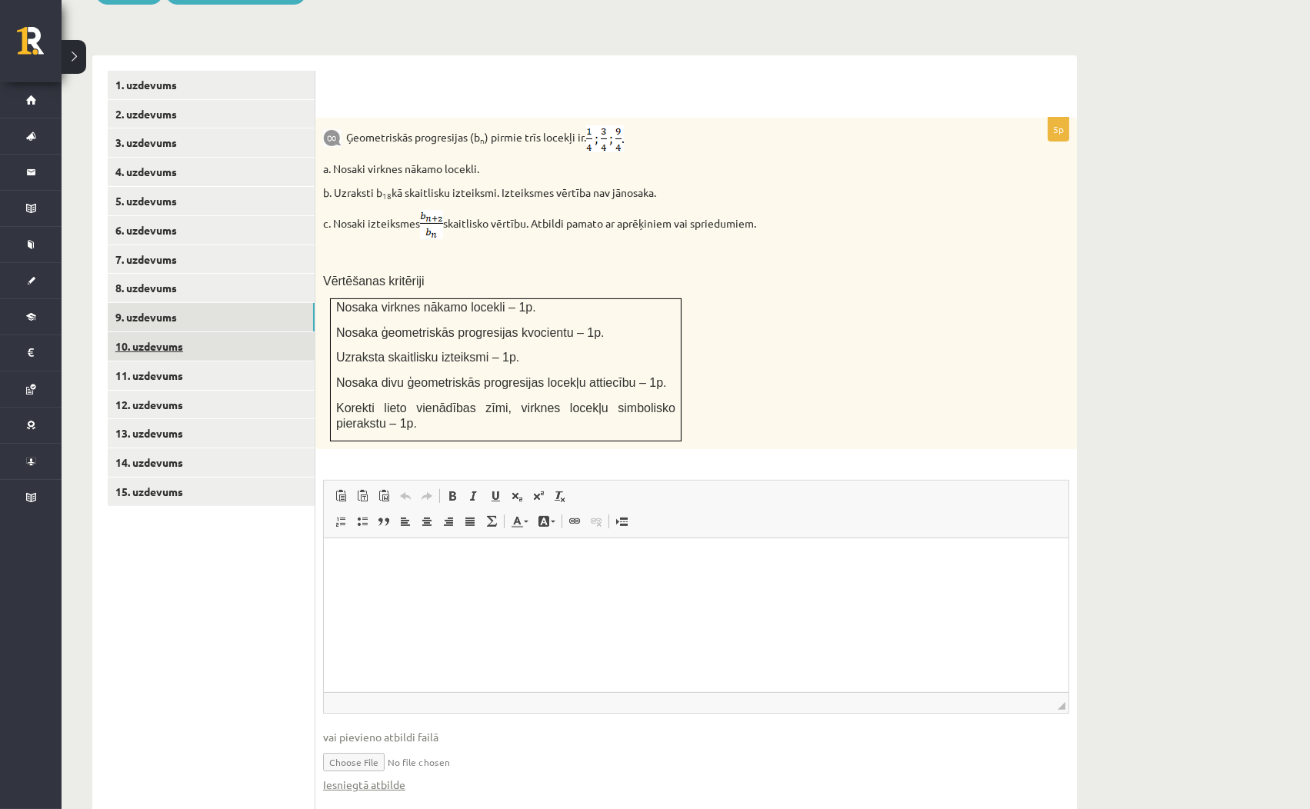
click at [225, 332] on link "10. uzdevums" at bounding box center [211, 346] width 207 height 28
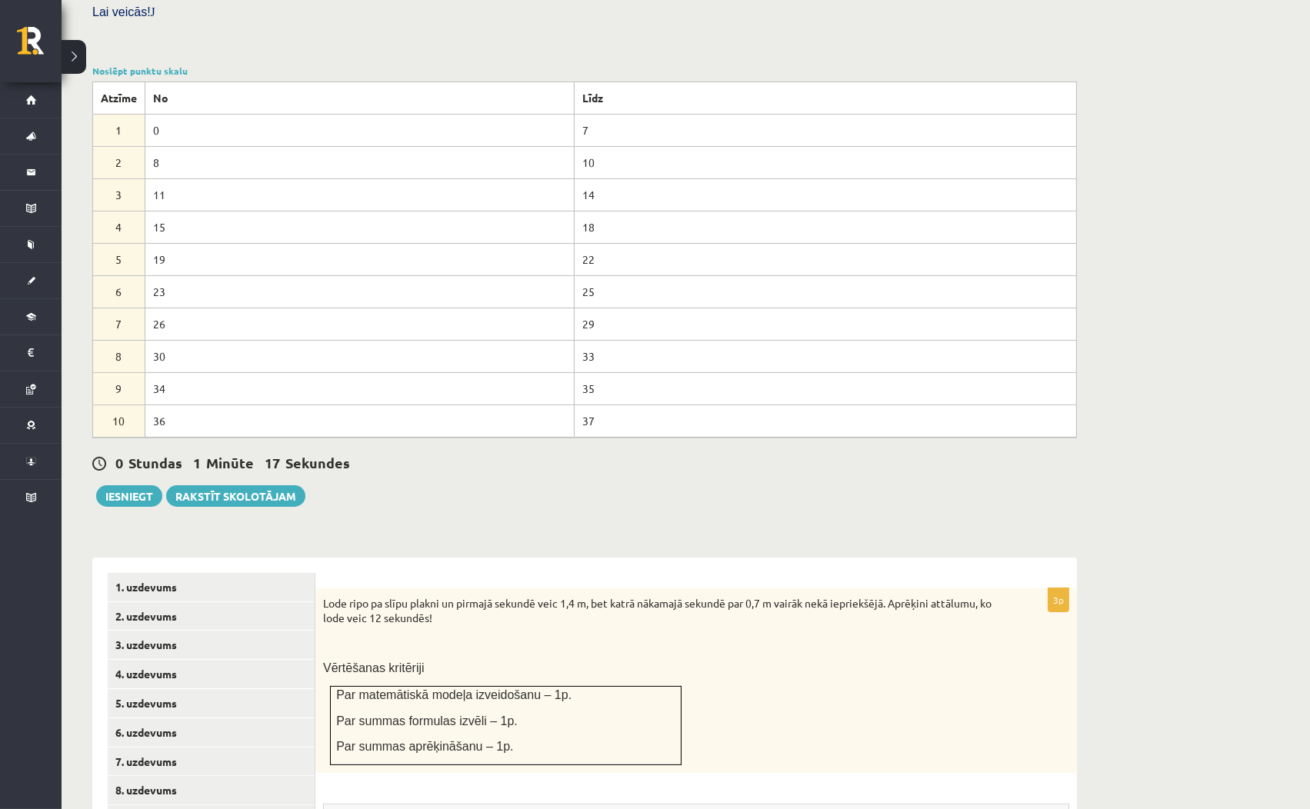
scroll to position [812, 0]
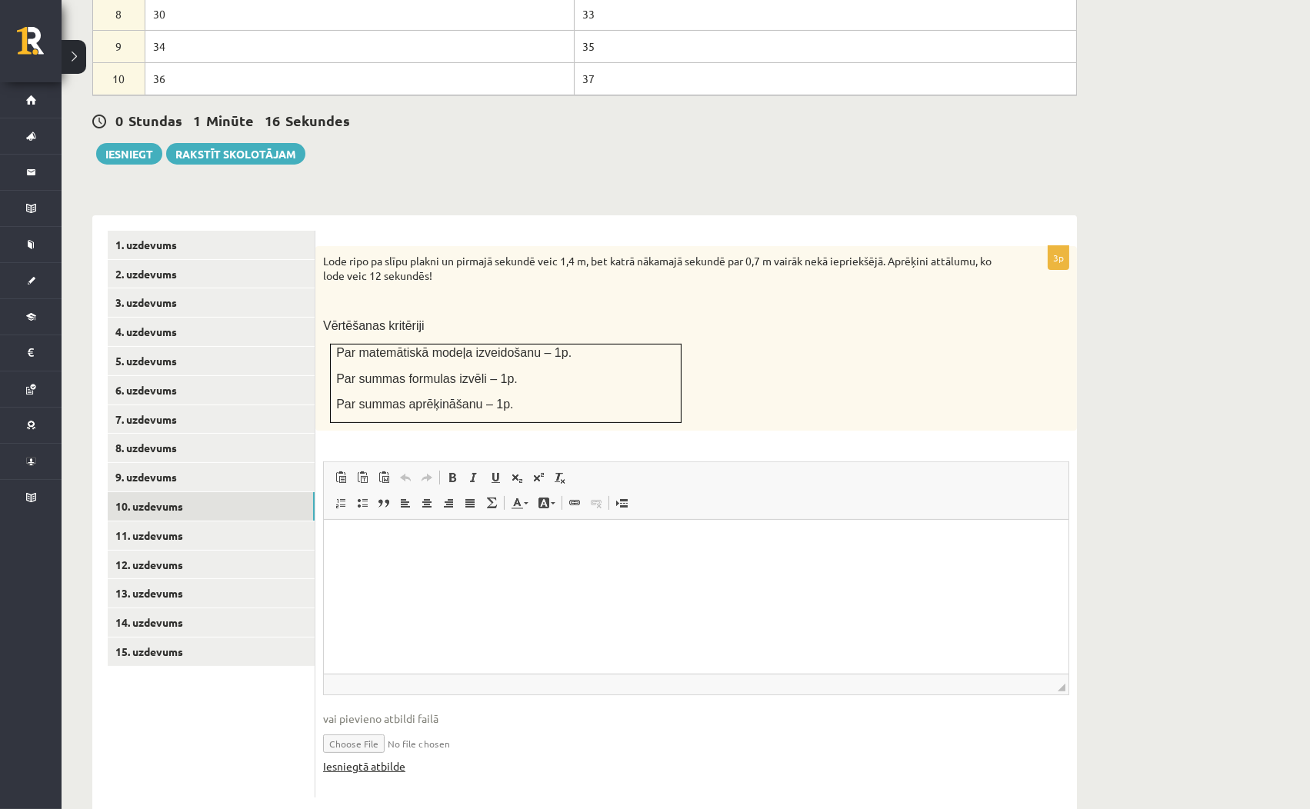
click at [388, 758] on link "Iesniegtā atbilde" at bounding box center [364, 766] width 82 height 16
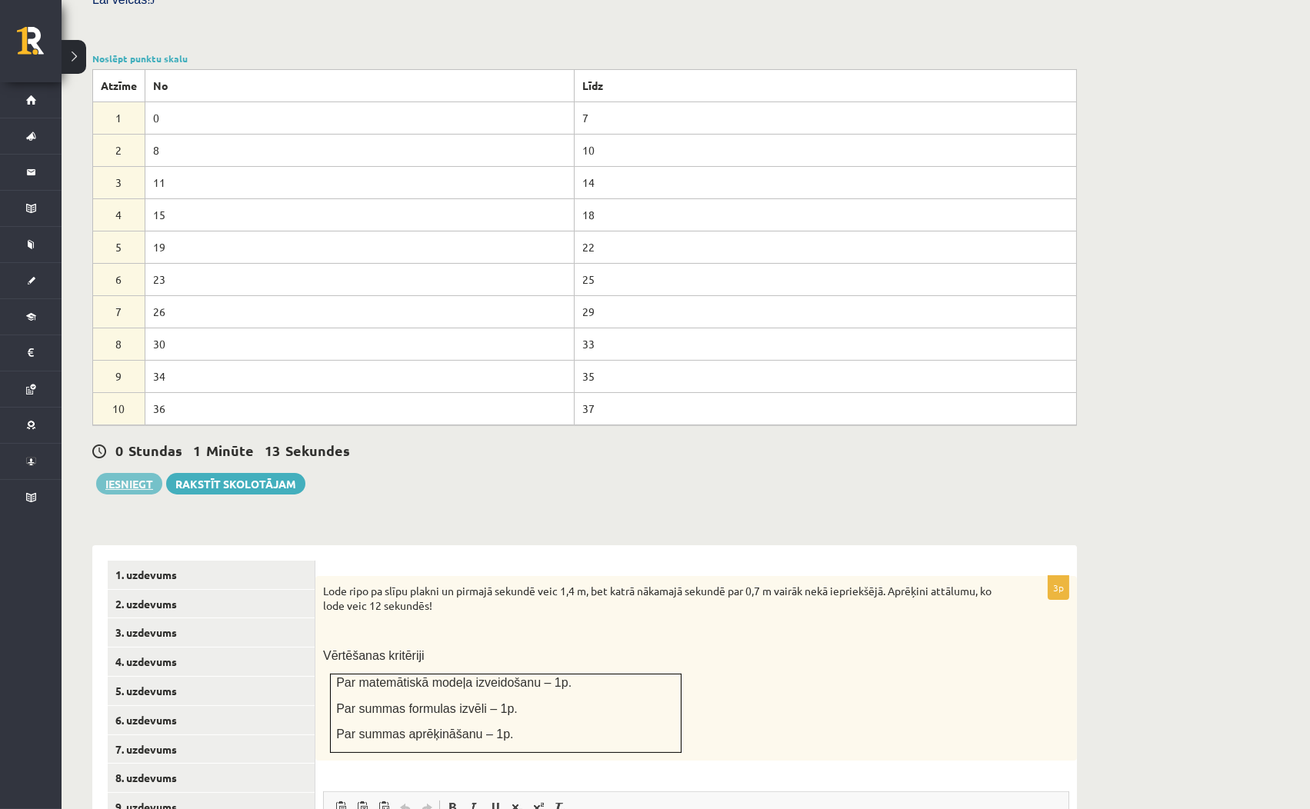
scroll to position [470, 0]
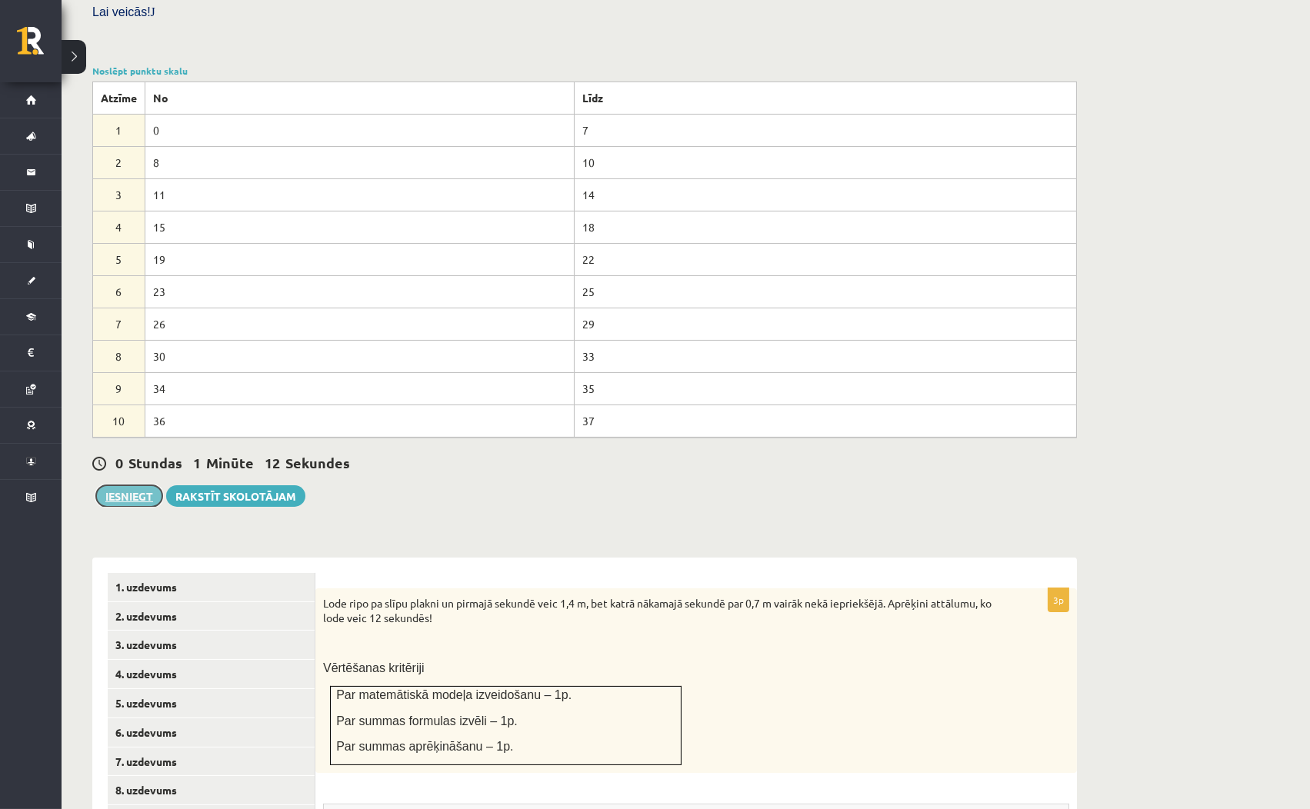
click at [117, 485] on button "Iesniegt" at bounding box center [129, 496] width 66 height 22
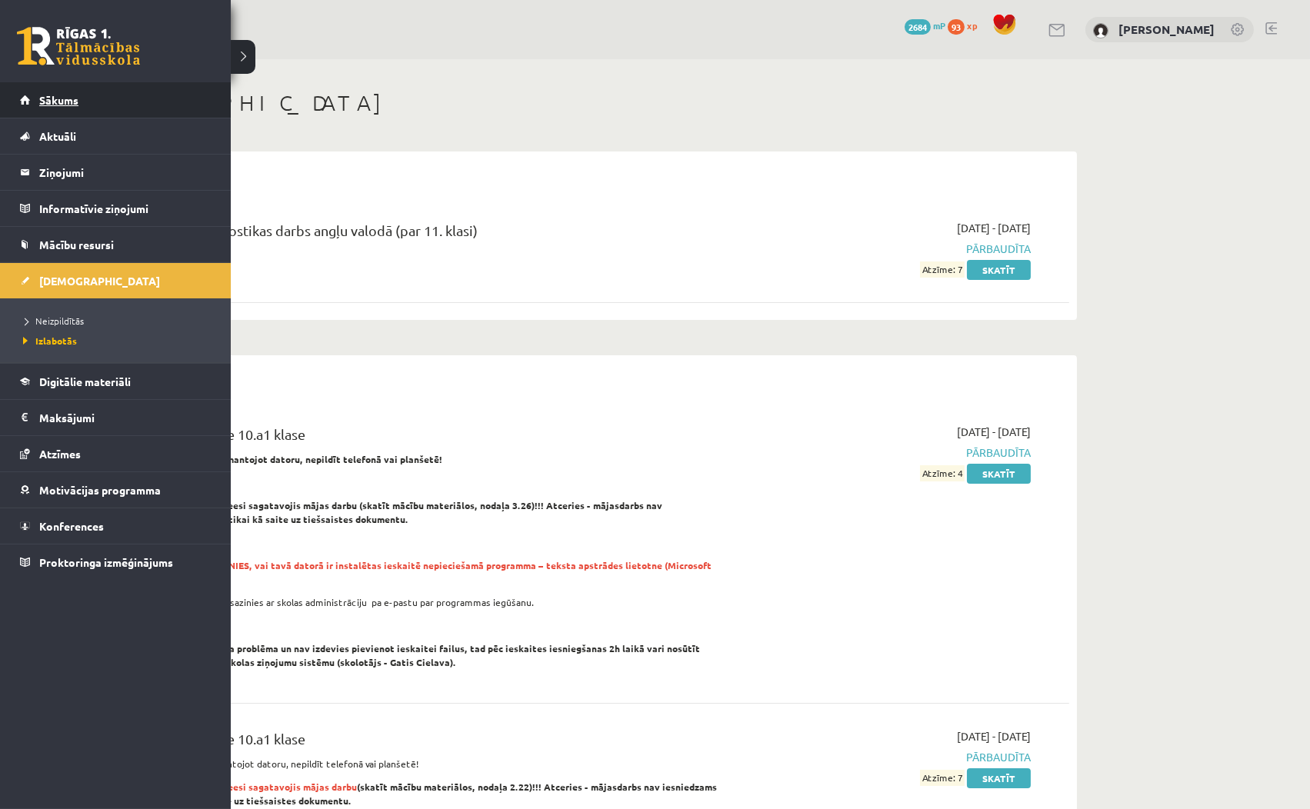
click at [44, 100] on span "Sākums" at bounding box center [58, 100] width 39 height 14
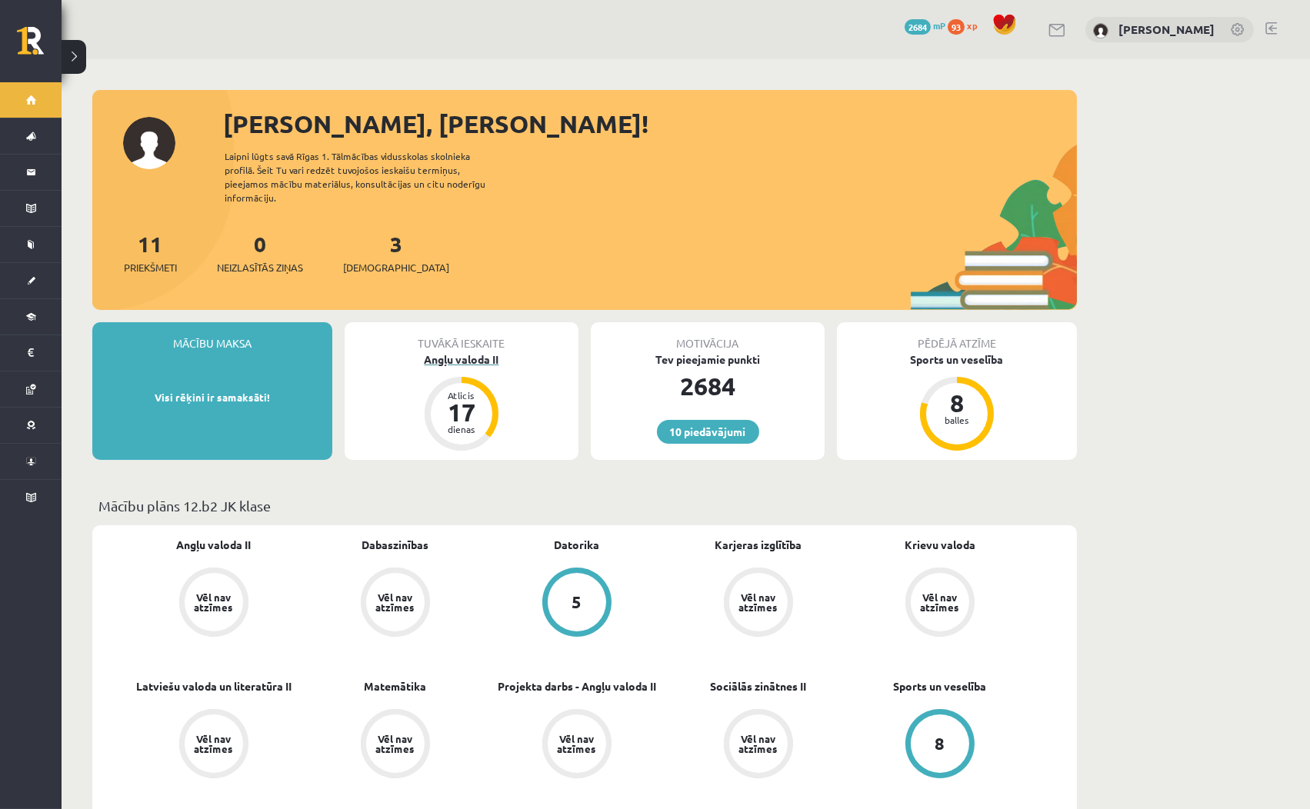
click at [465, 351] on div "Angļu valoda II" at bounding box center [462, 359] width 234 height 16
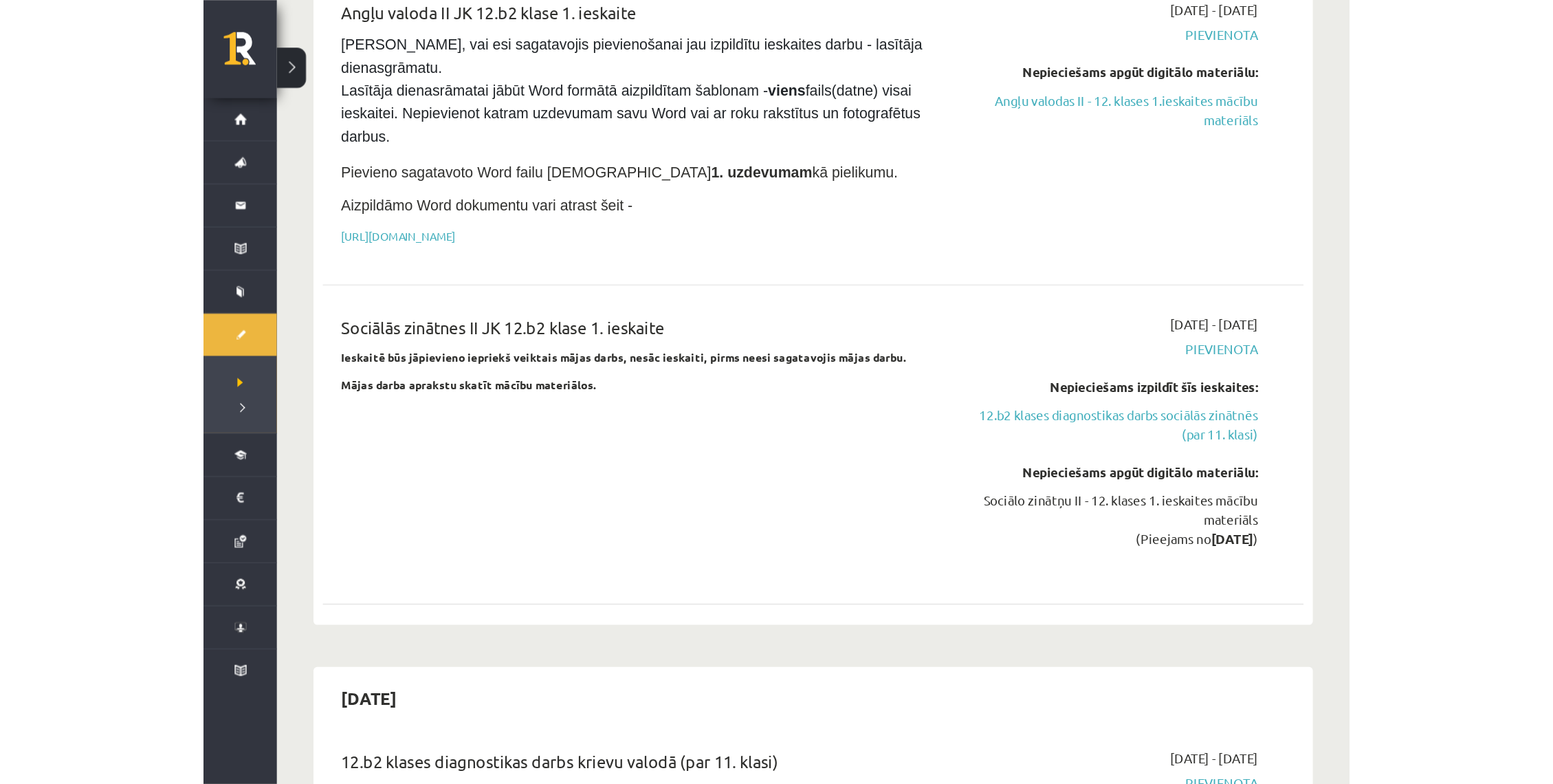
scroll to position [917, 0]
